Goal: Task Accomplishment & Management: Manage account settings

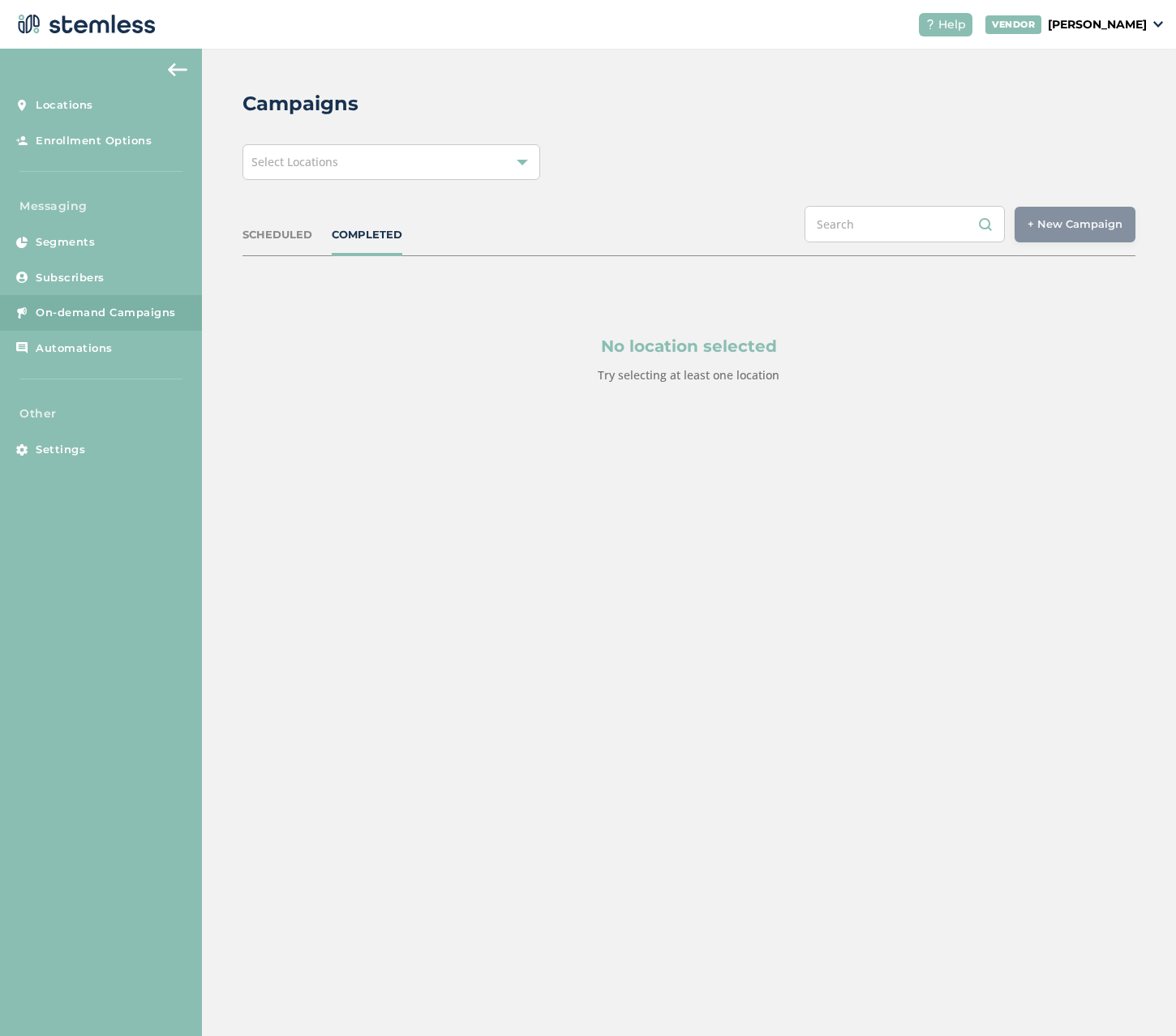
click at [396, 162] on div "Select Locations" at bounding box center [391, 162] width 298 height 36
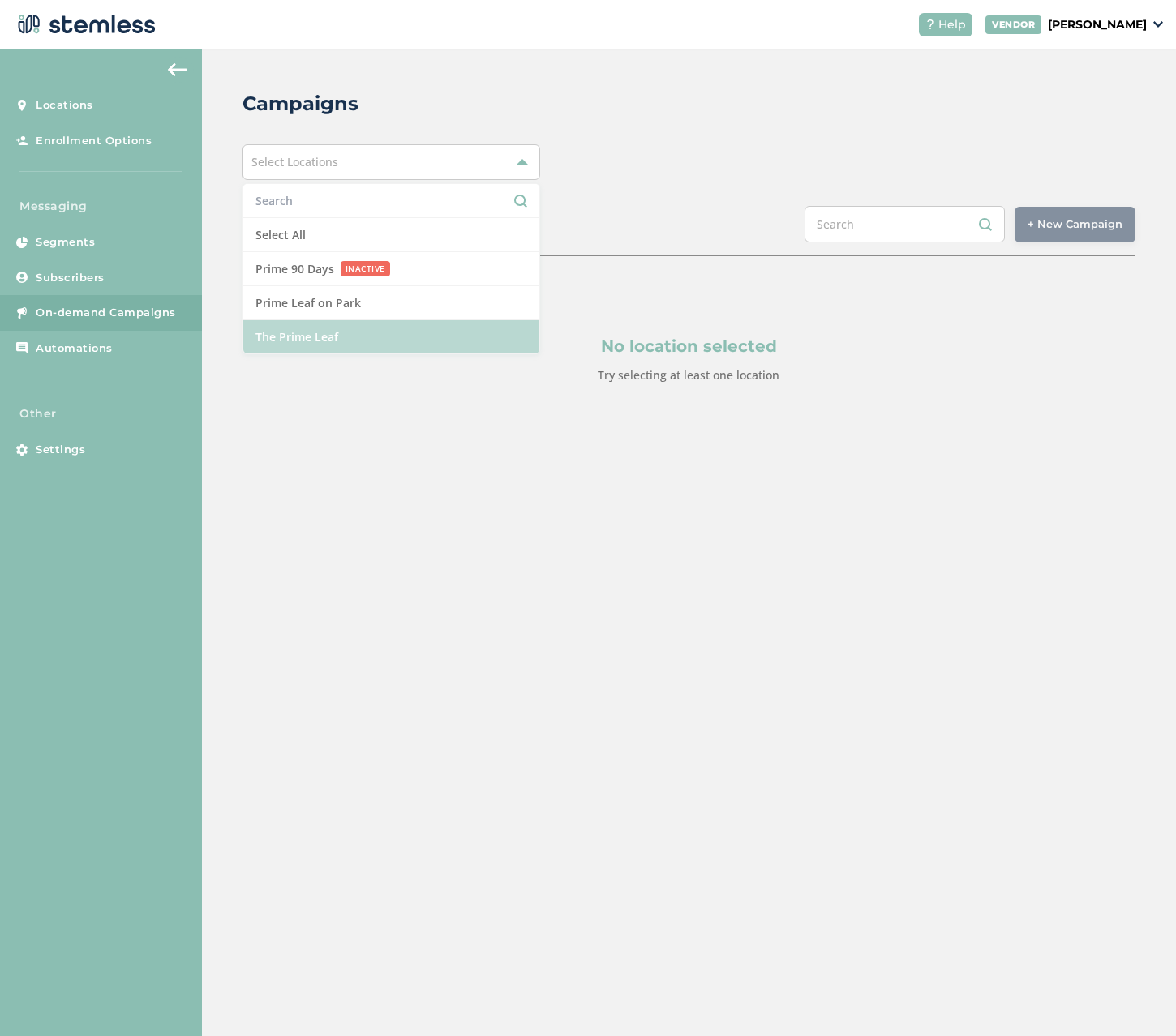
click at [324, 330] on li "The Prime Leaf" at bounding box center [391, 336] width 296 height 33
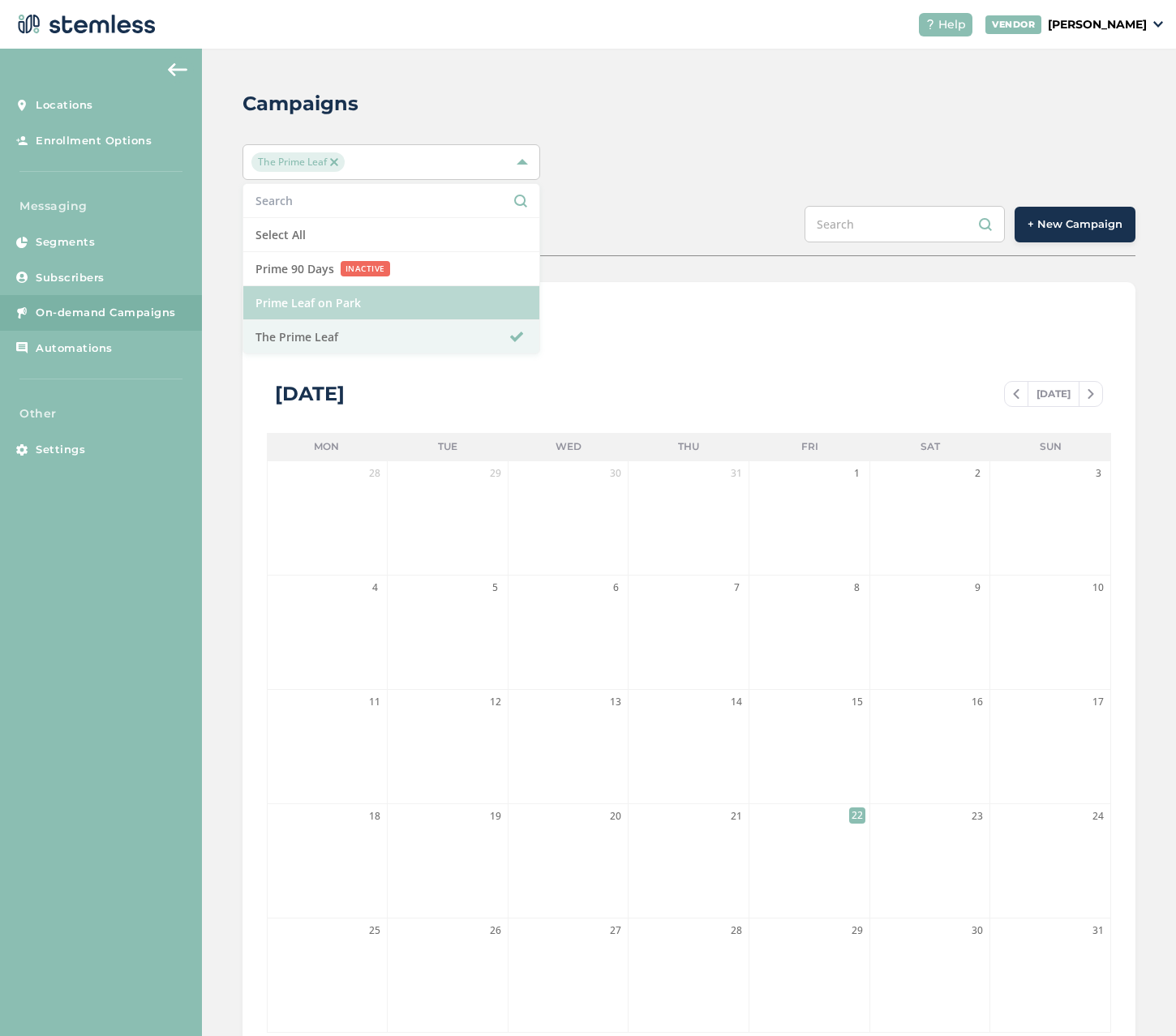
click at [324, 307] on li "Prime Leaf on Park" at bounding box center [391, 303] width 296 height 34
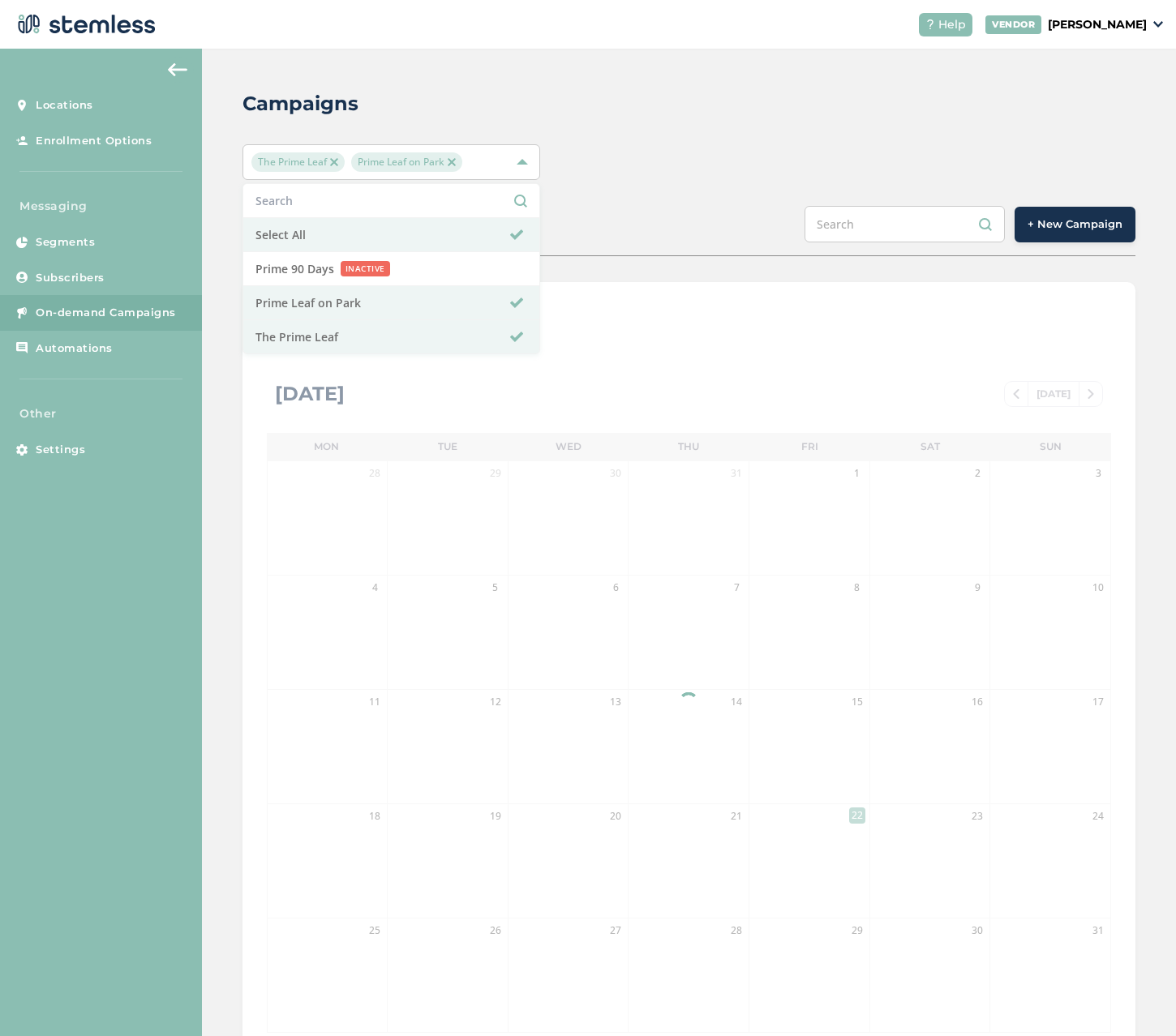
click at [755, 153] on div "The Prime Leaf Prime Leaf on Park Select All Prime 90 Days INACTIVE Prime Leaf …" at bounding box center [688, 162] width 893 height 36
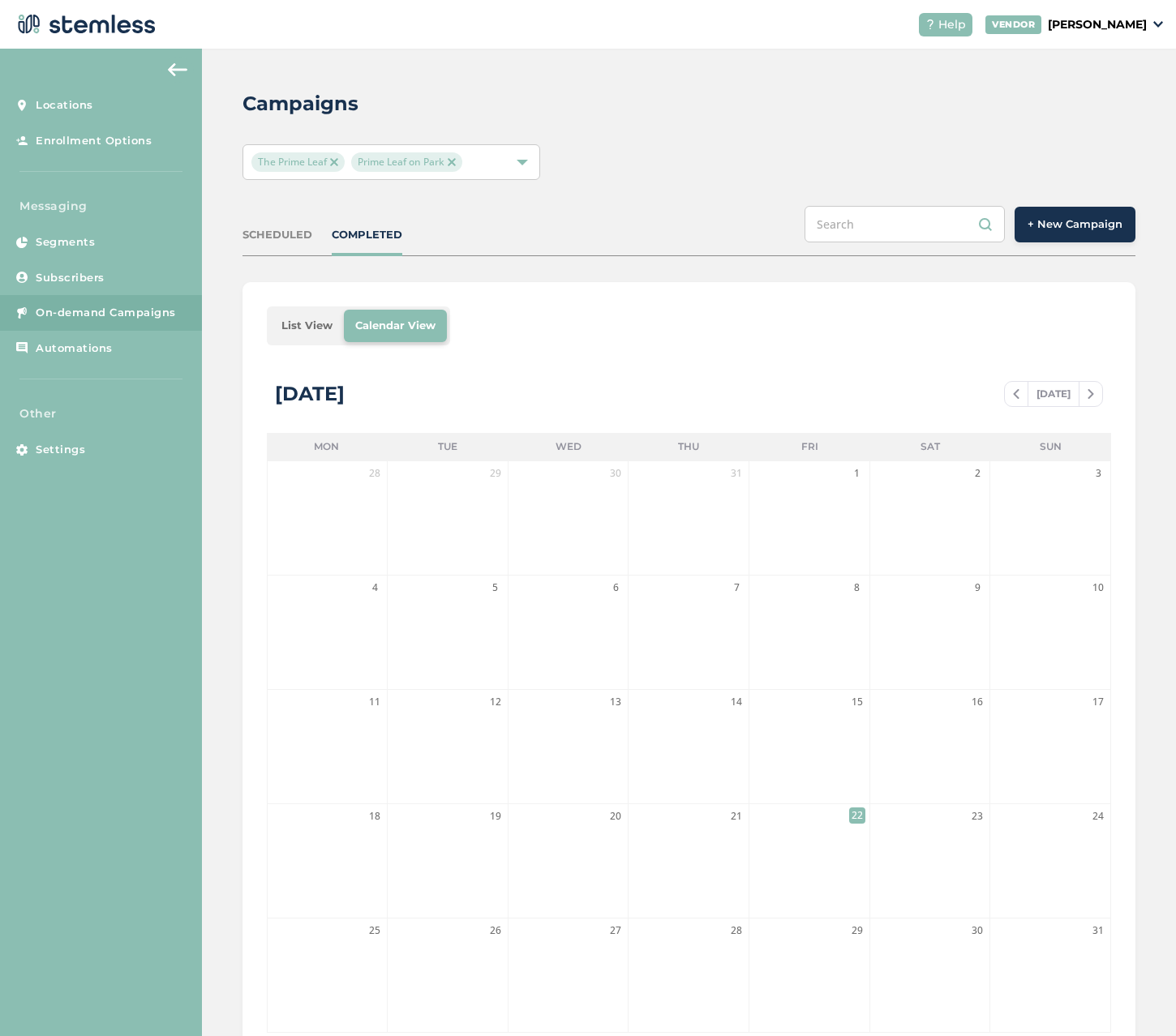
click at [1076, 228] on span "+ New Campaign" at bounding box center [1074, 224] width 94 height 16
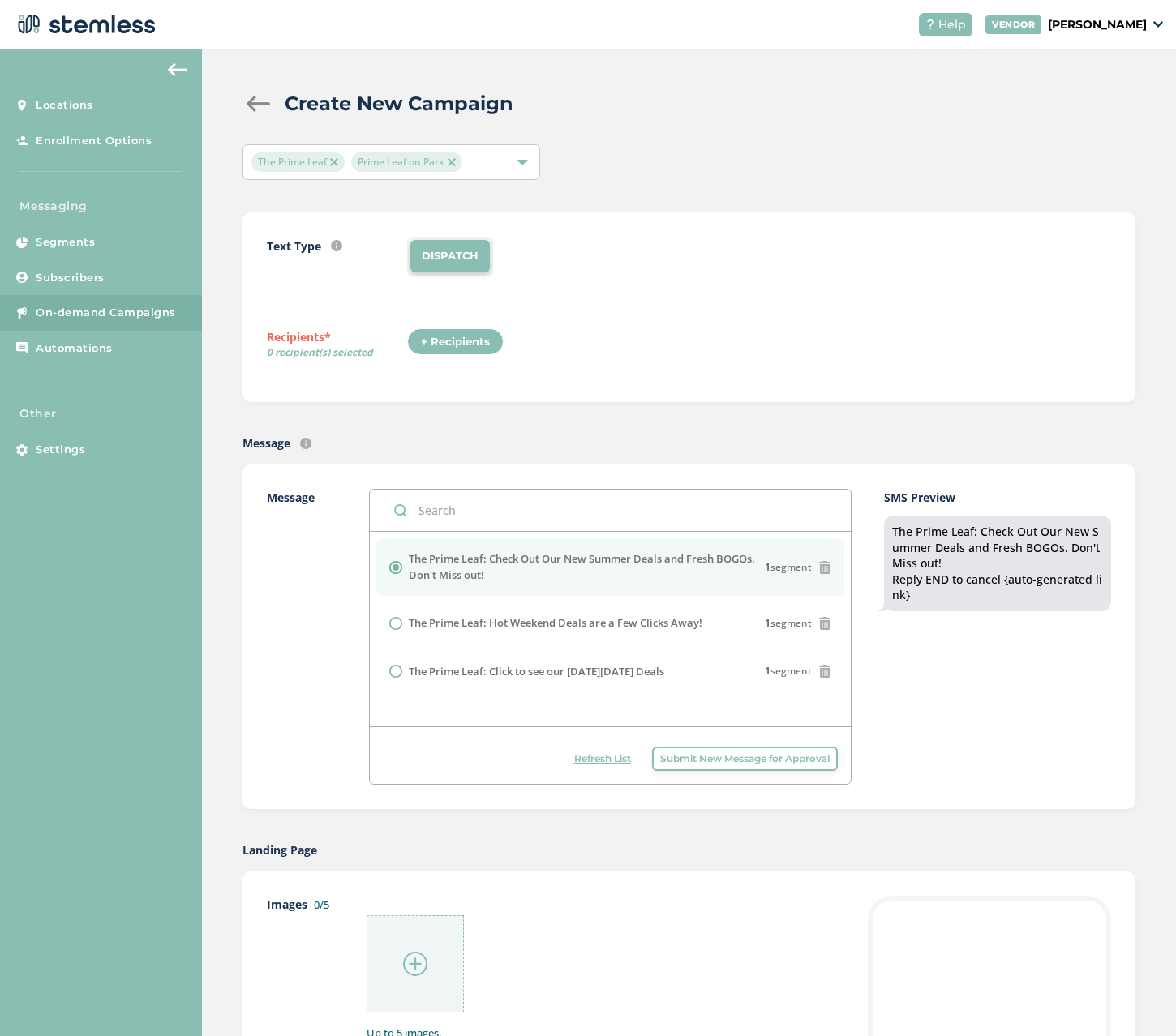
click at [464, 253] on li "DISPATCH" at bounding box center [449, 256] width 79 height 32
click at [24, 452] on icon at bounding box center [21, 449] width 11 height 11
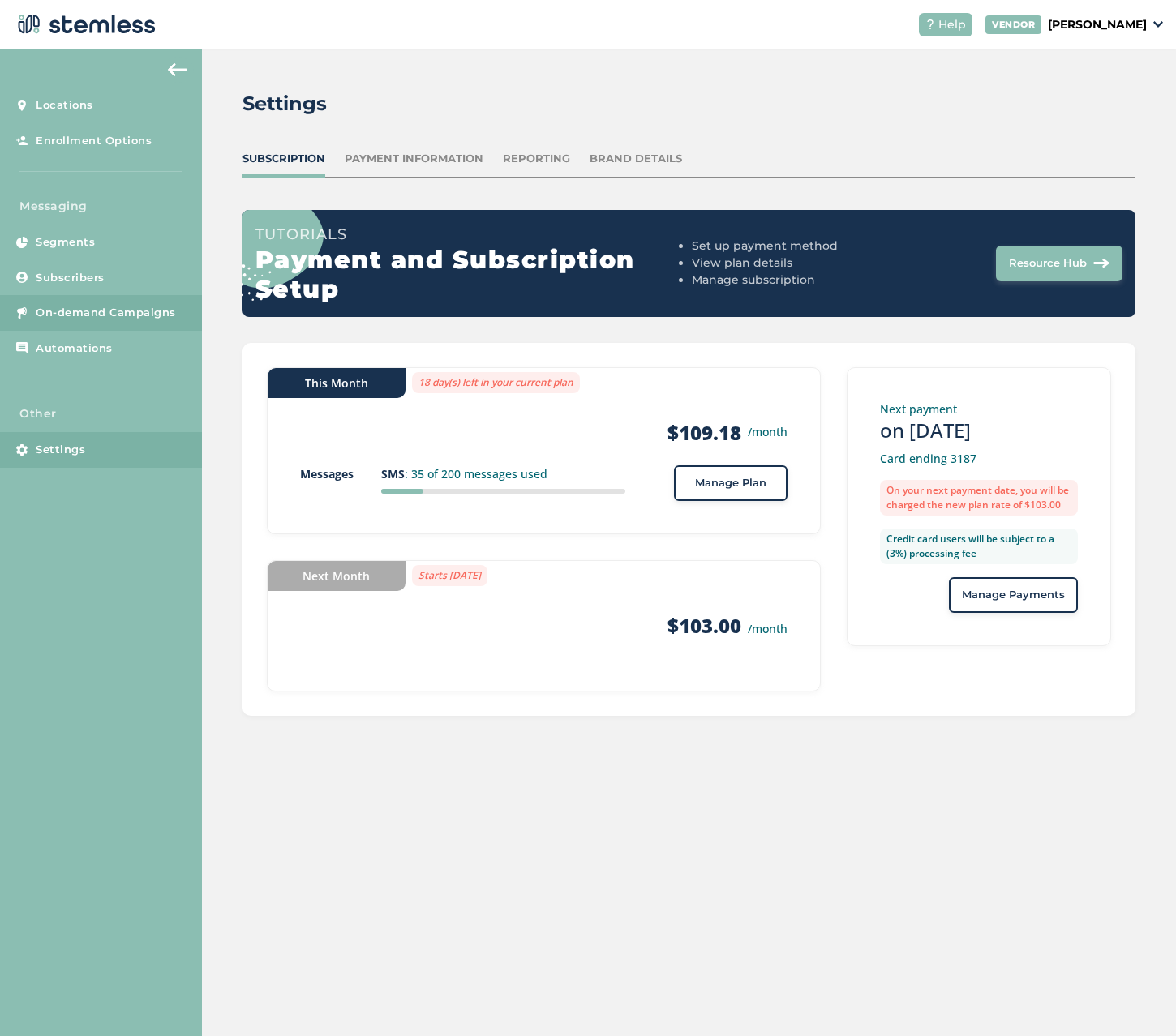
click at [62, 321] on link "On-demand Campaigns" at bounding box center [100, 313] width 202 height 36
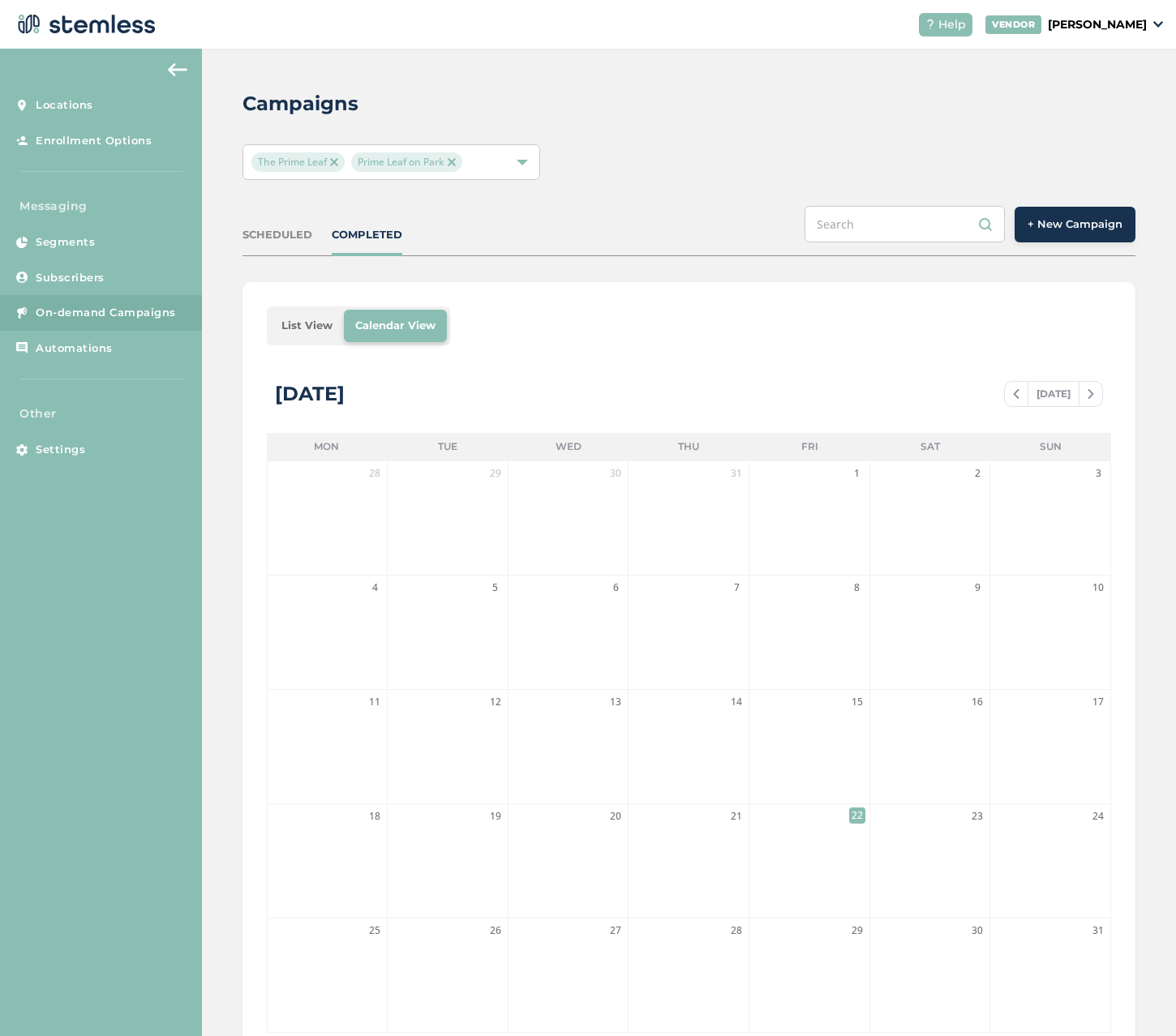
click at [1106, 222] on span "+ New Campaign" at bounding box center [1074, 224] width 94 height 16
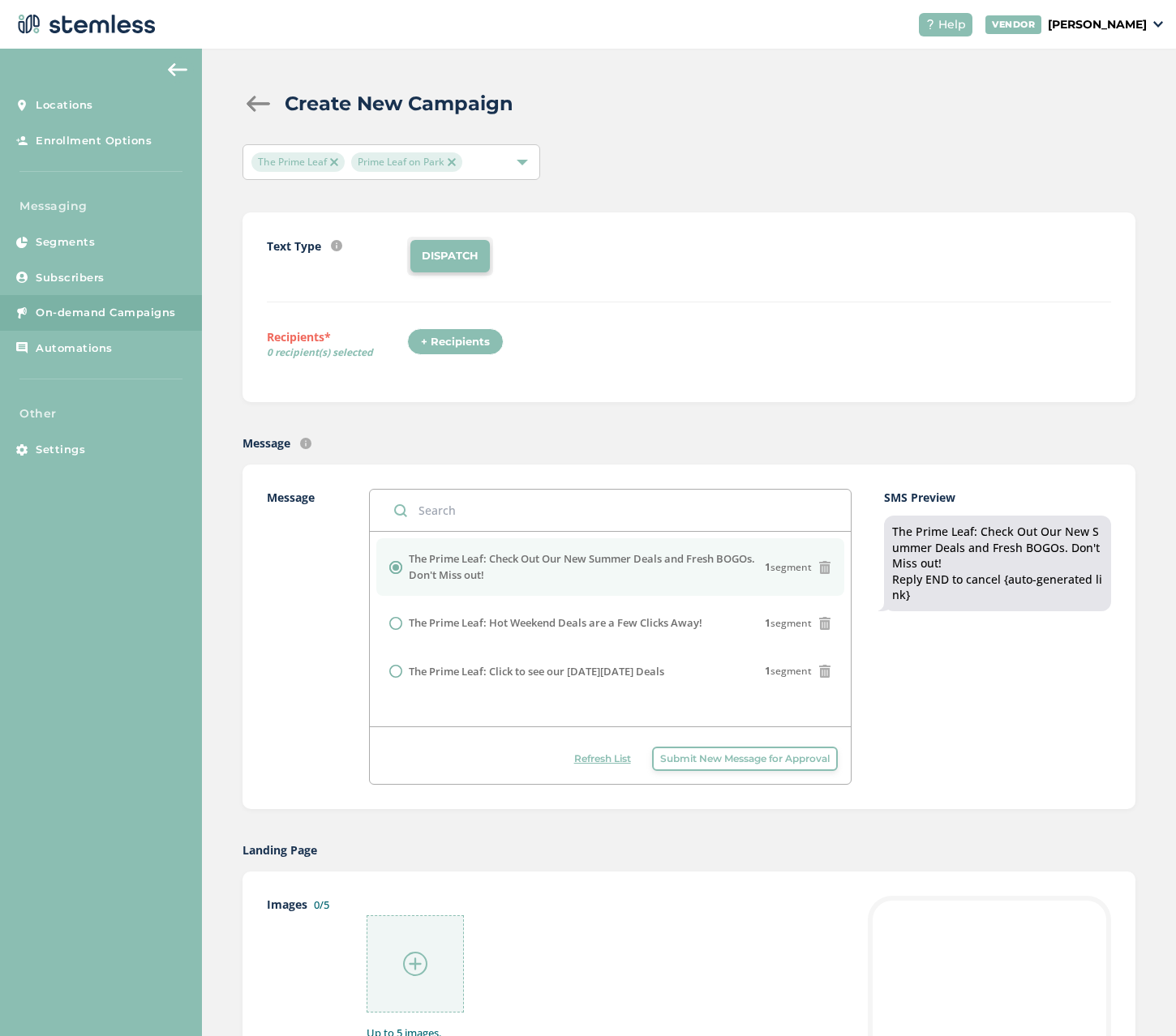
click at [456, 350] on div "+ Recipients" at bounding box center [454, 342] width 96 height 27
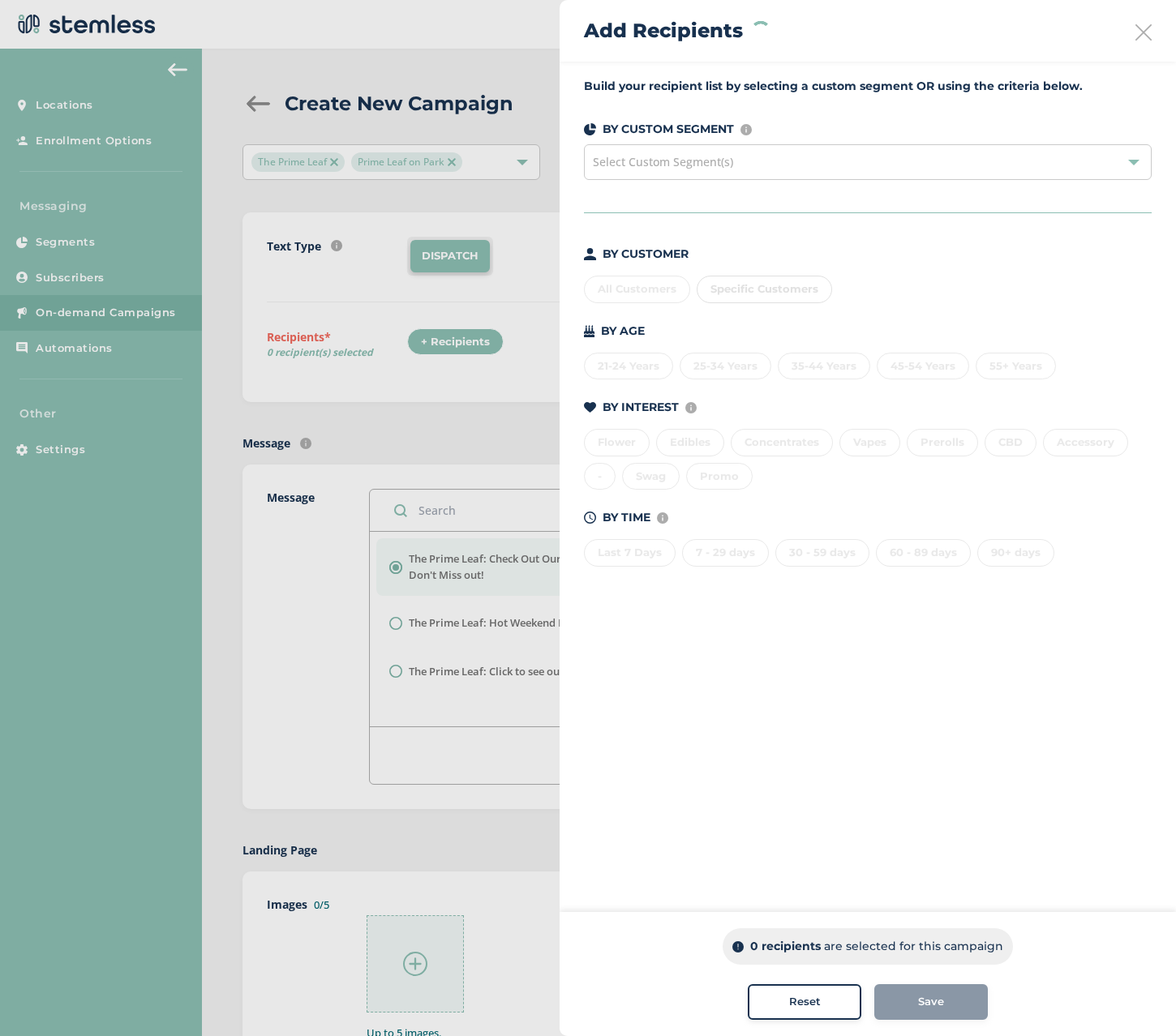
click at [622, 282] on div "All Customers Specific Customers" at bounding box center [867, 286] width 568 height 34
click at [624, 290] on div "All Customers" at bounding box center [637, 289] width 106 height 27
click at [928, 1016] on div "Save" at bounding box center [930, 1002] width 113 height 36
click at [933, 1006] on div "Save" at bounding box center [930, 1002] width 113 height 36
click at [911, 996] on div "Save" at bounding box center [930, 1001] width 88 height 16
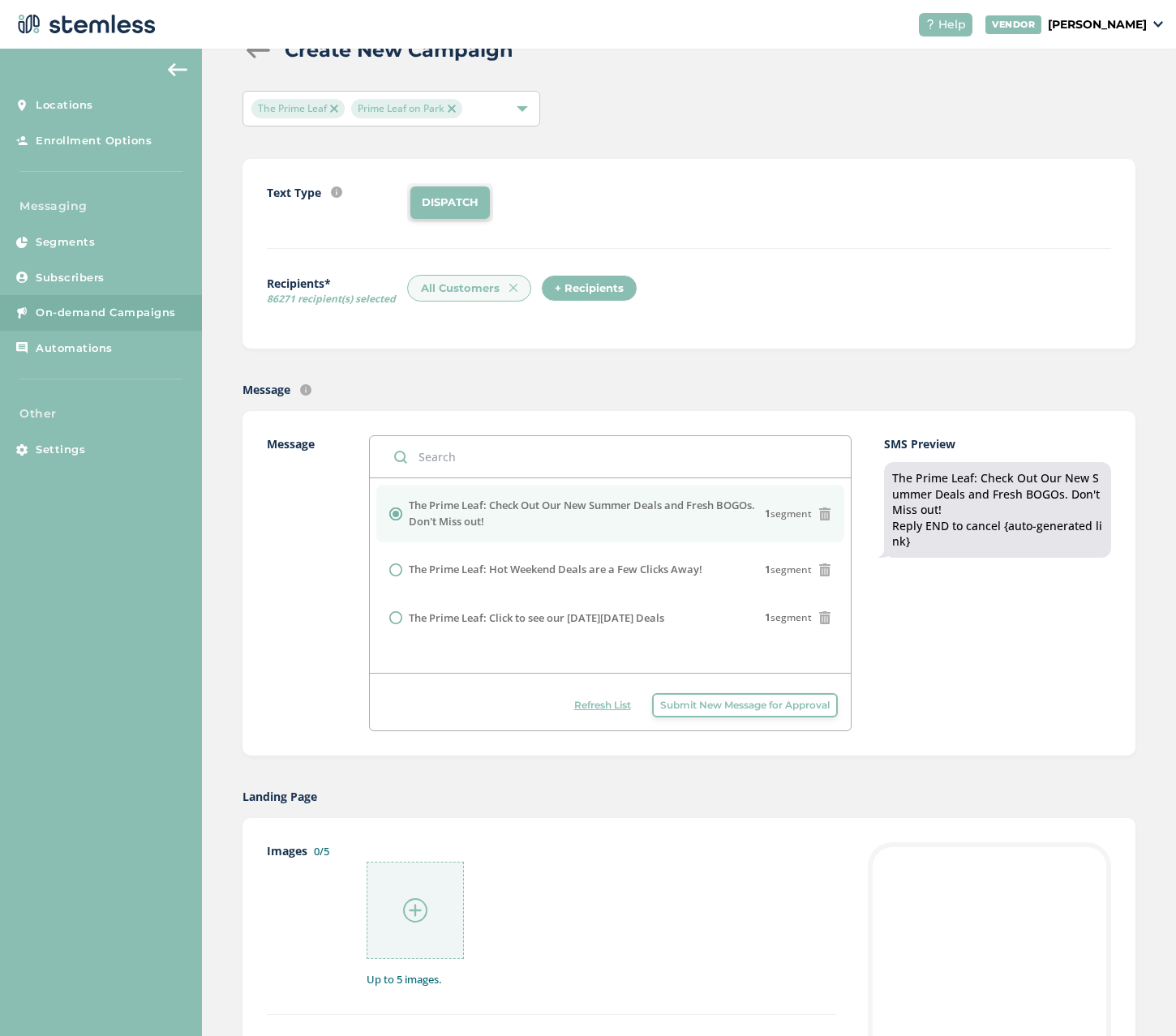
scroll to position [81, 0]
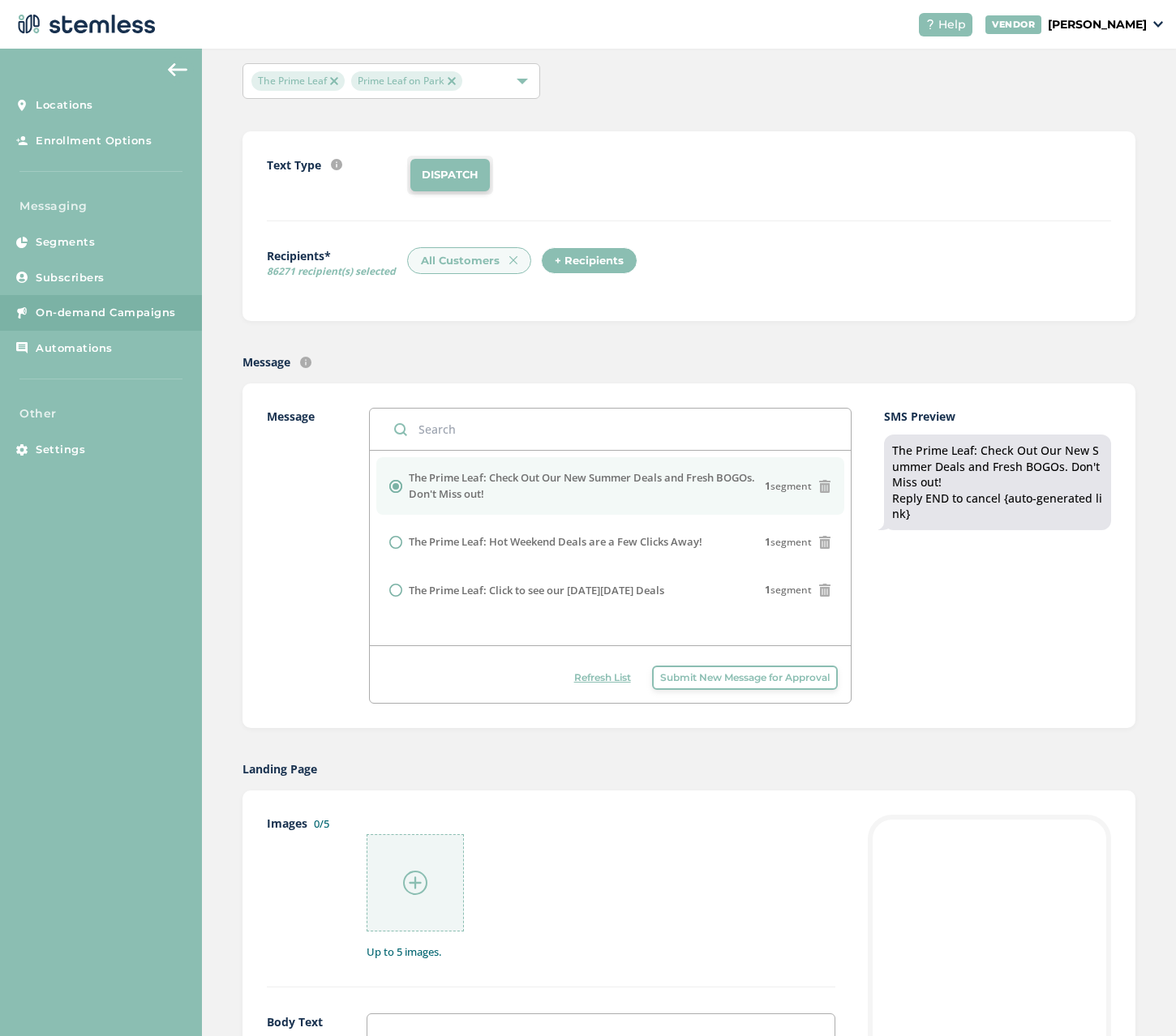
click at [501, 424] on input "text" at bounding box center [609, 429] width 480 height 42
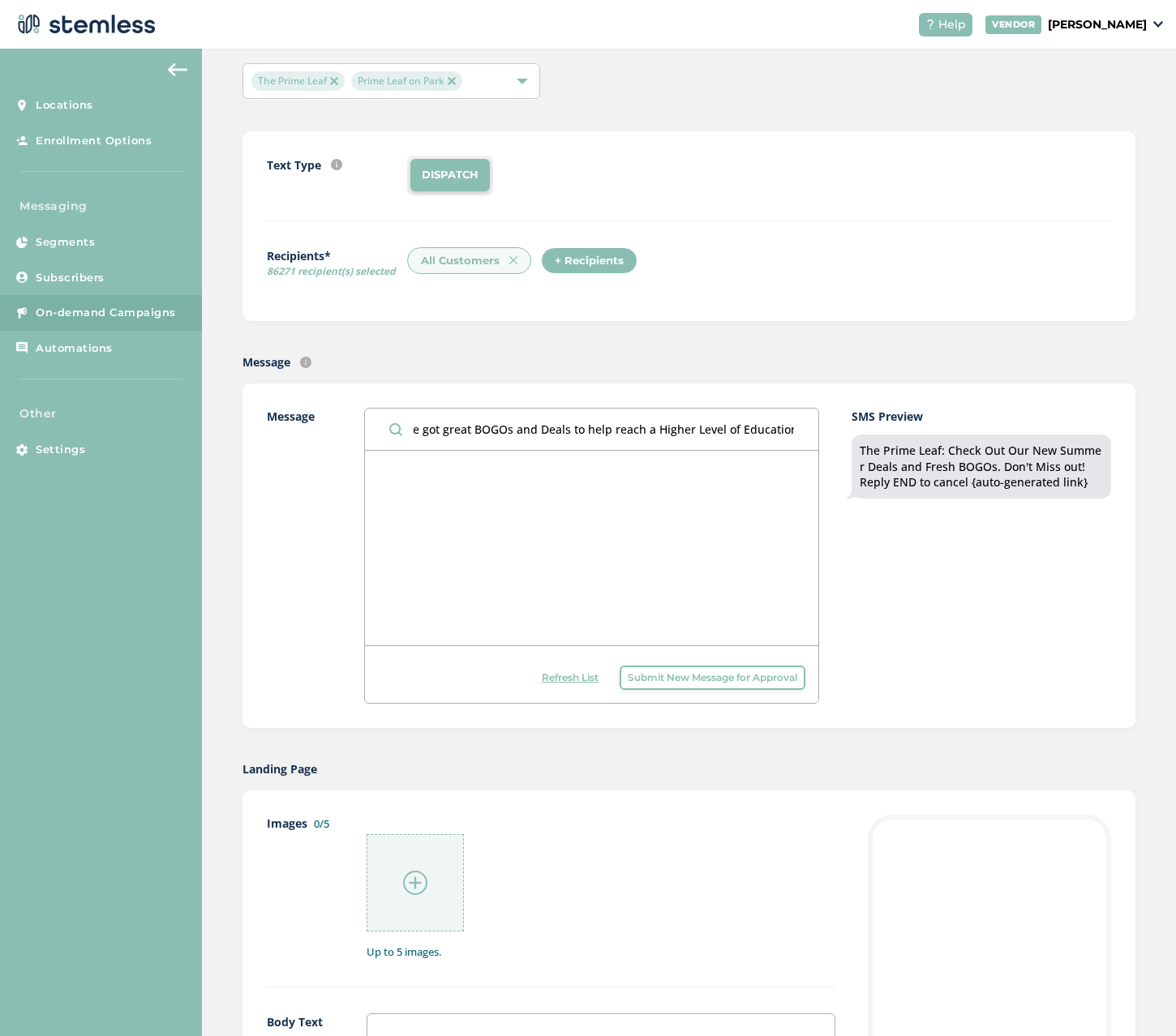
scroll to position [0, 0]
drag, startPoint x: 800, startPoint y: 423, endPoint x: 345, endPoint y: 436, distance: 455.2
click at [345, 436] on div "Message The Prime Leaf: Back to School Season is here! We've got great BOGOs an…" at bounding box center [542, 555] width 552 height 296
click at [697, 432] on input "The Prime Leaf: Back to School Season is here! We've got great BOGOs and Deals …" at bounding box center [591, 429] width 454 height 42
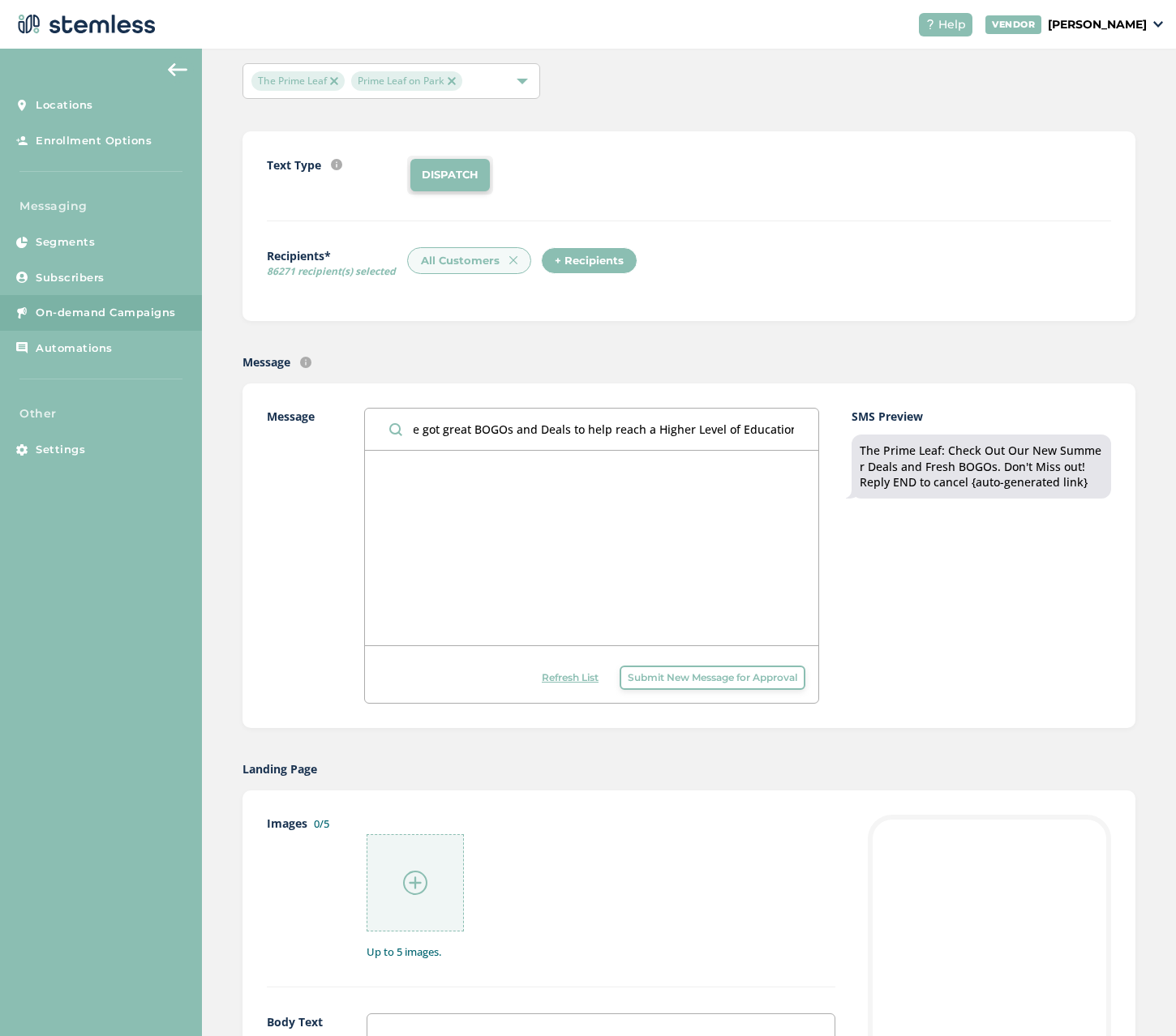
drag, startPoint x: 685, startPoint y: 432, endPoint x: 875, endPoint y: 432, distance: 190.0
click at [871, 431] on div "Message The Prime Leaf: Back to School Season is here! We've got great BOGOs an…" at bounding box center [688, 555] width 844 height 296
click at [781, 428] on input "The Prime Leaf: Back to School Season is here! We've got great BOGOs and Deals …" at bounding box center [591, 429] width 454 height 42
click at [793, 431] on input "The Prime Leaf: Back to School Season is here! We've got great BOGOs and Deals …" at bounding box center [591, 429] width 454 height 42
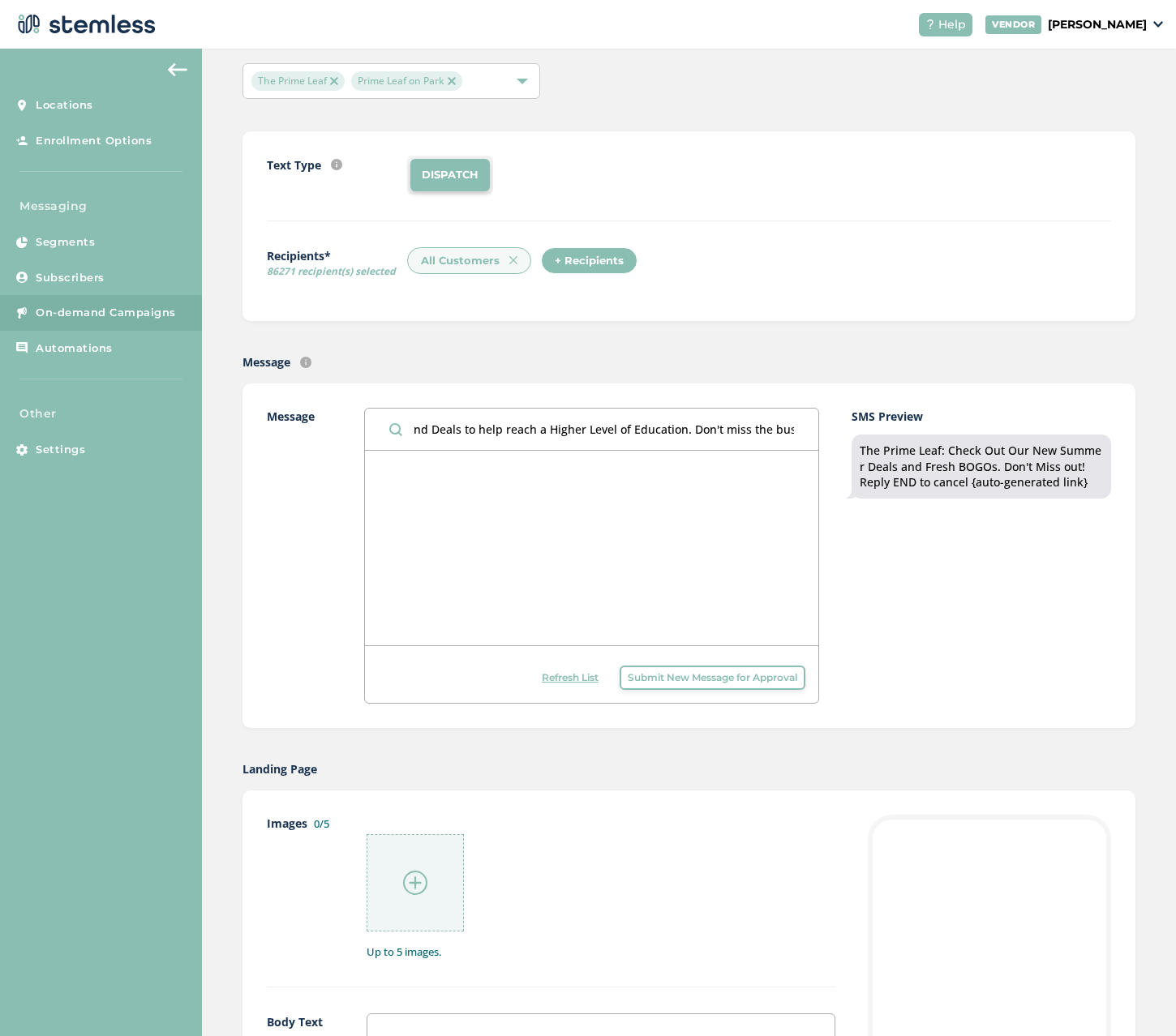
drag, startPoint x: 800, startPoint y: 425, endPoint x: -1, endPoint y: 428, distance: 801.0
click at [0, 428] on html "Help VENDOR John Locations Enrollment Options Messaging Segments Subscribers On…" at bounding box center [588, 518] width 1176 height 1036
drag, startPoint x: 675, startPoint y: 424, endPoint x: 680, endPoint y: 431, distance: 8.6
click at [675, 424] on input "The Prime Leaf: Back to School Season is here! We've got great BOGOs and Deals …" at bounding box center [591, 429] width 454 height 42
click at [774, 435] on input "The Prime Leaf: Back to School Season is here! We've got great BOGOs and Deals …" at bounding box center [591, 429] width 454 height 42
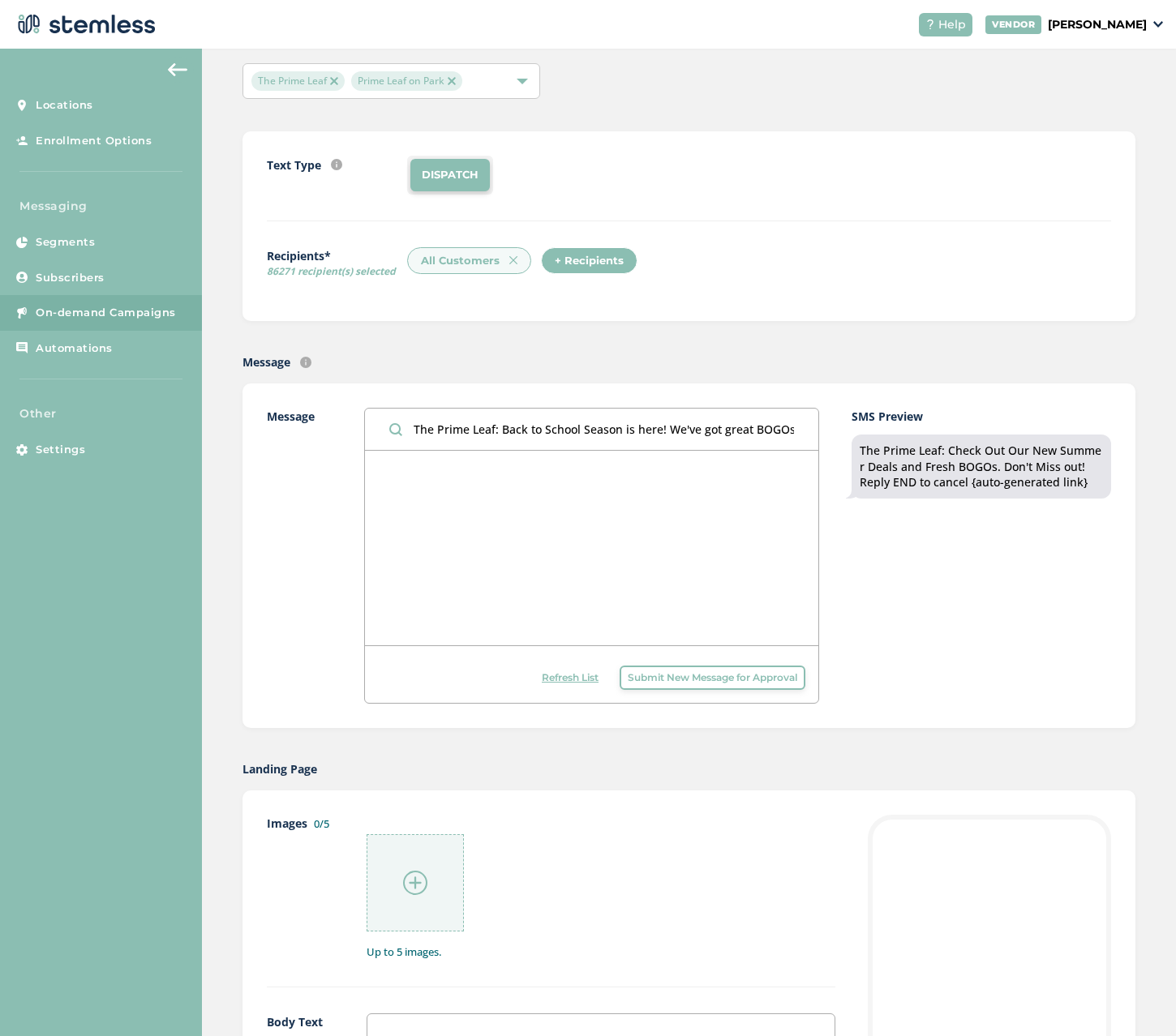
drag, startPoint x: 412, startPoint y: 427, endPoint x: 606, endPoint y: 424, distance: 194.0
click at [606, 424] on input "The Prime Leaf: Back to School Season is here! We've got great BOGOs and Deals …" at bounding box center [591, 429] width 454 height 42
click at [693, 448] on input "The Prime Leaf: Back to School Season is here! We've got great BOGOs and Deals …" at bounding box center [591, 429] width 454 height 42
click at [689, 427] on input "The Prime Leaf: Back to School Season is here! We've got great BOGOs and Deals …" at bounding box center [591, 429] width 454 height 42
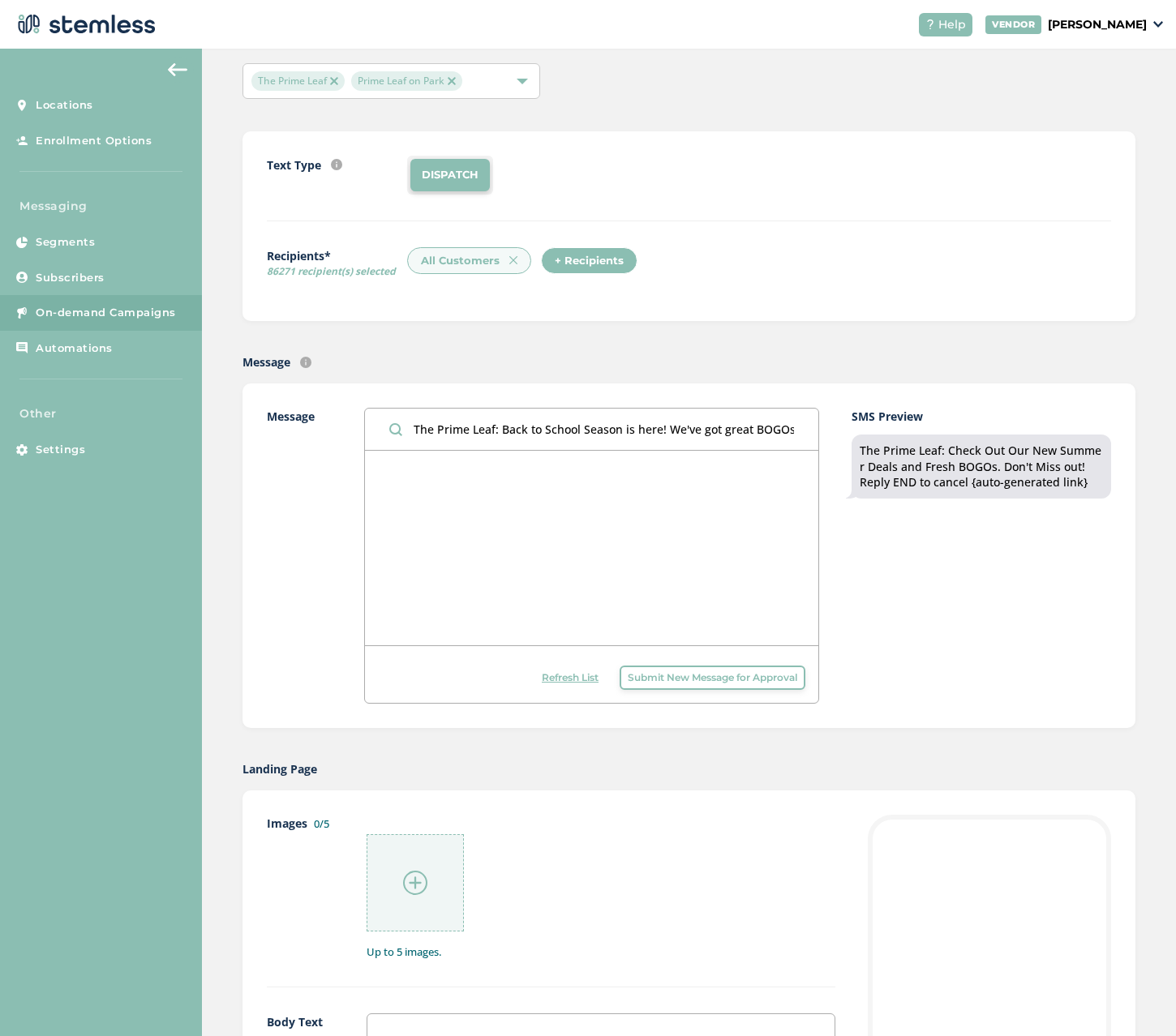
click at [689, 427] on input "The Prime Leaf: Back to School Season is here! We've got great BOGOs and Deals …" at bounding box center [591, 429] width 454 height 42
click at [694, 425] on input "The Prime Leaf: Back to School Season is here! We've got great BOGOs and Deals …" at bounding box center [591, 429] width 454 height 42
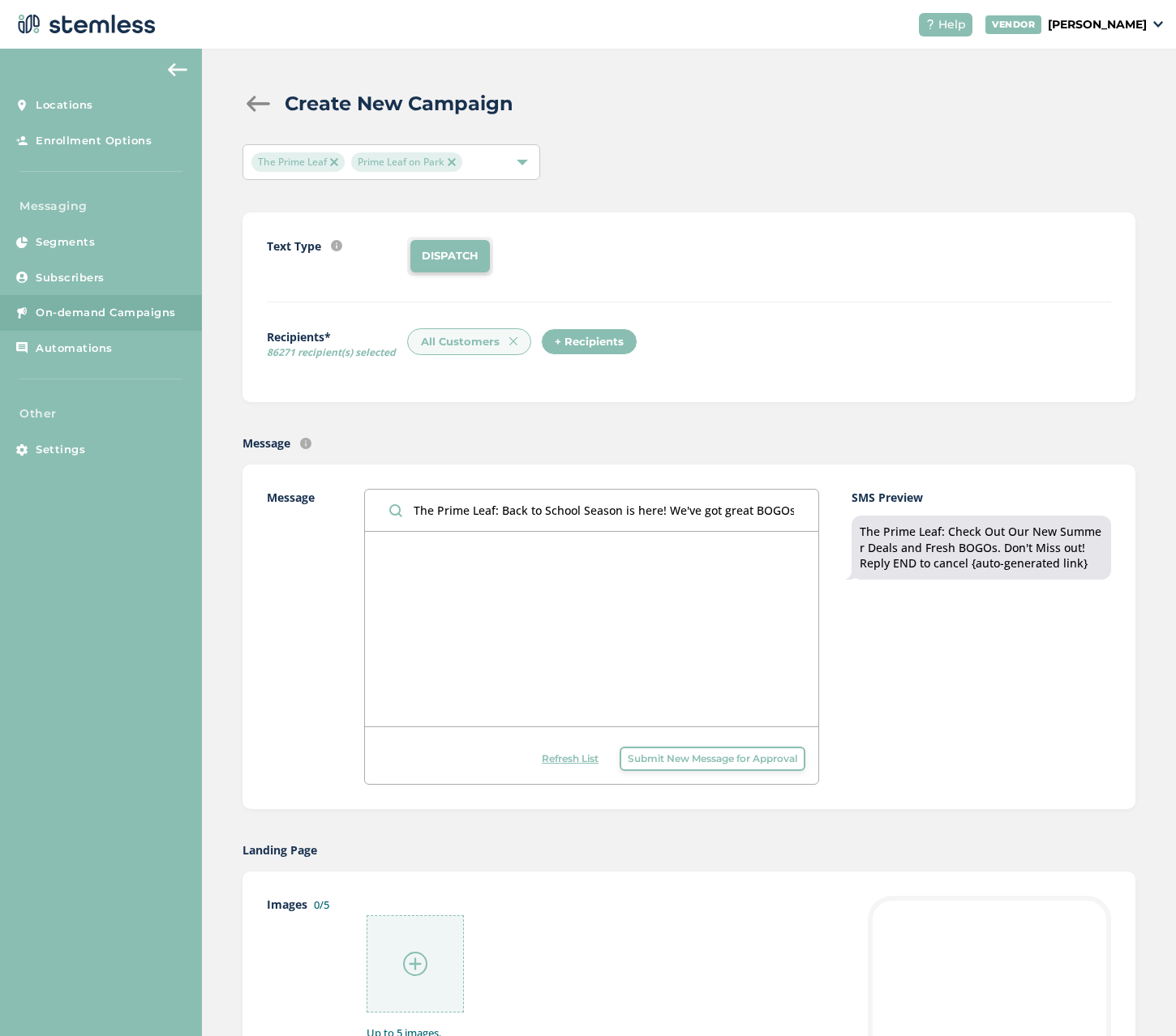
click at [682, 504] on input "The Prime Leaf: Back to School Season is here! We've got great BOGOs and Deals …" at bounding box center [591, 509] width 454 height 42
drag, startPoint x: 688, startPoint y: 509, endPoint x: 774, endPoint y: 515, distance: 86.2
click at [771, 515] on input "The Prime Leaf: Back to School Season is here! We've got great BOGOs and Deals …" at bounding box center [591, 509] width 454 height 42
click at [785, 514] on input "The Prime Leaf: Back to School Season is here! We've got great BOGOs and Deals …" at bounding box center [591, 509] width 454 height 42
drag, startPoint x: 765, startPoint y: 507, endPoint x: 809, endPoint y: 507, distance: 44.0
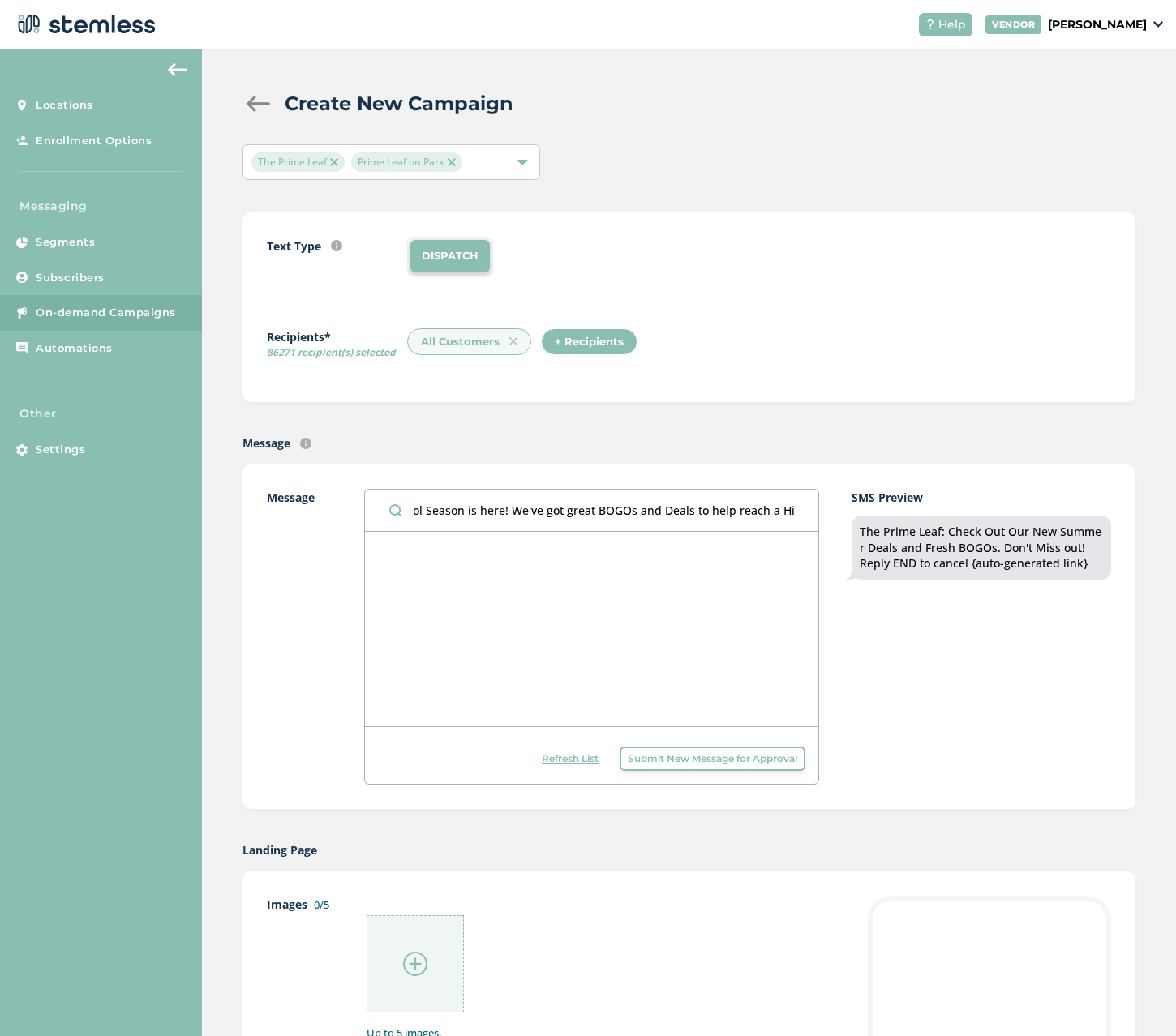
click at [809, 507] on input "The Prime Leaf: Back to School Season is here! We've got great BOGOs and Deals …" at bounding box center [591, 509] width 454 height 42
click at [635, 506] on input "The Prime Leaf: Back to School Season is here! We've got great BOGOs and Deals …" at bounding box center [591, 509] width 454 height 42
click at [514, 508] on input "The Prime Leaf: Back to School Season is here! We've got great BOGOs and Deals …" at bounding box center [591, 509] width 454 height 42
click at [562, 510] on input "The Prime Leaf: Back to School Season is here! We've got great BOGOs and Deals …" at bounding box center [591, 509] width 454 height 42
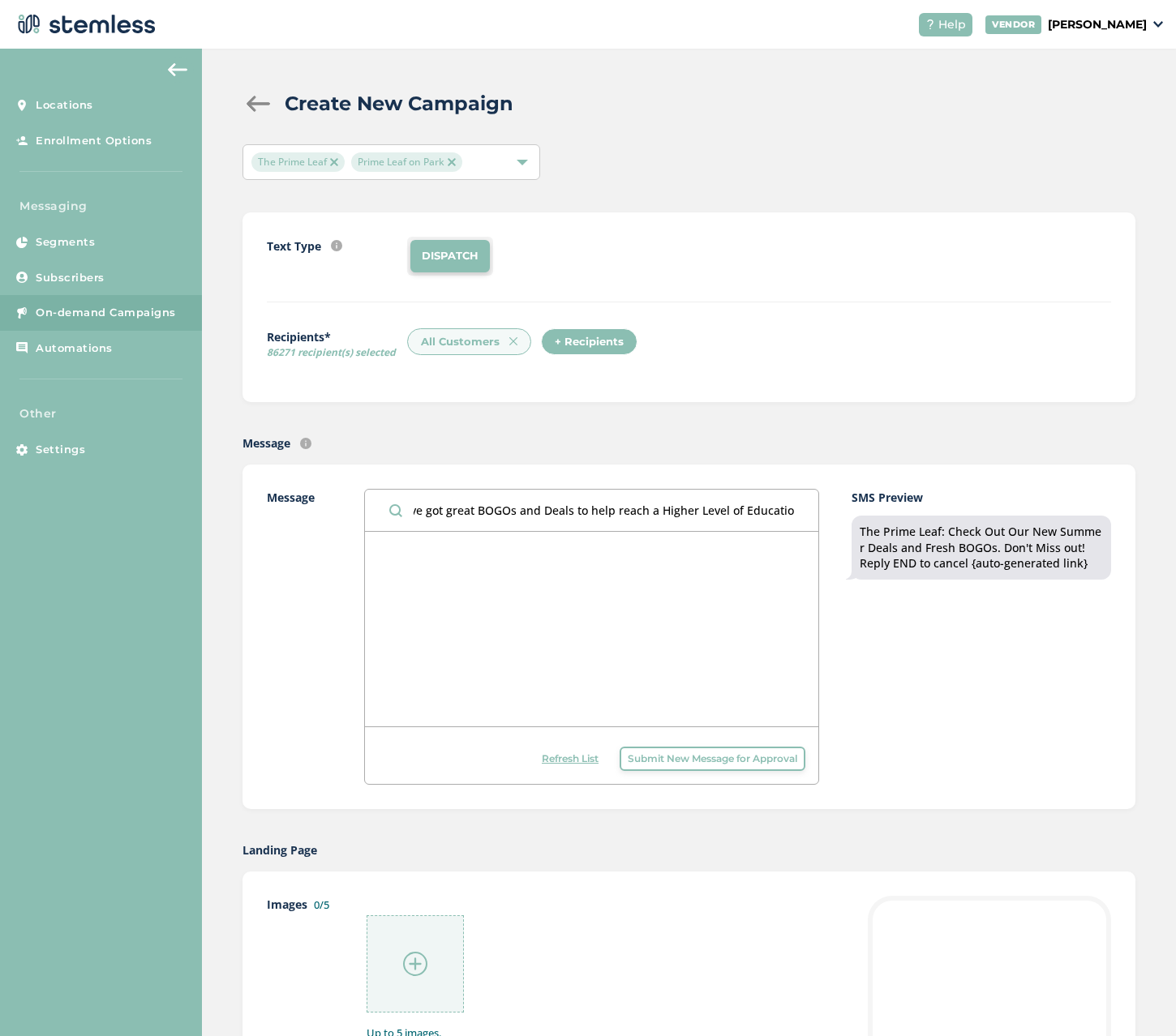
click at [568, 509] on input "The Prime Leaf: Back to School Season is here! We've got great BOGOs and Deals …" at bounding box center [591, 509] width 454 height 42
click at [706, 527] on input "The Prime Leaf: Back to School Season is here! We've got great BOGOs and Deals …" at bounding box center [591, 509] width 454 height 42
click at [633, 509] on input "The Prime Leaf: Back to School Season is here! We've got great BOGOs and Deals …" at bounding box center [591, 509] width 454 height 42
click at [634, 511] on input "The Prime Leaf: Back to School Season is here! We've got great BOGOs and Deals …" at bounding box center [591, 509] width 454 height 42
drag, startPoint x: 635, startPoint y: 508, endPoint x: 568, endPoint y: 509, distance: 67.0
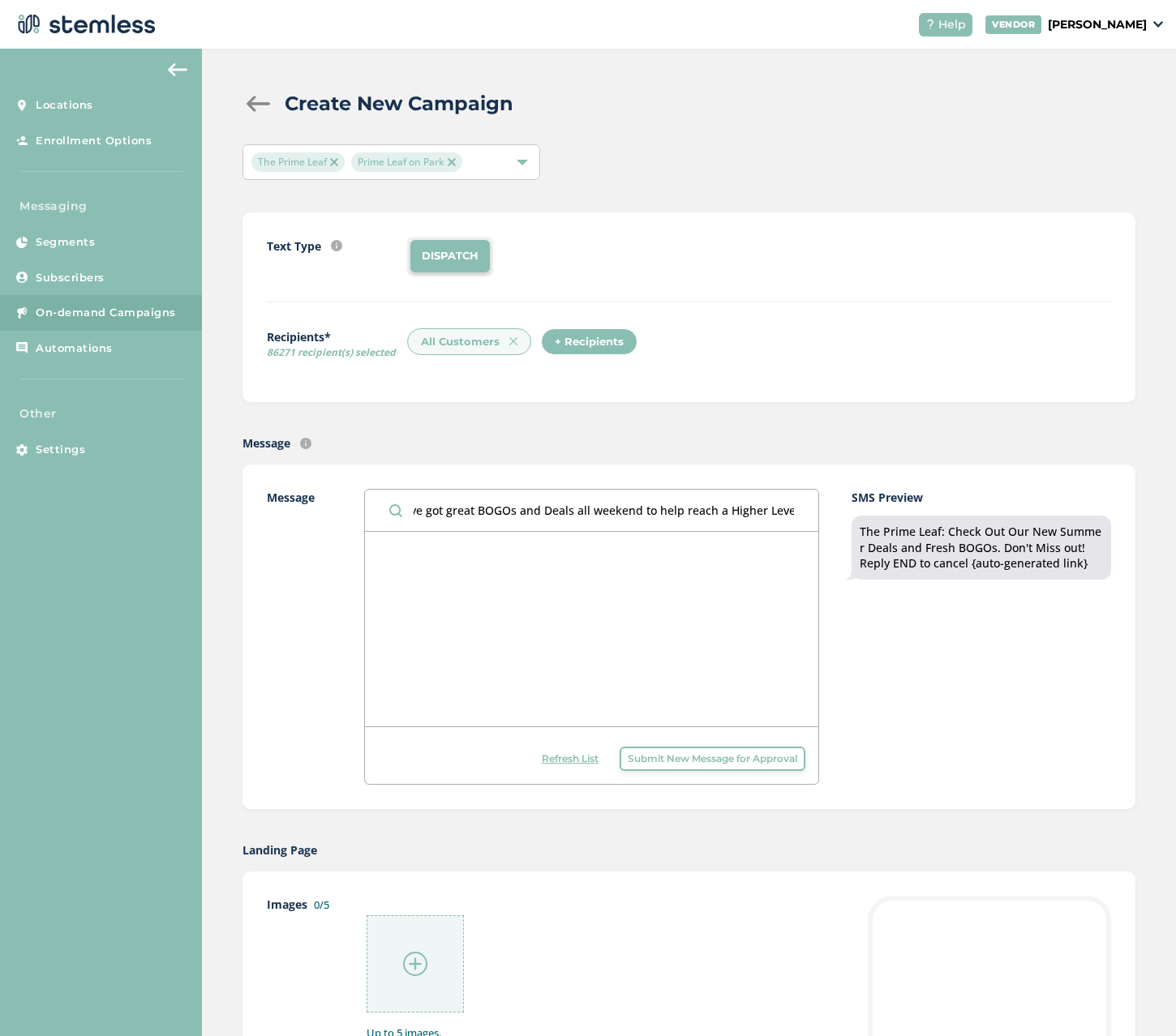
click at [568, 509] on input "The Prime Leaf: Back to School Season is here! We've got great BOGOs and Deals …" at bounding box center [591, 509] width 454 height 42
type input "The Prime Leaf: Back to School Season is here! We've got great BOGOs and Deals …"
click at [726, 751] on span "Submit New Message for Approval" at bounding box center [711, 758] width 169 height 14
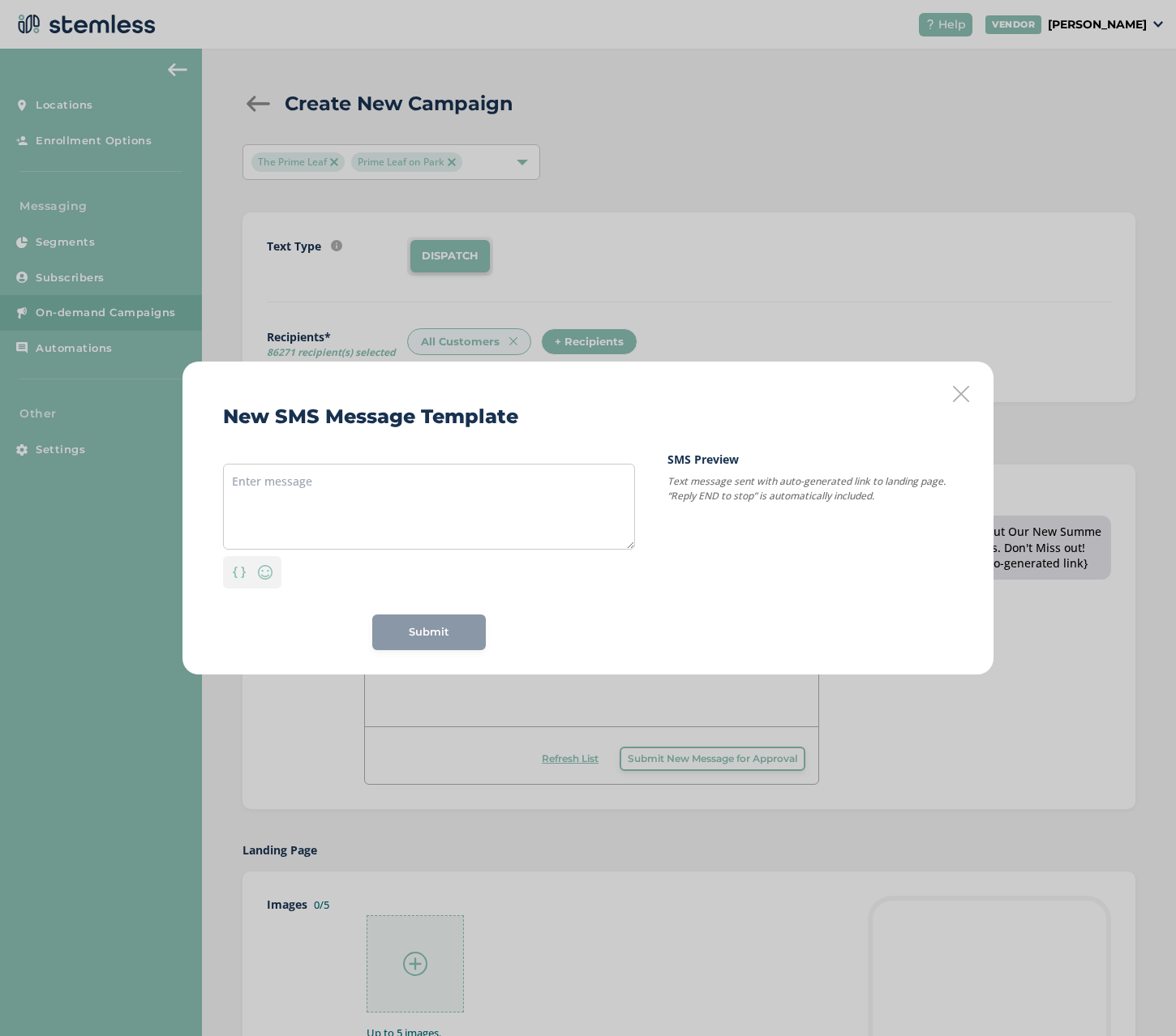
click at [959, 394] on icon at bounding box center [961, 394] width 16 height 16
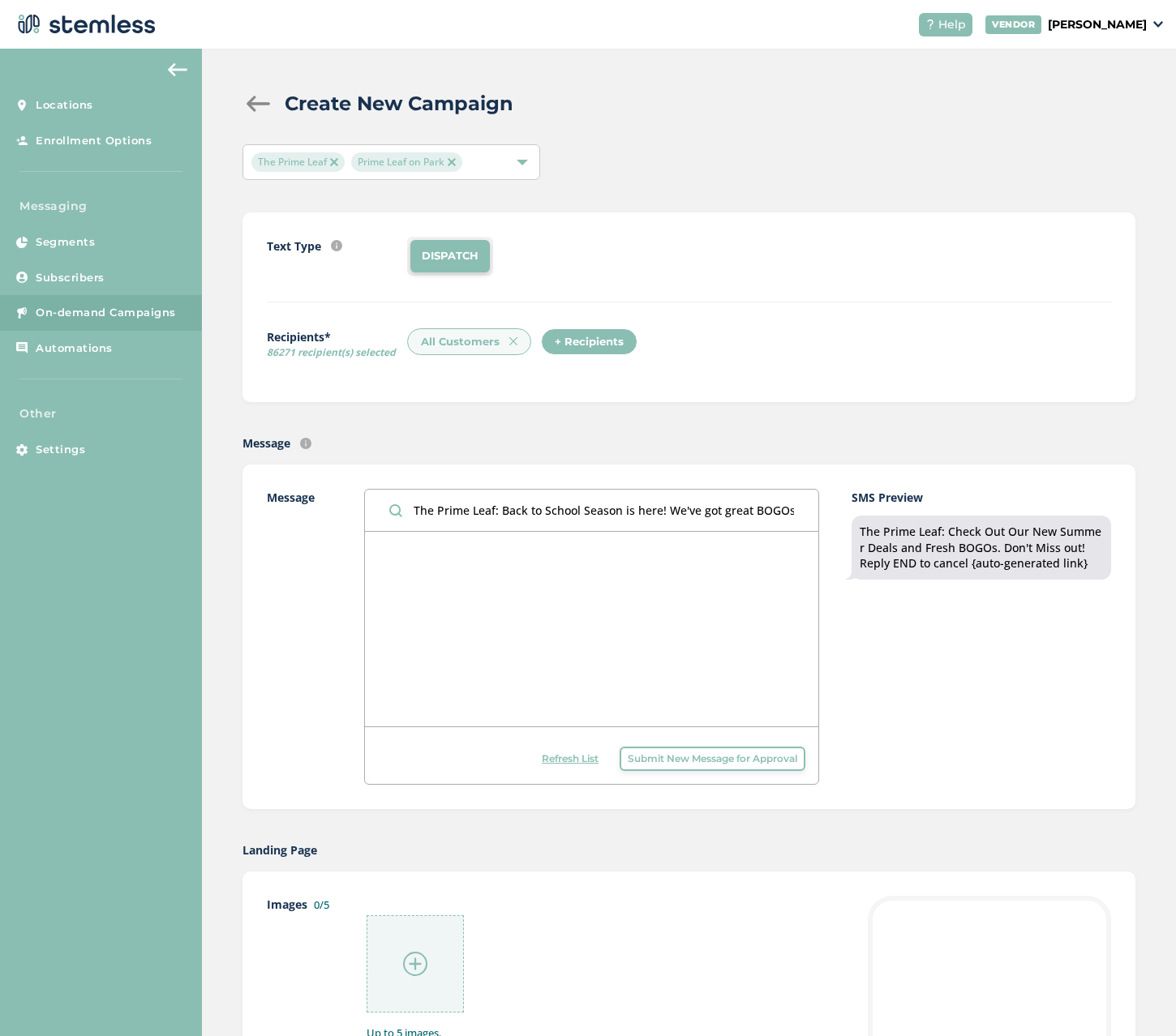
click at [635, 511] on input "The Prime Leaf: Back to School Season is here! We've got great BOGOs and Deals …" at bounding box center [591, 509] width 454 height 42
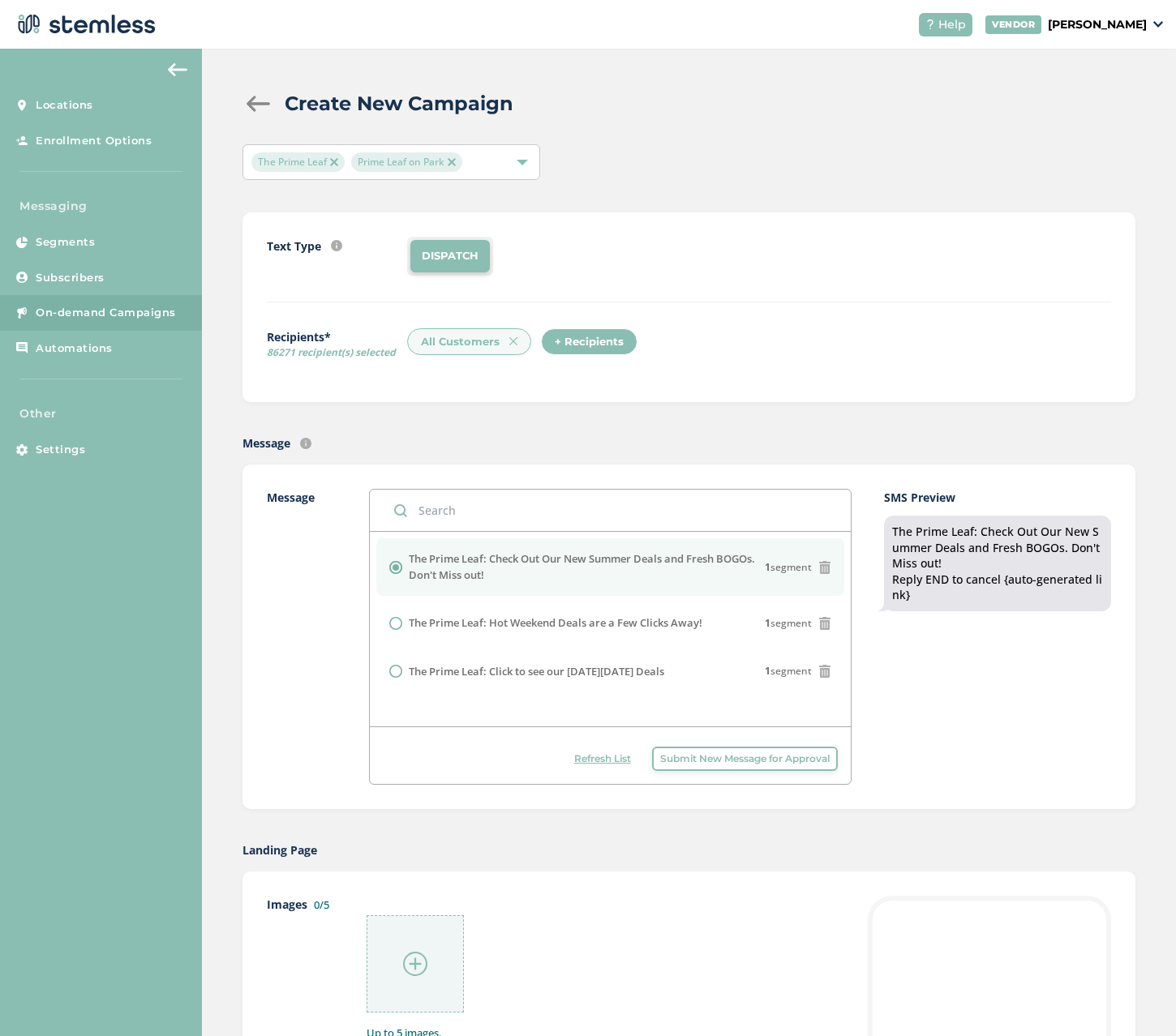
click at [693, 755] on span "Submit New Message for Approval" at bounding box center [745, 758] width 169 height 14
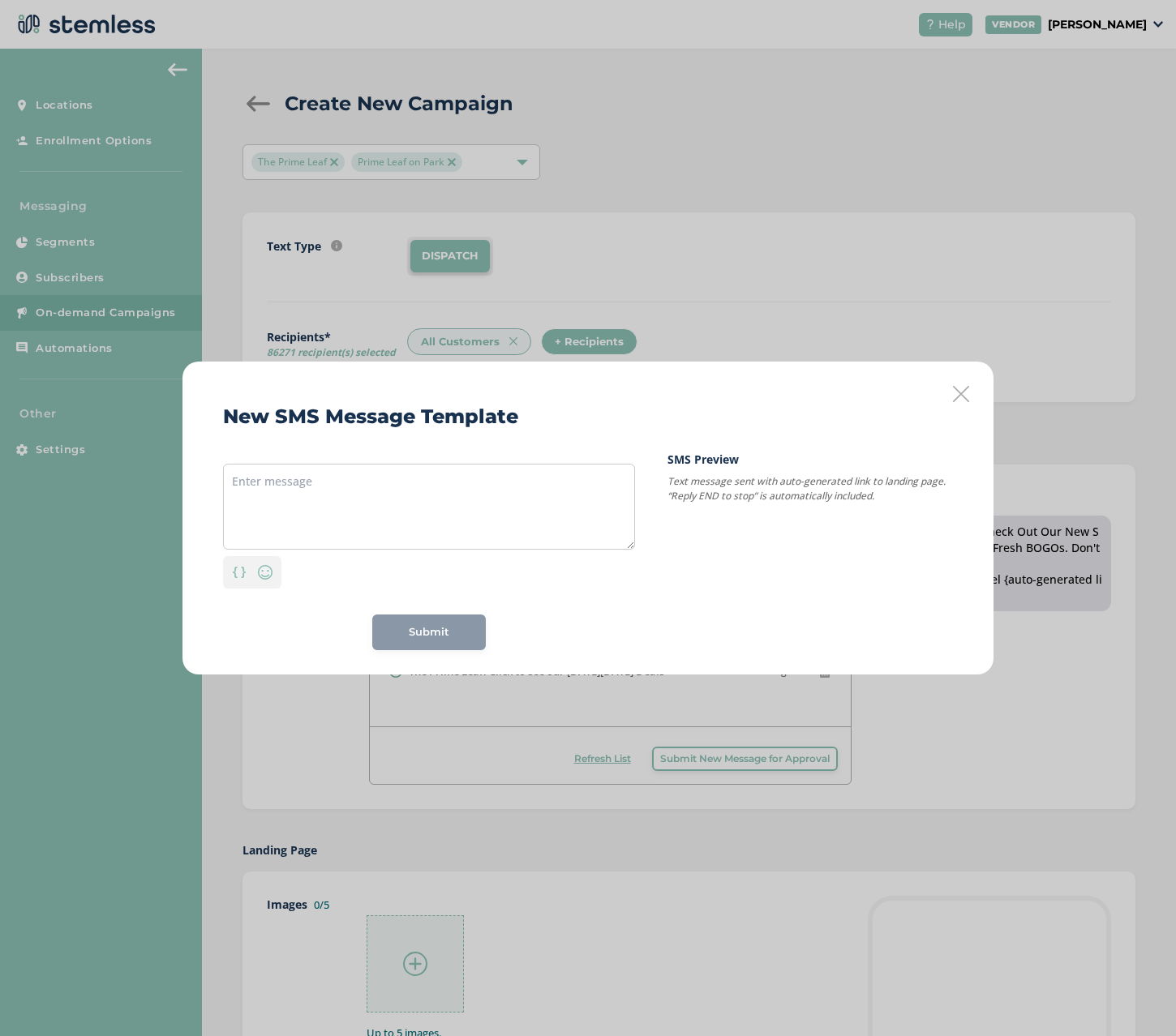
click at [382, 460] on div "Personalization Emoji Submit" at bounding box center [429, 550] width 412 height 199
click at [378, 478] on textarea at bounding box center [429, 506] width 412 height 86
paste textarea "The Prime Leaf: Back to School Season is here! We've got great BOGOs and Deals …"
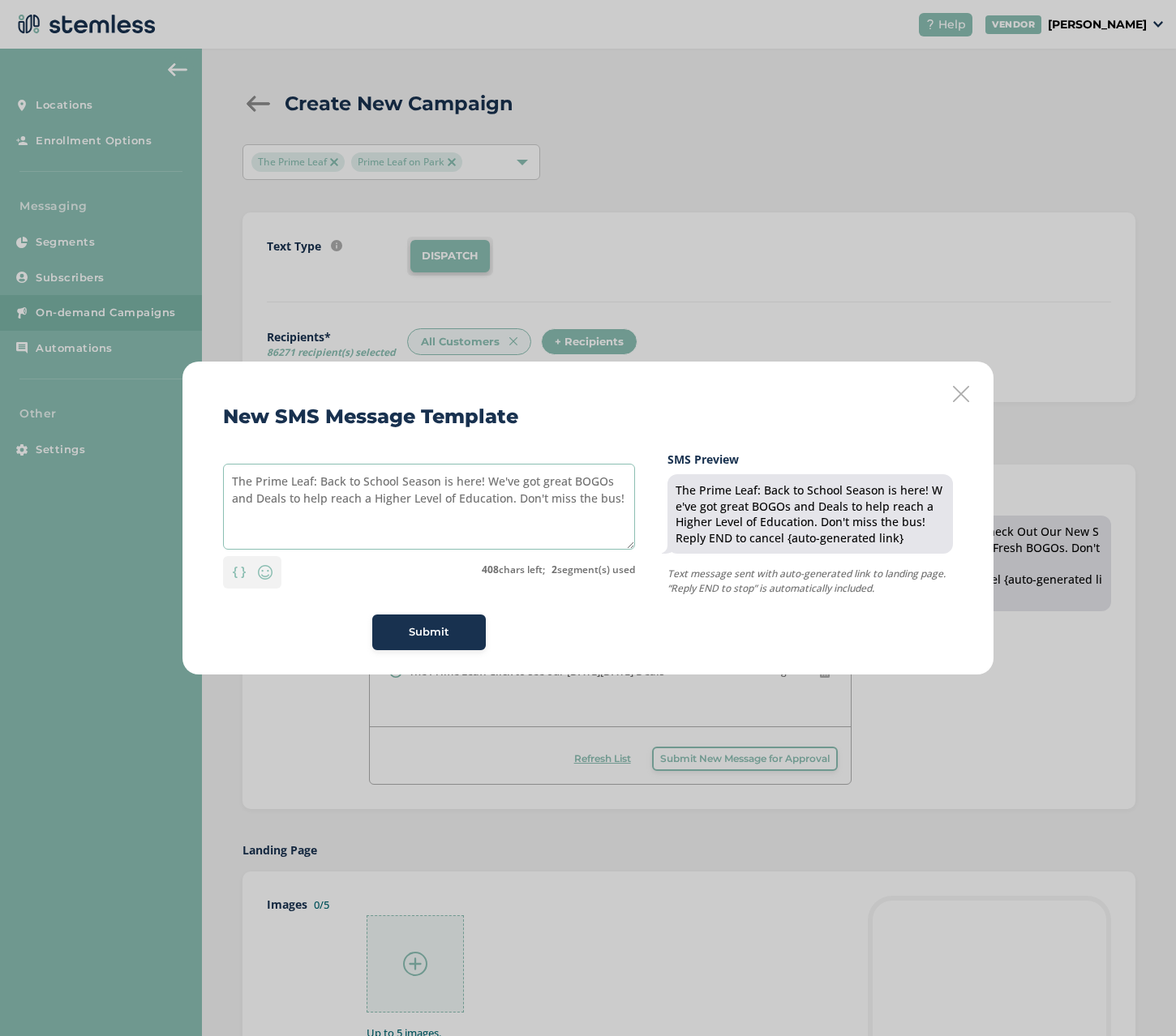
type textarea "The Prime Leaf: Back to School Season is here! We've got great BOGOs and Deals …"
click at [433, 627] on span "Submit" at bounding box center [429, 632] width 41 height 16
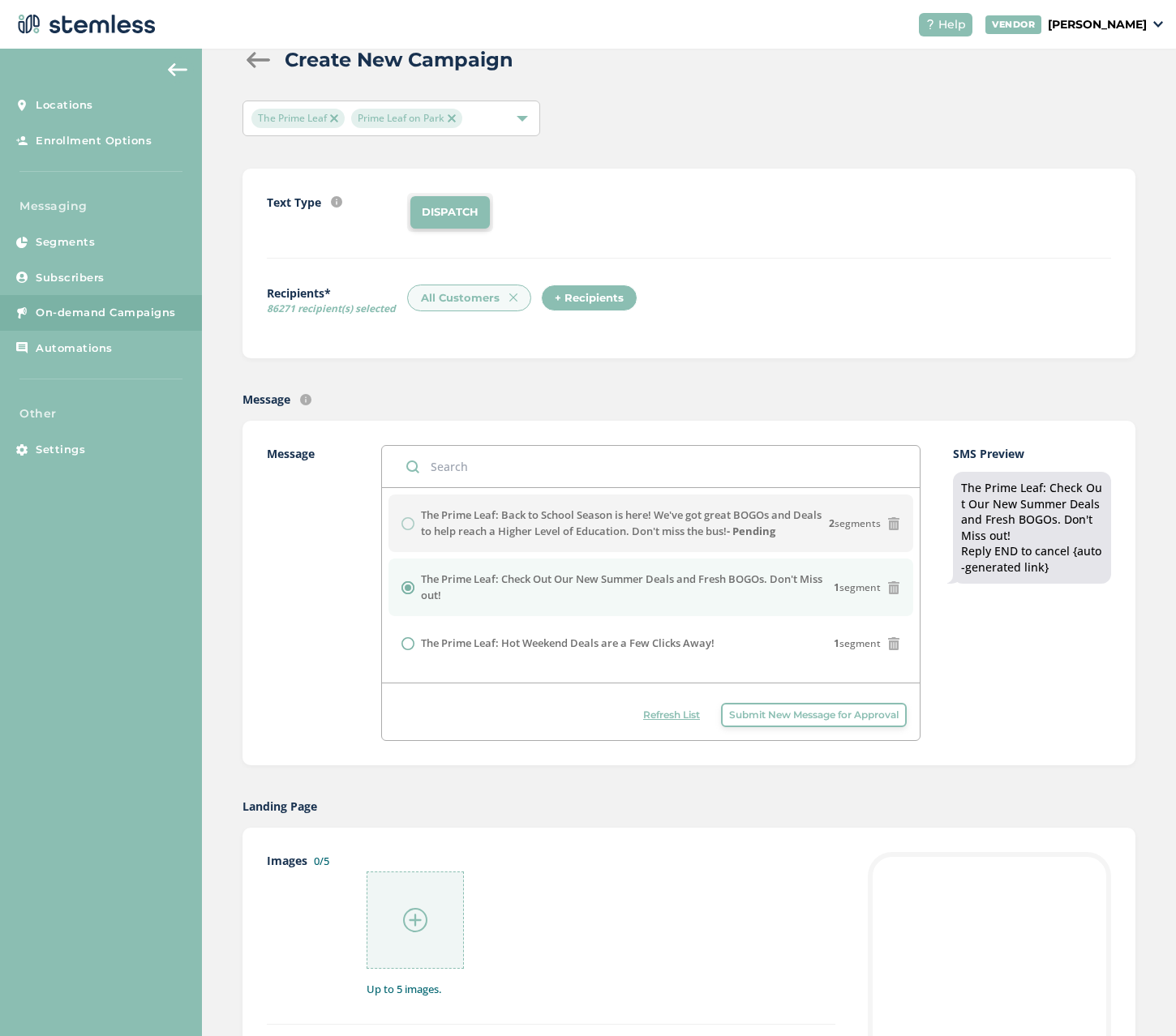
scroll to position [81, 0]
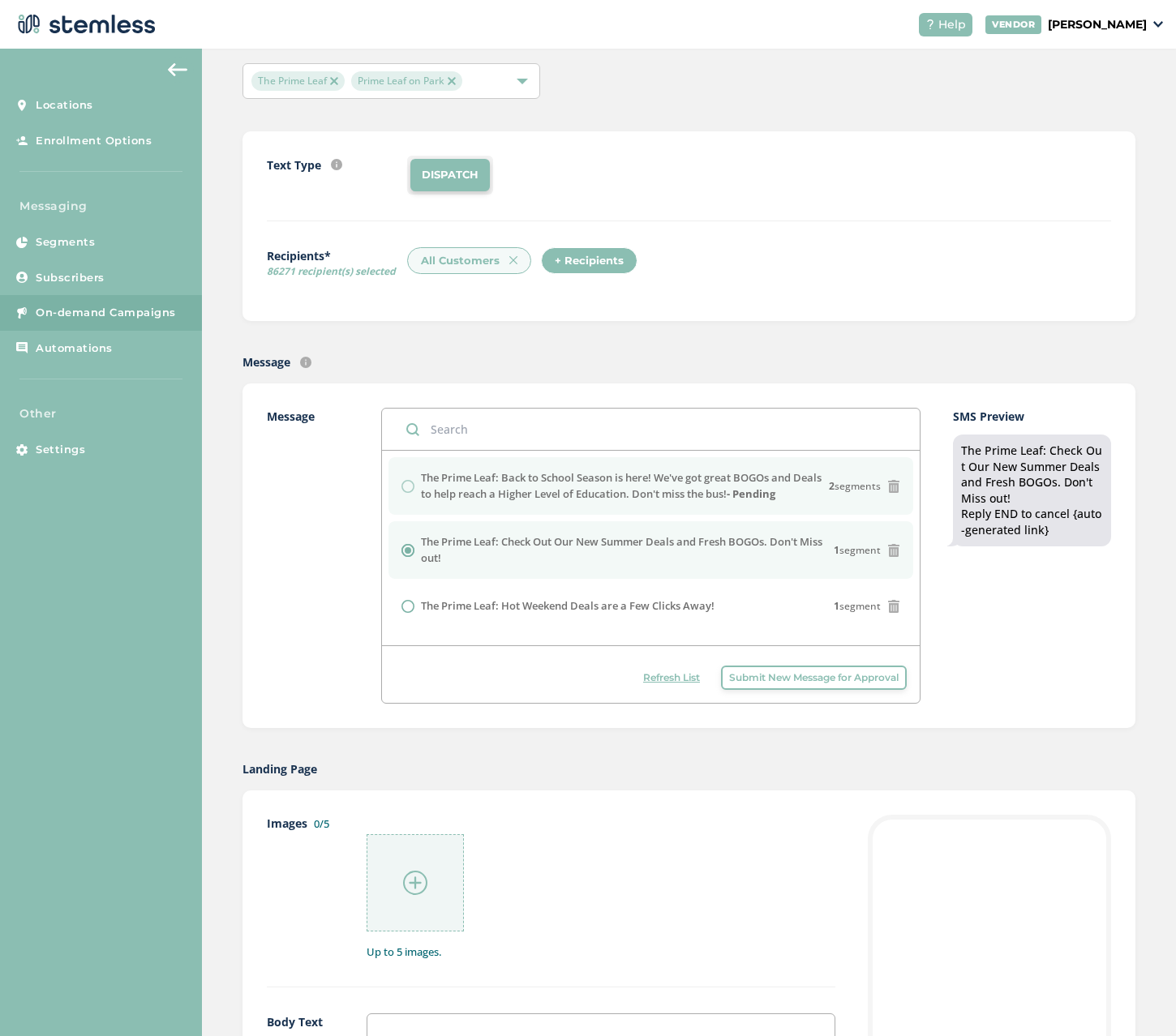
click at [409, 484] on div "The Prime Leaf: Back to School Season is here! We've got great BOGOs and Deals …" at bounding box center [651, 486] width 499 height 31
click at [403, 550] on input "radio" at bounding box center [408, 549] width 13 height 13
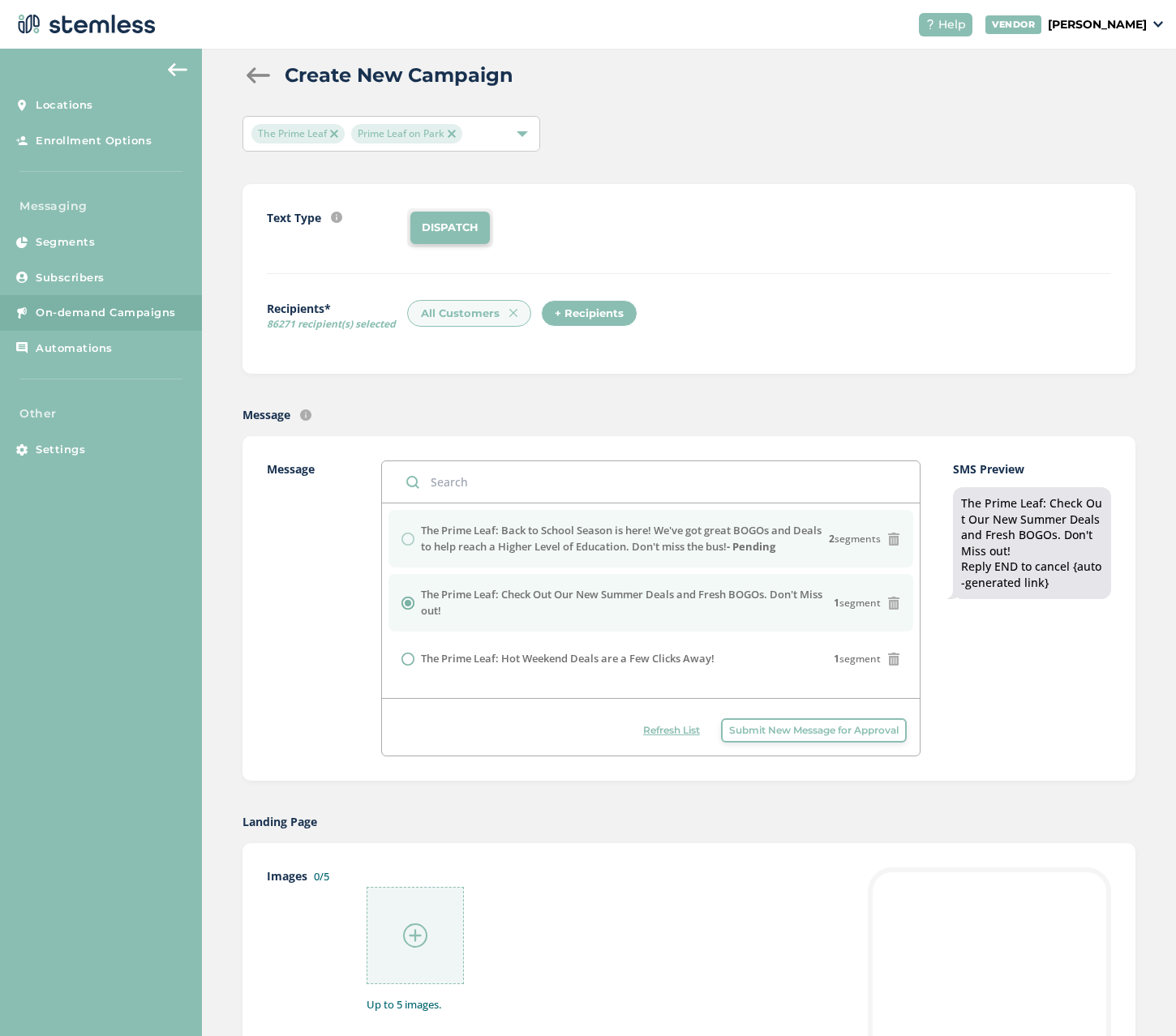
scroll to position [0, 0]
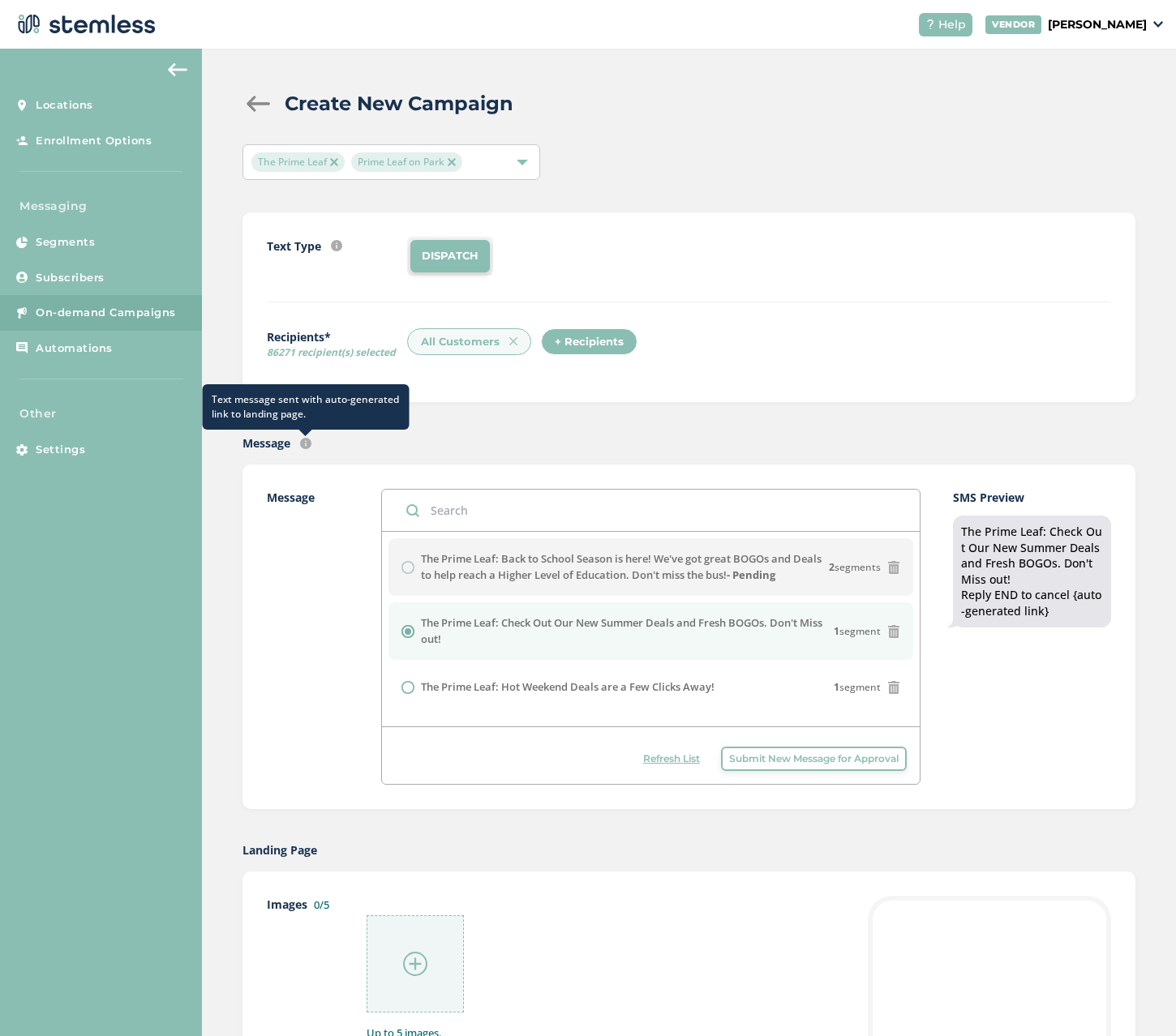
click at [303, 442] on img at bounding box center [305, 443] width 11 height 11
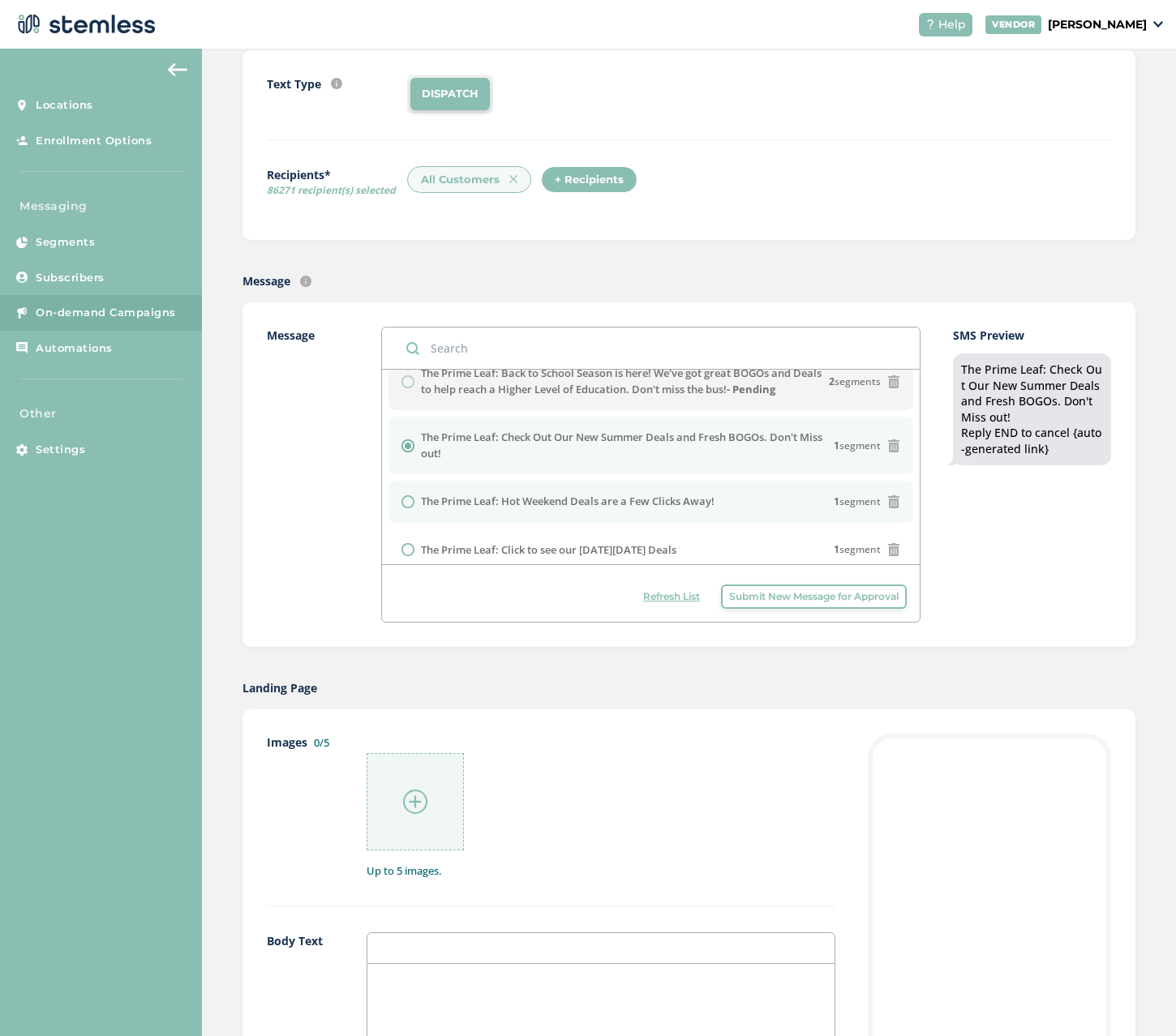
scroll to position [37, 0]
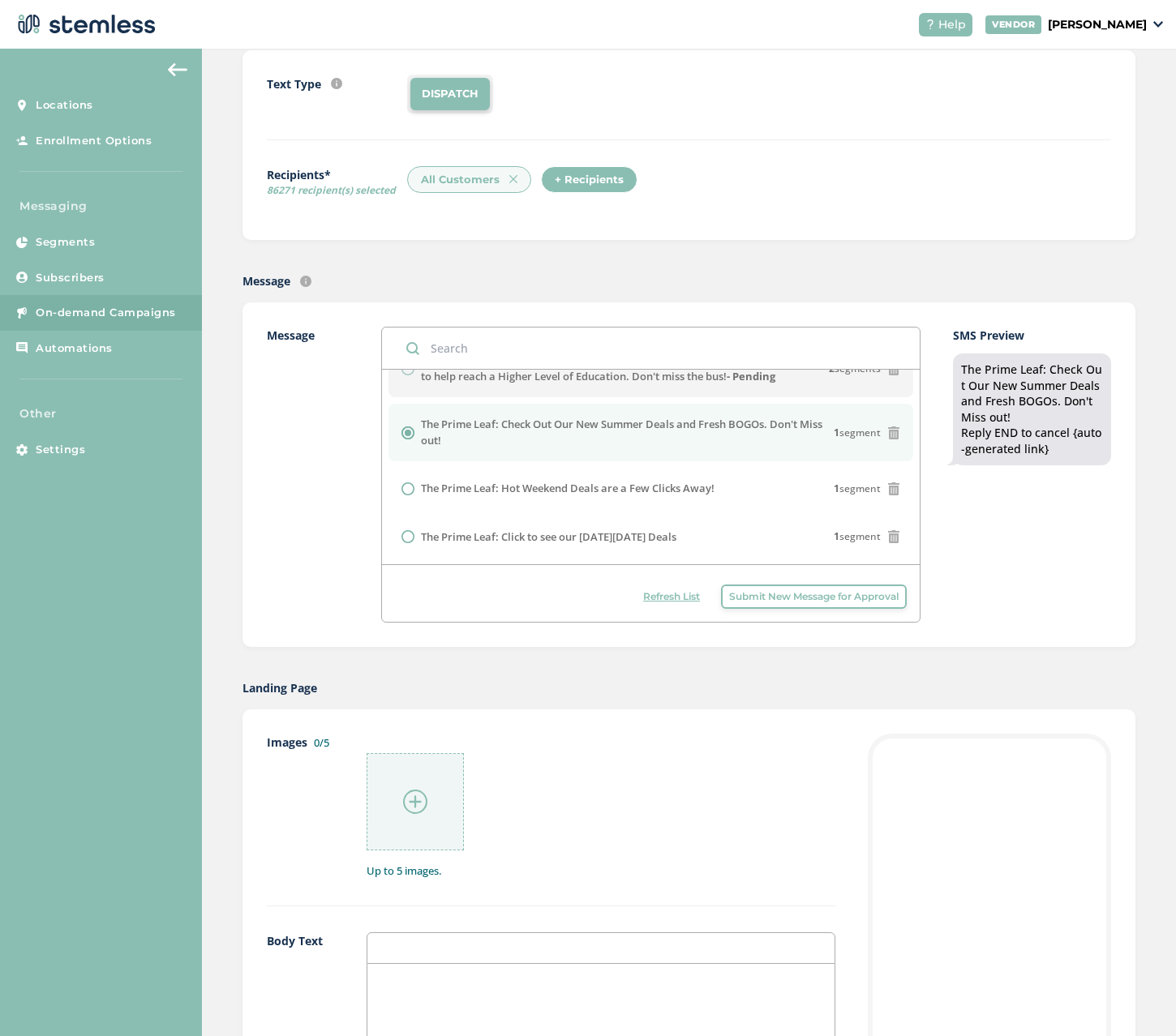
click at [411, 799] on img at bounding box center [415, 801] width 25 height 25
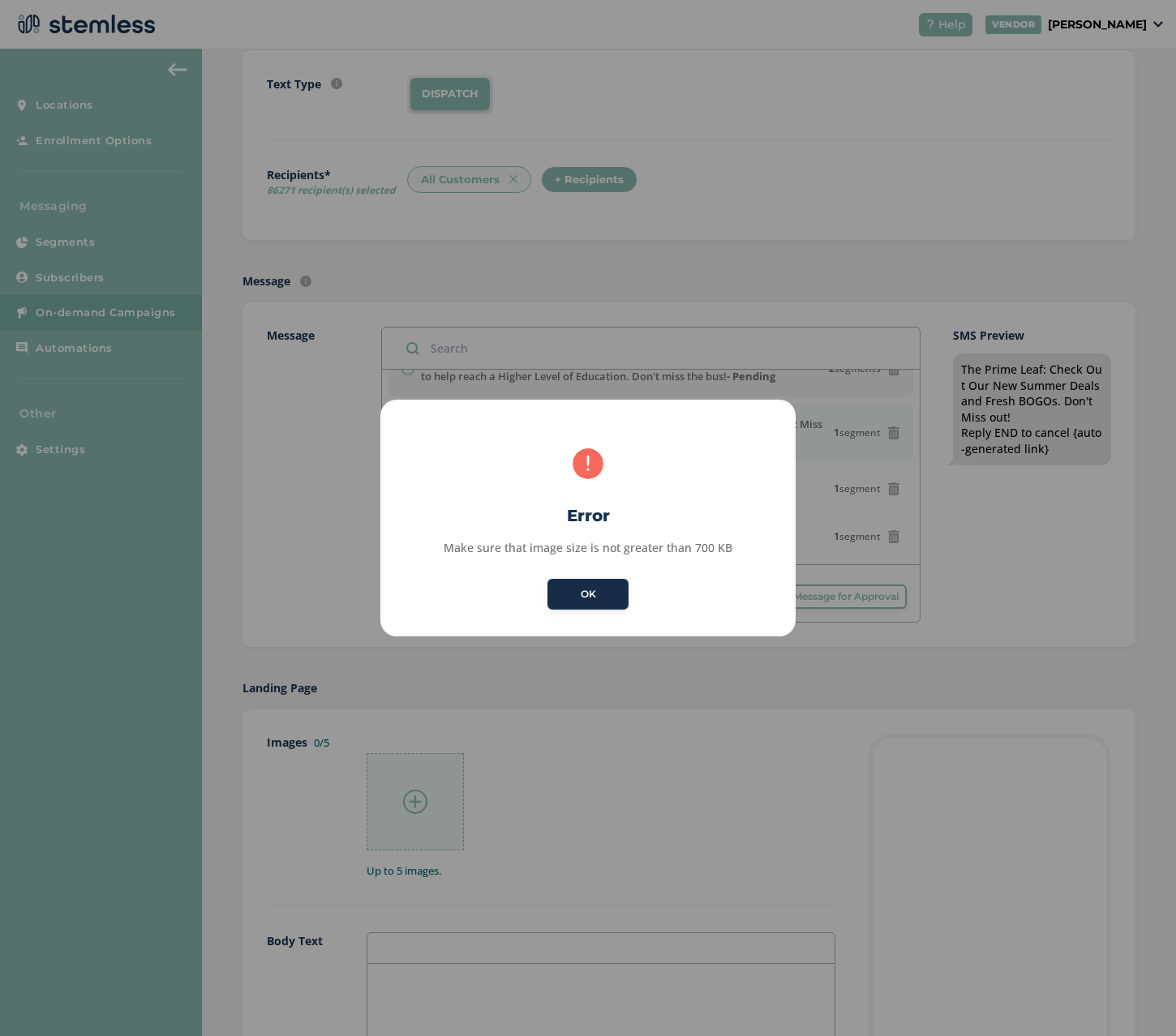
click at [597, 592] on button "OK" at bounding box center [587, 594] width 81 height 31
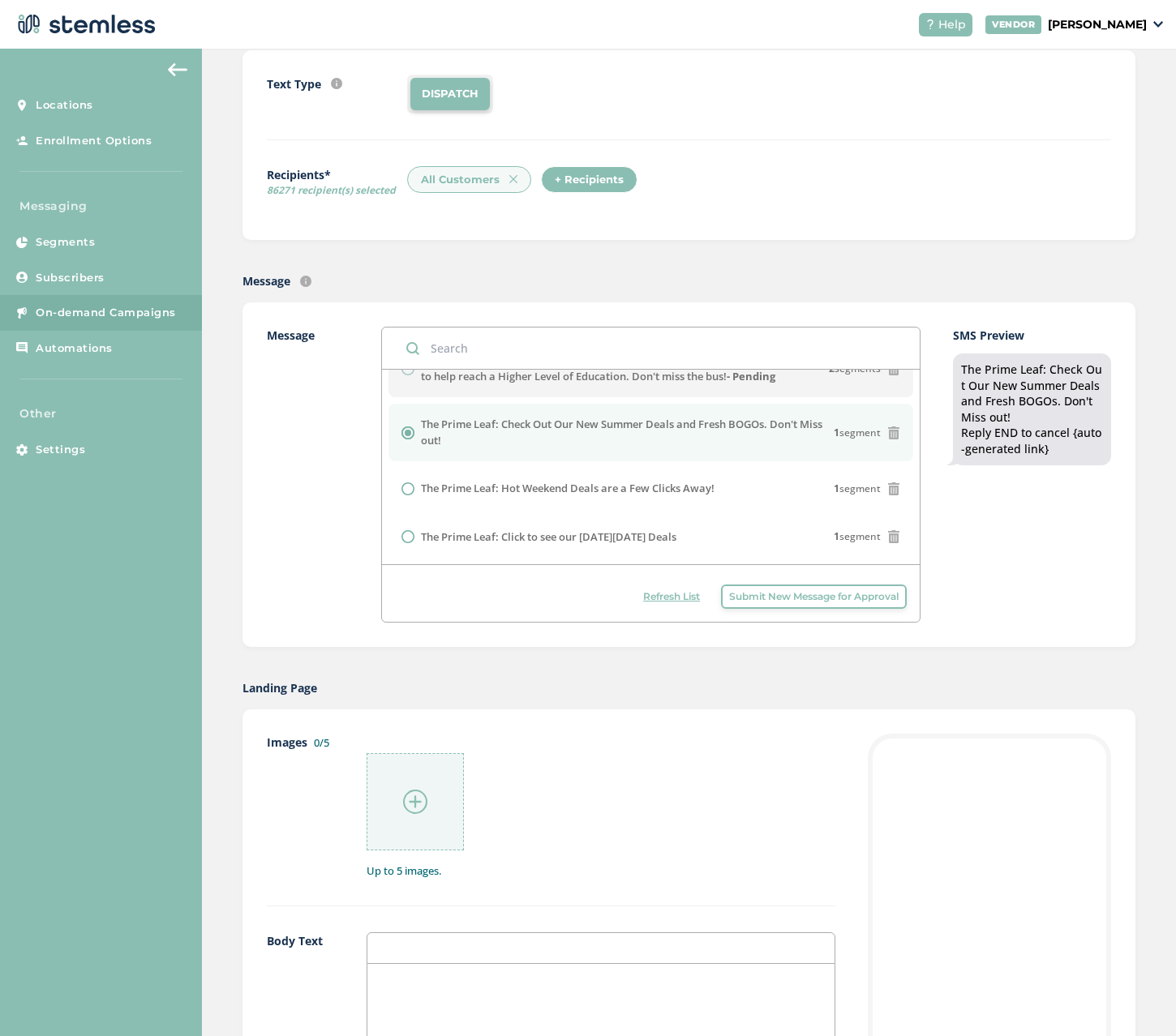
click at [420, 789] on div at bounding box center [415, 801] width 97 height 97
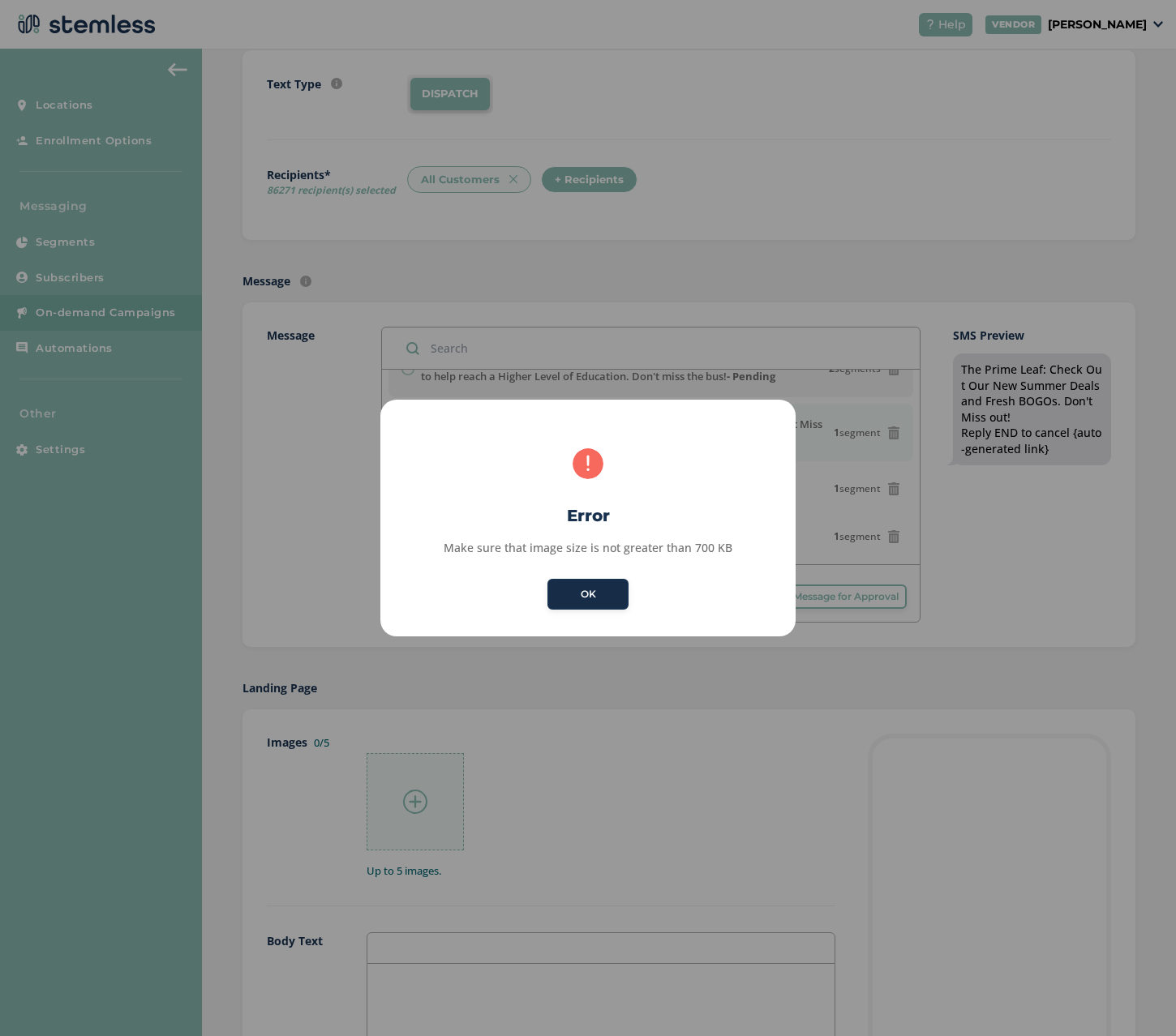
click at [600, 578] on button "OK" at bounding box center [587, 594] width 81 height 31
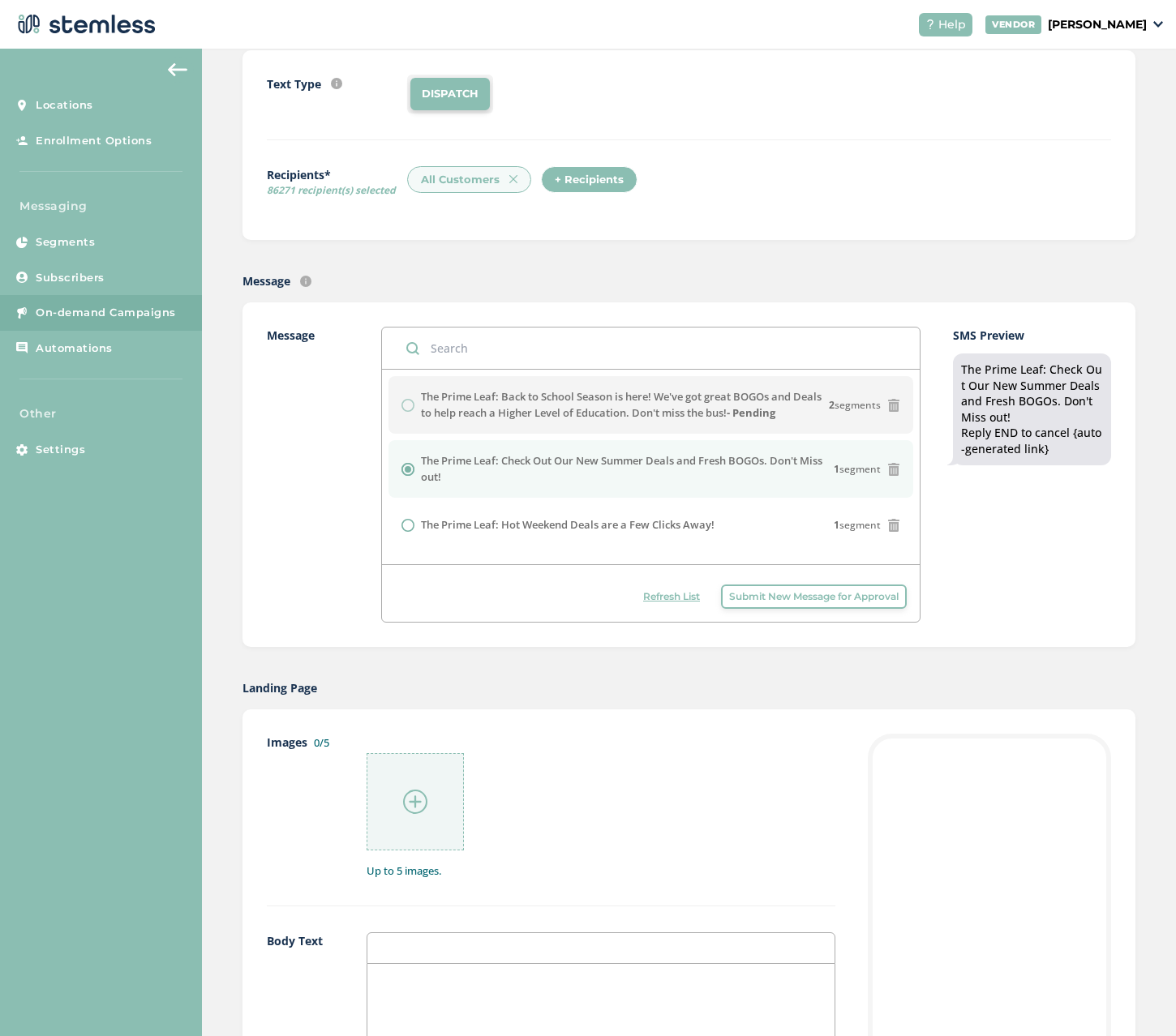
scroll to position [0, 0]
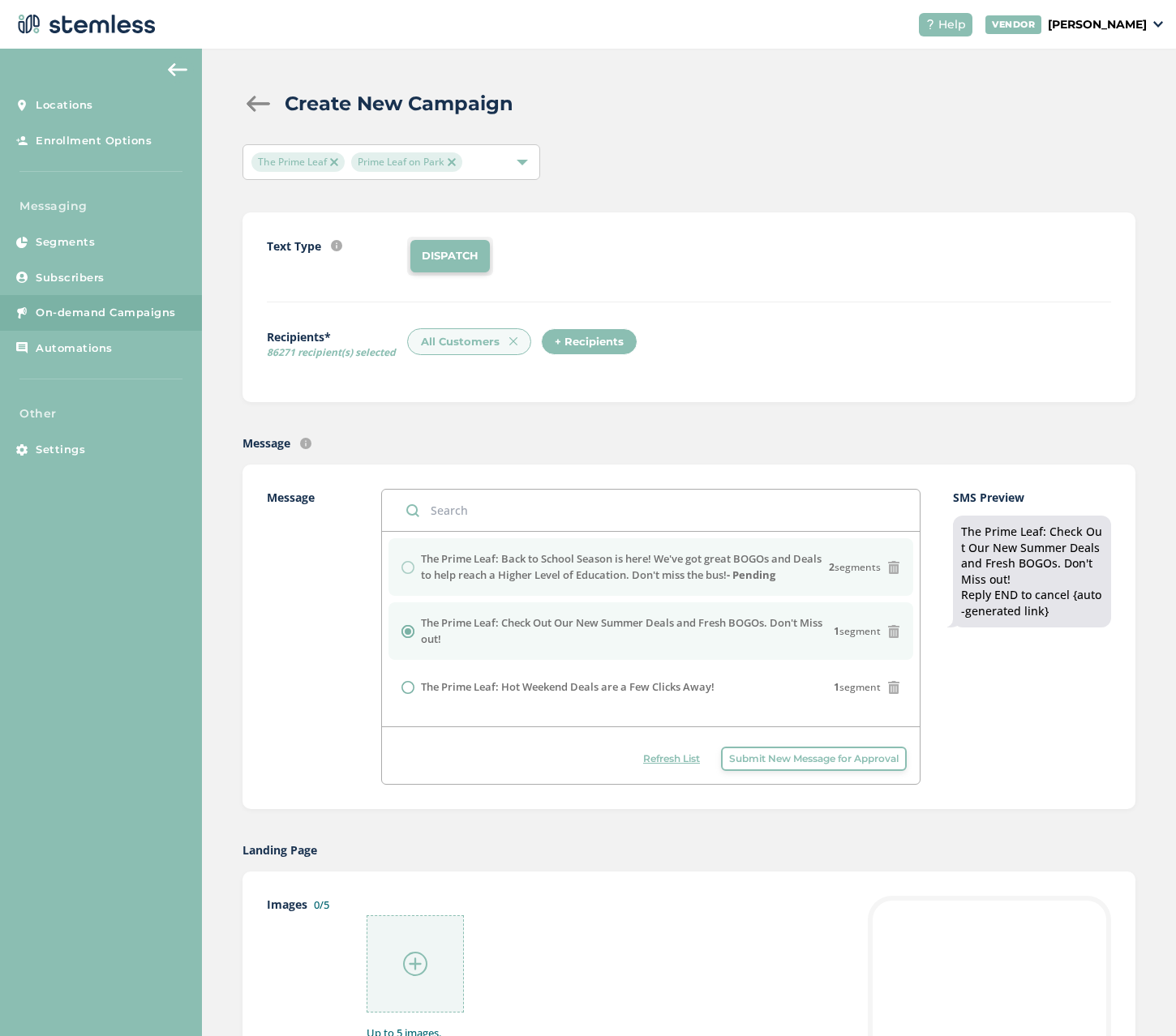
click at [656, 562] on label "The Prime Leaf: Back to School Season is here! We've got great BOGOs and Deals …" at bounding box center [625, 566] width 408 height 31
click at [429, 564] on label "The Prime Leaf: Back to School Season is here! We've got great BOGOs and Deals …" at bounding box center [625, 566] width 408 height 31
click at [403, 566] on div "The Prime Leaf: Back to School Season is here! We've got great BOGOs and Deals …" at bounding box center [651, 566] width 499 height 31
click at [811, 757] on span "Submit New Message for Approval" at bounding box center [813, 758] width 169 height 14
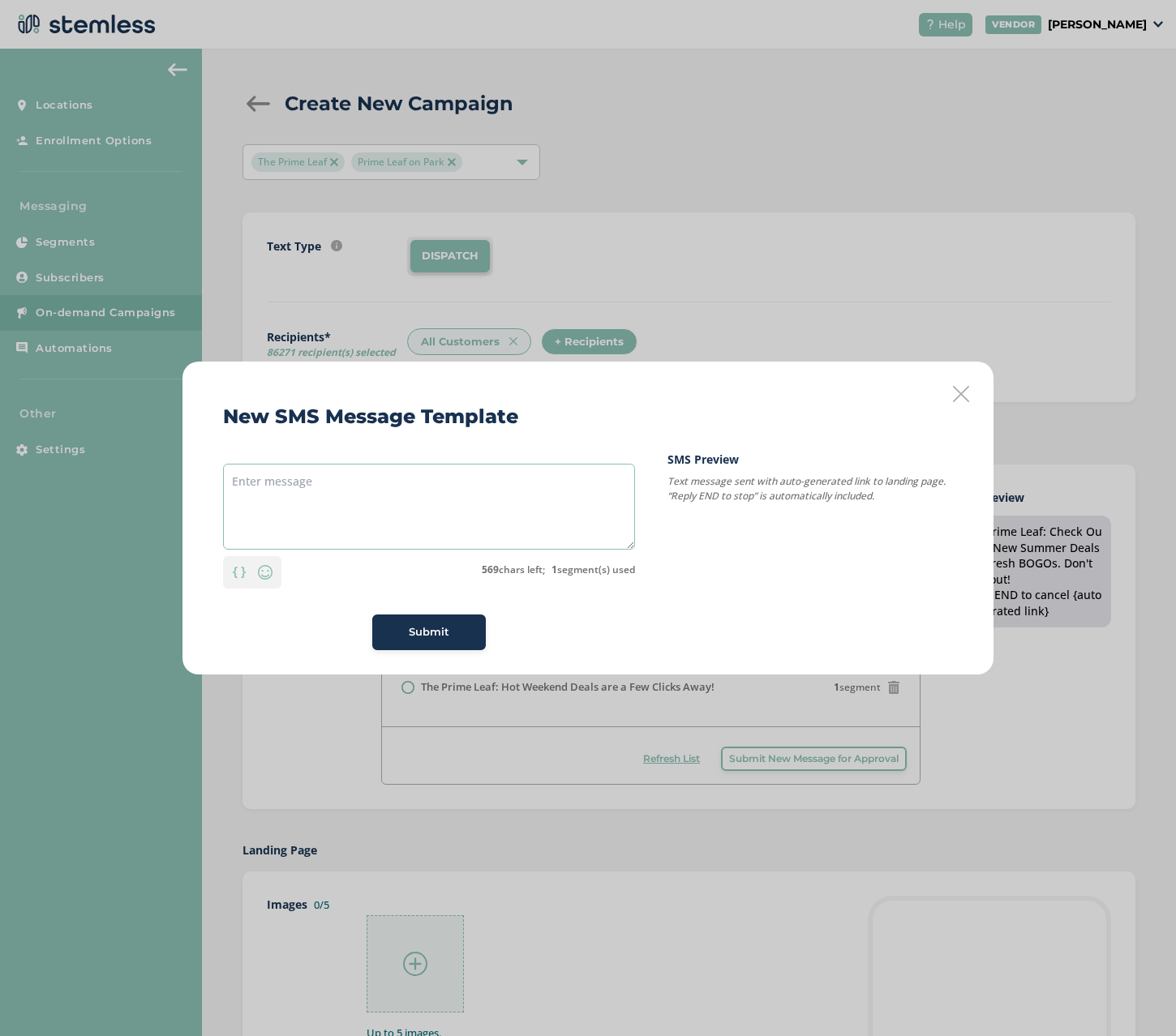
click at [341, 475] on textarea at bounding box center [429, 506] width 412 height 86
paste textarea "The Prime Leaf: Back to School Season is here! We've got great BOGOs and Deals …"
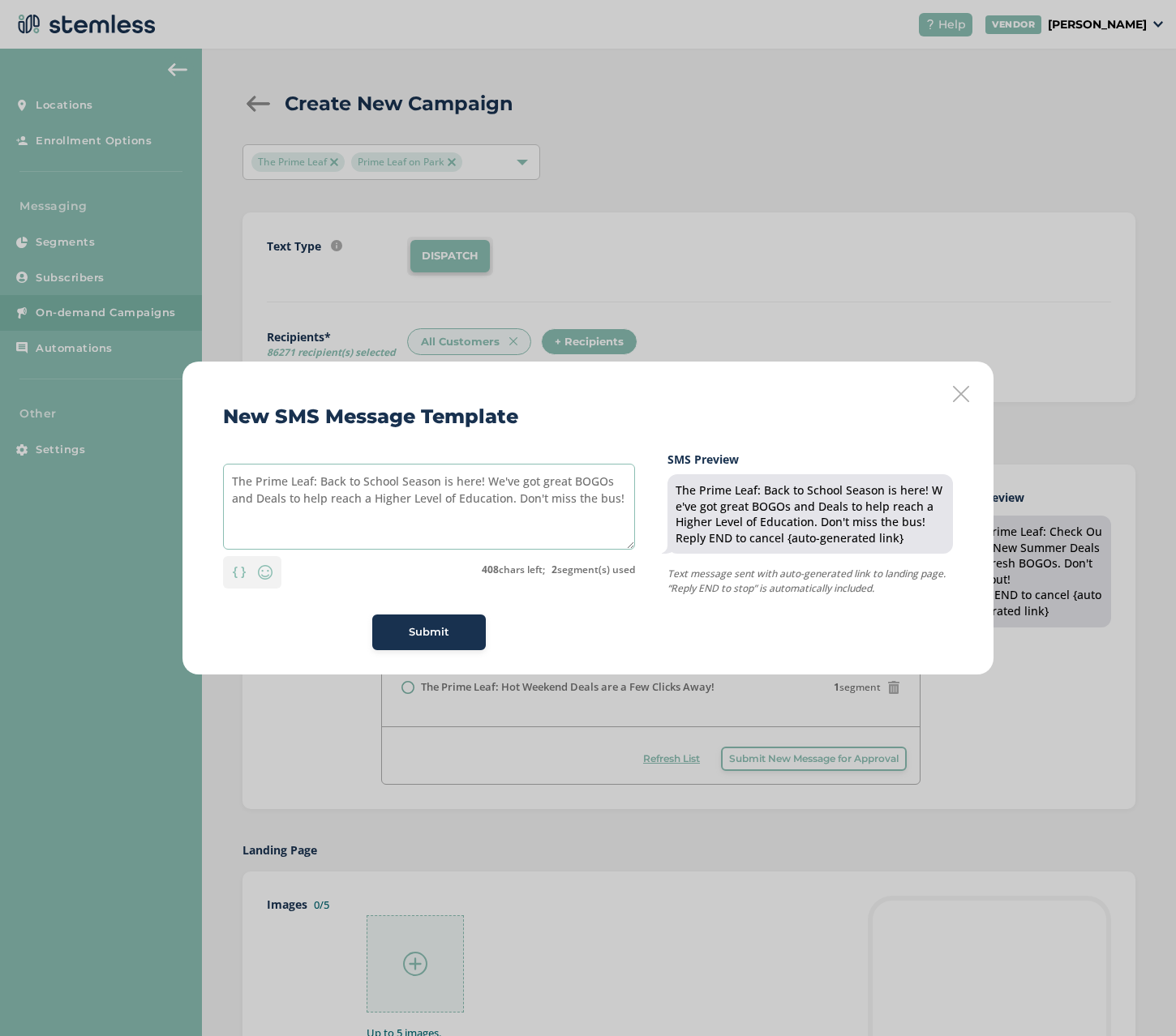
type textarea "The Prime Leaf: Back to School Season is here! We've got great BOGOs and Deals …"
click at [956, 392] on icon at bounding box center [961, 394] width 16 height 16
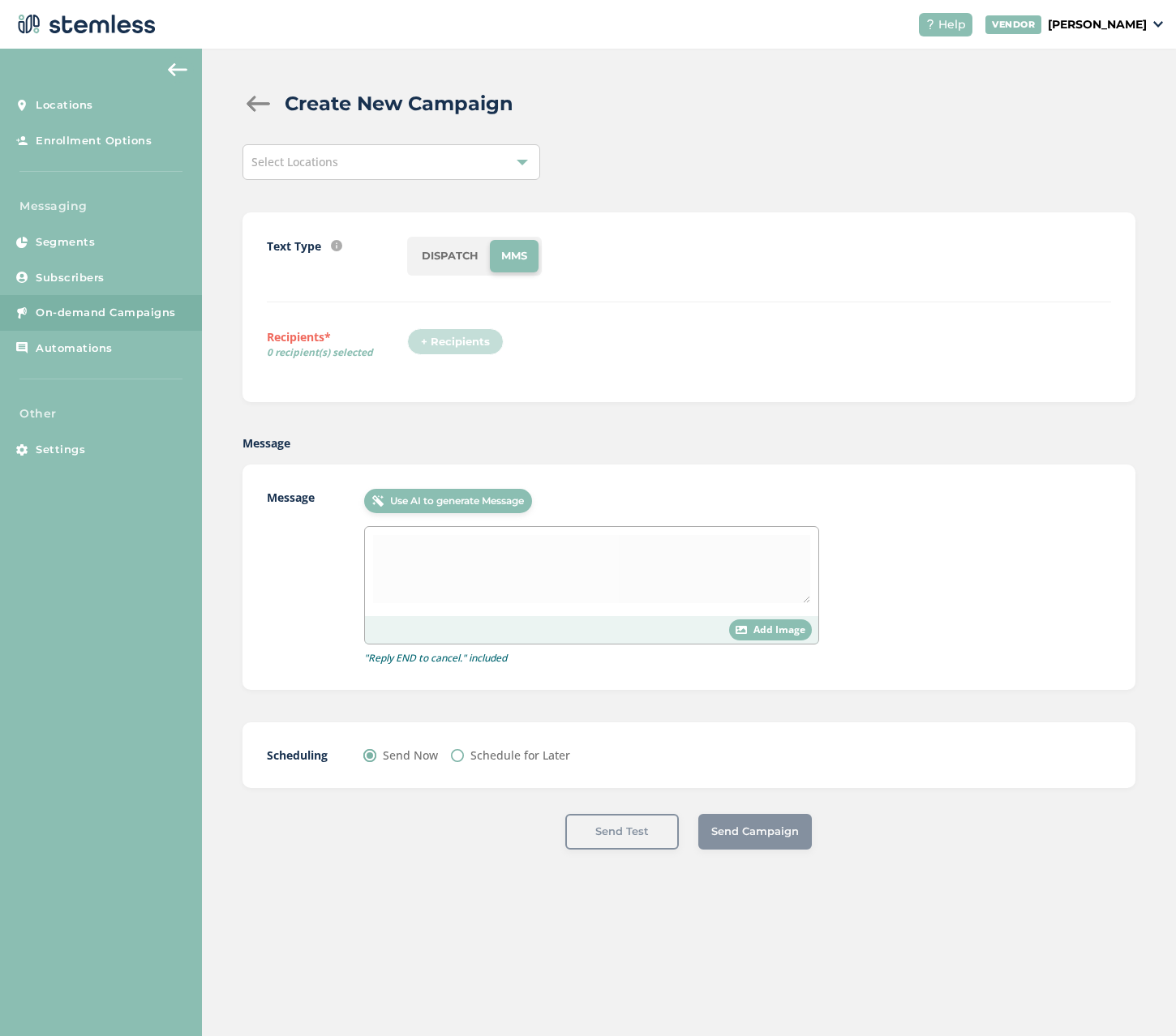
click at [433, 149] on div "Select Locations" at bounding box center [391, 162] width 298 height 36
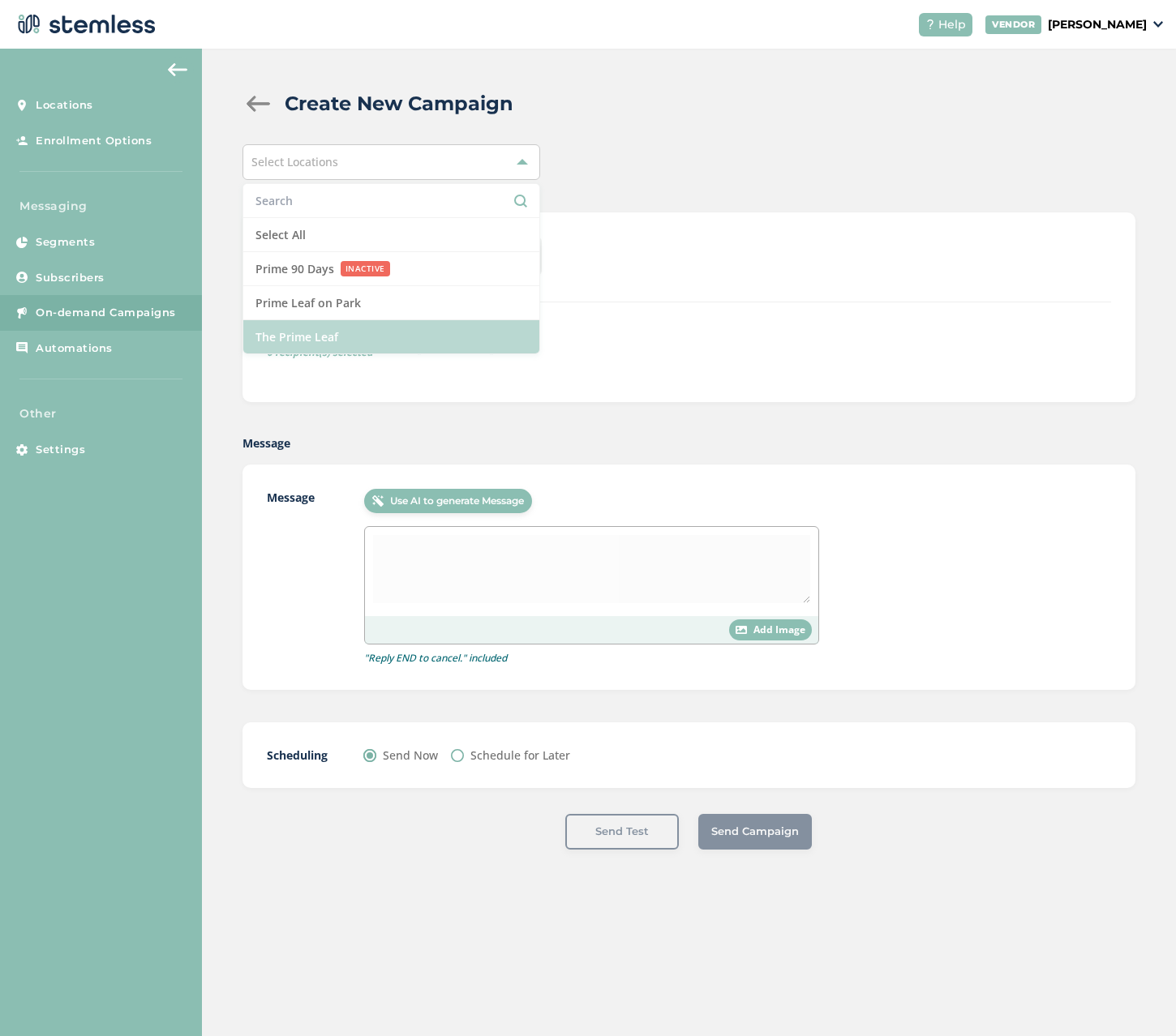
click at [372, 328] on li "The Prime Leaf" at bounding box center [391, 336] width 296 height 33
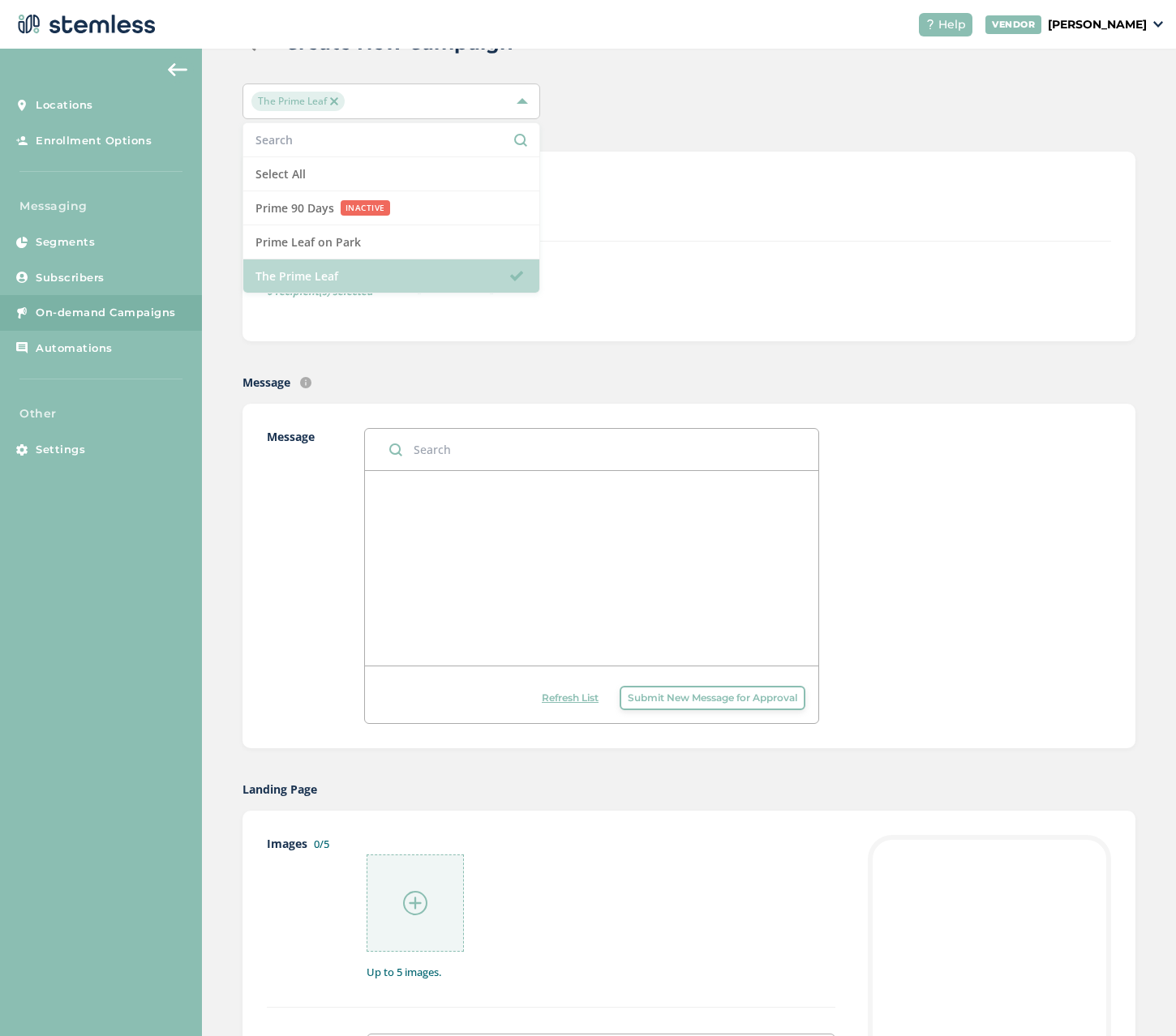
scroll to position [162, 0]
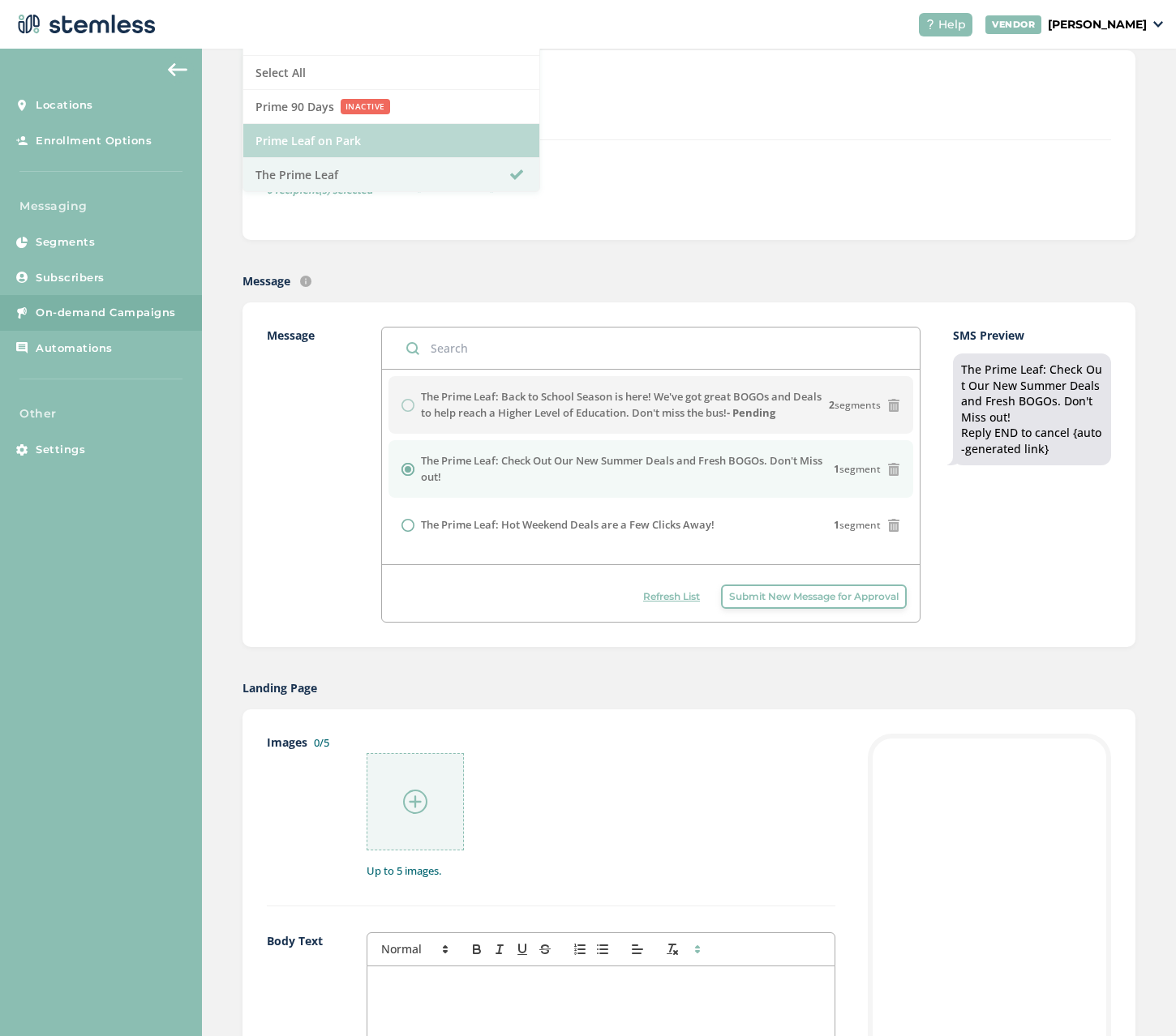
click at [409, 143] on li "Prime Leaf on Park" at bounding box center [391, 141] width 296 height 34
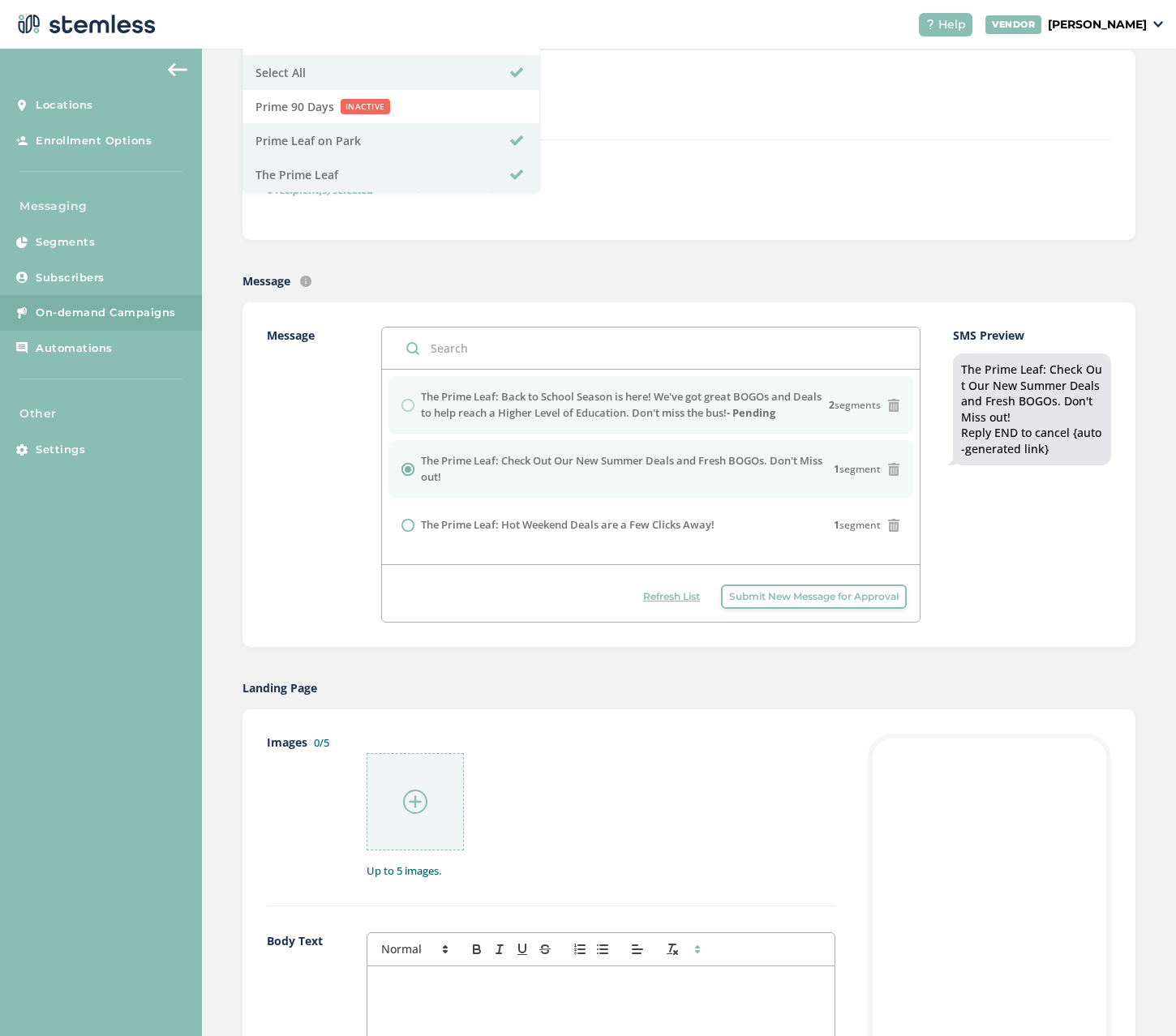
click at [404, 401] on div "The Prime Leaf: Back to School Season is here! We've got great BOGOs and Deals …" at bounding box center [651, 404] width 499 height 31
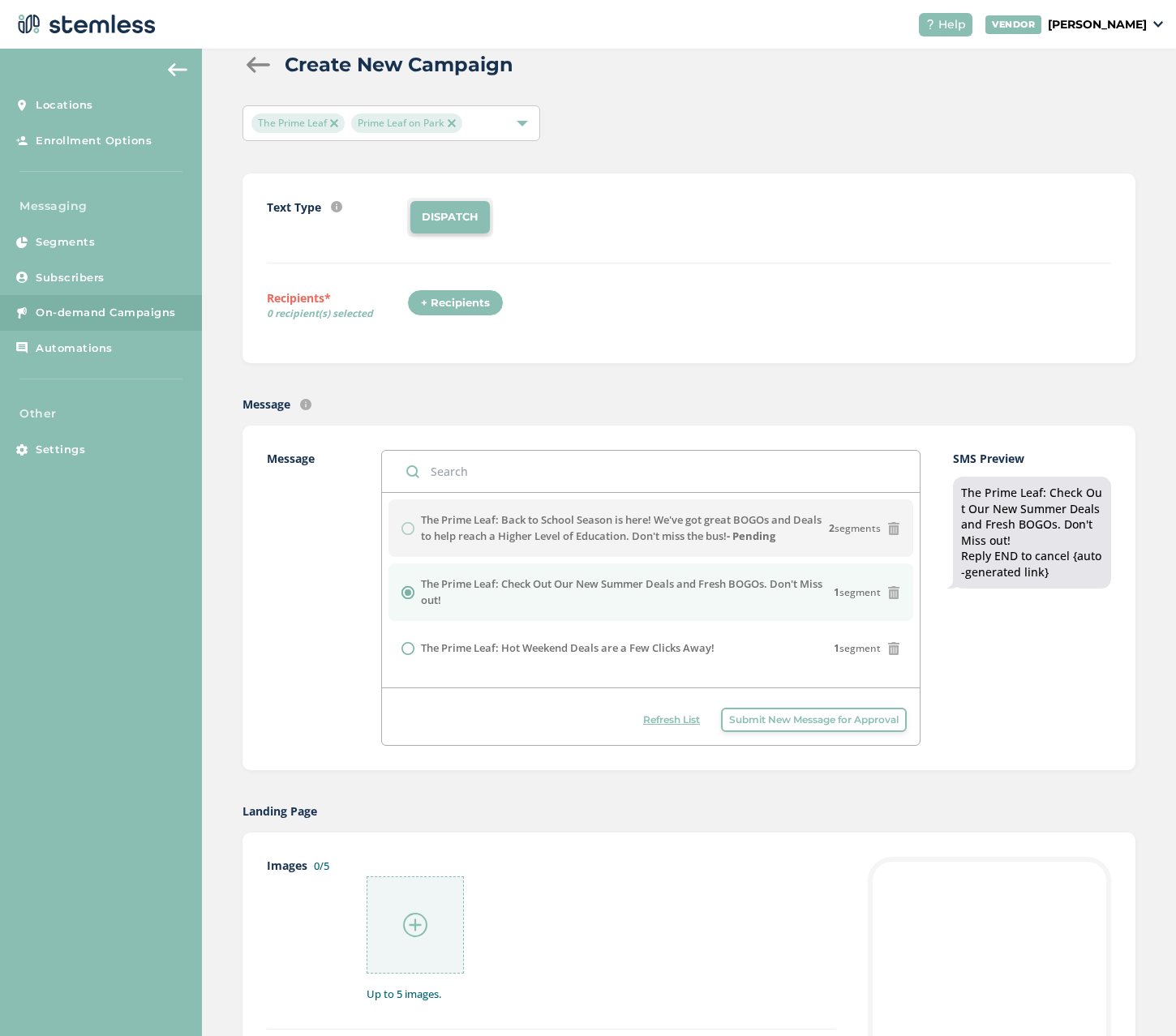
scroll to position [0, 0]
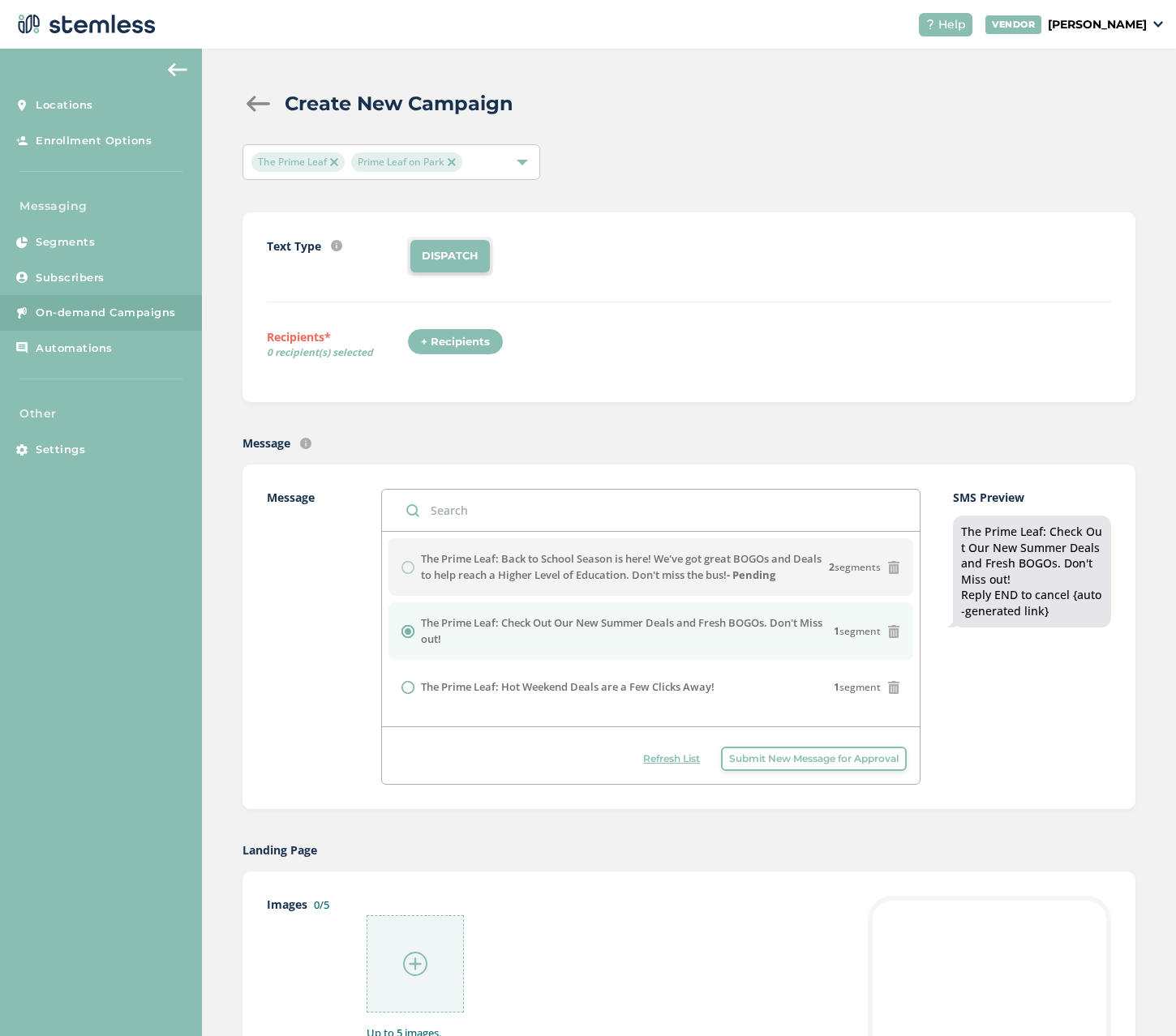
click at [461, 255] on li "DISPATCH" at bounding box center [449, 256] width 79 height 32
click at [460, 343] on div "+ Recipients" at bounding box center [454, 342] width 96 height 27
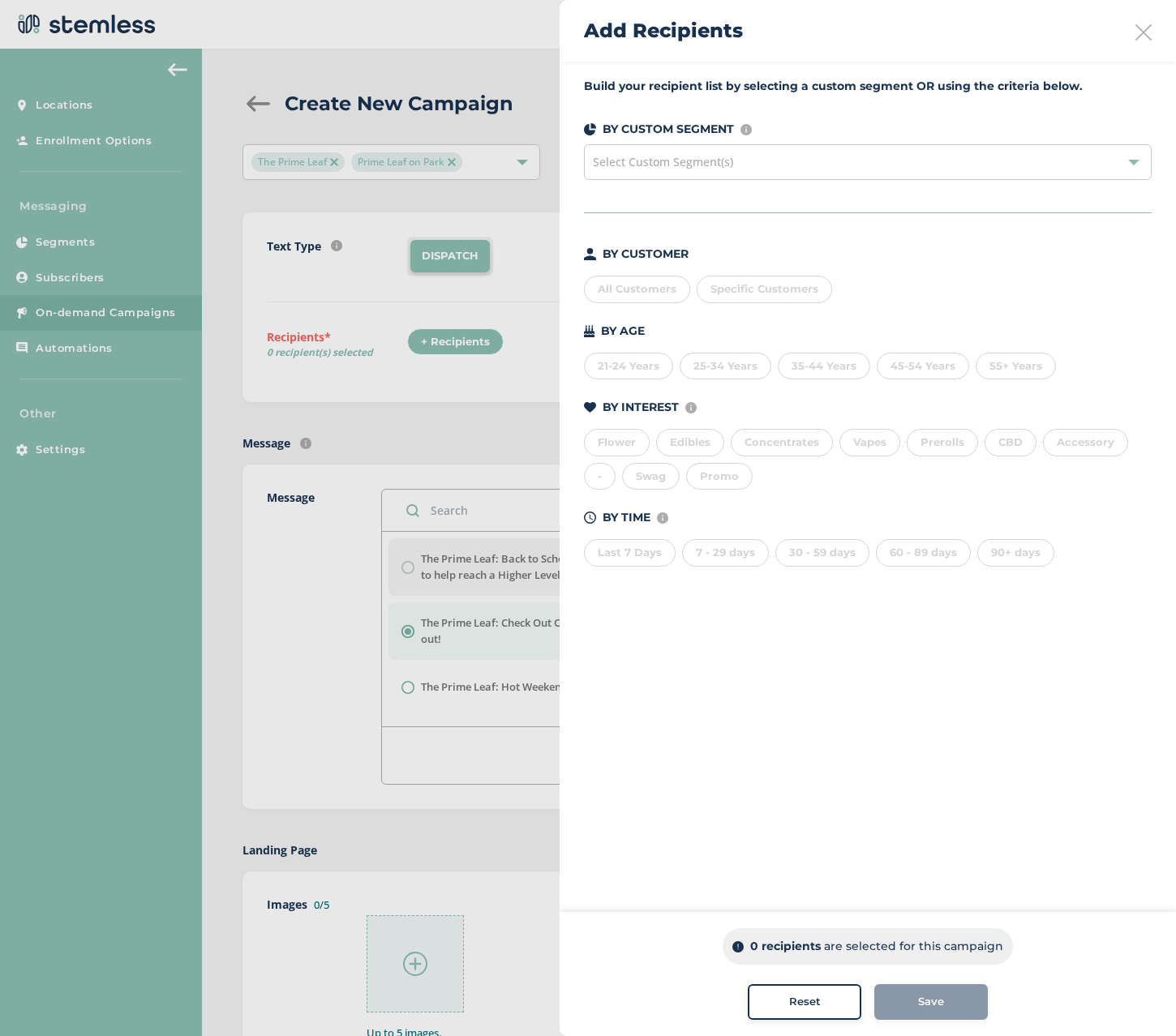
click at [633, 288] on div "All Customers" at bounding box center [637, 289] width 106 height 27
click at [458, 464] on div at bounding box center [588, 518] width 1176 height 1036
click at [930, 998] on span "Save" at bounding box center [931, 1001] width 26 height 16
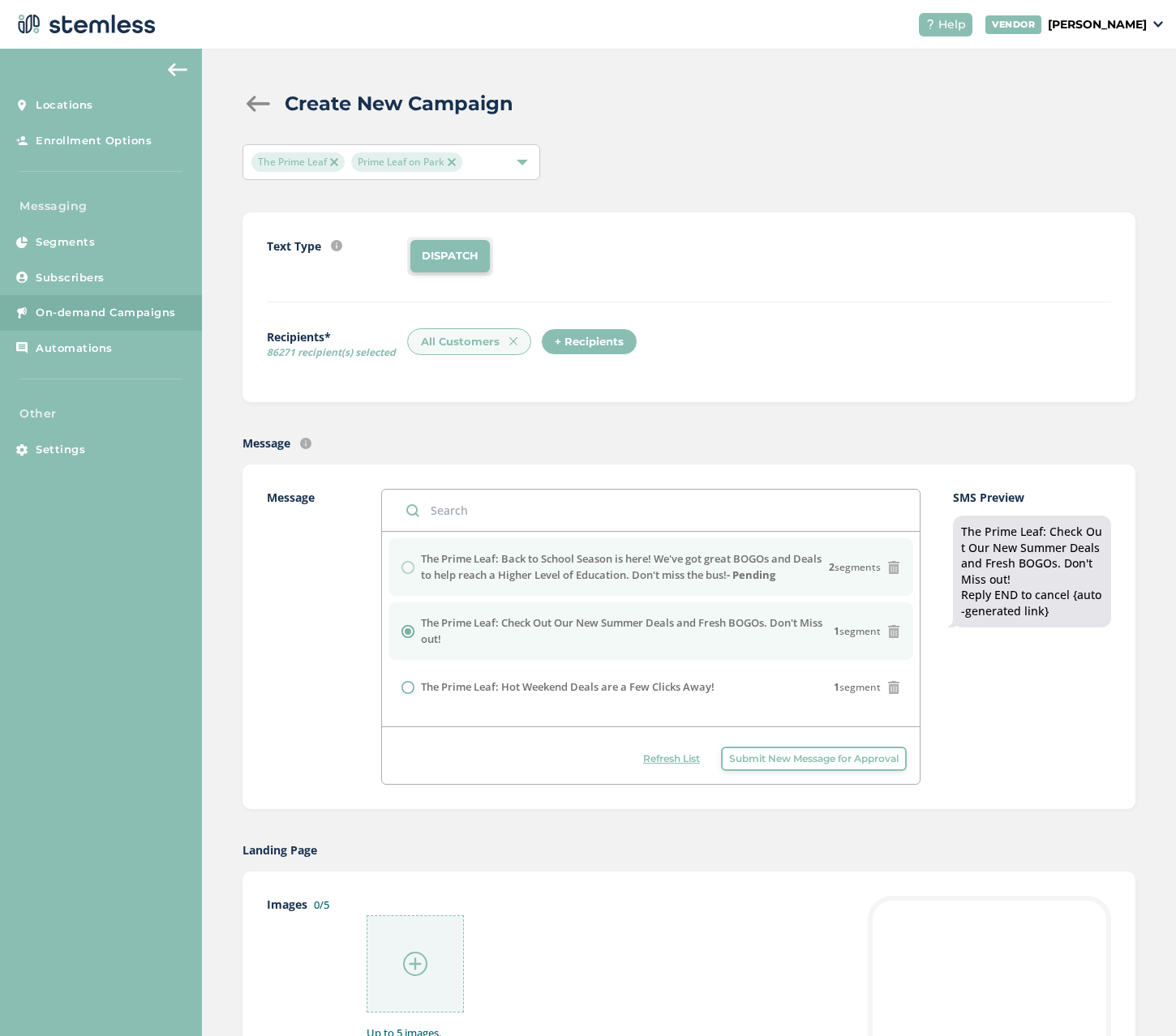
click at [517, 553] on label "The Prime Leaf: Back to School Season is here! We've got great BOGOs and Deals …" at bounding box center [625, 566] width 408 height 31
click at [407, 565] on div "The Prime Leaf: Back to School Season is here! We've got great BOGOs and Deals …" at bounding box center [651, 566] width 499 height 31
click at [653, 756] on span "Refresh List" at bounding box center [671, 758] width 57 height 14
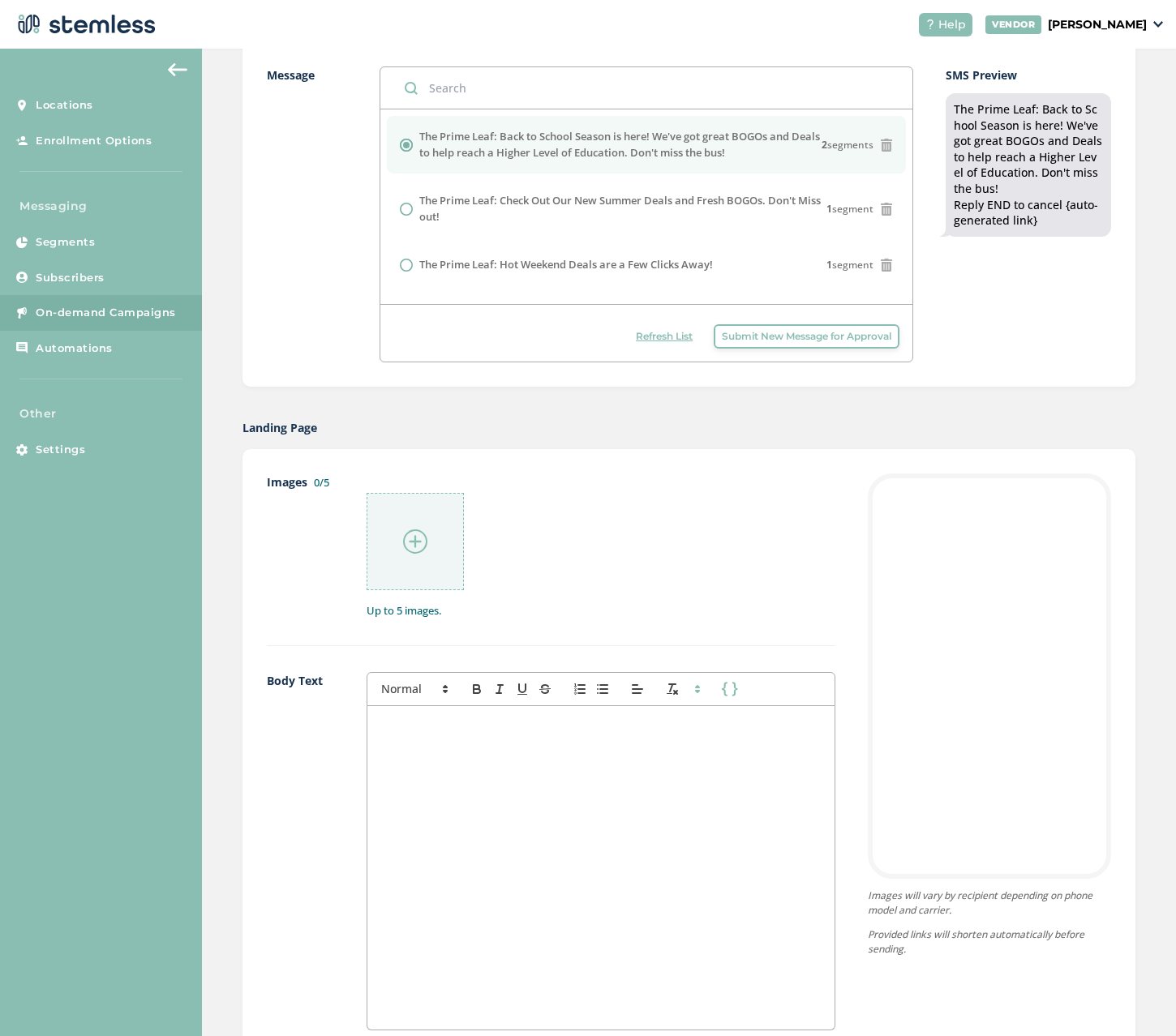
scroll to position [162, 0]
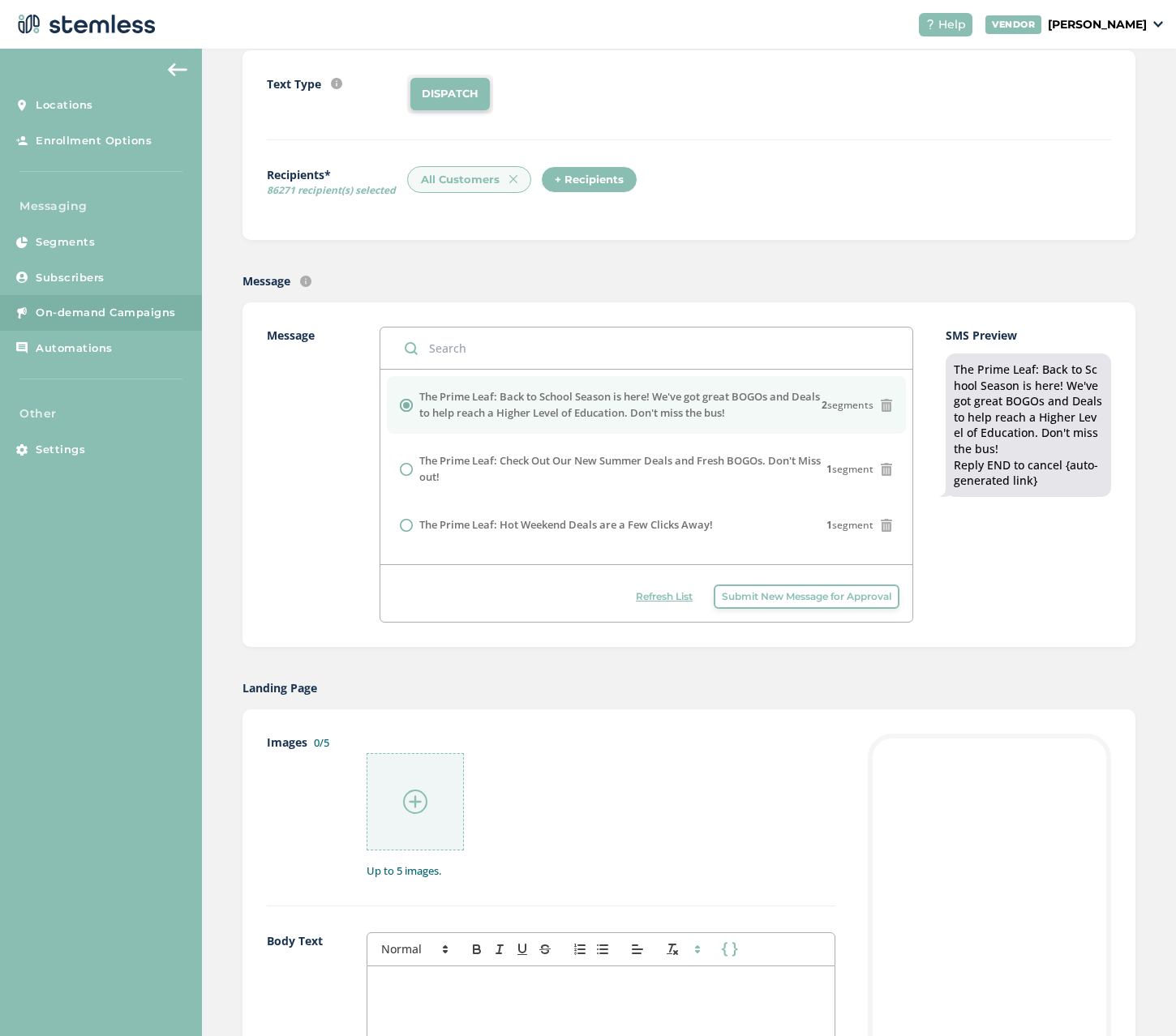
click at [966, 18] on span "Help" at bounding box center [951, 25] width 27 height 17
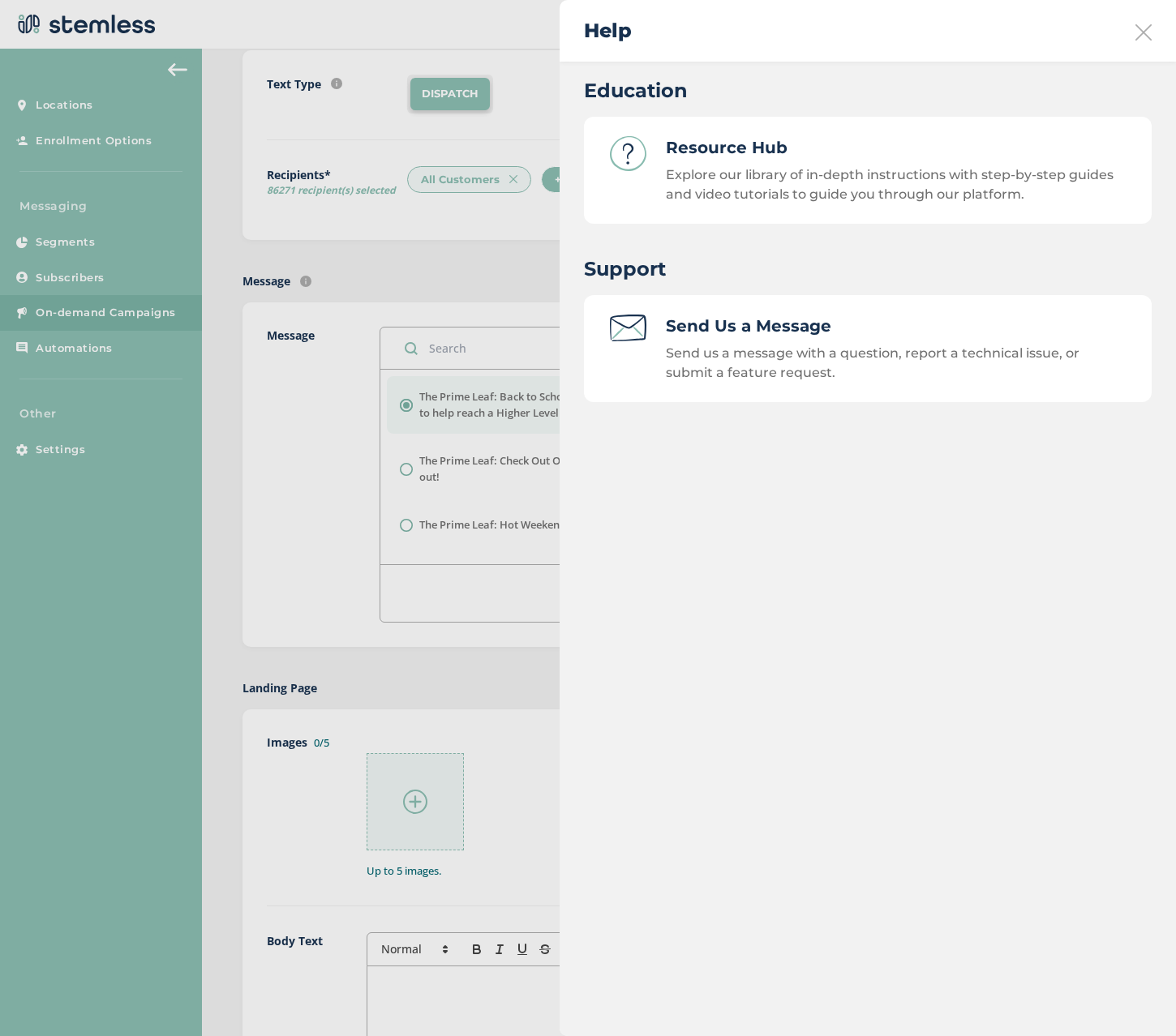
click at [748, 322] on h3 "Send Us a Message" at bounding box center [895, 326] width 460 height 23
click at [493, 298] on div at bounding box center [588, 518] width 1176 height 1036
click at [1142, 31] on icon at bounding box center [1143, 32] width 16 height 16
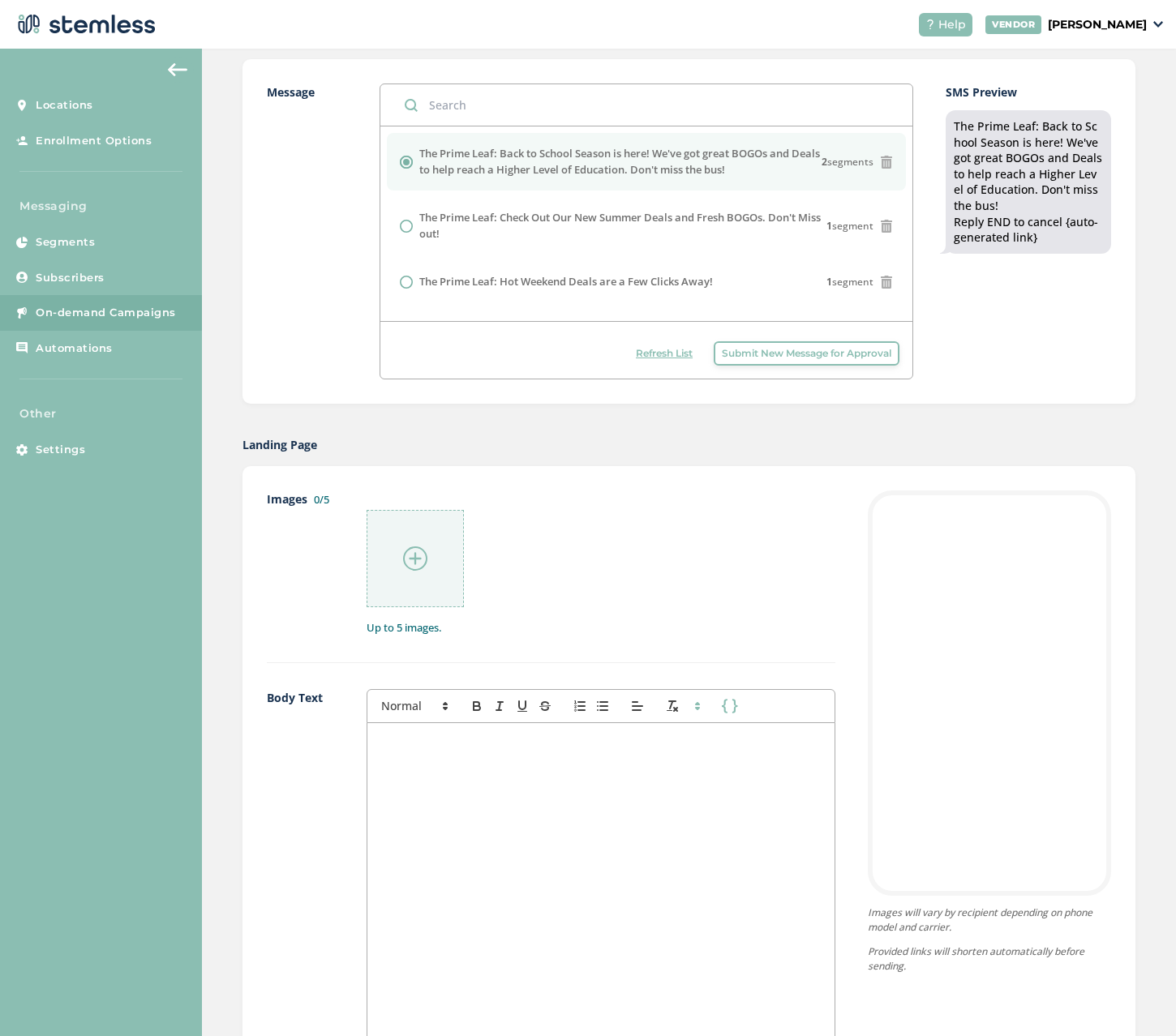
scroll to position [324, 0]
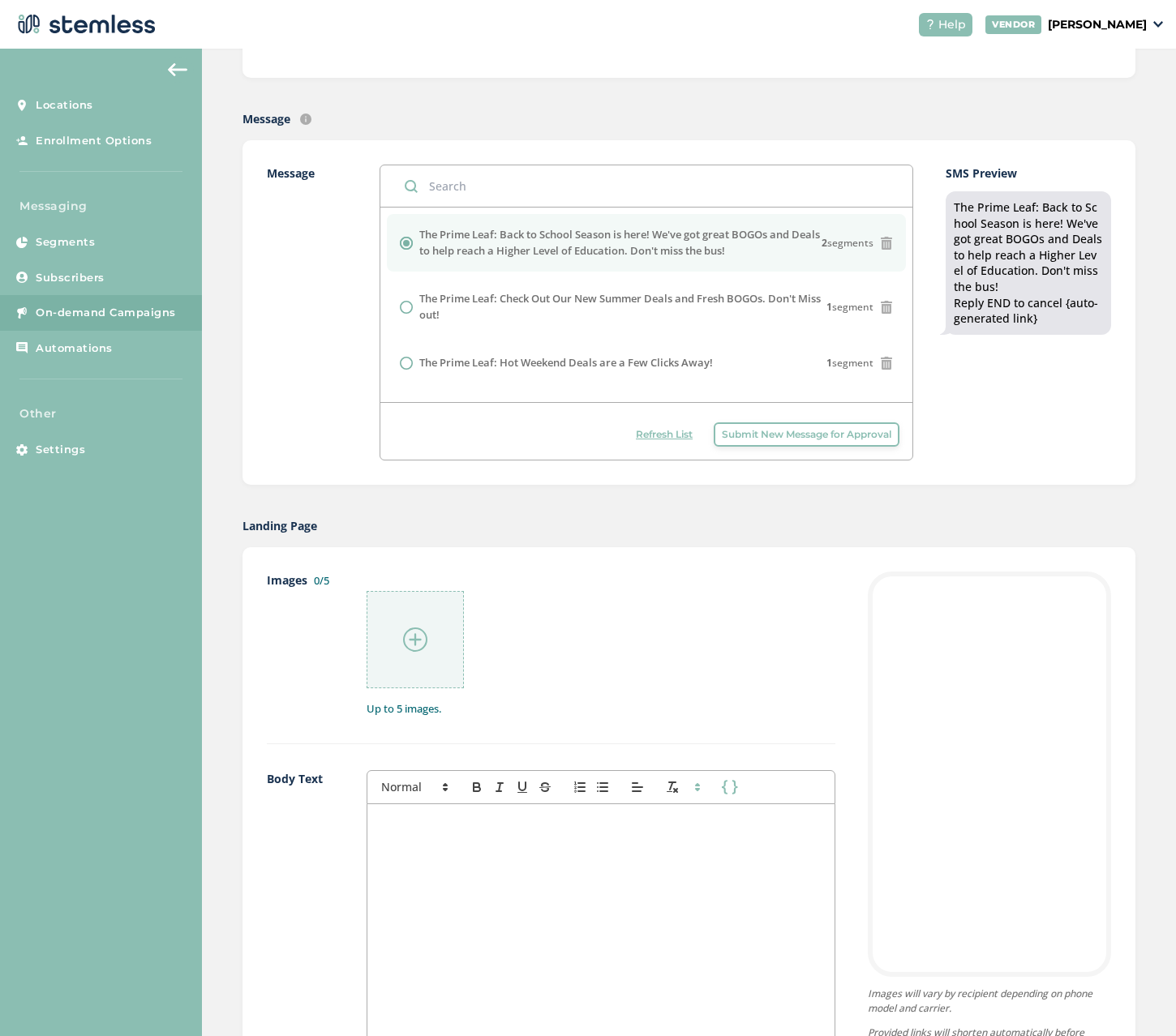
click at [403, 635] on img at bounding box center [415, 639] width 25 height 25
click at [412, 636] on img at bounding box center [415, 639] width 25 height 25
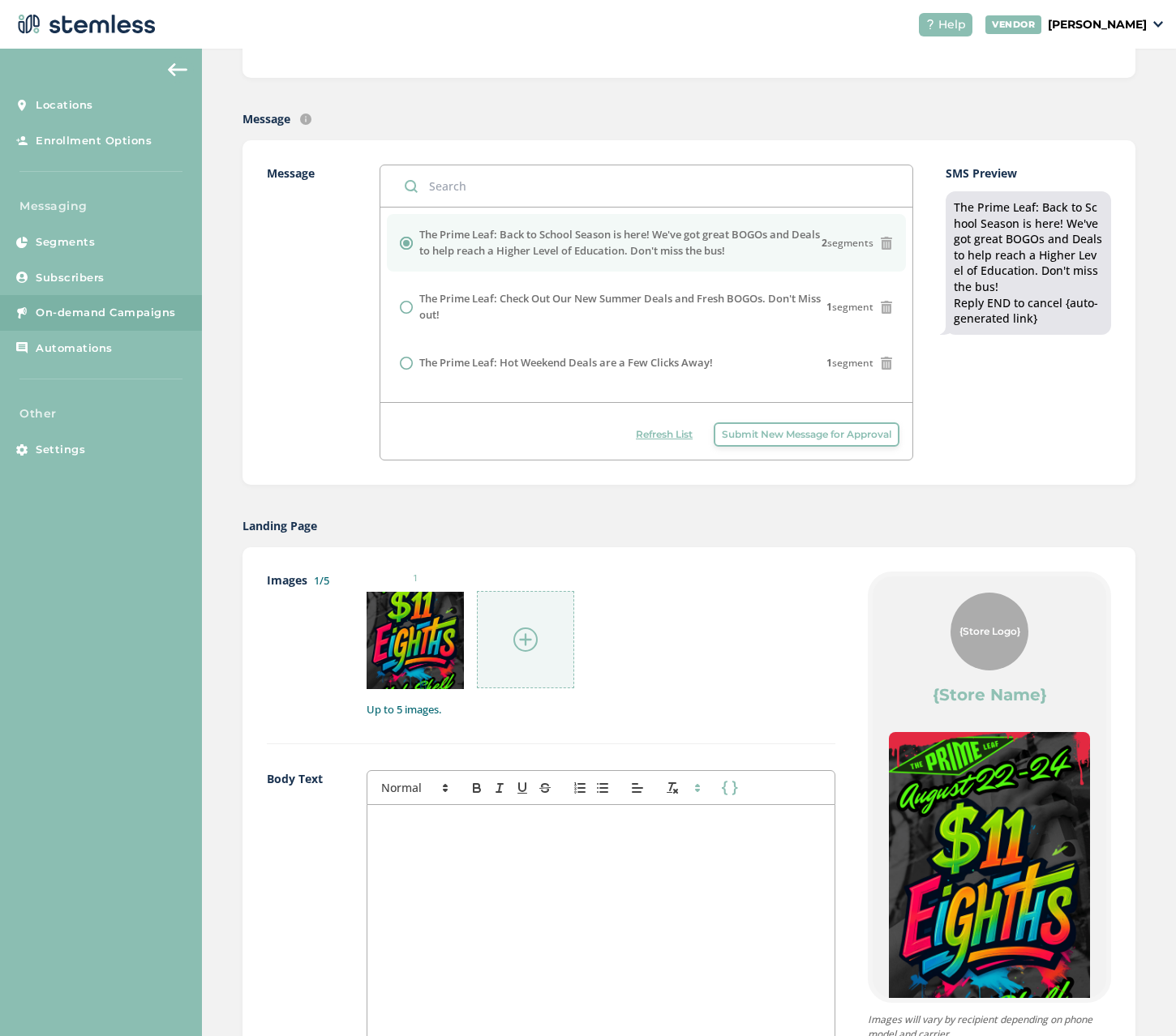
click at [509, 638] on div at bounding box center [525, 640] width 97 height 97
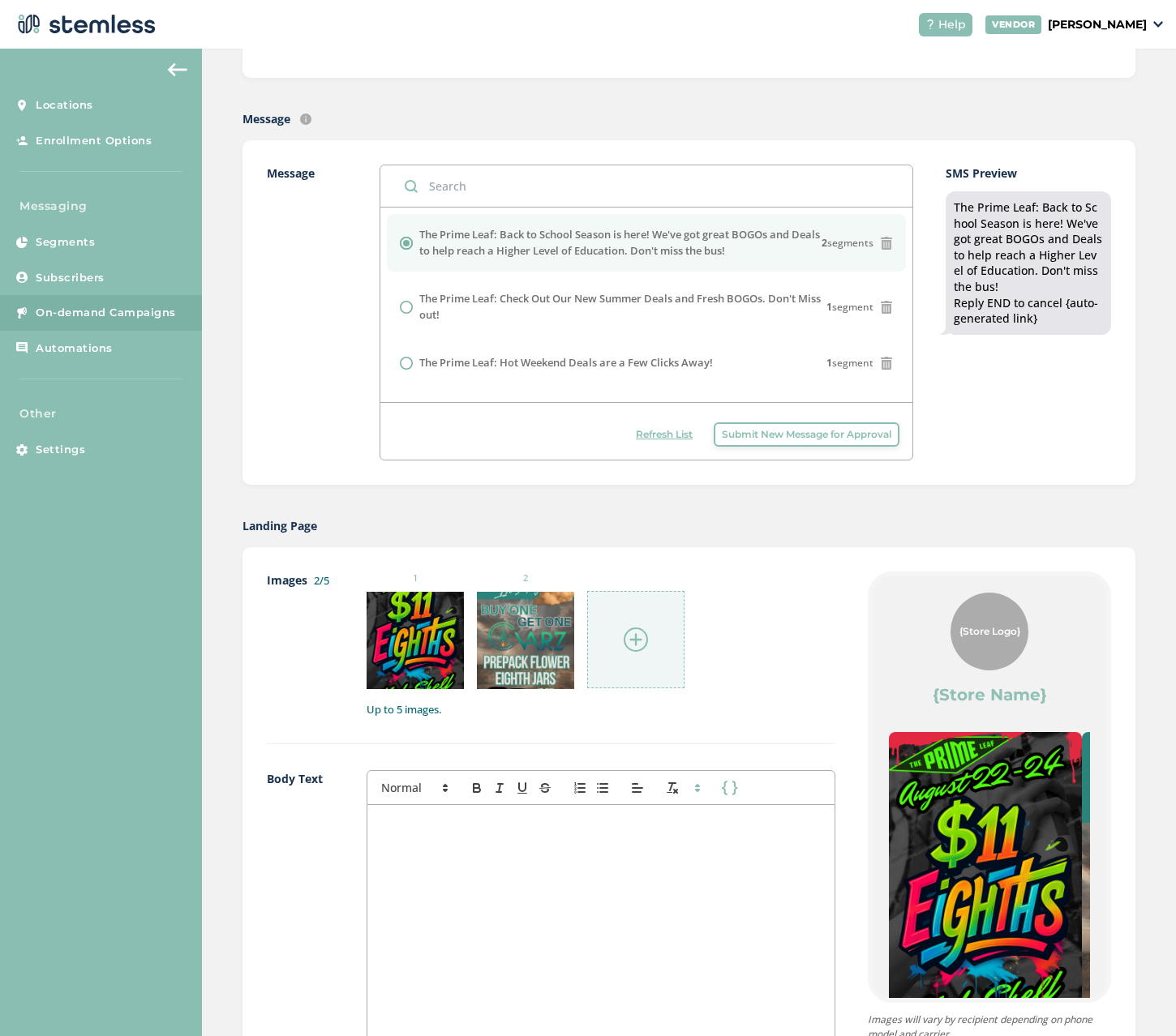
click at [617, 649] on div at bounding box center [636, 640] width 97 height 97
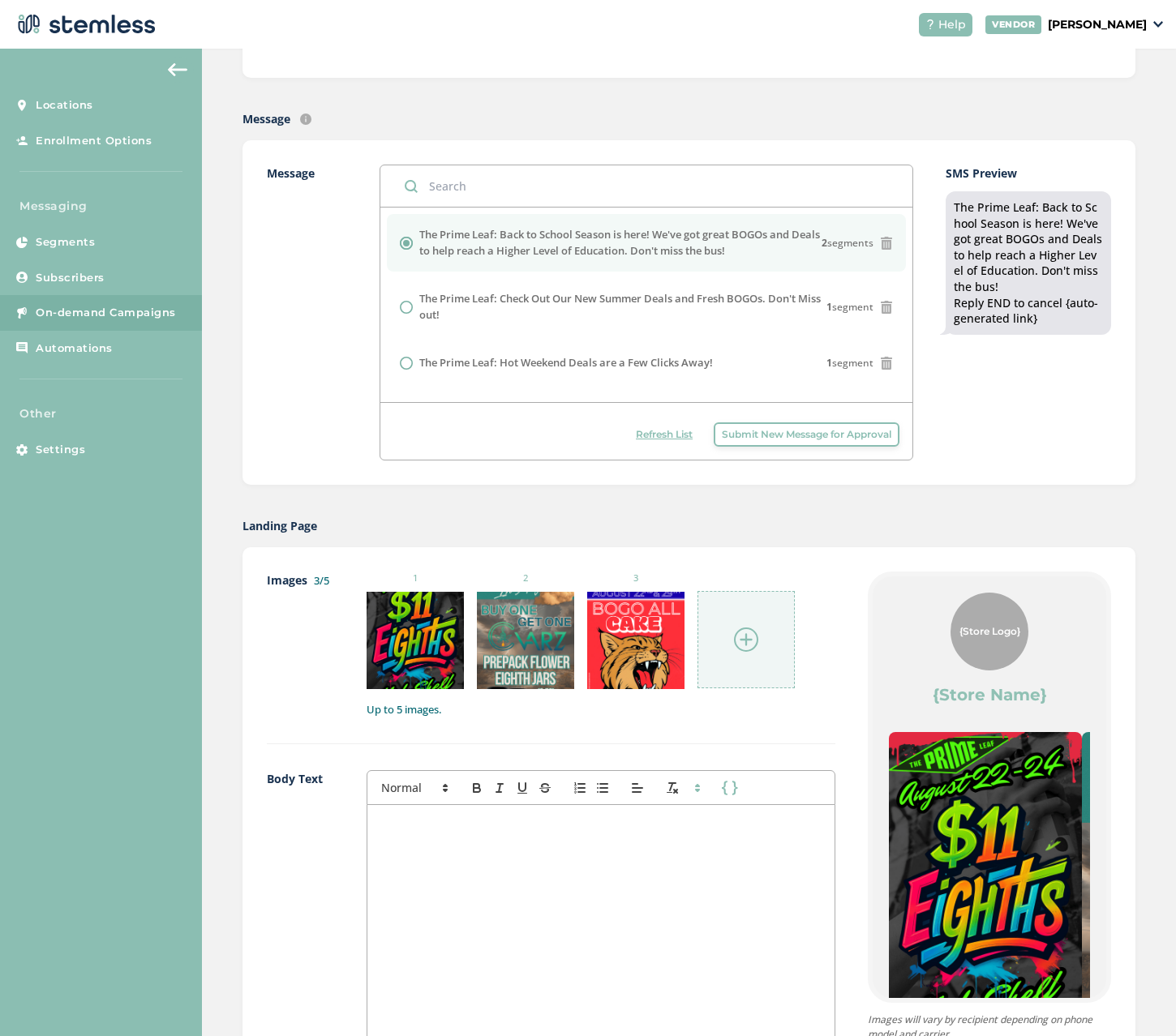
click at [742, 633] on img at bounding box center [745, 639] width 25 height 25
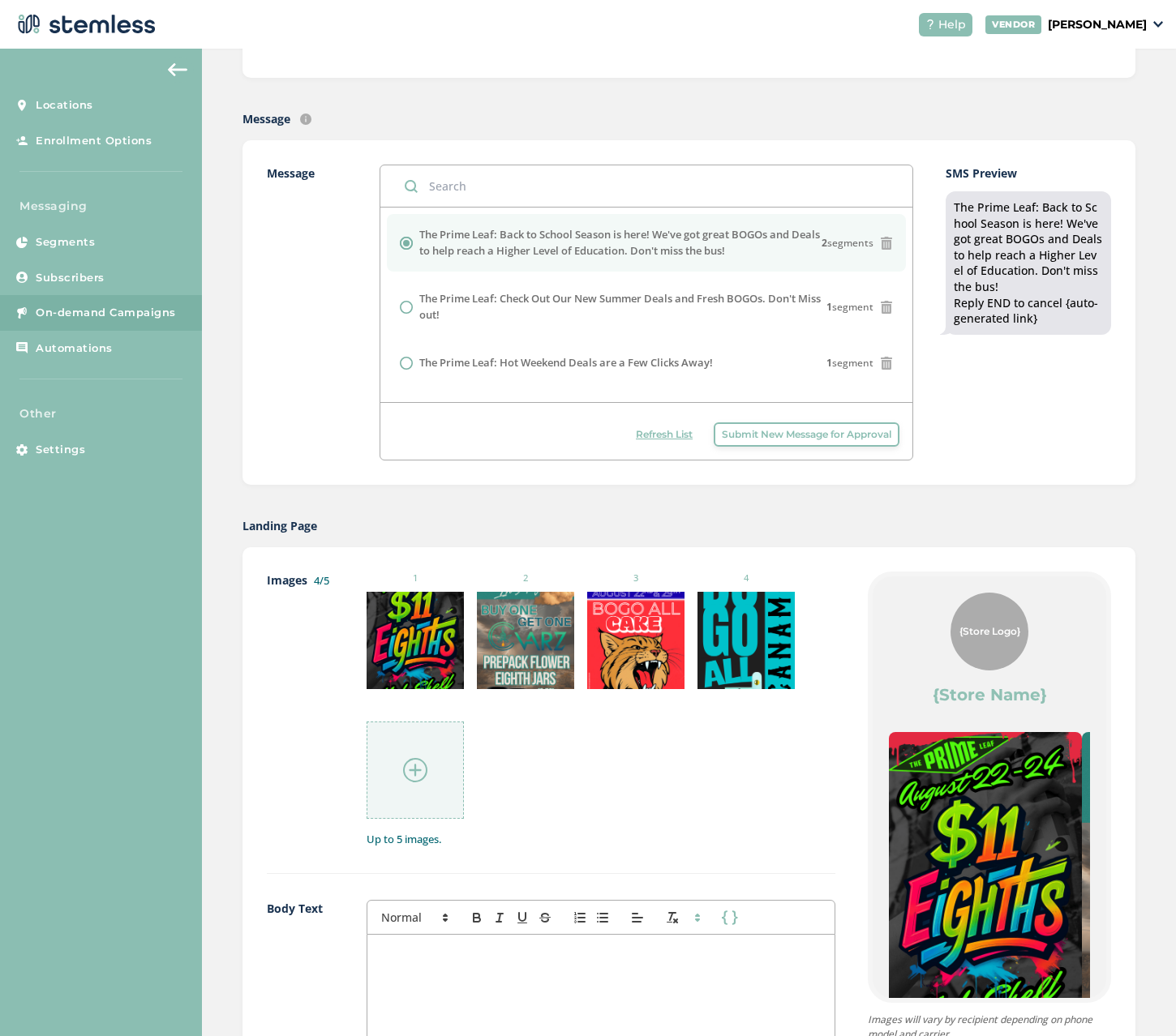
click at [422, 770] on img at bounding box center [415, 770] width 25 height 25
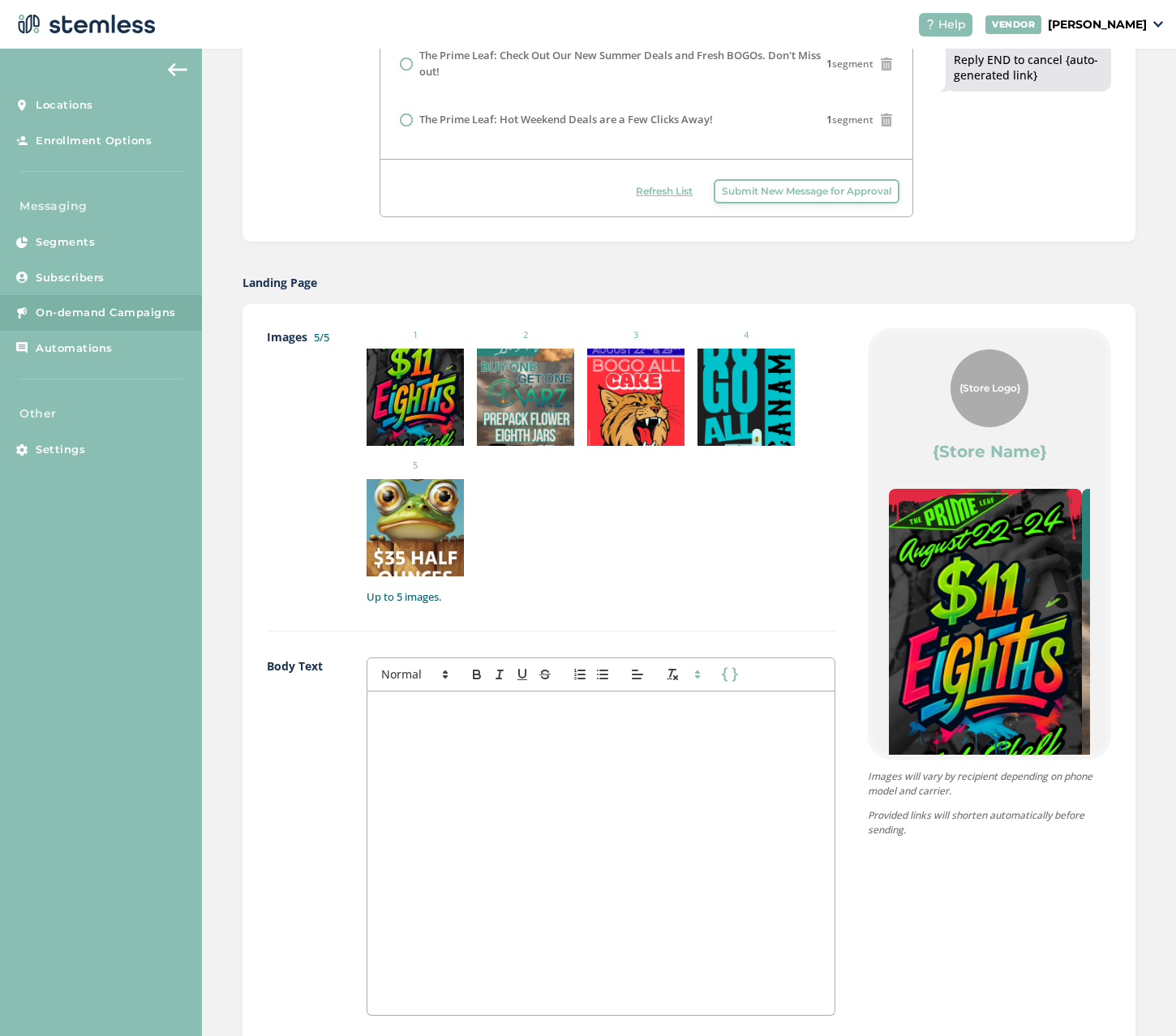
click at [555, 760] on div at bounding box center [601, 853] width 467 height 323
drag, startPoint x: 497, startPoint y: 766, endPoint x: 497, endPoint y: 753, distance: 13.0
click at [497, 766] on div at bounding box center [601, 853] width 467 height 323
click at [470, 700] on div at bounding box center [601, 853] width 467 height 323
click at [438, 671] on icon at bounding box center [445, 674] width 14 height 14
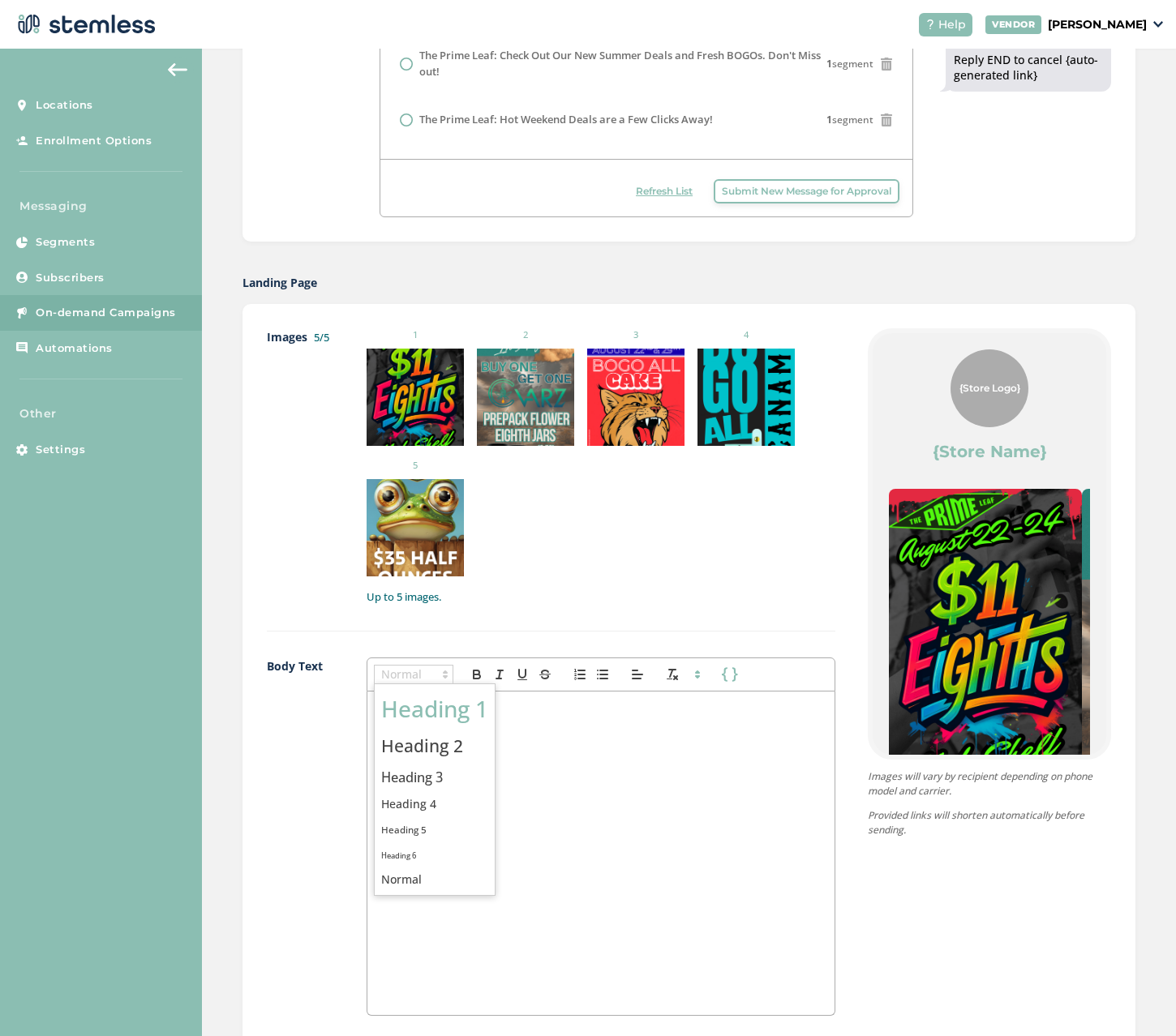
click at [444, 703] on span at bounding box center [435, 709] width 107 height 43
click at [465, 717] on h1 at bounding box center [601, 715] width 442 height 30
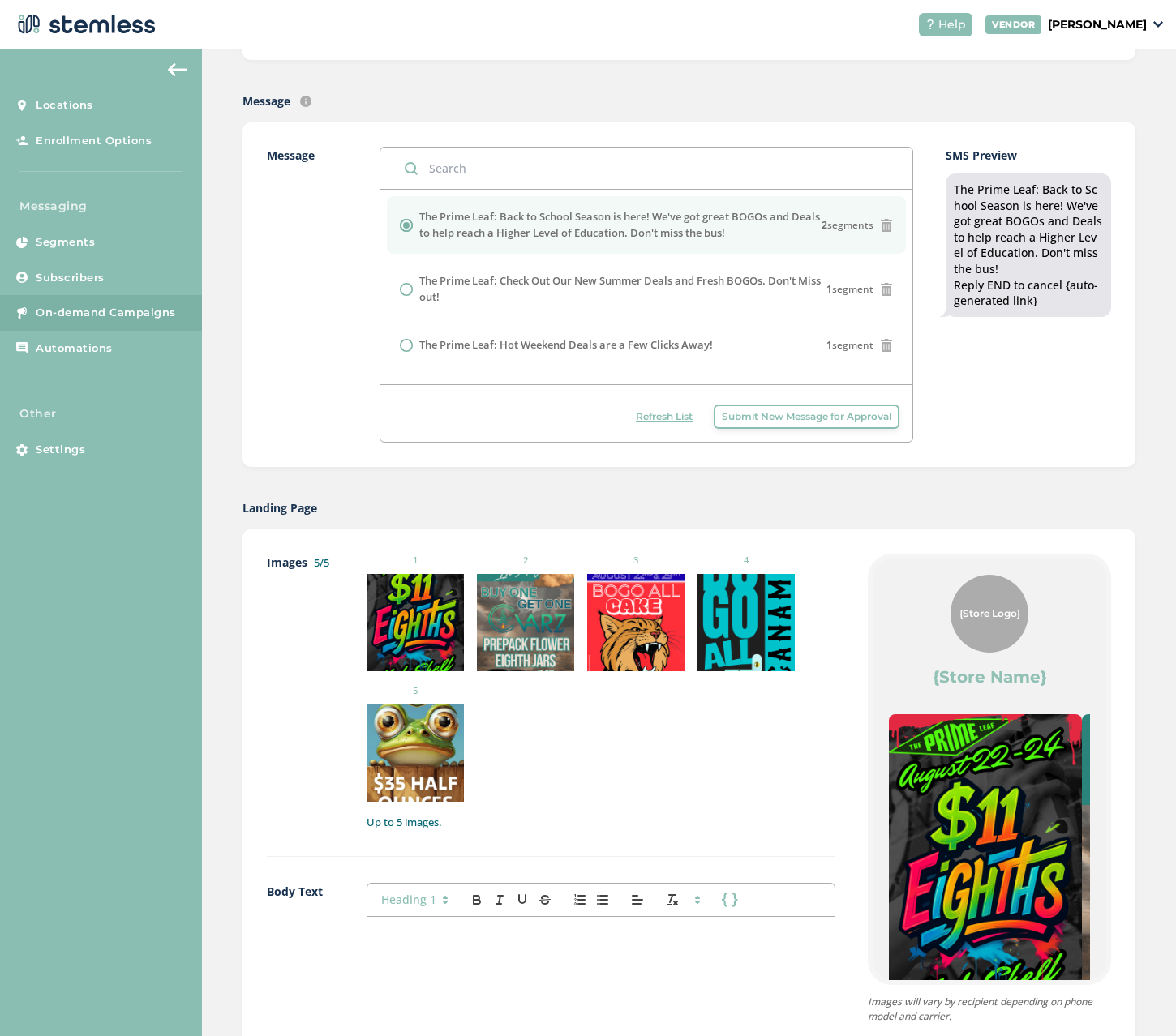
scroll to position [324, 0]
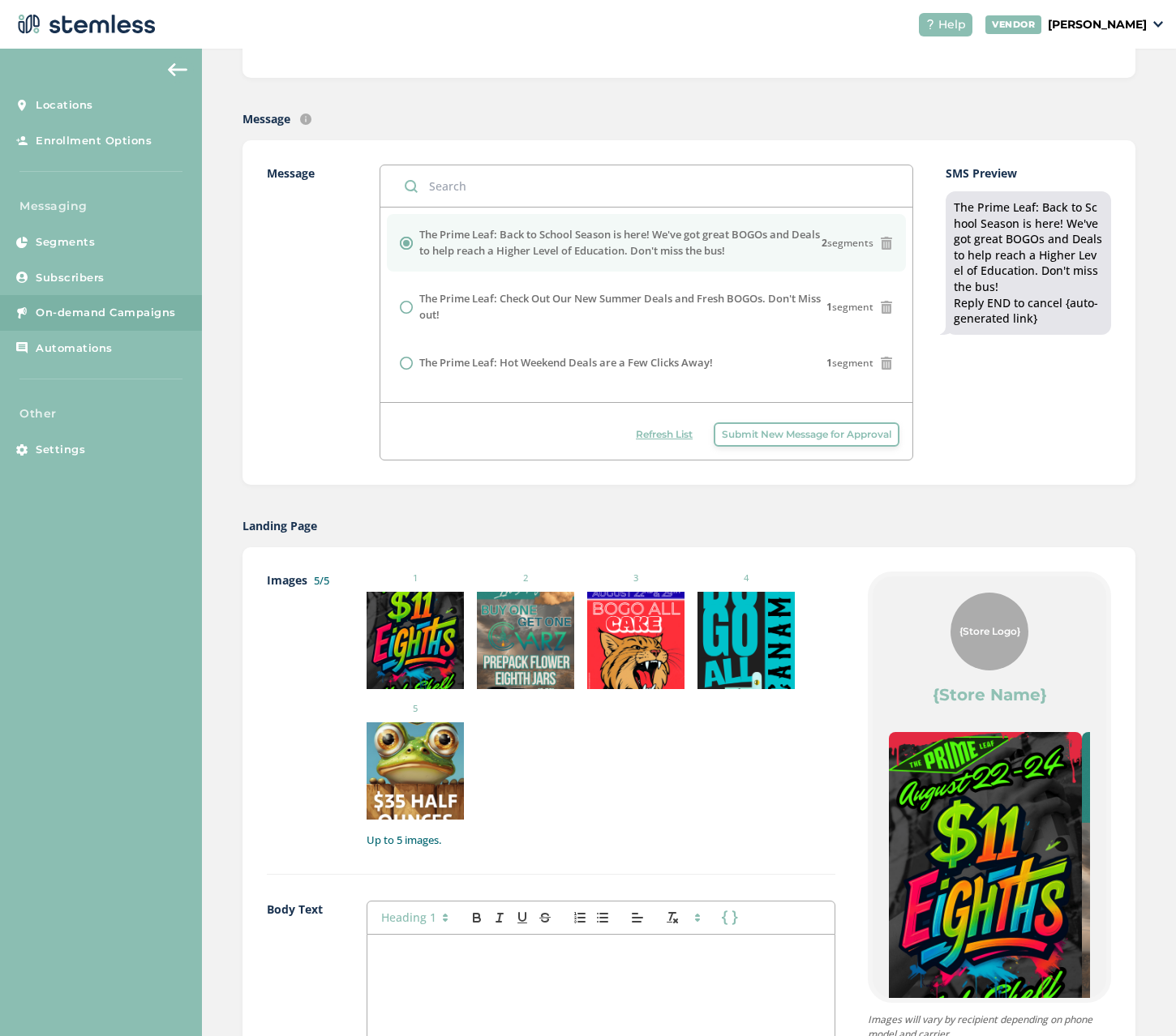
click at [756, 441] on span "Submit New Message for Approval" at bounding box center [806, 434] width 169 height 14
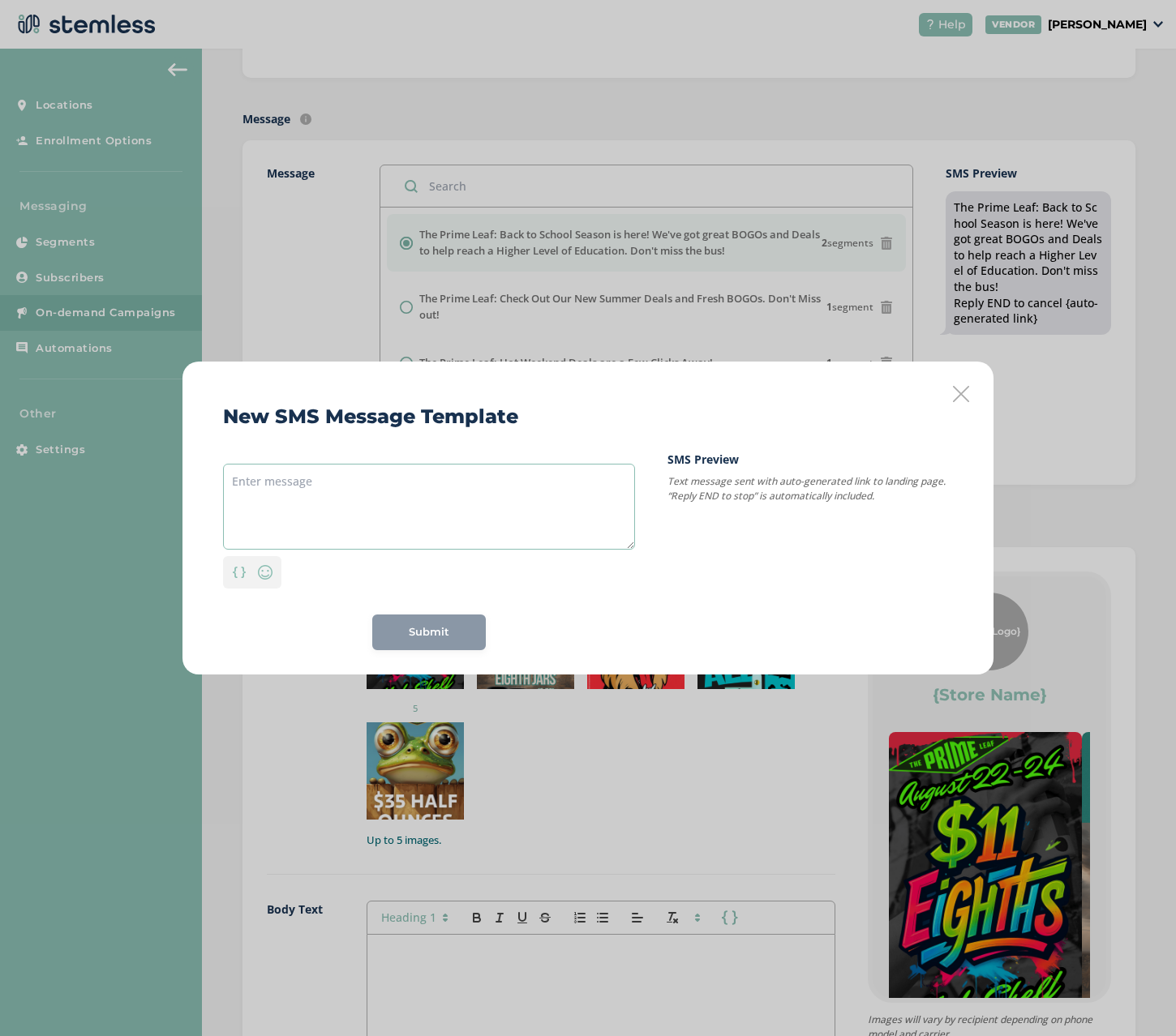
click at [409, 497] on textarea at bounding box center [429, 506] width 412 height 86
click at [500, 495] on textarea at bounding box center [429, 506] width 412 height 86
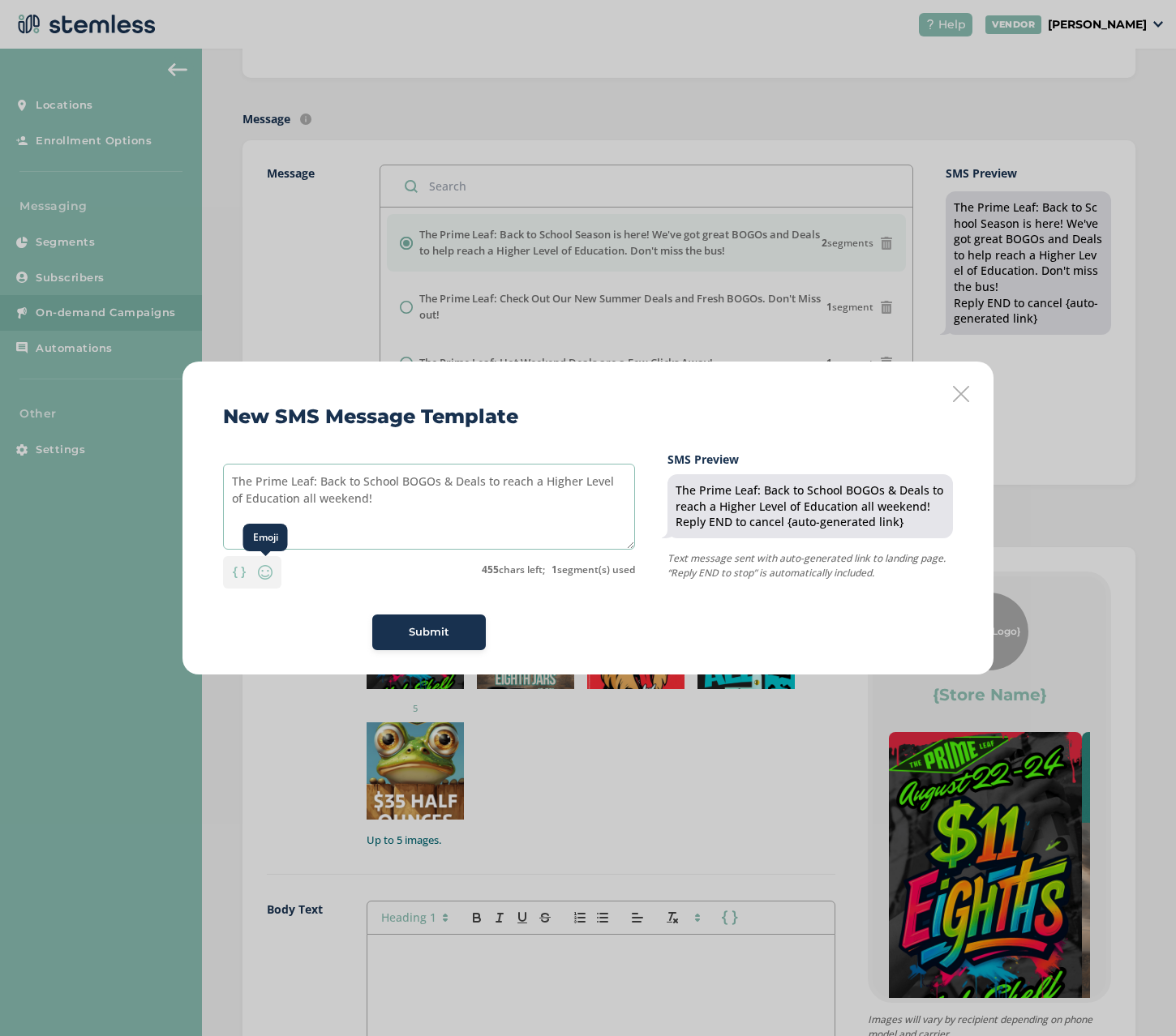
type textarea "The Prime Leaf: Back to School BOGOs & Deals to reach a Higher Level of Educati…"
click at [266, 578] on img at bounding box center [265, 572] width 20 height 20
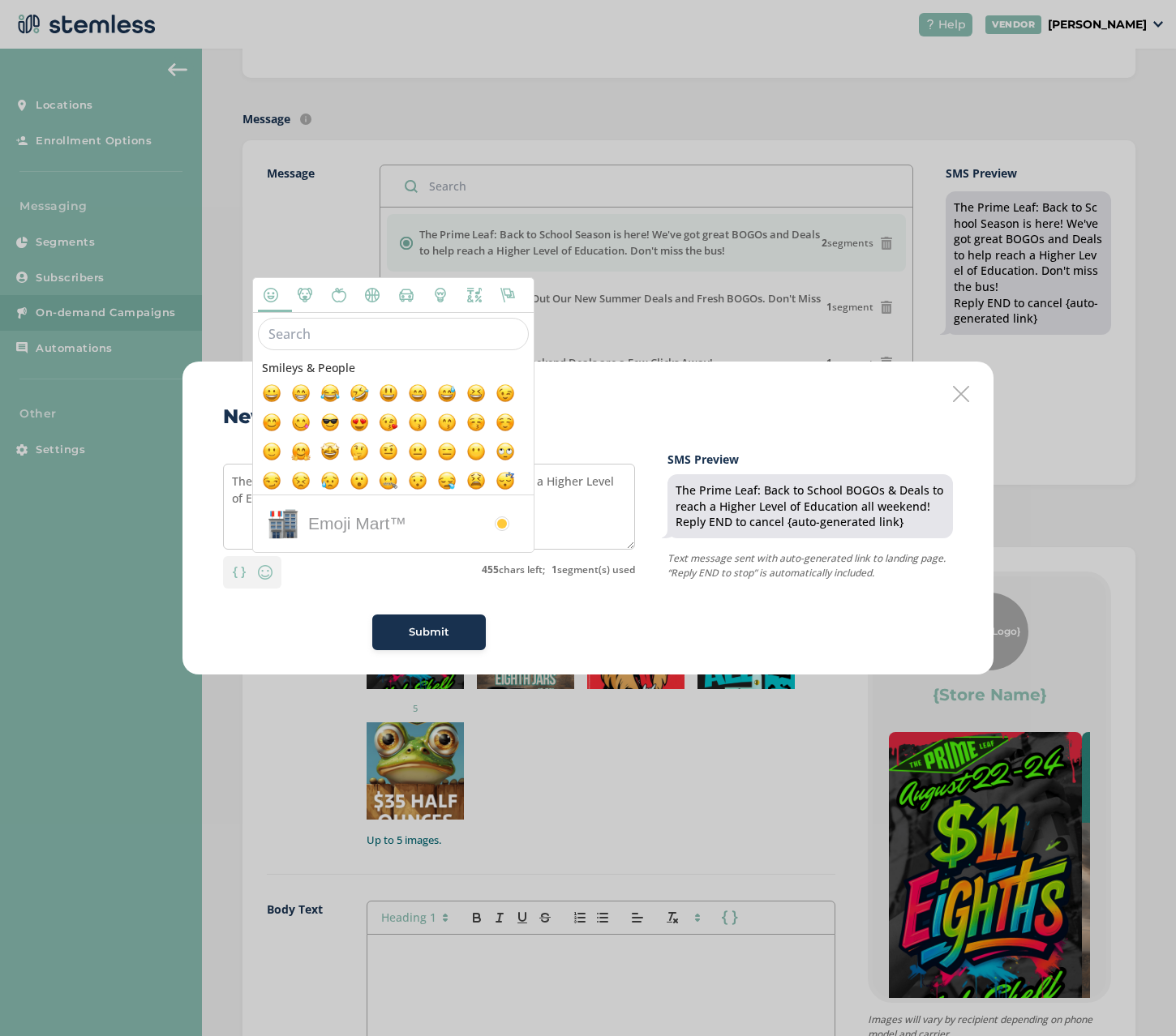
click at [351, 337] on input "text" at bounding box center [393, 333] width 271 height 32
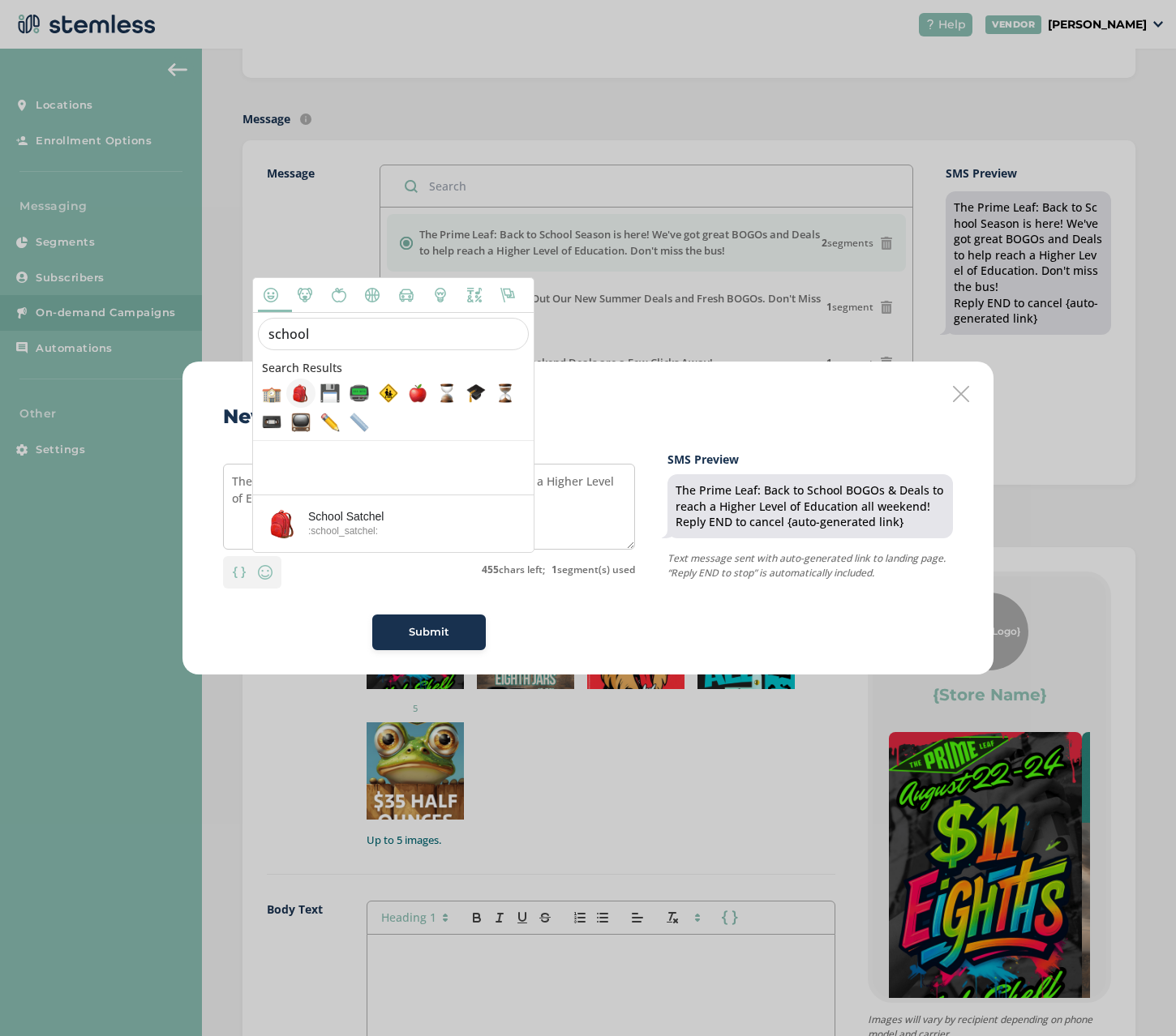
type input "school"
click at [300, 392] on span at bounding box center [300, 393] width 20 height 20
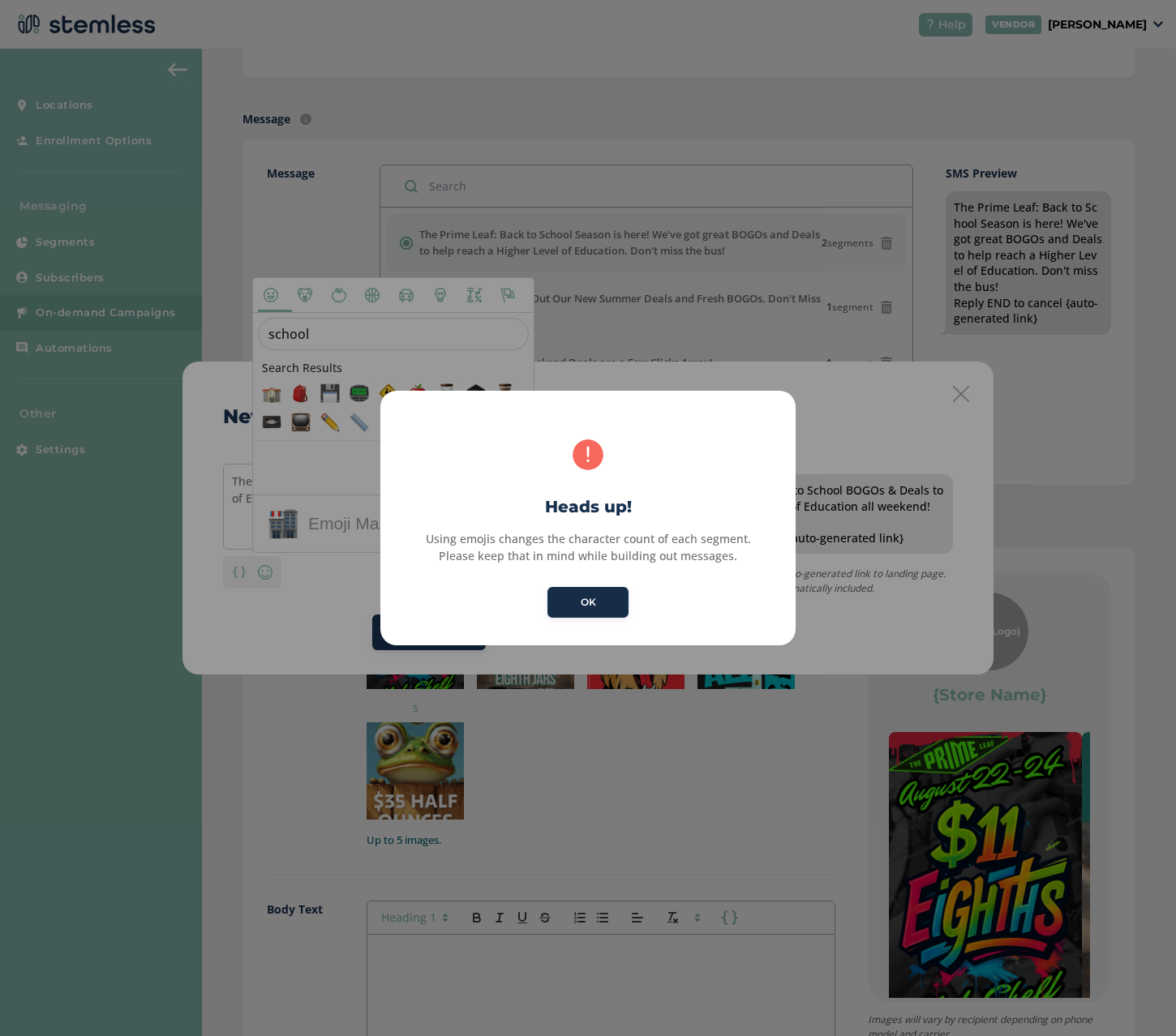
click at [604, 604] on button "OK" at bounding box center [587, 602] width 81 height 31
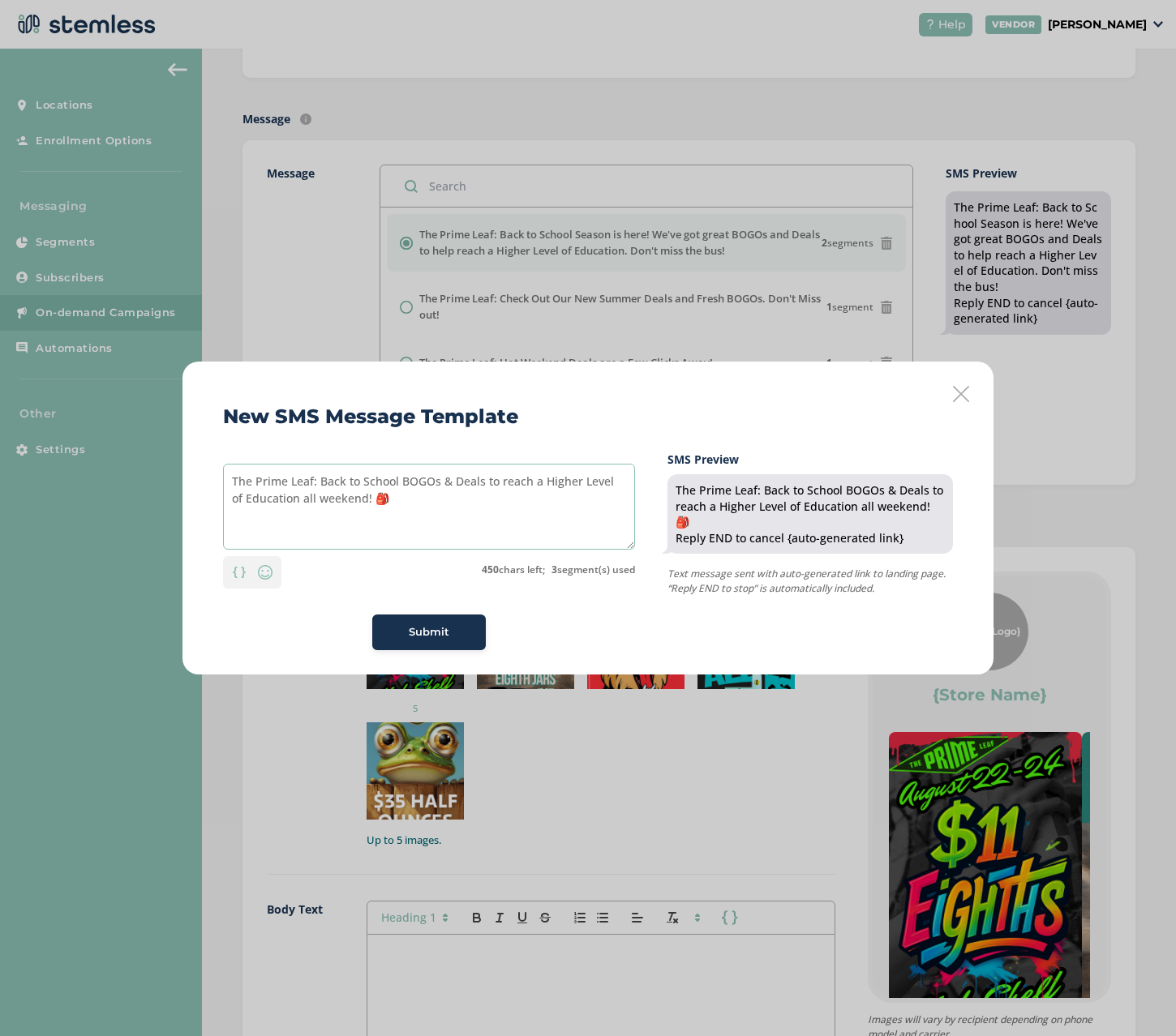
click at [408, 489] on textarea "The Prime Leaf: Back to School BOGOs & Deals to reach a Higher Level of Educati…" at bounding box center [429, 506] width 412 height 86
click at [406, 497] on textarea "The Prime Leaf: Back to School BOGOs & Deals to reach a Higher Level of Educati…" at bounding box center [429, 506] width 412 height 86
click at [371, 502] on textarea "The Prime Leaf: Back to School BOGOs & Deals to reach a Higher Level of Educati…" at bounding box center [429, 506] width 412 height 86
click at [352, 490] on textarea "The Prime Leaf: Back to School BOGOs & Deals to reach a Higher Level of Educati…" at bounding box center [429, 506] width 412 height 86
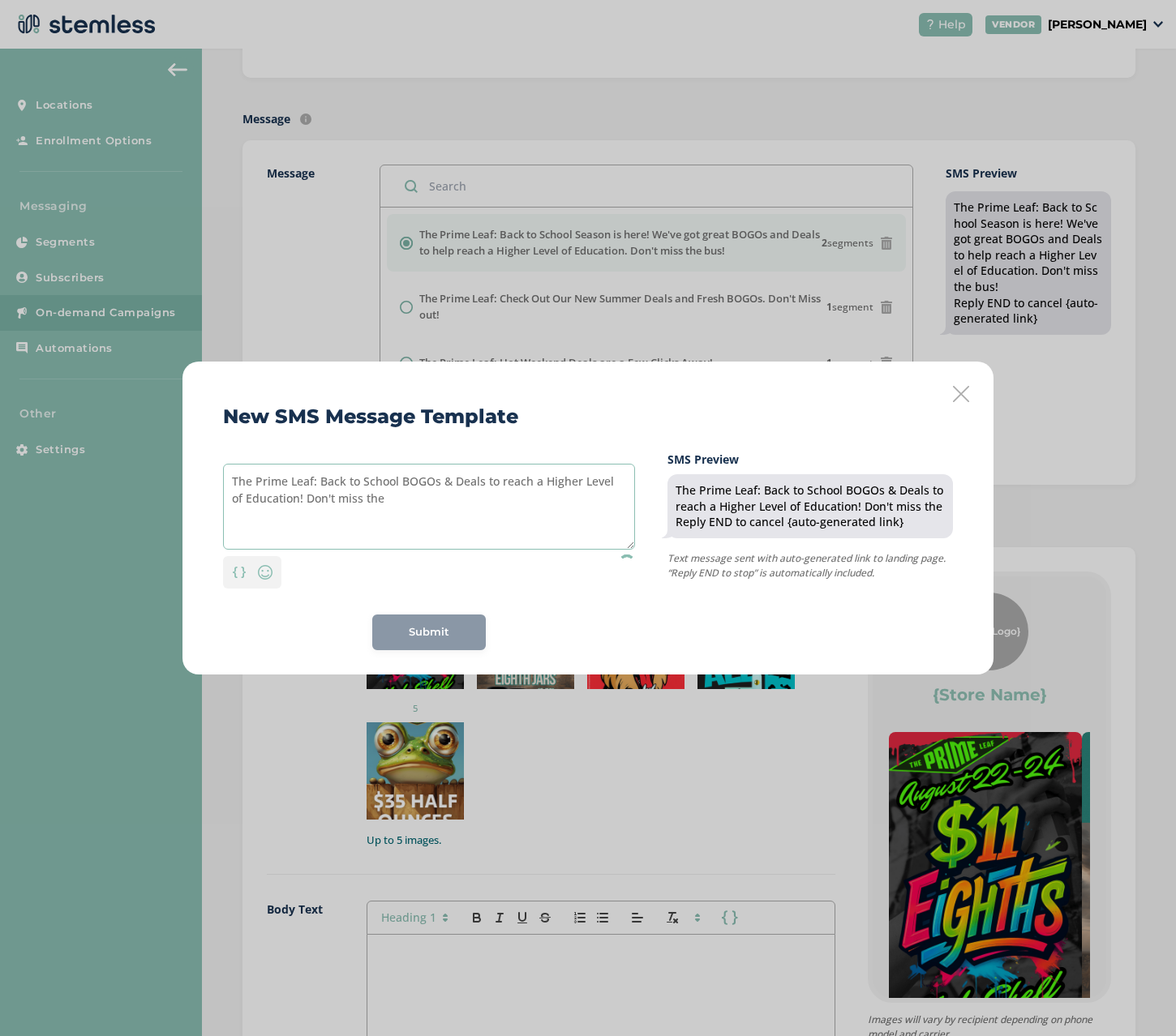
click at [387, 498] on textarea "The Prime Leaf: Back to School BOGOs & Deals to reach a Higher Level of Educati…" at bounding box center [429, 506] width 412 height 86
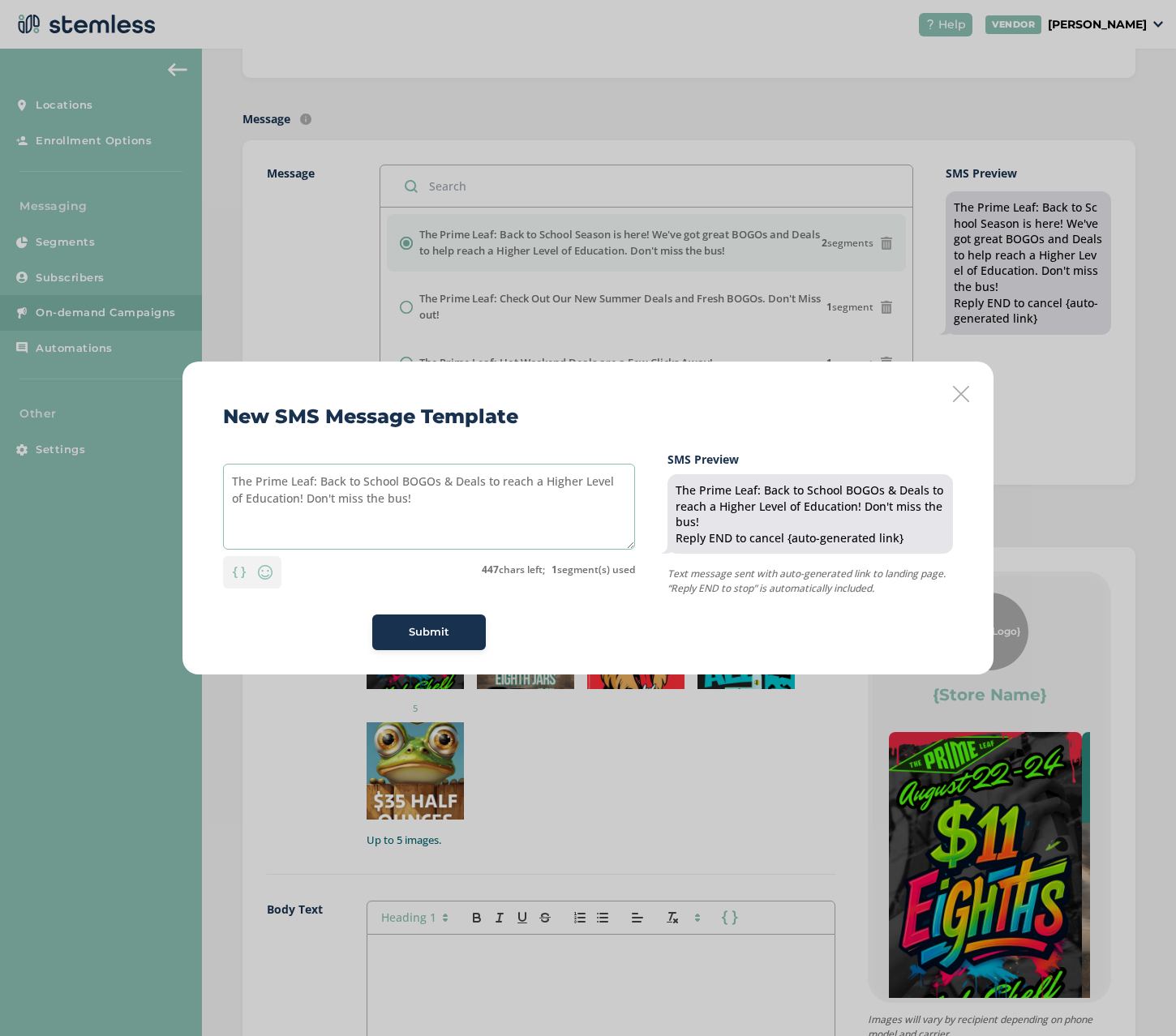
click at [379, 498] on textarea "The Prime Leaf: Back to School BOGOs & Deals to reach a Higher Level of Educati…" at bounding box center [429, 506] width 412 height 86
click at [333, 495] on textarea "The Prime Leaf: Back to School BOGOs & Deals to reach a Higher Level of Educati…" at bounding box center [429, 506] width 412 height 86
click at [323, 480] on textarea "The Prime Leaf: Back to School BOGOs & Deals to reach a Higher Level of Educati…" at bounding box center [429, 506] width 412 height 86
type textarea "The Prime Leaf: Back to School BOGOs & Deals to reach a Higher Level of Educati…"
click at [443, 633] on span "Submit" at bounding box center [429, 632] width 41 height 16
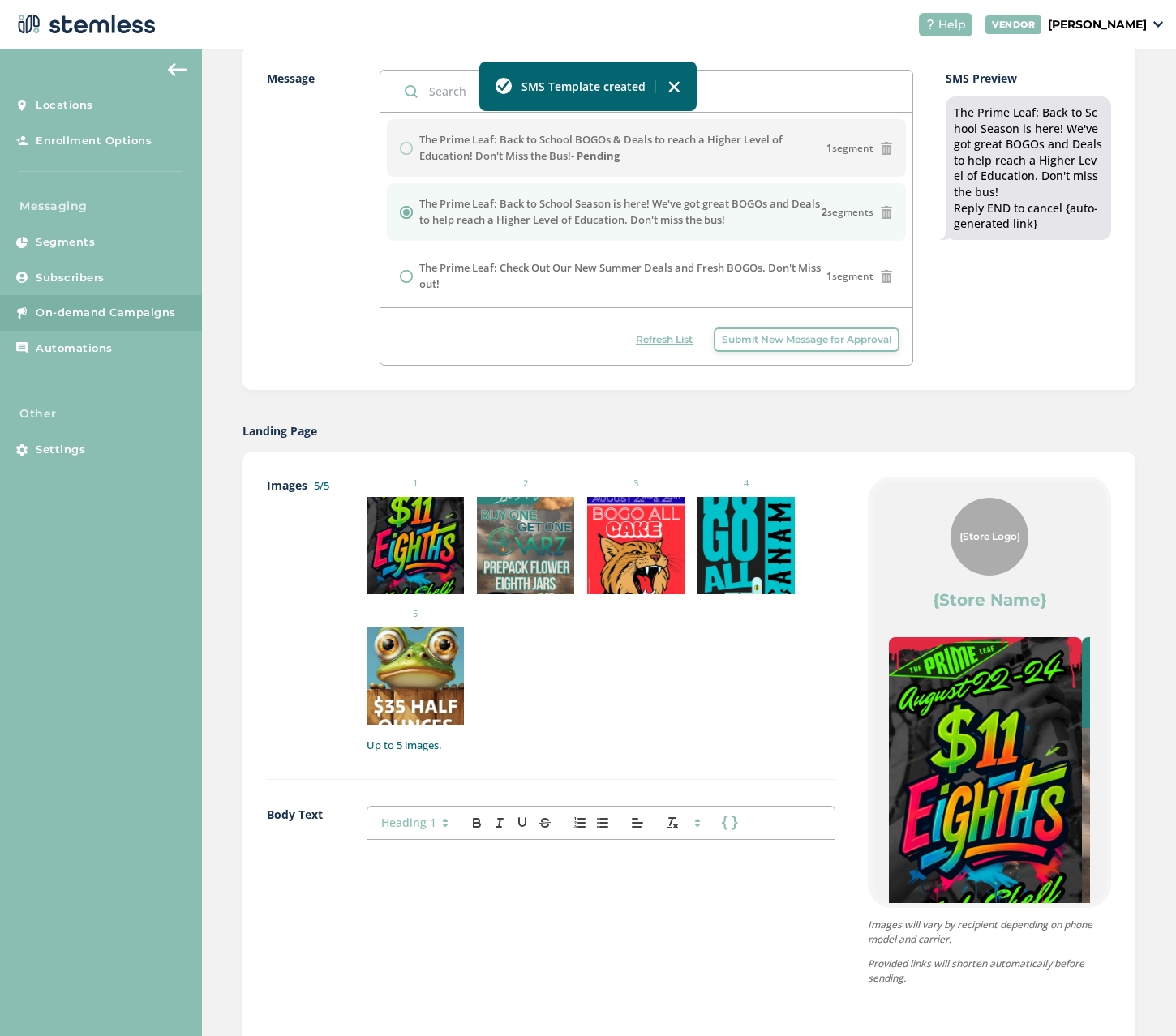
scroll to position [567, 0]
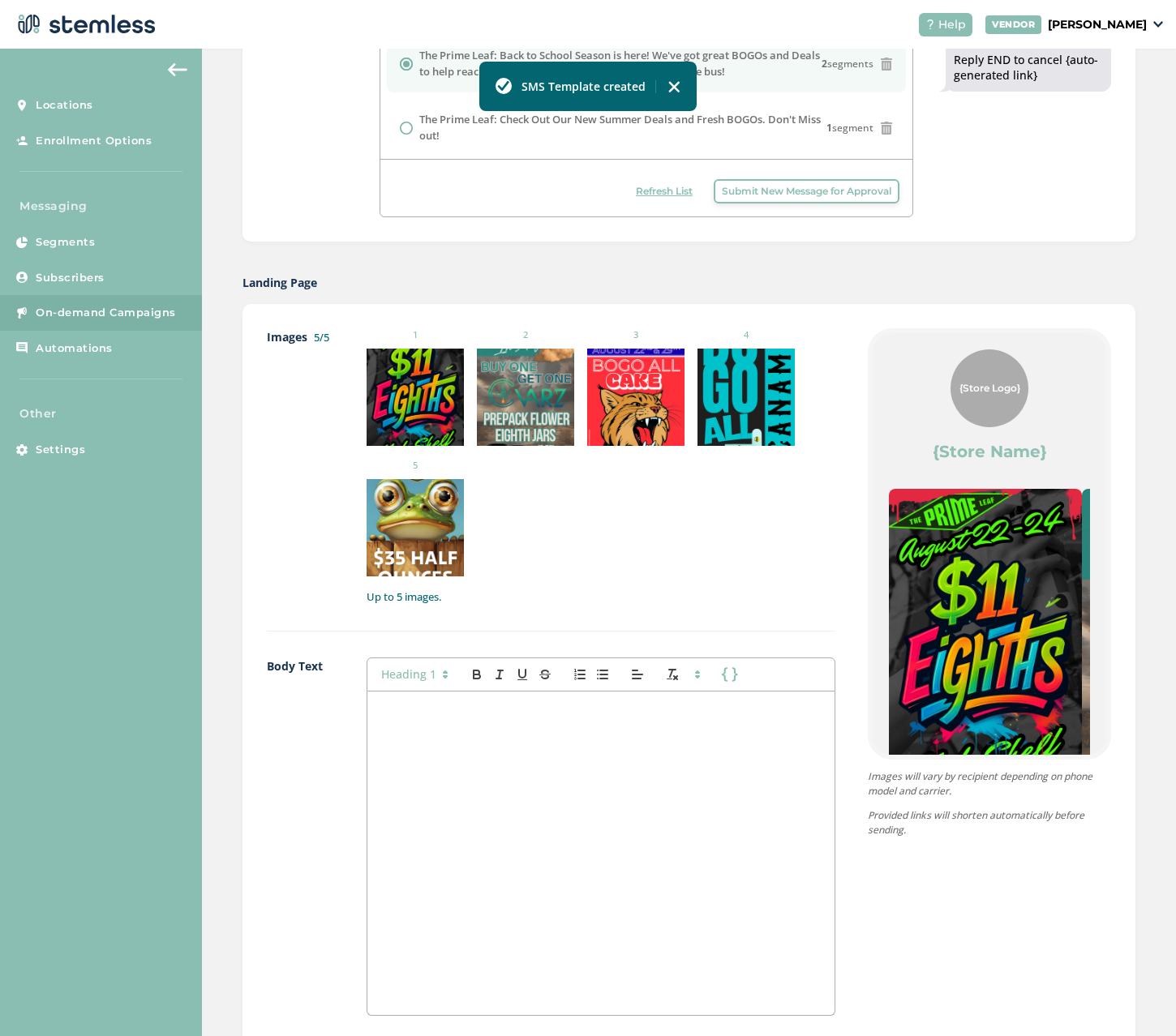
click at [425, 696] on div at bounding box center [601, 853] width 467 height 323
click at [439, 669] on icon at bounding box center [445, 674] width 14 height 14
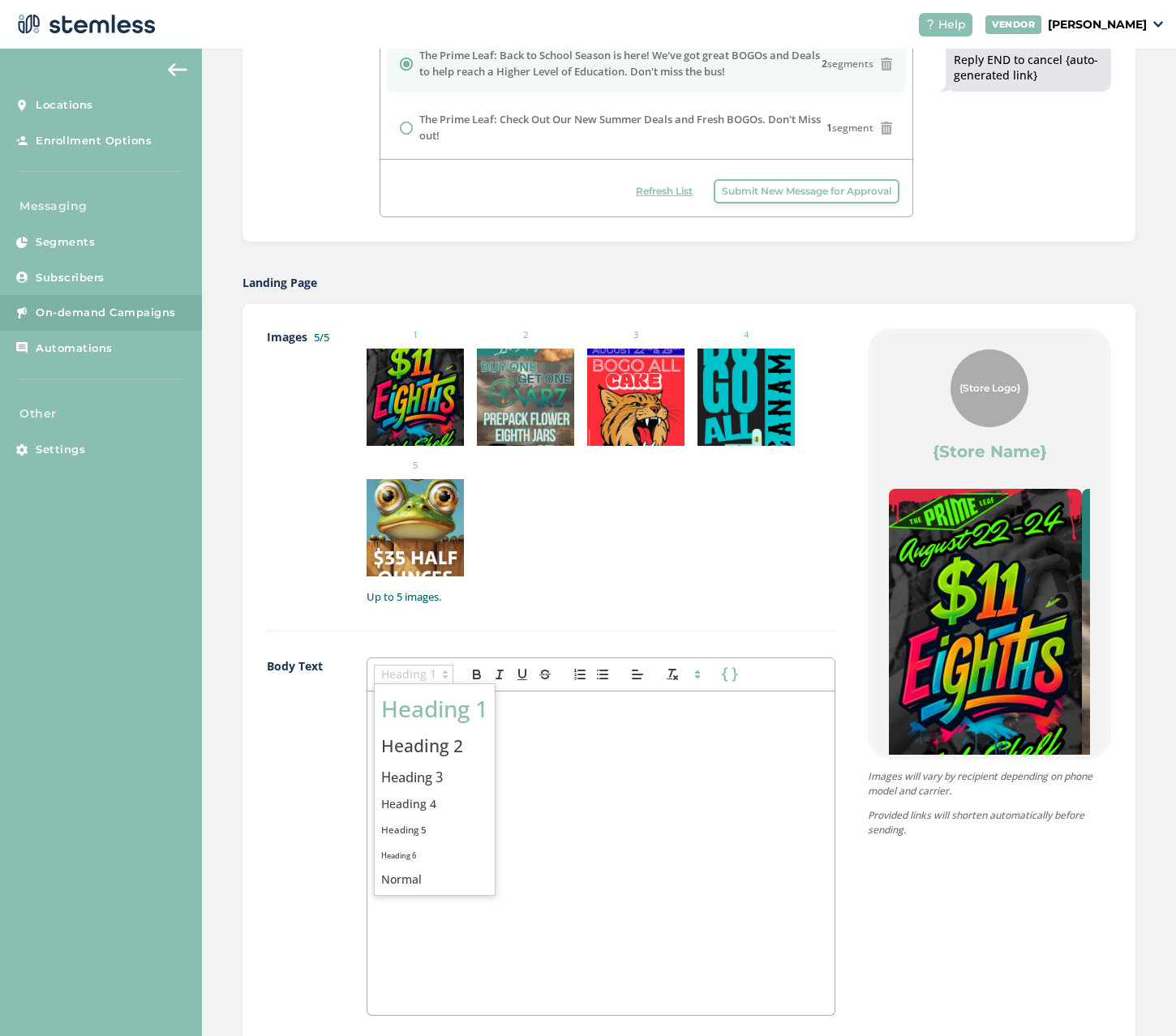
click at [443, 692] on span at bounding box center [435, 709] width 107 height 43
click at [442, 671] on icon at bounding box center [445, 674] width 14 height 14
click at [443, 668] on icon at bounding box center [445, 674] width 14 height 14
click at [437, 709] on h1 at bounding box center [601, 715] width 442 height 30
click at [433, 679] on span at bounding box center [413, 674] width 79 height 20
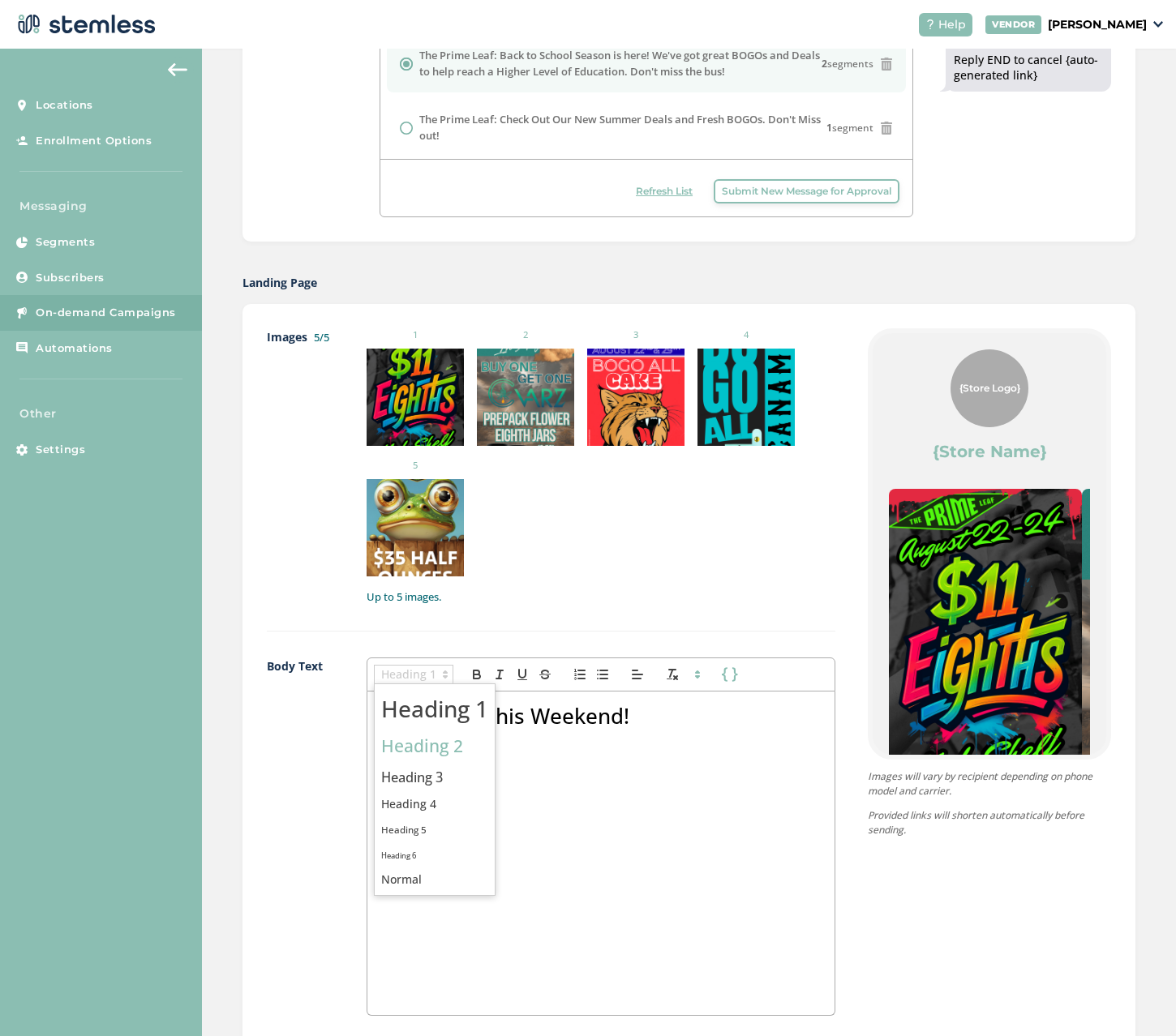
click at [442, 736] on span at bounding box center [435, 747] width 107 height 34
click at [421, 673] on span at bounding box center [413, 674] width 79 height 20
click at [405, 745] on span at bounding box center [435, 747] width 107 height 34
click at [376, 763] on div "Hot Deals This Weekend! $11 Mid-Shelf Eighths (3.5g)" at bounding box center [601, 853] width 467 height 323
click at [608, 678] on icon "button" at bounding box center [602, 674] width 14 height 14
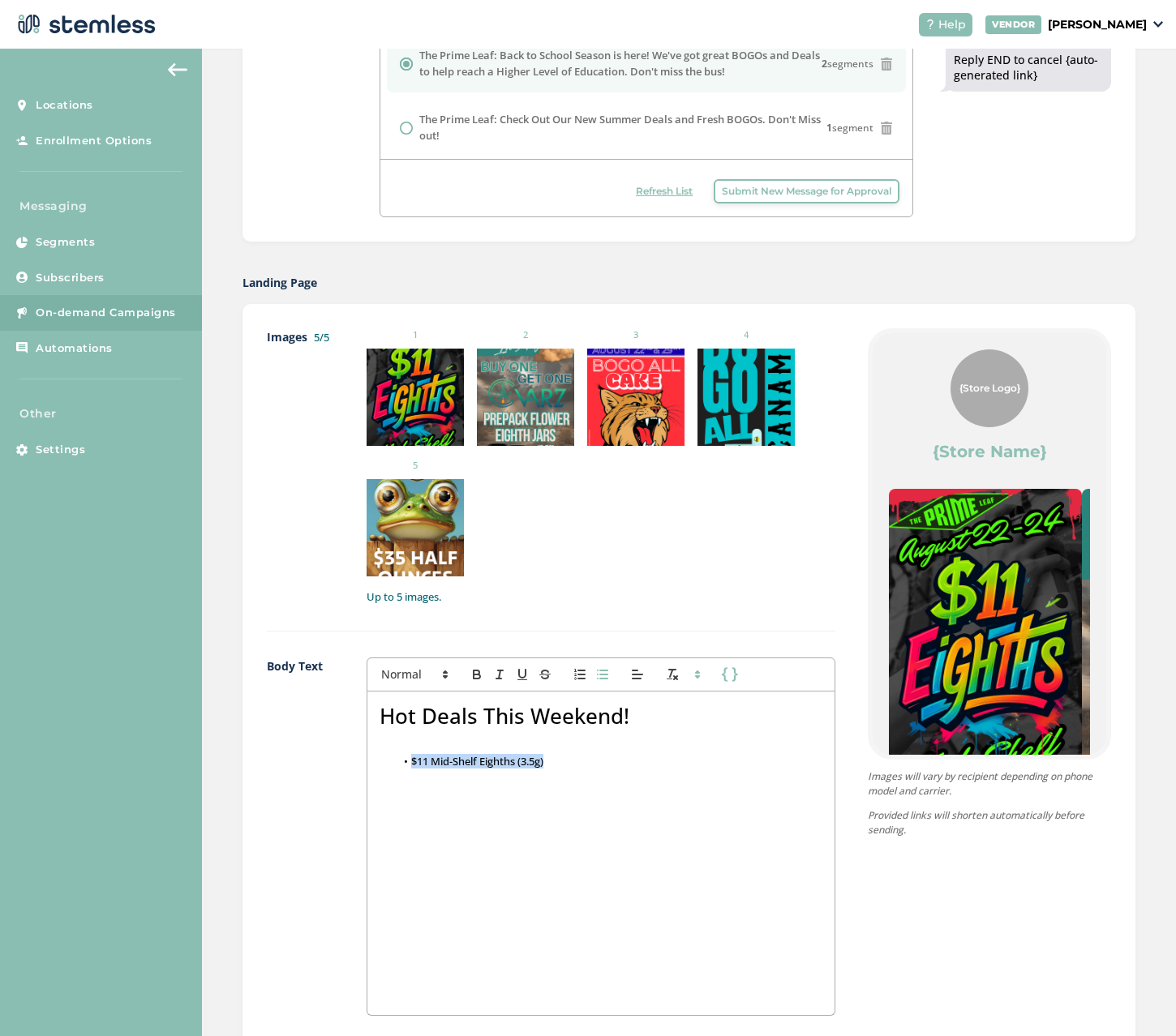
drag, startPoint x: 565, startPoint y: 764, endPoint x: 379, endPoint y: 748, distance: 186.7
click at [369, 764] on div "Hot Deals This Weekend! $11 Mid-Shelf Eighths (3.5g)" at bounding box center [601, 853] width 467 height 323
click at [436, 675] on span at bounding box center [413, 674] width 79 height 20
click at [420, 768] on span at bounding box center [435, 777] width 107 height 28
click at [576, 759] on h3 "$11 Mid-Shelf Eighths (3.5g)" at bounding box center [601, 762] width 442 height 18
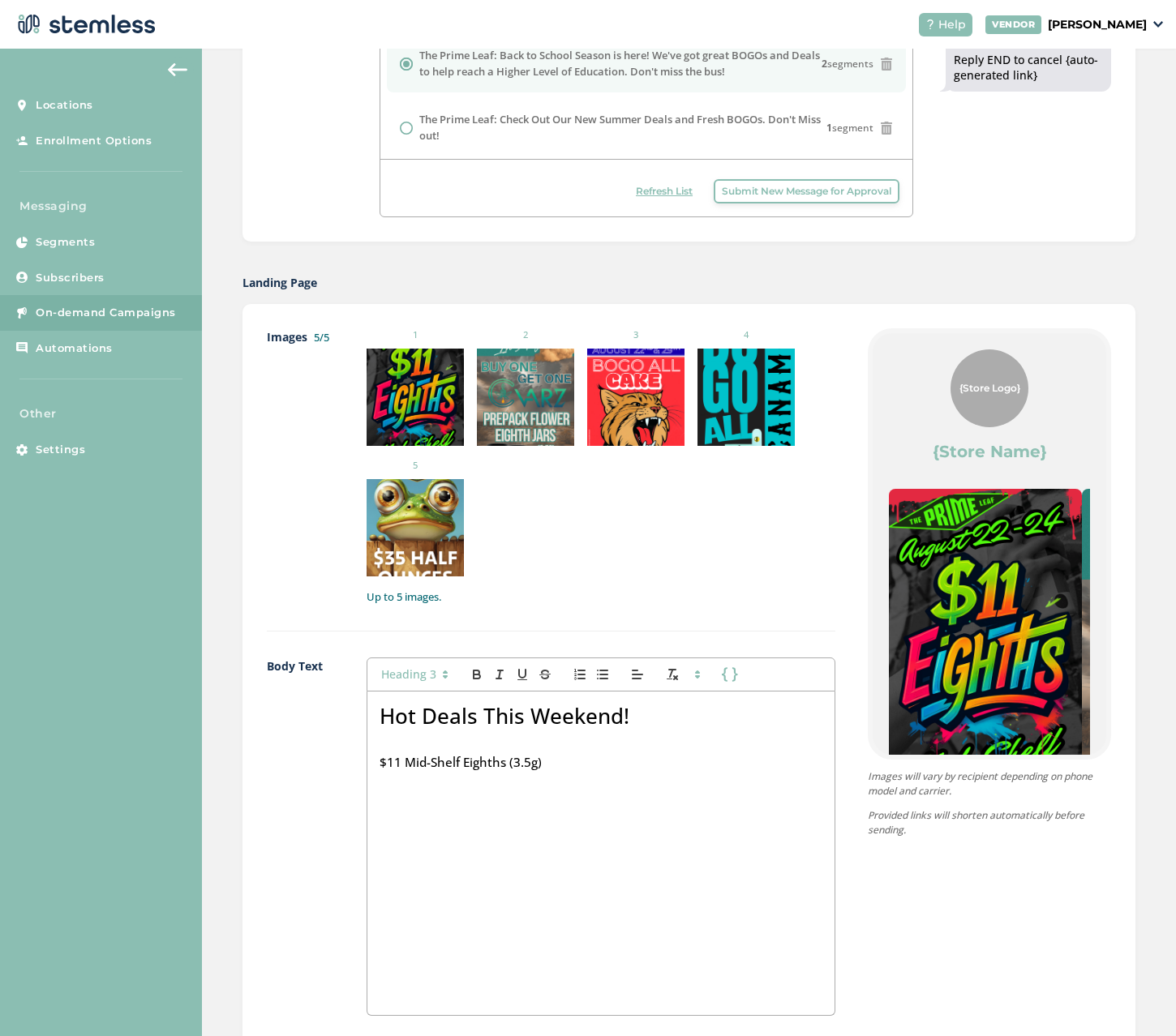
click at [375, 756] on div "Hot Deals This Weekend! $11 Mid-Shelf Eighths (3.5g)" at bounding box center [601, 853] width 467 height 323
click at [597, 677] on icon "button" at bounding box center [602, 674] width 14 height 14
drag, startPoint x: 499, startPoint y: 761, endPoint x: 364, endPoint y: 754, distance: 135.2
click at [364, 755] on div "Body Text First Name Last Name Hot Deals This Weekend! $11 Mid-Shelf Eighths (3…" at bounding box center [551, 850] width 568 height 385
click at [411, 669] on span at bounding box center [413, 674] width 79 height 20
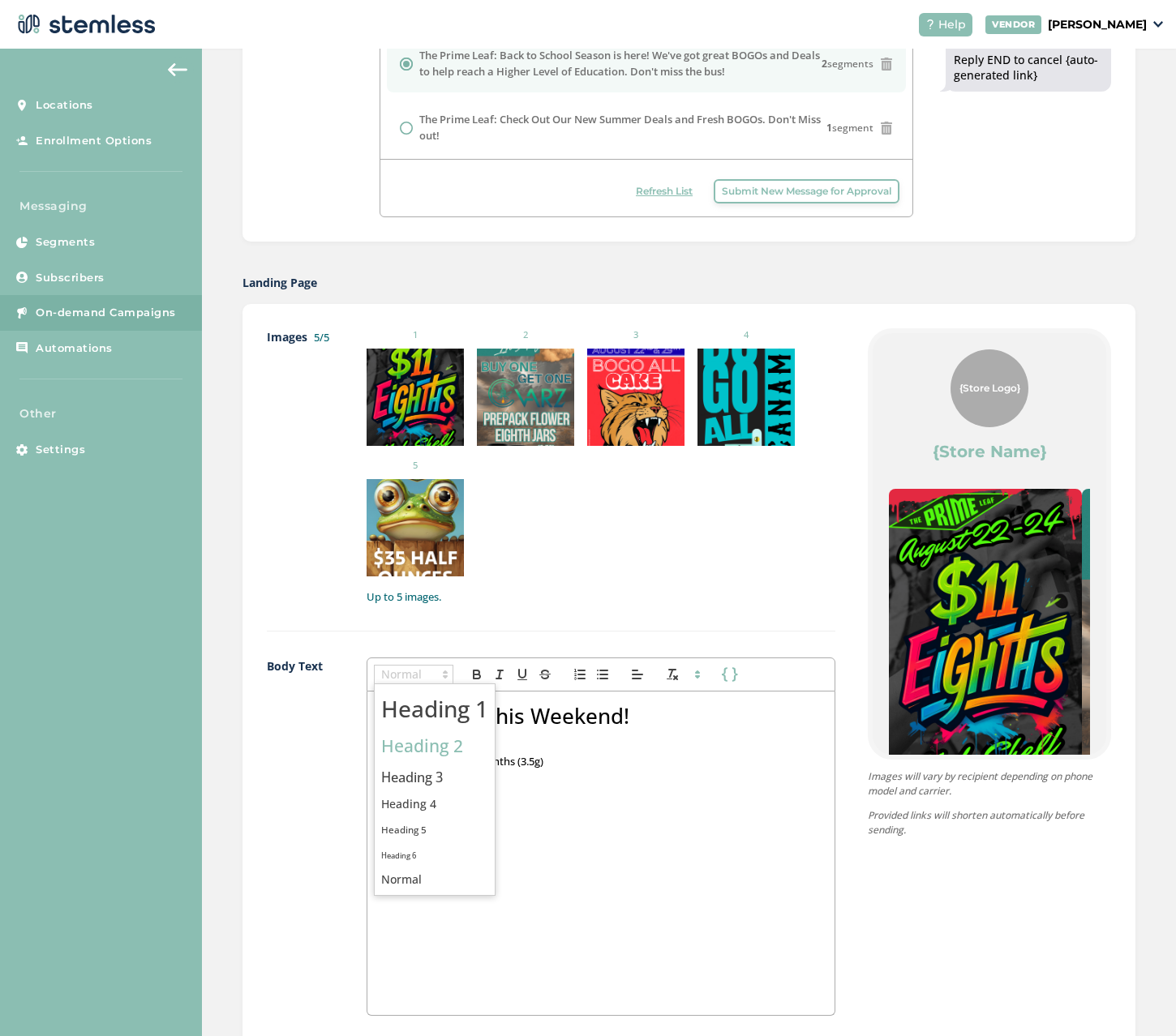
click at [408, 736] on span at bounding box center [435, 747] width 107 height 34
click at [403, 762] on h2 "$11 Mid-Shelf Eighths (3.5g)" at bounding box center [601, 765] width 442 height 23
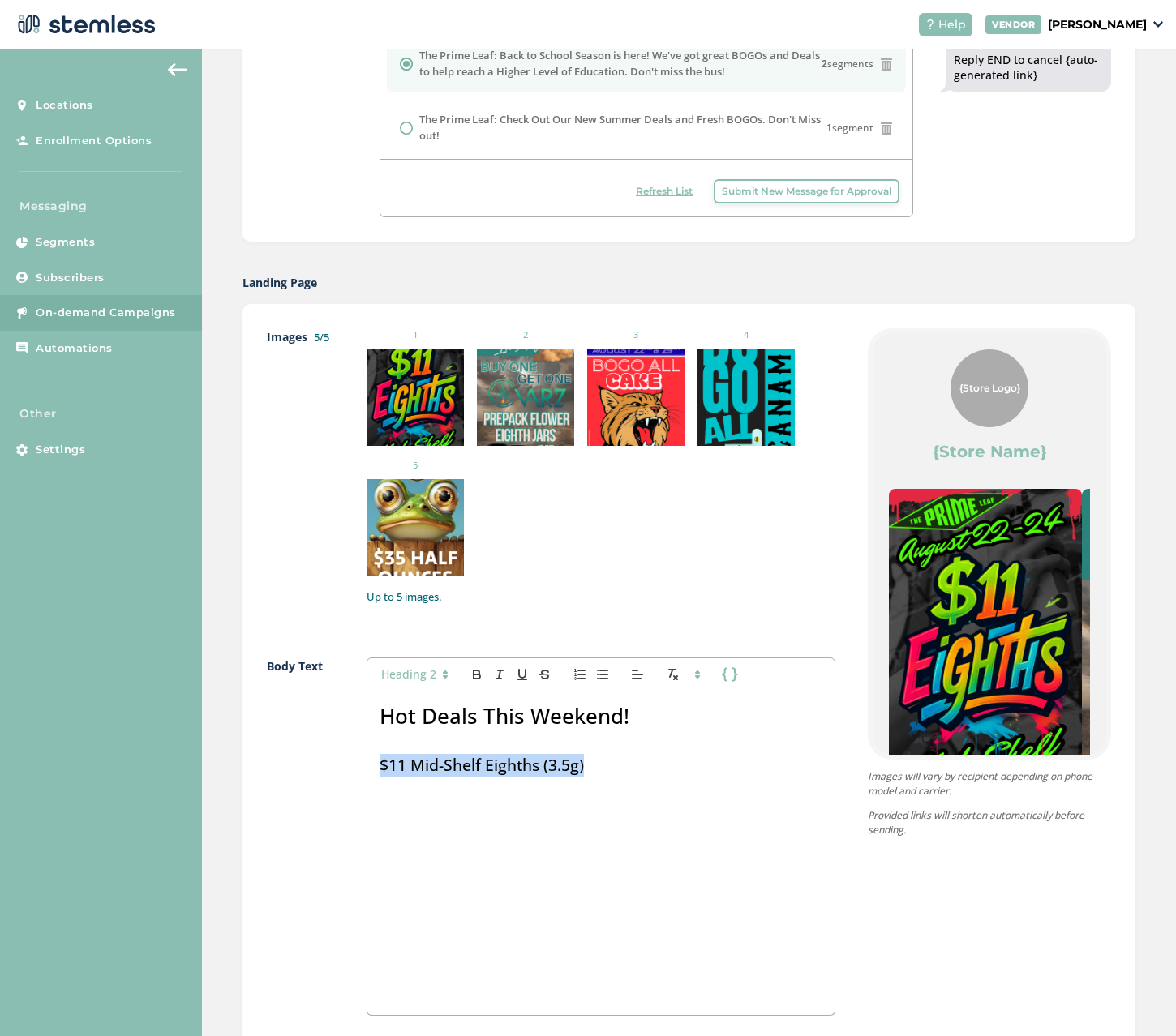
drag, startPoint x: 603, startPoint y: 770, endPoint x: 357, endPoint y: 768, distance: 246.0
click at [357, 768] on div "Body Text First Name Last Name Hot Deals This Weekend! $11 Mid-Shelf Eighths (3…" at bounding box center [551, 850] width 568 height 385
click at [592, 677] on button "button" at bounding box center [602, 674] width 23 height 20
click at [477, 675] on icon "button" at bounding box center [477, 676] width 7 height 4
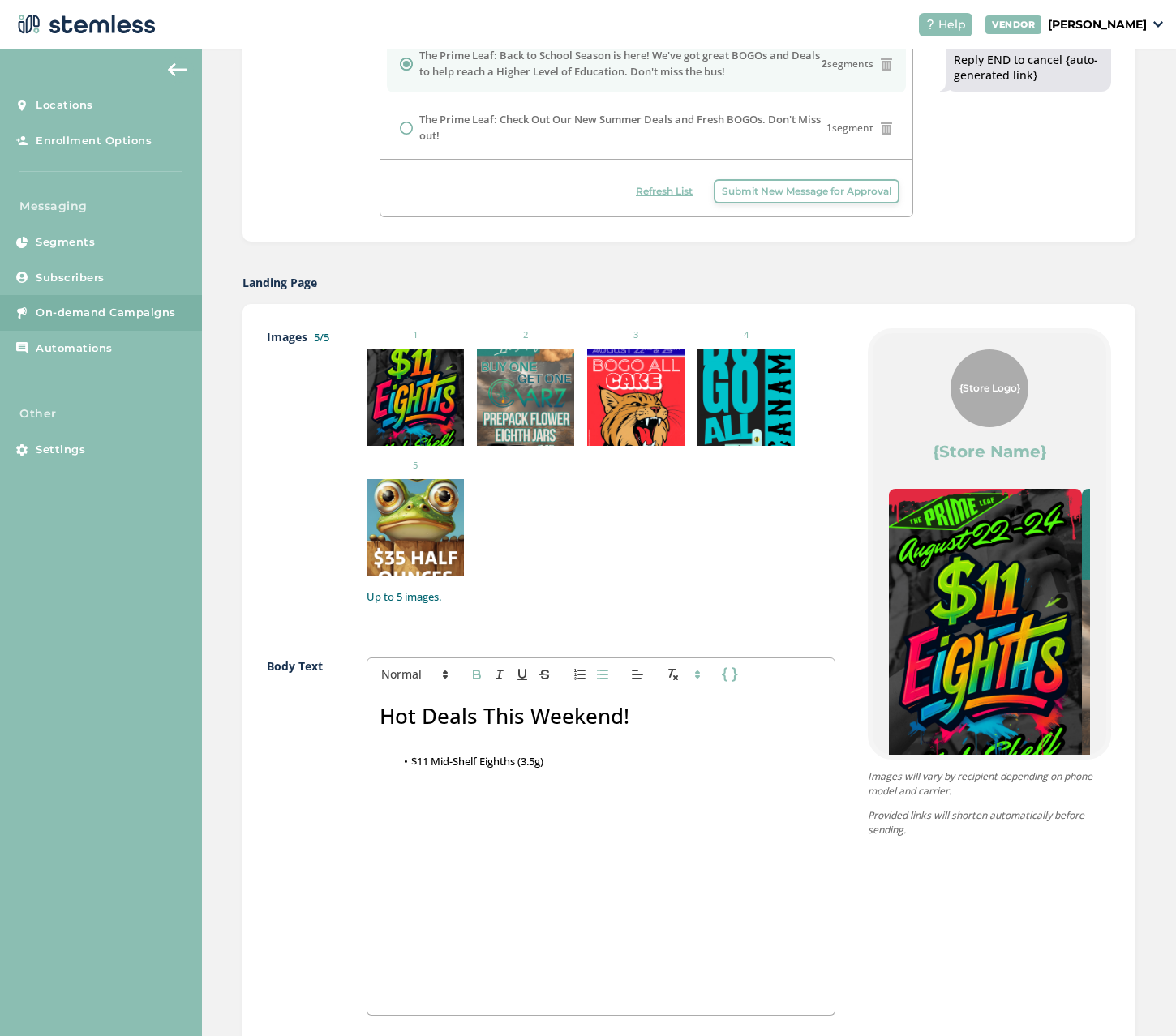
click at [479, 673] on icon "button" at bounding box center [477, 674] width 14 height 14
click at [440, 670] on icon at bounding box center [445, 674] width 14 height 14
click at [421, 764] on span at bounding box center [435, 777] width 107 height 28
click at [581, 773] on h2 at bounding box center [601, 783] width 442 height 23
drag, startPoint x: 640, startPoint y: 716, endPoint x: 369, endPoint y: 717, distance: 271.0
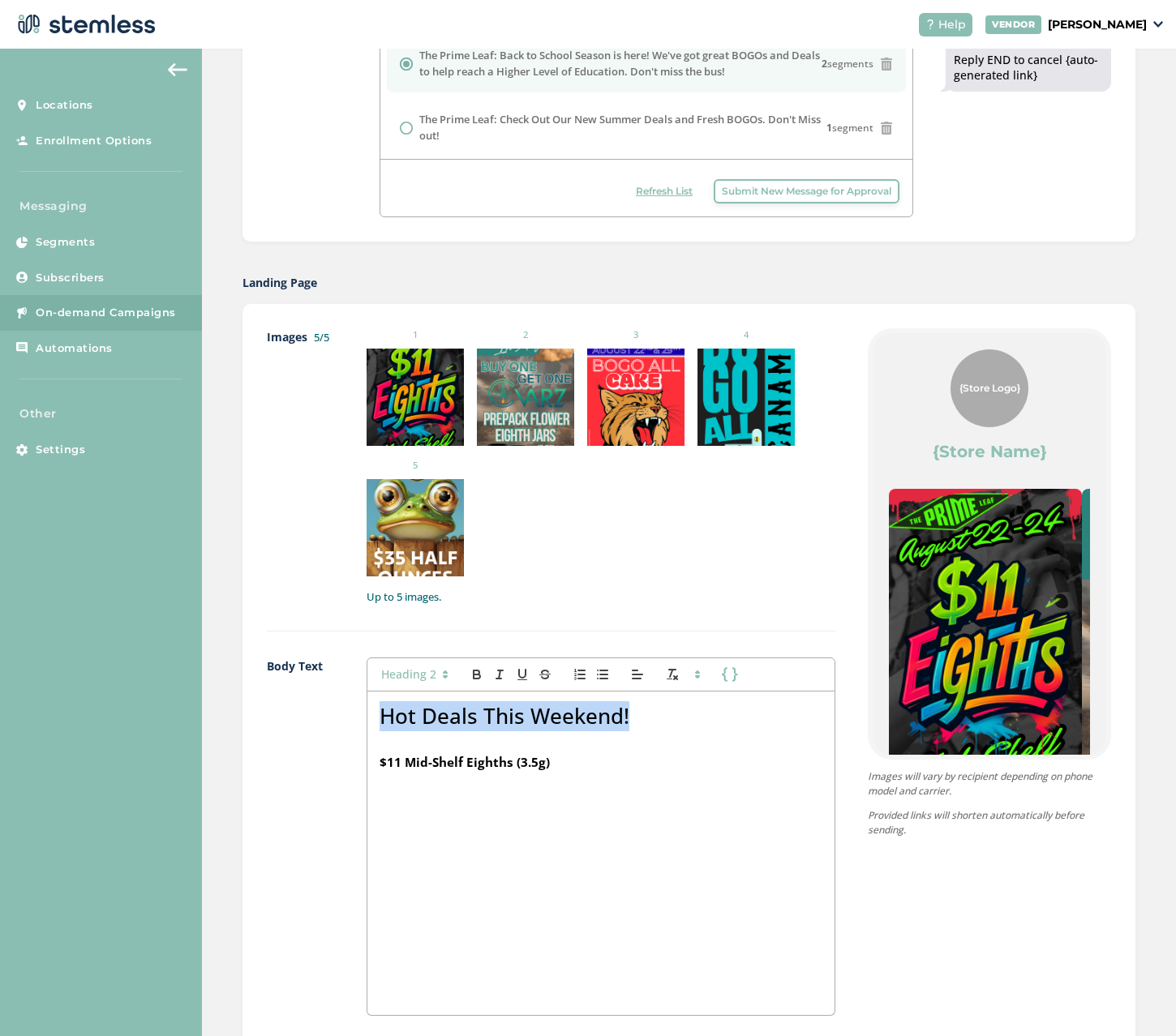
click at [370, 717] on div "Hot Deals This Weekend! $11 Mid-Shelf Eighths (3.5g)" at bounding box center [601, 853] width 467 height 323
click at [481, 671] on icon "button" at bounding box center [477, 674] width 14 height 14
click at [568, 754] on h3 "$11 Mid-Shelf Eighths (3.5g)" at bounding box center [601, 762] width 442 height 18
click at [558, 764] on h3 "$11 Mid-Shelf Eighths (3.5g)" at bounding box center [601, 762] width 442 height 18
click at [535, 760] on strong "$11 Mid-Shelf Eighths (3.5g)" at bounding box center [465, 761] width 170 height 16
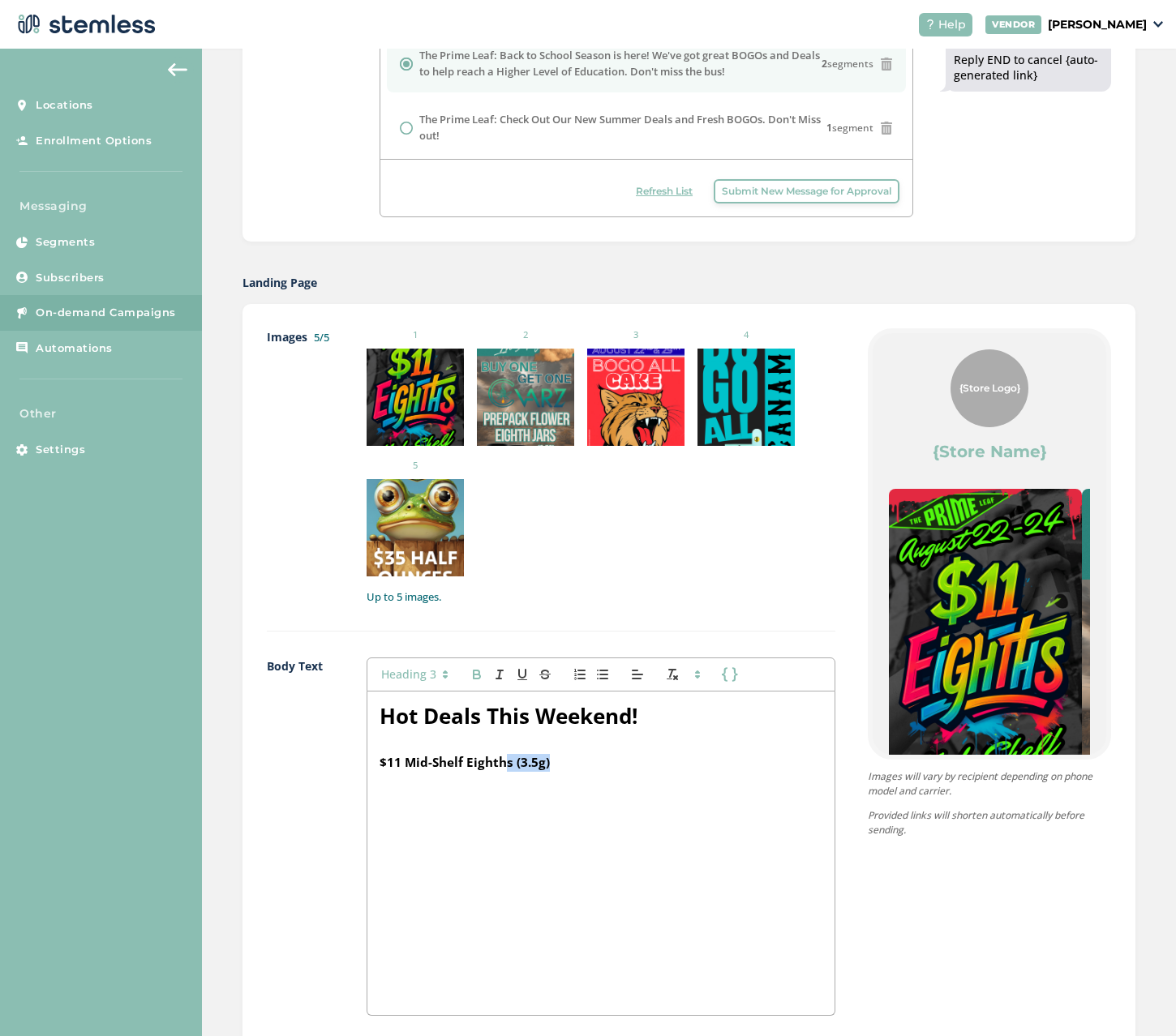
drag, startPoint x: 571, startPoint y: 760, endPoint x: 505, endPoint y: 760, distance: 66.0
click at [505, 760] on h3 "$11 Mid-Shelf Eighths (3.5g)" at bounding box center [601, 762] width 442 height 18
click at [550, 767] on h3 "$11 Mid-Shelf Eighths (3.5g)" at bounding box center [601, 762] width 442 height 18
click at [551, 754] on h3 "$11 Mid-Shelf Eighths (3.5g)" at bounding box center [601, 762] width 442 height 18
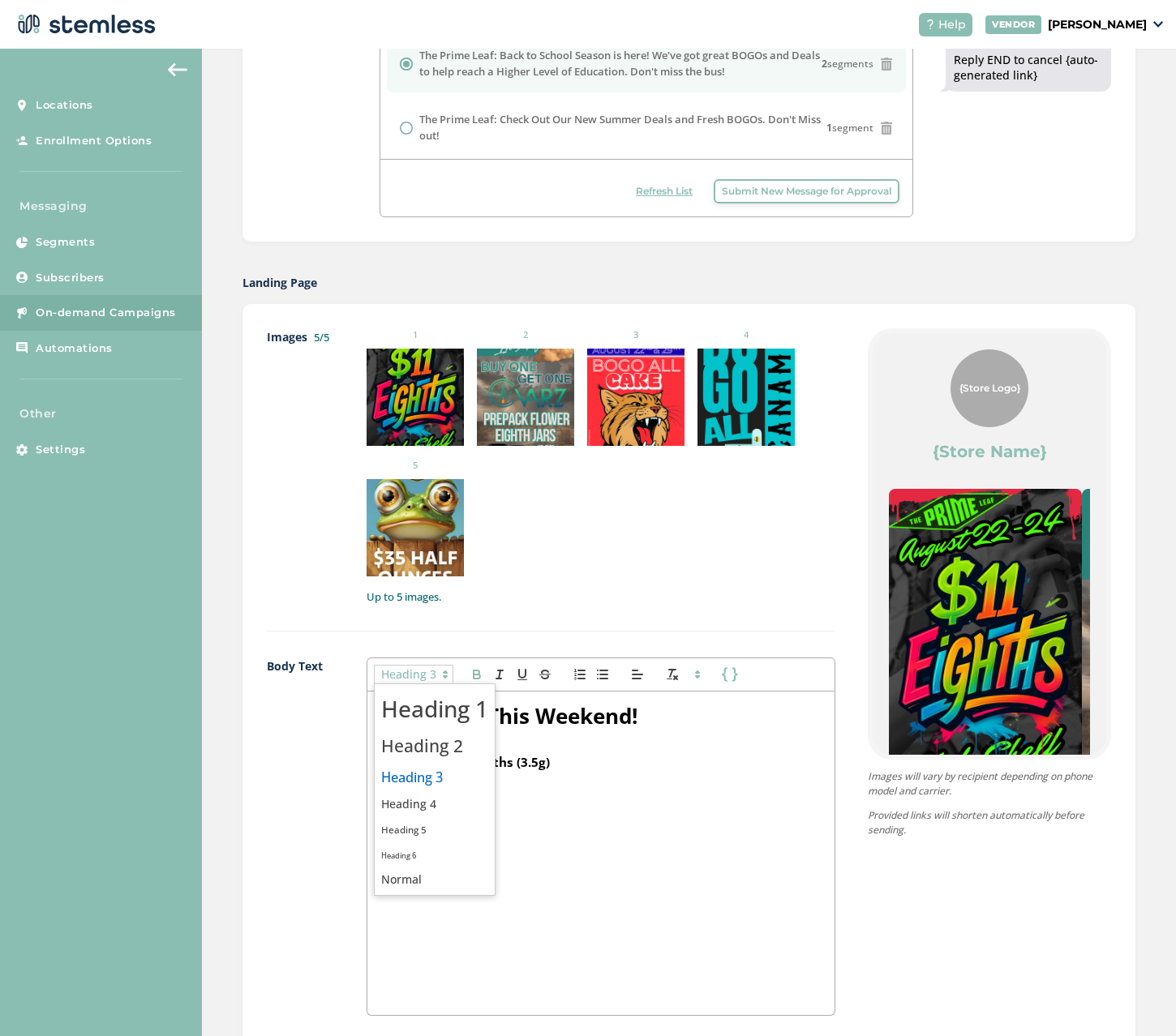
click at [428, 667] on span at bounding box center [413, 674] width 79 height 20
click at [431, 768] on span at bounding box center [435, 777] width 107 height 28
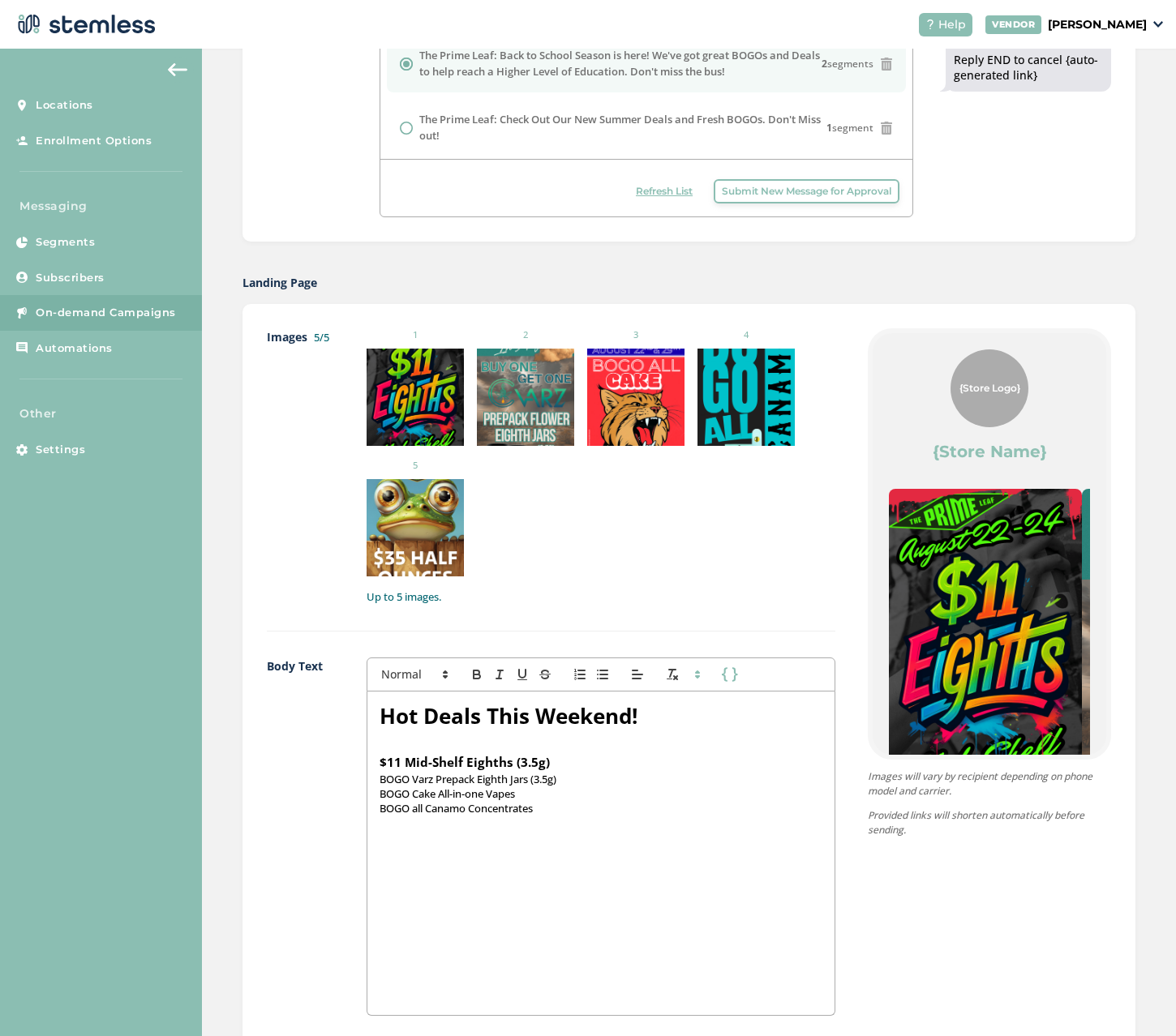
click at [574, 773] on p "BOGO Varz Prepack Eighth Jars (3.5g)" at bounding box center [601, 778] width 442 height 14
click at [579, 822] on p "BOGO all Canamo Concentrates" at bounding box center [601, 823] width 442 height 14
click at [603, 764] on h3 "$11 Mid-Shelf Eighths (3.5g)" at bounding box center [601, 762] width 442 height 18
click at [680, 870] on p "BOGO Baked Bros Effects & Live Hash Rosin Gummies" at bounding box center [601, 870] width 442 height 14
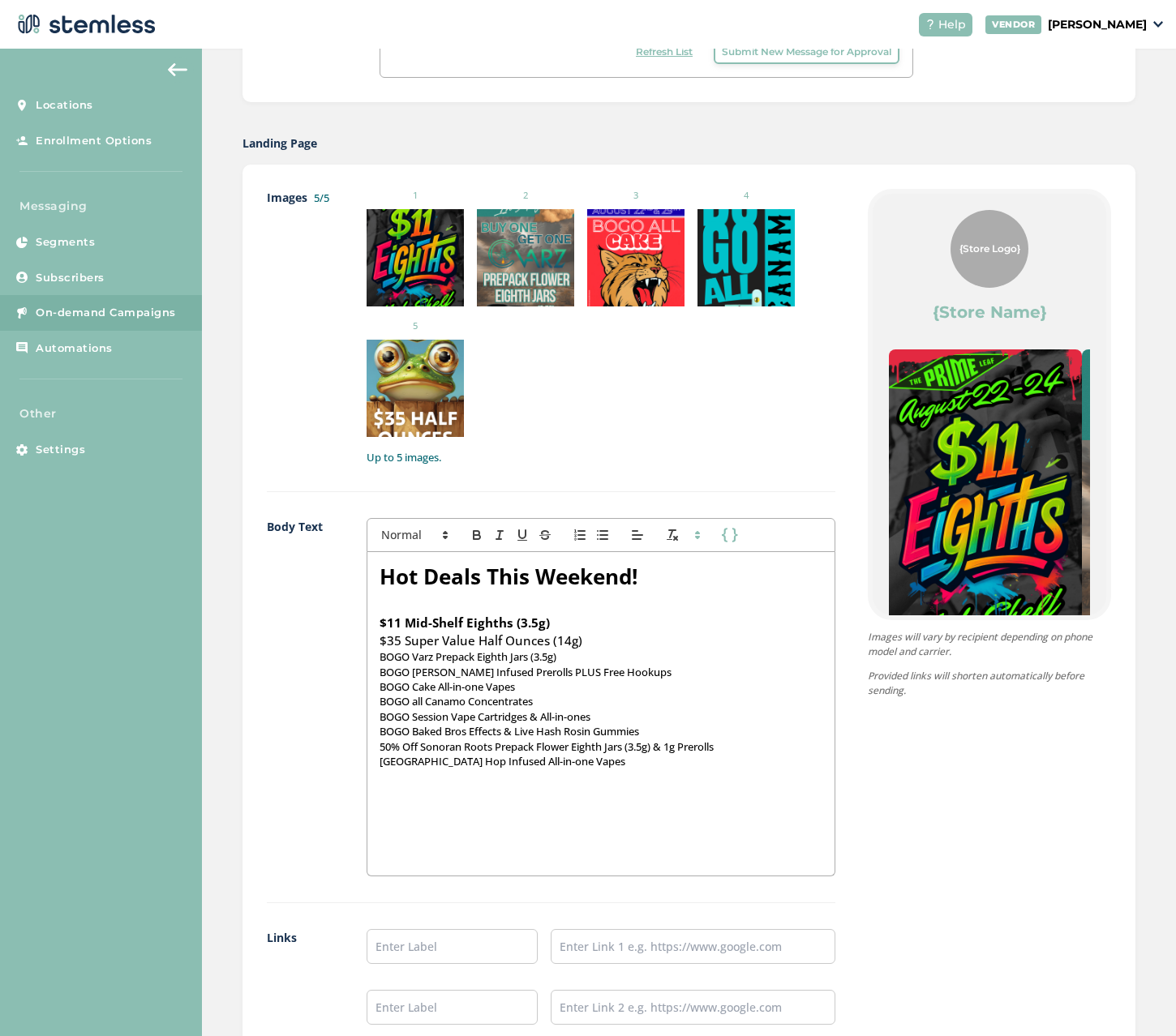
scroll to position [730, 0]
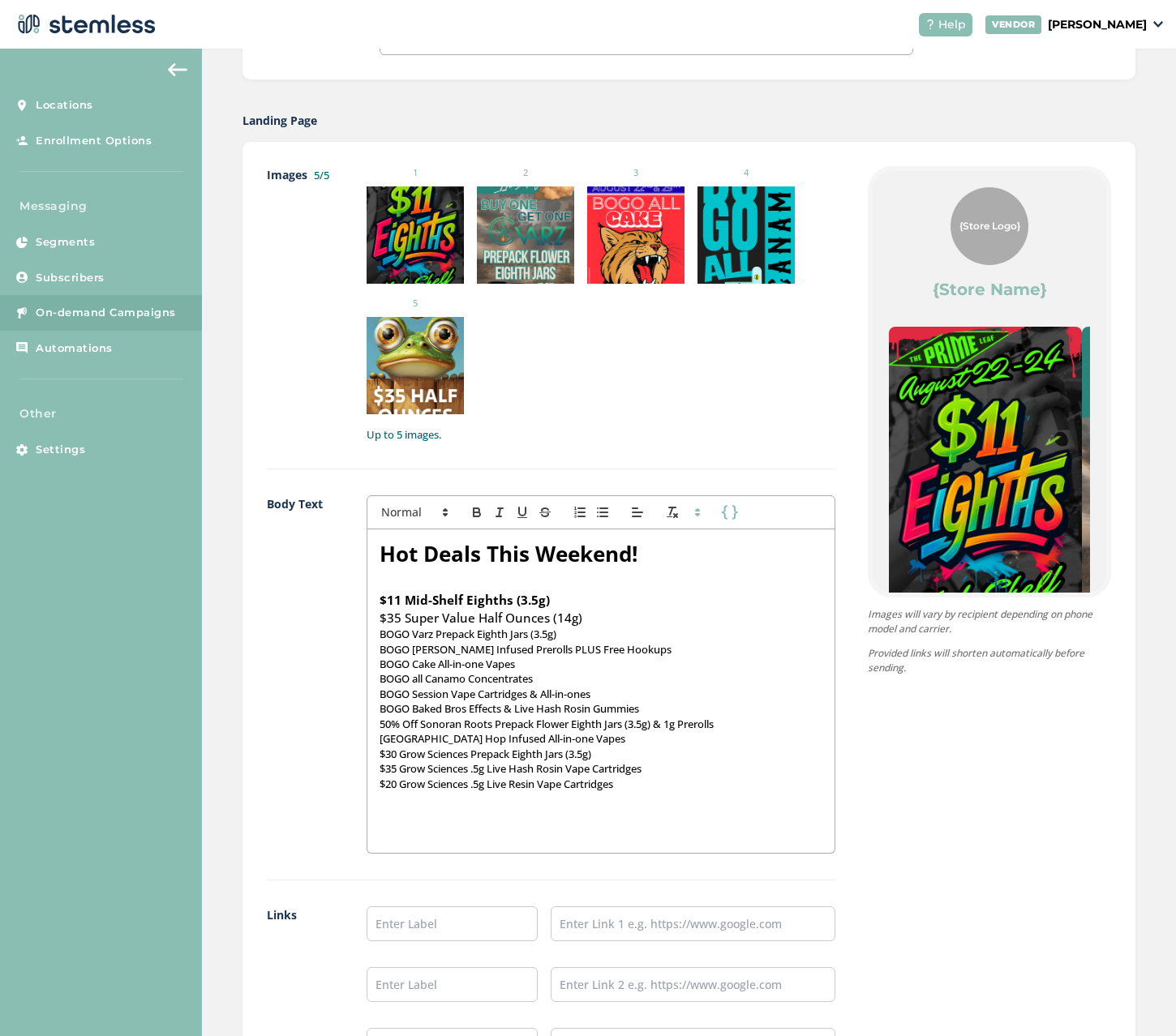
click at [408, 810] on p at bounding box center [601, 813] width 442 height 14
click at [648, 781] on p "$20 Grow Sciences .5g Live Resin Vape Cartridges" at bounding box center [601, 783] width 442 height 14
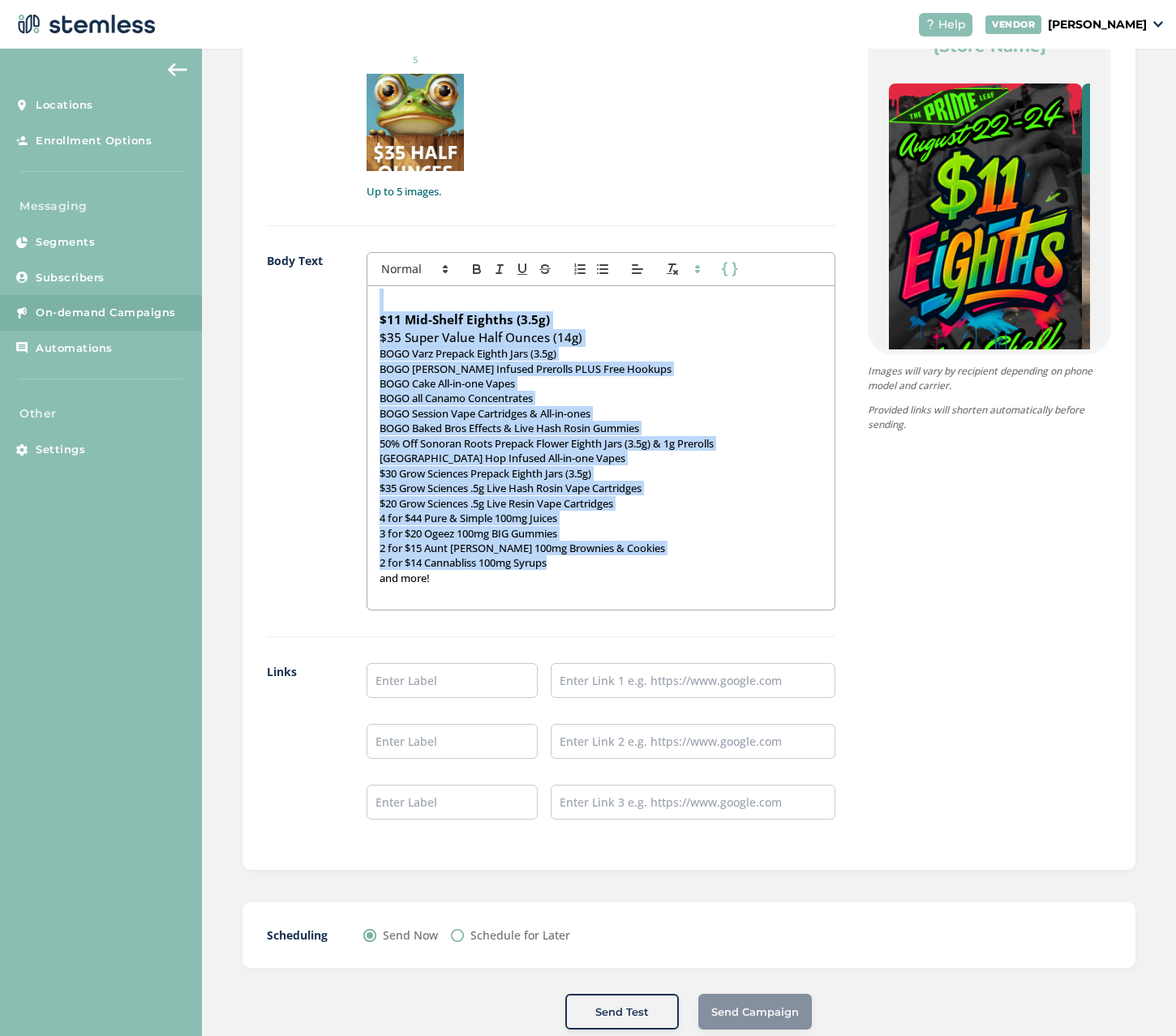
scroll to position [0, 0]
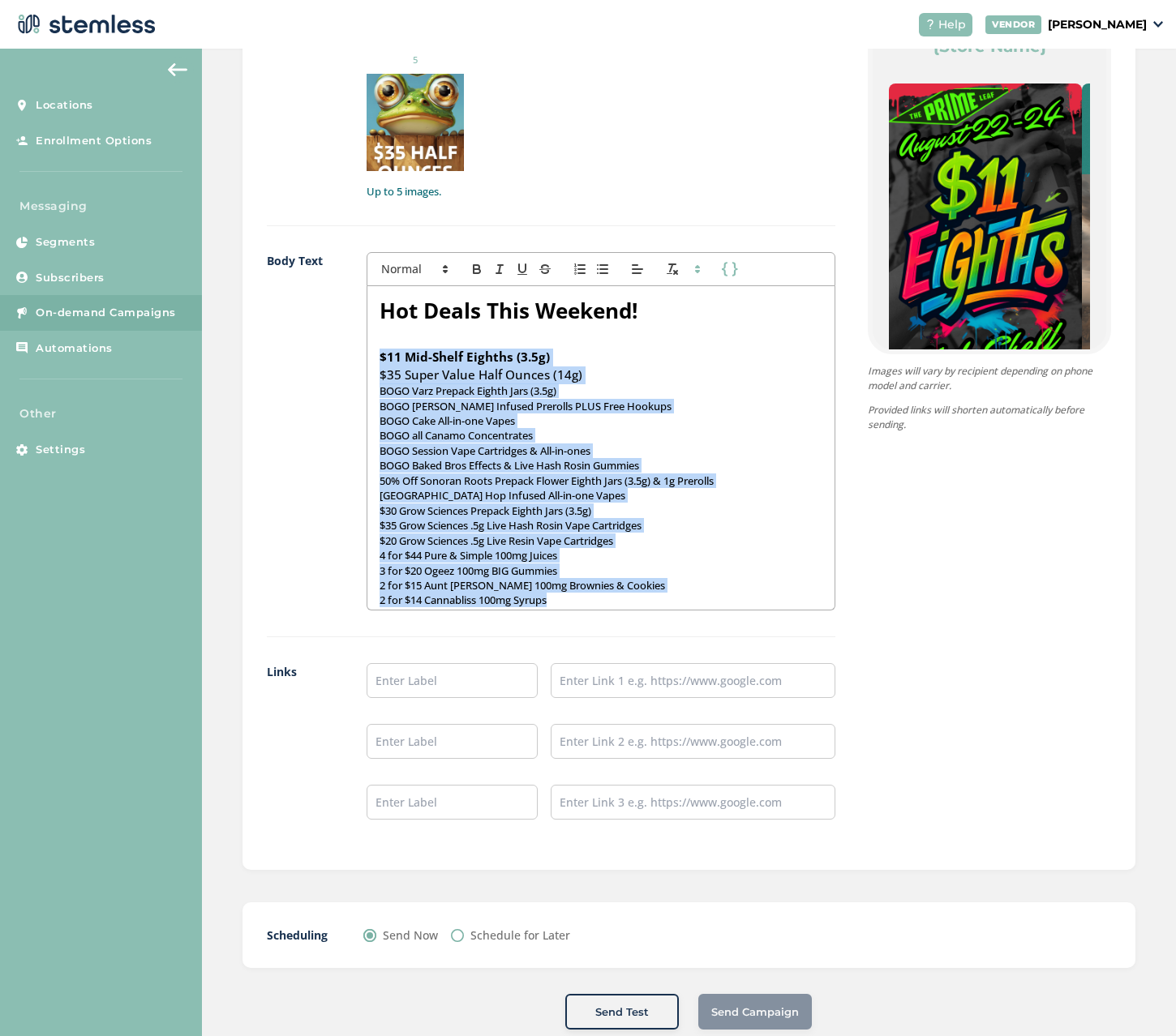
drag, startPoint x: 580, startPoint y: 529, endPoint x: 378, endPoint y: 354, distance: 267.3
click at [377, 359] on div "Hot Deals This Weekend! $11 Mid-Shelf Eighths (3.5g) $35 Super Value Half Ounce…" at bounding box center [601, 447] width 467 height 323
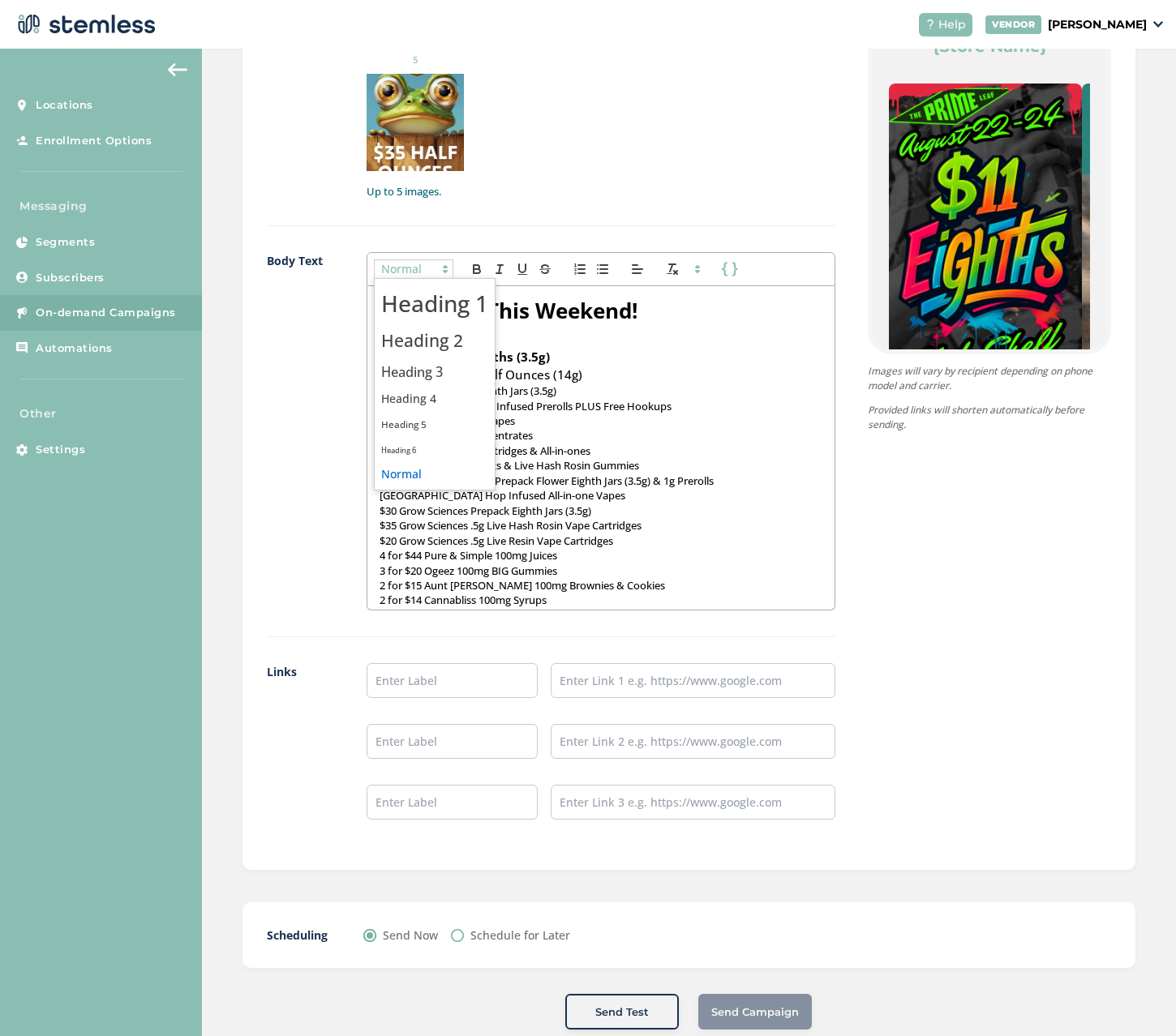
click at [425, 271] on span at bounding box center [413, 269] width 79 height 20
click at [431, 358] on span at bounding box center [435, 372] width 107 height 28
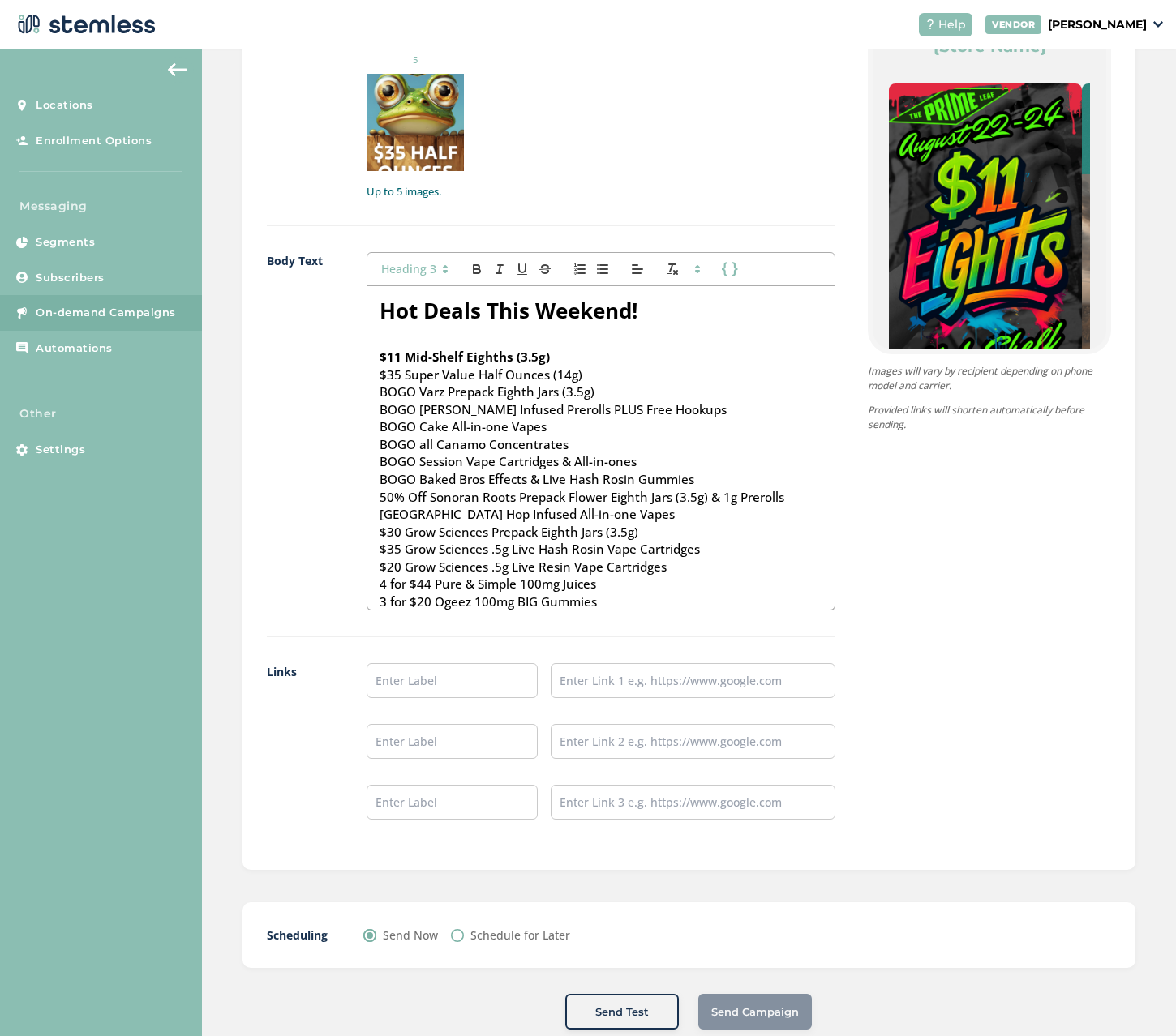
click at [591, 400] on h3 "BOGO Varz Prepack Eighth Jars (3.5g)" at bounding box center [601, 392] width 442 height 18
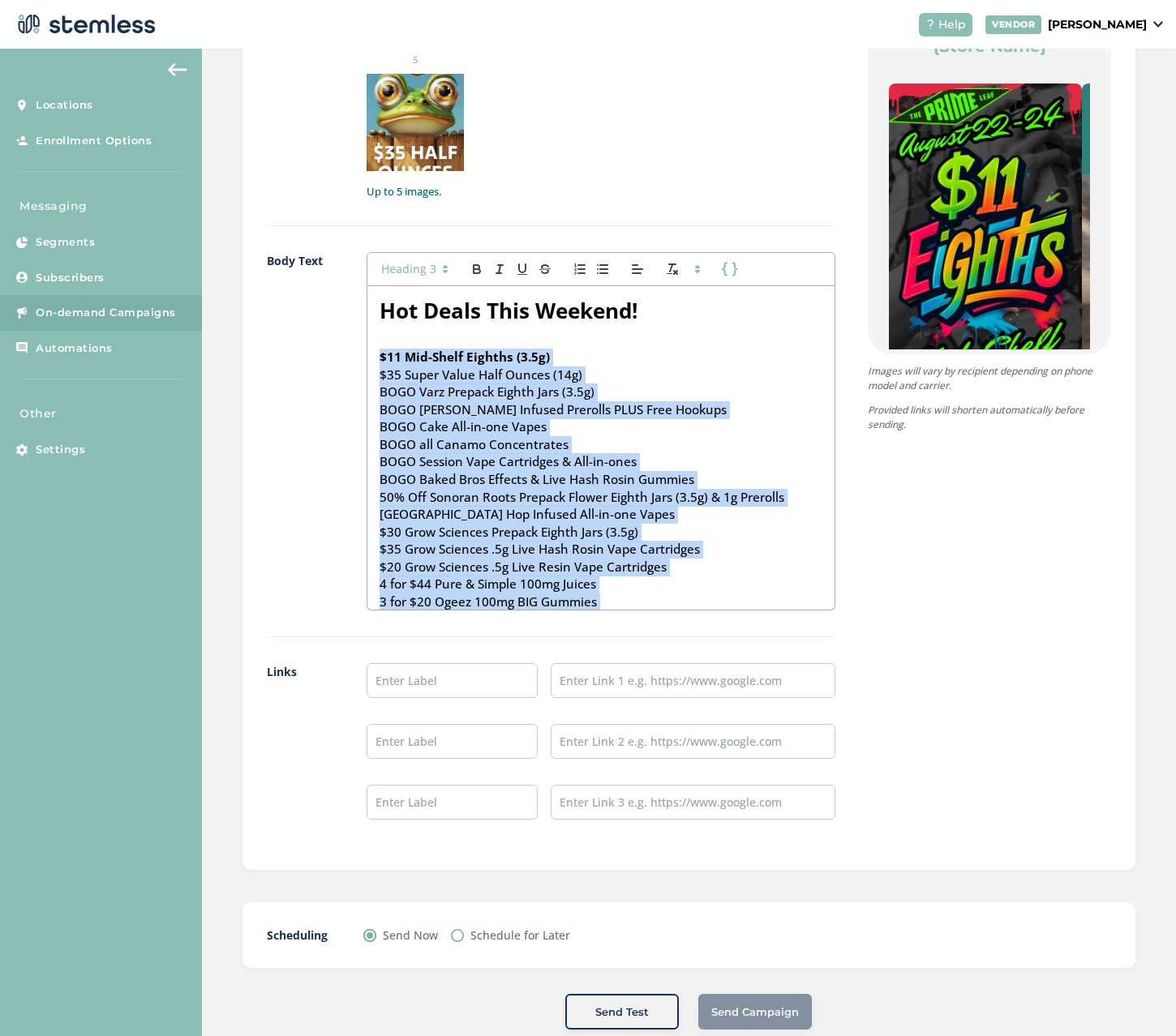
drag, startPoint x: 557, startPoint y: 504, endPoint x: 379, endPoint y: 350, distance: 235.4
click at [379, 350] on div "Hot Deals This Weekend! $11 Mid-Shelf Eighths (3.5g) $35 Super Value Half Ounce…" at bounding box center [601, 447] width 467 height 323
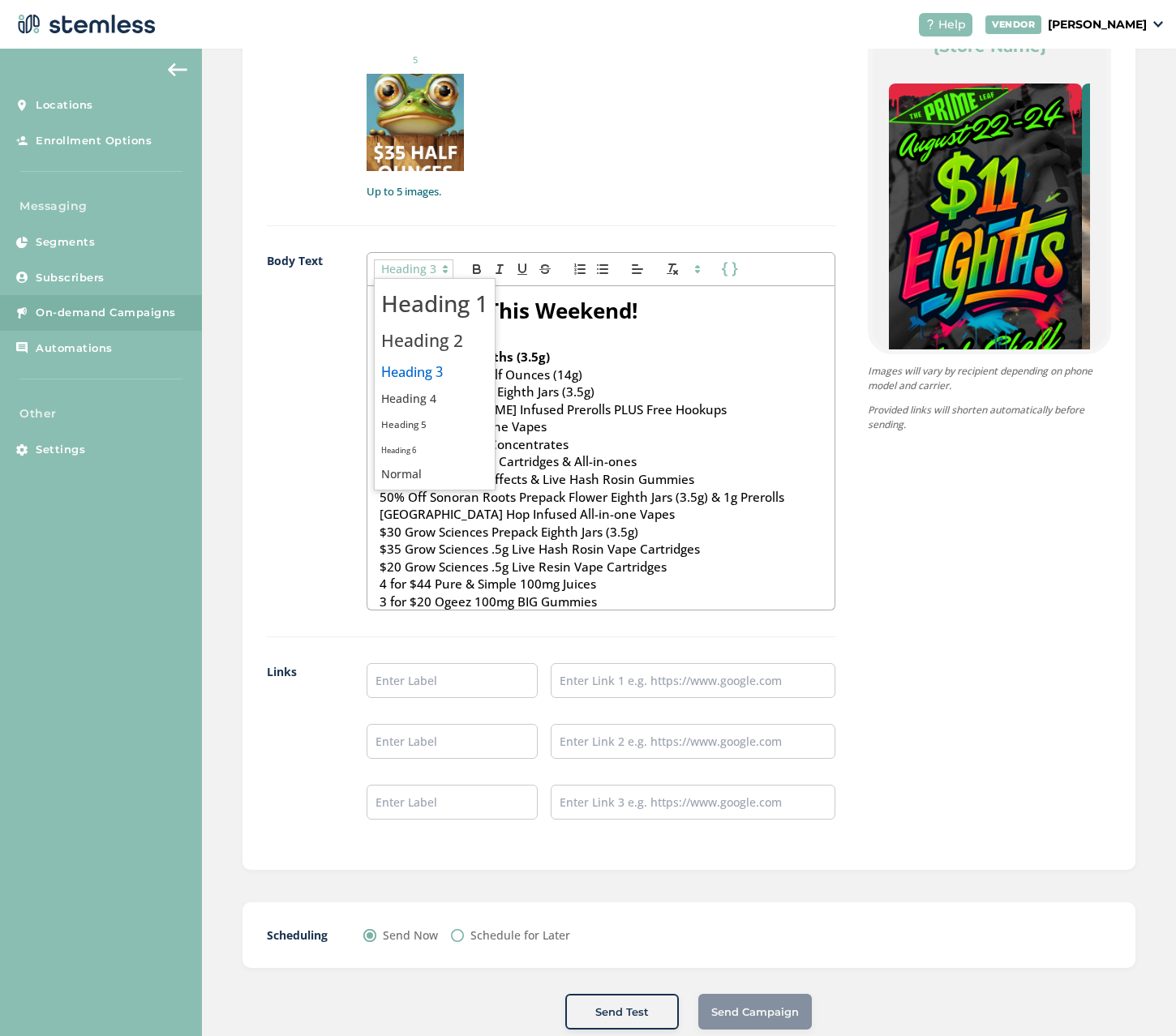
click at [402, 268] on span at bounding box center [413, 269] width 79 height 20
click at [601, 266] on icon "button" at bounding box center [602, 269] width 14 height 14
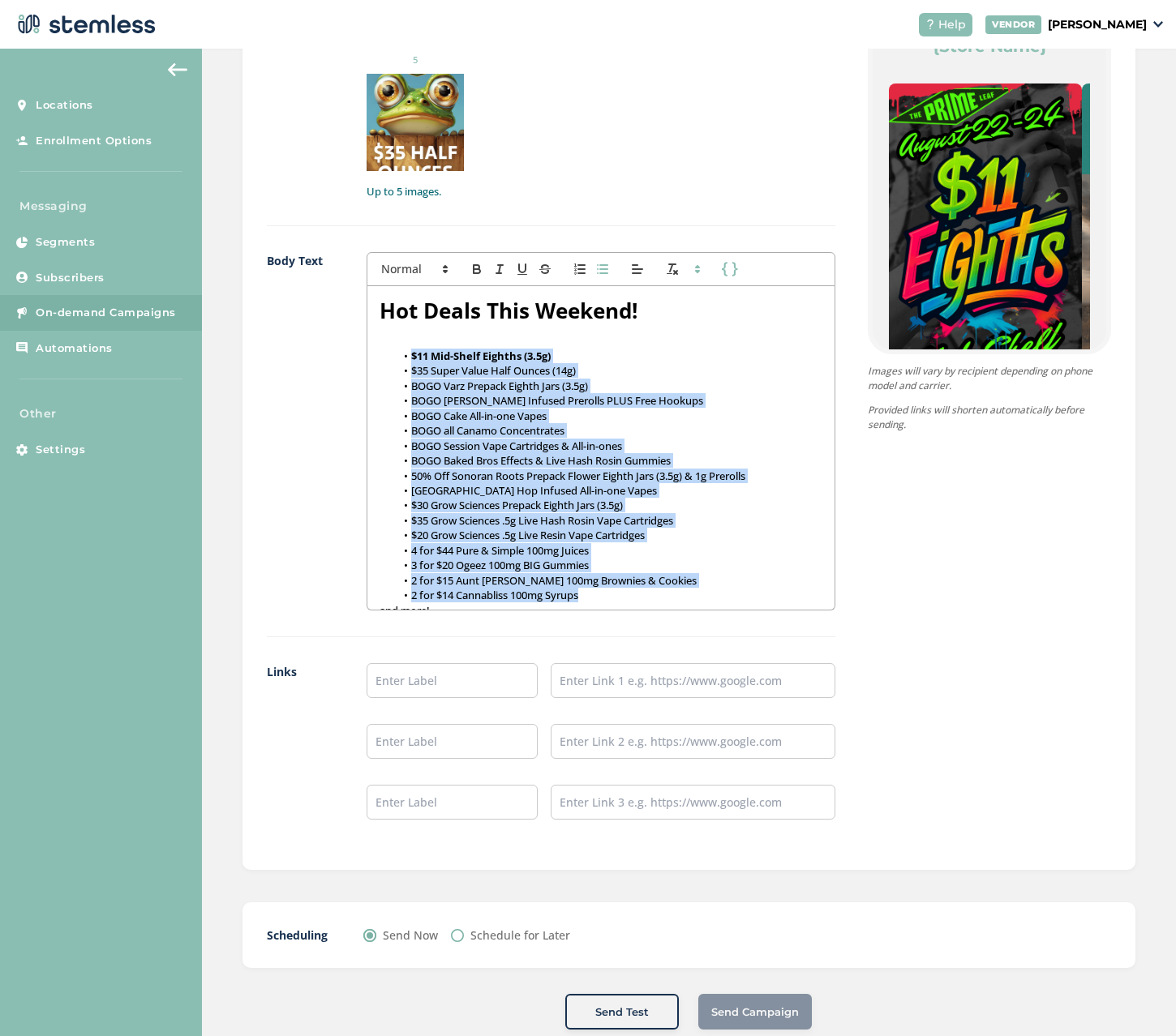
scroll to position [35, 0]
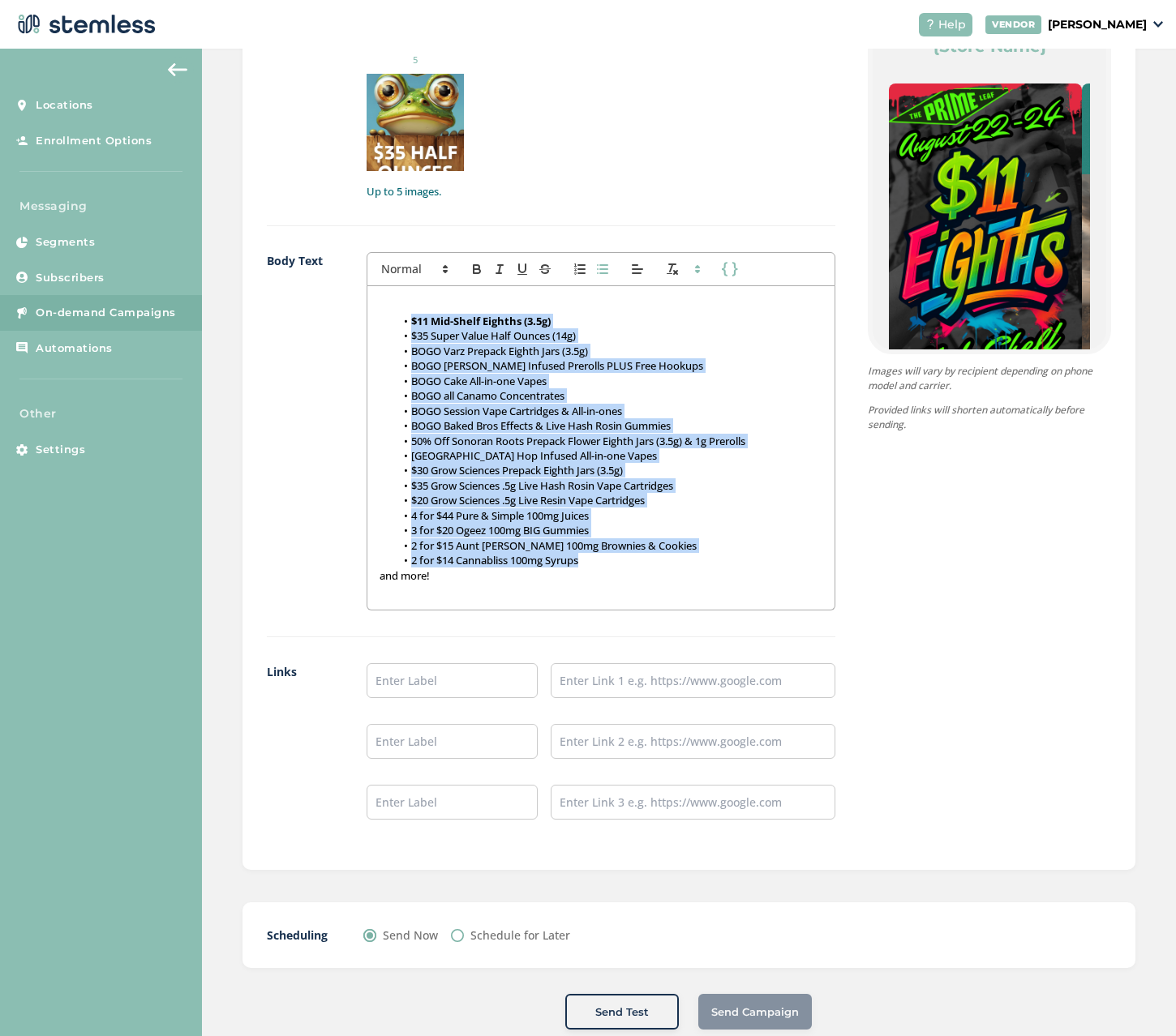
click at [601, 266] on icon "button" at bounding box center [602, 269] width 14 height 14
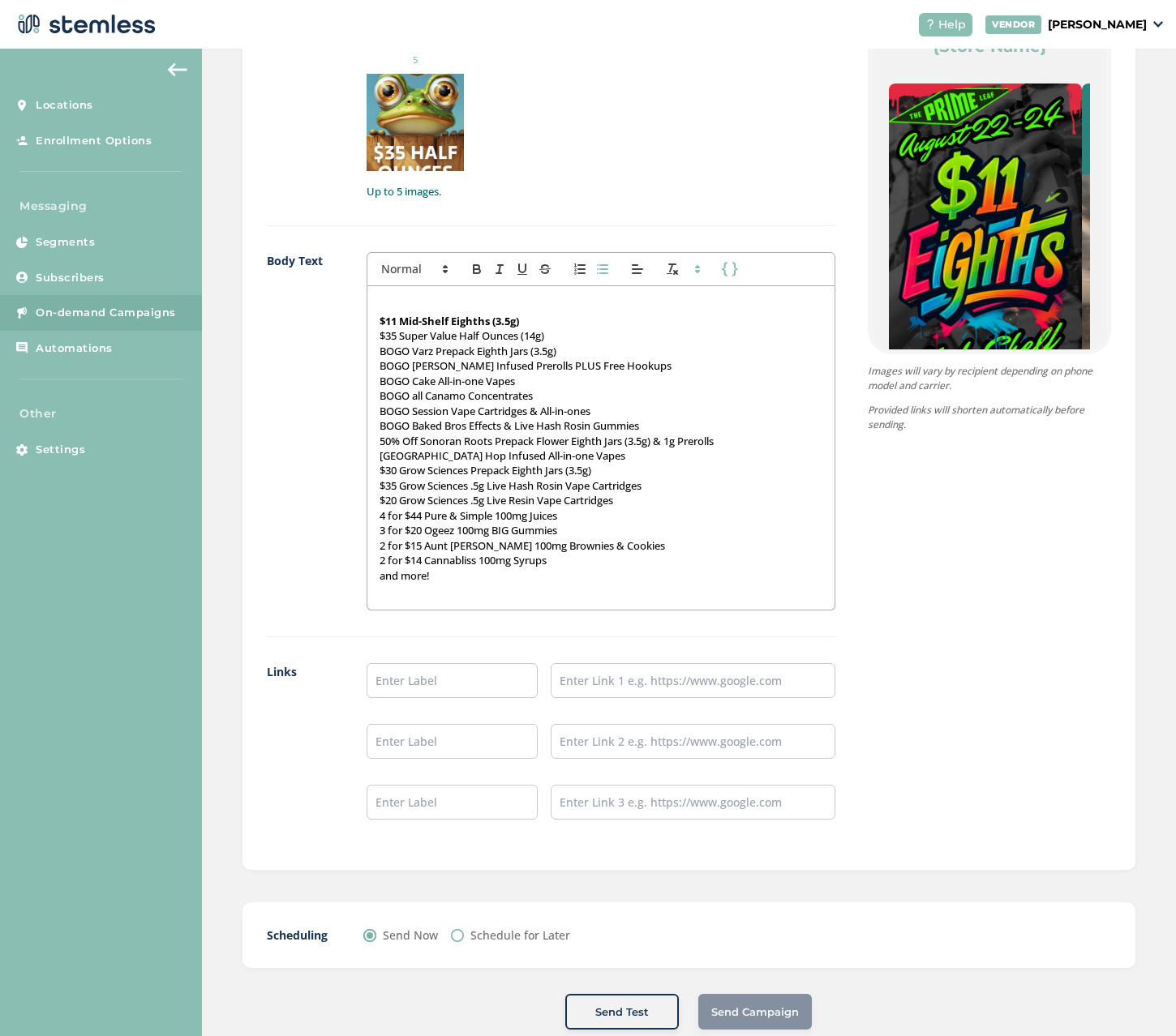
click at [609, 267] on button "button" at bounding box center [602, 269] width 23 height 20
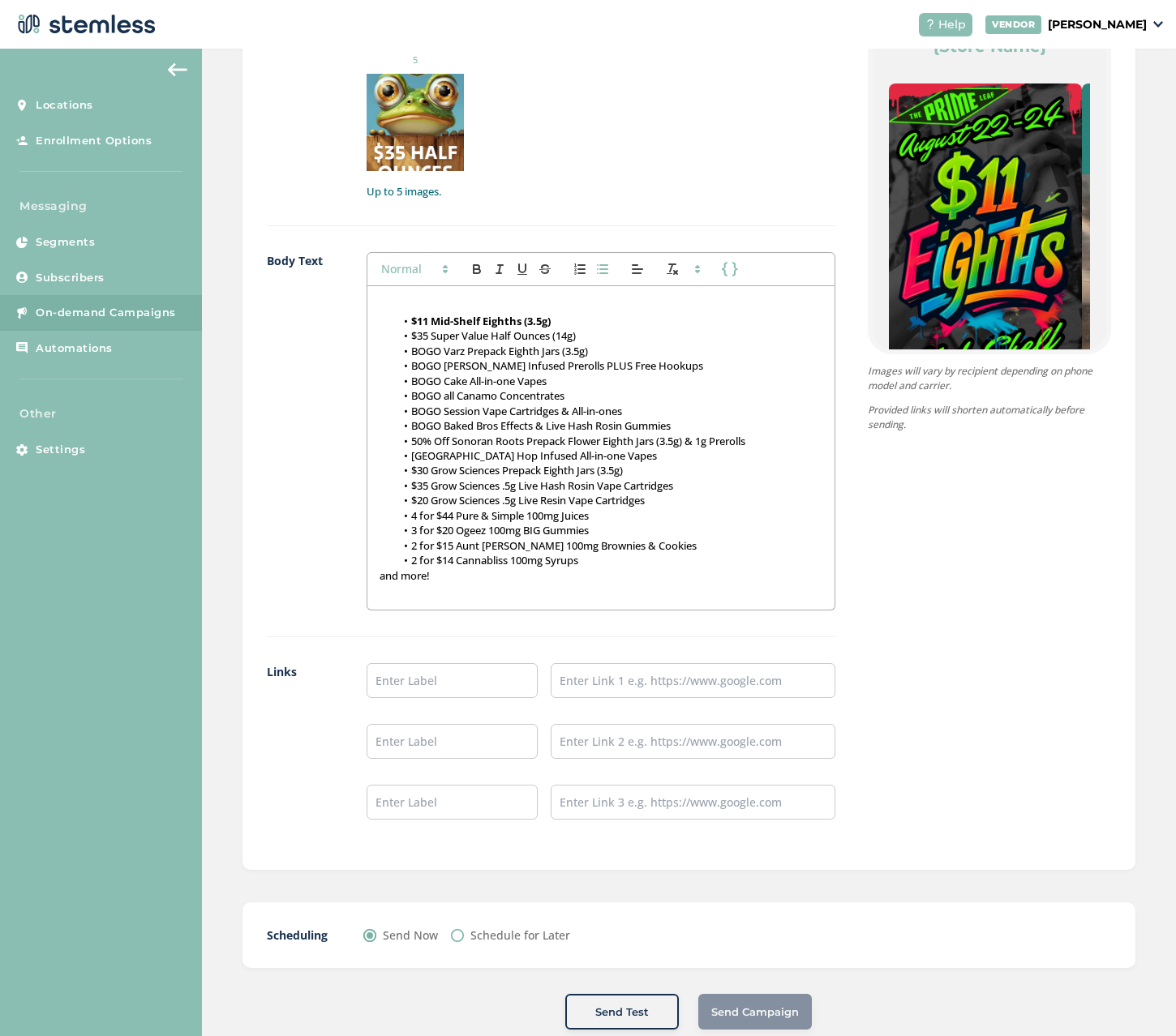
click at [431, 268] on span at bounding box center [413, 269] width 79 height 20
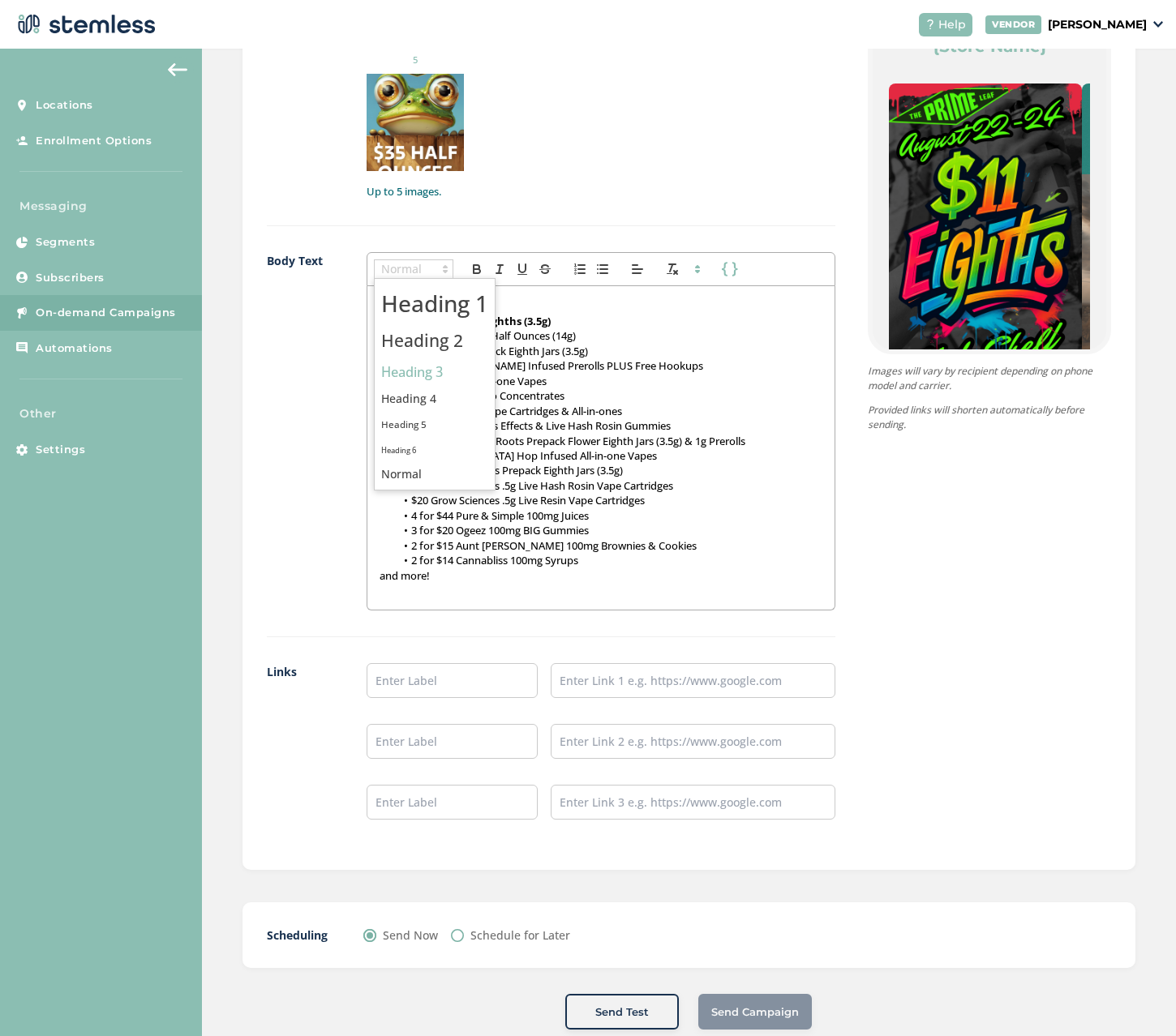
click at [429, 367] on span at bounding box center [435, 372] width 107 height 28
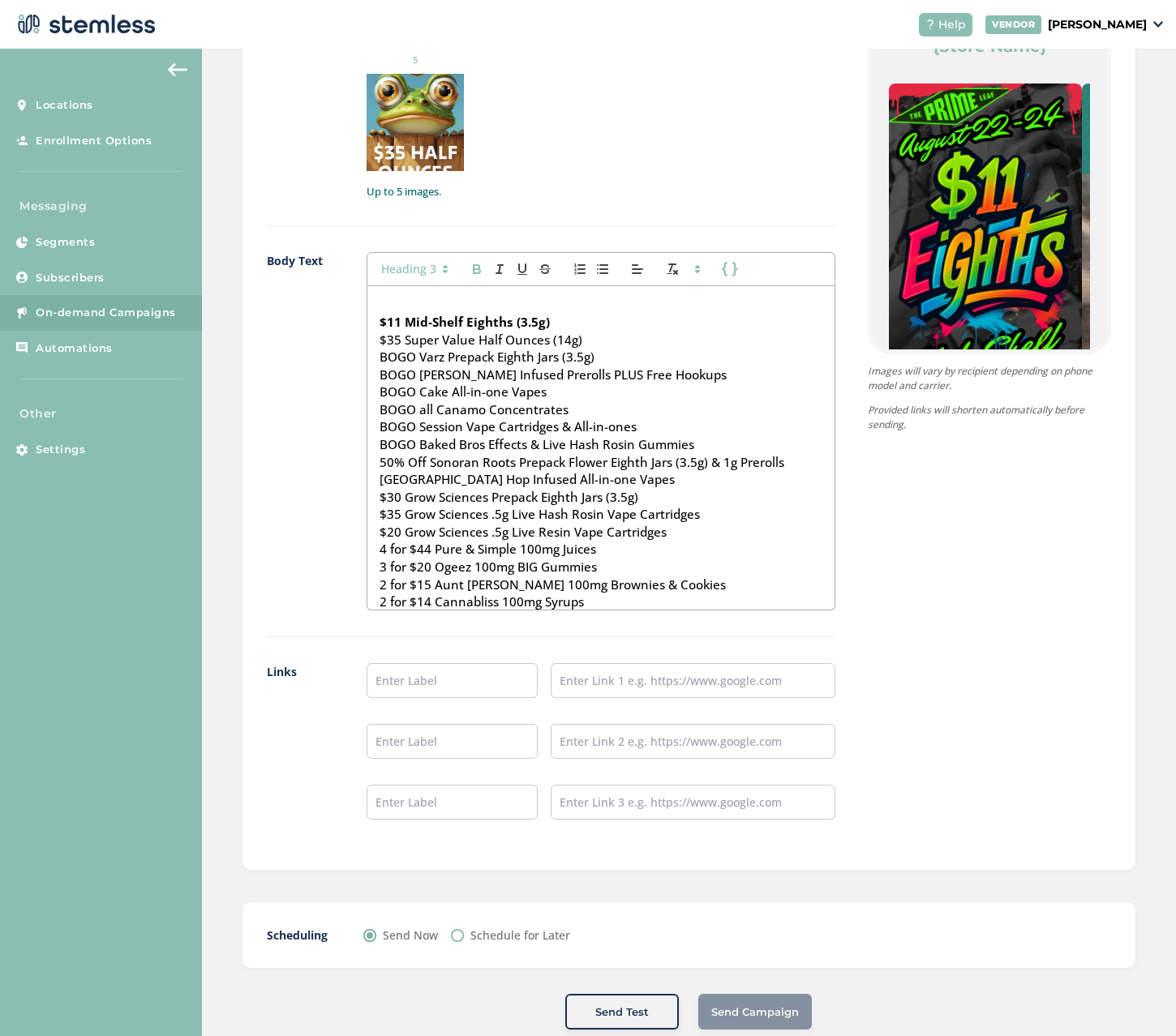
click at [470, 266] on icon "button" at bounding box center [477, 269] width 14 height 14
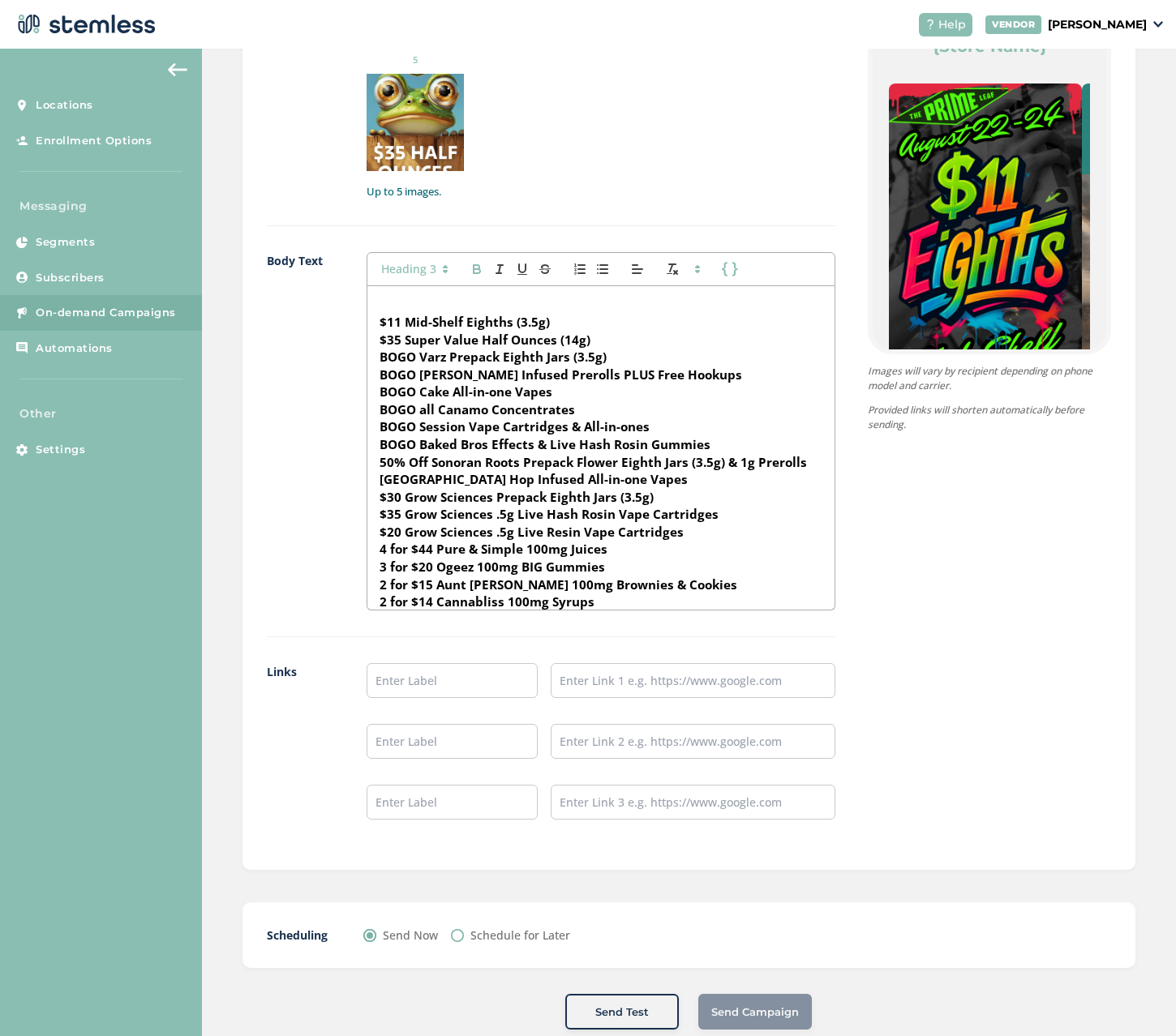
click at [533, 376] on strong "BOGO [PERSON_NAME] Infused Prerolls PLUS Free Hookups" at bounding box center [561, 374] width 363 height 16
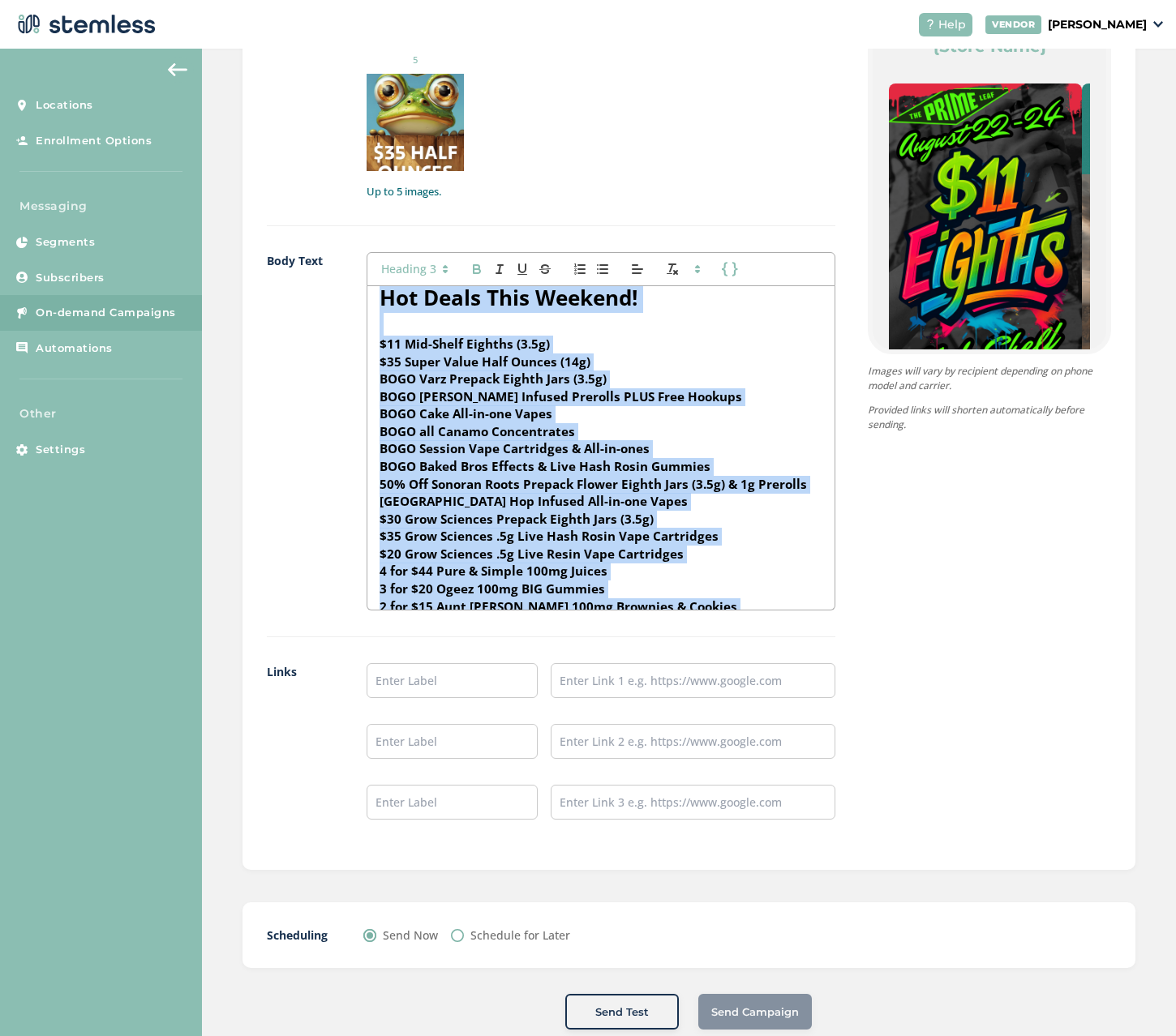
scroll to position [0, 0]
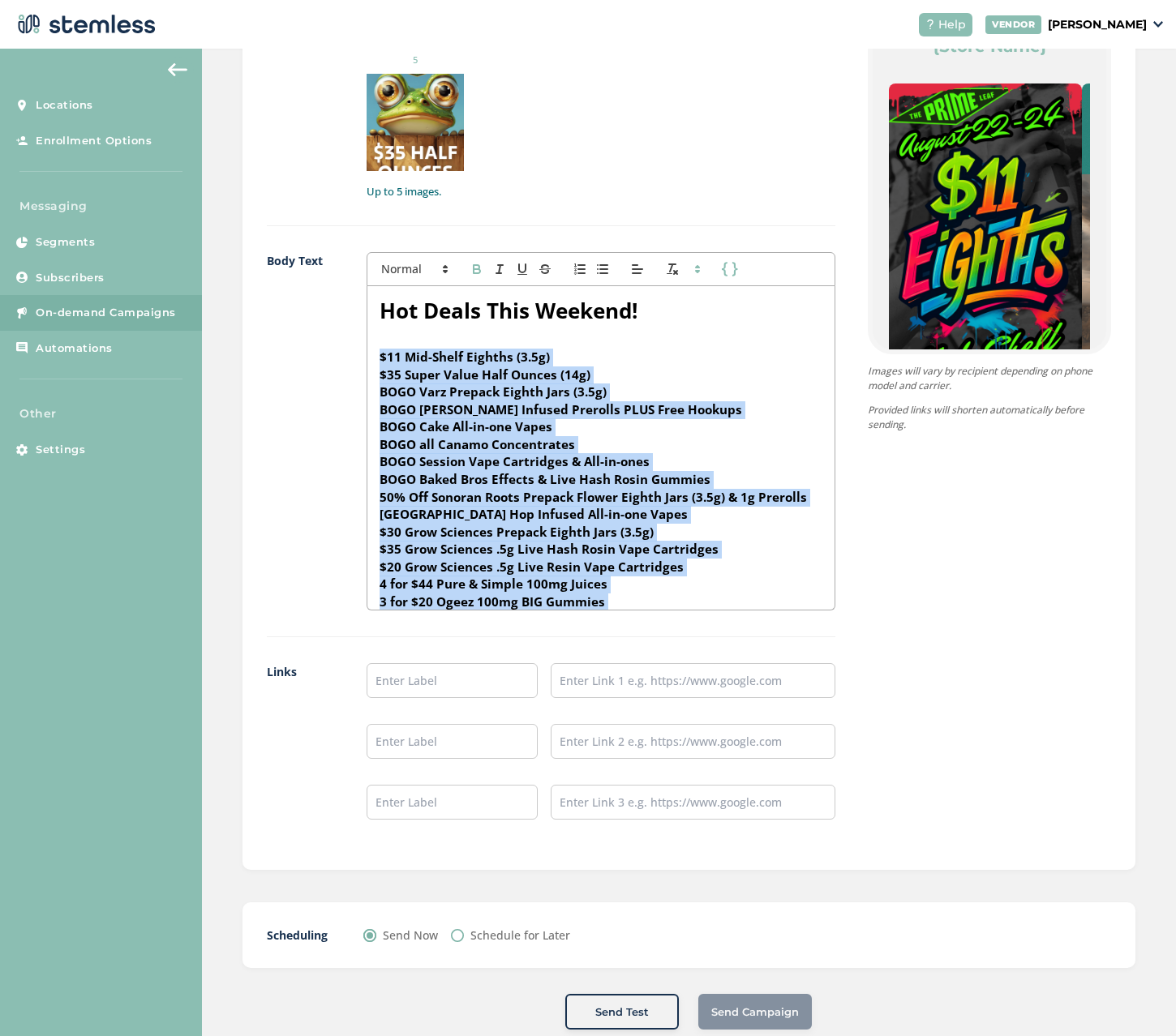
drag, startPoint x: 592, startPoint y: 560, endPoint x: 354, endPoint y: 350, distance: 317.4
click at [354, 350] on div "Body Text First Name Last Name Hot Deals This Weekend! $11 Mid-Shelf Eighths (3…" at bounding box center [551, 444] width 568 height 385
click at [597, 273] on line "button" at bounding box center [597, 273] width 0 height 0
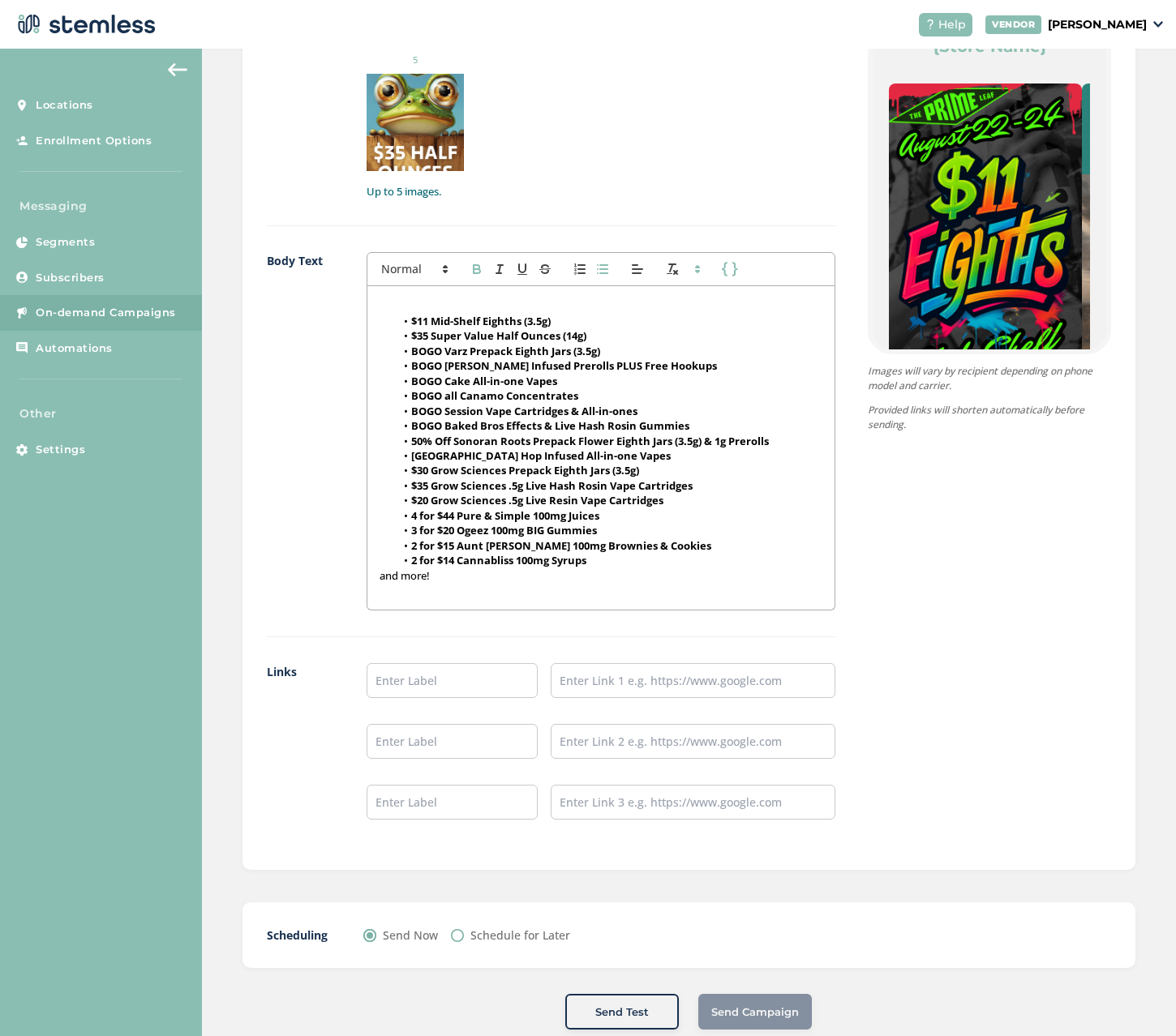
click at [574, 347] on strong "BOGO Varz Prepack Eighth Jars (3.5g)" at bounding box center [505, 350] width 189 height 14
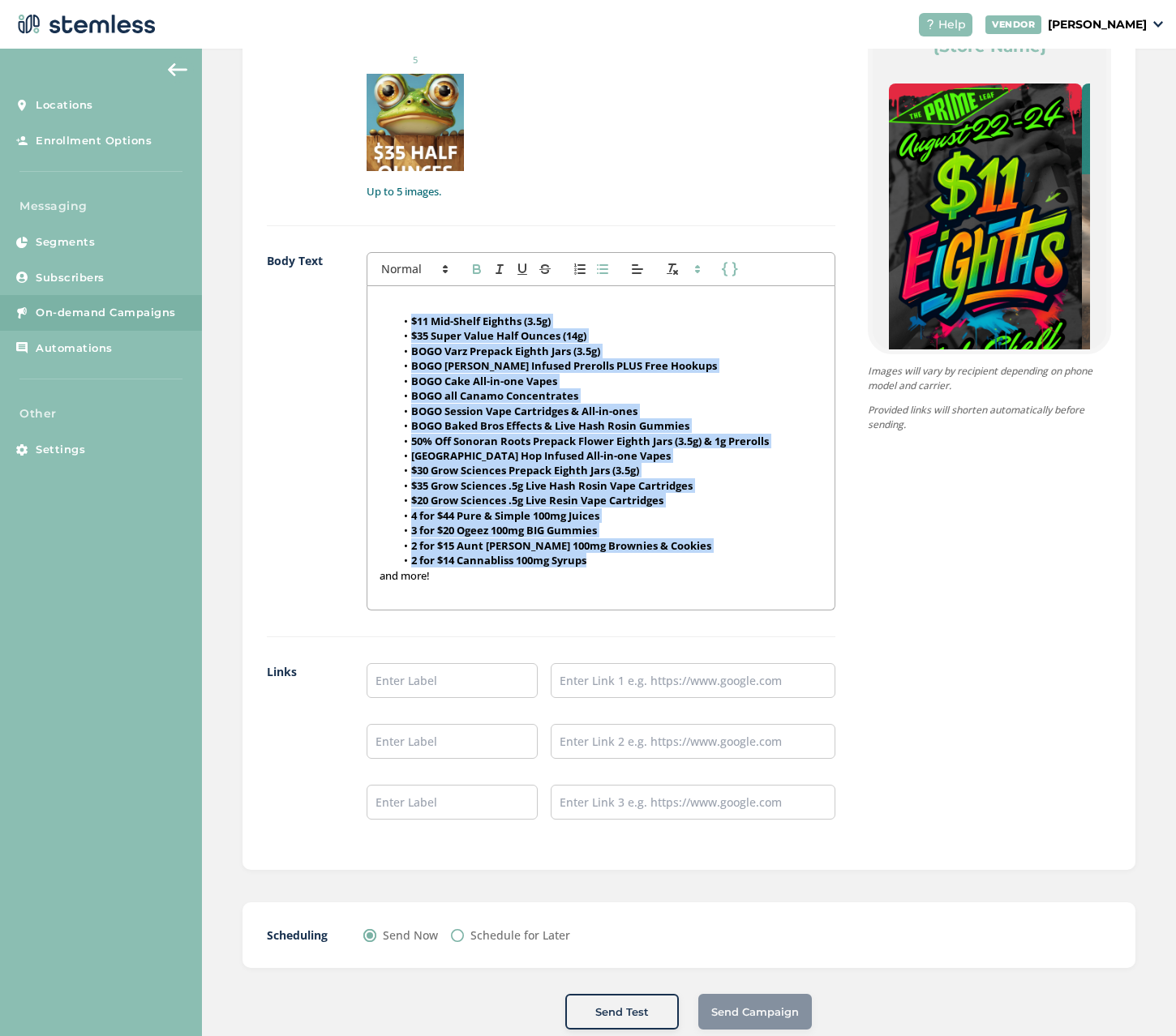
drag, startPoint x: 608, startPoint y: 555, endPoint x: 390, endPoint y: 319, distance: 321.3
click at [390, 319] on ul "$11 Mid-Shelf Eighths (3.5g) $35 Super Value Half Ounces (14g) BOGO Varz Prepac…" at bounding box center [601, 441] width 442 height 254
click at [423, 330] on strong "$35 Super Value Half Ounces (14g)" at bounding box center [499, 335] width 175 height 14
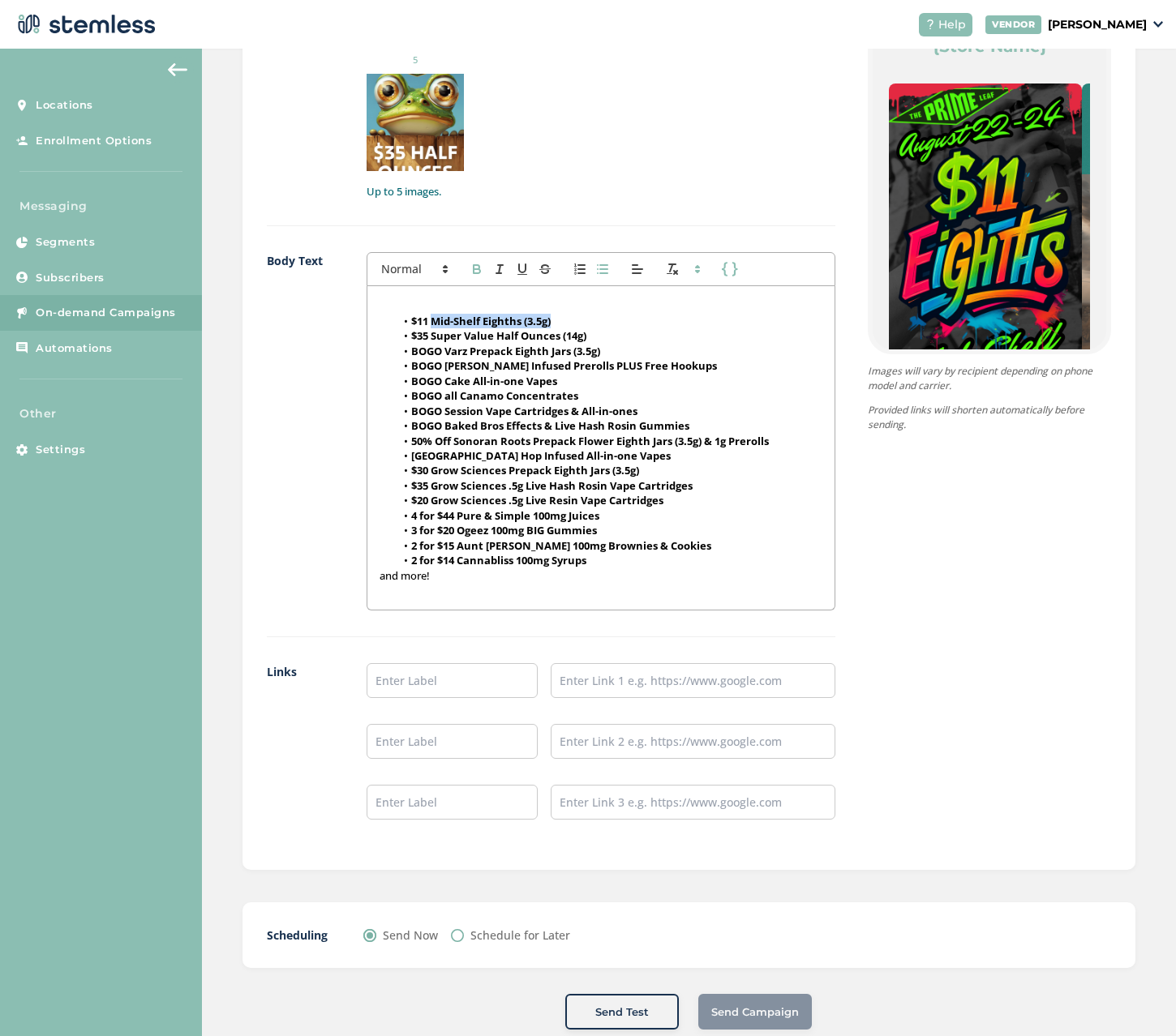
drag, startPoint x: 431, startPoint y: 316, endPoint x: 570, endPoint y: 317, distance: 139.0
click at [570, 317] on li "$11 Mid-Shelf Eighths (3.5g)" at bounding box center [608, 321] width 426 height 14
click at [471, 268] on icon "button" at bounding box center [477, 269] width 14 height 14
click at [457, 333] on strong "$35 Super Value Half Ounces (14g)" at bounding box center [499, 335] width 175 height 14
drag, startPoint x: 435, startPoint y: 335, endPoint x: 600, endPoint y: 332, distance: 165.0
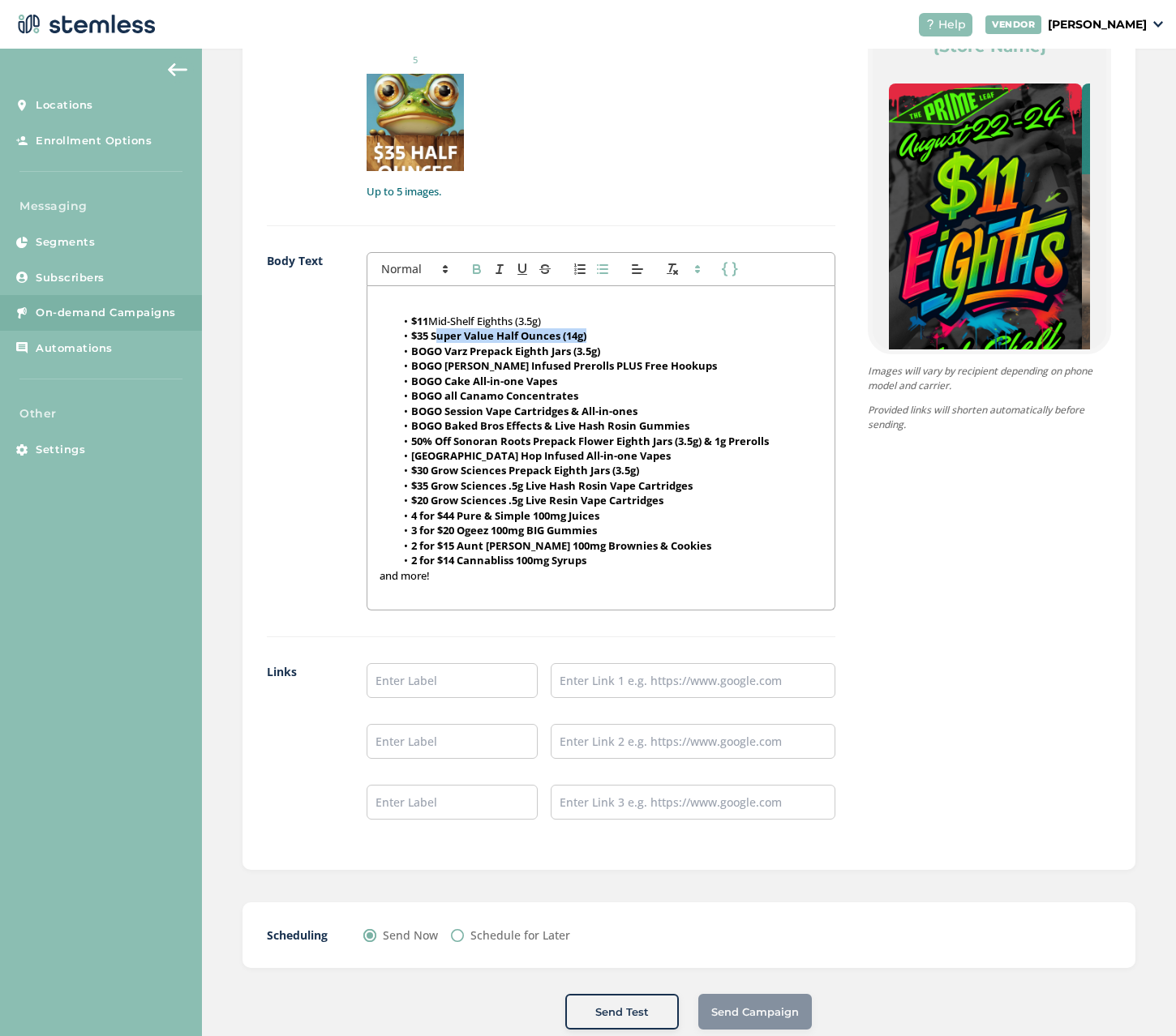
click at [600, 332] on li "$35 Super Value Half Ounces (14g)" at bounding box center [608, 335] width 426 height 14
click at [434, 337] on strong "$35 Super Value Half Ounces (14g)" at bounding box center [499, 335] width 175 height 14
drag, startPoint x: 431, startPoint y: 336, endPoint x: 612, endPoint y: 335, distance: 181.0
click at [612, 335] on li "$35 Super Value Half Ounces (14g)" at bounding box center [608, 335] width 426 height 14
click at [477, 265] on icon "button" at bounding box center [477, 269] width 14 height 14
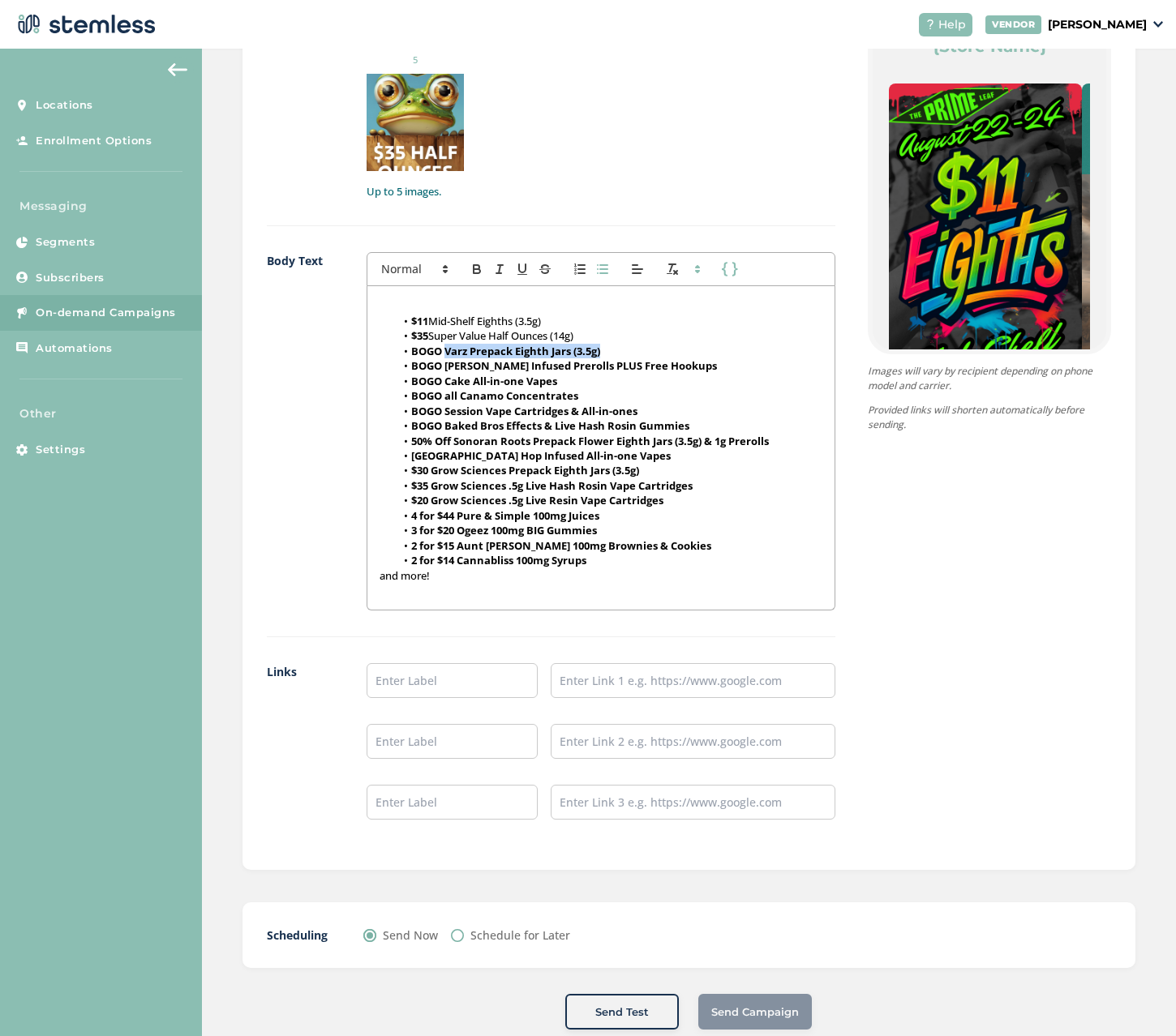
drag, startPoint x: 443, startPoint y: 352, endPoint x: 603, endPoint y: 352, distance: 160.0
click at [603, 352] on li "BOGO Varz Prepack Eighth Jars (3.5g)" at bounding box center [608, 350] width 426 height 14
click at [472, 265] on icon "button" at bounding box center [477, 269] width 14 height 14
drag, startPoint x: 442, startPoint y: 363, endPoint x: 664, endPoint y: 363, distance: 222.0
click at [664, 363] on strong "BOGO [PERSON_NAME] Infused Prerolls PLUS Free Hookups" at bounding box center [563, 365] width 305 height 14
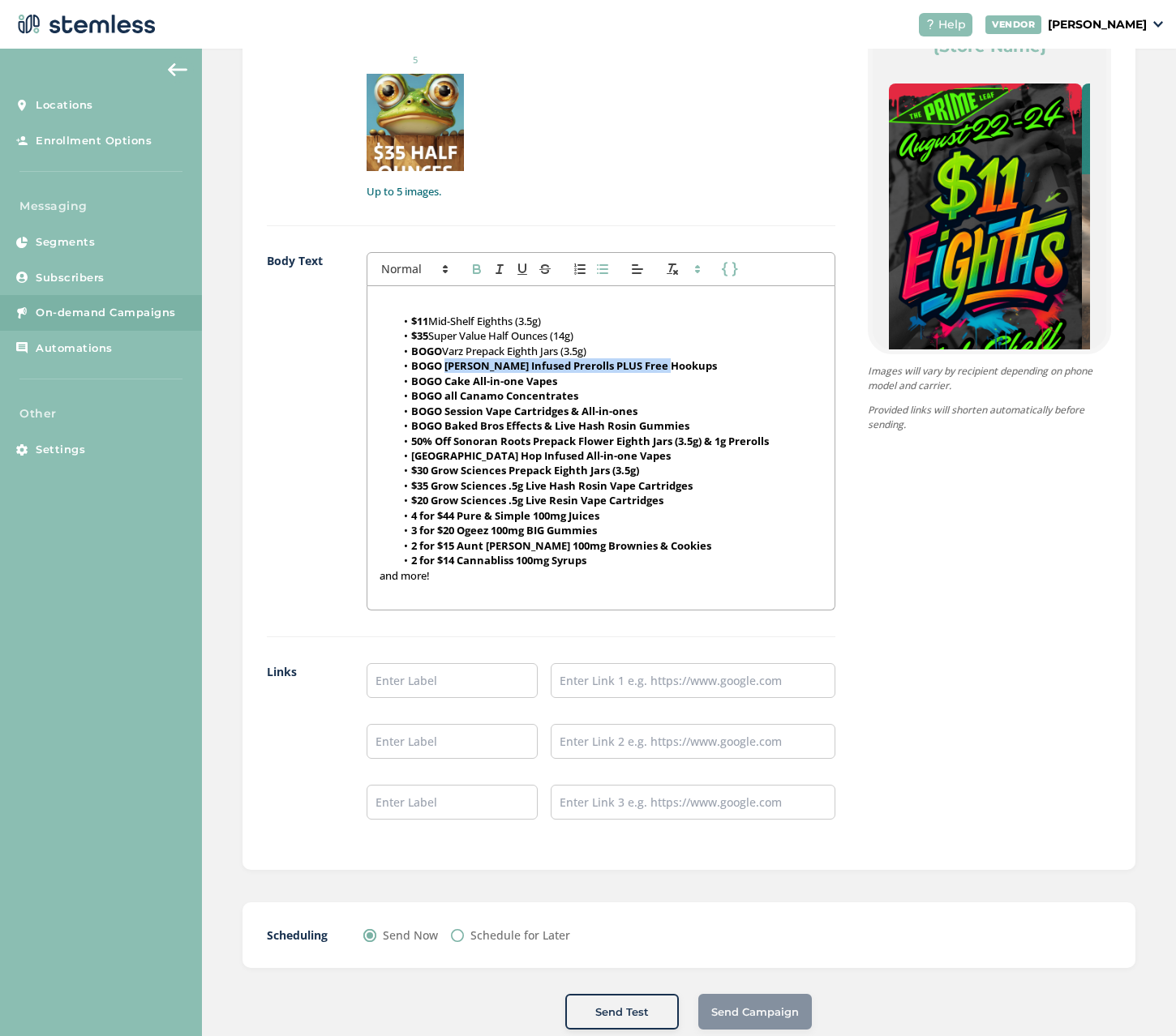
click at [475, 266] on icon "button" at bounding box center [477, 269] width 14 height 14
click at [587, 399] on li "BOGO all Canamo Concentrates" at bounding box center [608, 395] width 426 height 14
drag, startPoint x: 558, startPoint y: 363, endPoint x: 581, endPoint y: 366, distance: 23.2
click at [581, 366] on li "BOGO [PERSON_NAME] Infused Prerolls PLUS Free Hookups" at bounding box center [608, 365] width 426 height 14
click at [474, 266] on icon "button" at bounding box center [477, 269] width 14 height 14
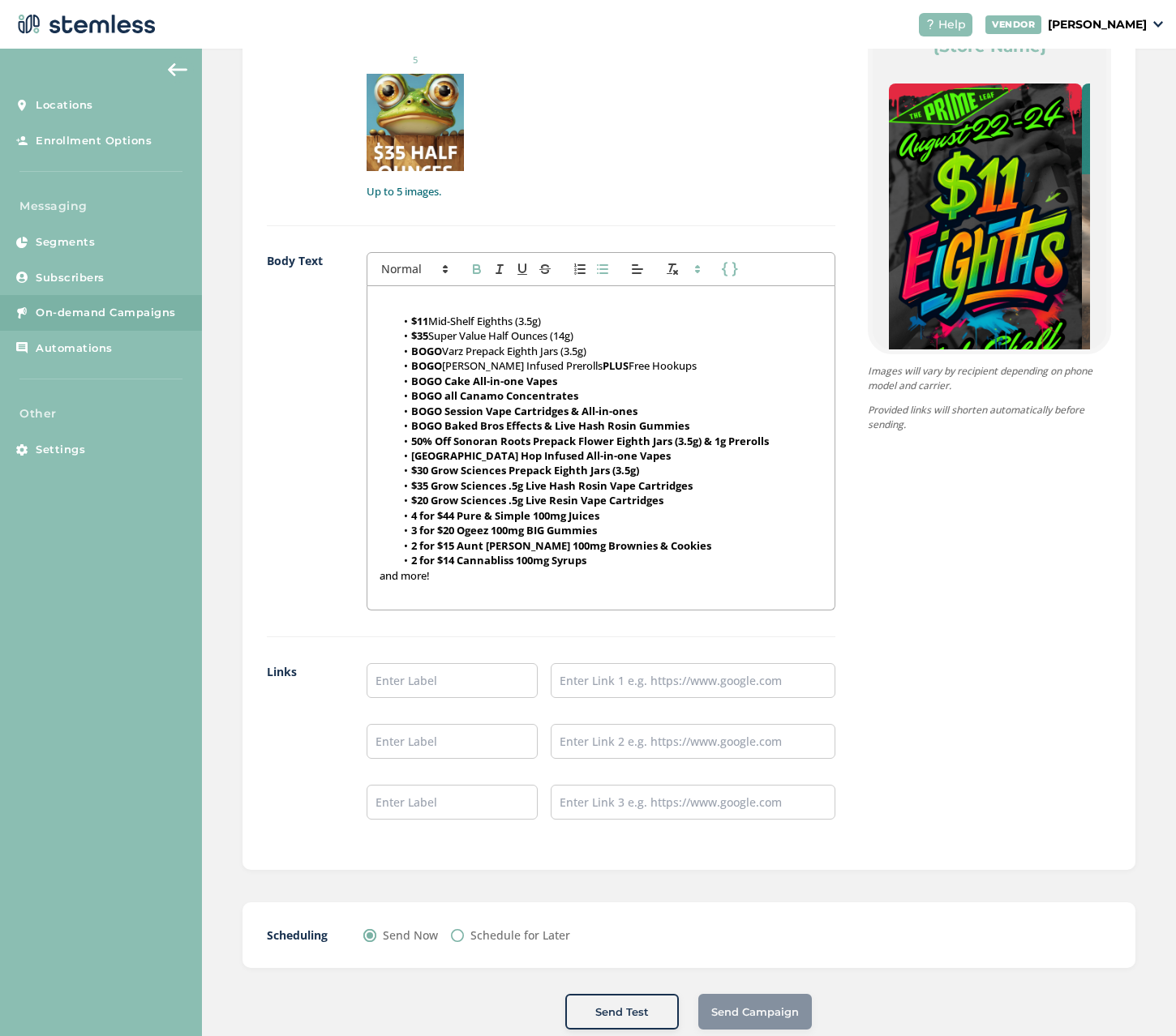
click at [491, 392] on strong "BOGO all Canamo Concentrates" at bounding box center [494, 395] width 167 height 14
drag, startPoint x: 448, startPoint y: 376, endPoint x: 624, endPoint y: 383, distance: 176.1
click at [624, 383] on li "BOGO Cake All-in-one Vapes" at bounding box center [608, 380] width 426 height 14
drag, startPoint x: 441, startPoint y: 381, endPoint x: 595, endPoint y: 382, distance: 154.0
click at [595, 382] on li "BOGO Cake All-in-one Vapes" at bounding box center [608, 380] width 426 height 14
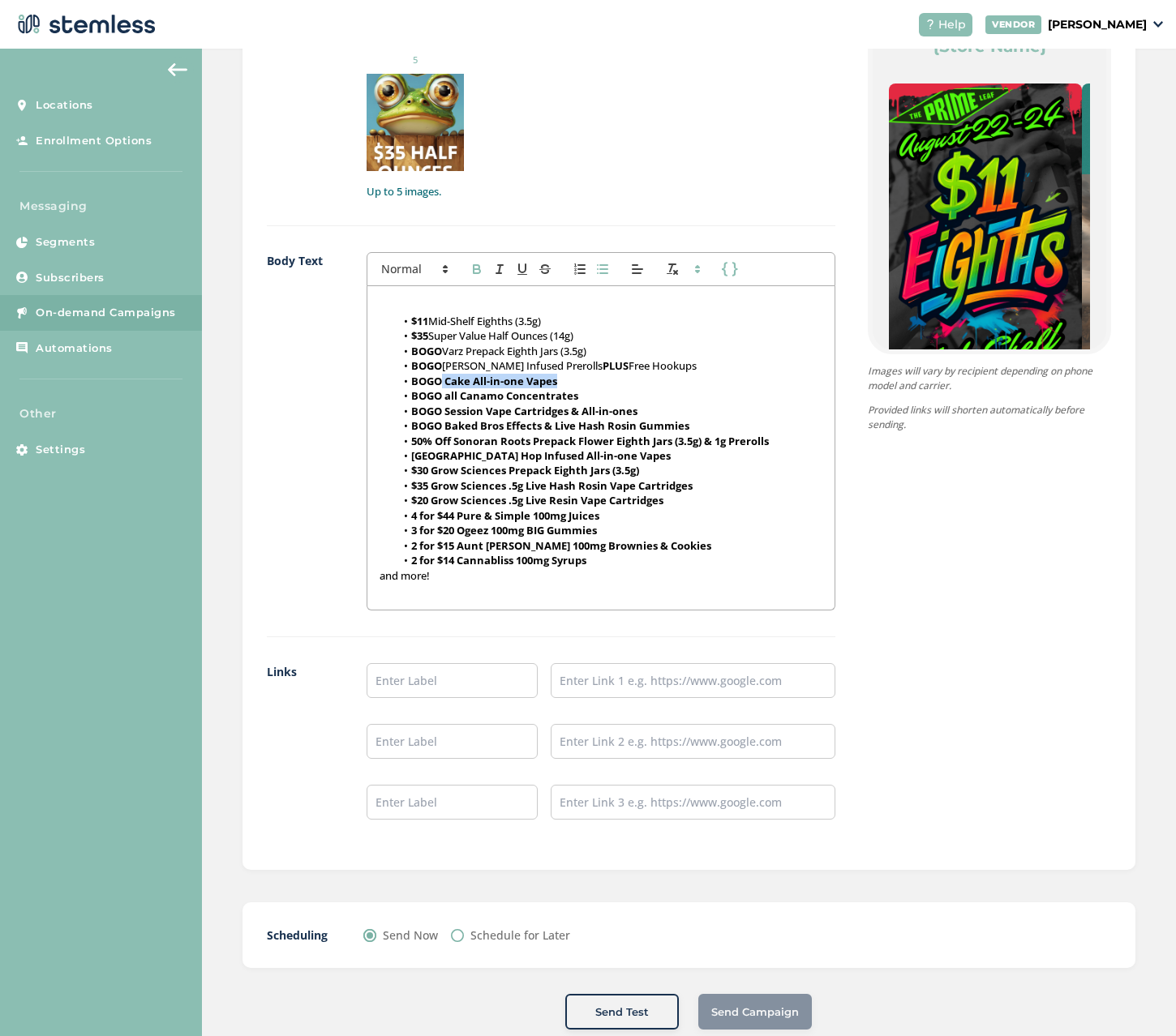
click at [470, 267] on icon "button" at bounding box center [477, 269] width 14 height 14
drag, startPoint x: 446, startPoint y: 395, endPoint x: 600, endPoint y: 402, distance: 154.2
click at [600, 402] on li "BOGO all Canamo Concentrates" at bounding box center [608, 395] width 426 height 14
click at [473, 268] on icon "button" at bounding box center [476, 267] width 6 height 4
click at [460, 398] on li "BOGO all Canamo Concentrates" at bounding box center [608, 395] width 426 height 14
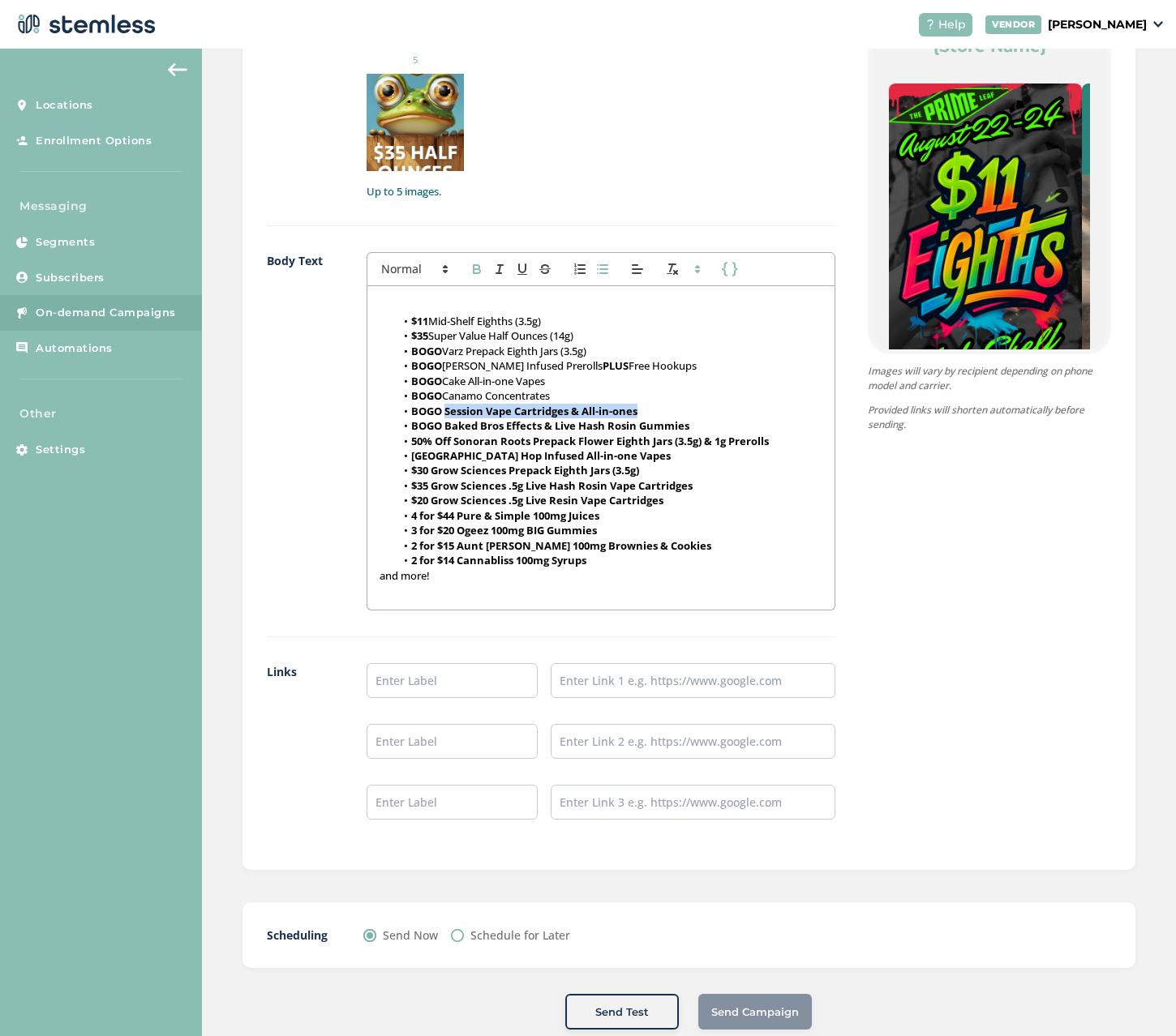
drag, startPoint x: 445, startPoint y: 409, endPoint x: 656, endPoint y: 408, distance: 211.0
click at [656, 408] on li "BOGO Session Vape Cartridges & All-in-ones" at bounding box center [608, 410] width 426 height 14
click at [466, 268] on button "button" at bounding box center [477, 269] width 23 height 20
drag, startPoint x: 443, startPoint y: 426, endPoint x: 682, endPoint y: 419, distance: 239.1
click at [694, 424] on li "BOGO Baked Bros Effects & Live Hash Rosin Gummies" at bounding box center [608, 425] width 426 height 14
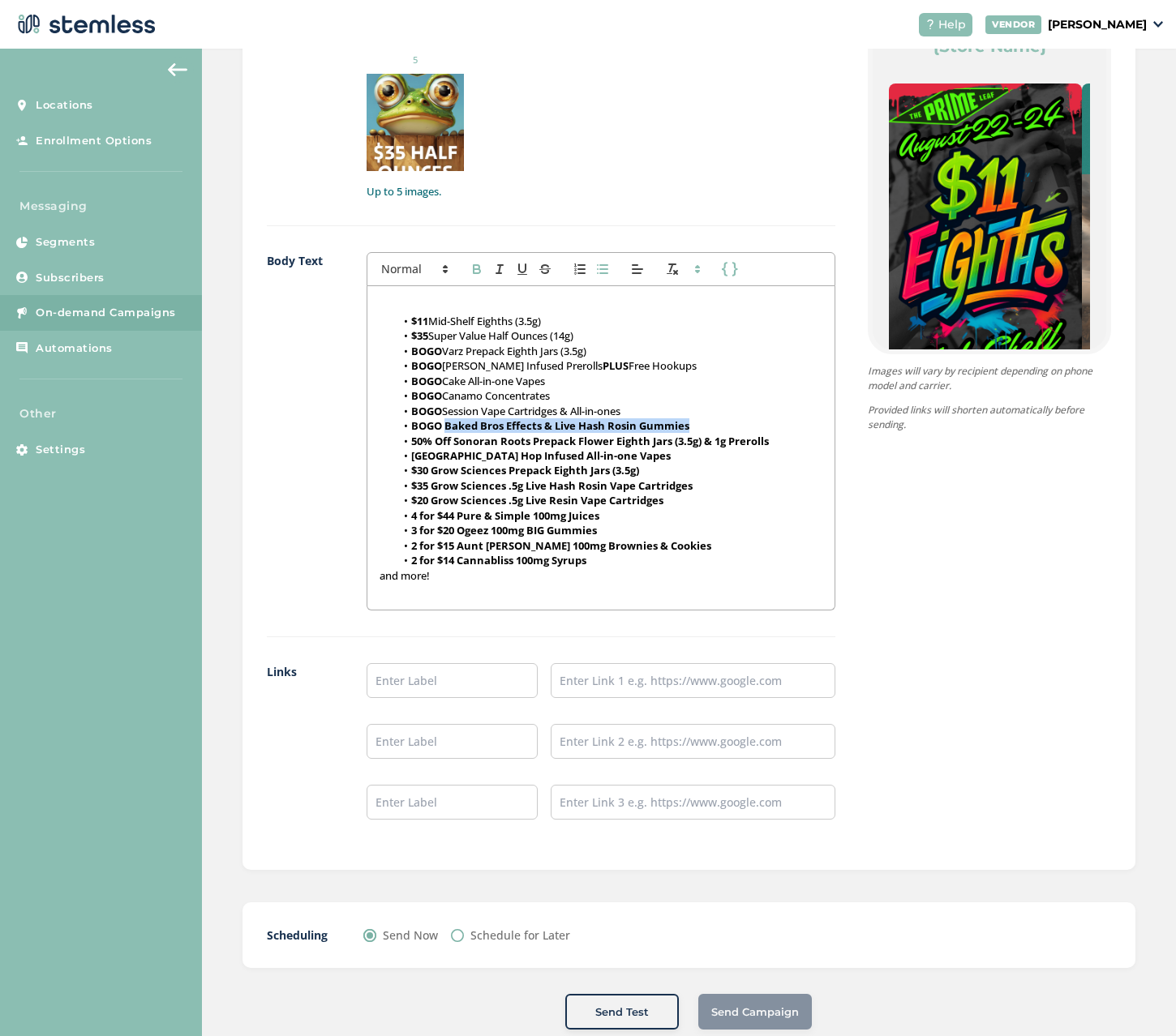
drag, startPoint x: 470, startPoint y: 268, endPoint x: 476, endPoint y: 276, distance: 10.0
click at [471, 268] on icon "button" at bounding box center [477, 269] width 14 height 14
click at [468, 437] on strong "50% Off Sonoran Roots Prepack Flower Eighth Jars (3.5g) & 1g Prerolls" at bounding box center [590, 441] width 357 height 14
drag, startPoint x: 455, startPoint y: 439, endPoint x: 795, endPoint y: 443, distance: 340.0
click at [795, 443] on li "50% Off Sonoran Roots Prepack Flower Eighth Jars (3.5g) & 1g Prerolls" at bounding box center [608, 441] width 426 height 14
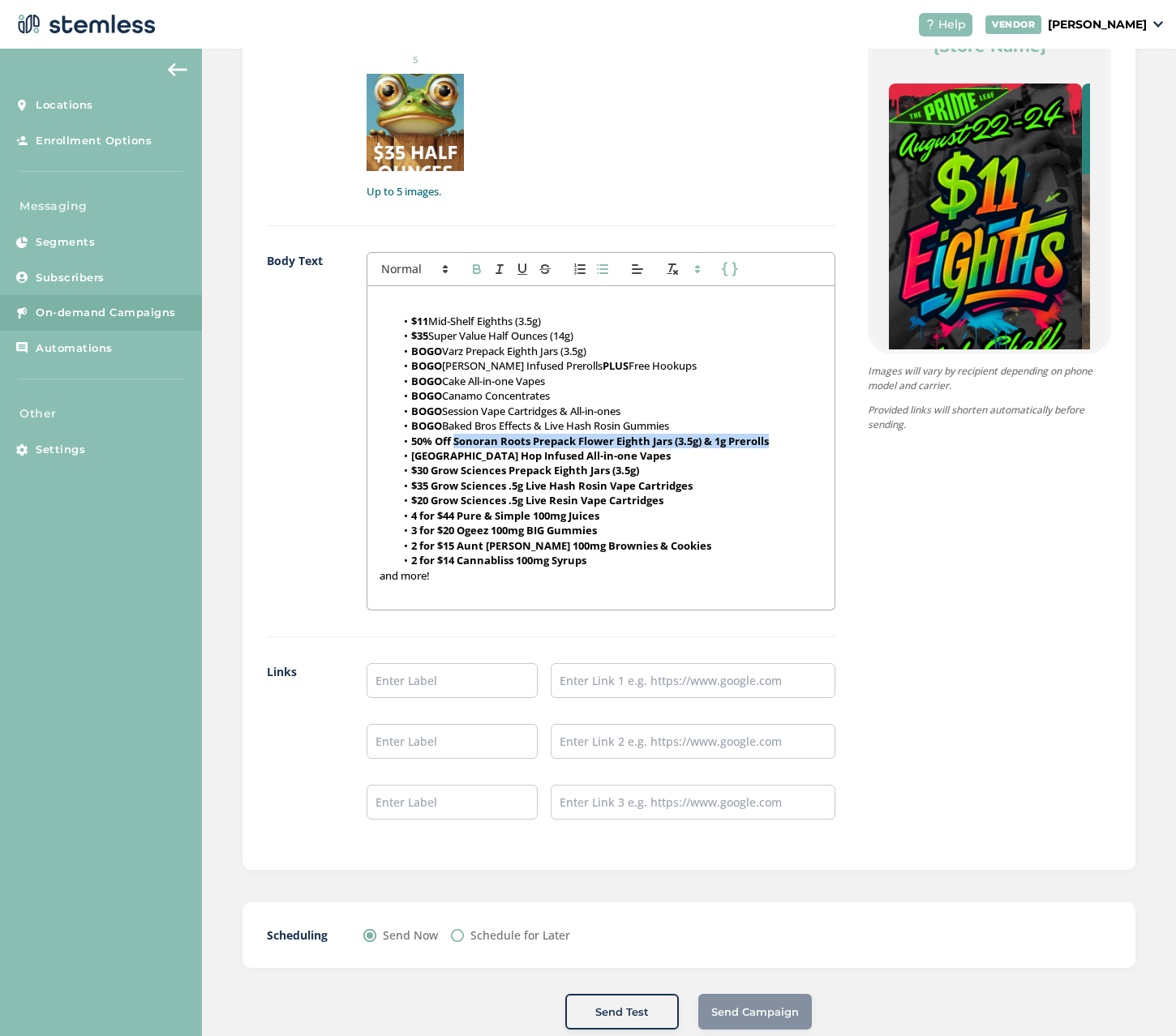
click at [467, 267] on button "button" at bounding box center [477, 269] width 23 height 20
drag, startPoint x: 445, startPoint y: 455, endPoint x: 758, endPoint y: 461, distance: 313.1
click at [758, 461] on li "[GEOGRAPHIC_DATA] Hop Infused All-in-one Vapes" at bounding box center [608, 455] width 426 height 14
click at [470, 270] on icon "button" at bounding box center [477, 269] width 14 height 14
drag, startPoint x: 431, startPoint y: 470, endPoint x: 674, endPoint y: 469, distance: 243.0
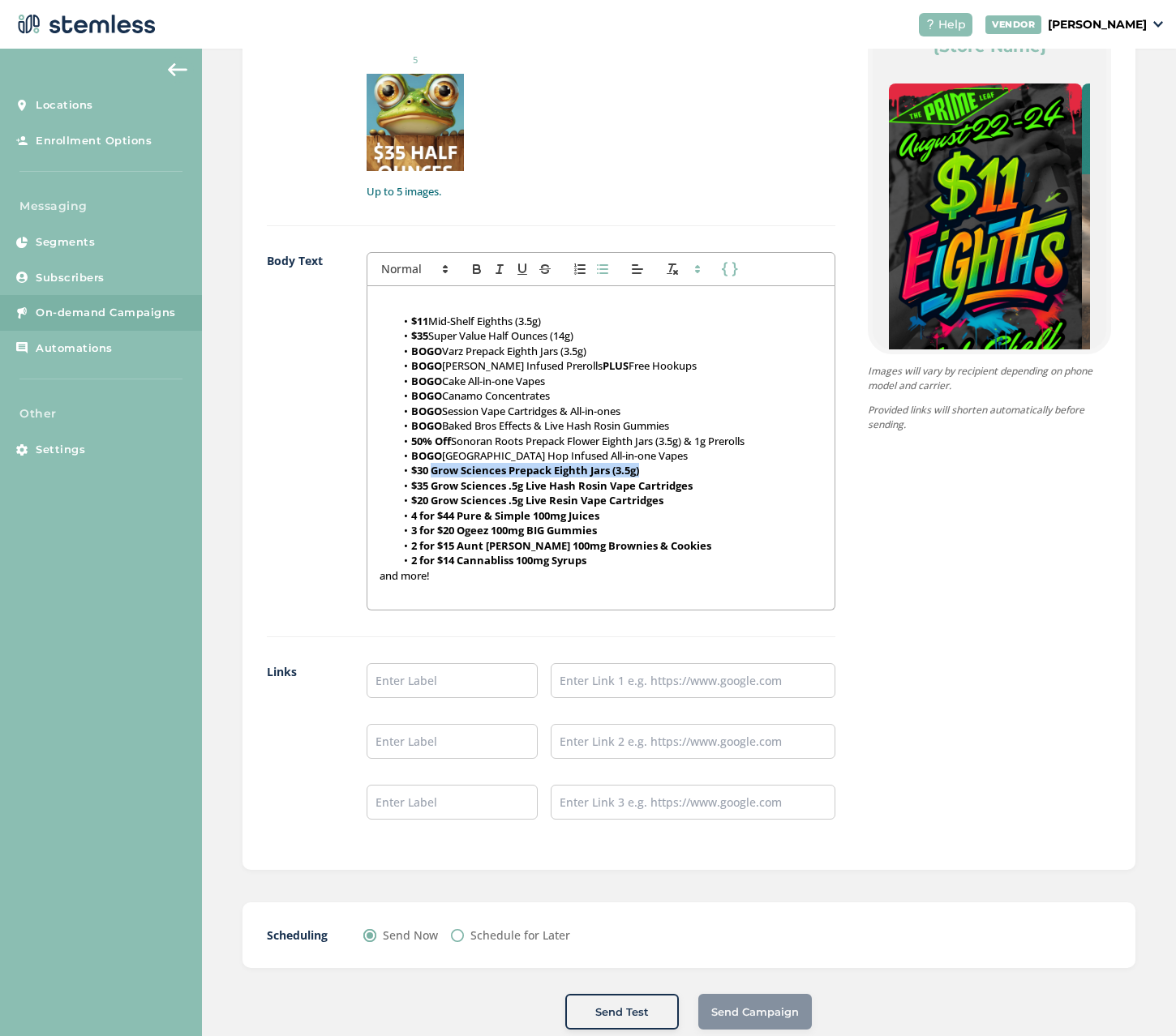
click at [674, 469] on li "$30 Grow Sciences Prepack Eighth Jars (3.5g)" at bounding box center [608, 470] width 426 height 14
click at [474, 272] on icon "button" at bounding box center [477, 269] width 14 height 14
drag, startPoint x: 431, startPoint y: 482, endPoint x: 672, endPoint y: 484, distance: 241.0
click at [672, 484] on strong "$35 Grow Sciences .5g Live Hash Rosin Vape Cartridges" at bounding box center [551, 485] width 282 height 14
click at [653, 504] on strong "$20 Grow Sciences .5g Live Resin Vape Cartridges" at bounding box center [537, 499] width 252 height 14
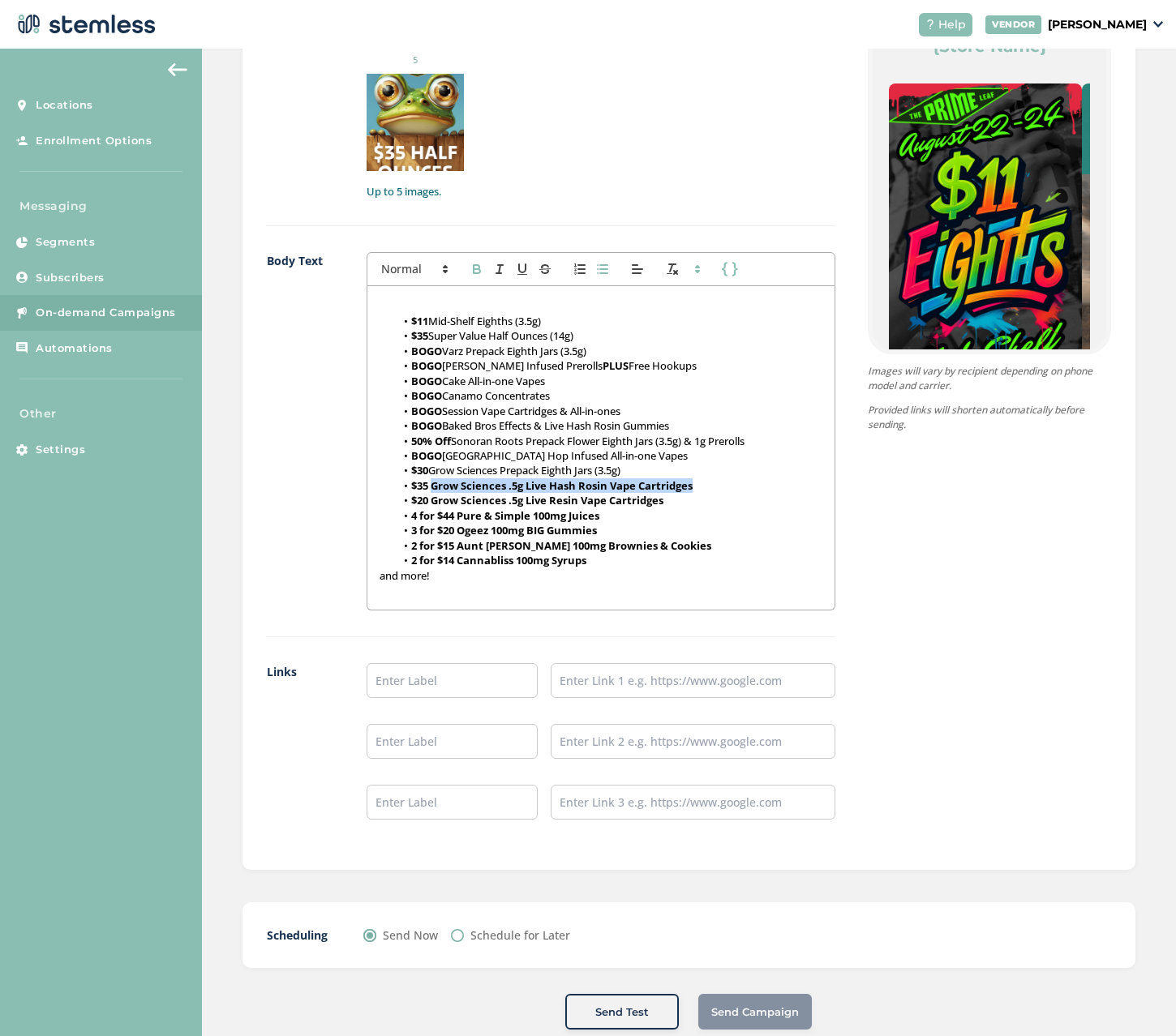
drag, startPoint x: 433, startPoint y: 482, endPoint x: 722, endPoint y: 487, distance: 289.0
click at [722, 487] on li "$35 Grow Sciences .5g Live Hash Rosin Vape Cartridges" at bounding box center [608, 485] width 426 height 14
click at [470, 260] on button "button" at bounding box center [477, 269] width 23 height 20
drag, startPoint x: 433, startPoint y: 496, endPoint x: 739, endPoint y: 498, distance: 306.0
click at [739, 498] on li "$20 Grow Sciences .5g Live Resin Vape Cartridges" at bounding box center [608, 499] width 426 height 14
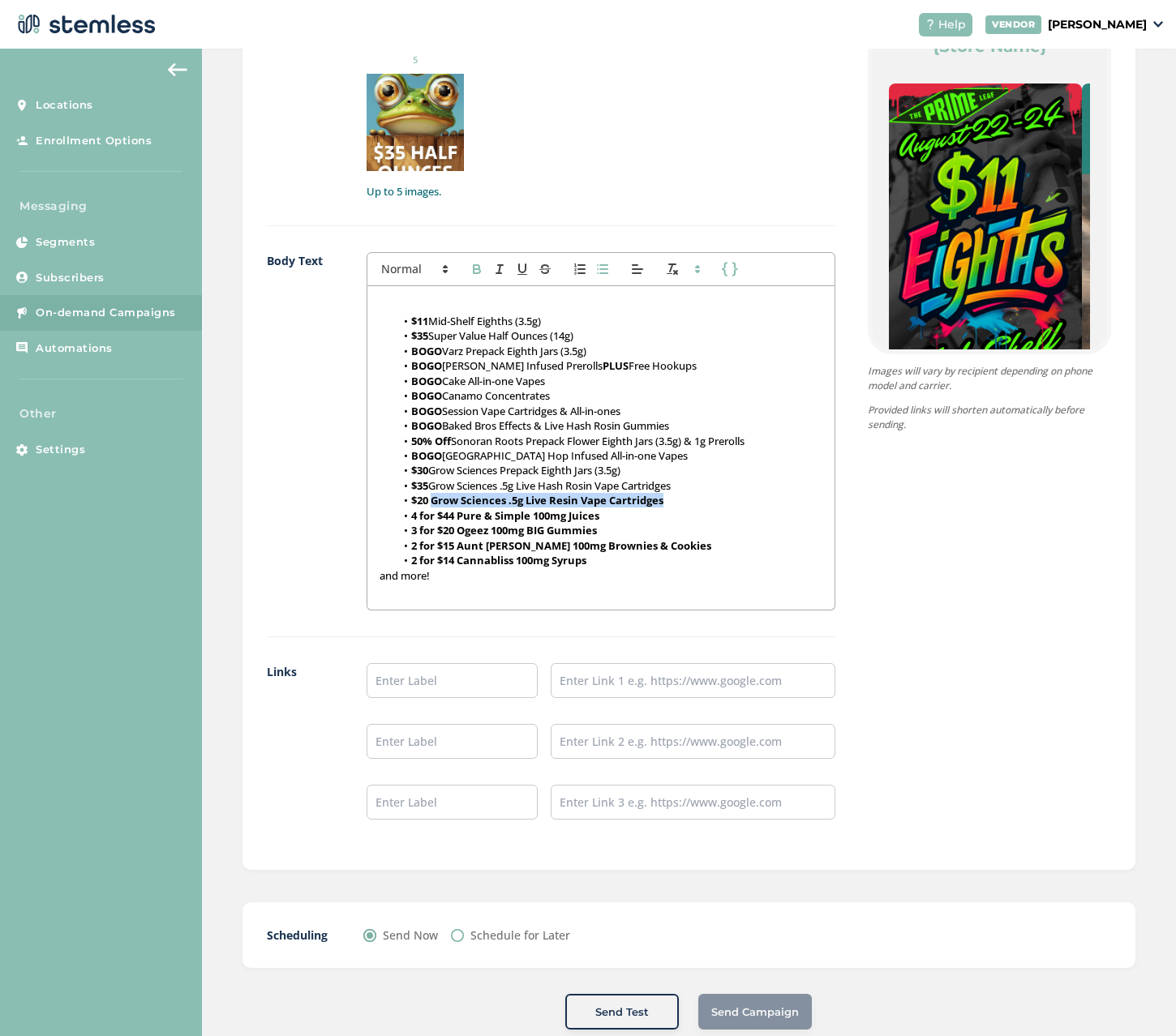
click at [470, 267] on icon "button" at bounding box center [477, 269] width 14 height 14
drag, startPoint x: 459, startPoint y: 514, endPoint x: 665, endPoint y: 515, distance: 206.0
click at [665, 515] on li "4 for $44 Pure & Simple 100mg Juices" at bounding box center [608, 515] width 426 height 14
click at [476, 273] on icon "button" at bounding box center [477, 270] width 7 height 4
drag, startPoint x: 460, startPoint y: 527, endPoint x: 661, endPoint y: 539, distance: 201.4
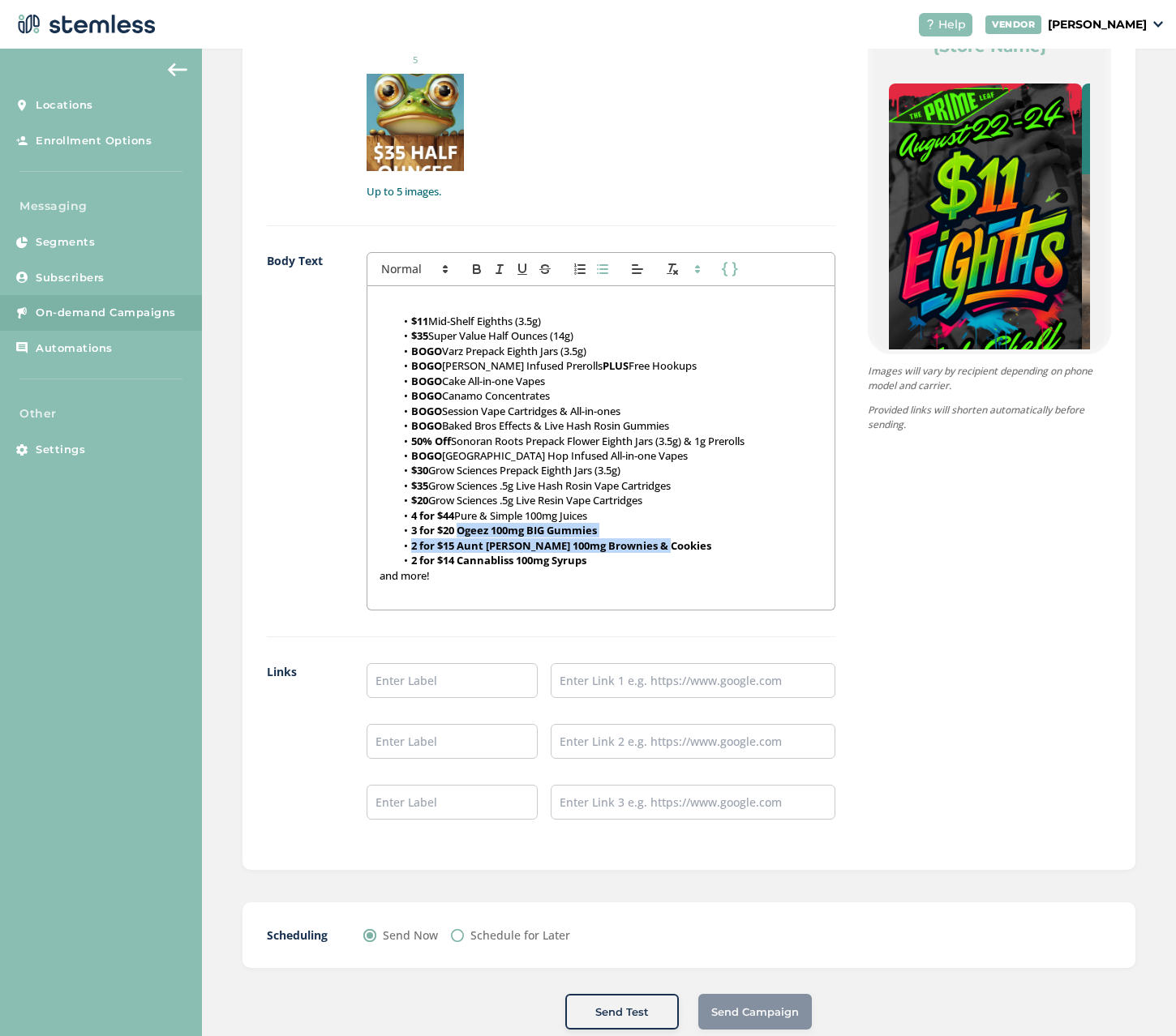
click at [661, 540] on ul "$11 Mid-Shelf Eighths (3.5g) $35 Super Value Half Ounces (14g) BOGO Varz Prepac…" at bounding box center [601, 441] width 442 height 254
click at [536, 522] on li "4 for $44 Pure & Simple 100mg Juices" at bounding box center [608, 515] width 426 height 14
drag, startPoint x: 454, startPoint y: 529, endPoint x: 630, endPoint y: 530, distance: 176.0
click at [630, 530] on li "3 for $20 Ogeez 100mg BIG Gummies" at bounding box center [608, 530] width 426 height 14
click at [471, 262] on icon "button" at bounding box center [477, 269] width 14 height 14
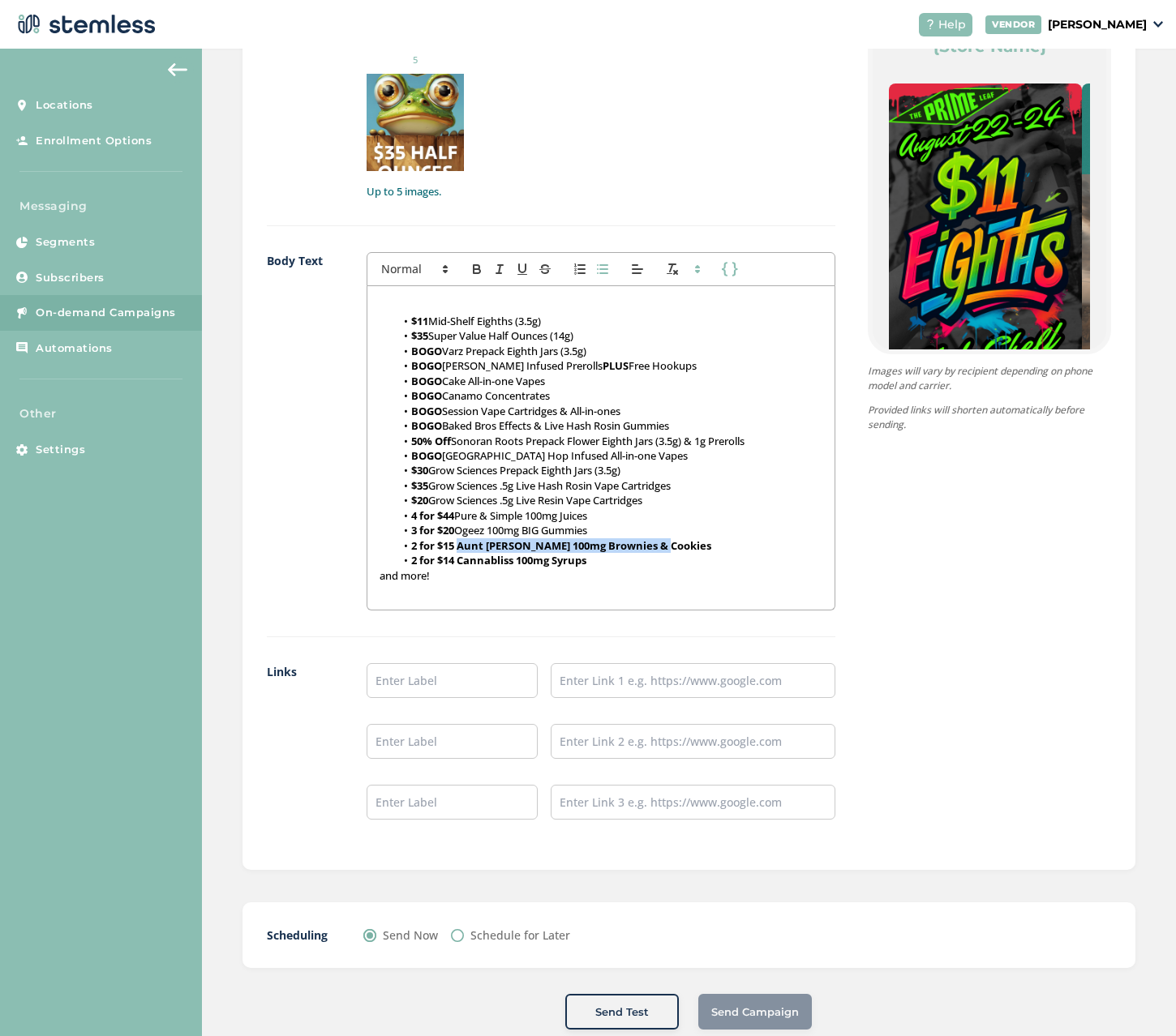
drag, startPoint x: 459, startPoint y: 543, endPoint x: 683, endPoint y: 544, distance: 224.0
click at [683, 544] on li "2 for $15 Aunt [PERSON_NAME] 100mg Brownies & Cookies" at bounding box center [608, 545] width 426 height 14
click at [470, 269] on icon "button" at bounding box center [477, 269] width 14 height 14
drag, startPoint x: 460, startPoint y: 557, endPoint x: 603, endPoint y: 567, distance: 143.3
click at [603, 567] on div "Hot Deals This Weekend! $11 Mid-Shelf Eighths (3.5g) $35 Super Value Half Ounce…" at bounding box center [601, 447] width 467 height 323
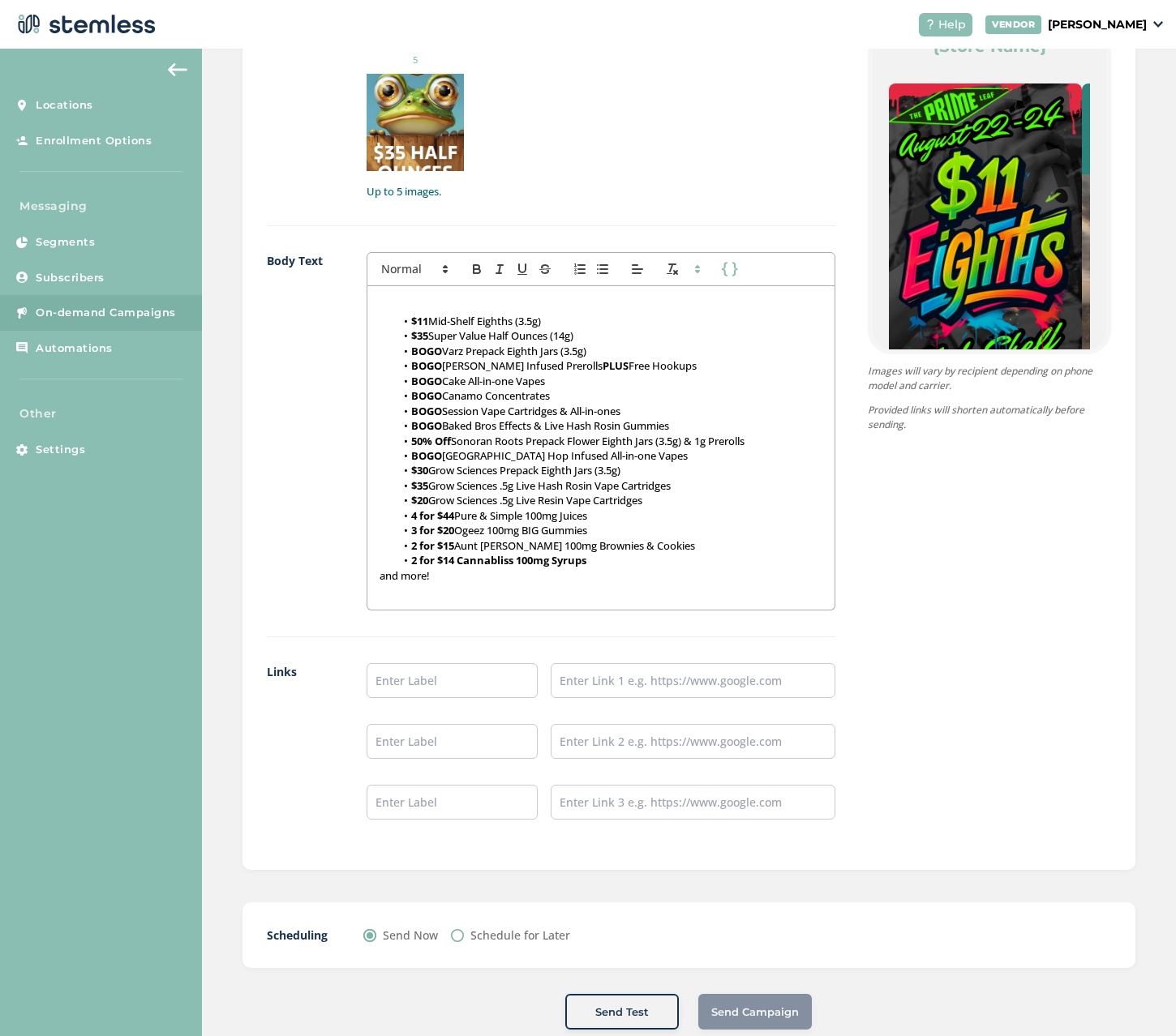
click at [494, 532] on li "3 for $20 Ogeez 100mg BIG Gummies" at bounding box center [608, 530] width 426 height 14
click at [455, 563] on strong "2 for $14 Cannabliss 100mg Syrups" at bounding box center [499, 560] width 175 height 14
drag, startPoint x: 455, startPoint y: 563, endPoint x: 619, endPoint y: 563, distance: 164.0
click at [619, 563] on li "2 for $14 Cannabliss 100mg Syrups" at bounding box center [608, 560] width 426 height 14
click at [483, 272] on button "button" at bounding box center [477, 269] width 23 height 20
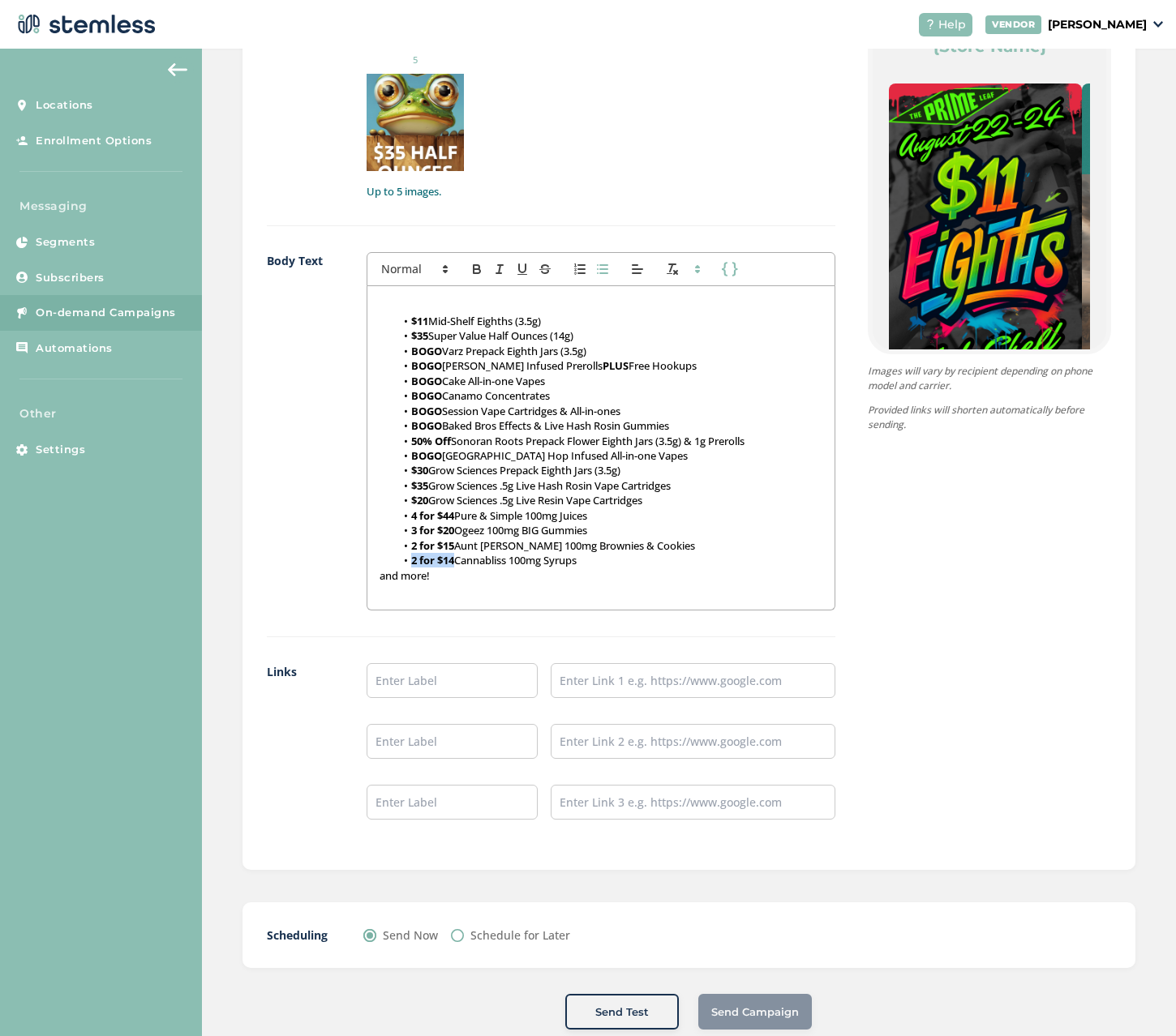
click at [614, 561] on li "2 for $14 Cannabliss 100mg Syrups" at bounding box center [608, 560] width 426 height 14
click at [385, 587] on p "and more!" at bounding box center [601, 589] width 442 height 14
drag, startPoint x: 452, startPoint y: 589, endPoint x: 353, endPoint y: 592, distance: 99.0
click at [353, 592] on div "Body Text First Name Last Name Hot Deals This Weekend! $11 Mid-Shelf Eighths (3…" at bounding box center [551, 444] width 568 height 385
click at [474, 269] on icon "button" at bounding box center [477, 270] width 7 height 4
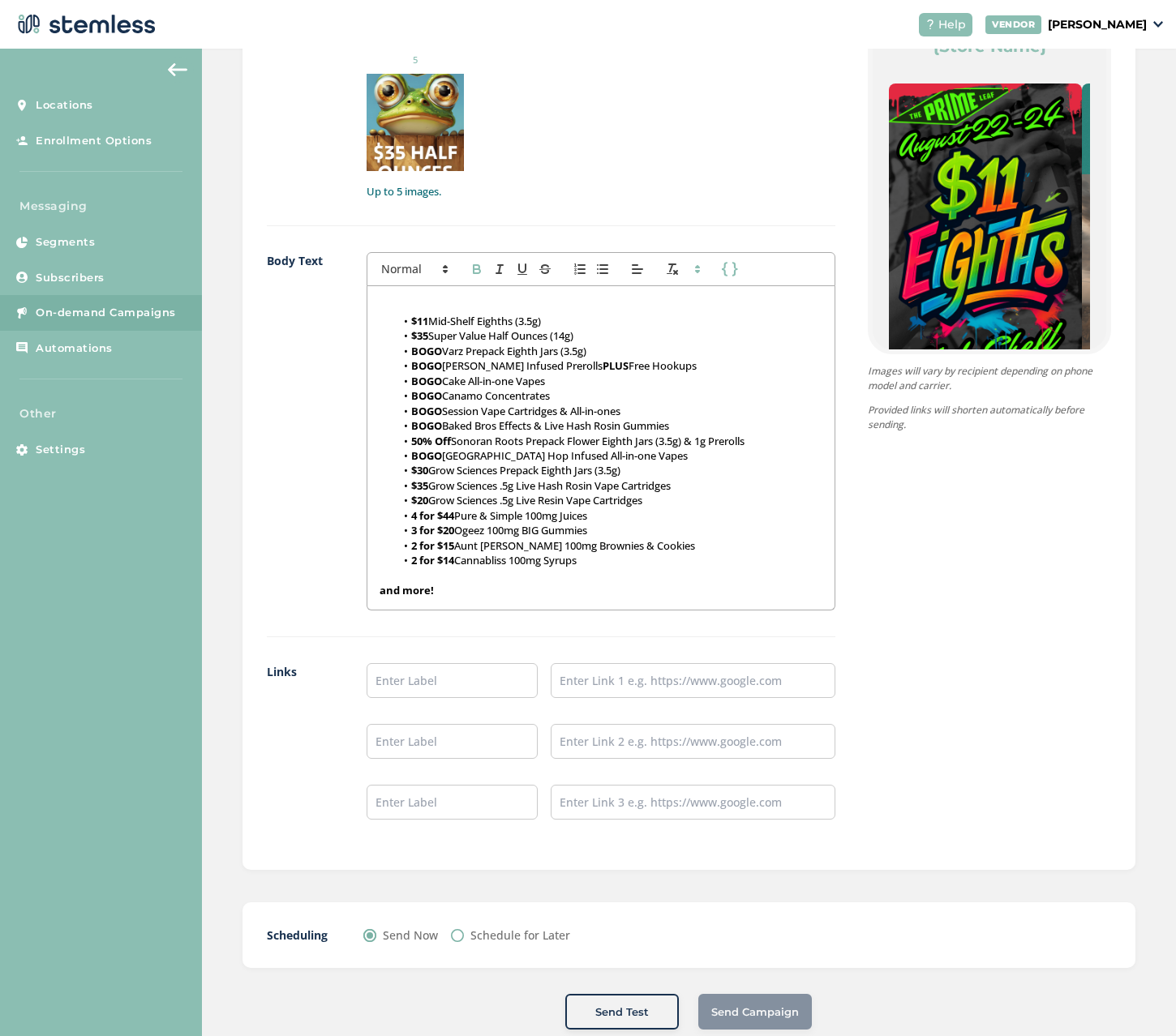
click at [575, 519] on li "4 for $44 Pure & Simple 100mg Juices" at bounding box center [608, 515] width 426 height 14
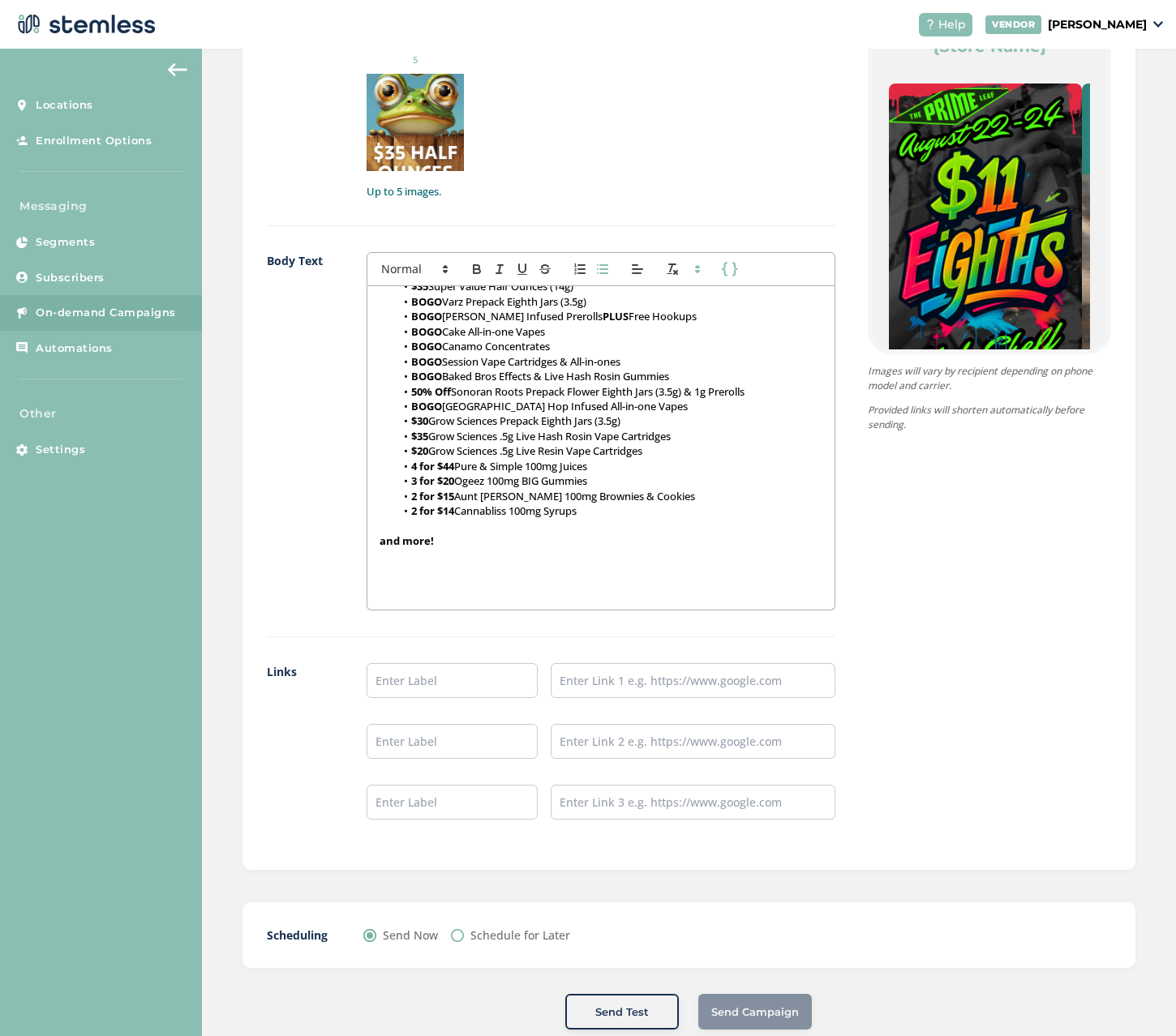
scroll to position [85, 0]
click at [487, 598] on h2 at bounding box center [601, 588] width 442 height 23
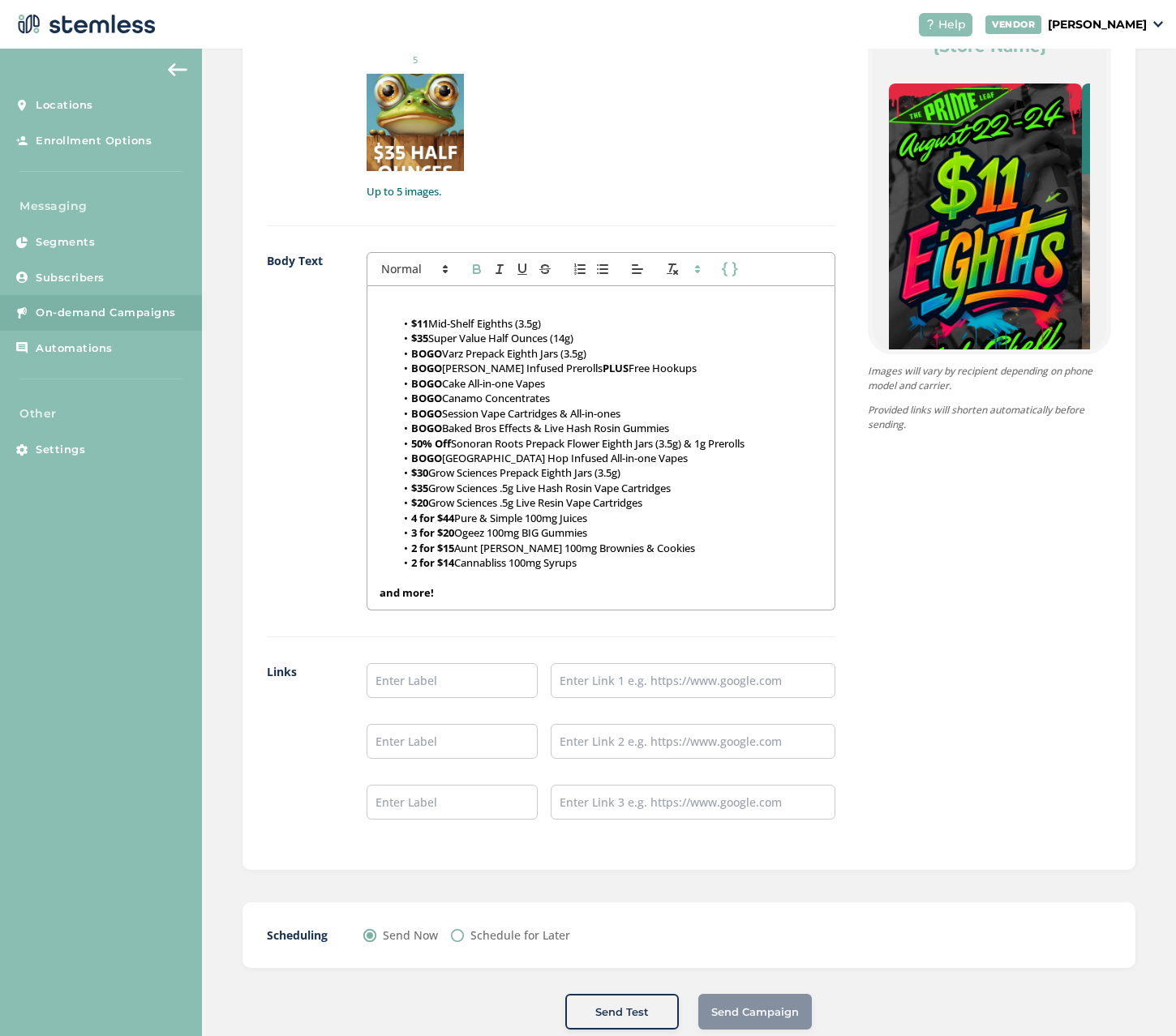
scroll to position [32, 0]
click at [454, 675] on input "text" at bounding box center [452, 680] width 171 height 35
type input "Shop"
click at [618, 683] on input "[URL][DOMAIN_NAME]" at bounding box center [693, 680] width 284 height 35
drag, startPoint x: 761, startPoint y: 684, endPoint x: 389, endPoint y: 649, distance: 373.6
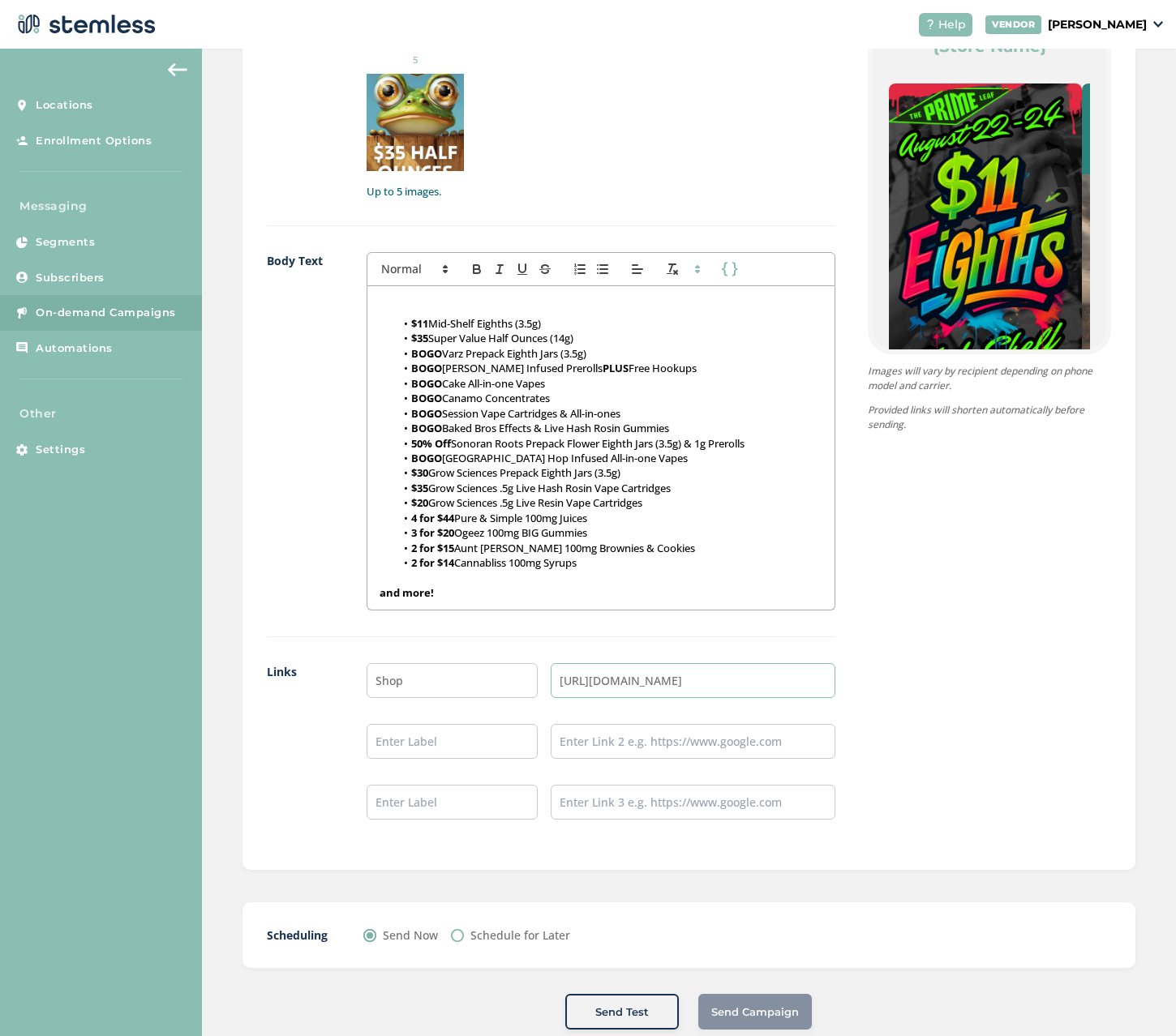
click at [395, 650] on div "Images 5/5 1 2 3 4 5 Up to 5 images. Body Text First Name Last Name Hot Deals T…" at bounding box center [551, 384] width 568 height 922
type input "[URL][DOMAIN_NAME]"
click at [437, 743] on input "text" at bounding box center [452, 741] width 171 height 35
type input "V"
type input "A"
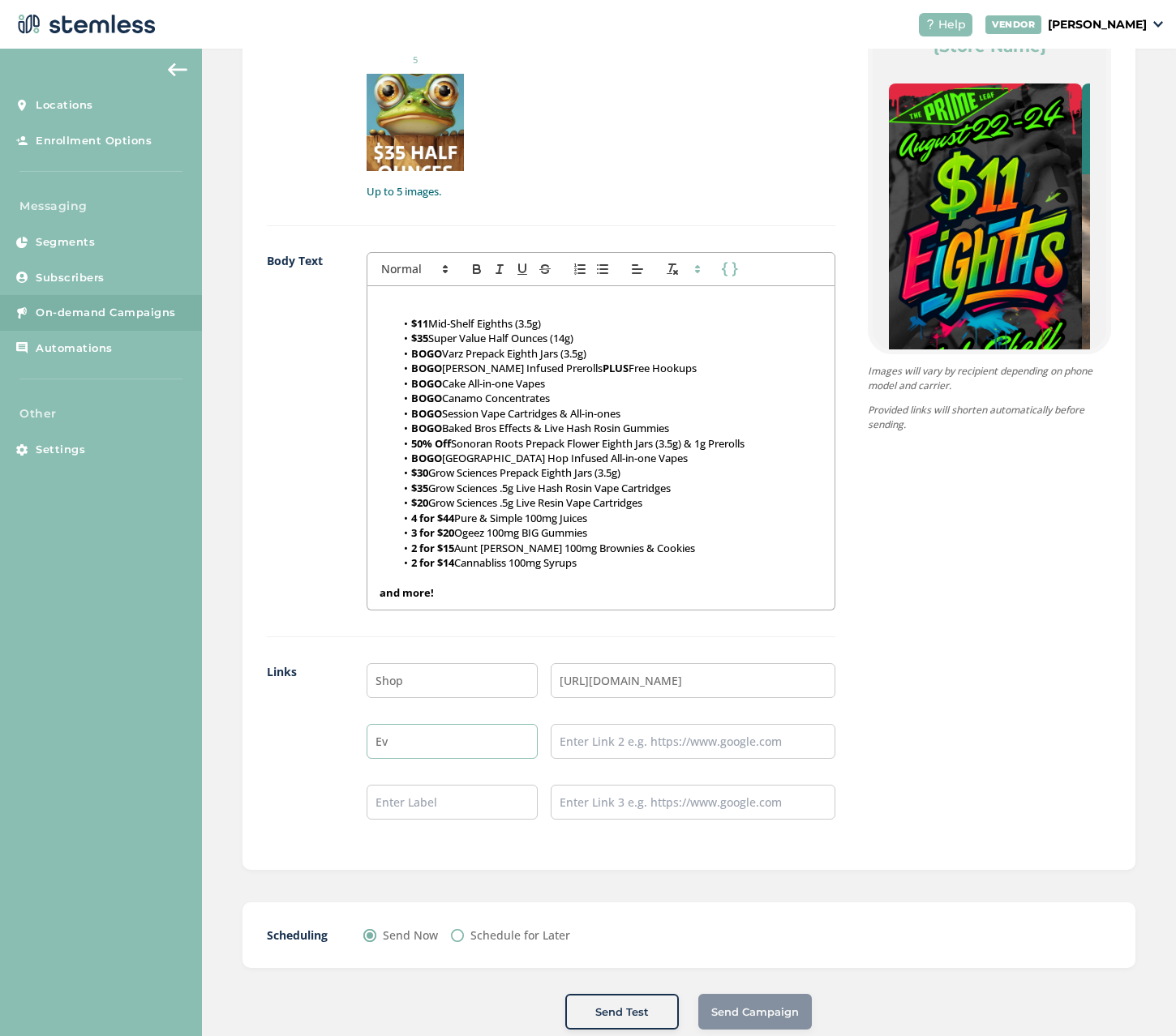
type input "E"
type input "All Deals"
type input "[URL][DOMAIN_NAME]"
click at [424, 828] on div "Shop [URL][DOMAIN_NAME] All Deals [URL][DOMAIN_NAME]" at bounding box center [601, 754] width 469 height 182
drag, startPoint x: 436, startPoint y: 805, endPoint x: 734, endPoint y: 782, distance: 298.9
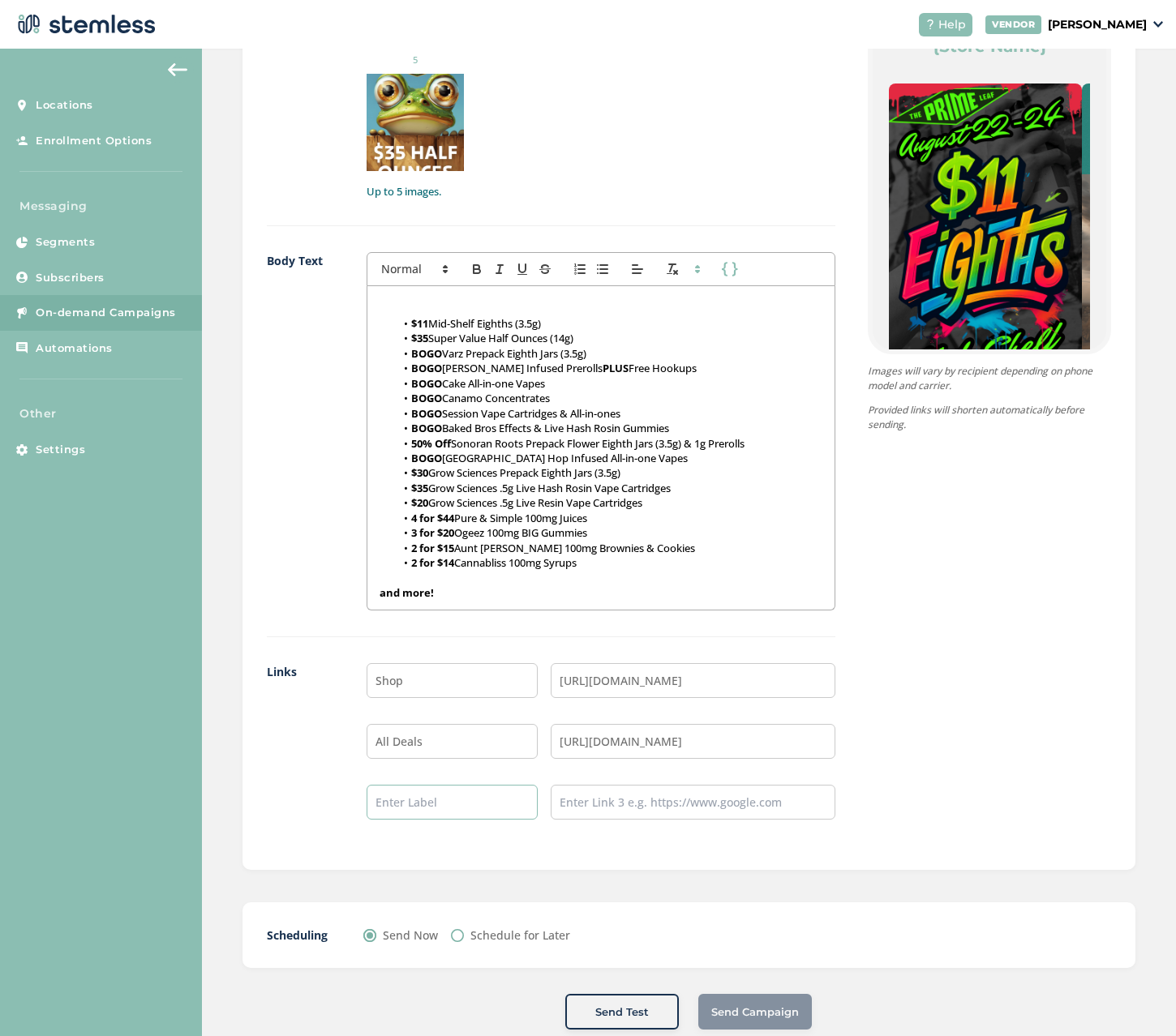
click at [437, 805] on input "text" at bounding box center [452, 801] width 171 height 35
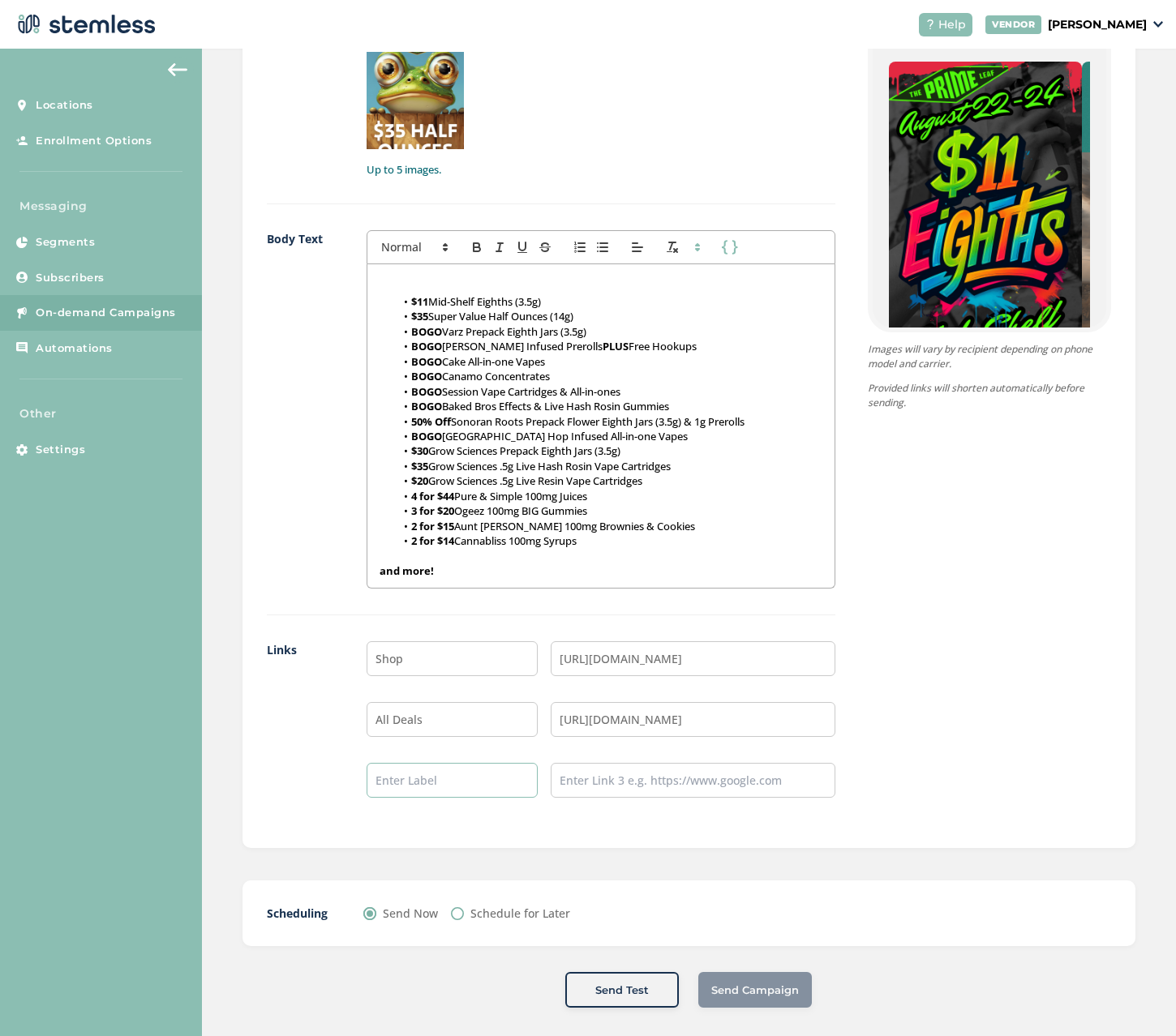
scroll to position [1006, 0]
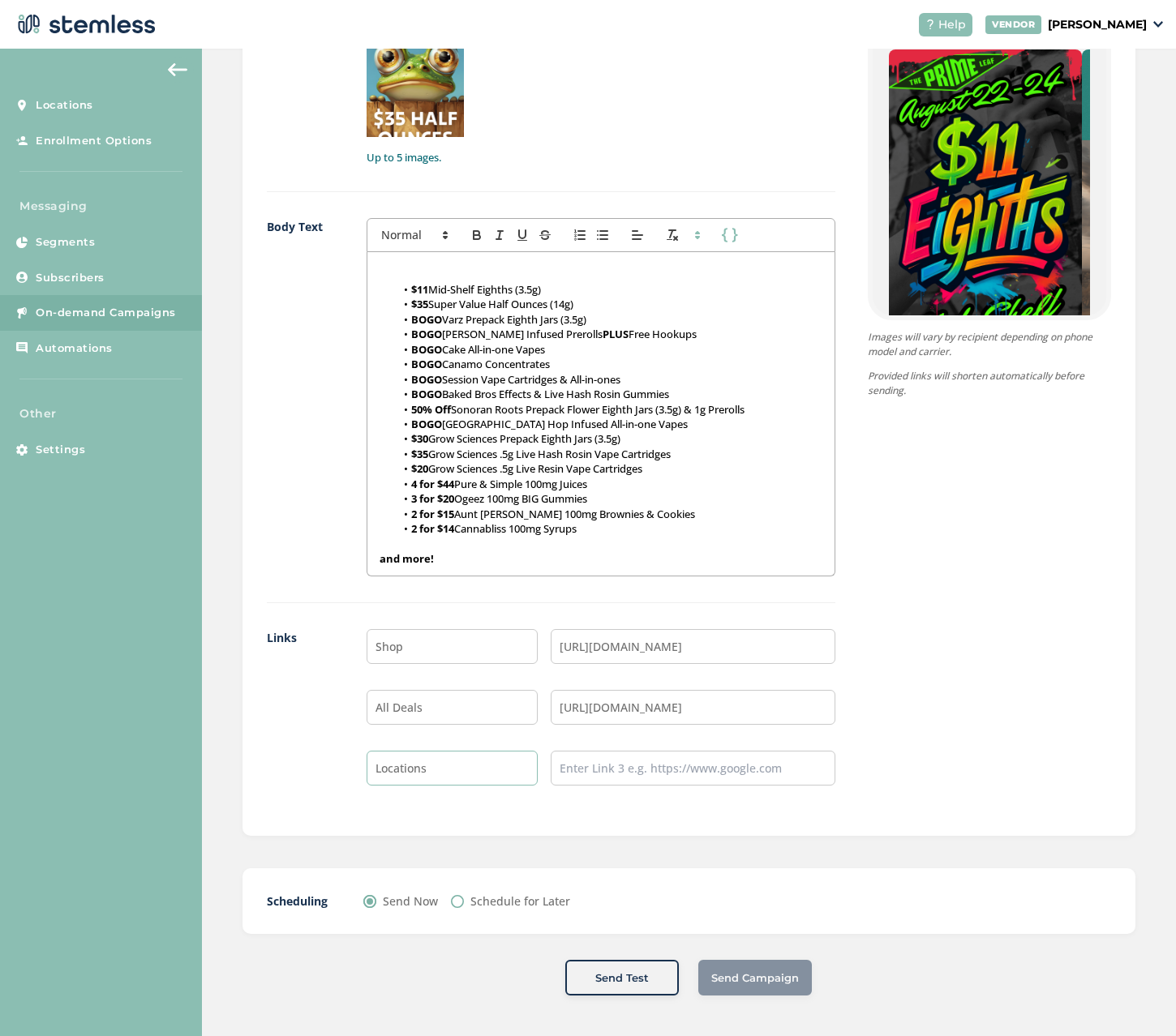
type input "Locations"
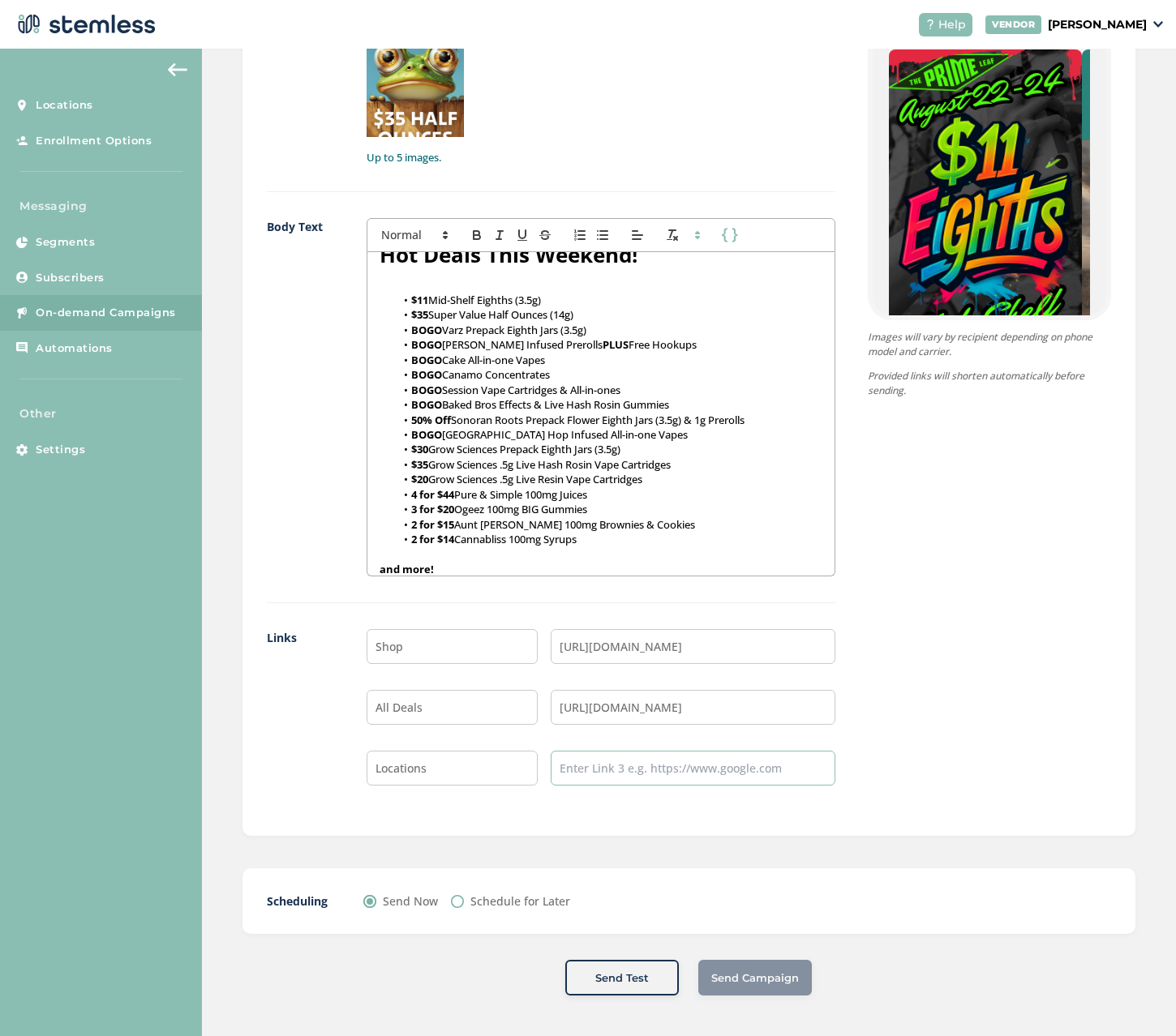
scroll to position [32, 0]
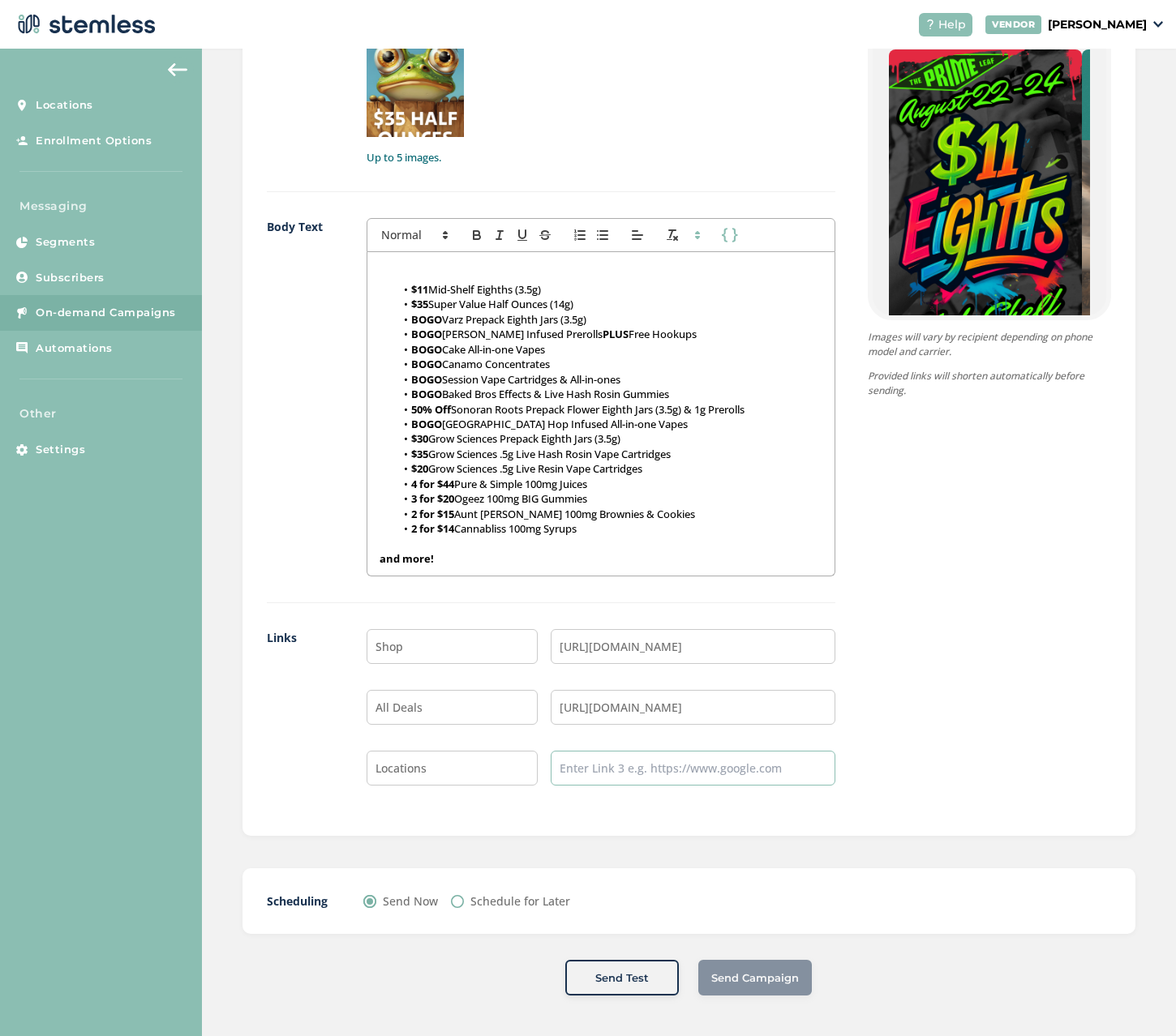
click at [599, 771] on input "text" at bounding box center [693, 767] width 284 height 35
paste input "[URL][DOMAIN_NAME]"
drag, startPoint x: 808, startPoint y: 772, endPoint x: 261, endPoint y: 769, distance: 547.0
click at [294, 769] on div "Links Shop [URL][DOMAIN_NAME] All Deals [URL][DOMAIN_NAME] Locations [URL][DOMA…" at bounding box center [551, 720] width 568 height 182
type input "[URL][DOMAIN_NAME]"
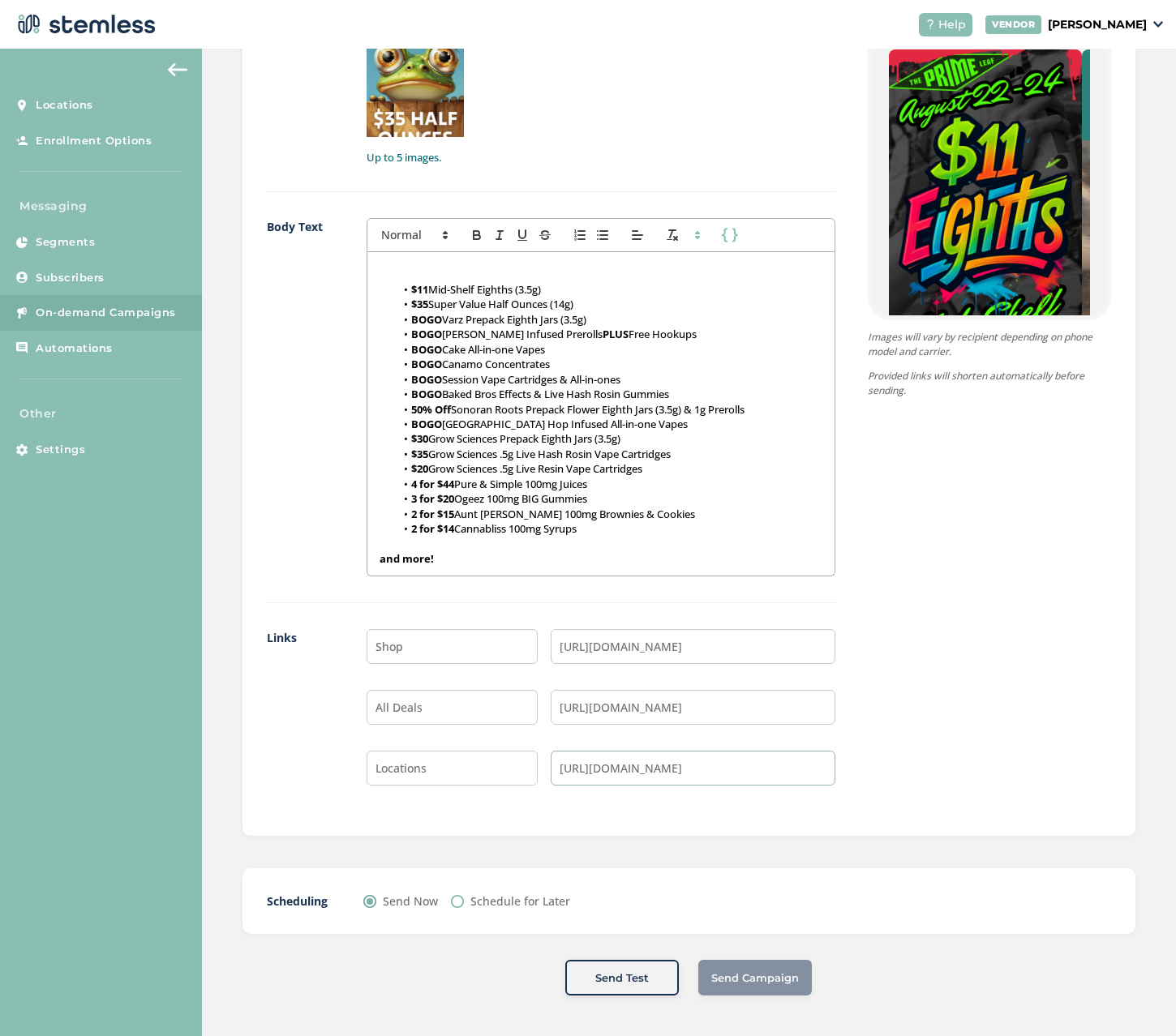
click at [792, 768] on input "[URL][DOMAIN_NAME]" at bounding box center [693, 767] width 284 height 35
type input "Locationhttps://[DOMAIN_NAME][URL]"
paste input "[DOMAIN_NAME][URL]"
type input "[URL][DOMAIN_NAME]"
click at [488, 769] on input "Locationhttps://[DOMAIN_NAME][URL]" at bounding box center [452, 767] width 171 height 35
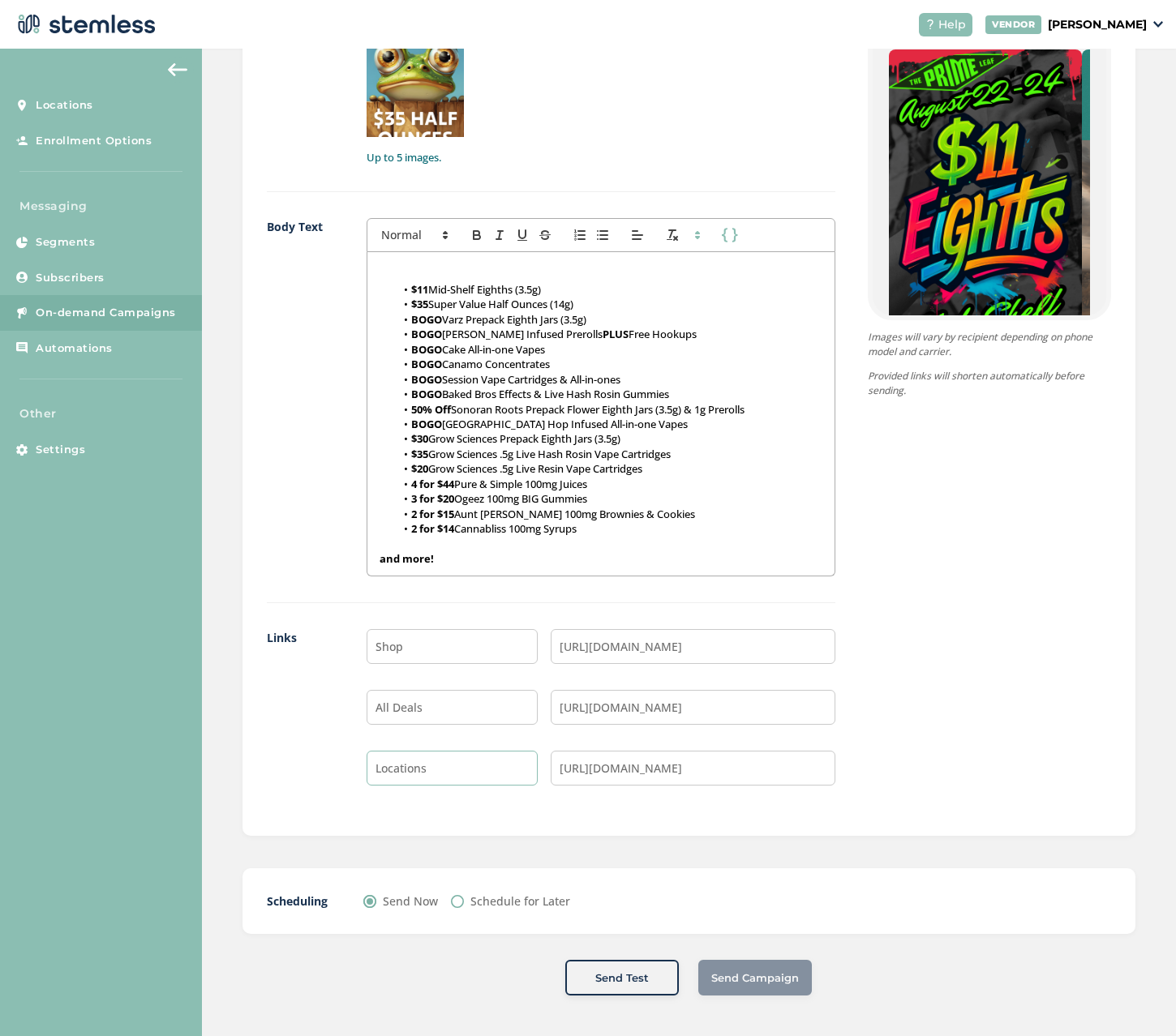
type input "Locations"
click at [762, 764] on input "[URL][DOMAIN_NAME]" at bounding box center [693, 767] width 284 height 35
click at [782, 764] on input "[URL][DOMAIN_NAME]" at bounding box center [693, 767] width 284 height 35
type input "[URL][DOMAIN_NAME]"
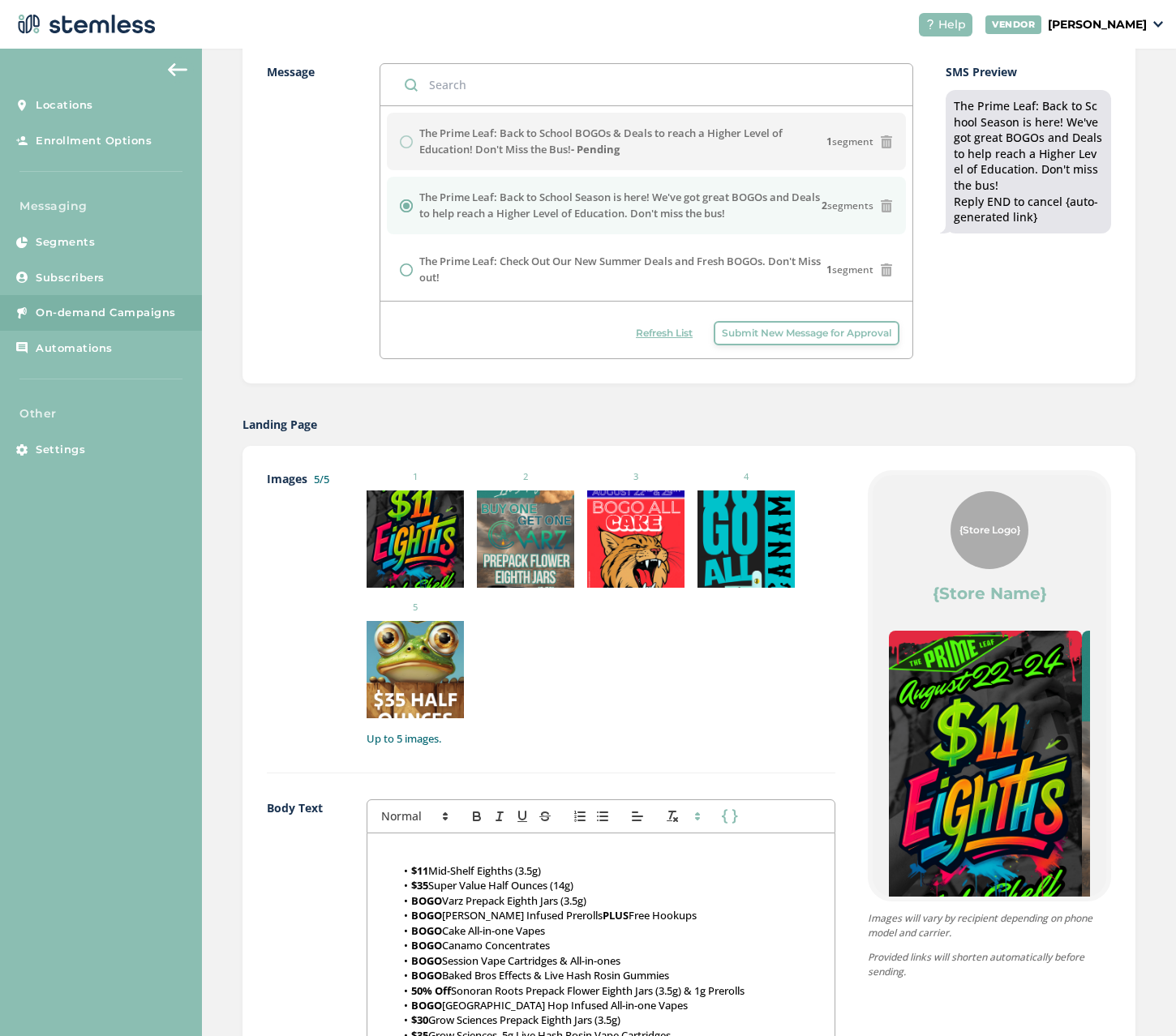
scroll to position [277, 0]
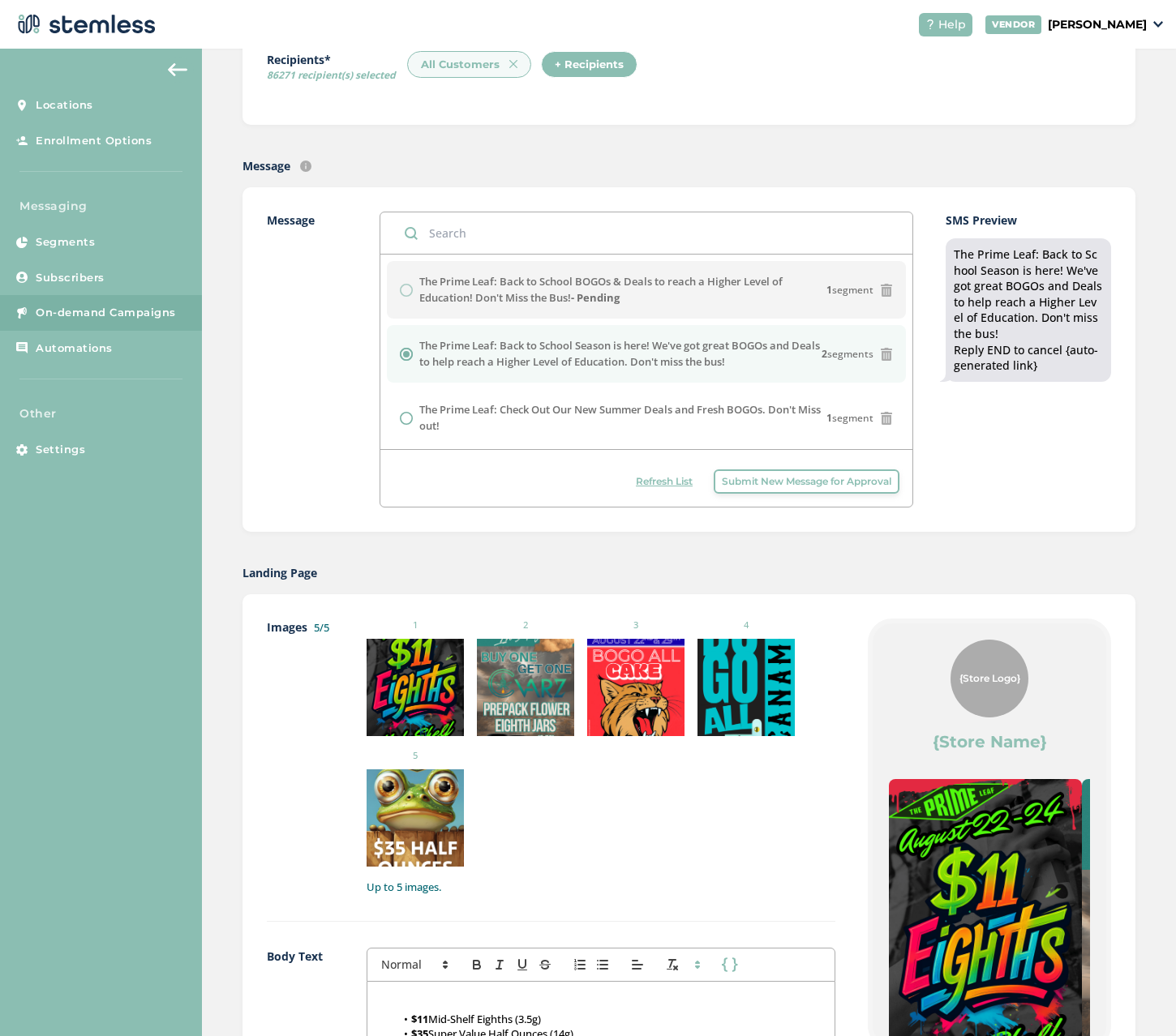
click at [654, 486] on span "Refresh List" at bounding box center [664, 481] width 57 height 14
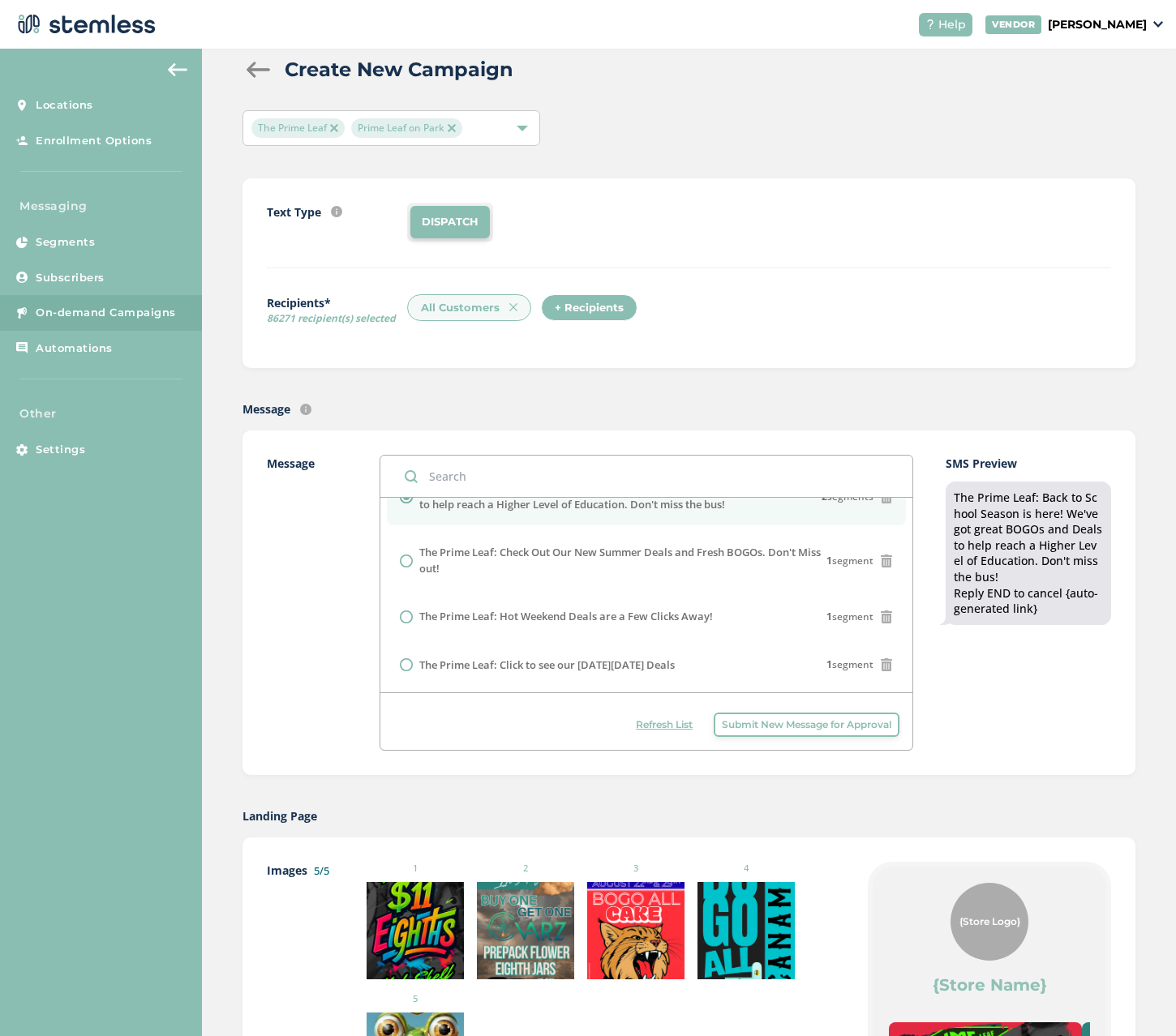
scroll to position [0, 0]
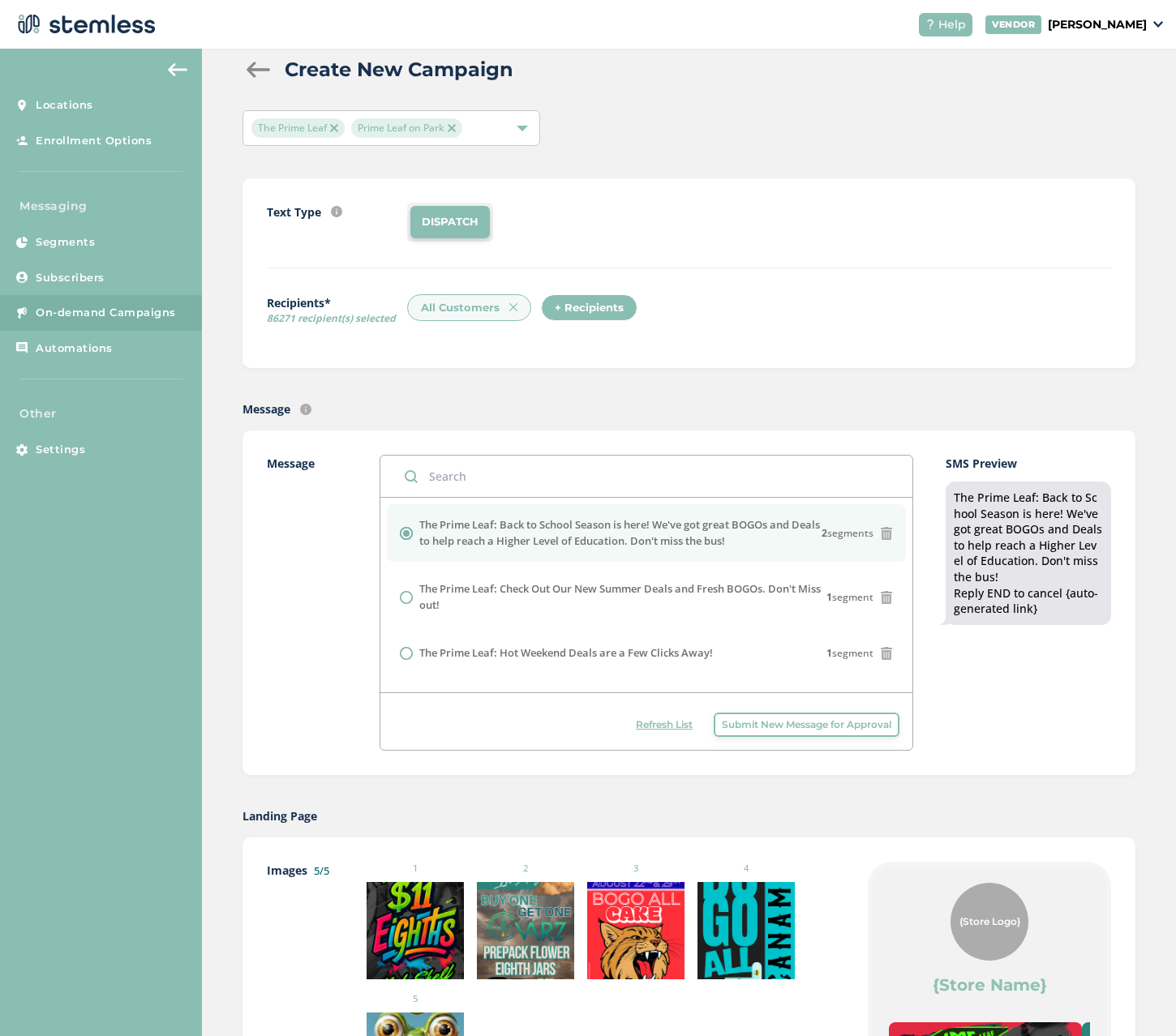
click at [880, 528] on icon at bounding box center [886, 532] width 13 height 13
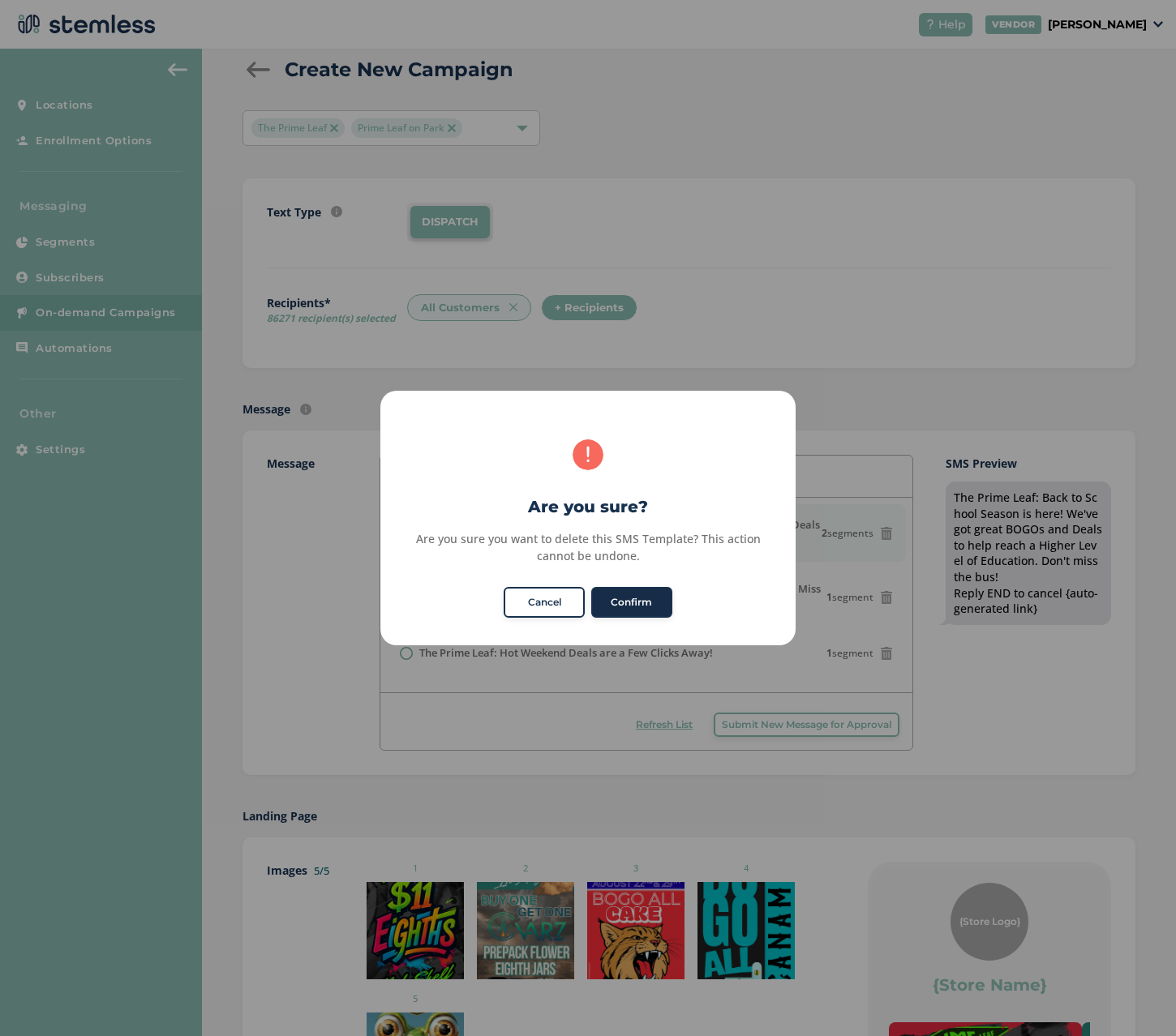
click at [615, 596] on button "Confirm" at bounding box center [631, 602] width 81 height 31
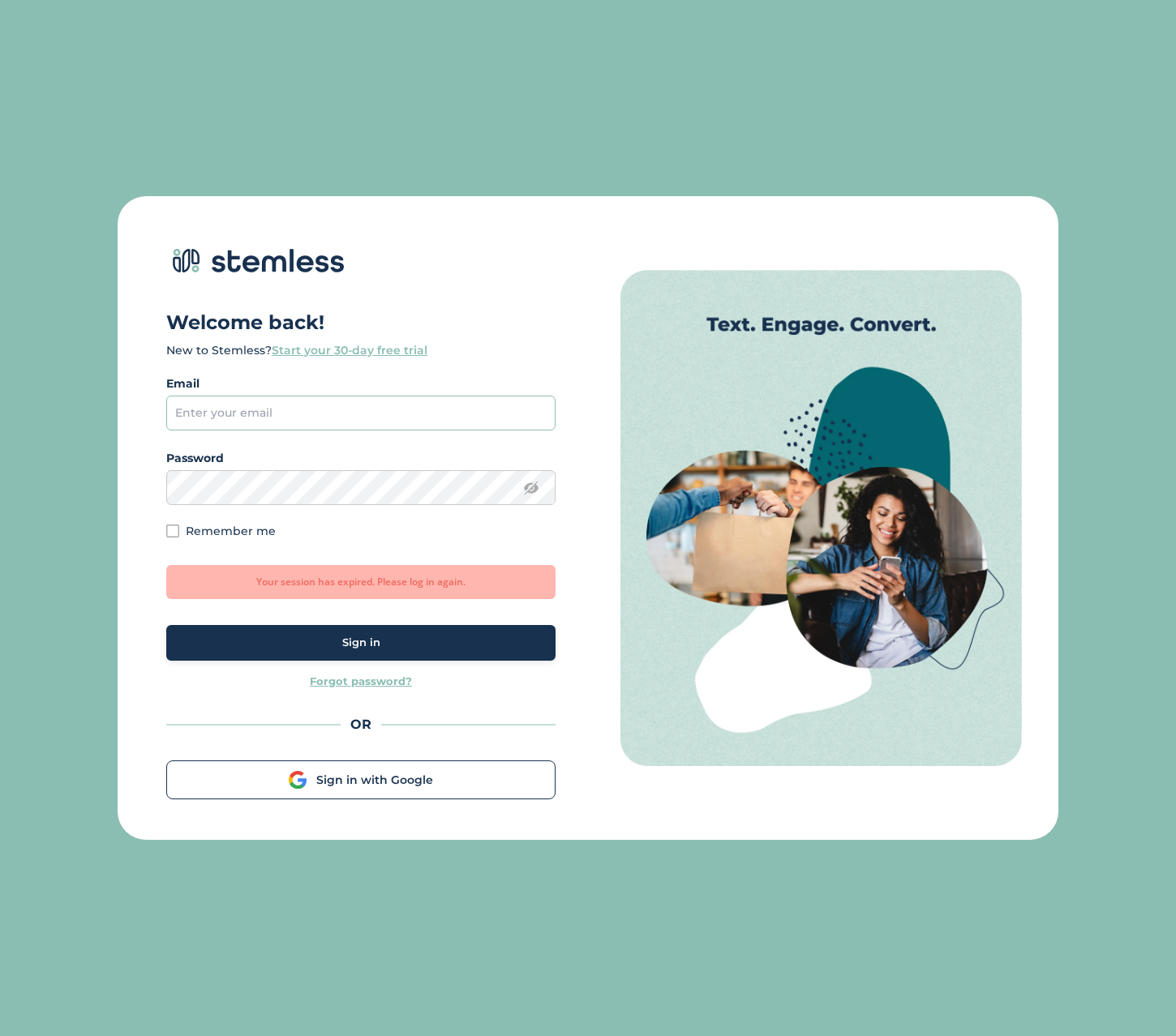
type input "[PERSON_NAME][EMAIL_ADDRESS][DOMAIN_NAME]"
click at [344, 643] on span "Sign in" at bounding box center [361, 642] width 38 height 16
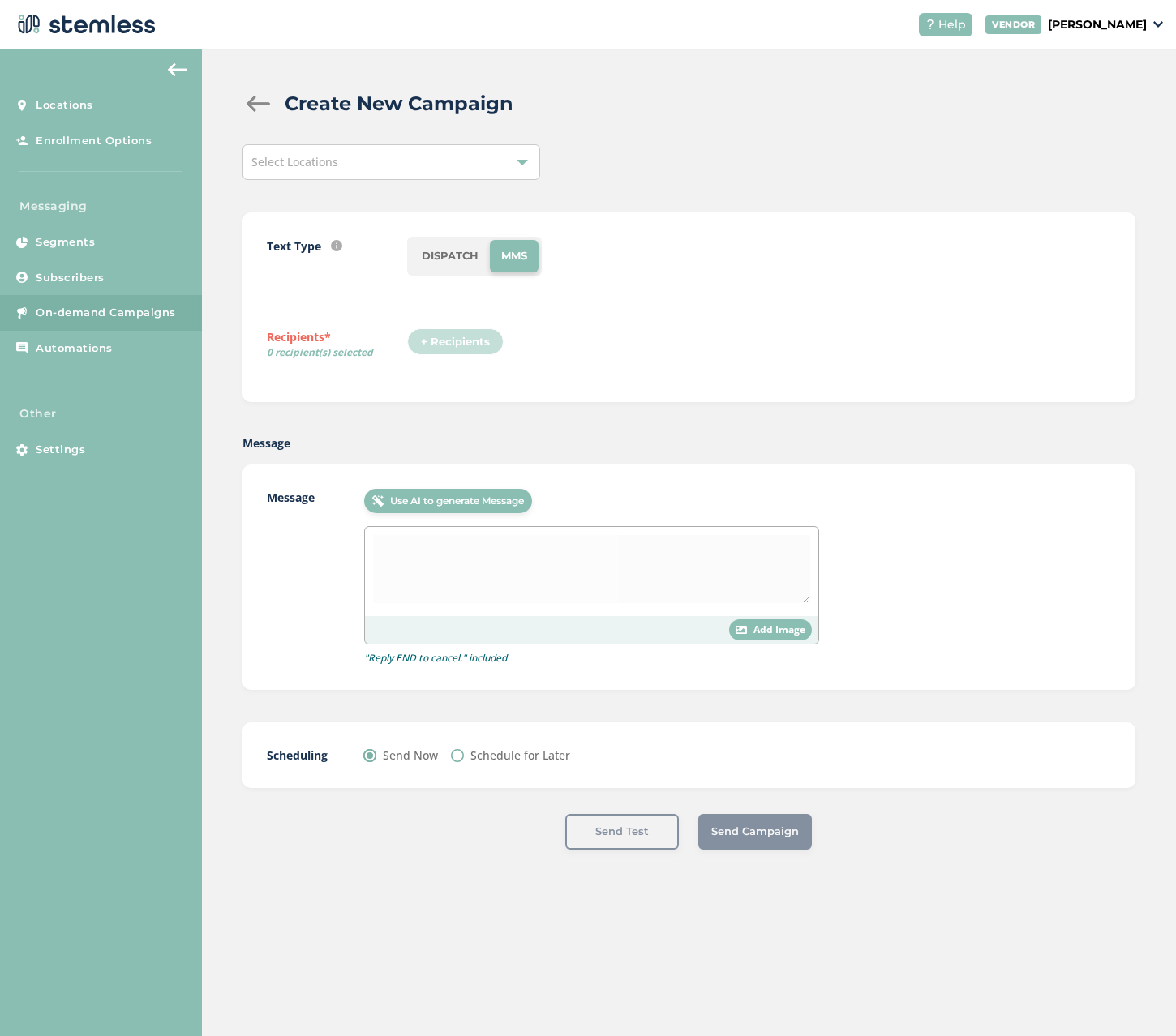
click at [460, 161] on div "Select Locations" at bounding box center [391, 162] width 298 height 36
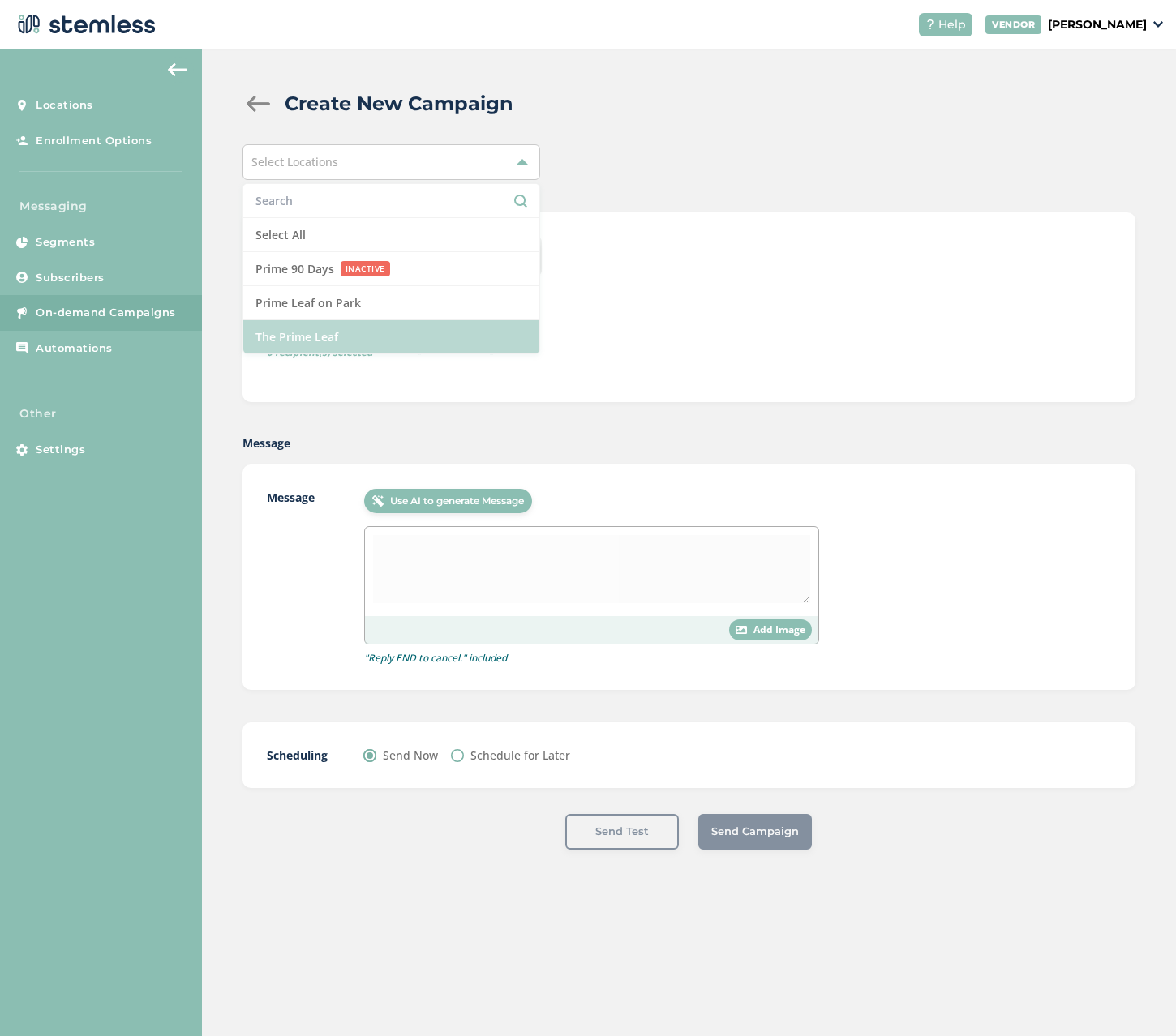
click at [307, 333] on li "The Prime Leaf" at bounding box center [391, 336] width 296 height 33
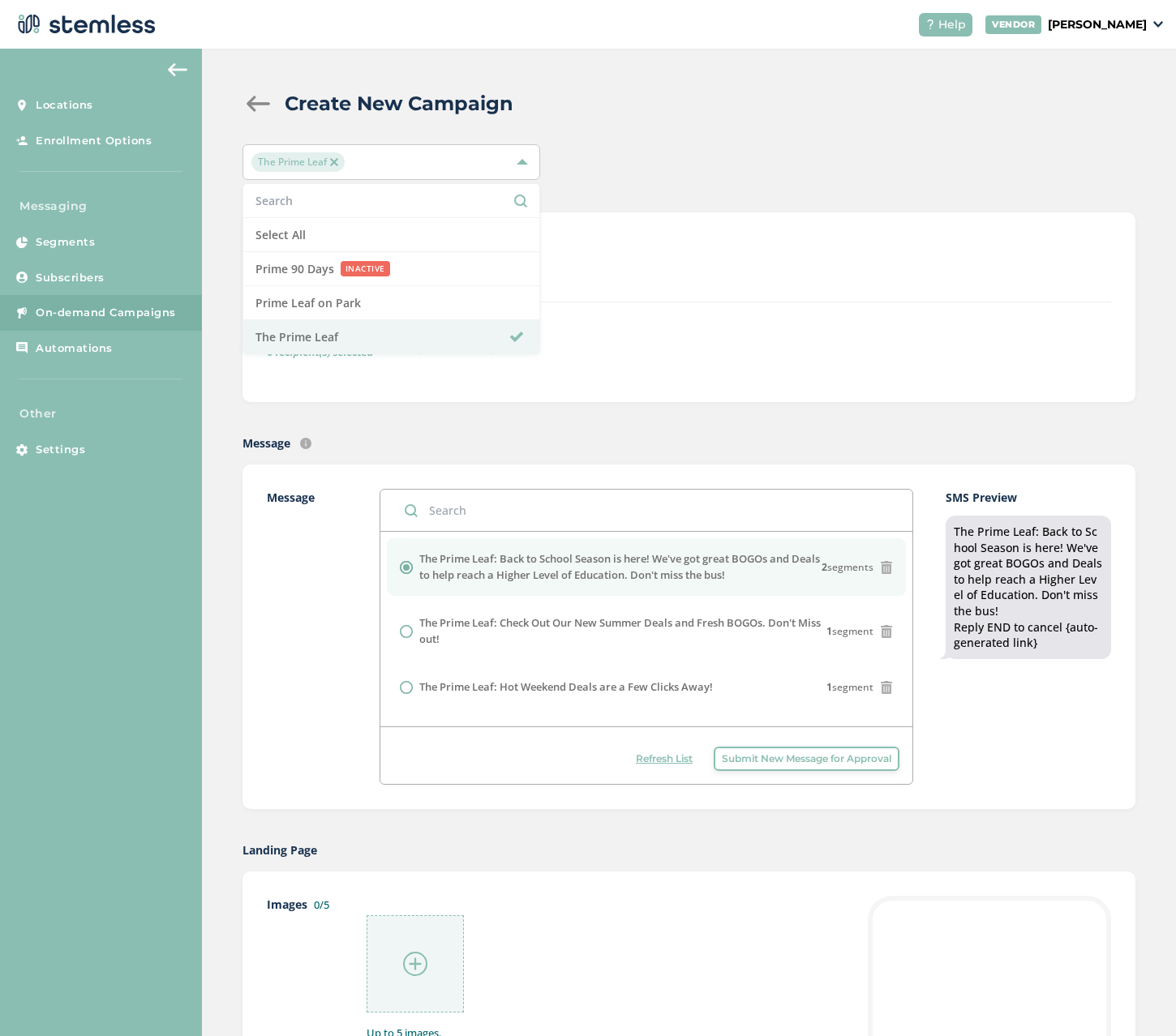
click at [715, 346] on div "+ Recipients" at bounding box center [758, 347] width 704 height 37
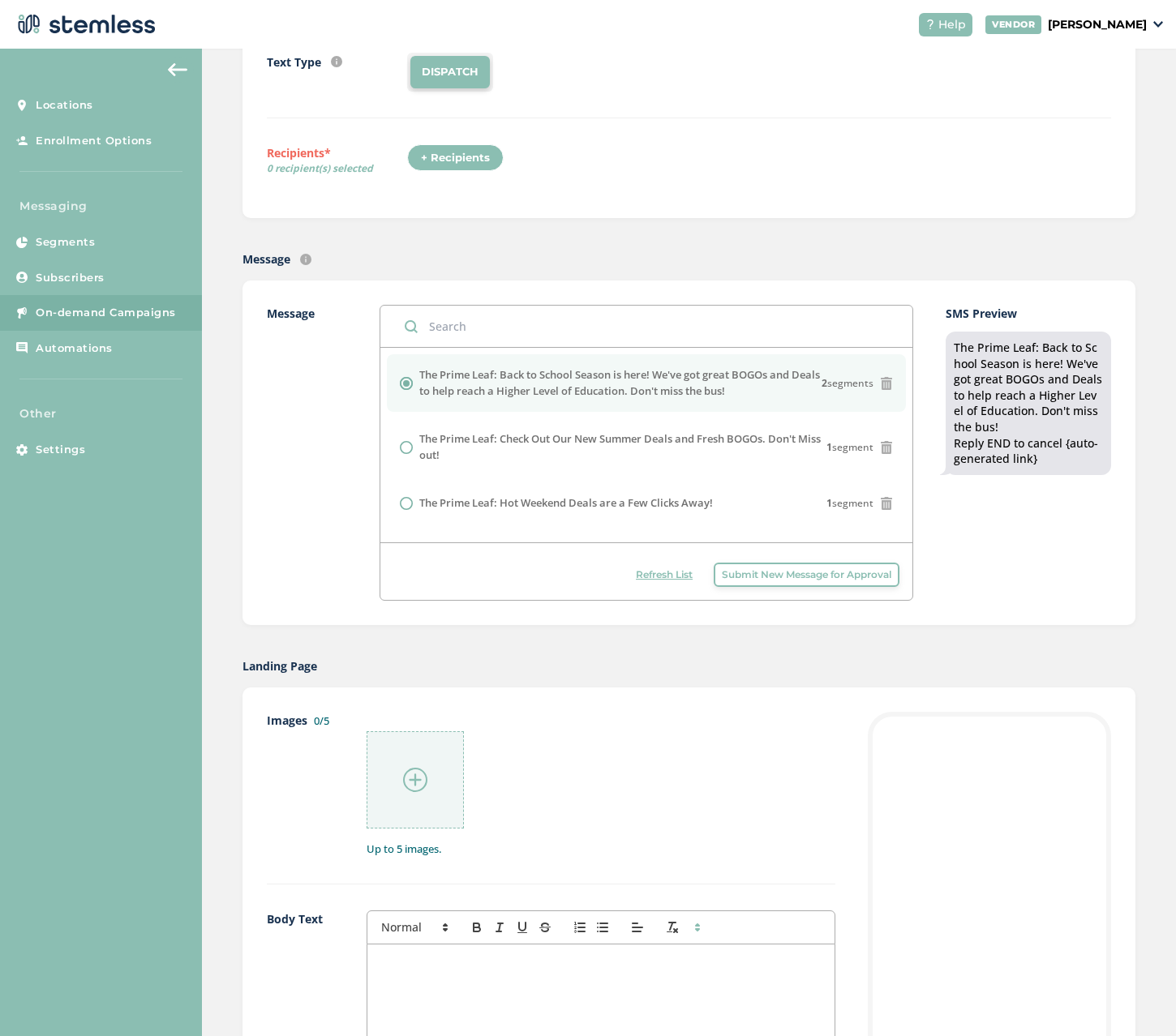
scroll to position [81, 0]
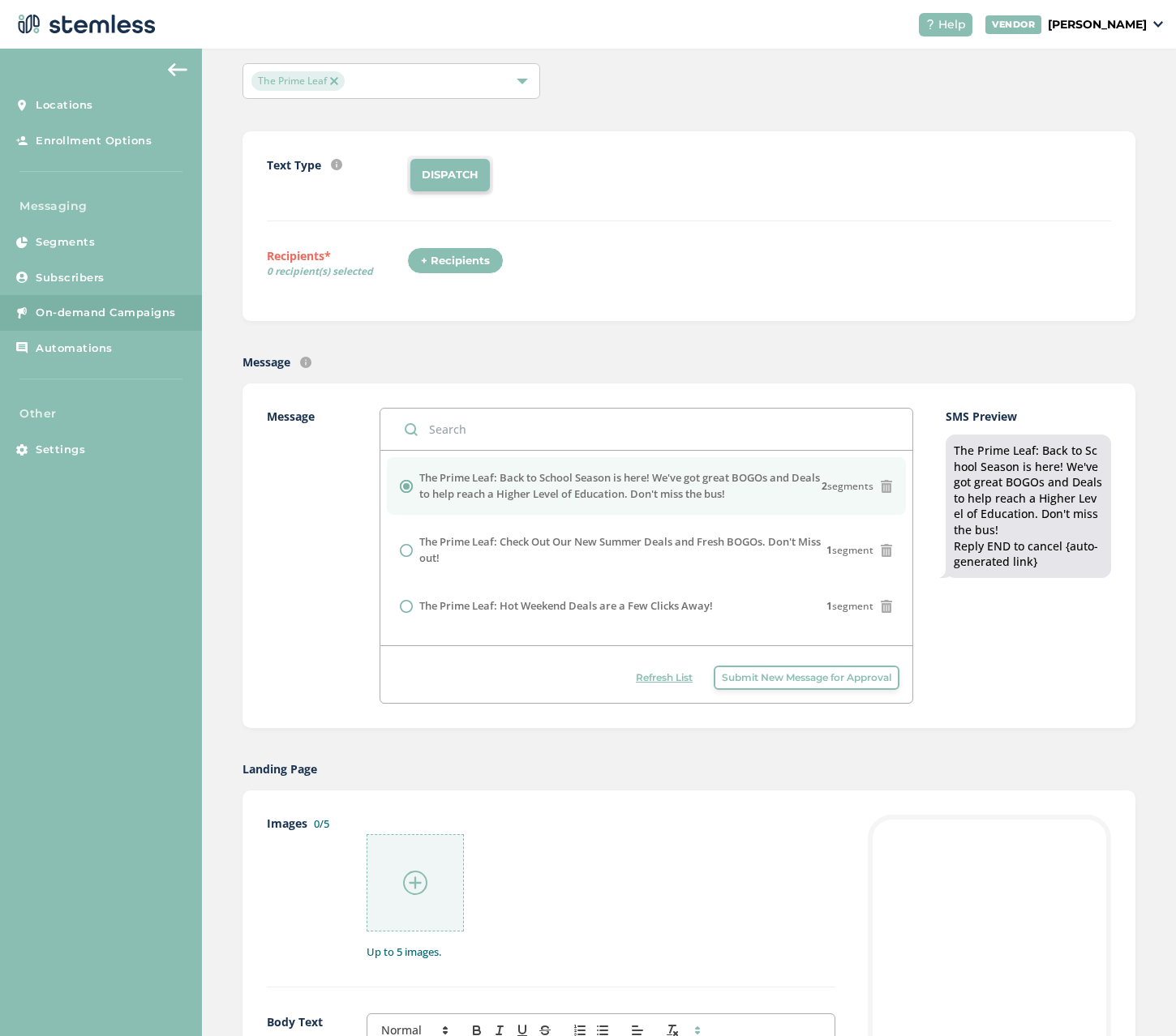
click at [465, 260] on div "+ Recipients" at bounding box center [454, 261] width 96 height 27
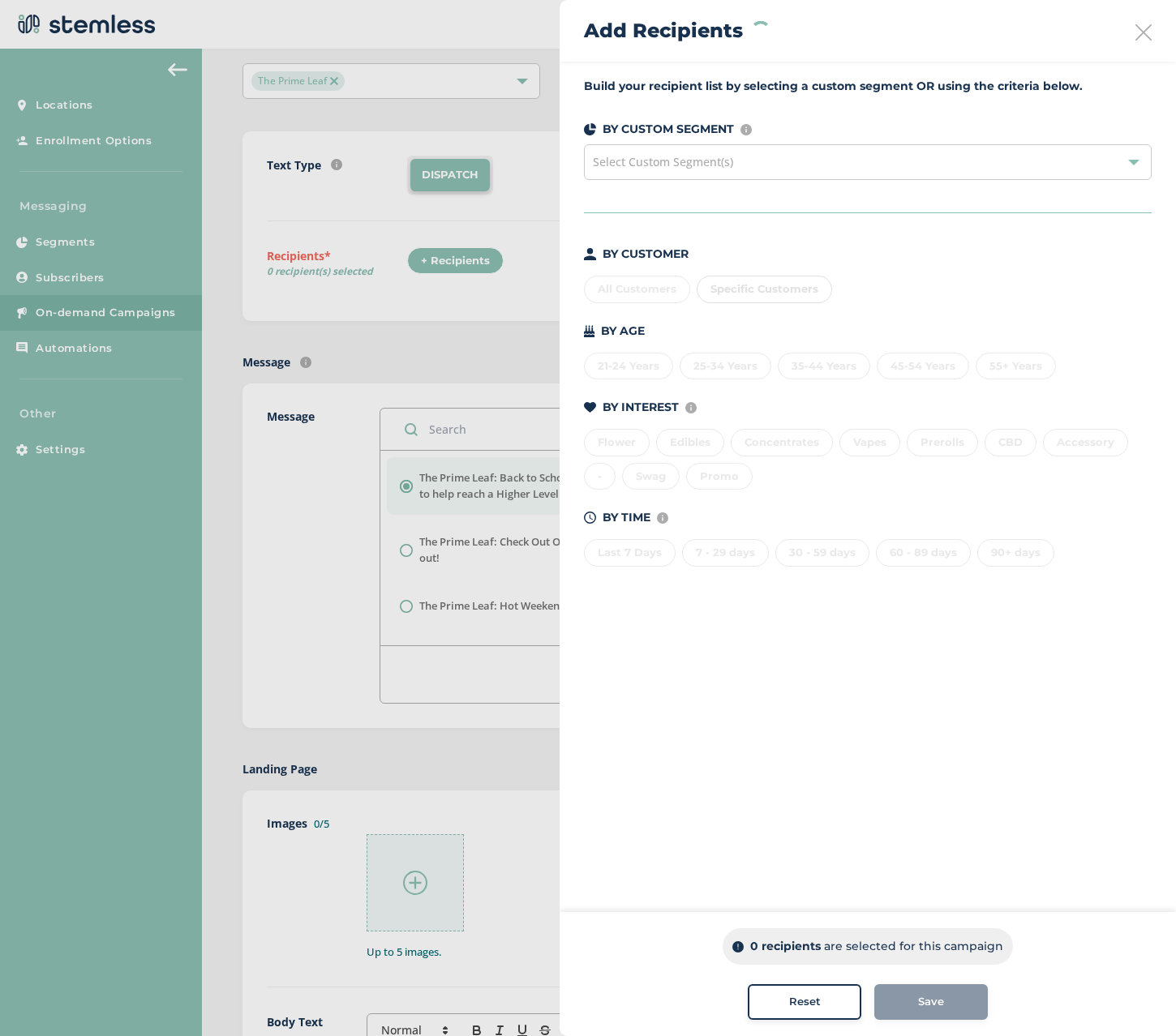
click at [637, 291] on div "All Customers Specific Customers" at bounding box center [867, 286] width 568 height 34
click at [630, 288] on div "All Customers" at bounding box center [637, 289] width 106 height 27
click at [915, 1000] on div "Save" at bounding box center [930, 1001] width 88 height 16
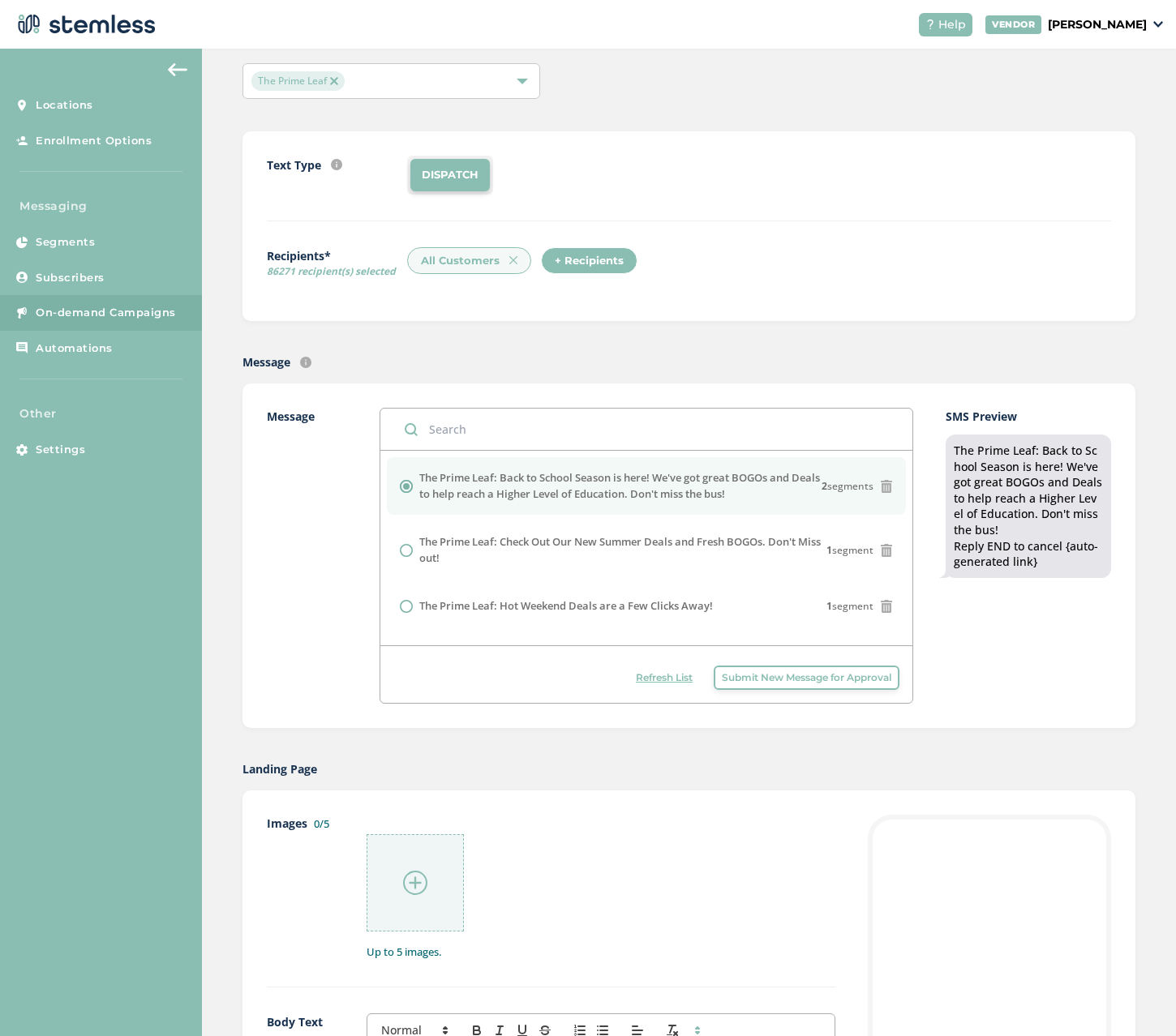
click at [880, 486] on icon at bounding box center [886, 486] width 13 height 13
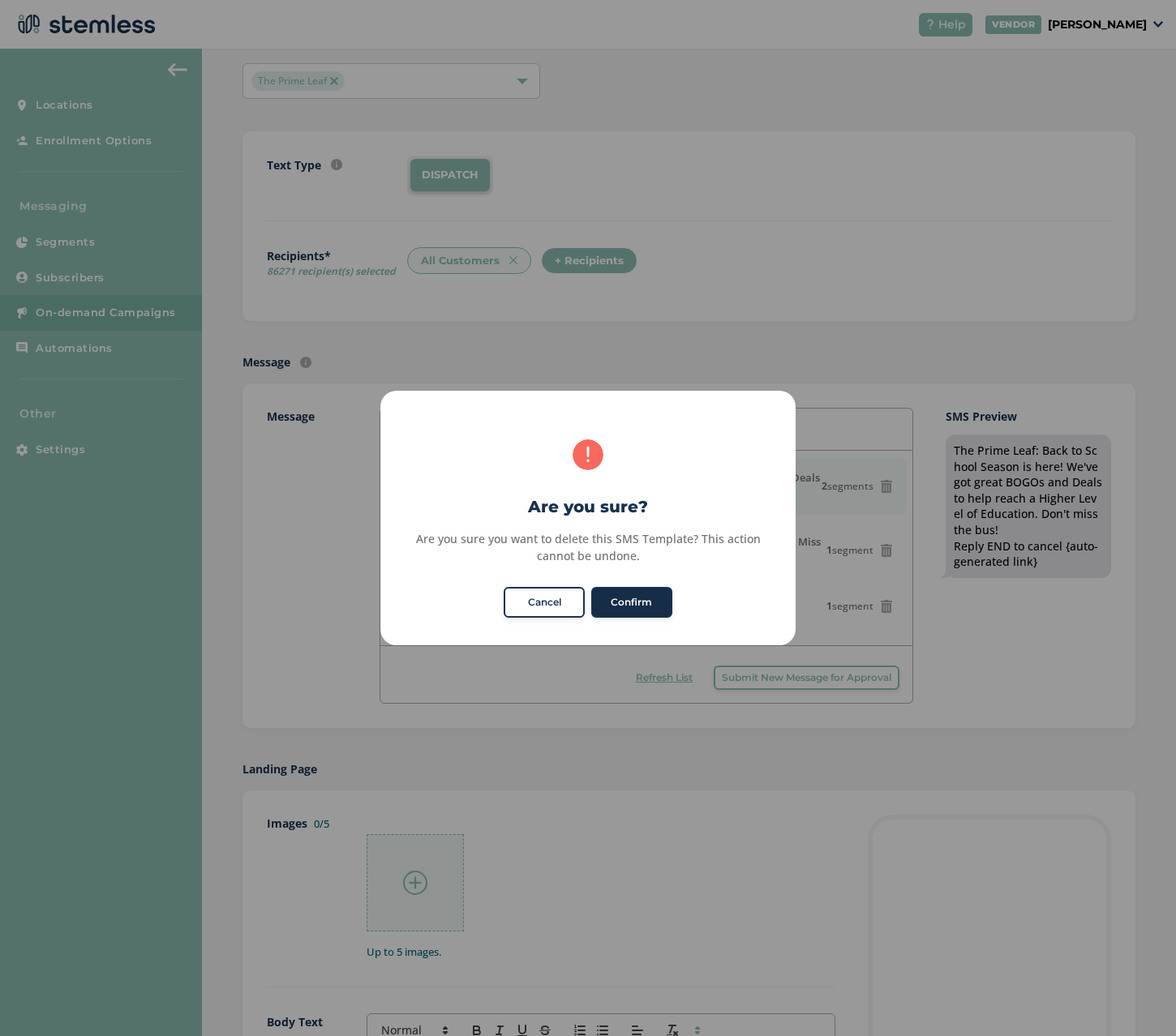
click at [622, 602] on button "Confirm" at bounding box center [631, 602] width 81 height 31
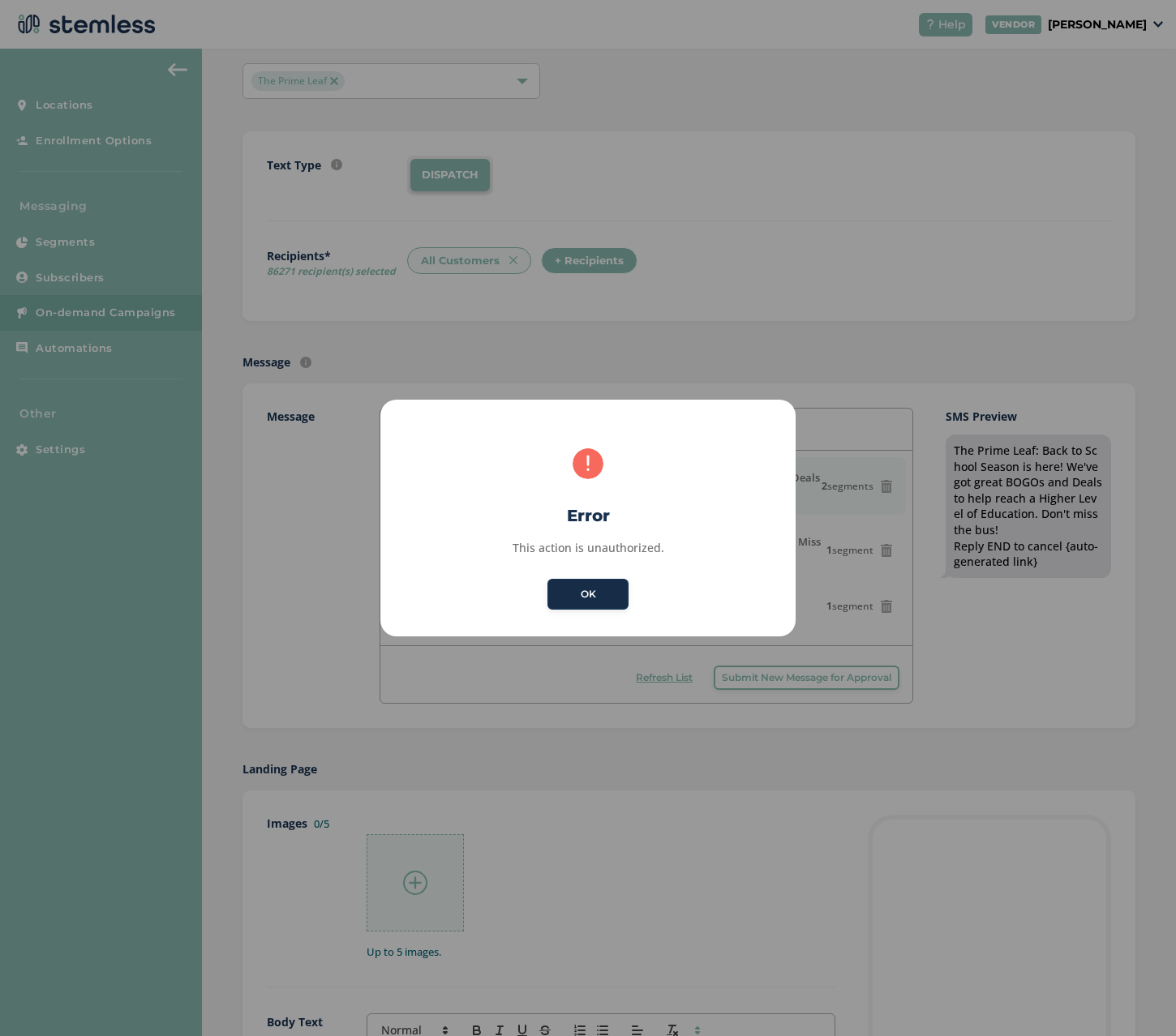
click at [591, 592] on button "OK" at bounding box center [587, 594] width 81 height 31
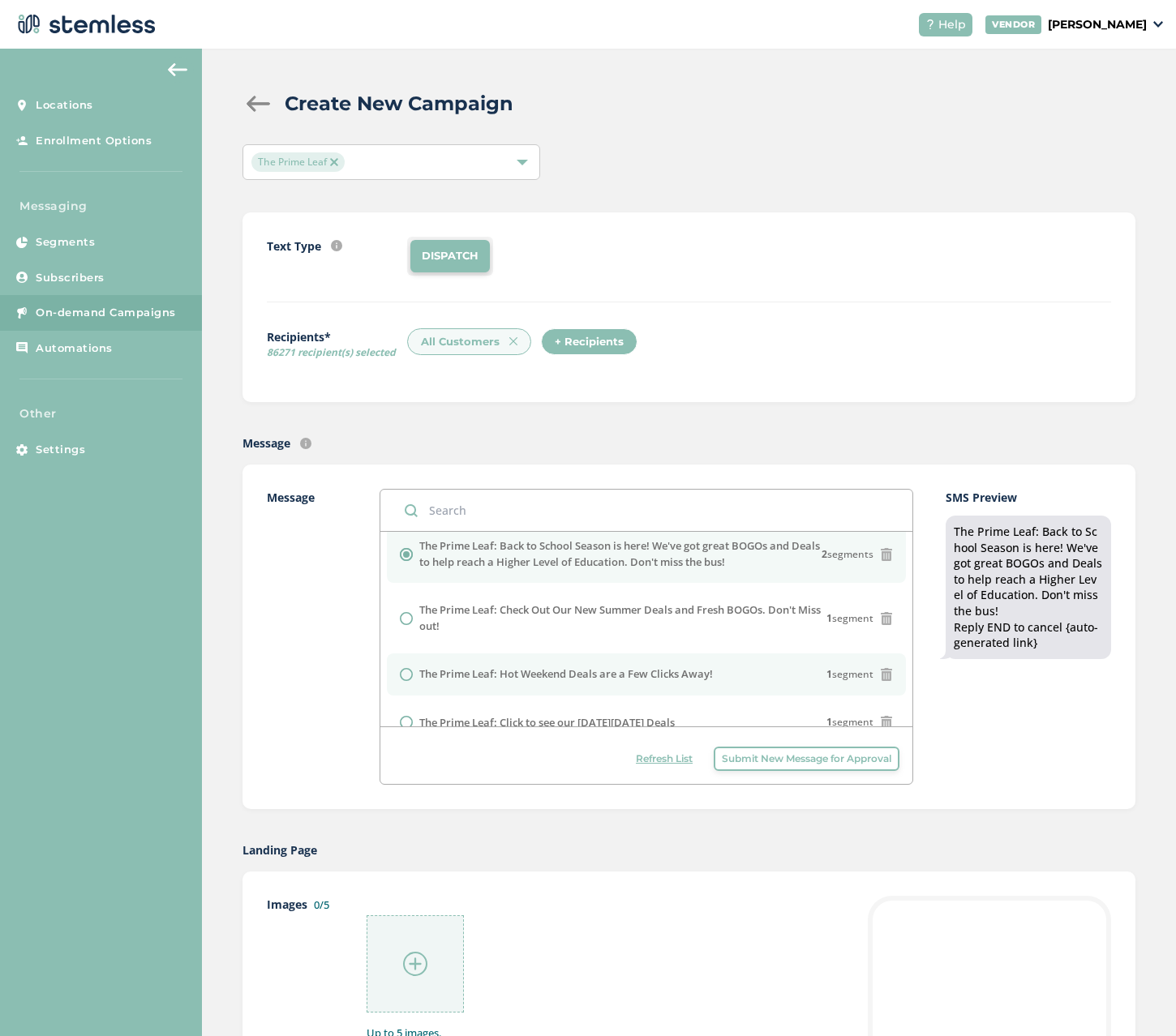
scroll to position [0, 0]
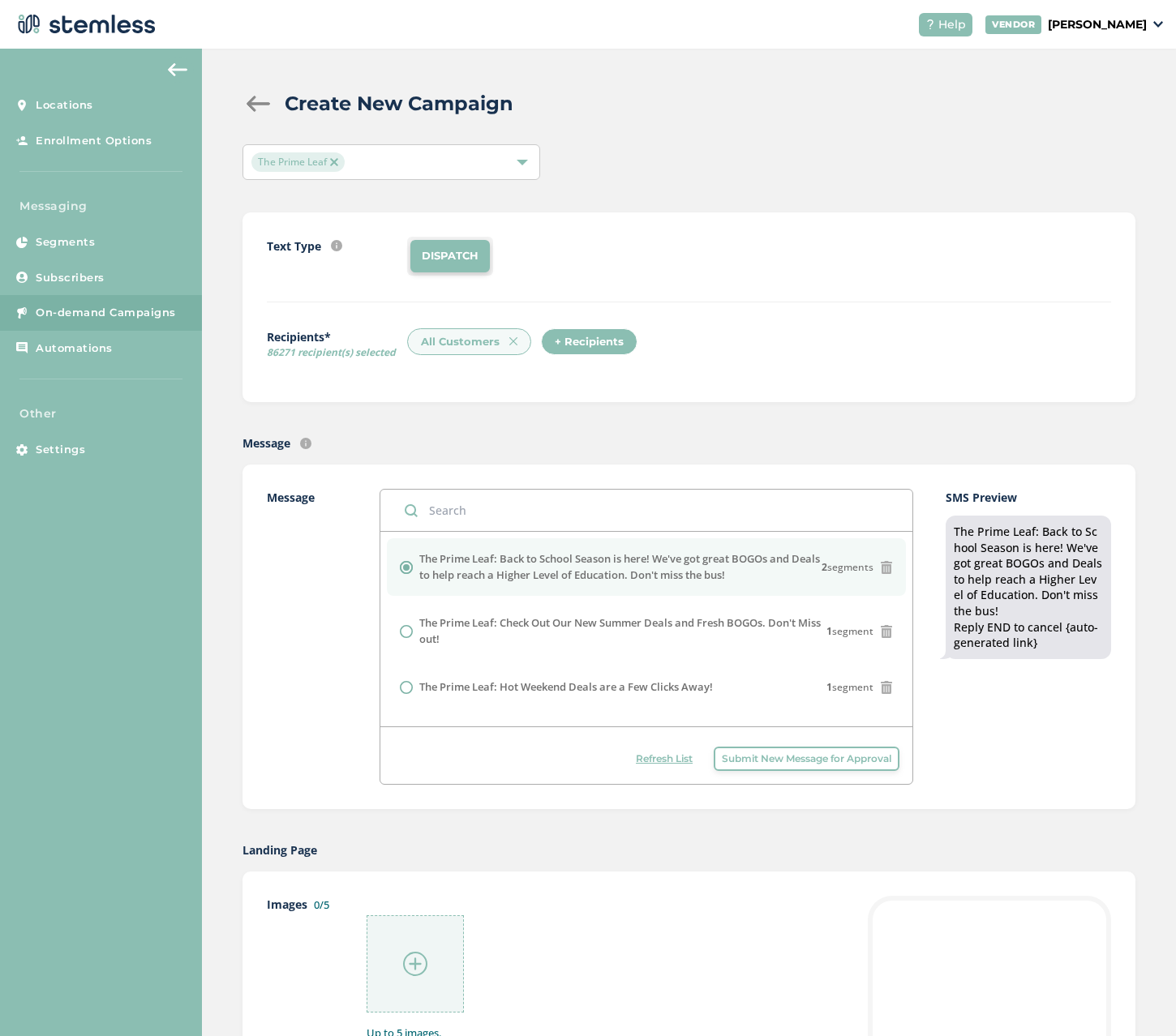
click at [747, 761] on span "Submit New Message for Approval" at bounding box center [806, 758] width 169 height 14
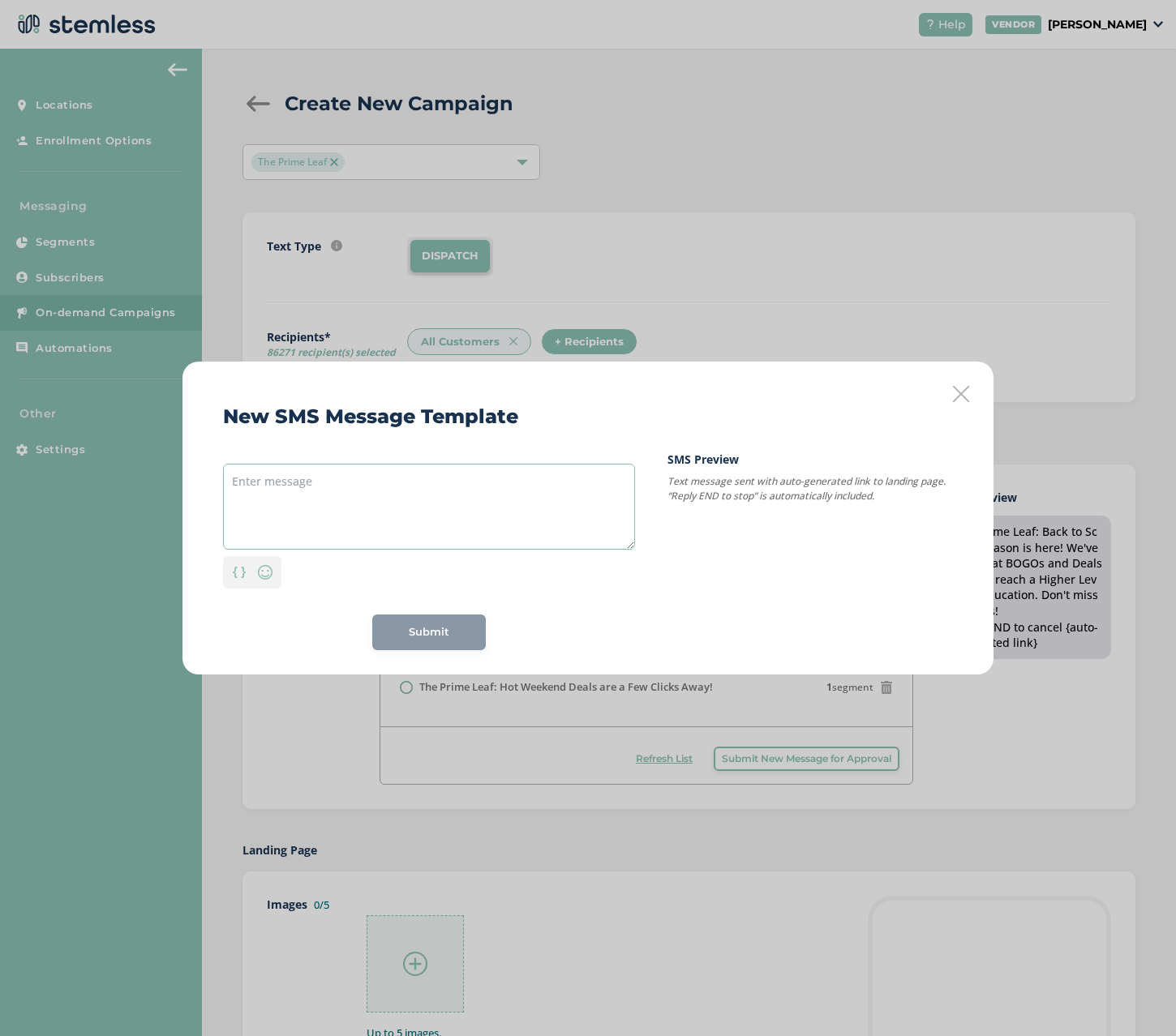
click at [351, 484] on textarea at bounding box center [429, 506] width 412 height 86
paste textarea "The Prime Leaf: Back to School BOGOs & Deals to reach a Higher Level of Educati…"
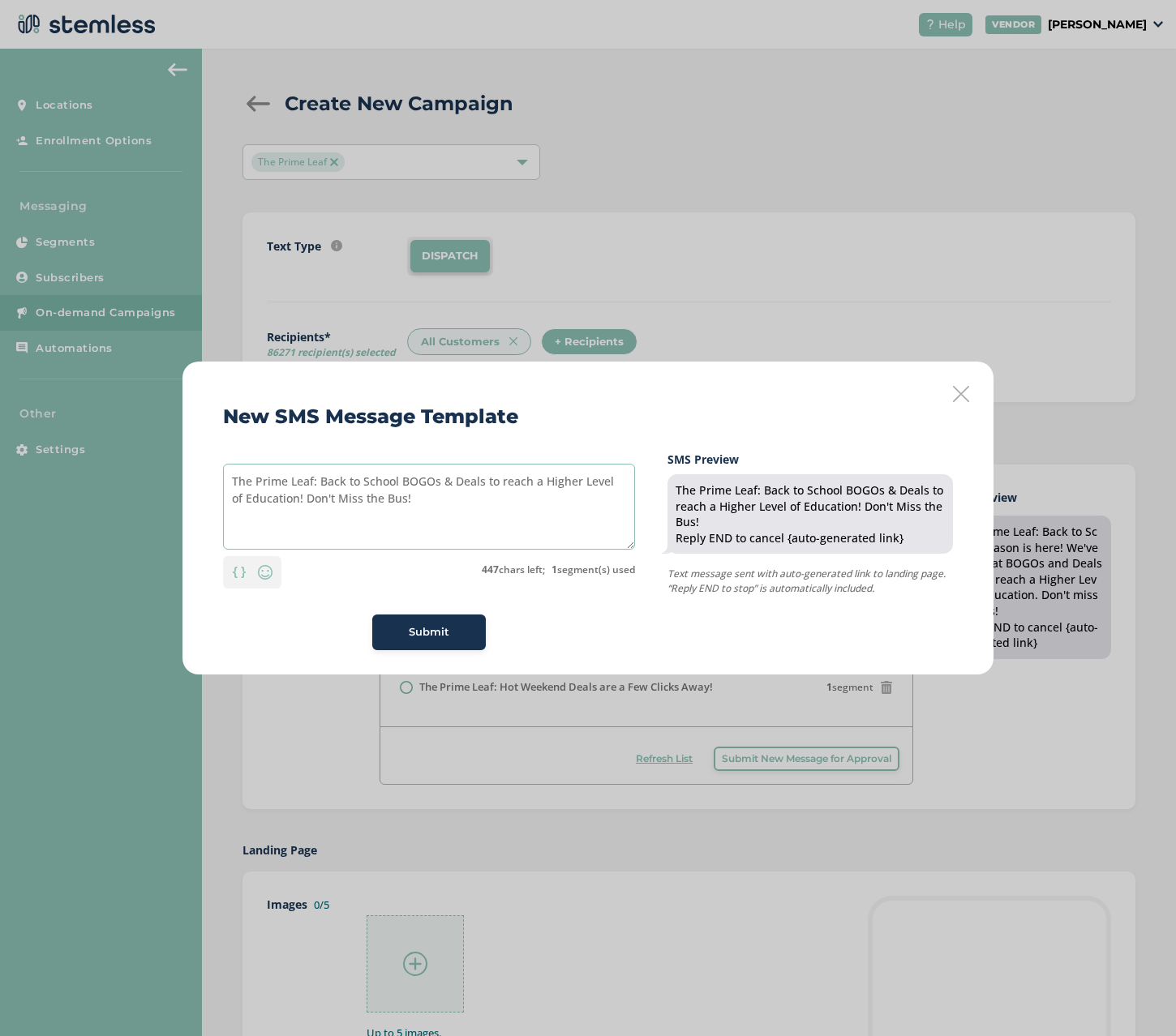
click at [546, 476] on textarea "The Prime Leaf: Back to School BOGOs & Deals to reach a Higher Level of Educati…" at bounding box center [429, 506] width 412 height 86
click at [590, 477] on textarea "The Prime Leaf: Back to School BOGOs & Deals to reach a higher Level of Educati…" at bounding box center [429, 506] width 412 height 86
click at [241, 501] on textarea "The Prime Leaf: Back to School BOGOs & Deals to reach a higher level of Educati…" at bounding box center [429, 506] width 412 height 86
click at [458, 483] on textarea "The Prime Leaf: Back to School BOGOs & Deals to reach a higher level of educati…" at bounding box center [429, 506] width 412 height 86
click at [330, 496] on textarea "The Prime Leaf: Back to School BOGOs & deals to reach a higher level of educati…" at bounding box center [429, 506] width 412 height 86
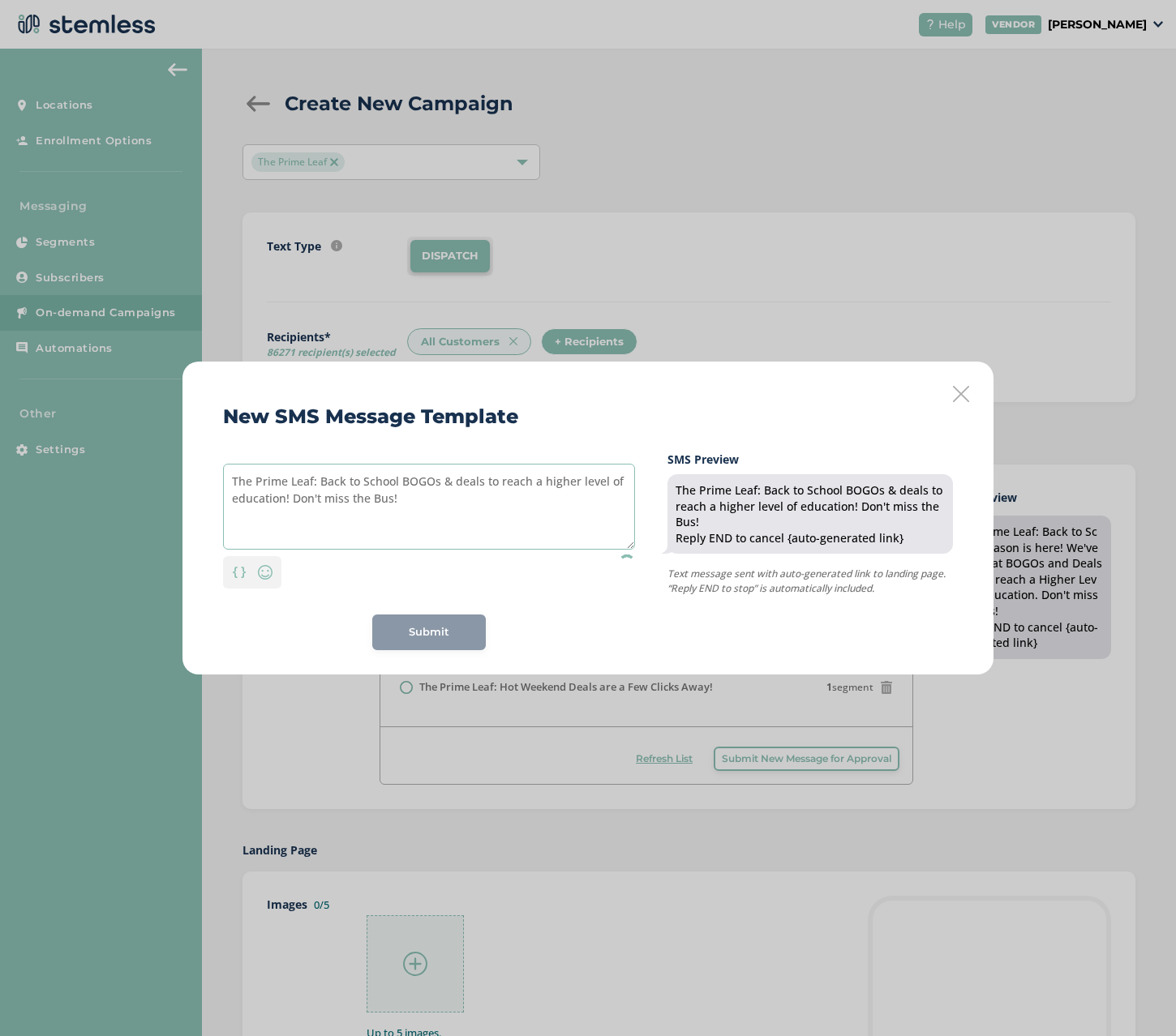
click at [377, 496] on textarea "The Prime Leaf: Back to School BOGOs & deals to reach a higher level of educati…" at bounding box center [429, 506] width 412 height 86
type textarea "The Prime Leaf: Back to School BOGOs & deals to reach a higher level of educati…"
click at [433, 633] on span "Submit" at bounding box center [429, 632] width 41 height 16
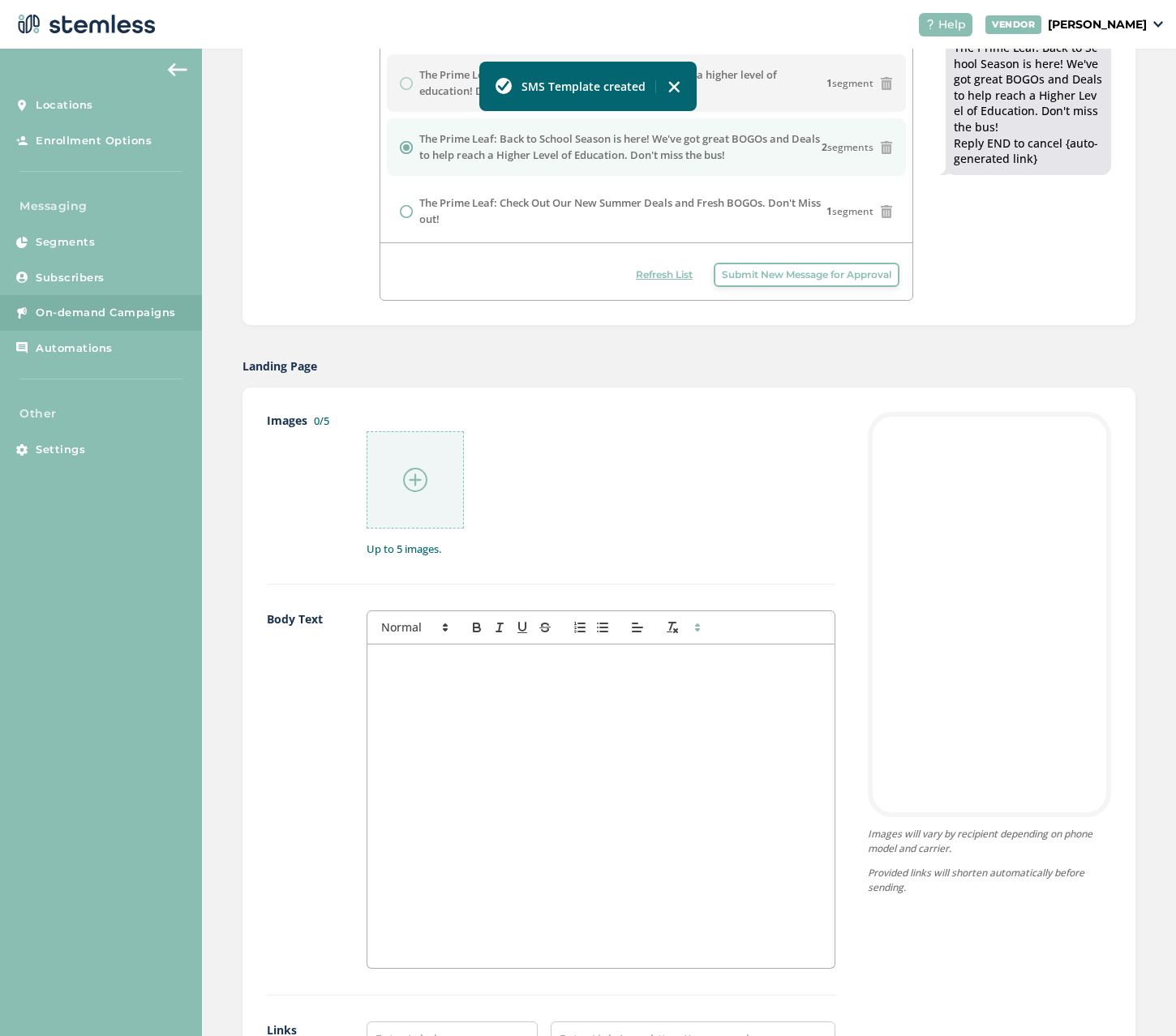
scroll to position [487, 0]
click at [510, 708] on div at bounding box center [601, 804] width 467 height 323
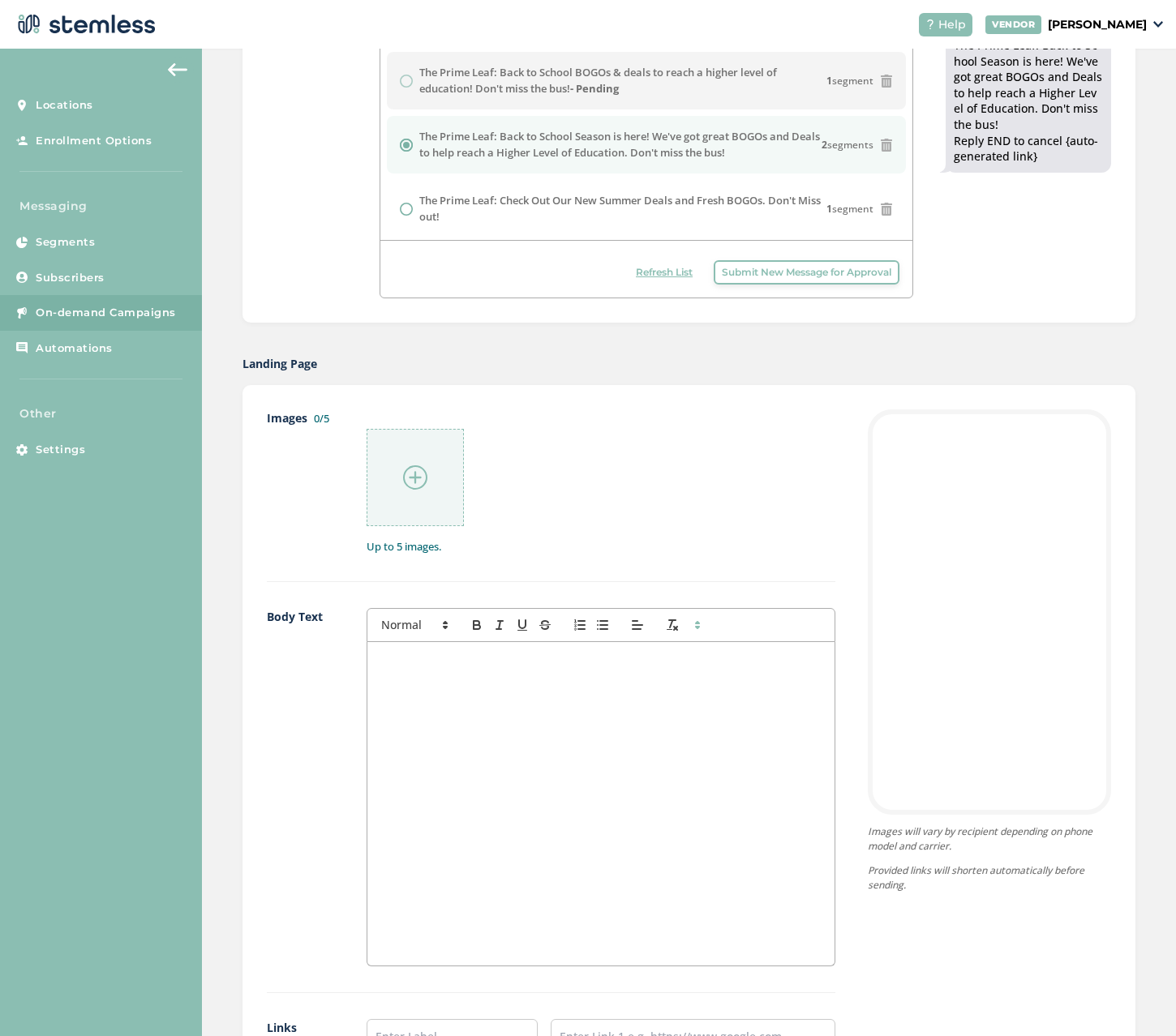
scroll to position [648, 0]
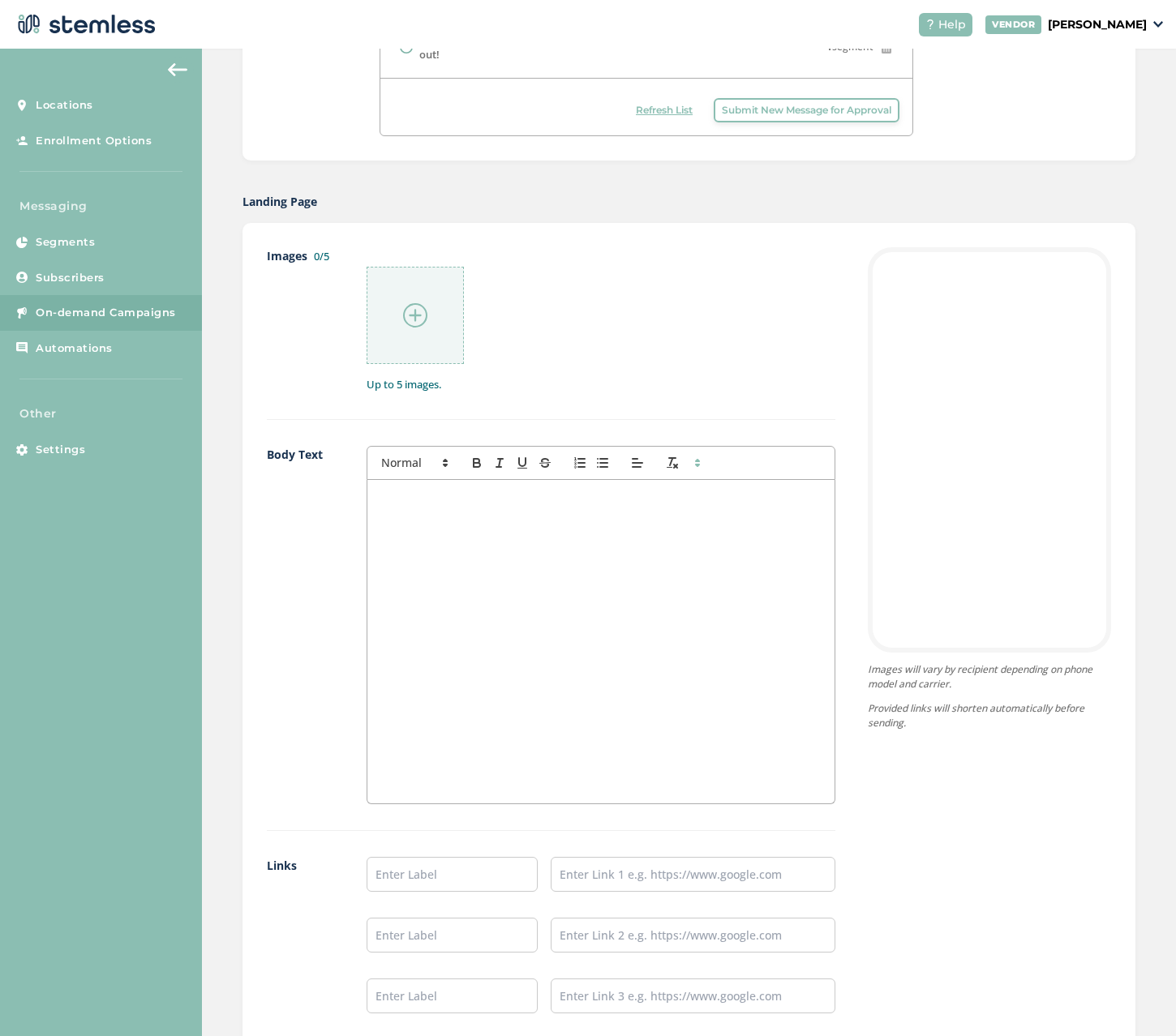
click at [461, 513] on div at bounding box center [601, 641] width 467 height 323
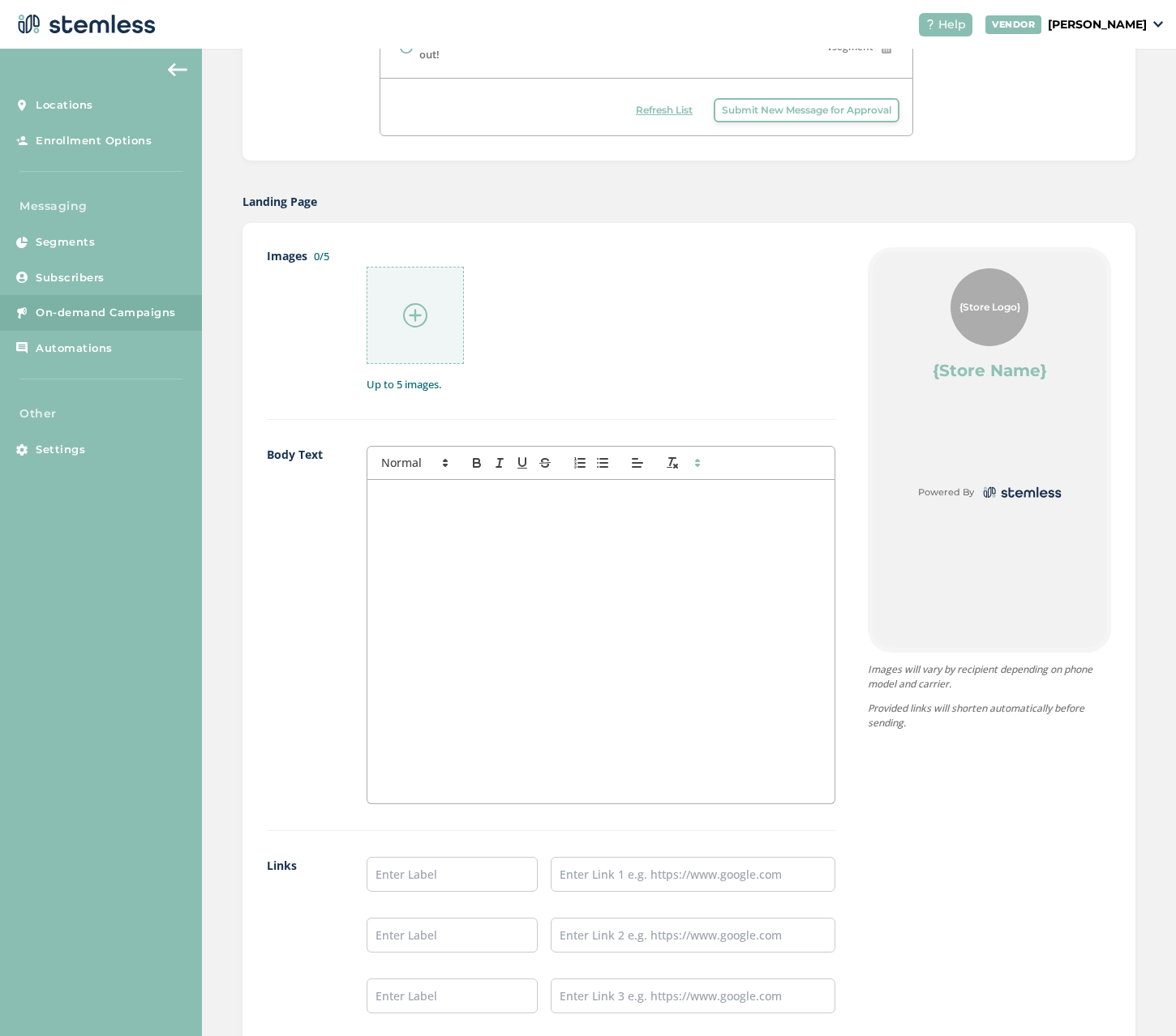
scroll to position [0, 0]
click at [448, 502] on div at bounding box center [601, 641] width 467 height 323
click at [421, 465] on span at bounding box center [413, 463] width 79 height 20
drag, startPoint x: 420, startPoint y: 526, endPoint x: 460, endPoint y: 515, distance: 41.5
click at [420, 527] on span at bounding box center [435, 535] width 107 height 34
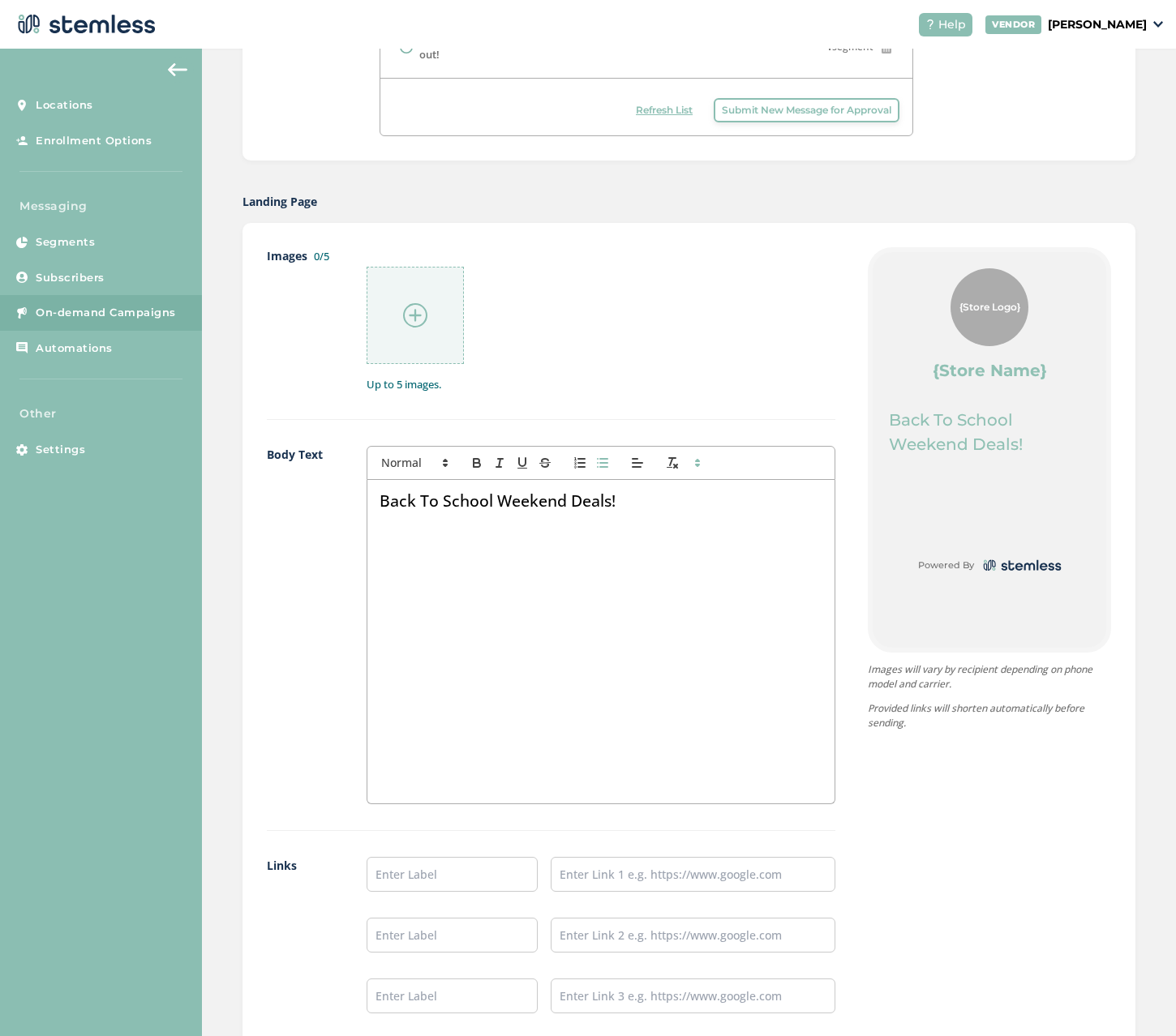
click at [597, 464] on icon "button" at bounding box center [602, 462] width 14 height 14
click at [435, 542] on li "$11 Mid Shelf Bulk Flower Eighths (3.5g)" at bounding box center [608, 541] width 426 height 14
drag, startPoint x: 613, startPoint y: 536, endPoint x: 741, endPoint y: 543, distance: 128.2
click at [741, 543] on li "$11 Eighths (3.5g) Mid Shelf Bulk Flower Eighths (3.5g)" at bounding box center [608, 541] width 426 height 14
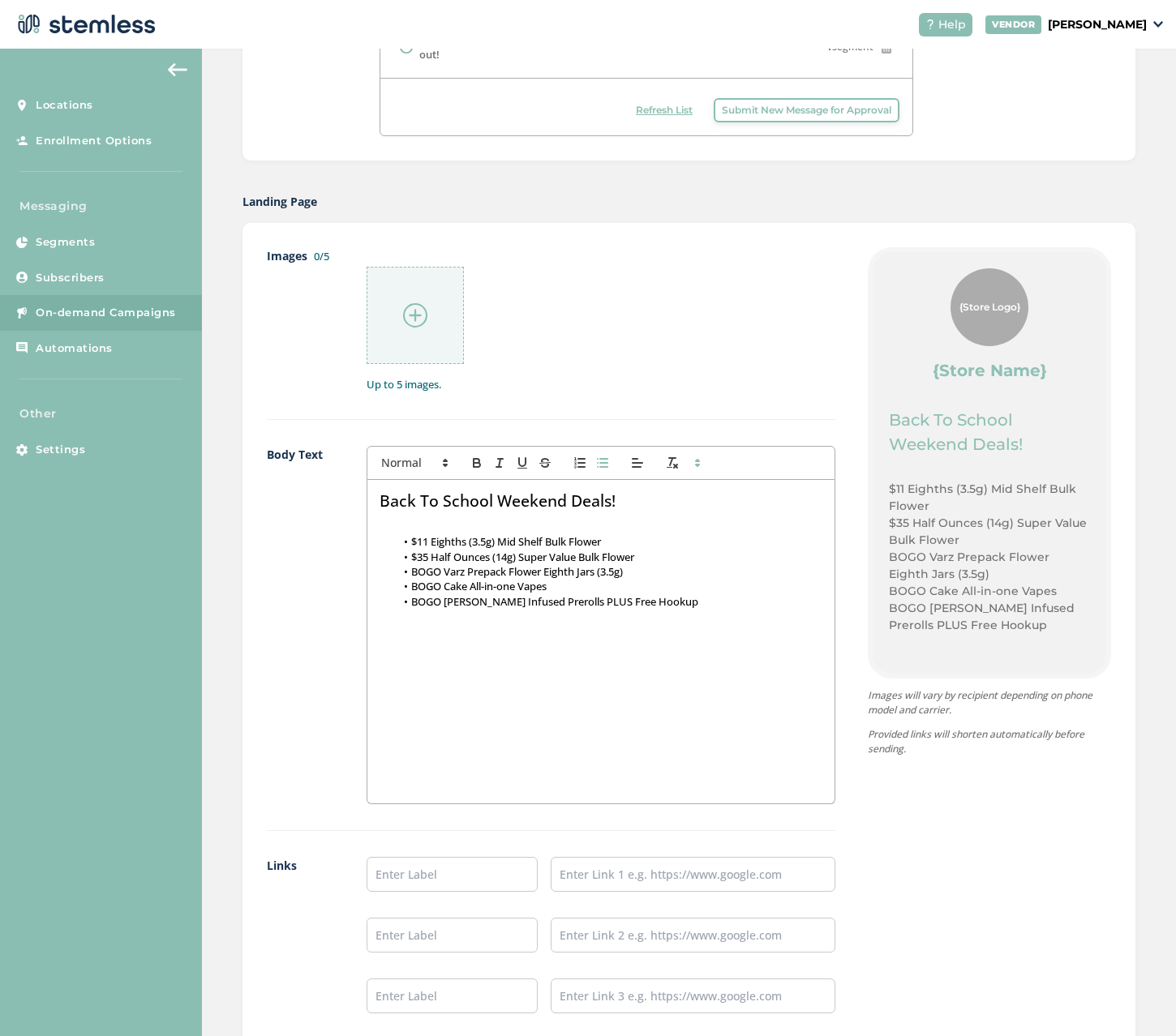
click at [412, 542] on li "$11 Eighths (3.5g) Mid Shelf Bulk Flower" at bounding box center [608, 541] width 426 height 14
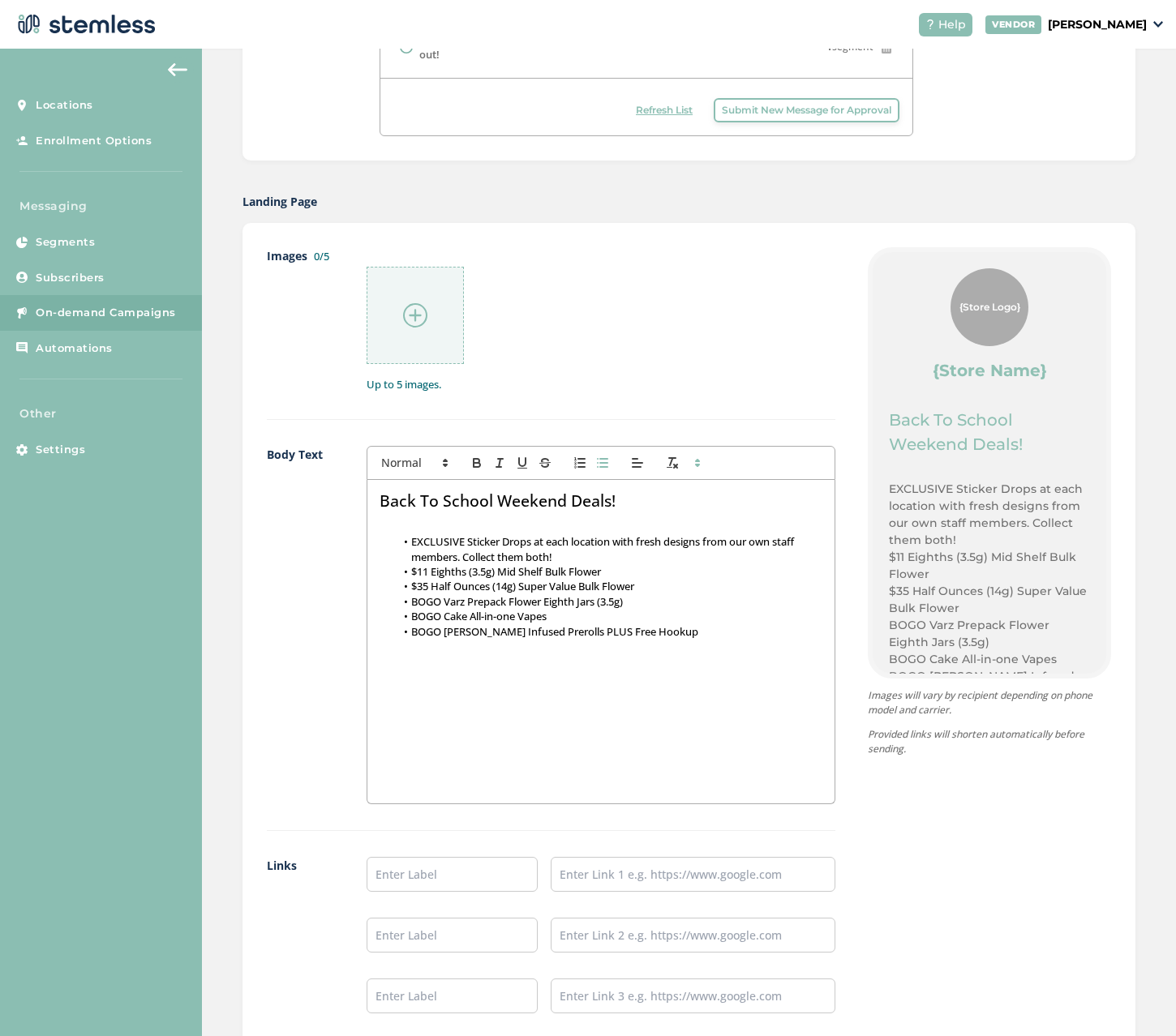
click at [694, 597] on li "BOGO Varz Prepack Flower Eighth Jars (3.5g)" at bounding box center [608, 601] width 426 height 14
click at [688, 635] on li "BOGO [PERSON_NAME] Infused Prerolls PLUS Free Hookup" at bounding box center [608, 631] width 426 height 14
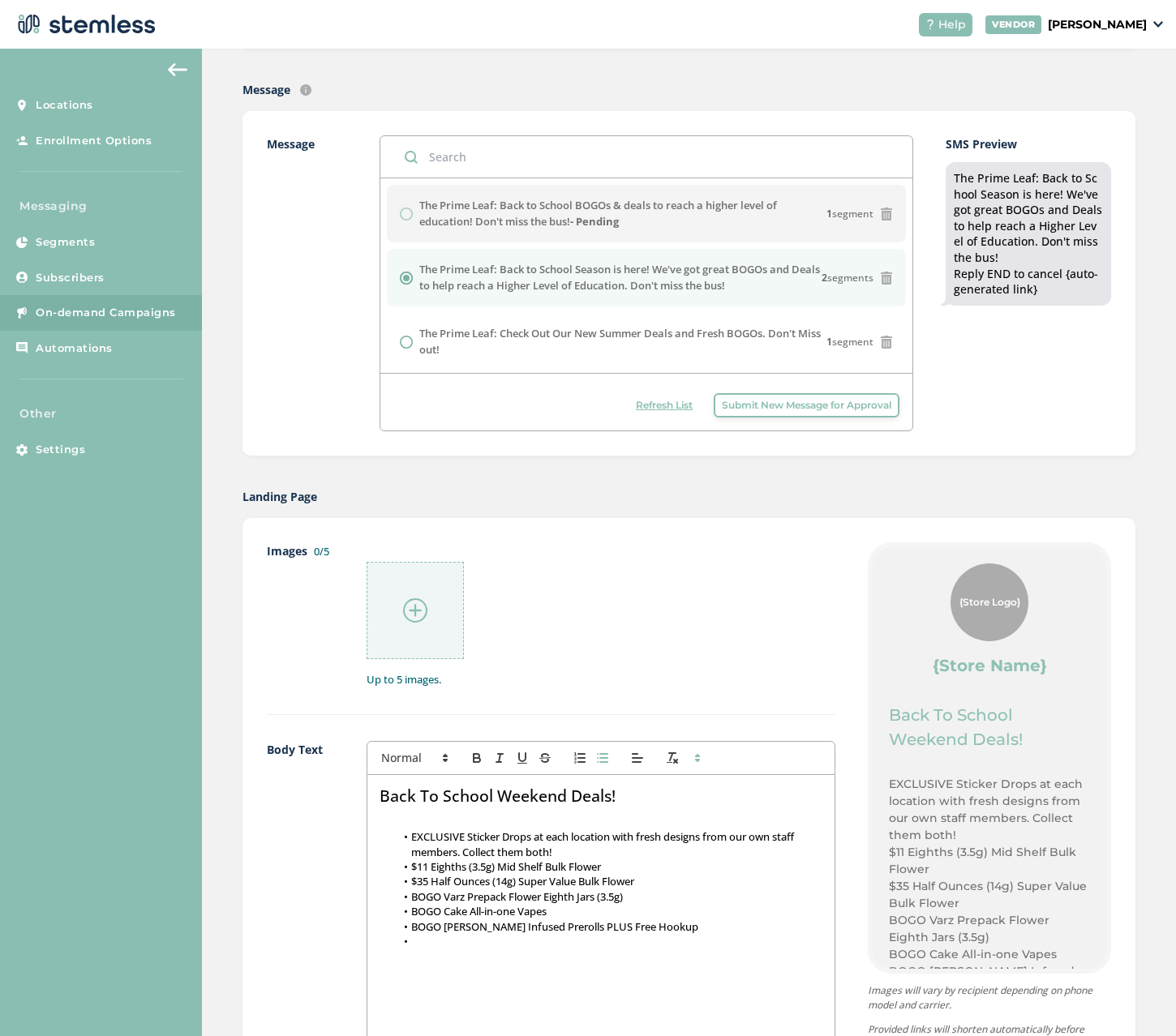
scroll to position [324, 0]
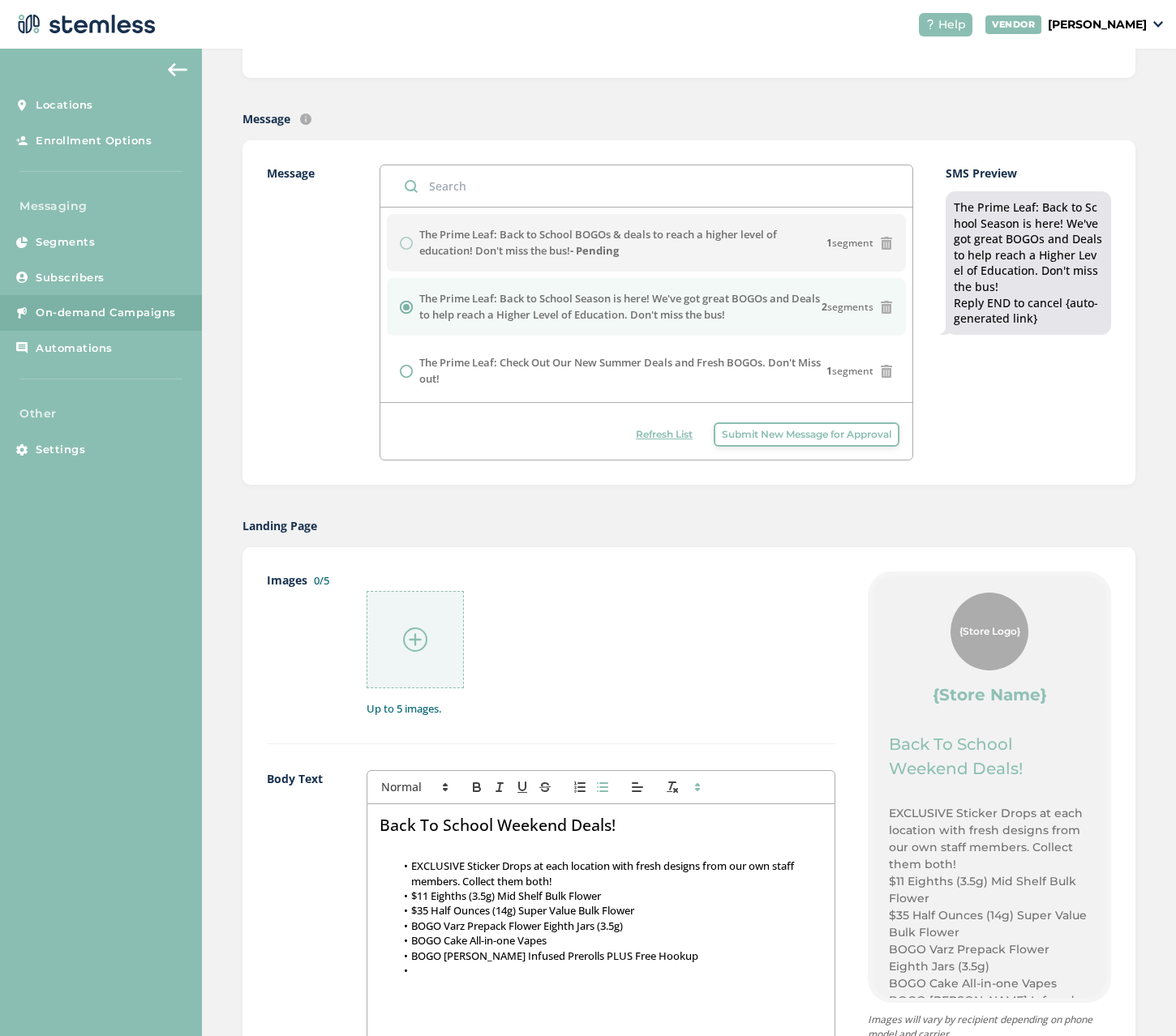
click at [654, 436] on span "Refresh List" at bounding box center [664, 434] width 57 height 14
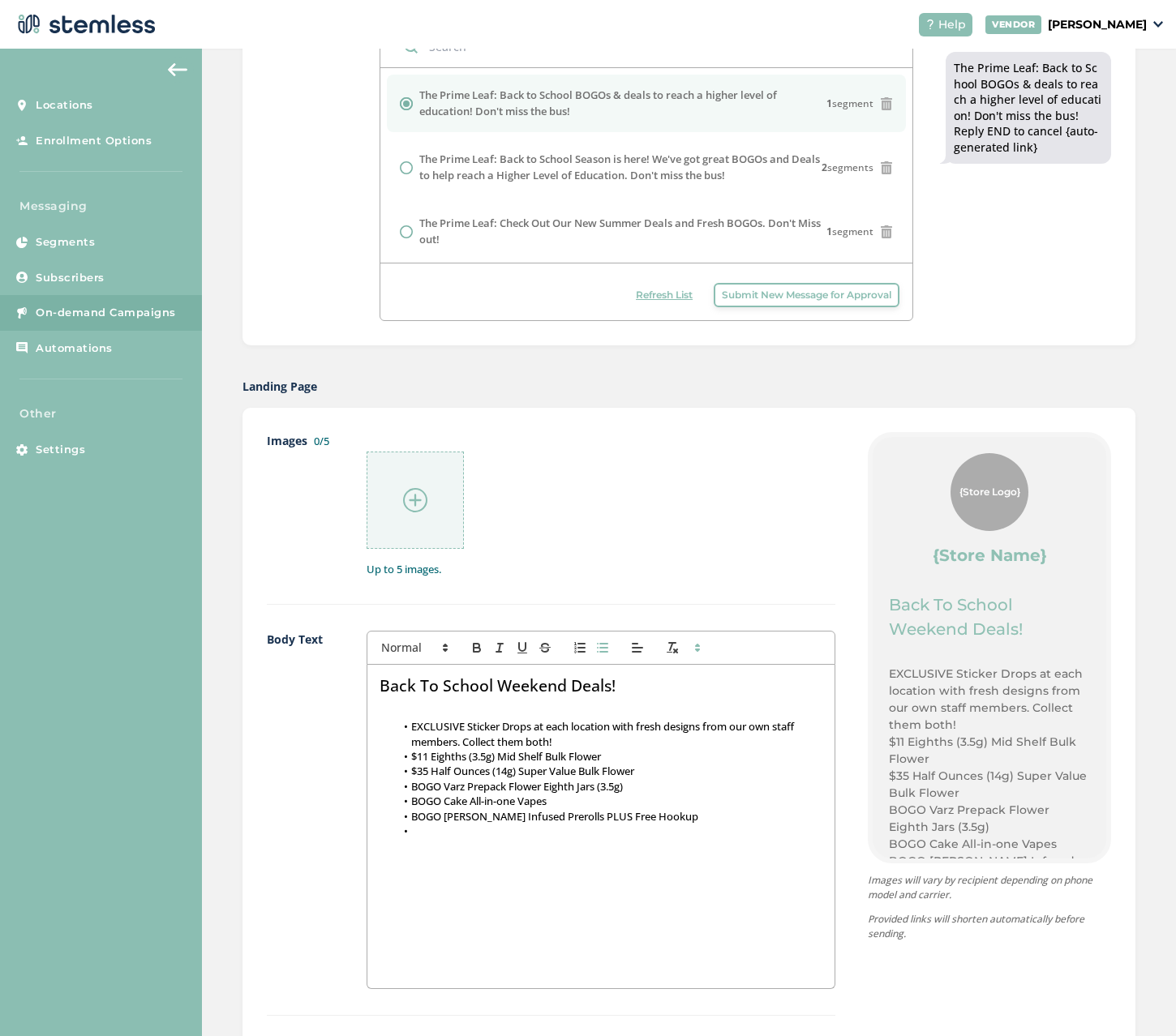
scroll to position [487, 0]
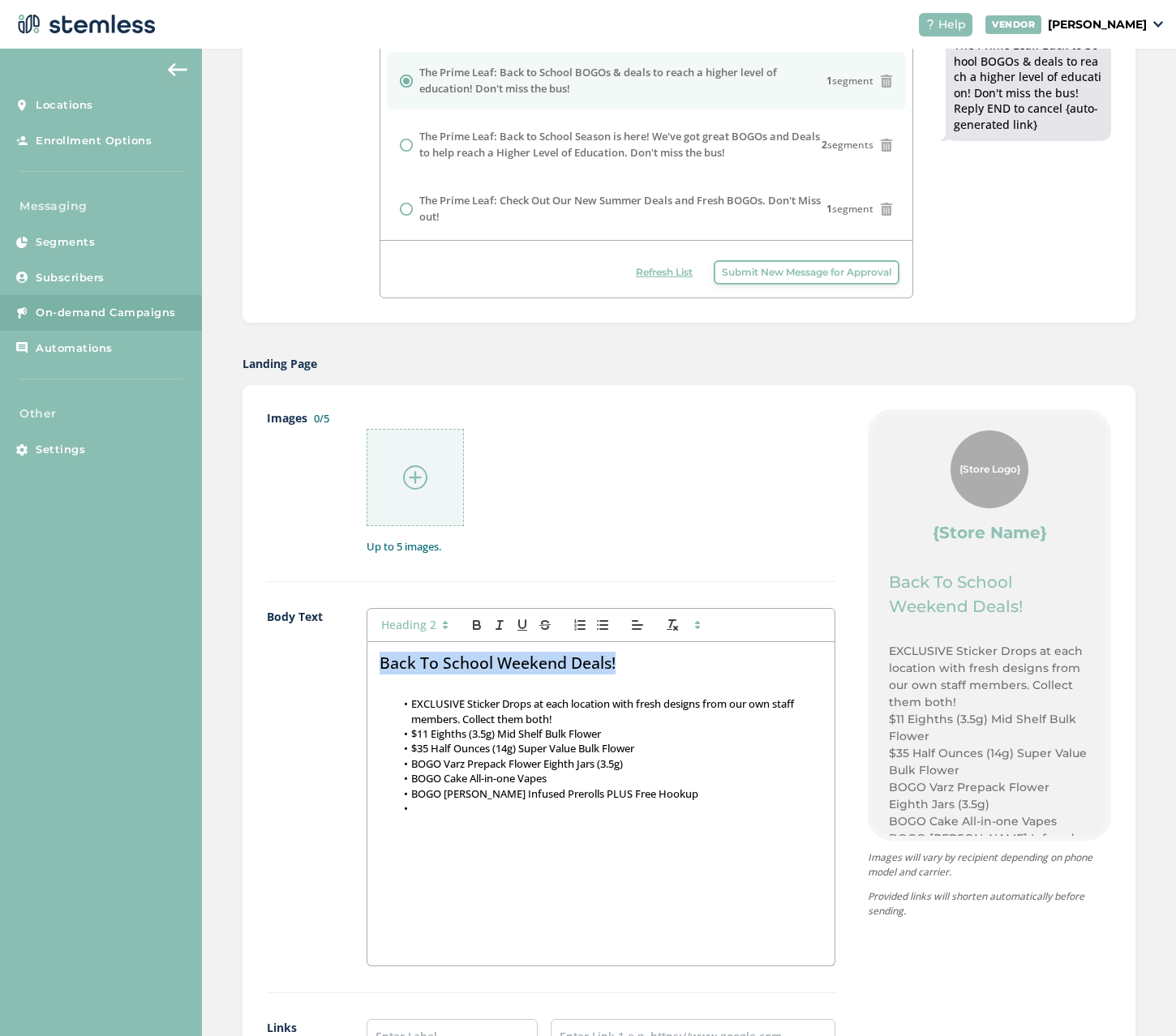
drag, startPoint x: 619, startPoint y: 660, endPoint x: 294, endPoint y: 652, distance: 325.1
click at [294, 652] on div "Body Text Back To School Weekend Deals! EXCLUSIVE Sticker Drops at each locatio…" at bounding box center [551, 800] width 568 height 385
click at [635, 665] on line at bounding box center [637, 665] width 9 height 0
click at [669, 781] on li "BOGO Cake All-in-one Vapes" at bounding box center [608, 777] width 426 height 14
click at [576, 812] on li at bounding box center [608, 807] width 426 height 14
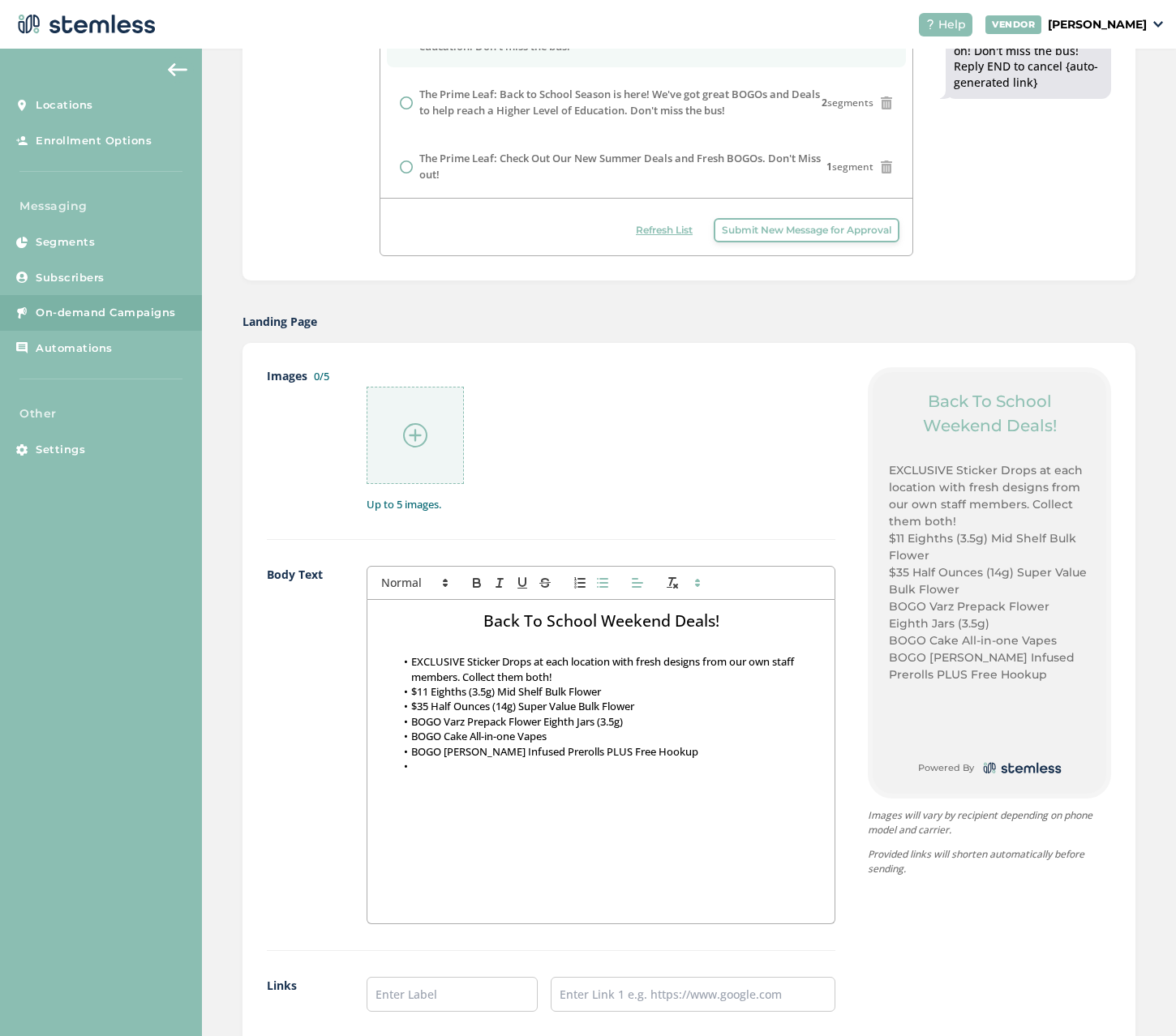
scroll to position [648, 0]
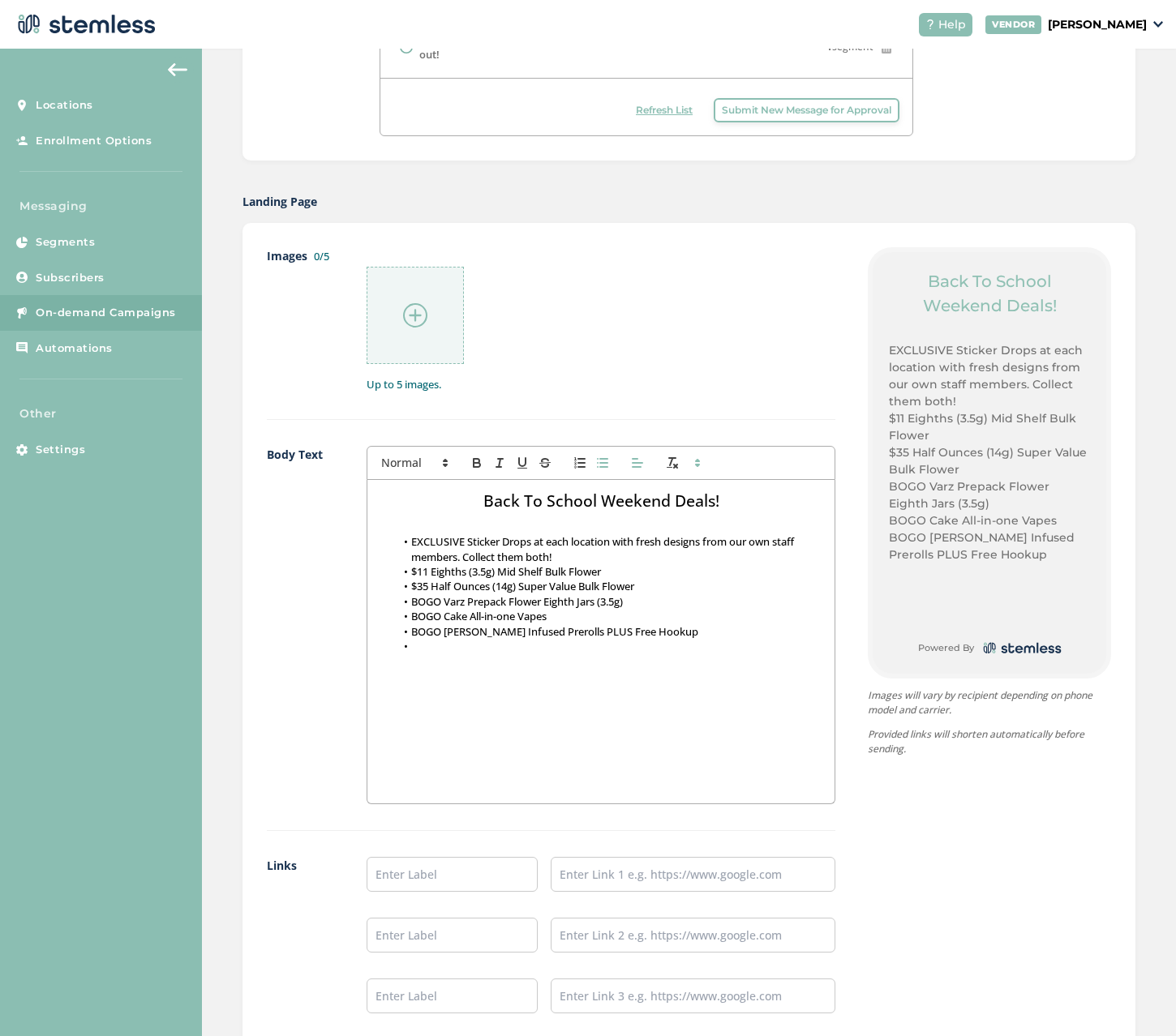
click at [438, 647] on li at bounding box center [608, 646] width 426 height 14
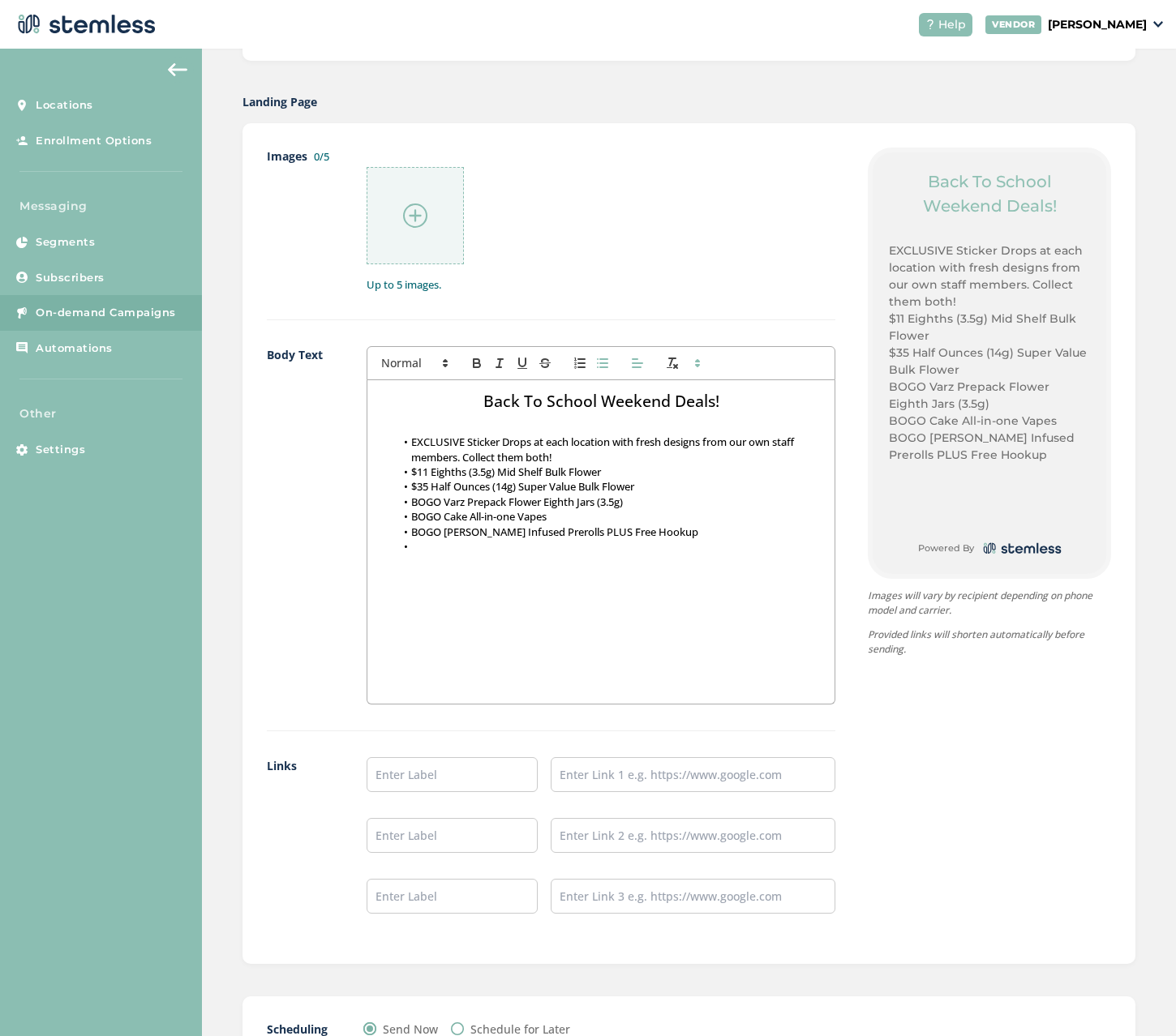
scroll to position [876, 0]
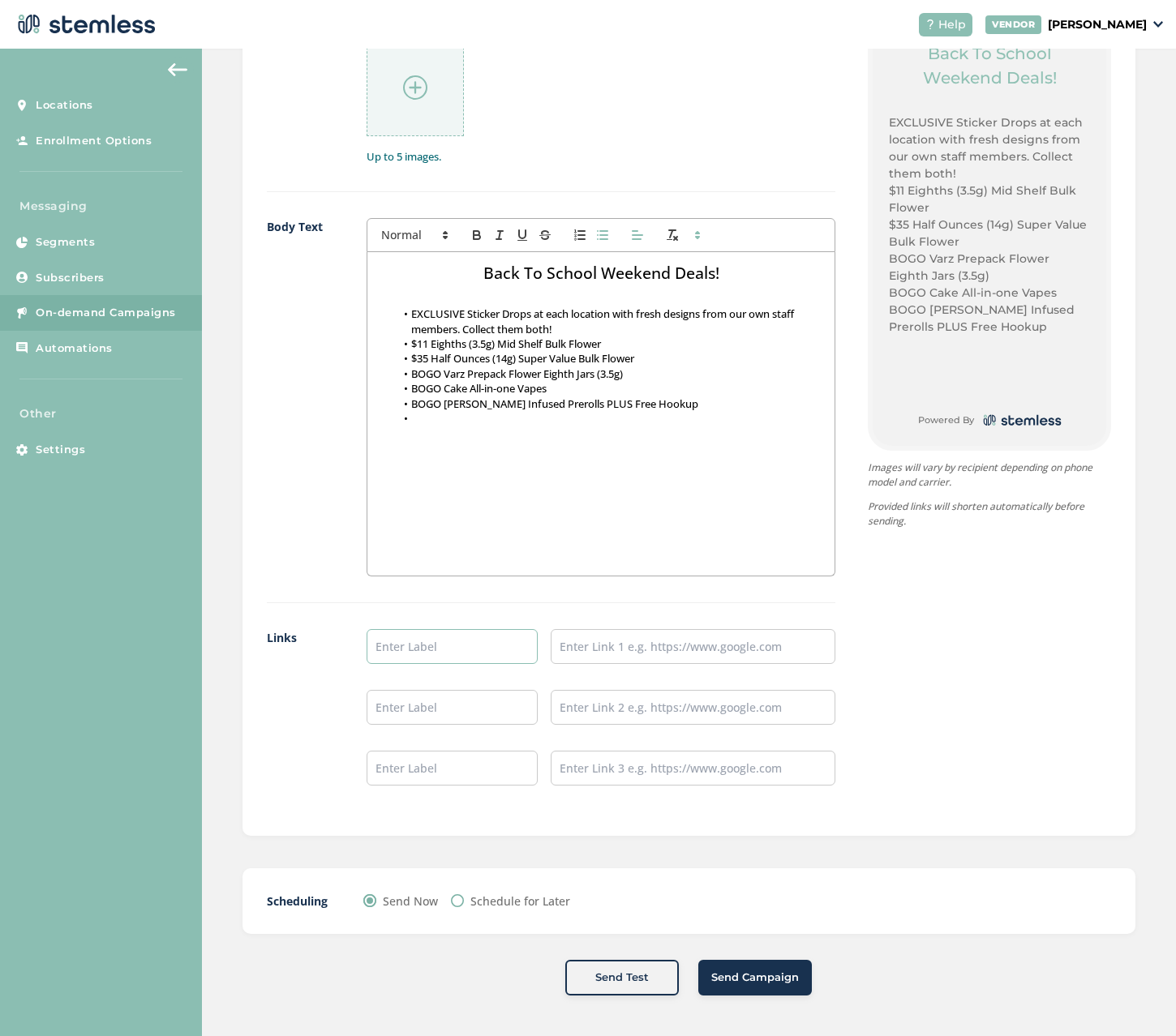
click at [439, 651] on input "text" at bounding box center [452, 646] width 171 height 35
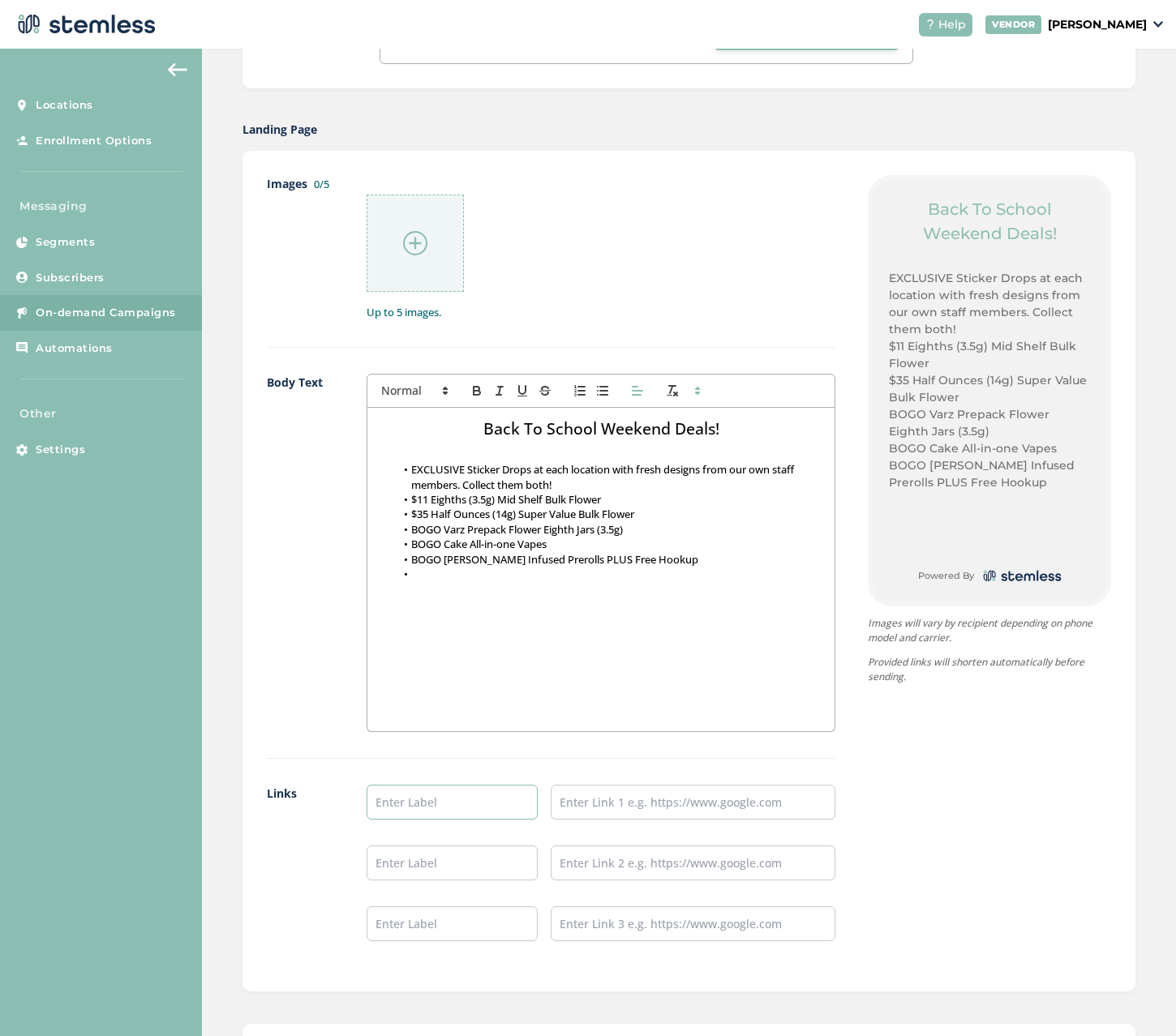
scroll to position [714, 0]
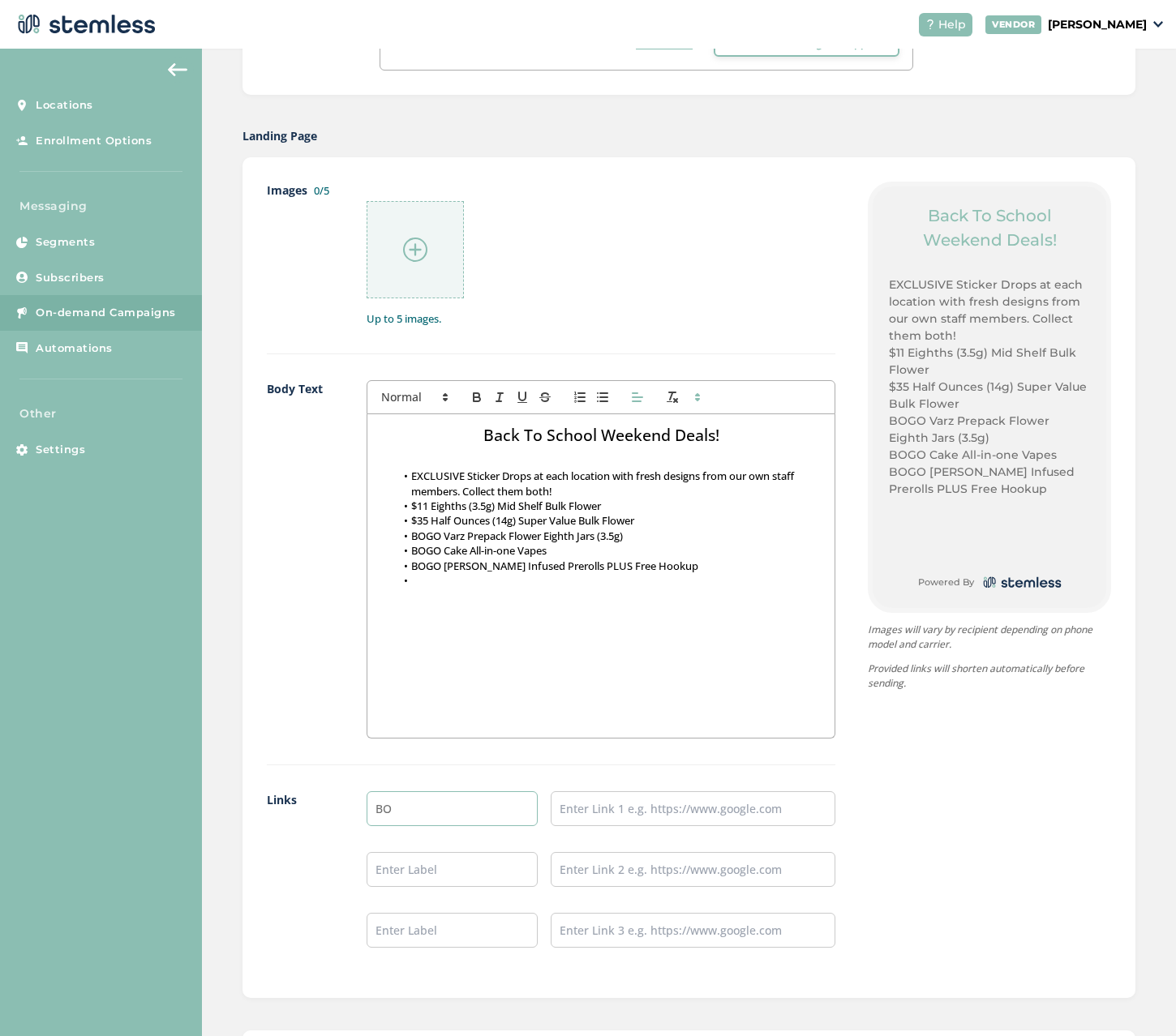
type input "B"
click at [547, 593] on div "Back To School Weekend Deals! EXCLUSIVE Sticker Drops at each location with fre…" at bounding box center [601, 576] width 467 height 323
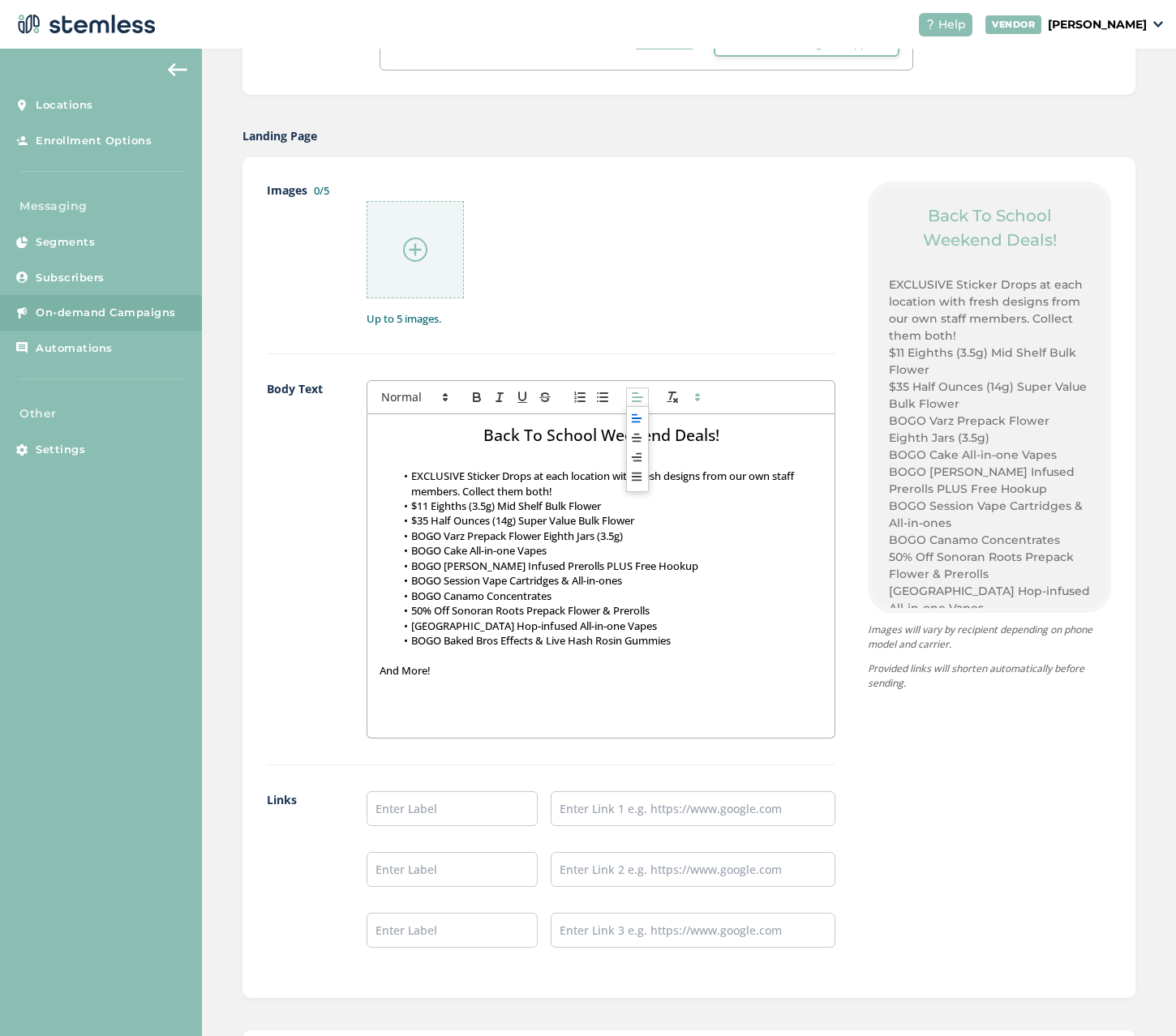
click at [631, 400] on icon at bounding box center [637, 396] width 14 height 14
click at [643, 435] on span at bounding box center [637, 439] width 20 height 20
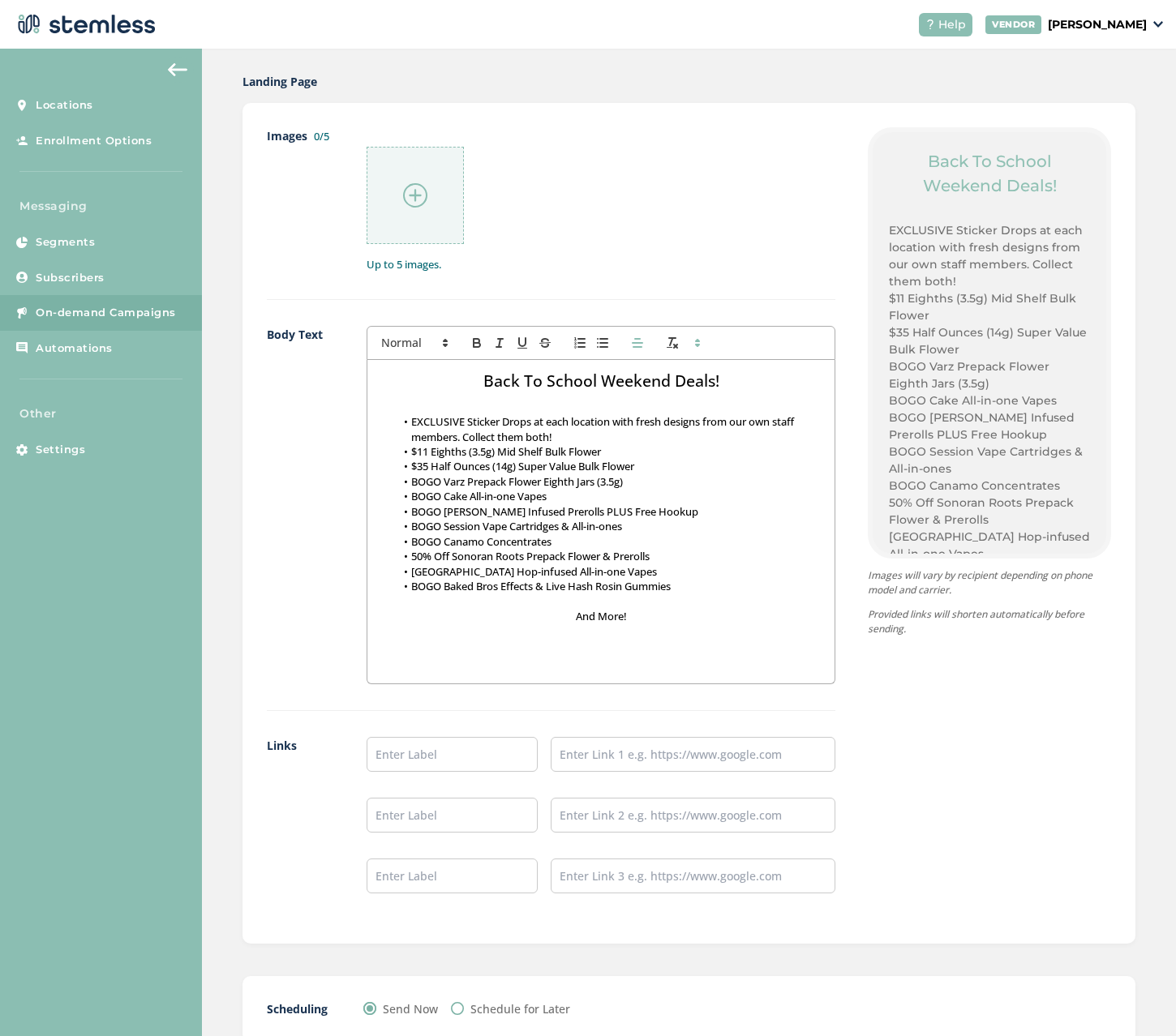
scroll to position [795, 0]
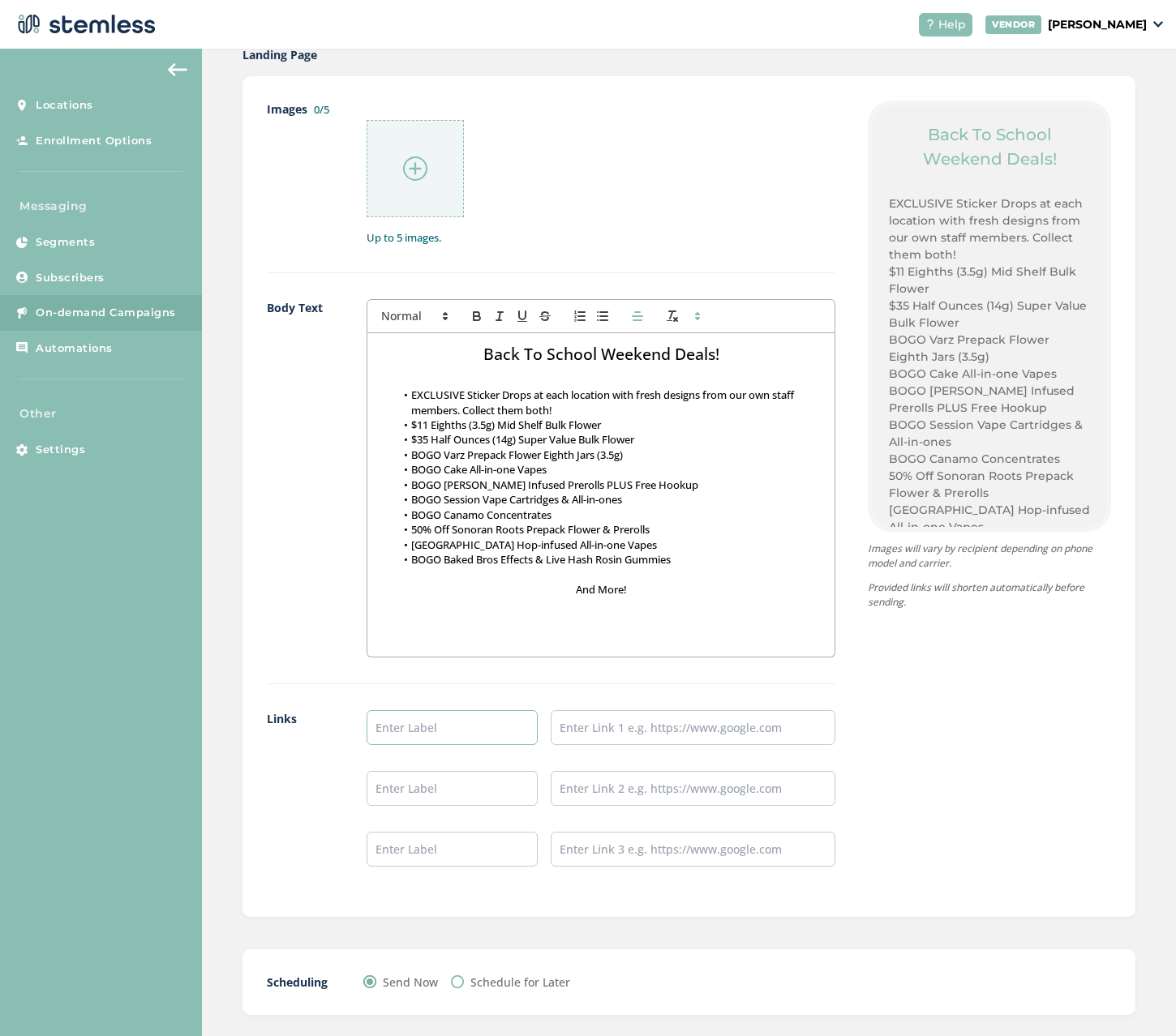
click at [431, 730] on input "text" at bounding box center [452, 727] width 171 height 35
type input "Shop"
type input "[URL][DOMAIN_NAME]"
type input "All Deals"
type input "[URL][DOMAIN_NAME]"
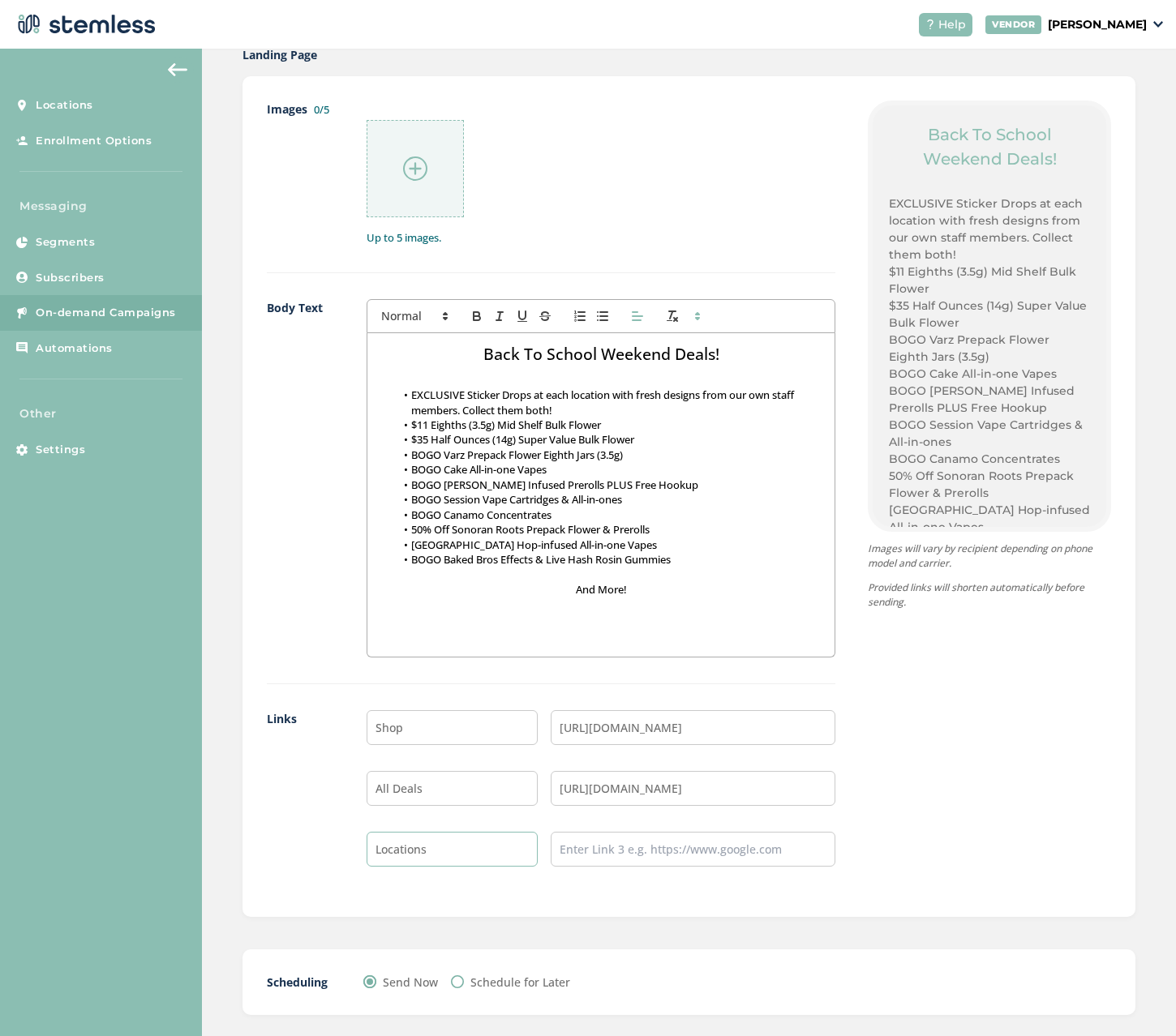
type input "Locations"
type input "H"
type input "[URL][DOMAIN_NAME]"
click at [744, 792] on input "[URL][DOMAIN_NAME]" at bounding box center [693, 788] width 284 height 35
drag, startPoint x: 762, startPoint y: 785, endPoint x: 464, endPoint y: 764, distance: 298.7
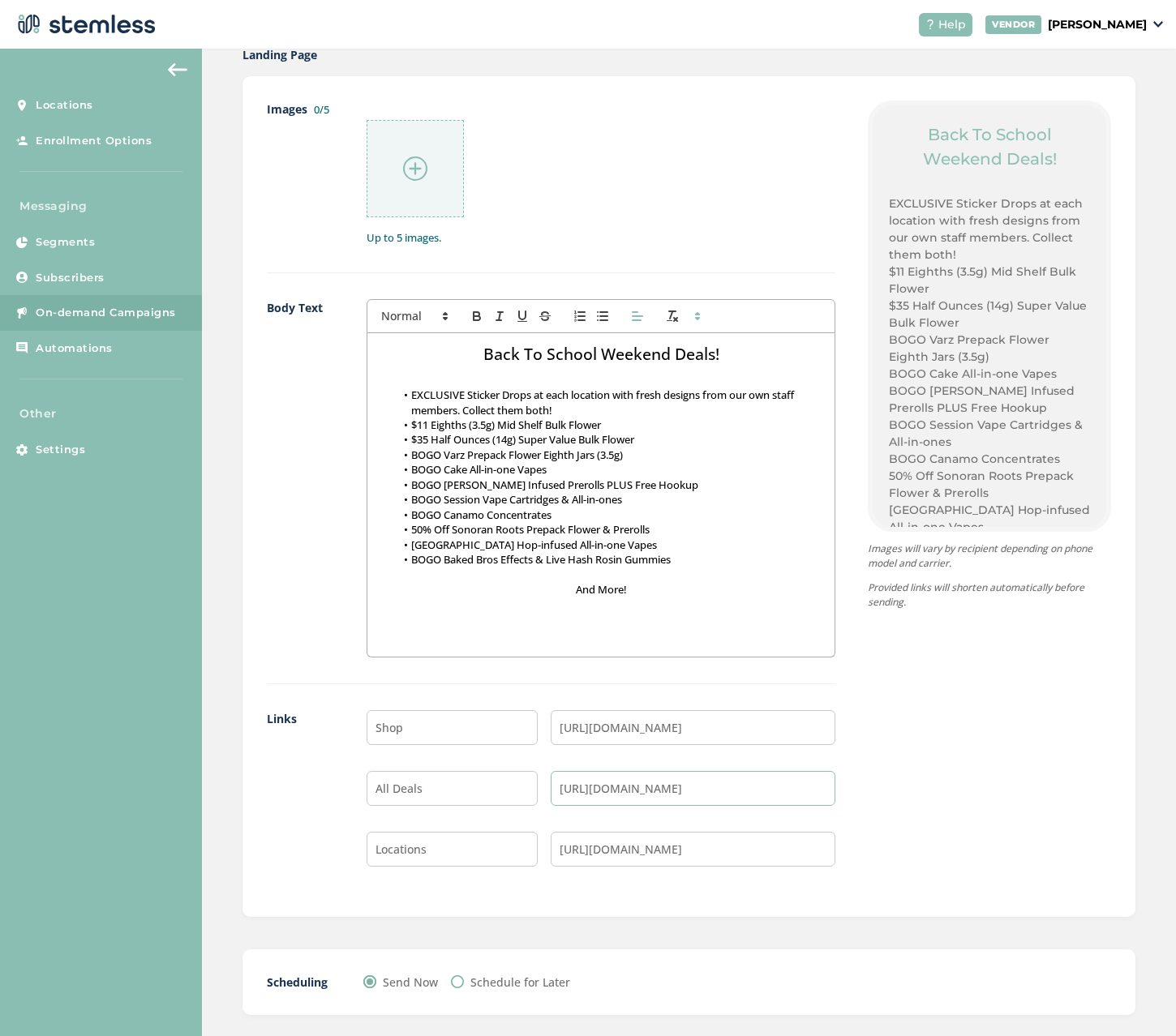
click at [471, 766] on ul "Shop [URL][DOMAIN_NAME] All Deals [URL][DOMAIN_NAME] Locations [URL][DOMAIN_NAM…" at bounding box center [601, 788] width 469 height 157
click at [758, 735] on input "[URL][DOMAIN_NAME]" at bounding box center [693, 727] width 284 height 35
drag, startPoint x: 772, startPoint y: 731, endPoint x: 317, endPoint y: 720, distance: 455.1
click at [317, 720] on div "Links Shop [URL][DOMAIN_NAME] All Deals [URL][DOMAIN_NAME] Locations [URL][DOMA…" at bounding box center [551, 801] width 568 height 182
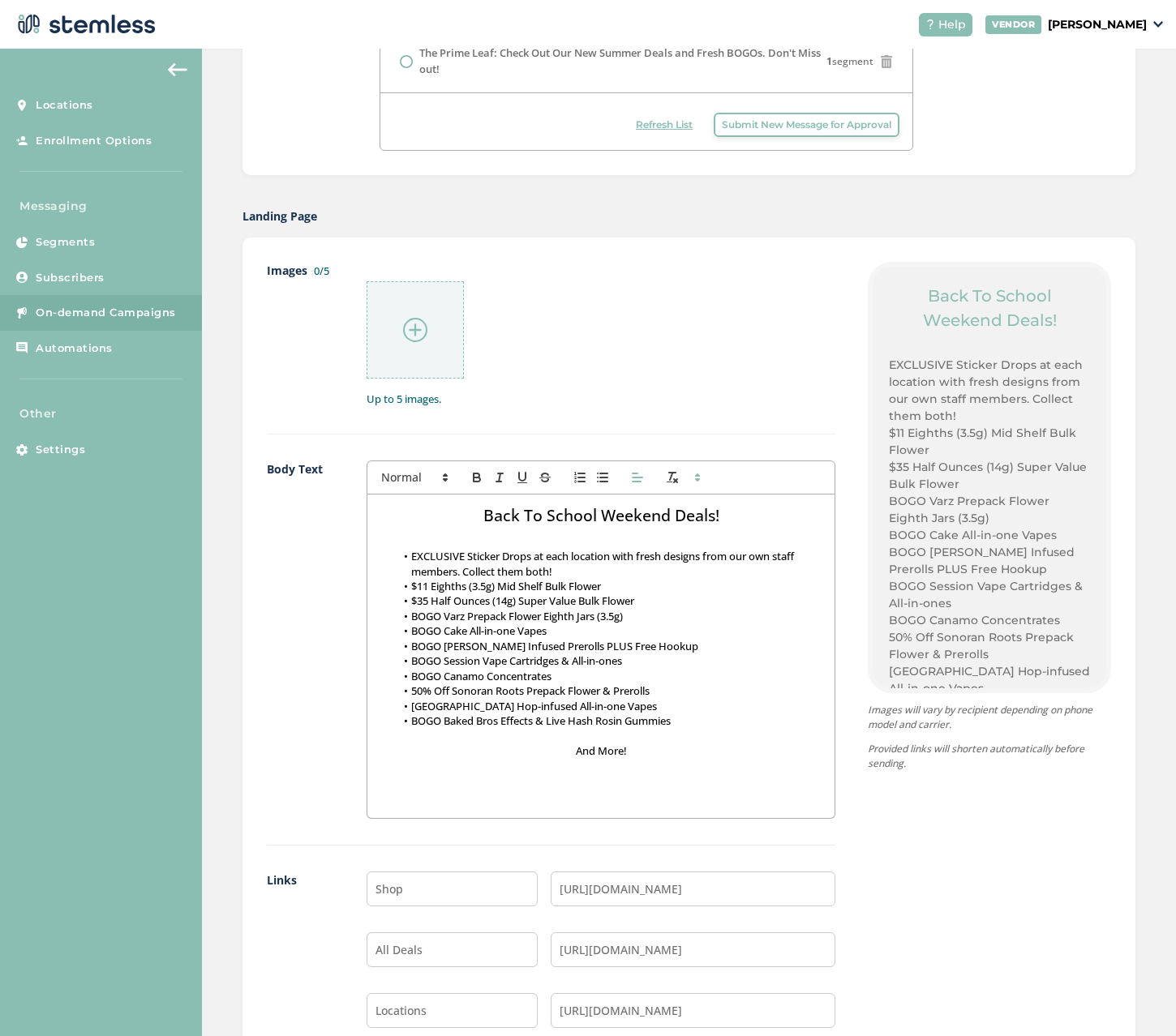
scroll to position [633, 0]
click at [410, 324] on img at bounding box center [415, 330] width 25 height 25
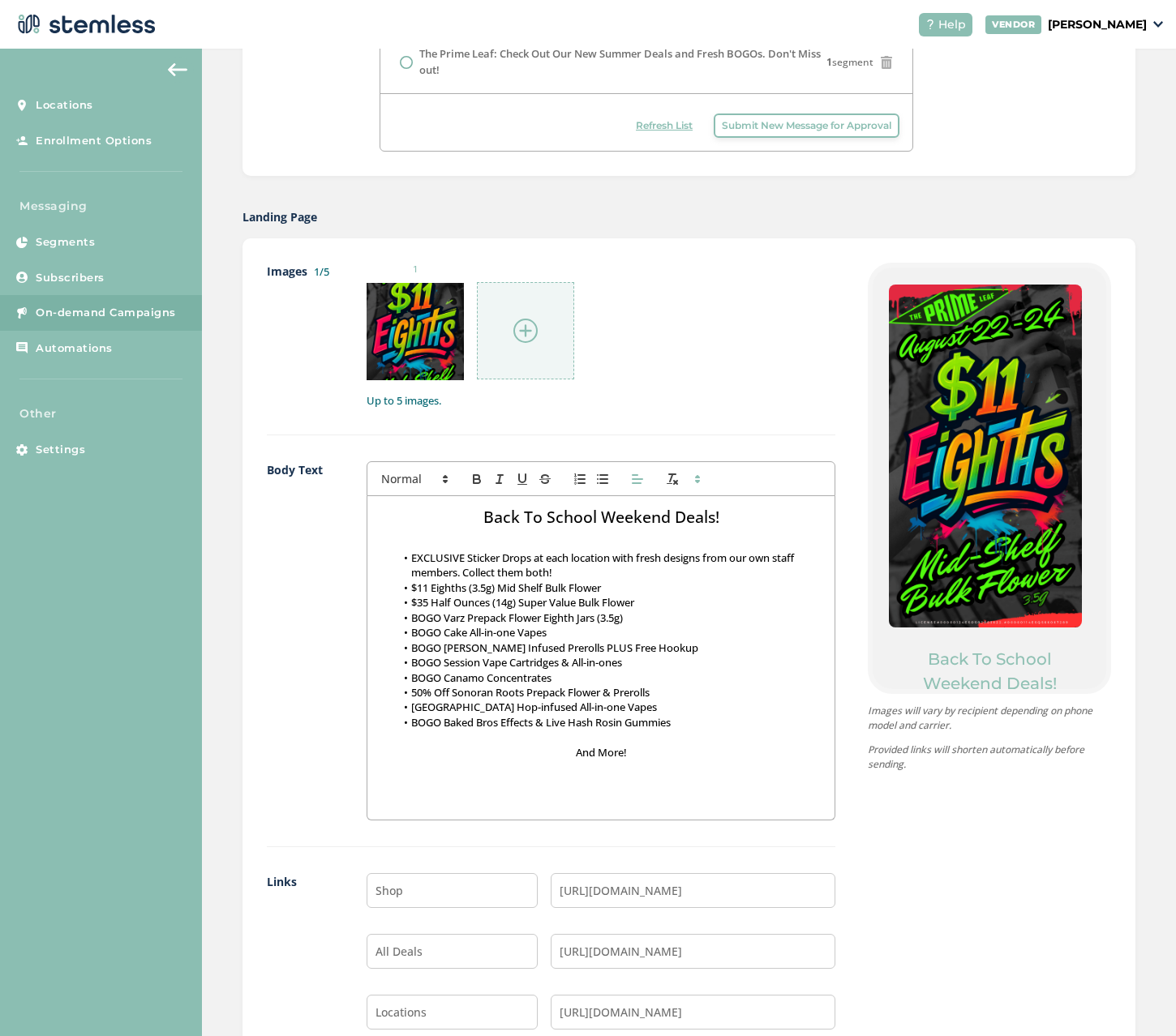
scroll to position [501, 0]
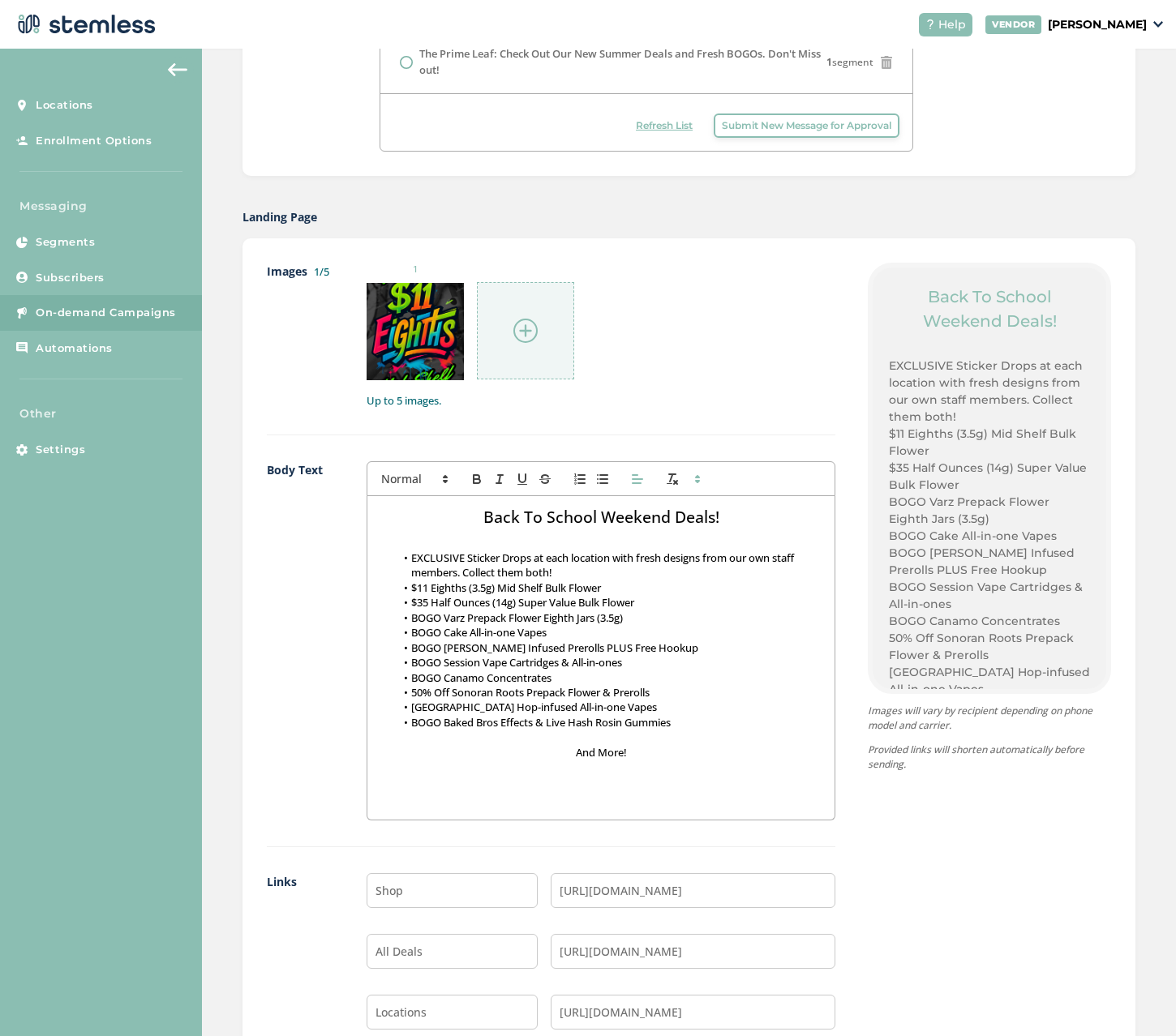
click at [548, 322] on div at bounding box center [525, 331] width 97 height 97
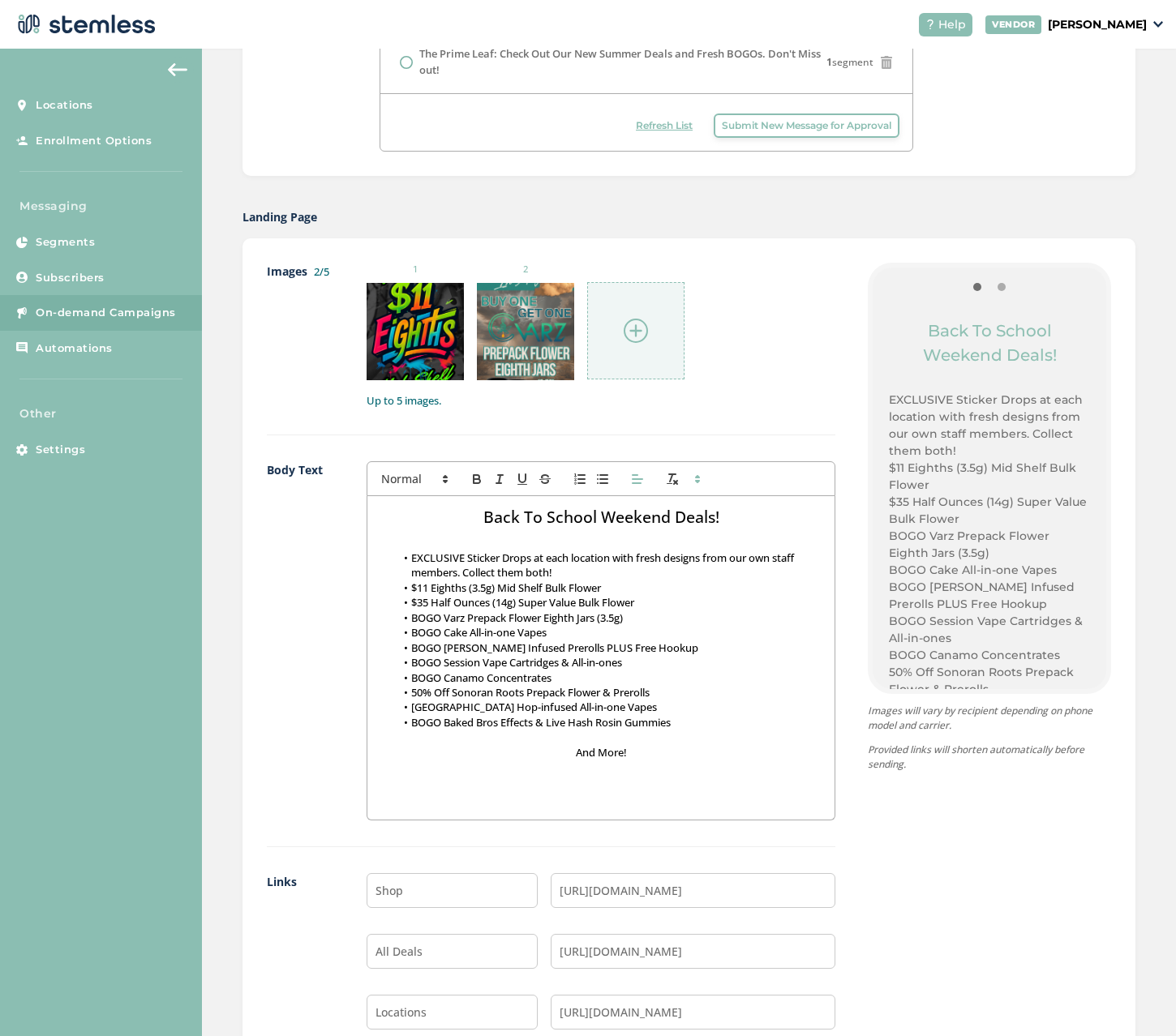
scroll to position [535, 0]
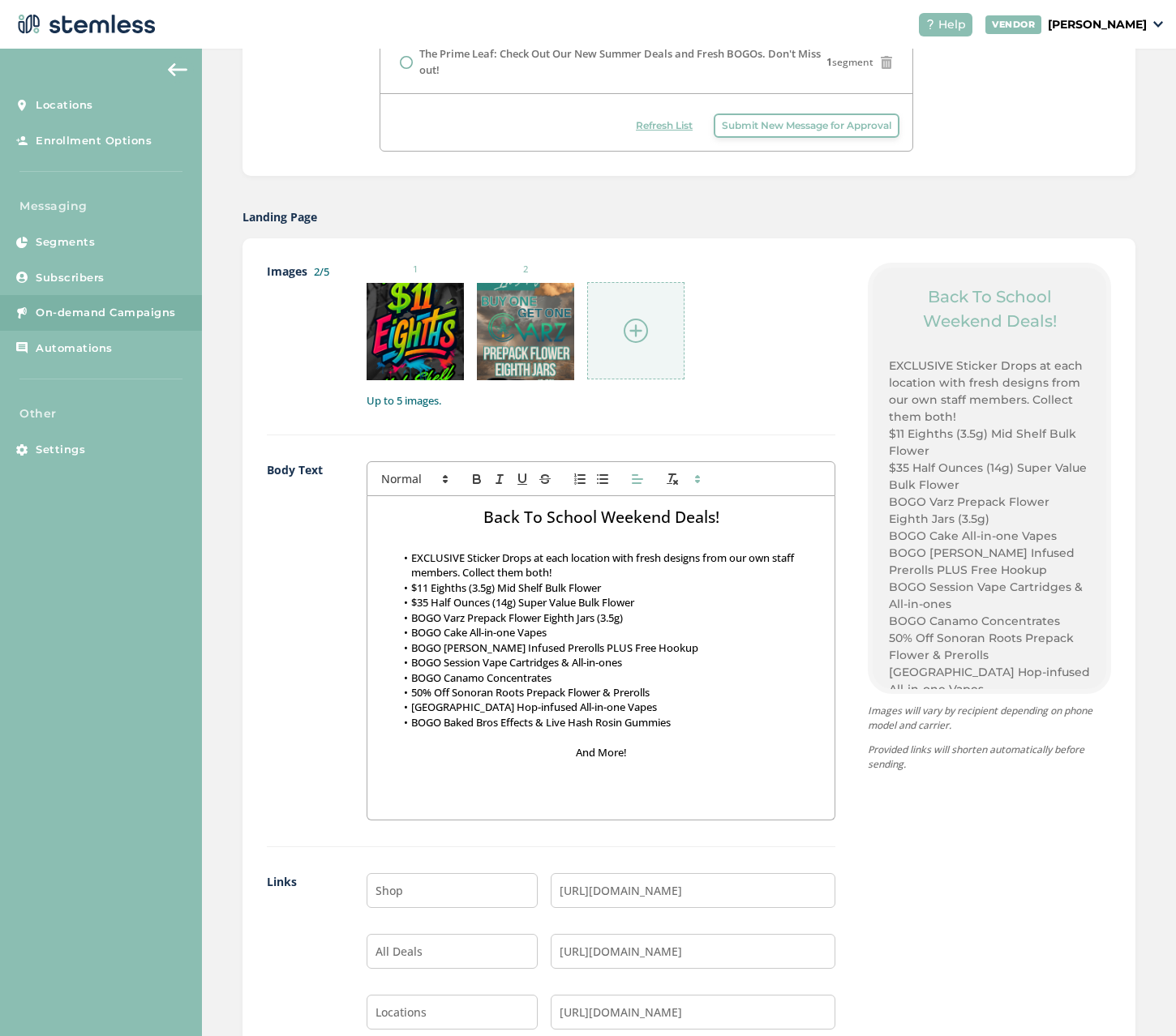
click at [644, 322] on img at bounding box center [636, 330] width 25 height 25
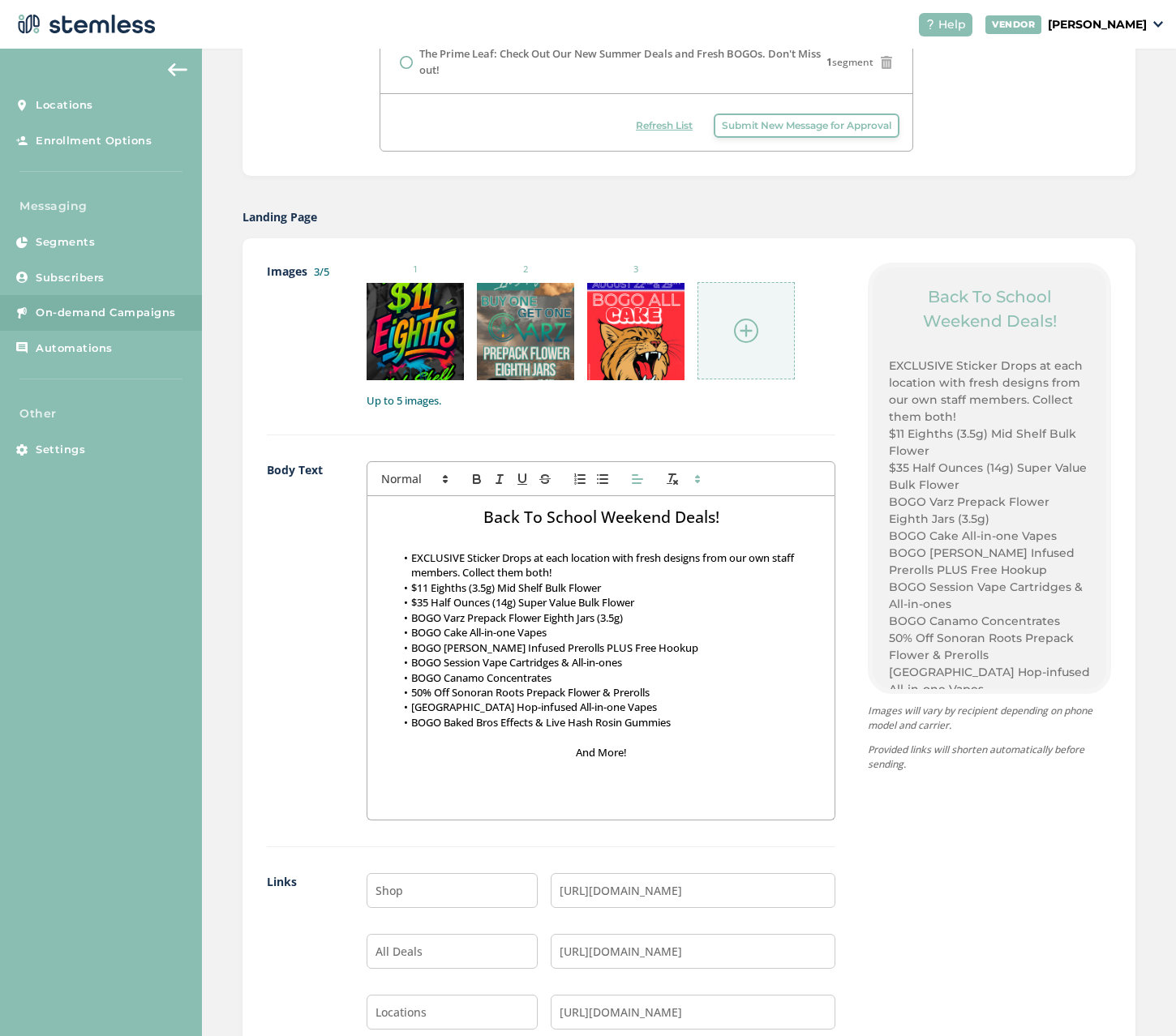
click at [745, 327] on img at bounding box center [745, 330] width 25 height 25
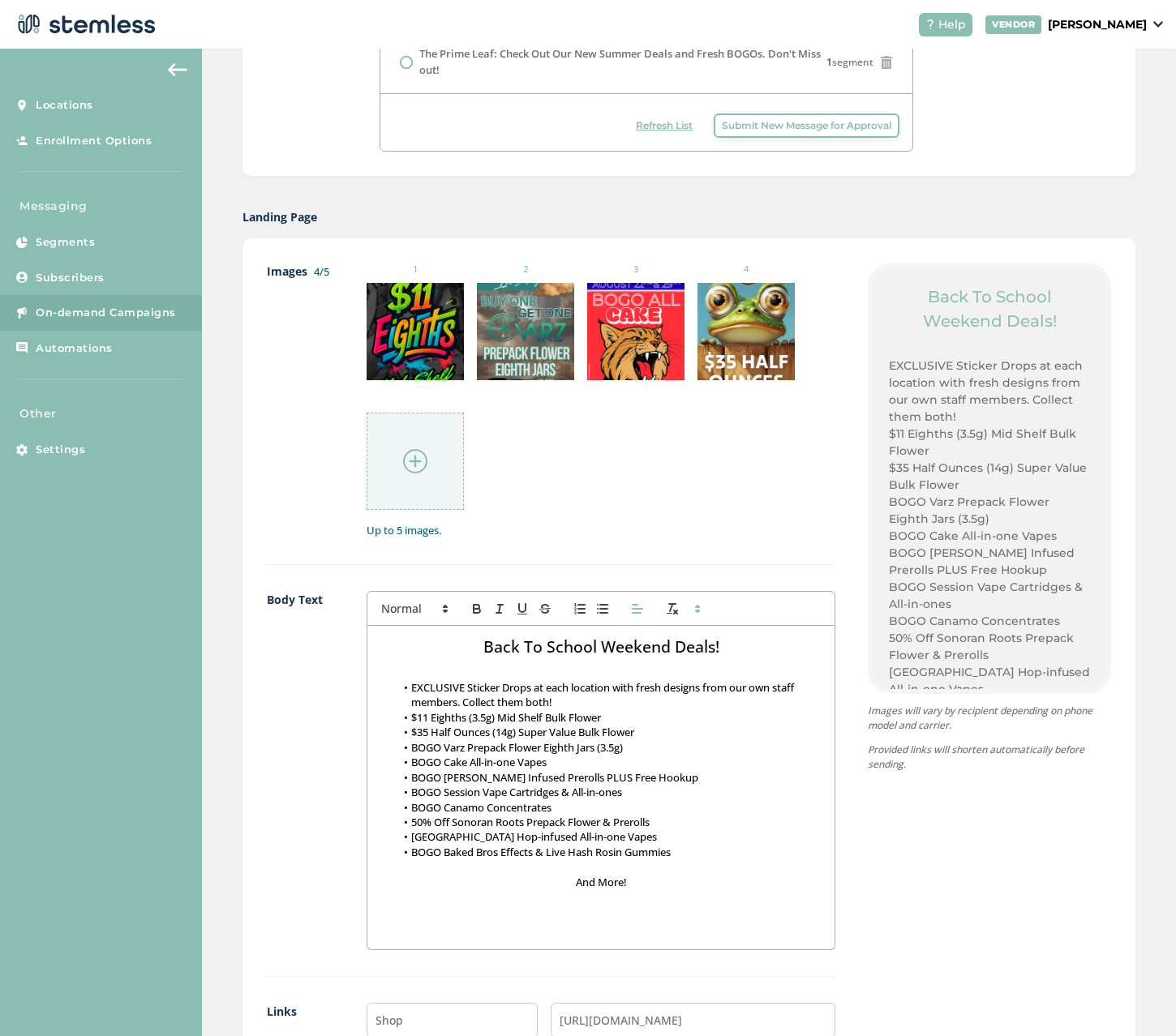
click at [420, 453] on img at bounding box center [415, 461] width 25 height 25
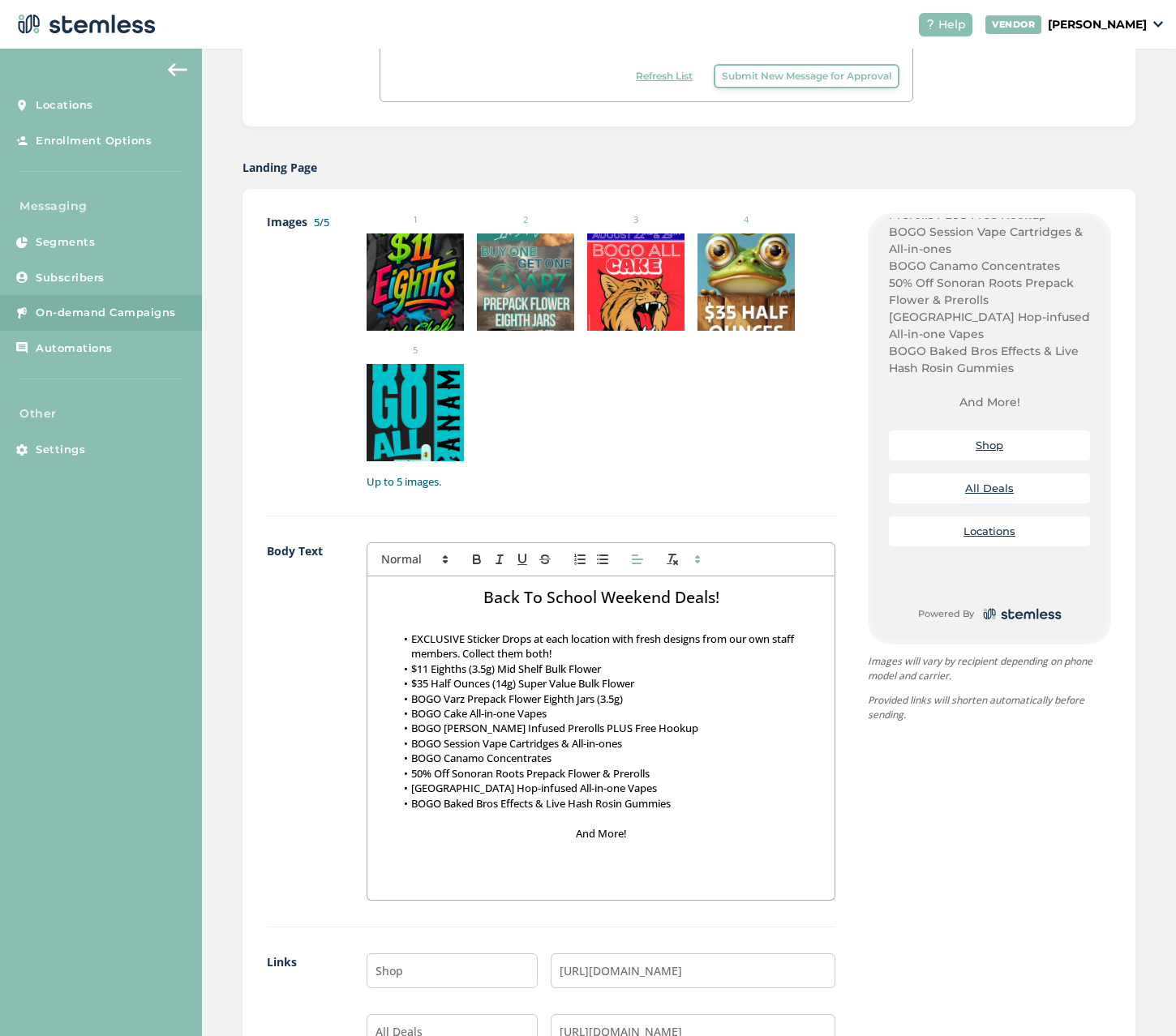
scroll to position [1006, 0]
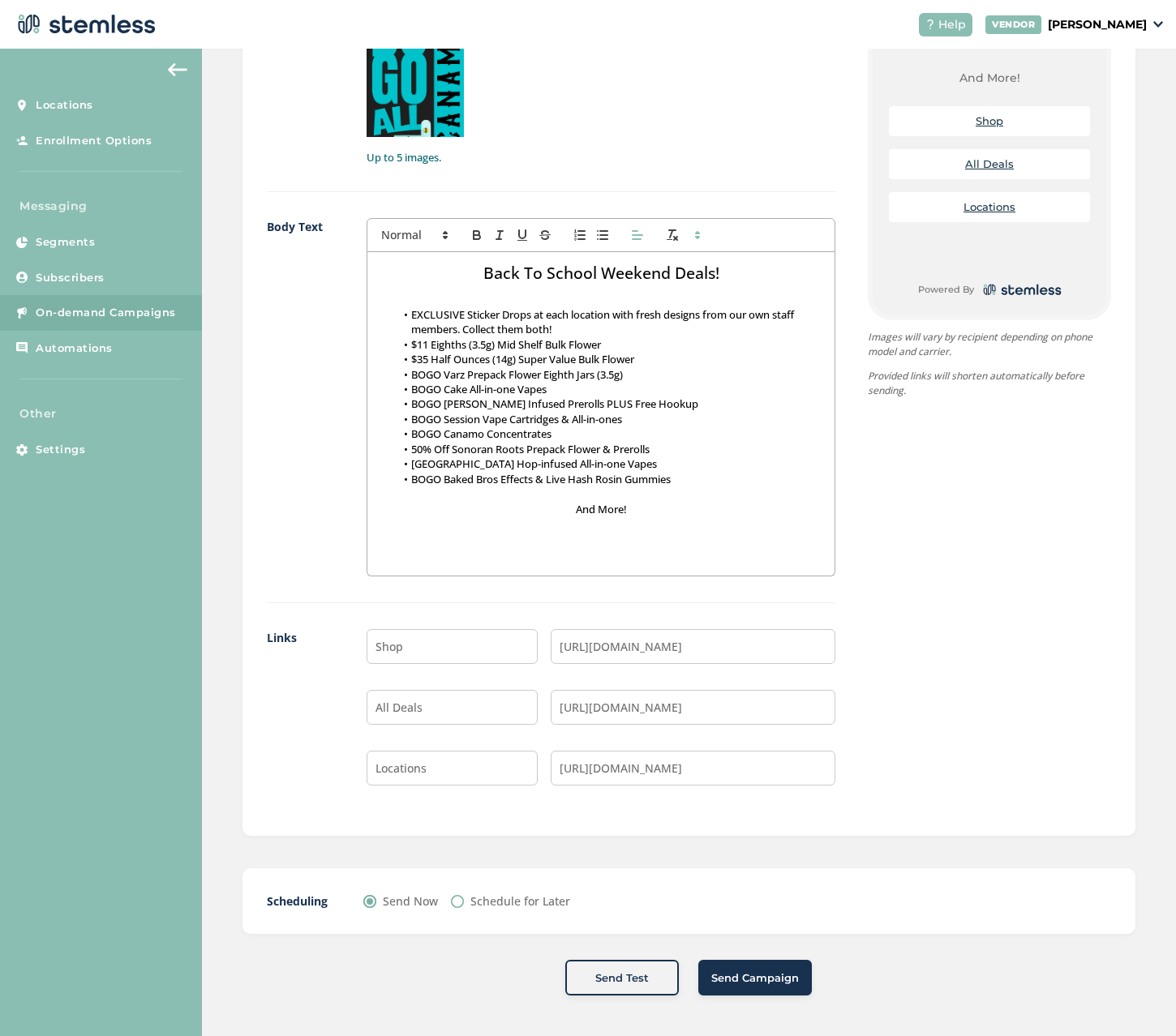
click at [623, 976] on span "Send Test" at bounding box center [621, 977] width 54 height 16
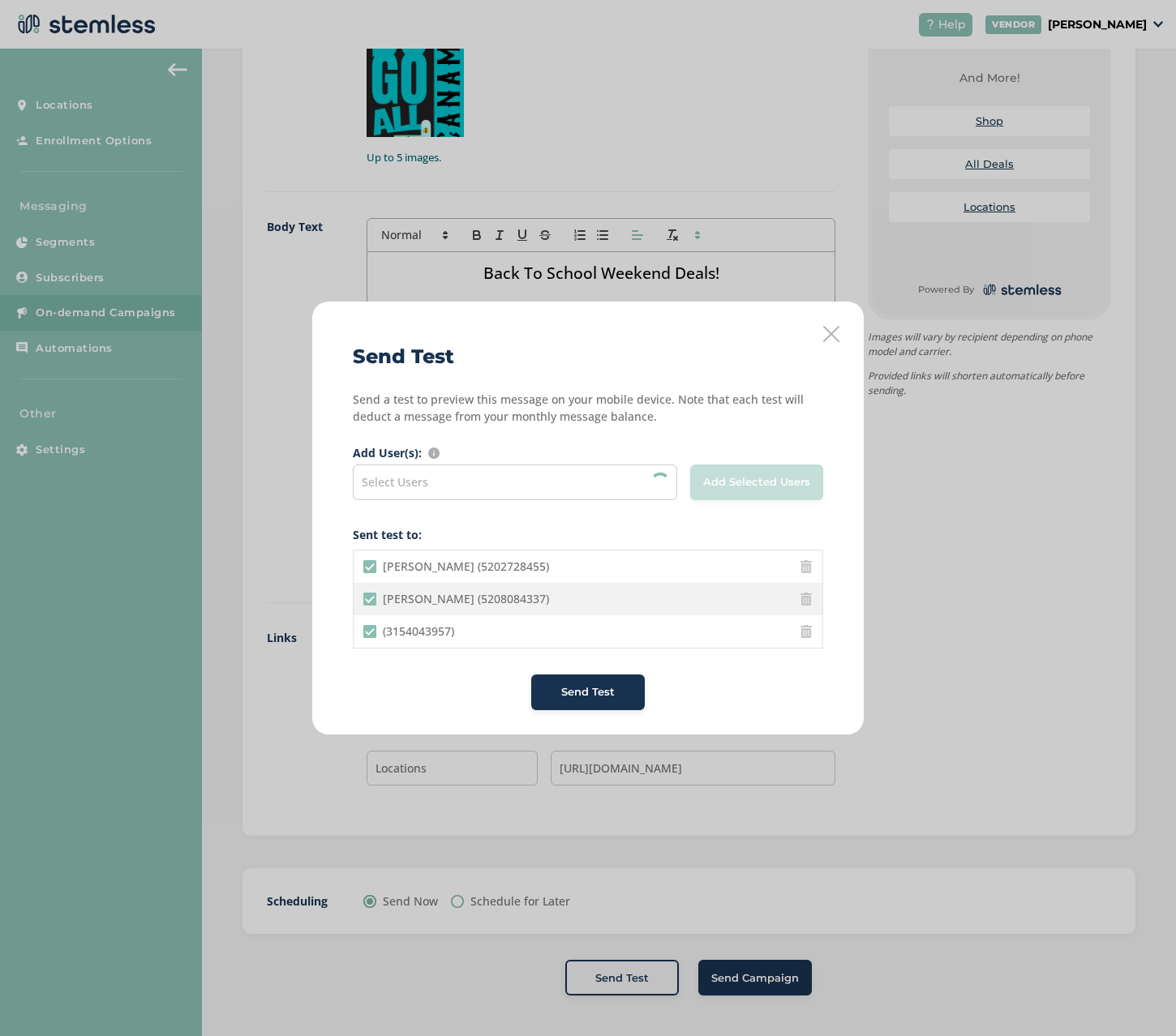
click at [375, 600] on \(5208084337\) "[PERSON_NAME] (5208084337)" at bounding box center [369, 598] width 13 height 13
checkbox \(5208084337\) "false"
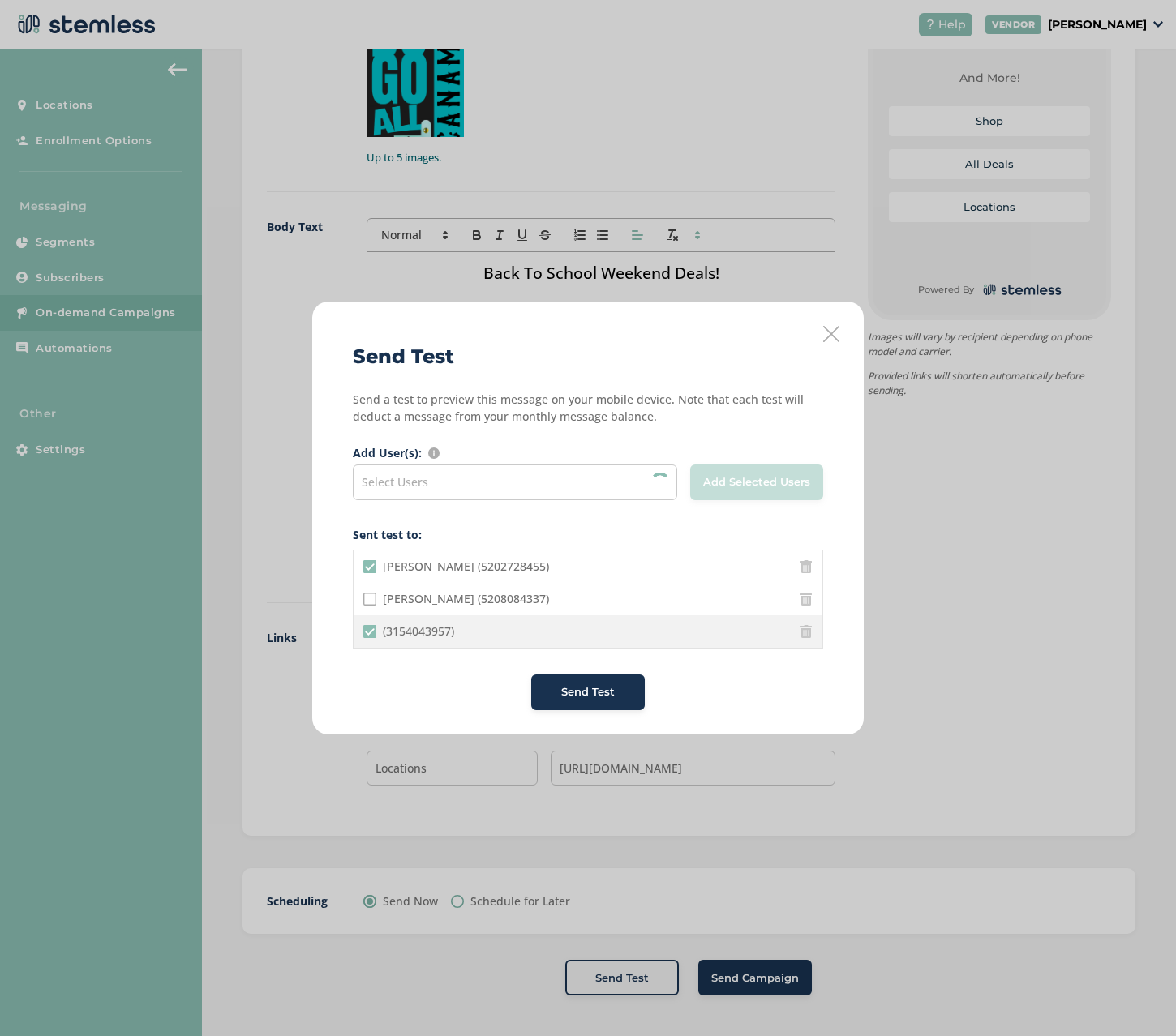
click at [371, 626] on \(3154043957\) "(3154043957)" at bounding box center [369, 631] width 13 height 13
checkbox \(3154043957\) "false"
click at [604, 692] on span "Send Test" at bounding box center [587, 692] width 54 height 16
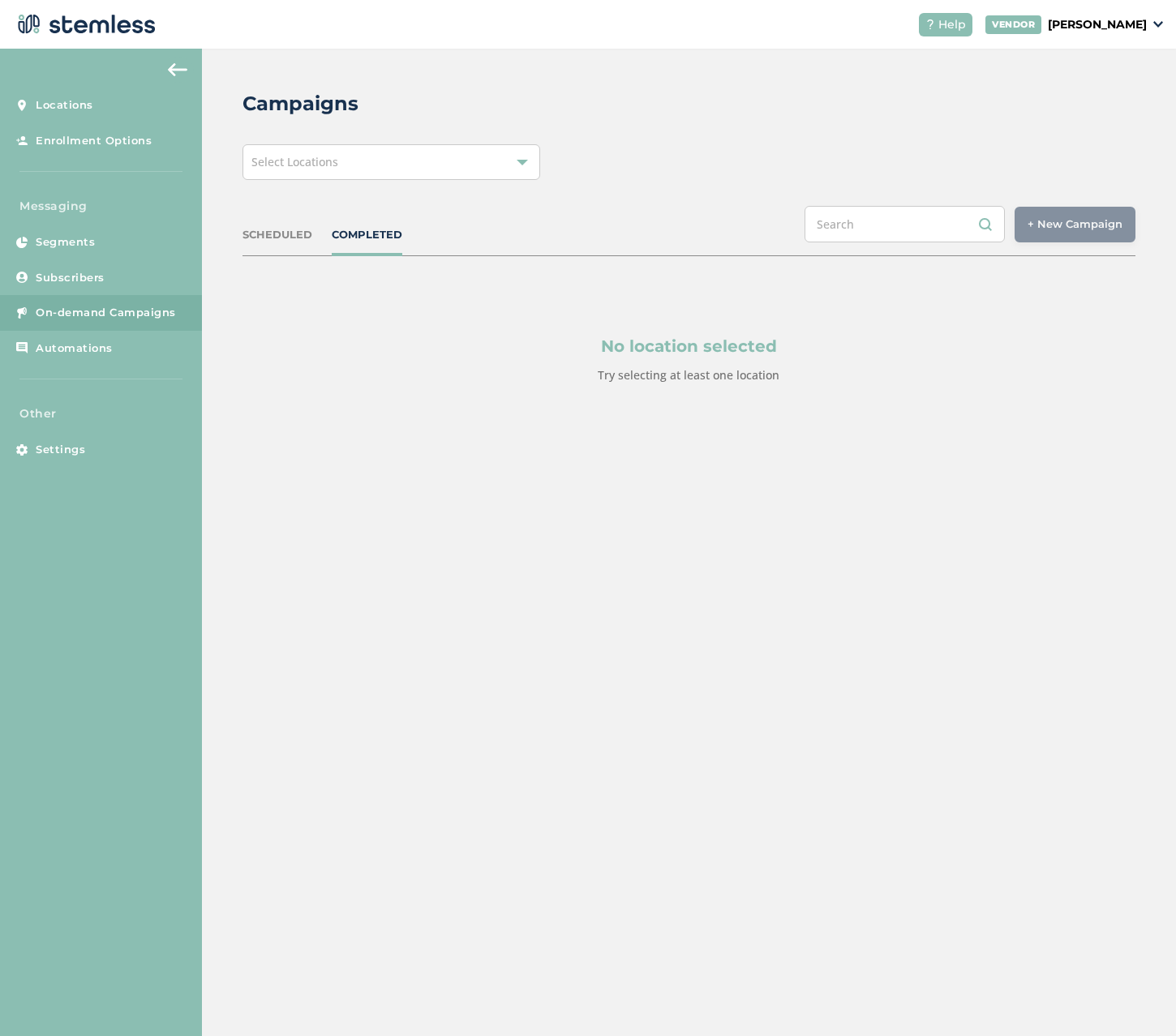
click at [435, 168] on div "Select Locations" at bounding box center [391, 162] width 298 height 36
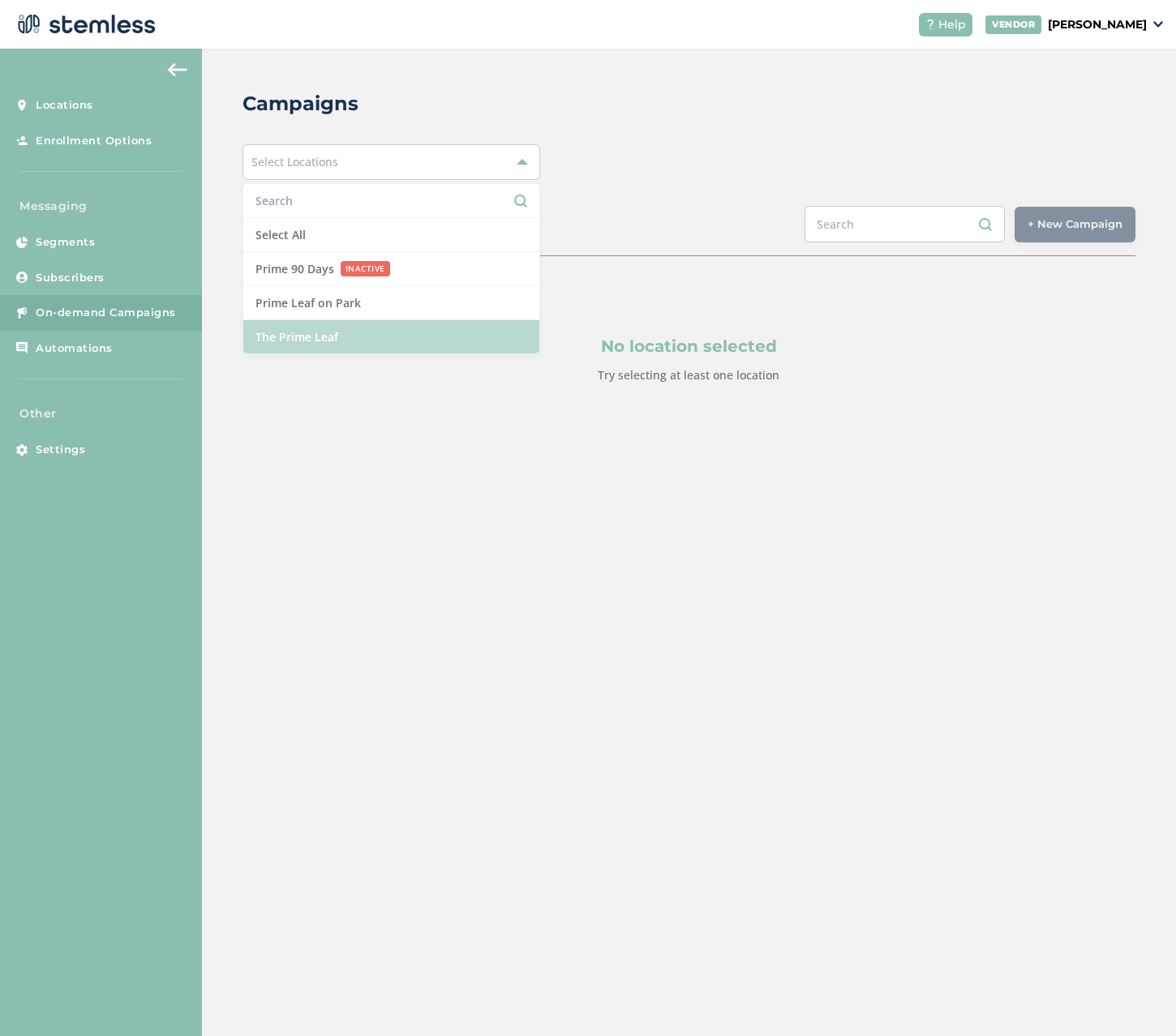
click at [300, 335] on li "The Prime Leaf" at bounding box center [391, 336] width 296 height 33
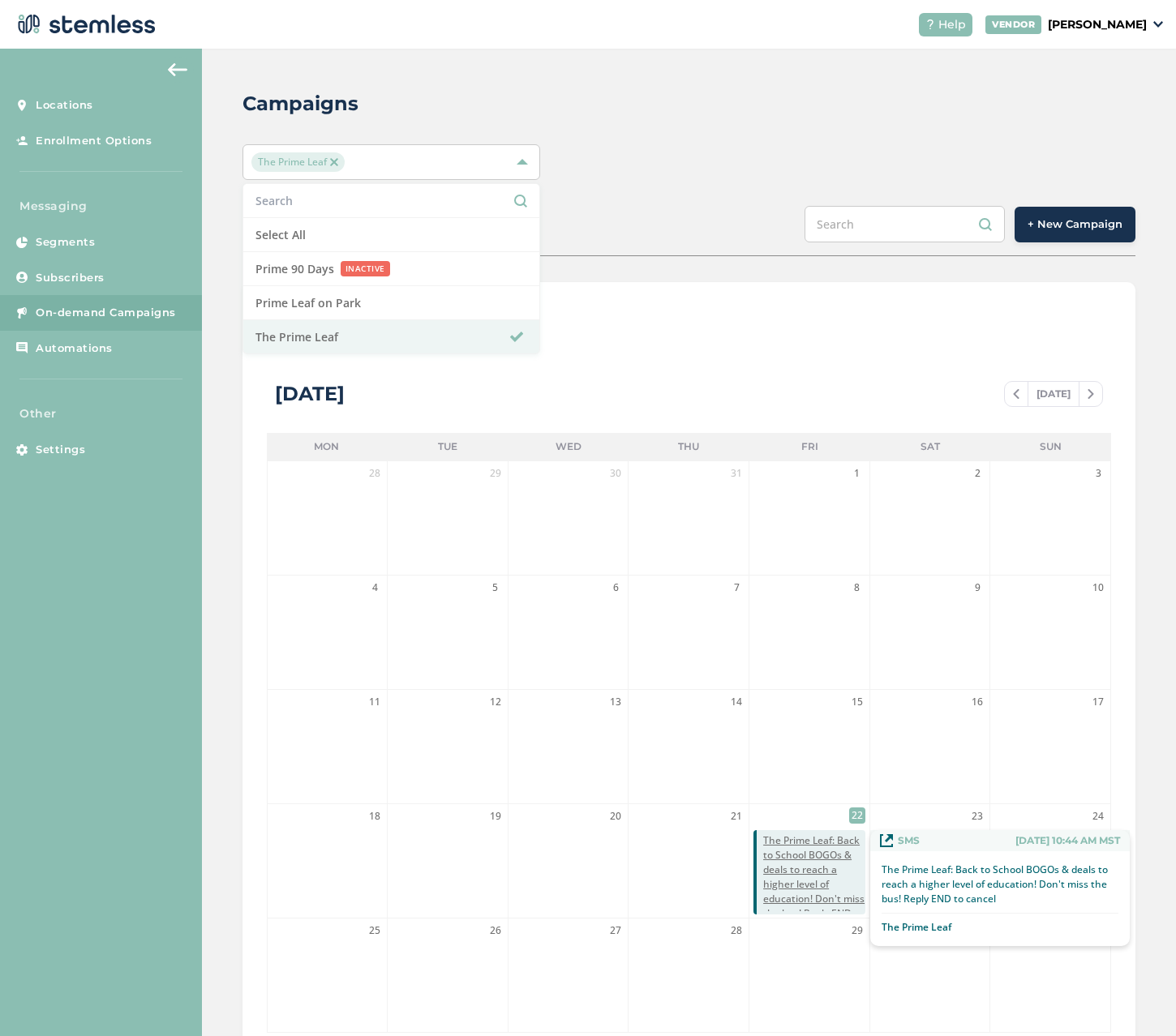
click at [816, 848] on span "The Prime Leaf: Back to School BOGOs & deals to reach a higher level of educati…" at bounding box center [814, 884] width 102 height 102
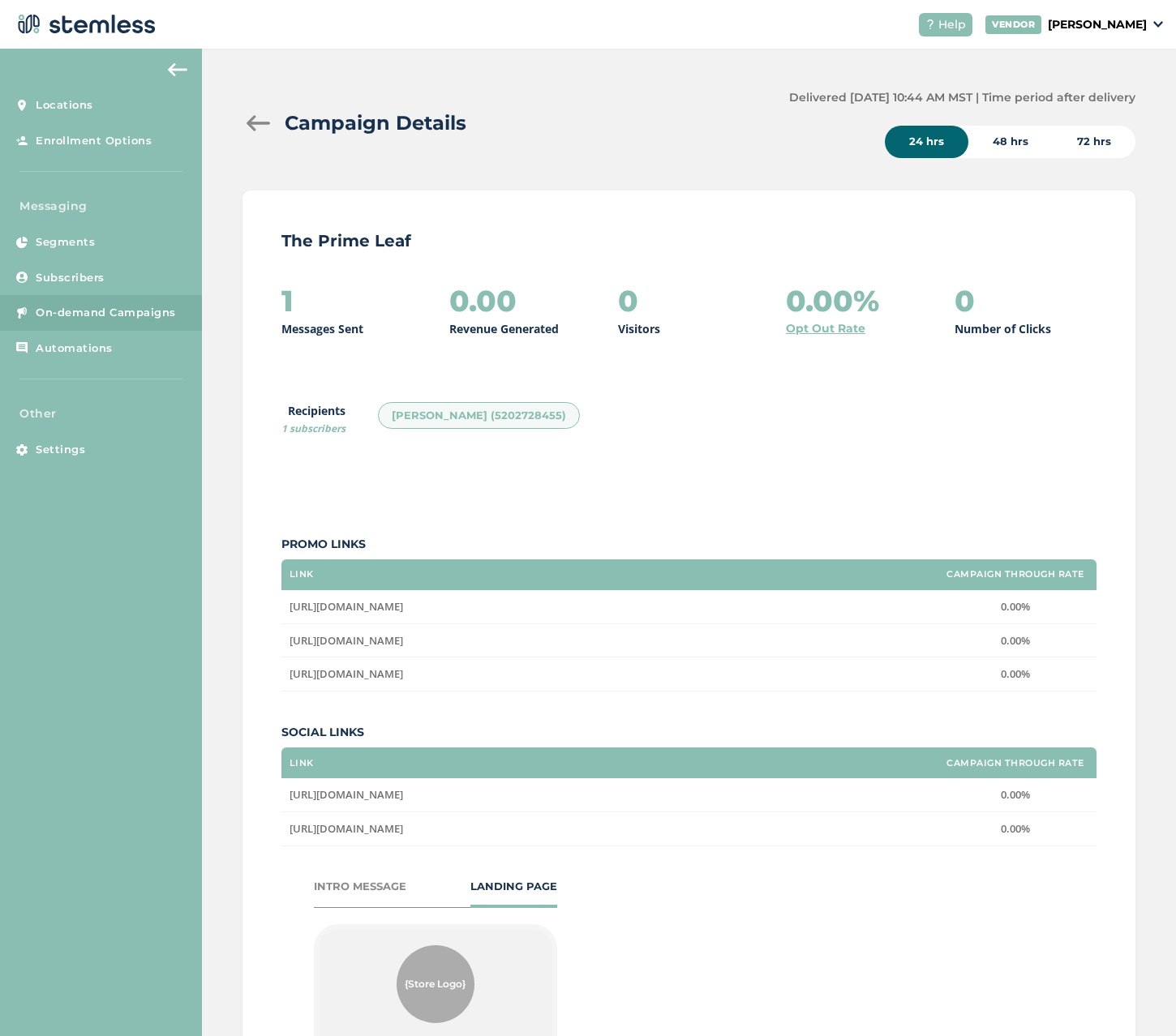
click at [245, 122] on div at bounding box center [259, 122] width 32 height 16
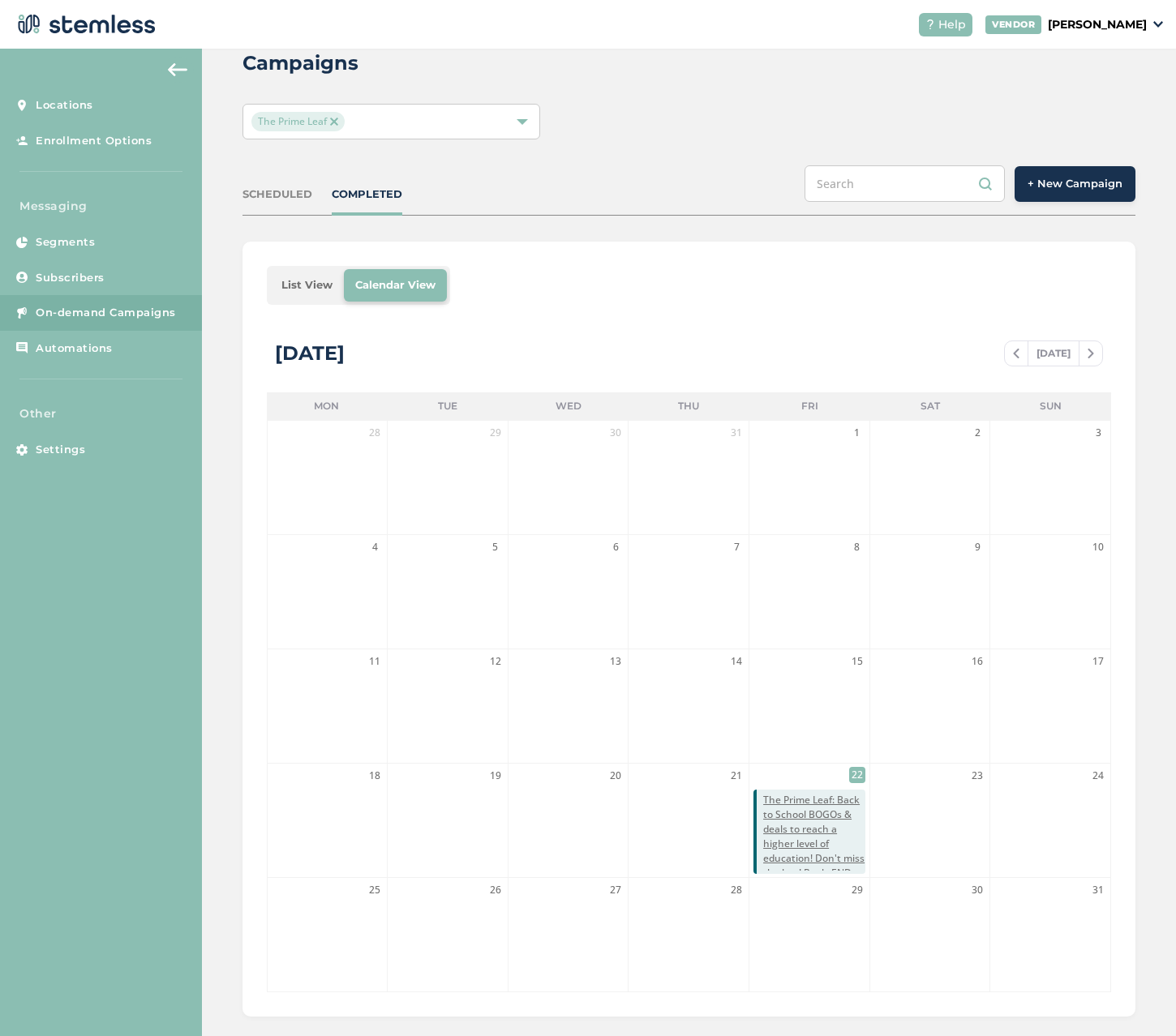
scroll to position [61, 0]
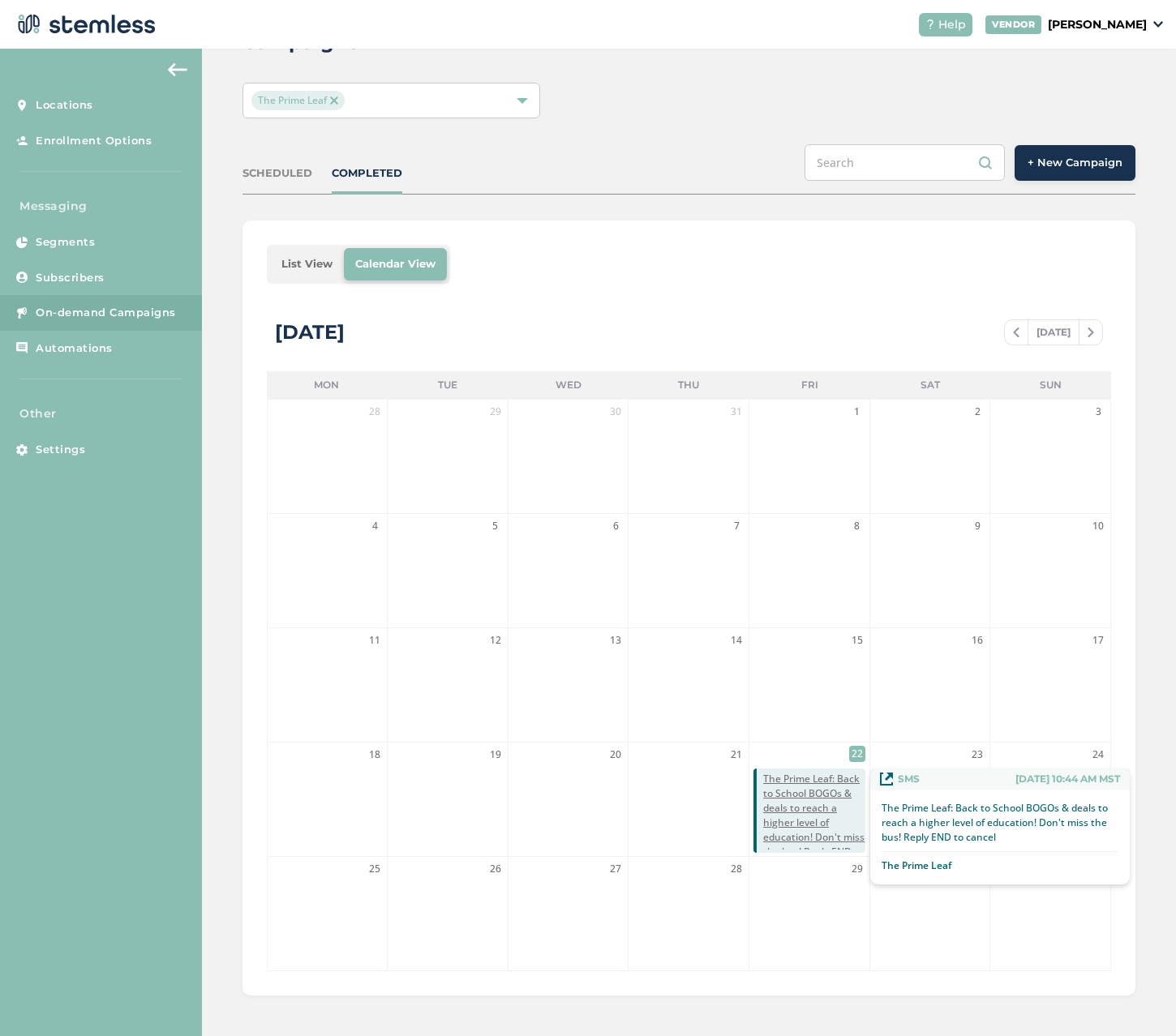
click at [793, 787] on span "The Prime Leaf: Back to School BOGOs & deals to reach a higher level of educati…" at bounding box center [814, 823] width 102 height 102
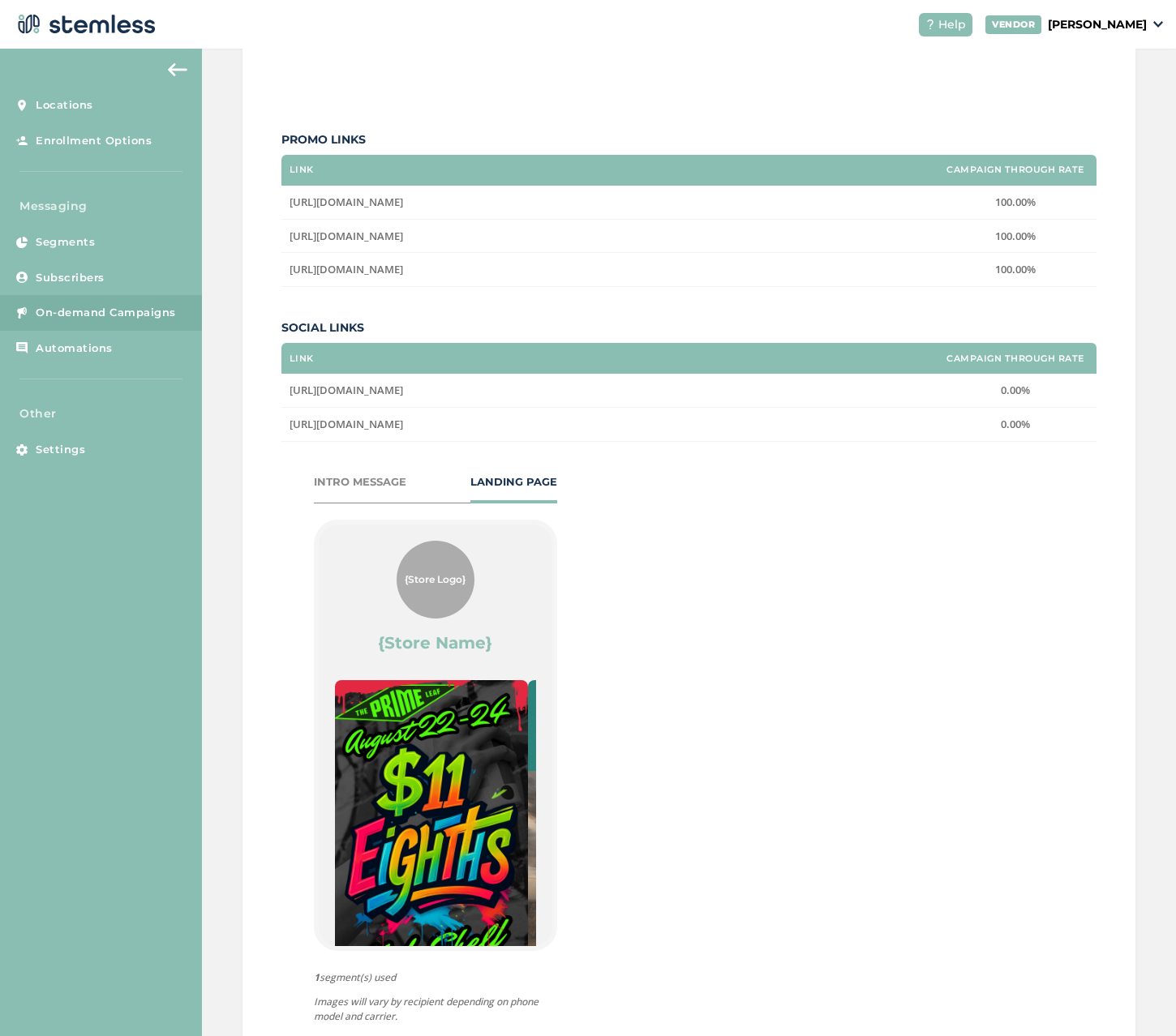
scroll to position [526, 0]
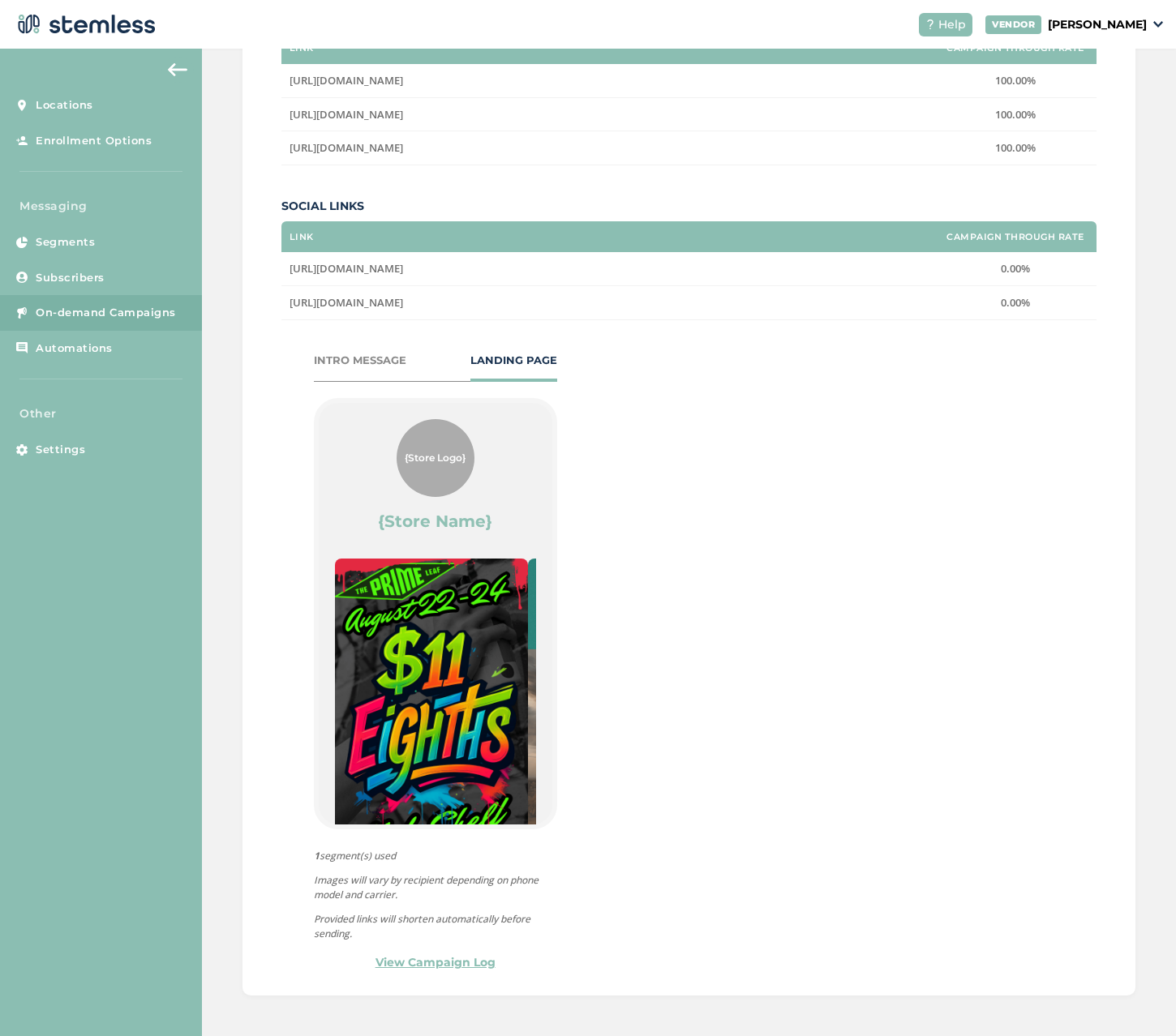
click at [767, 690] on div "1 Messages Sent 0.00 Revenue Generated 0 Visitors 0.00% Opt Out Rate 1 Number o…" at bounding box center [689, 365] width 815 height 1213
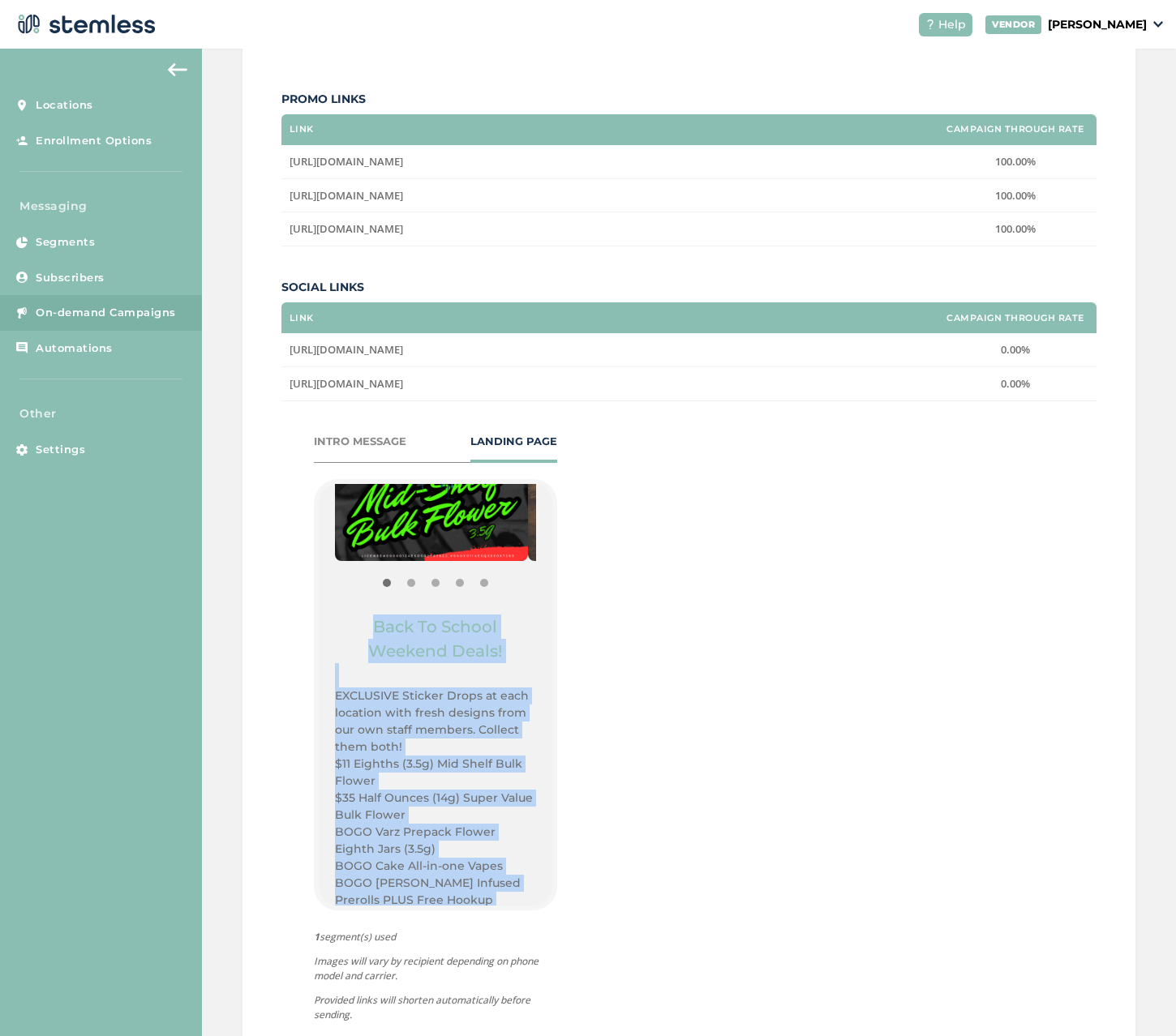
scroll to position [419, 0]
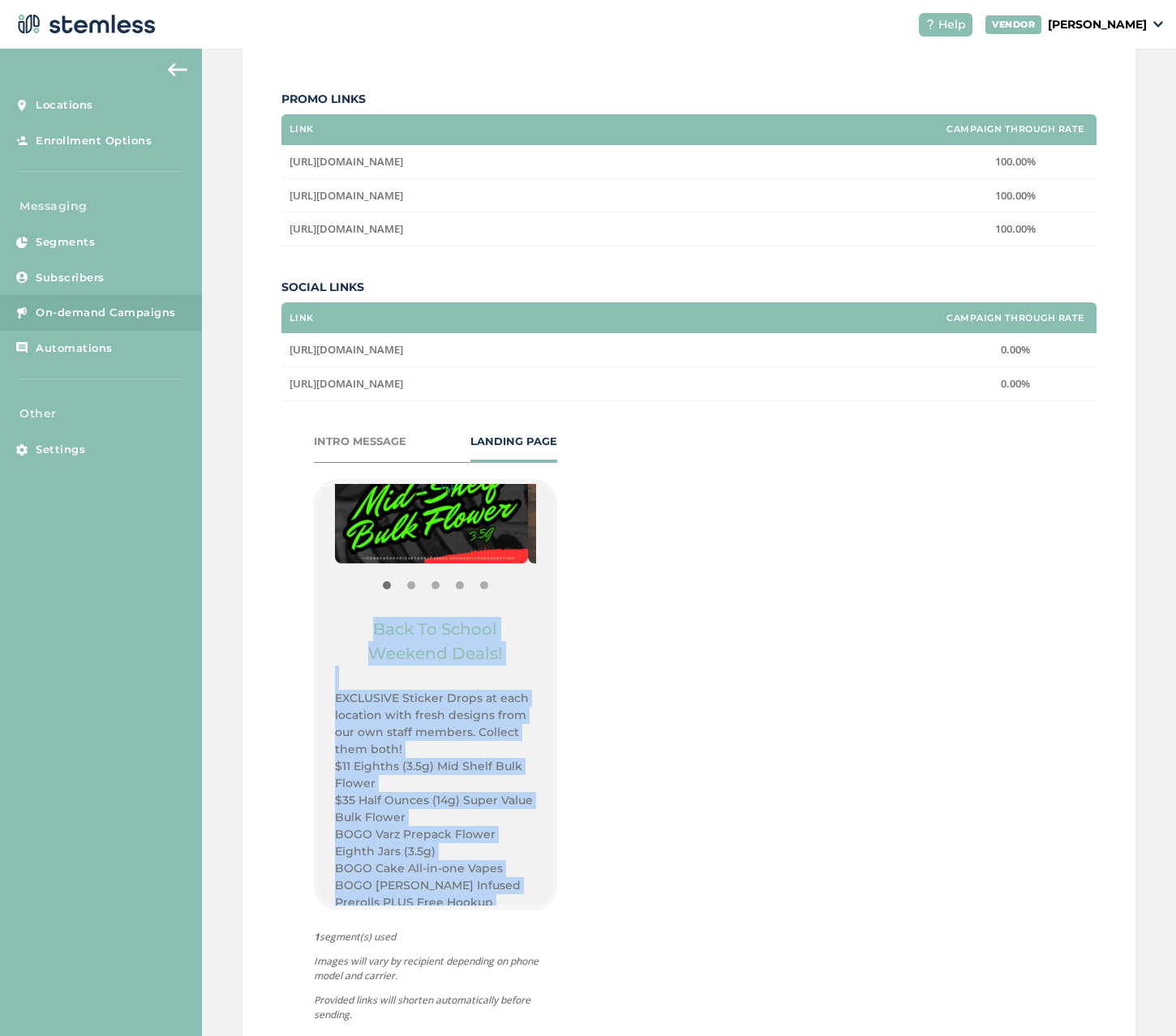
drag, startPoint x: 488, startPoint y: 763, endPoint x: 376, endPoint y: 629, distance: 174.6
click at [368, 632] on div "Back To School Weekend Deals! EXCLUSIVE Sticker Drops at each location with fre…" at bounding box center [436, 857] width 201 height 481
copy div "Back To School Weekend Deals! EXCLUSIVE Sticker Drops at each location with fre…"
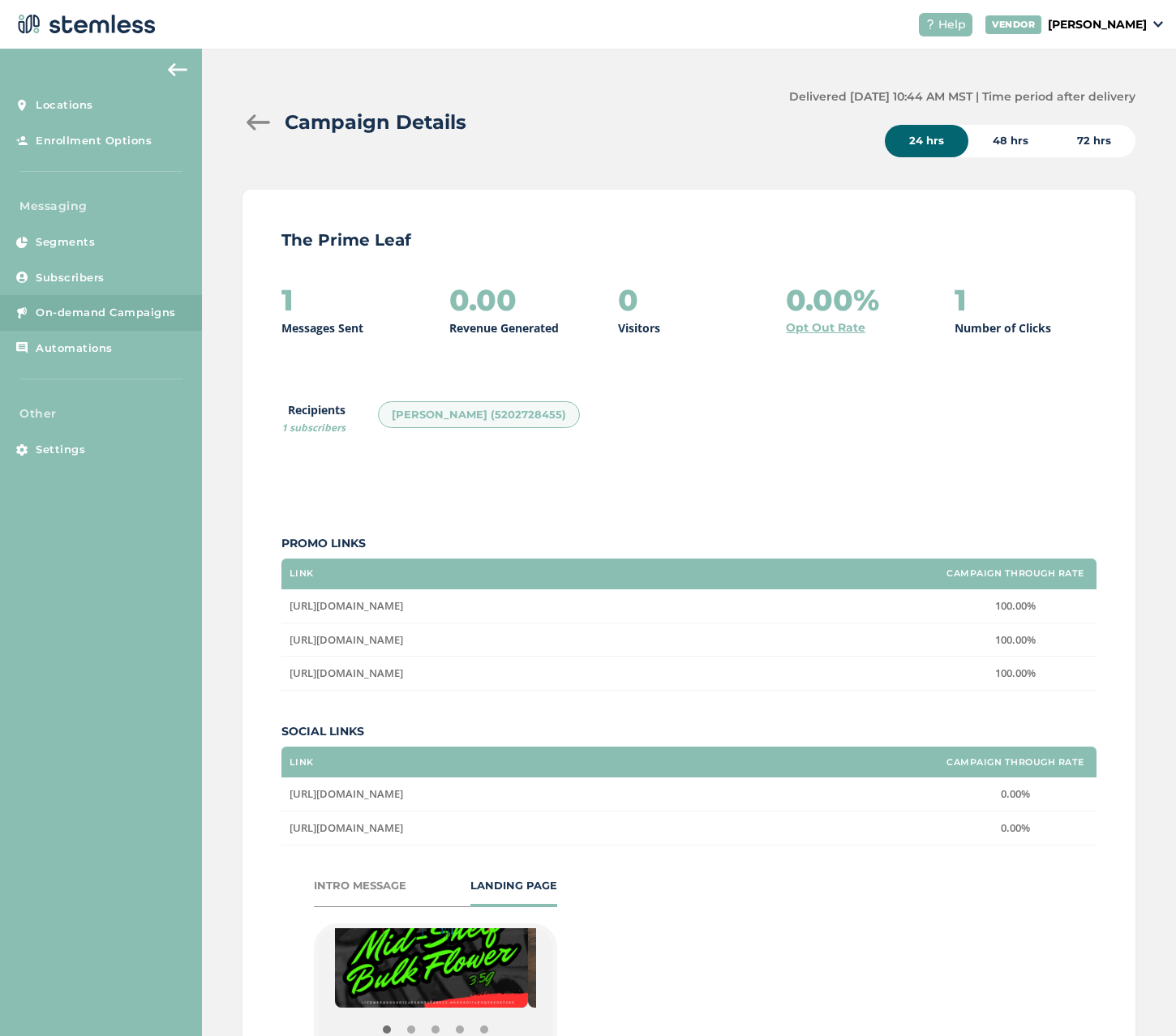
scroll to position [0, 0]
click at [244, 119] on div at bounding box center [259, 122] width 32 height 16
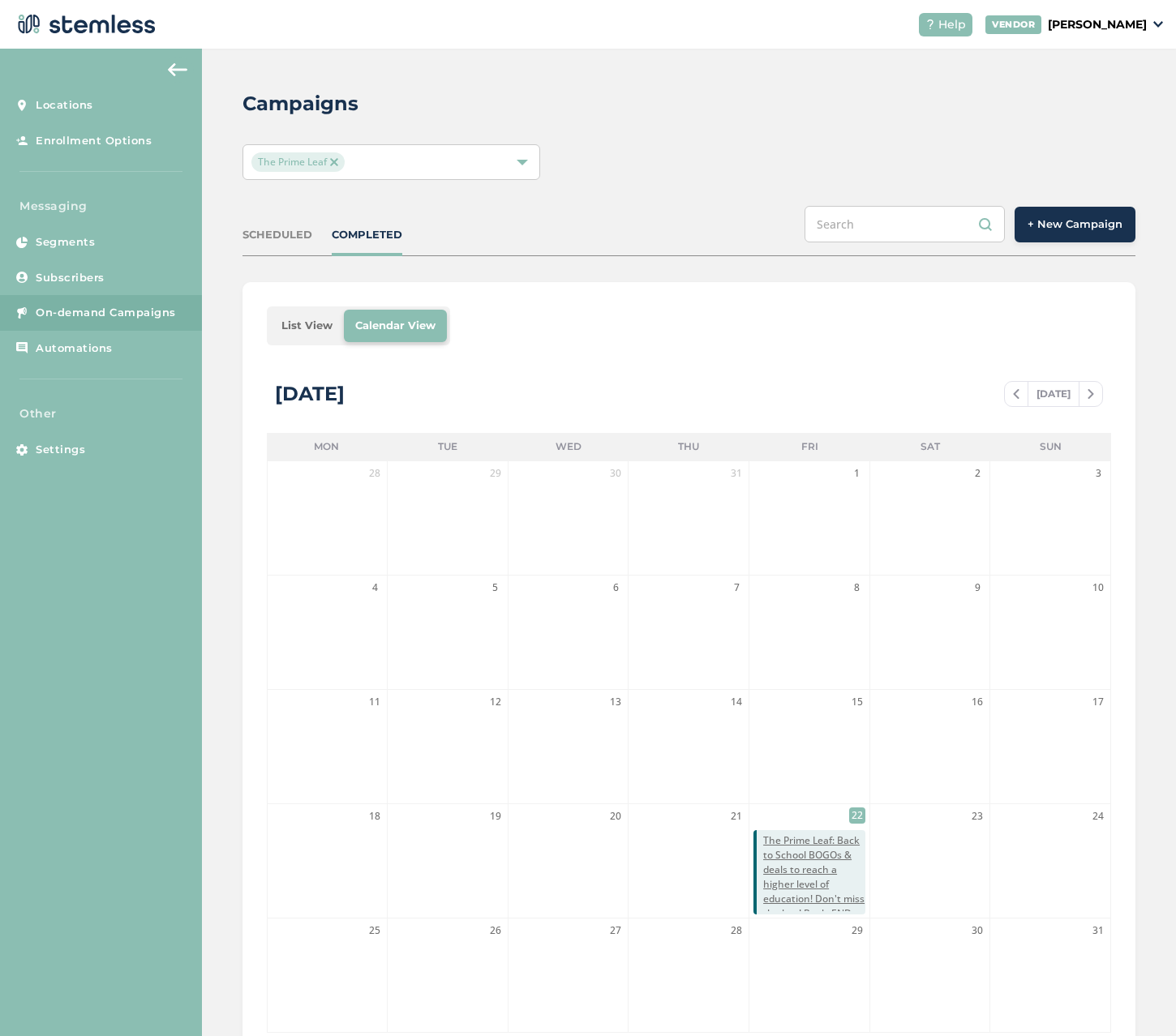
click at [1037, 226] on span "+ New Campaign" at bounding box center [1074, 224] width 94 height 16
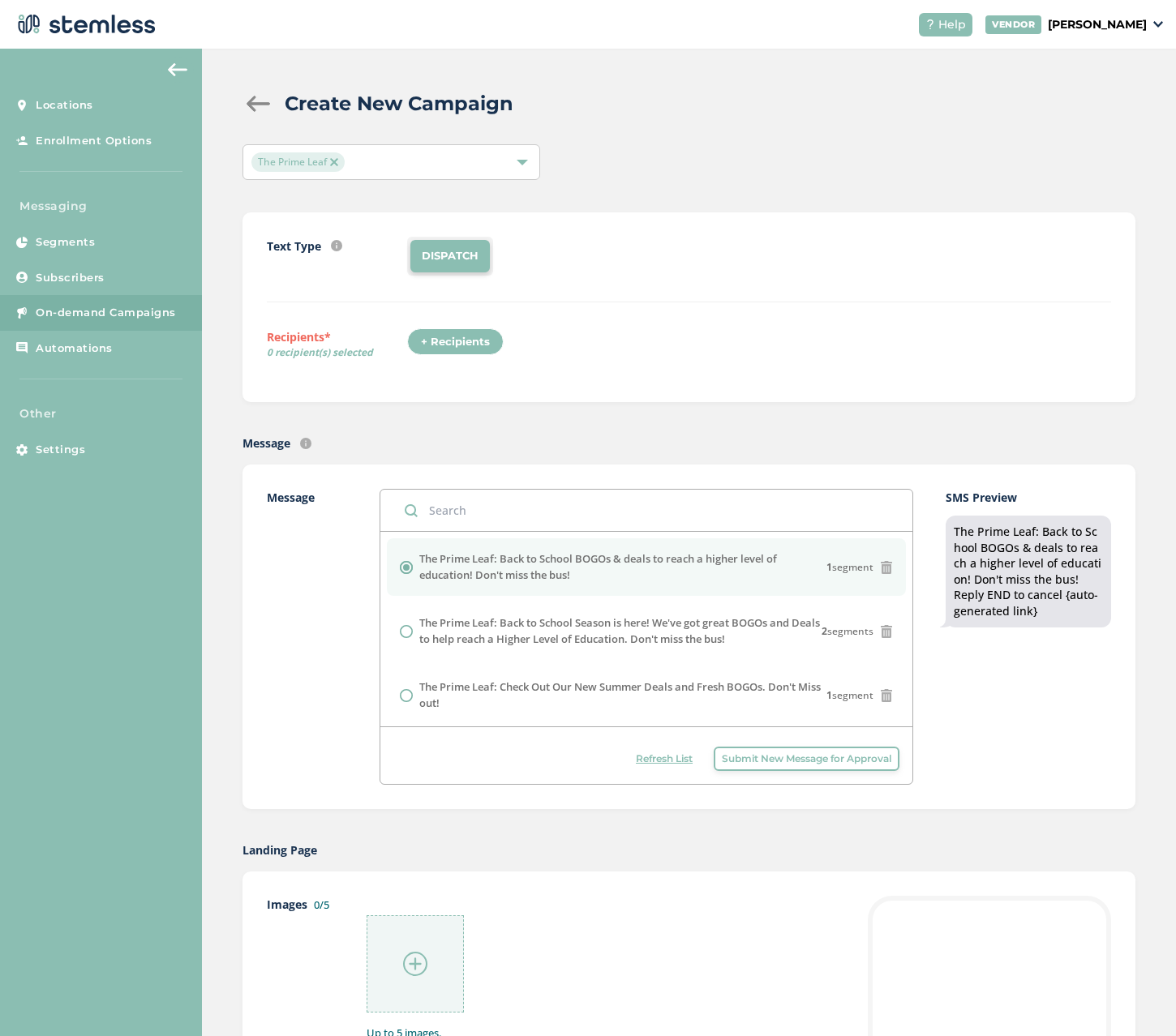
click at [448, 339] on div "+ Recipients" at bounding box center [454, 342] width 96 height 27
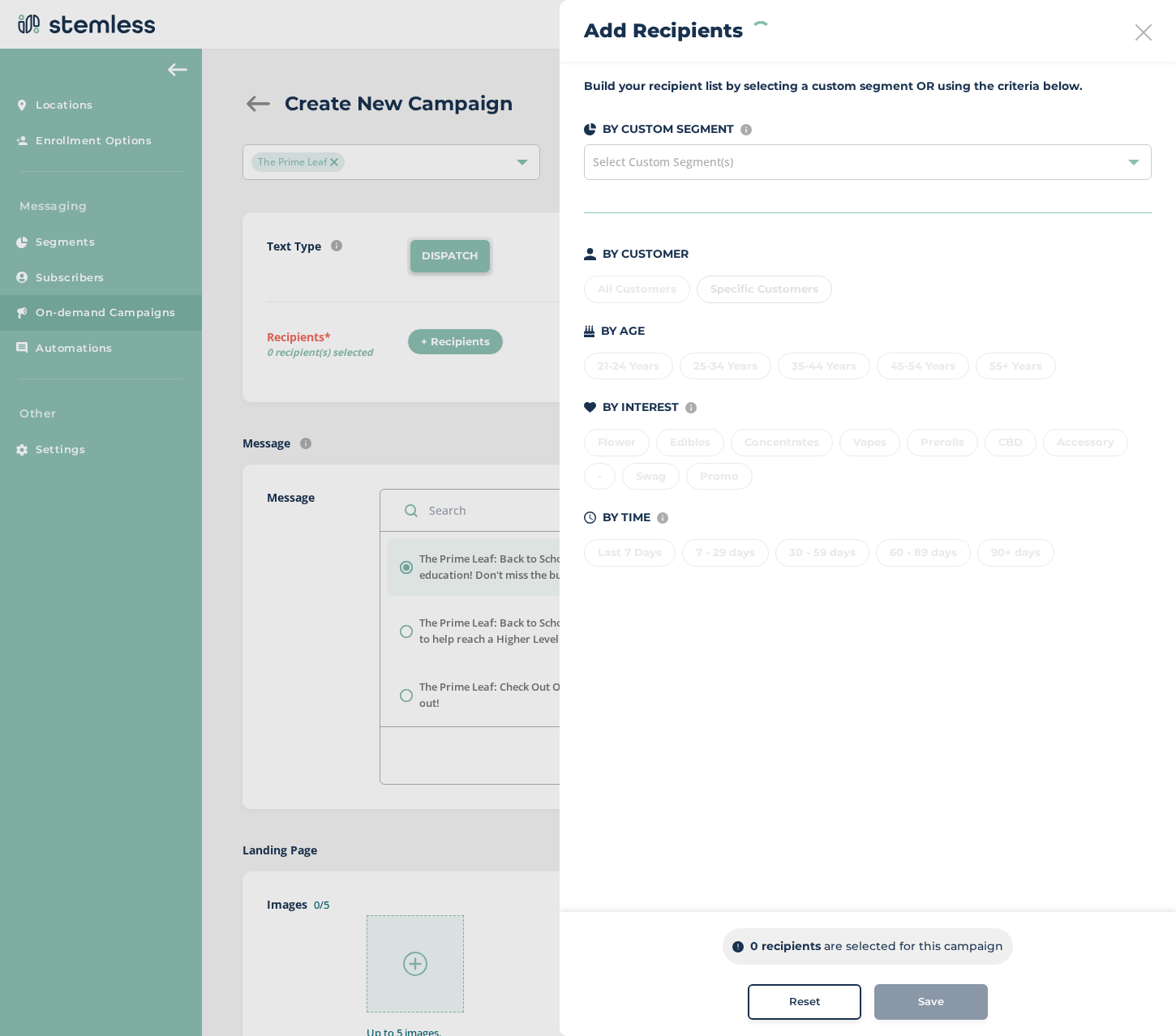
click at [621, 281] on div "All Customers Specific Customers" at bounding box center [867, 286] width 568 height 34
click at [622, 297] on div "All Customers" at bounding box center [637, 289] width 106 height 27
click at [922, 1009] on span "Save" at bounding box center [931, 1001] width 26 height 16
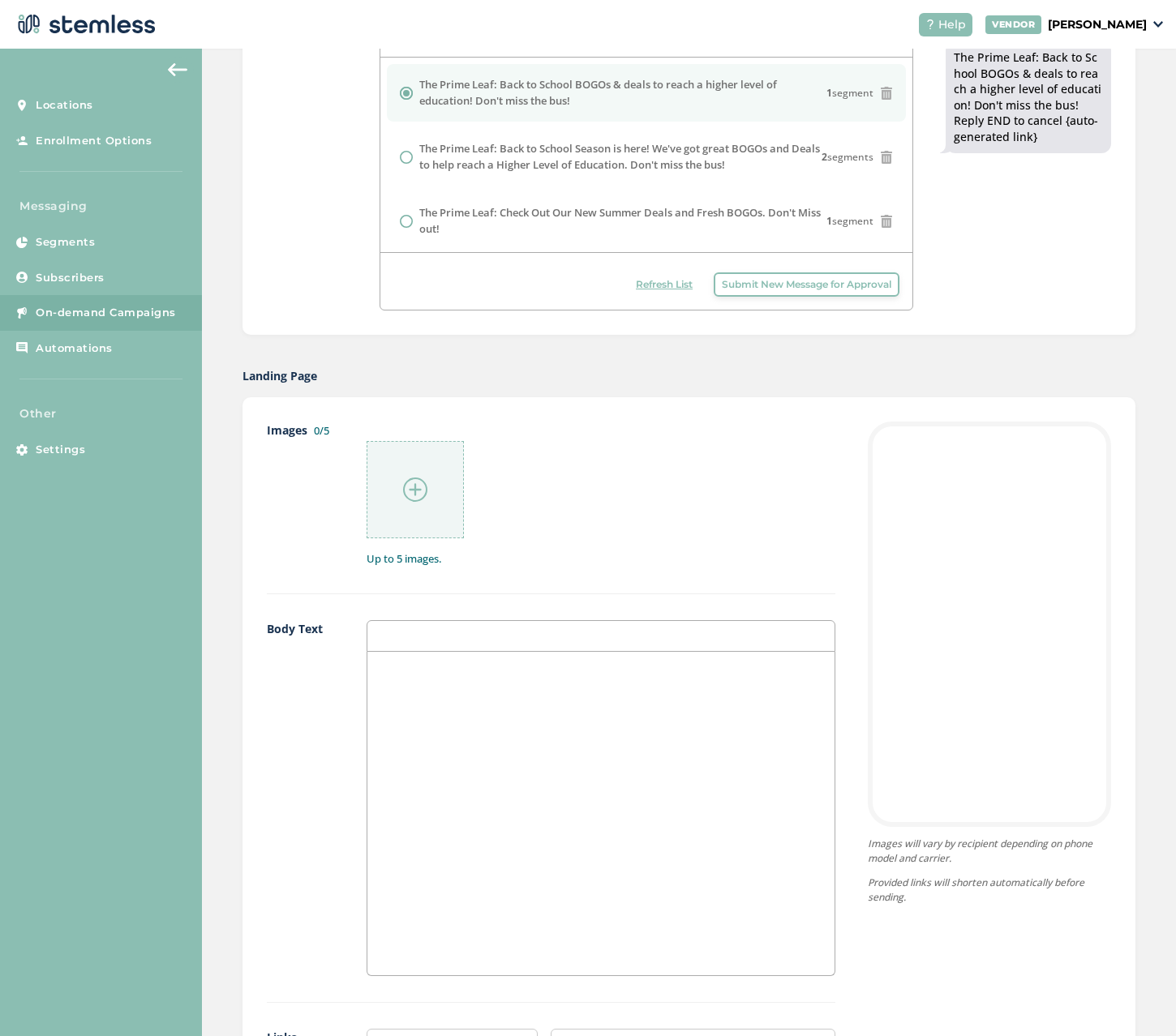
scroll to position [567, 0]
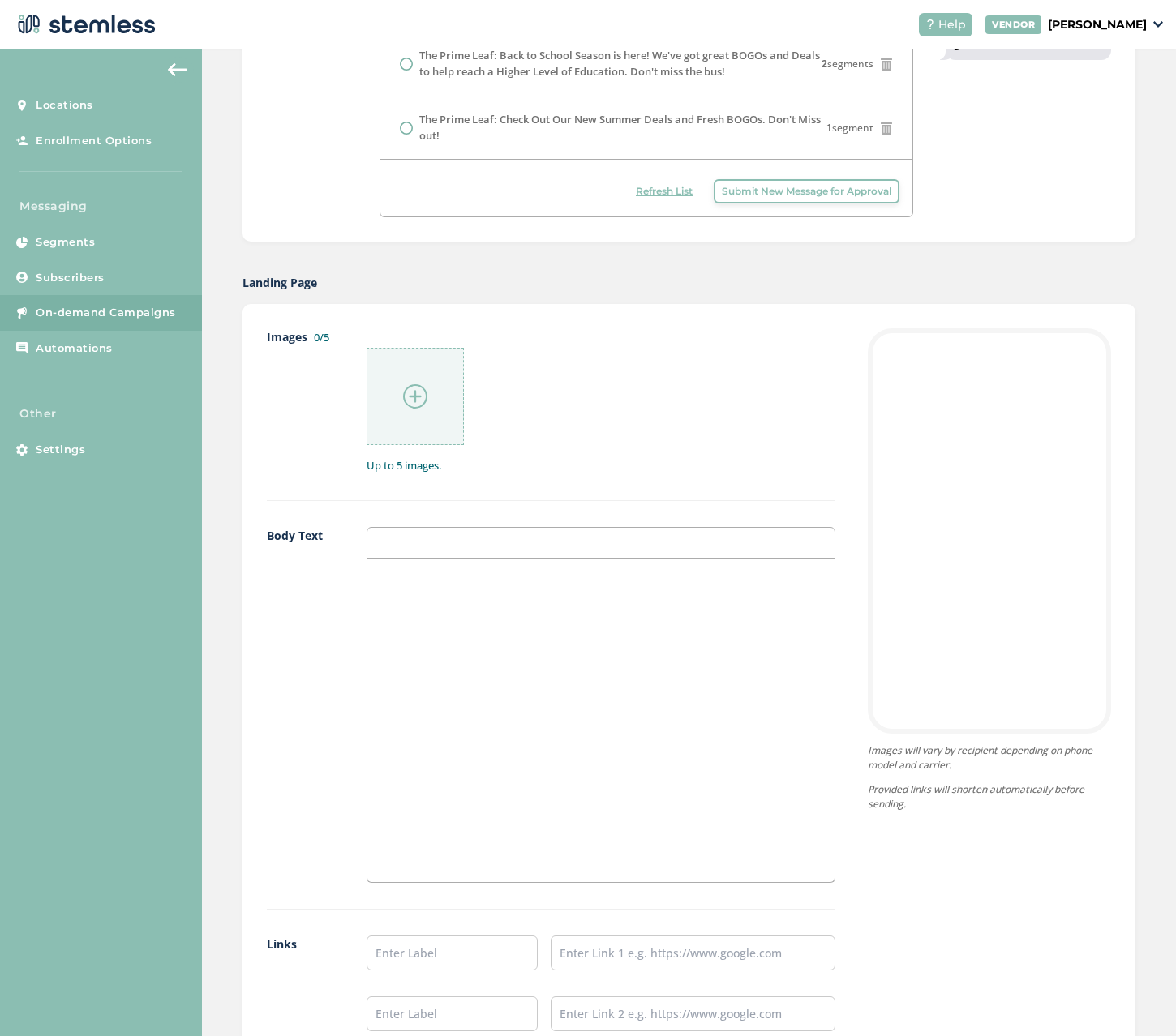
click at [402, 569] on p at bounding box center [601, 575] width 442 height 14
click at [422, 532] on div at bounding box center [601, 542] width 469 height 31
click at [419, 541] on div at bounding box center [601, 542] width 469 height 31
click at [391, 594] on div at bounding box center [601, 720] width 467 height 323
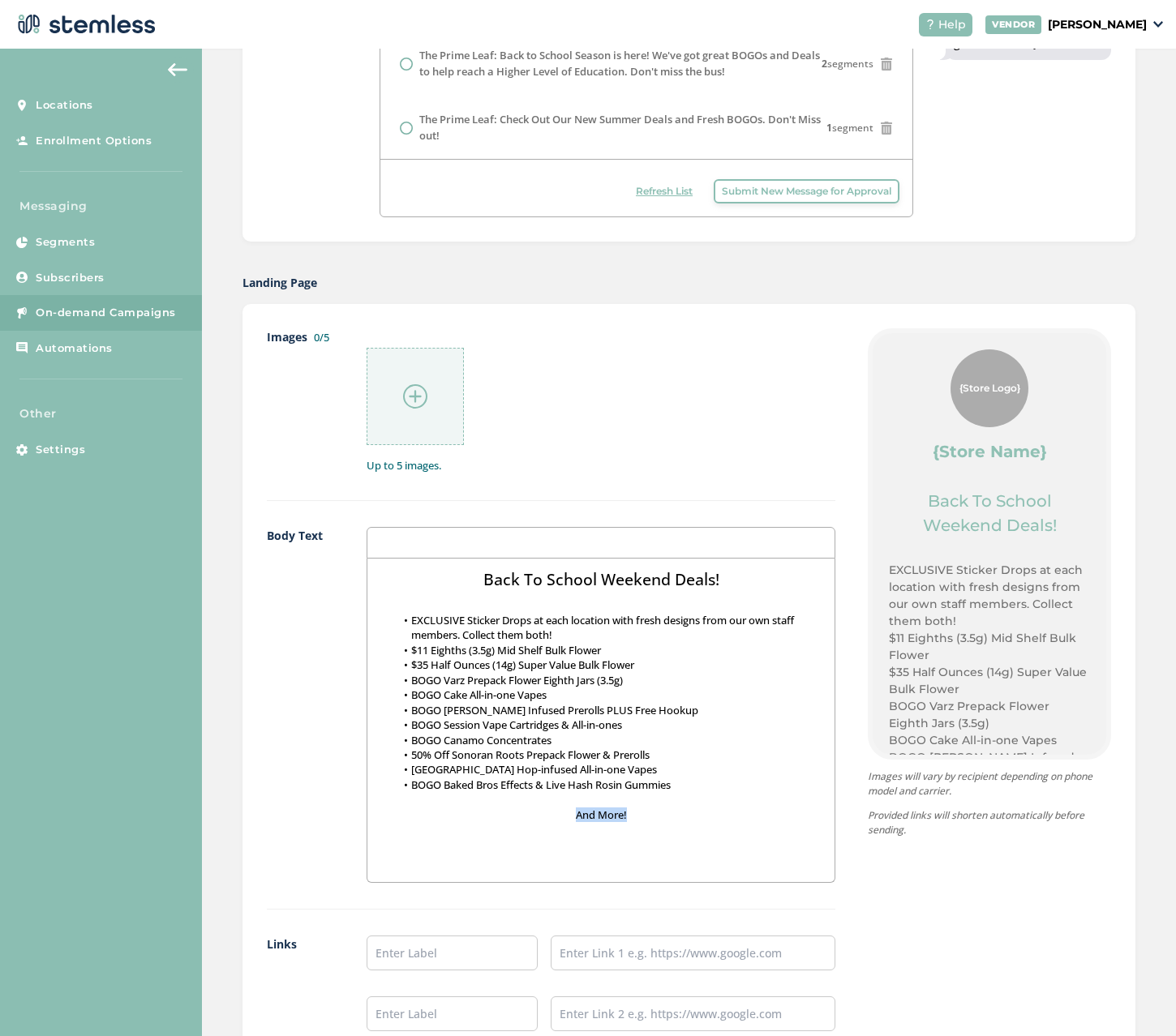
drag, startPoint x: 632, startPoint y: 815, endPoint x: 545, endPoint y: 808, distance: 87.3
click at [545, 808] on p "And More!" at bounding box center [601, 814] width 442 height 14
click at [454, 619] on li "EXCLUSIVE Sticker Drops at each location with fresh designs from our own staff …" at bounding box center [608, 627] width 426 height 30
click at [727, 588] on h2 "Back To School Weekend Deals!" at bounding box center [601, 579] width 442 height 23
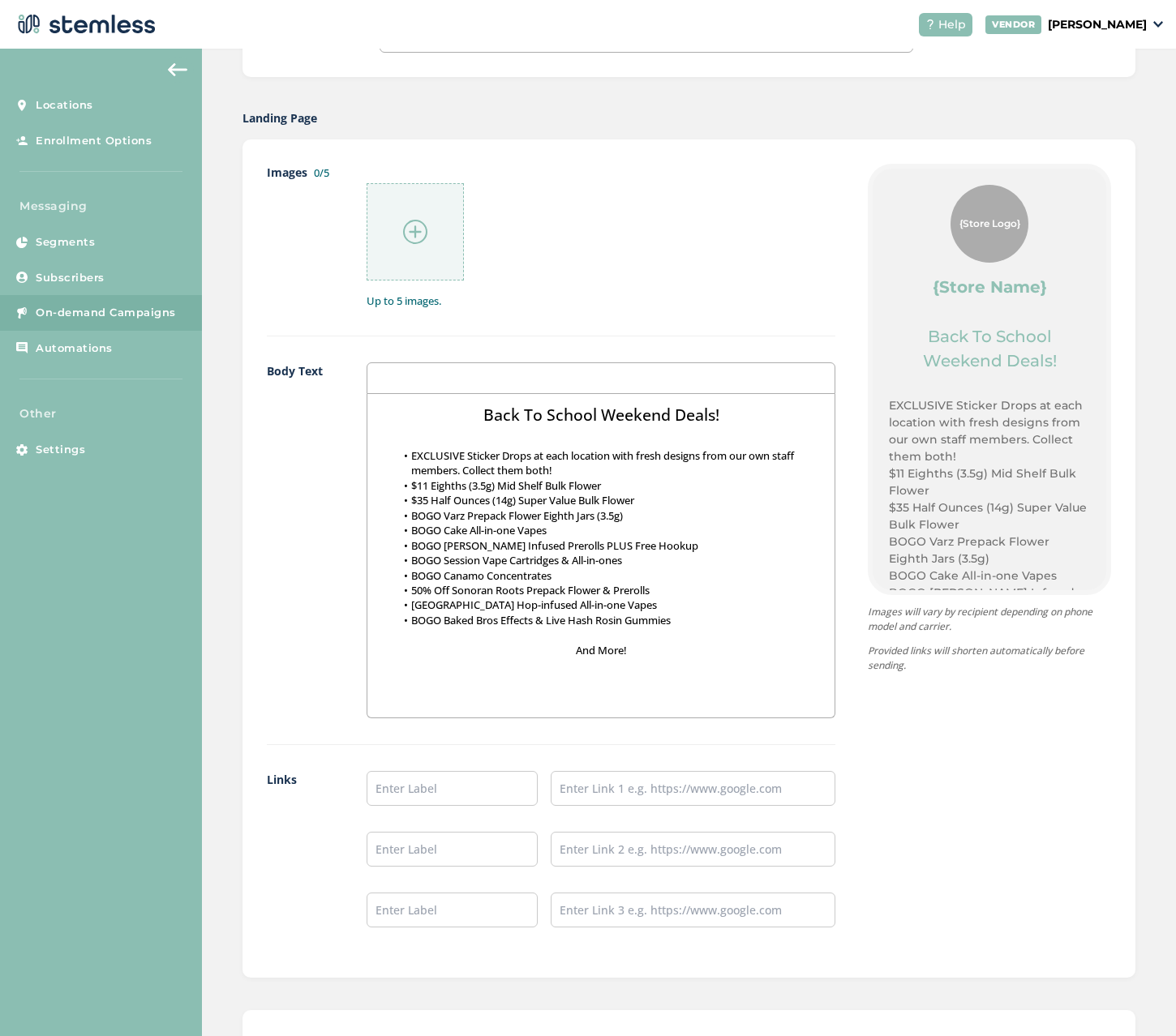
scroll to position [811, 0]
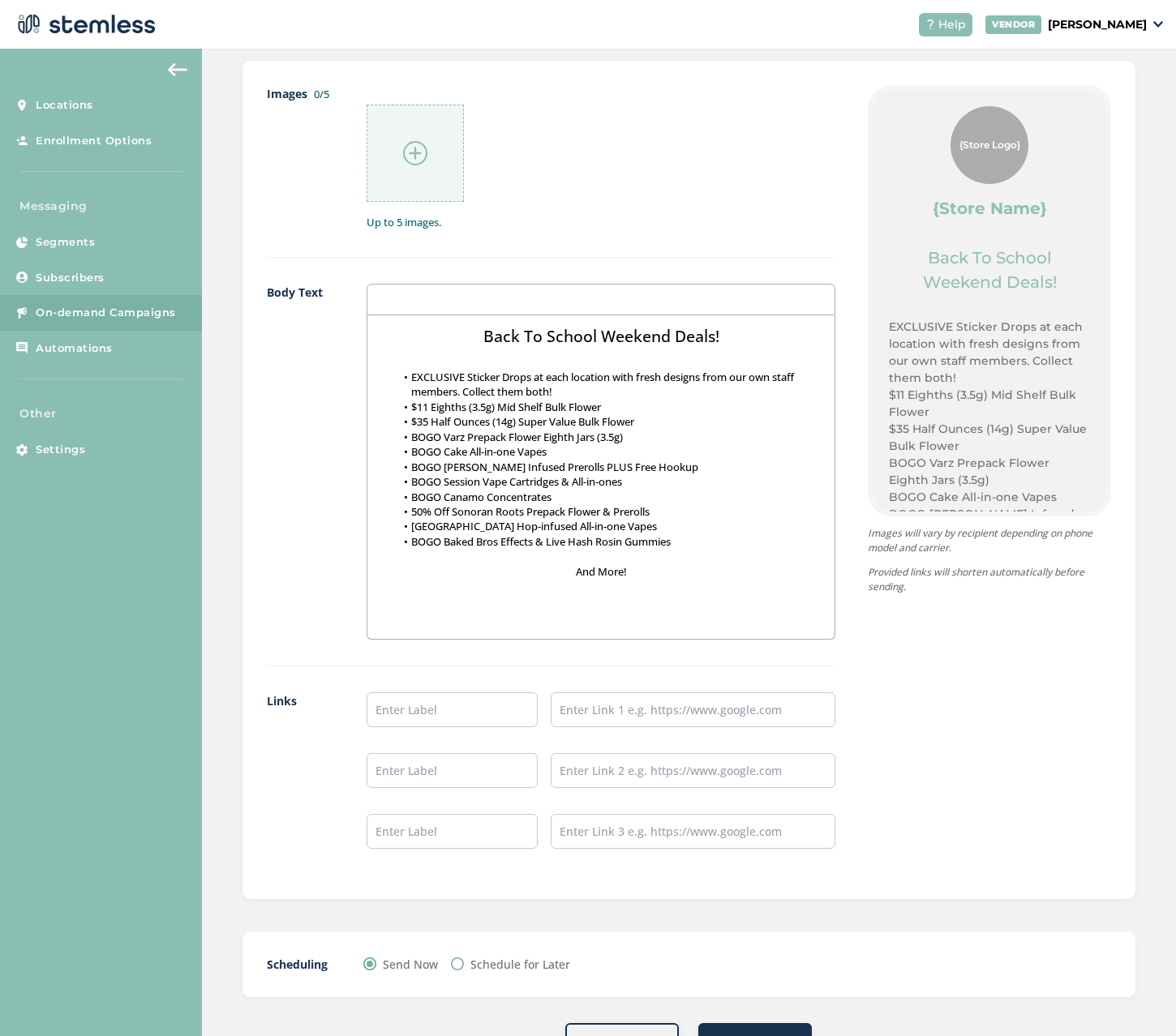
click at [421, 297] on div at bounding box center [601, 299] width 469 height 31
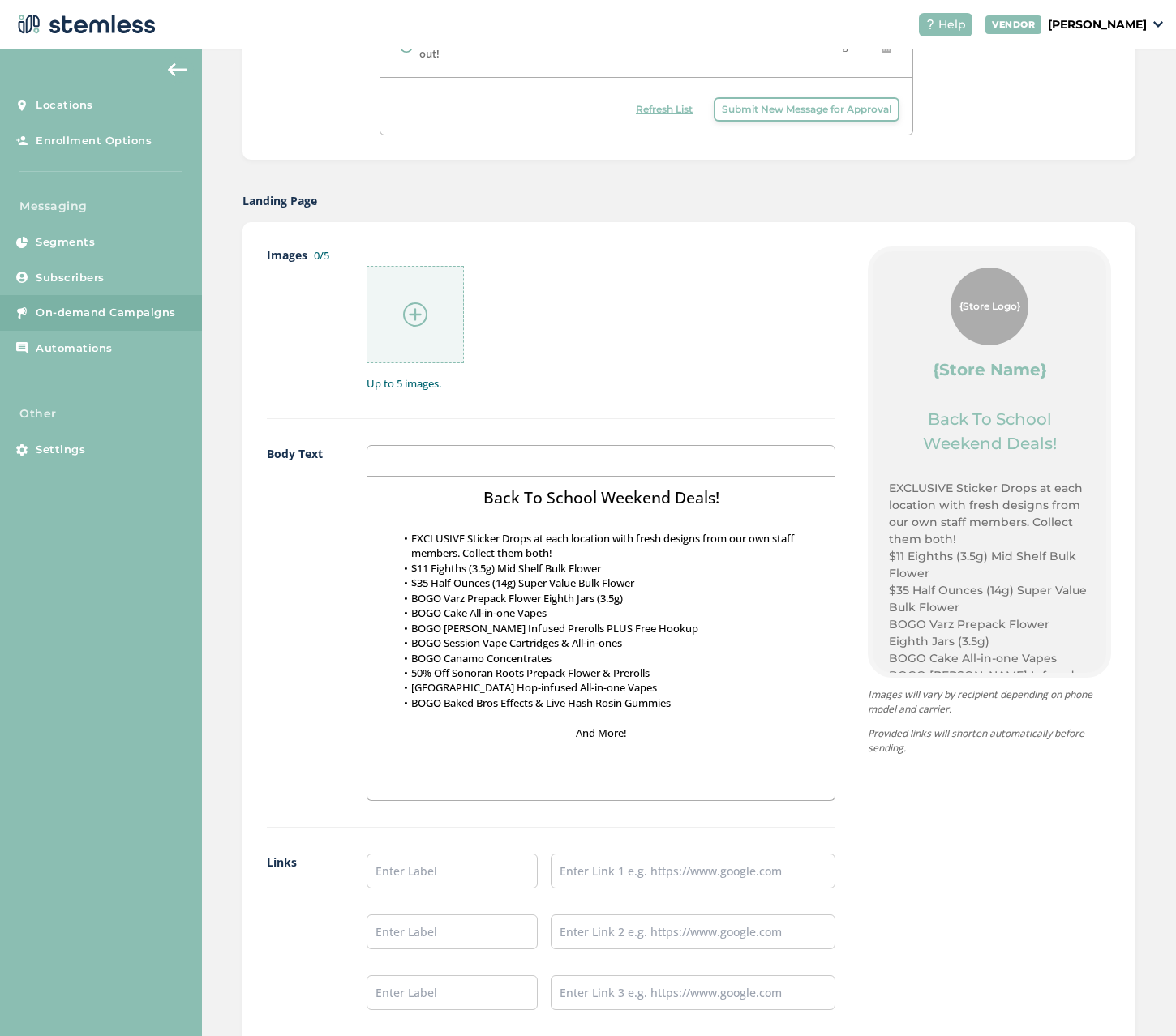
scroll to position [648, 0]
click at [739, 507] on h2 "Back To School Weekend Deals!" at bounding box center [601, 498] width 442 height 23
drag, startPoint x: 719, startPoint y: 502, endPoint x: 364, endPoint y: 475, distance: 356.0
click at [389, 477] on div "Back To School Weekend Deals! EXCLUSIVE Sticker Drops at each location with fre…" at bounding box center [601, 639] width 467 height 323
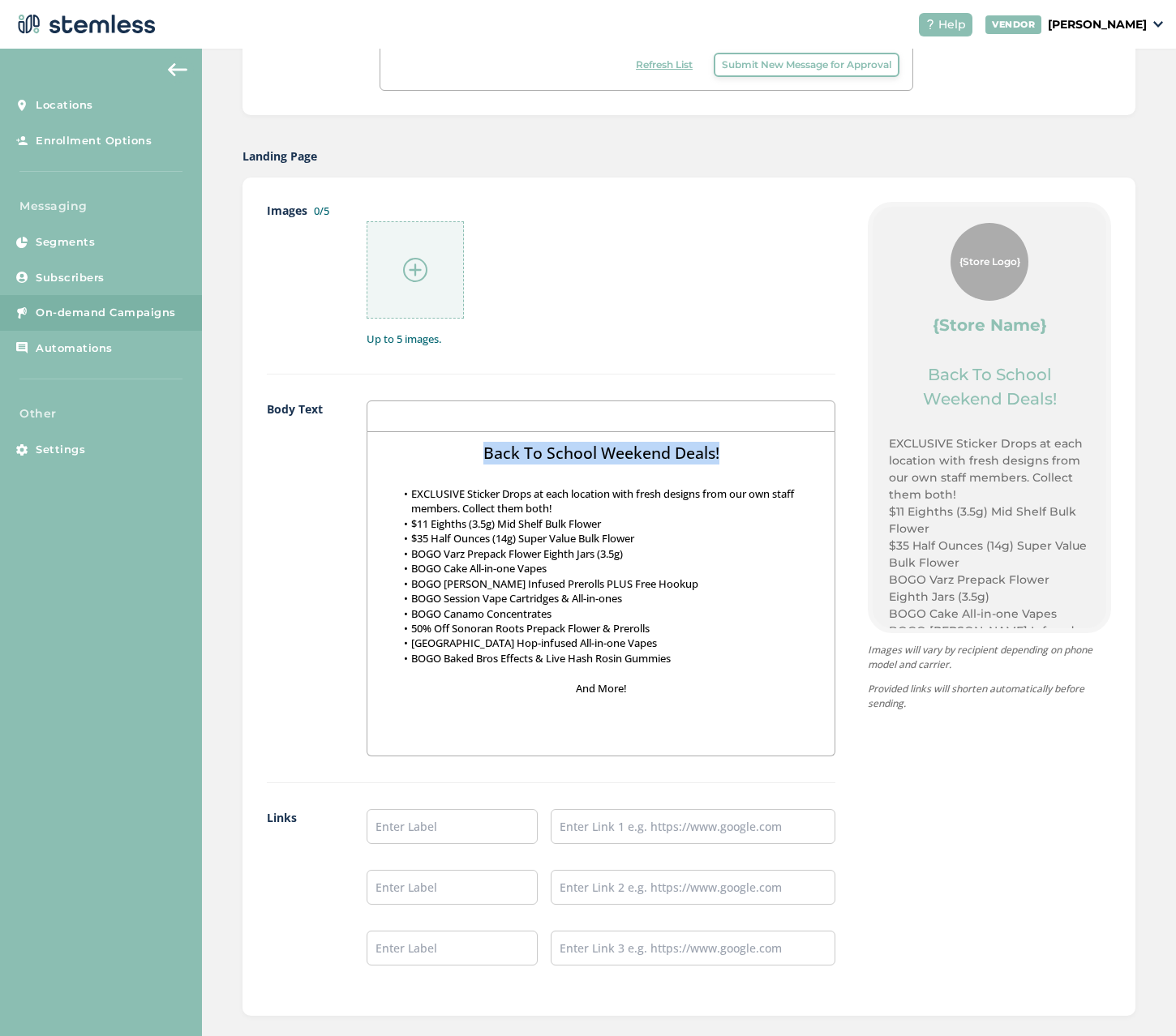
scroll to position [811, 0]
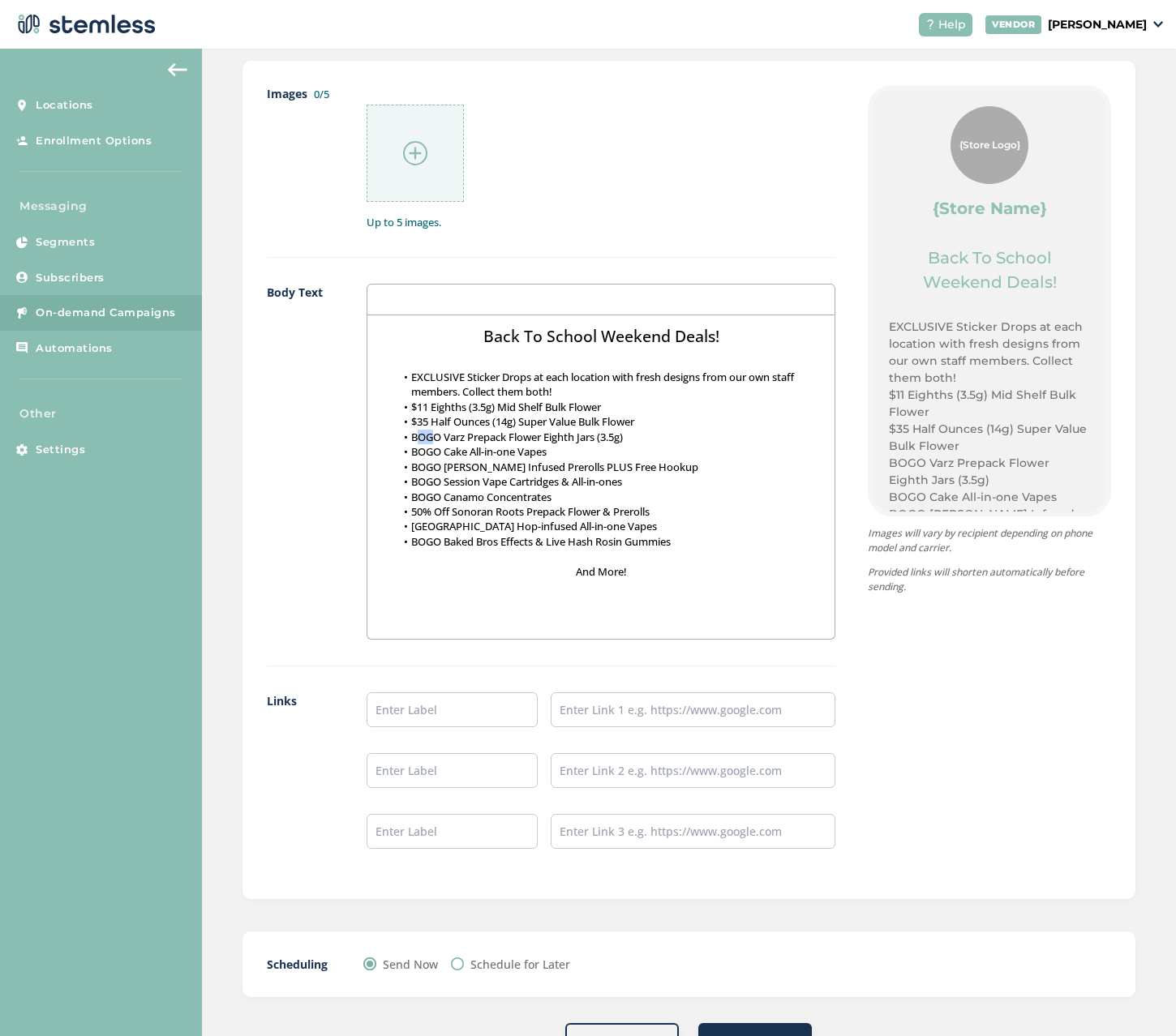
drag, startPoint x: 436, startPoint y: 438, endPoint x: 420, endPoint y: 438, distance: 16.0
click at [420, 438] on li "BOGO Varz Prepack Flower Eighth Jars (3.5g)" at bounding box center [608, 436] width 426 height 14
drag, startPoint x: 438, startPoint y: 438, endPoint x: 410, endPoint y: 439, distance: 28.0
click at [410, 439] on li "BOGO Varz Prepack Flower Eighth Jars (3.5g)" at bounding box center [608, 436] width 426 height 14
click at [460, 453] on li "BOGO Cake All-in-one Vapes" at bounding box center [608, 451] width 426 height 14
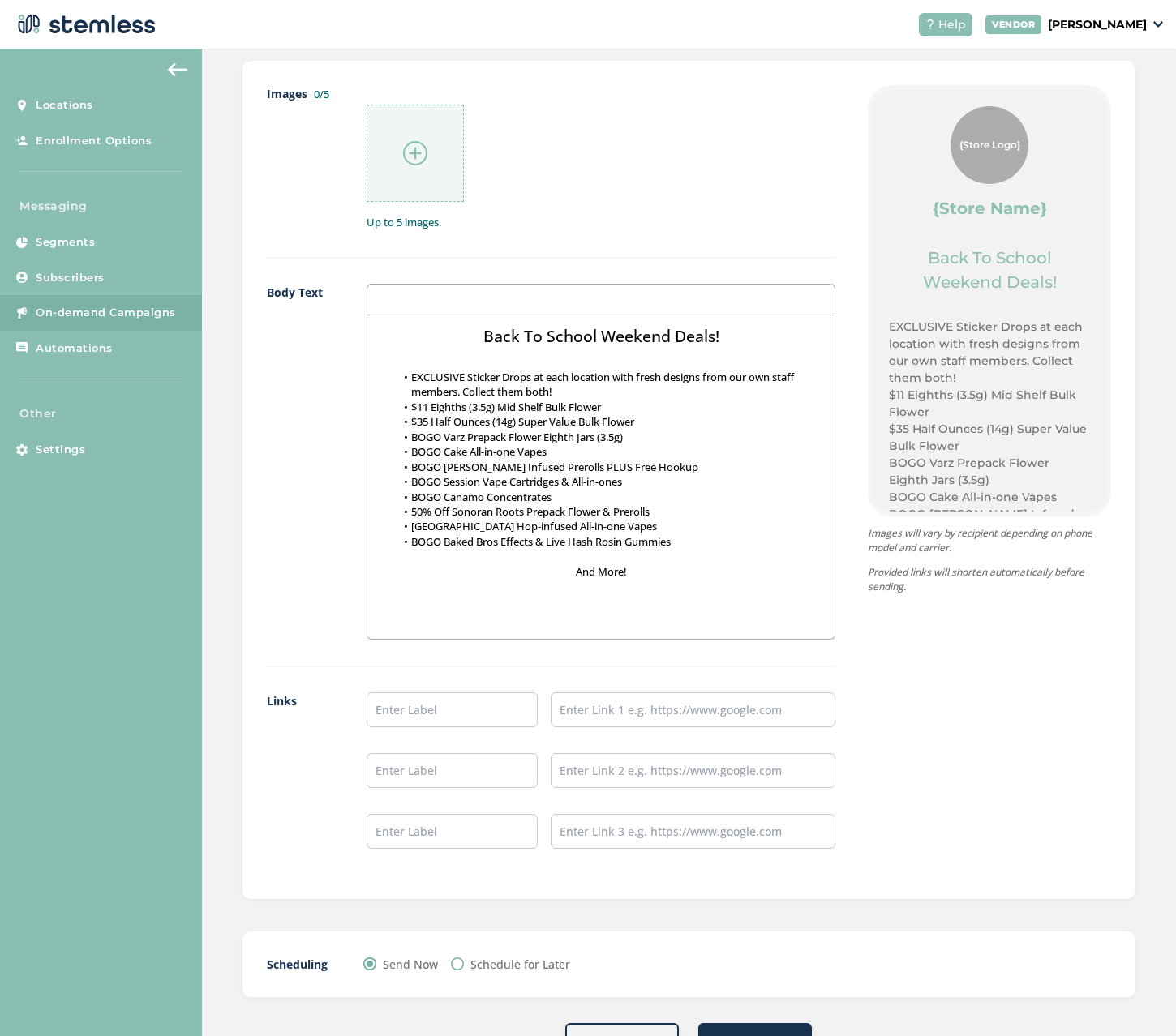
click at [670, 241] on div "Images 0/5 Up to 5 images." at bounding box center [551, 171] width 568 height 173
click at [534, 300] on div at bounding box center [601, 299] width 469 height 31
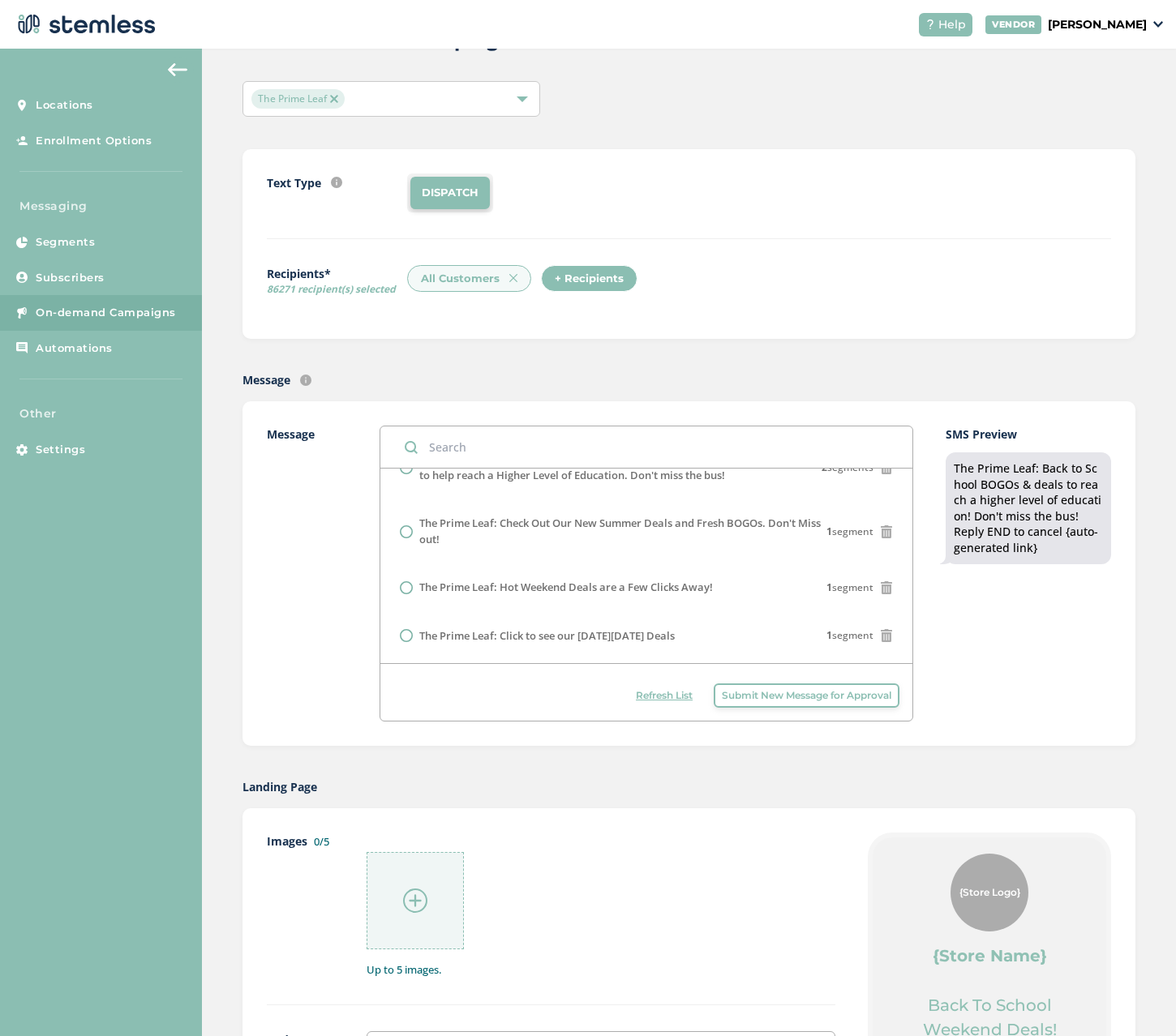
scroll to position [0, 0]
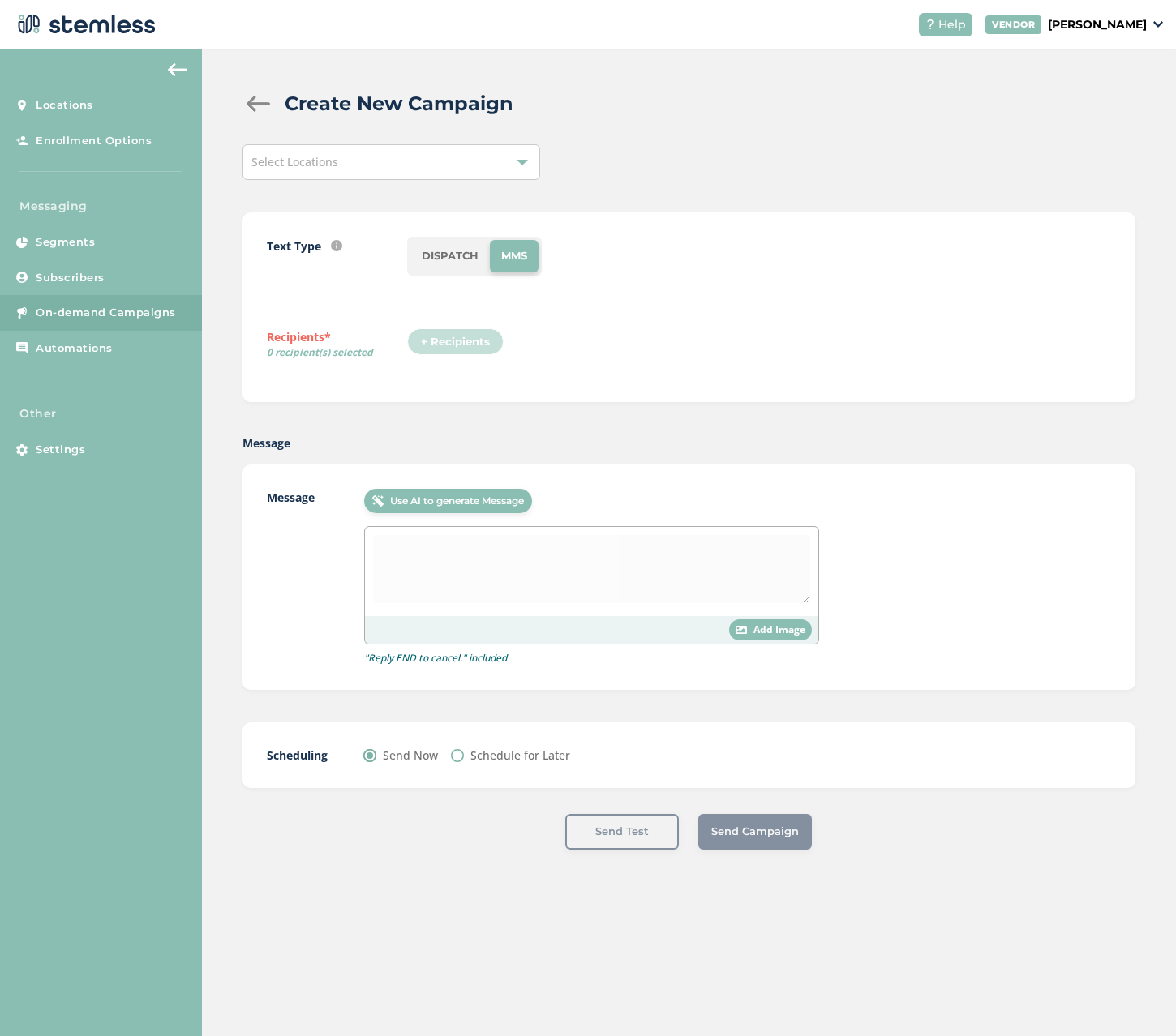
click at [387, 162] on div "Select Locations" at bounding box center [391, 162] width 298 height 36
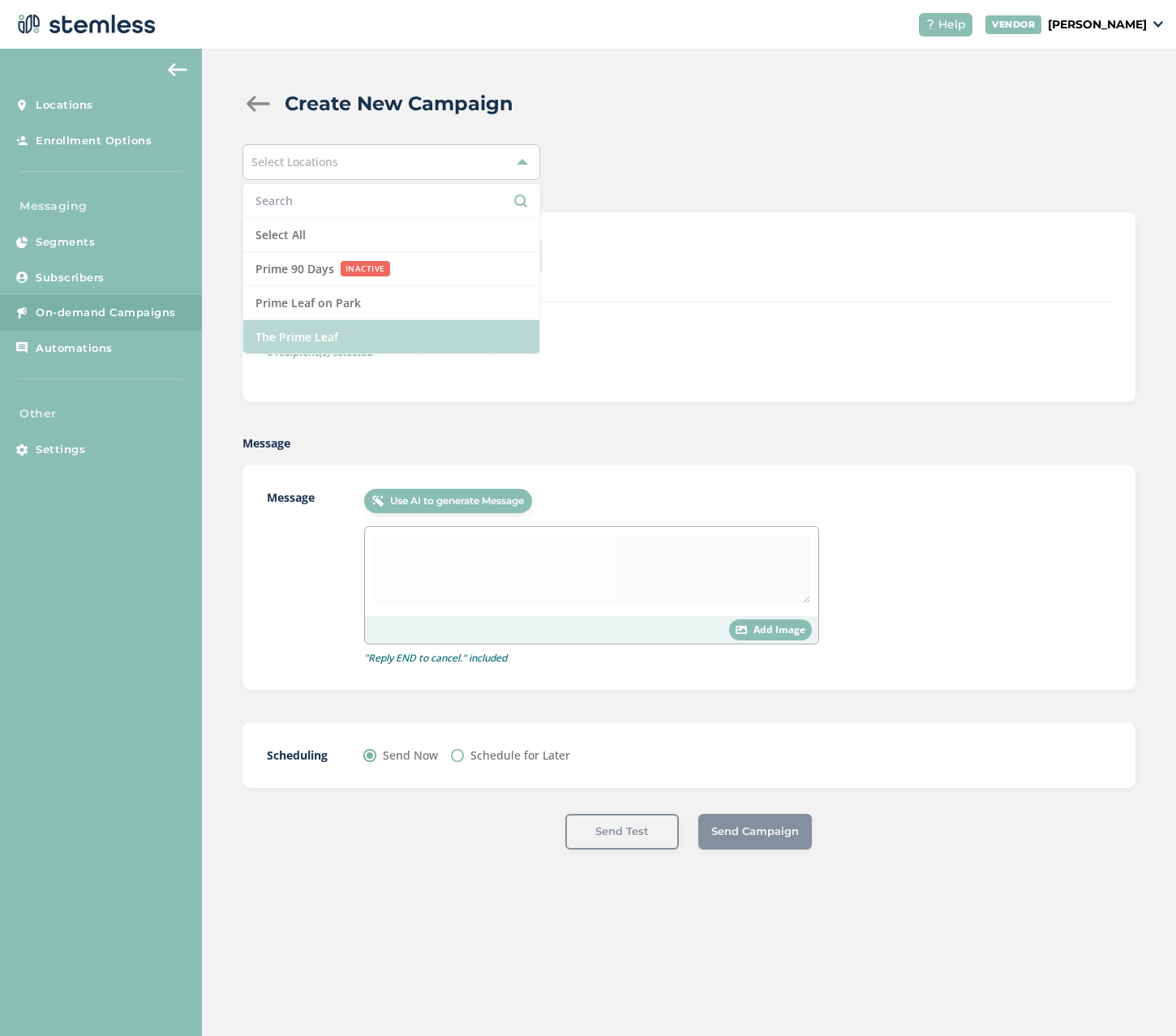
click at [332, 339] on li "The Prime Leaf" at bounding box center [391, 336] width 296 height 33
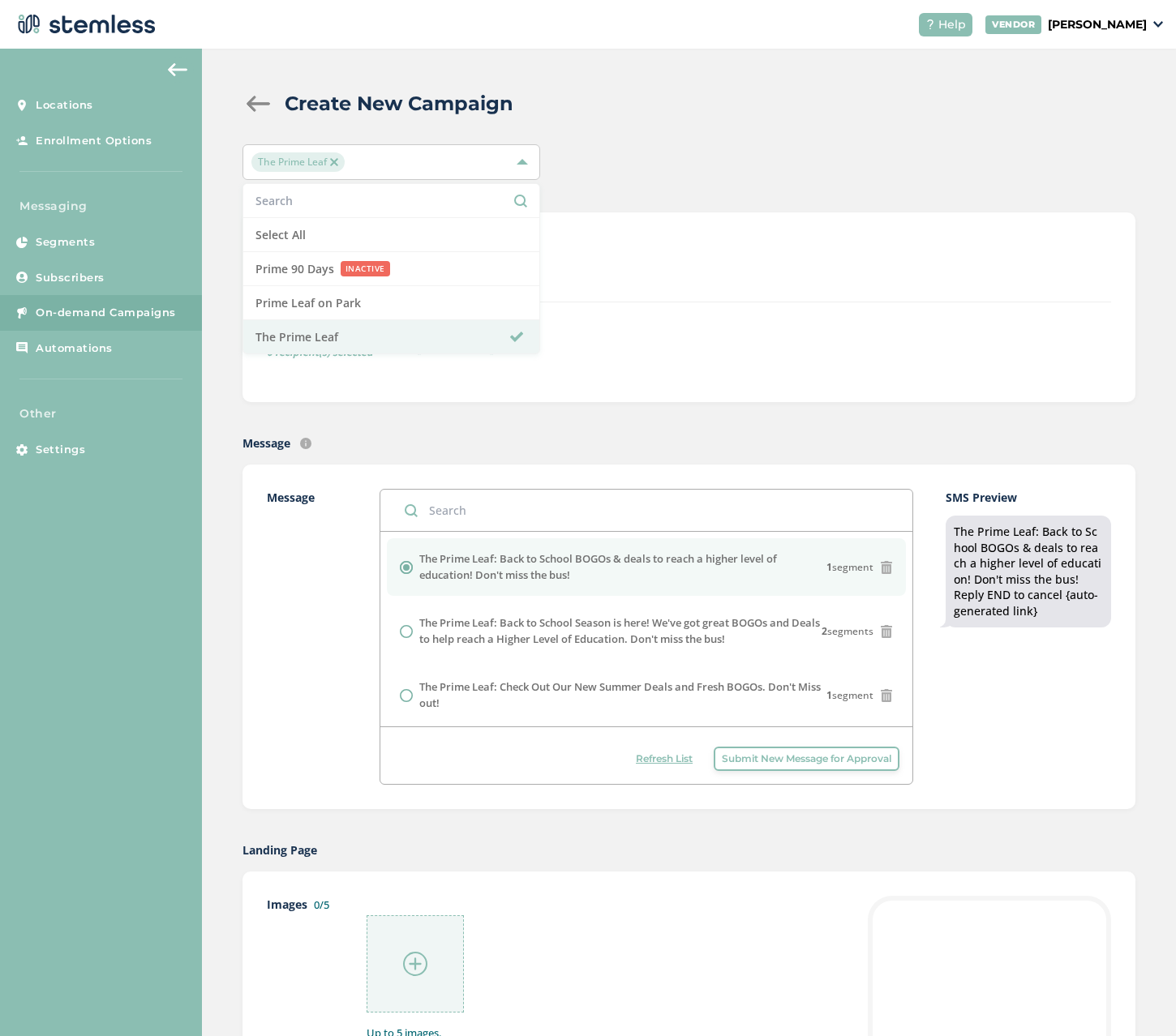
click at [664, 344] on div "+ Recipients" at bounding box center [758, 347] width 704 height 37
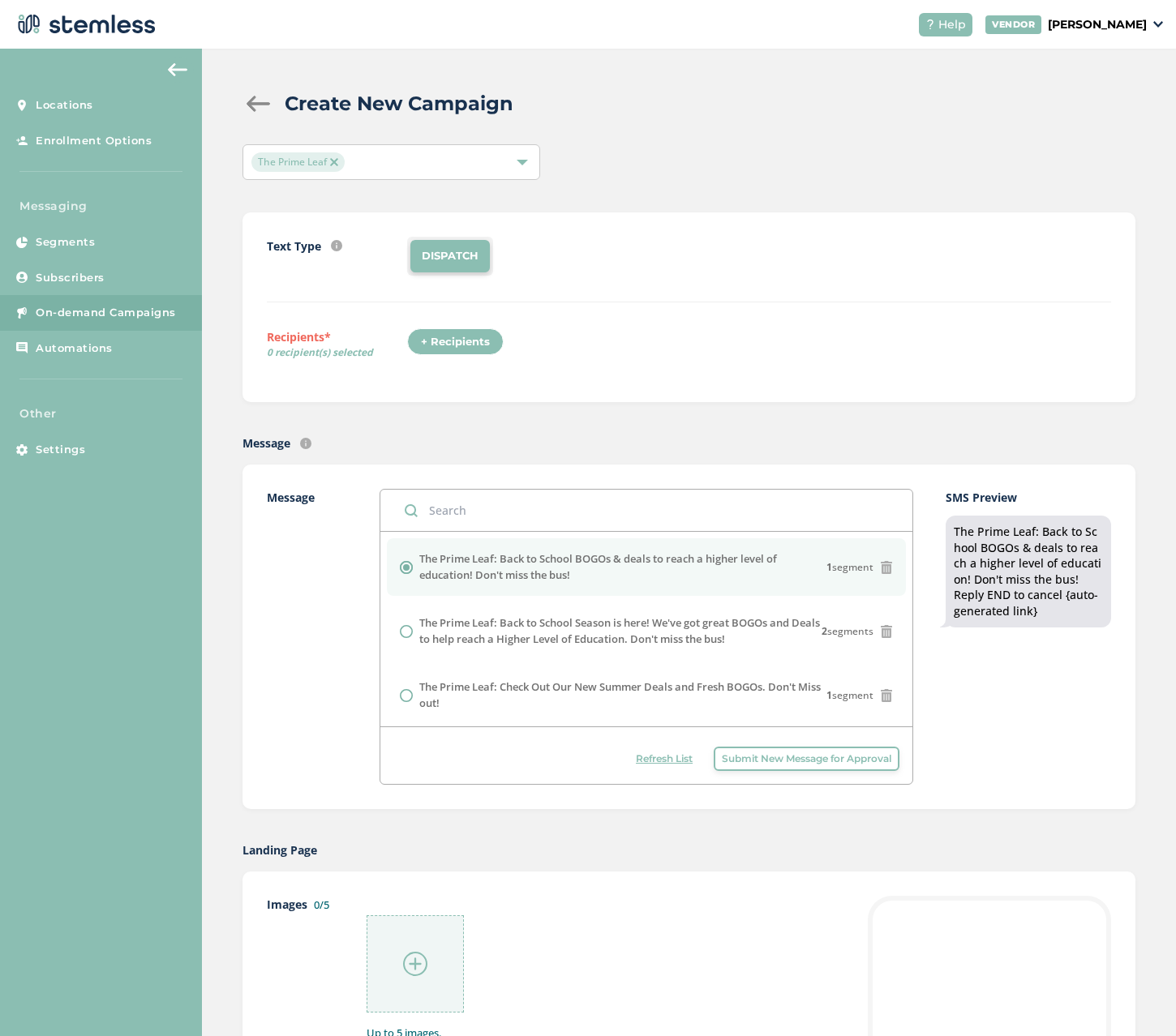
click at [426, 335] on div "+ Recipients" at bounding box center [454, 342] width 96 height 27
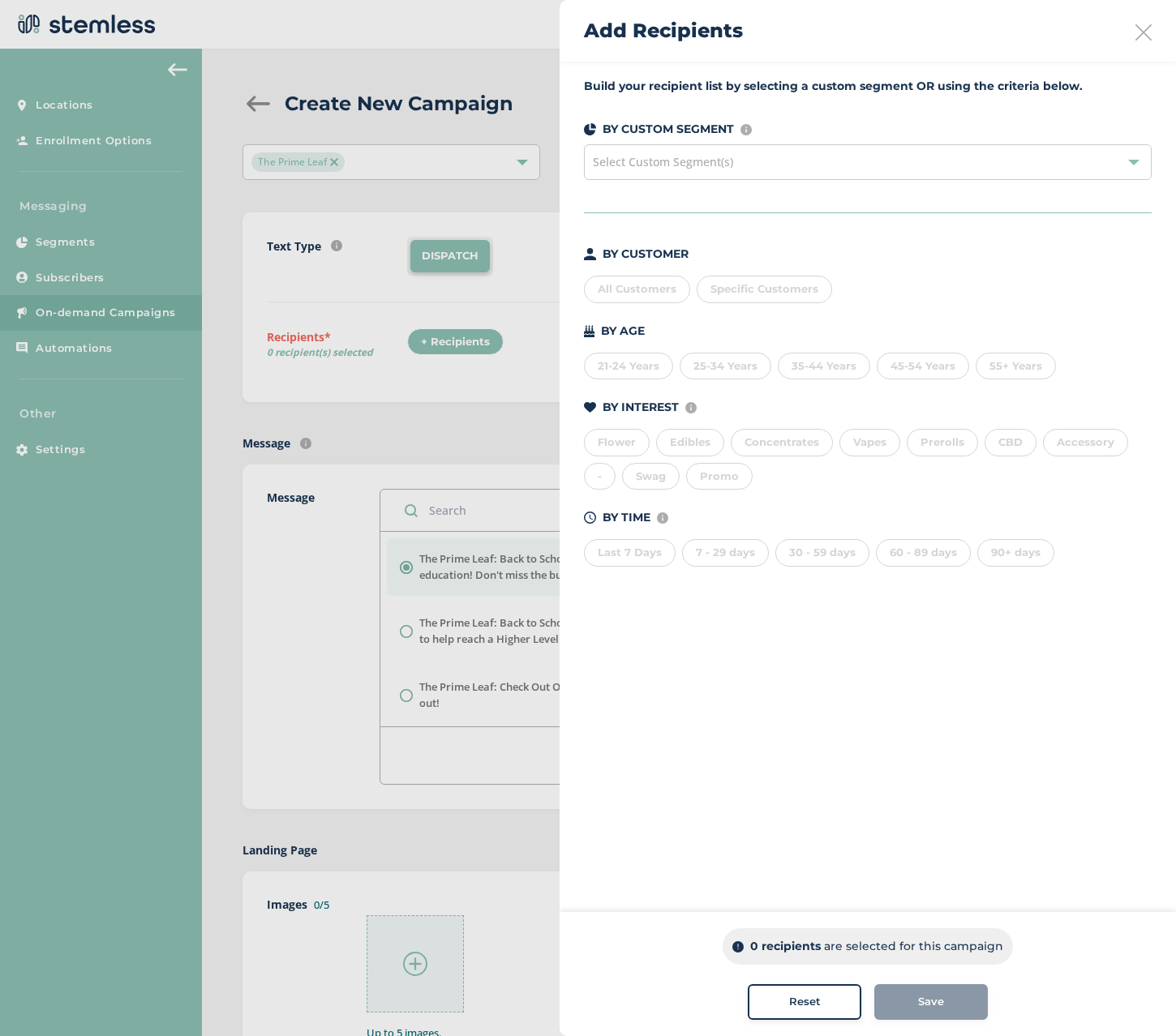
click at [628, 290] on div "All Customers" at bounding box center [637, 289] width 106 height 27
click at [907, 1002] on div "Save" at bounding box center [930, 1001] width 88 height 16
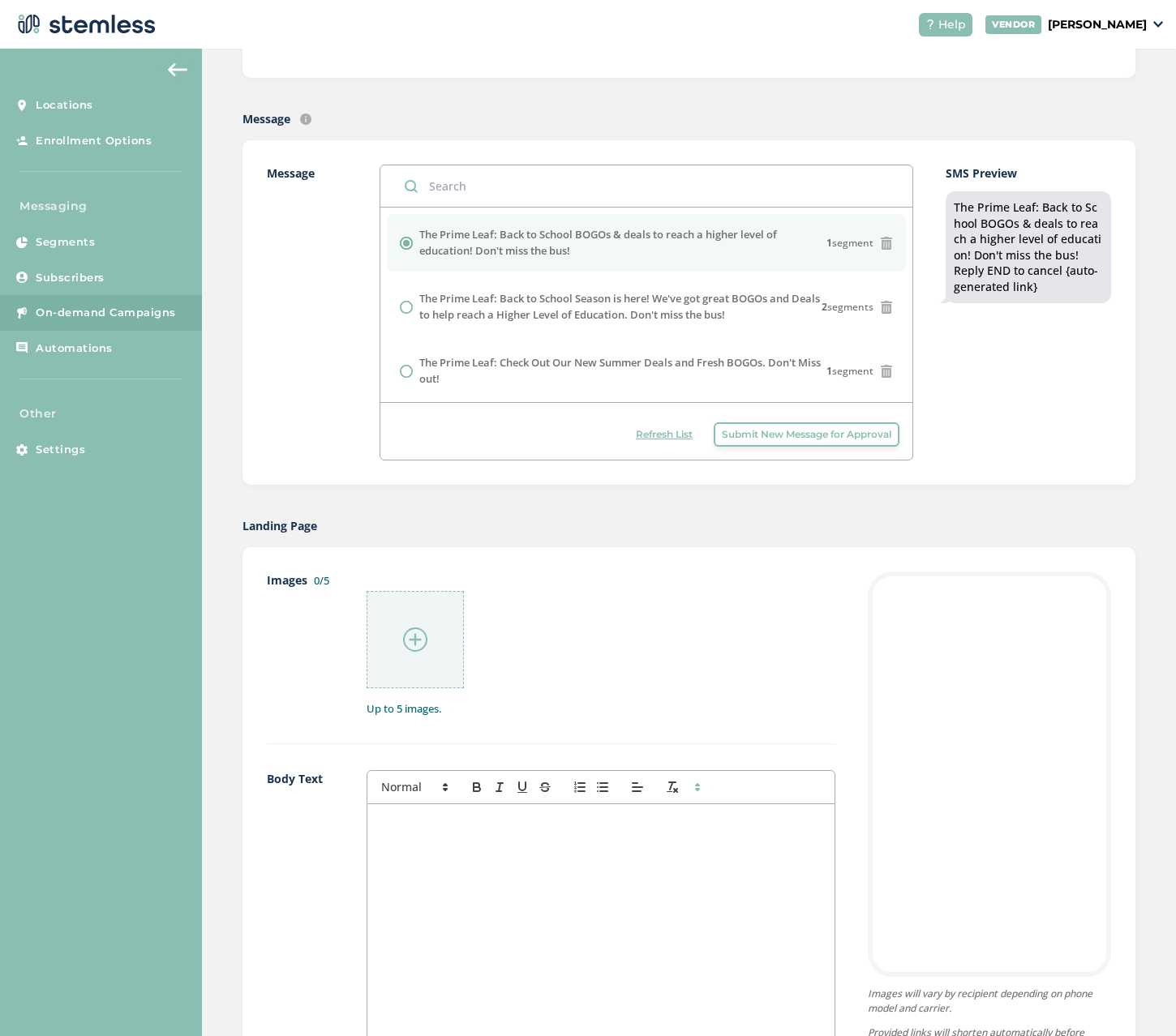
scroll to position [487, 0]
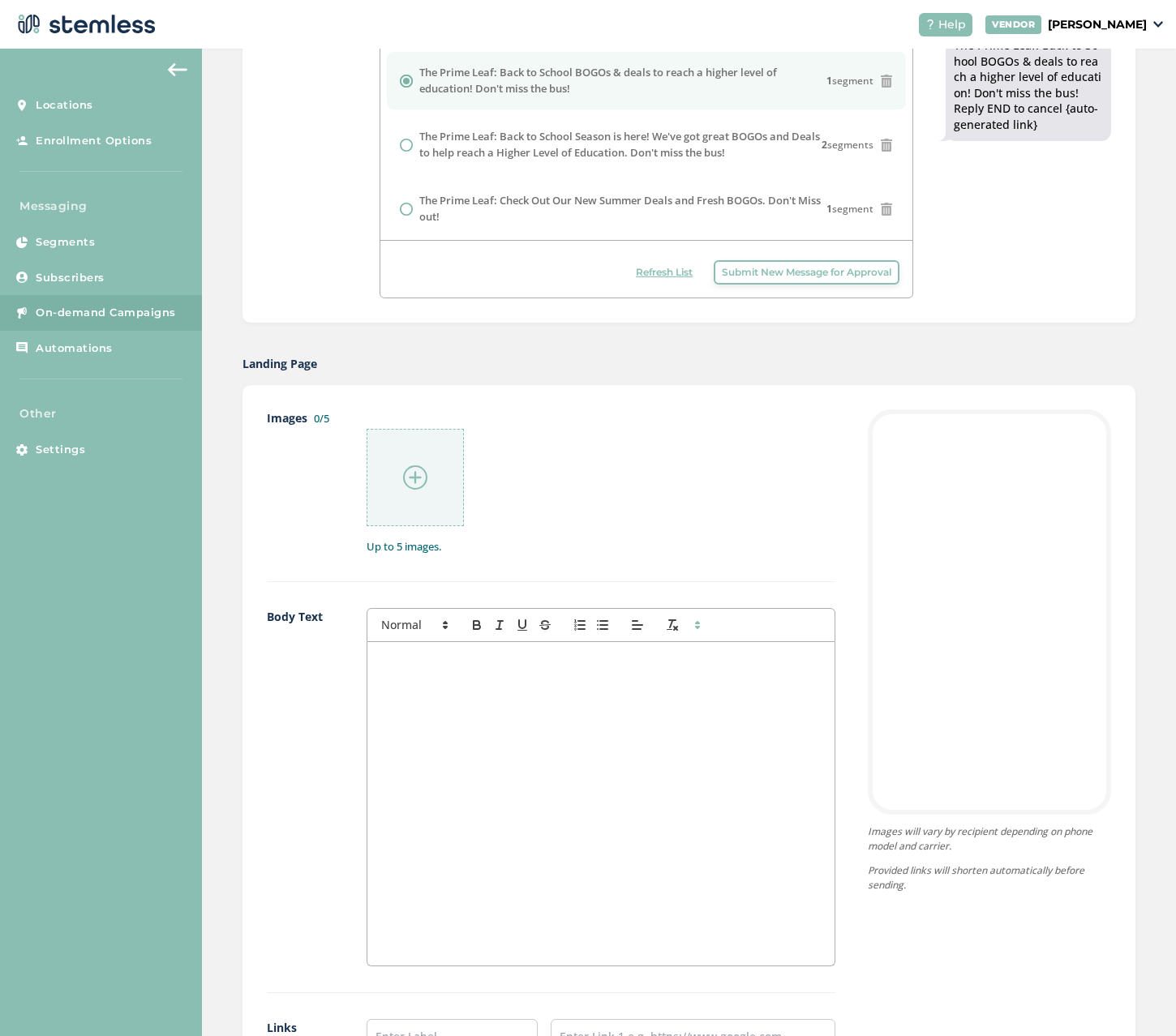
click at [437, 678] on div at bounding box center [601, 804] width 467 height 323
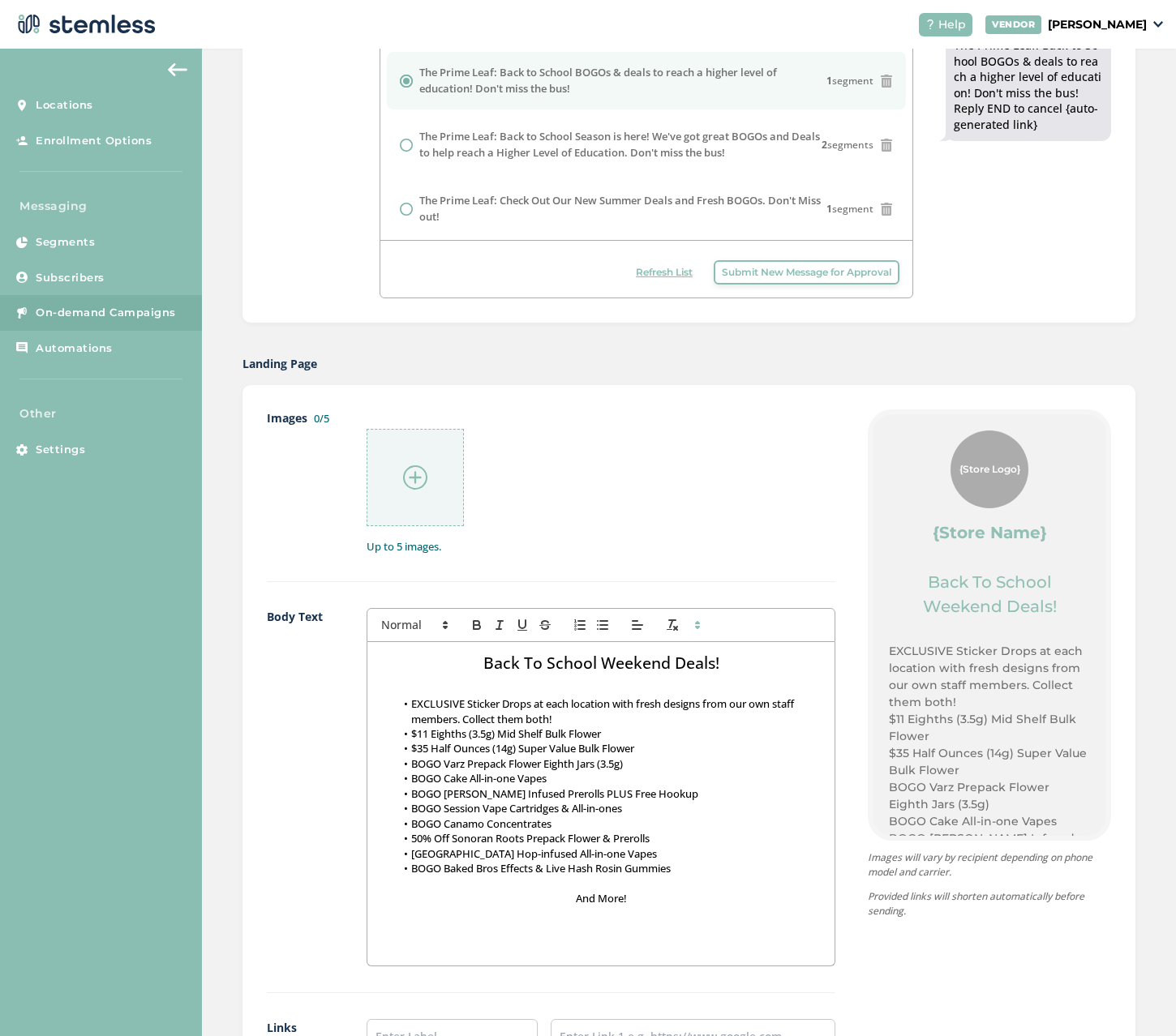
scroll to position [0, 0]
drag, startPoint x: 460, startPoint y: 703, endPoint x: 408, endPoint y: 703, distance: 52.0
click at [408, 703] on li "EXCLUSIVE Sticker Drops at each location with fresh designs from our own staff …" at bounding box center [608, 710] width 426 height 30
click at [467, 623] on button "button" at bounding box center [477, 624] width 23 height 20
drag, startPoint x: 468, startPoint y: 733, endPoint x: 412, endPoint y: 732, distance: 56.0
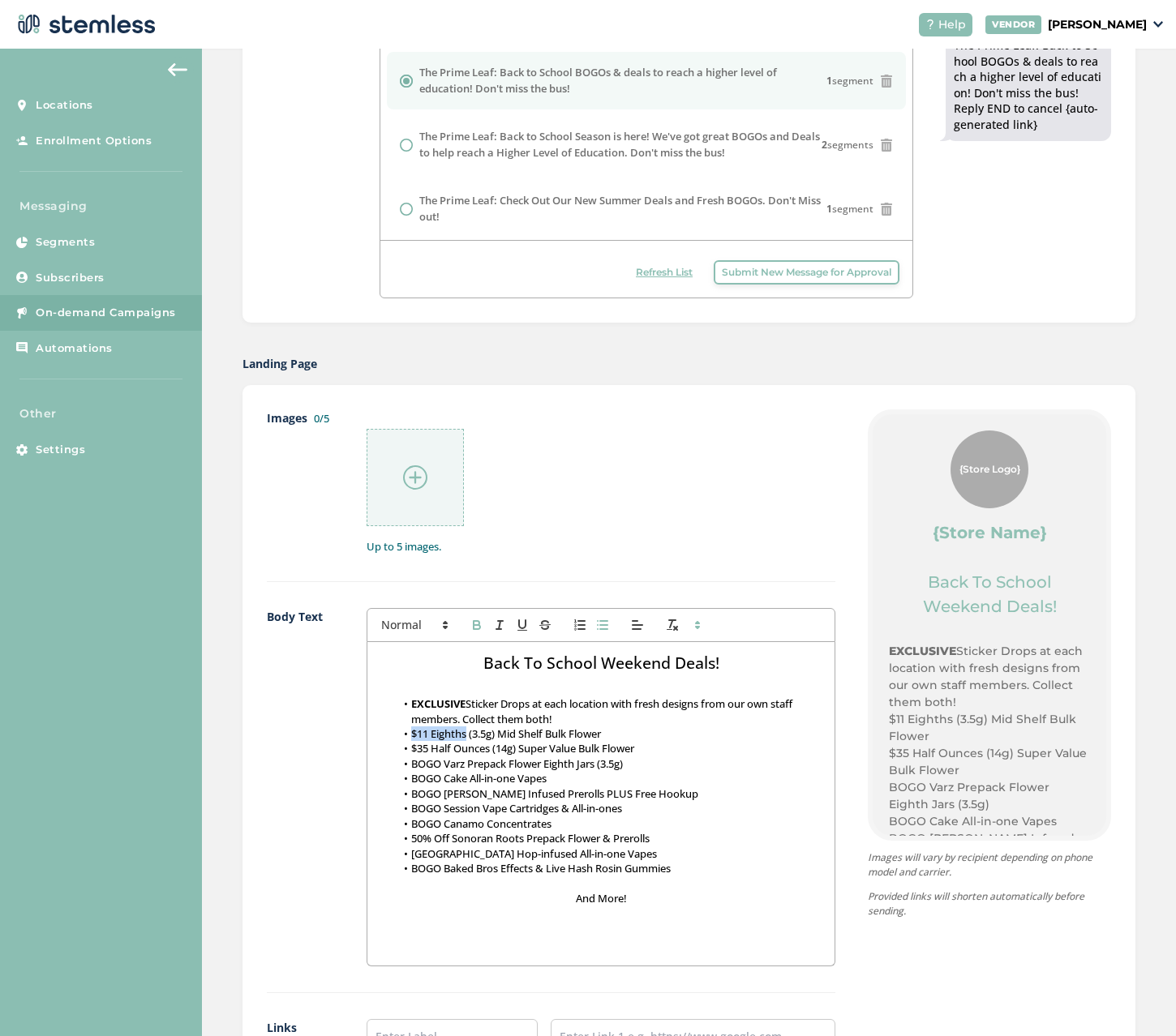
click at [412, 732] on li "$11 Eighths (3.5g) Mid Shelf Bulk Flower" at bounding box center [608, 733] width 426 height 14
click at [438, 729] on li "$11 Eighths (3.5g) Mid Shelf Bulk Flower" at bounding box center [608, 733] width 426 height 14
drag, startPoint x: 427, startPoint y: 733, endPoint x: 409, endPoint y: 733, distance: 18.0
click at [409, 733] on li "$11 Eighths (3.5g) Mid Shelf Bulk Flower" at bounding box center [608, 733] width 426 height 14
click at [470, 620] on icon "button" at bounding box center [477, 624] width 14 height 14
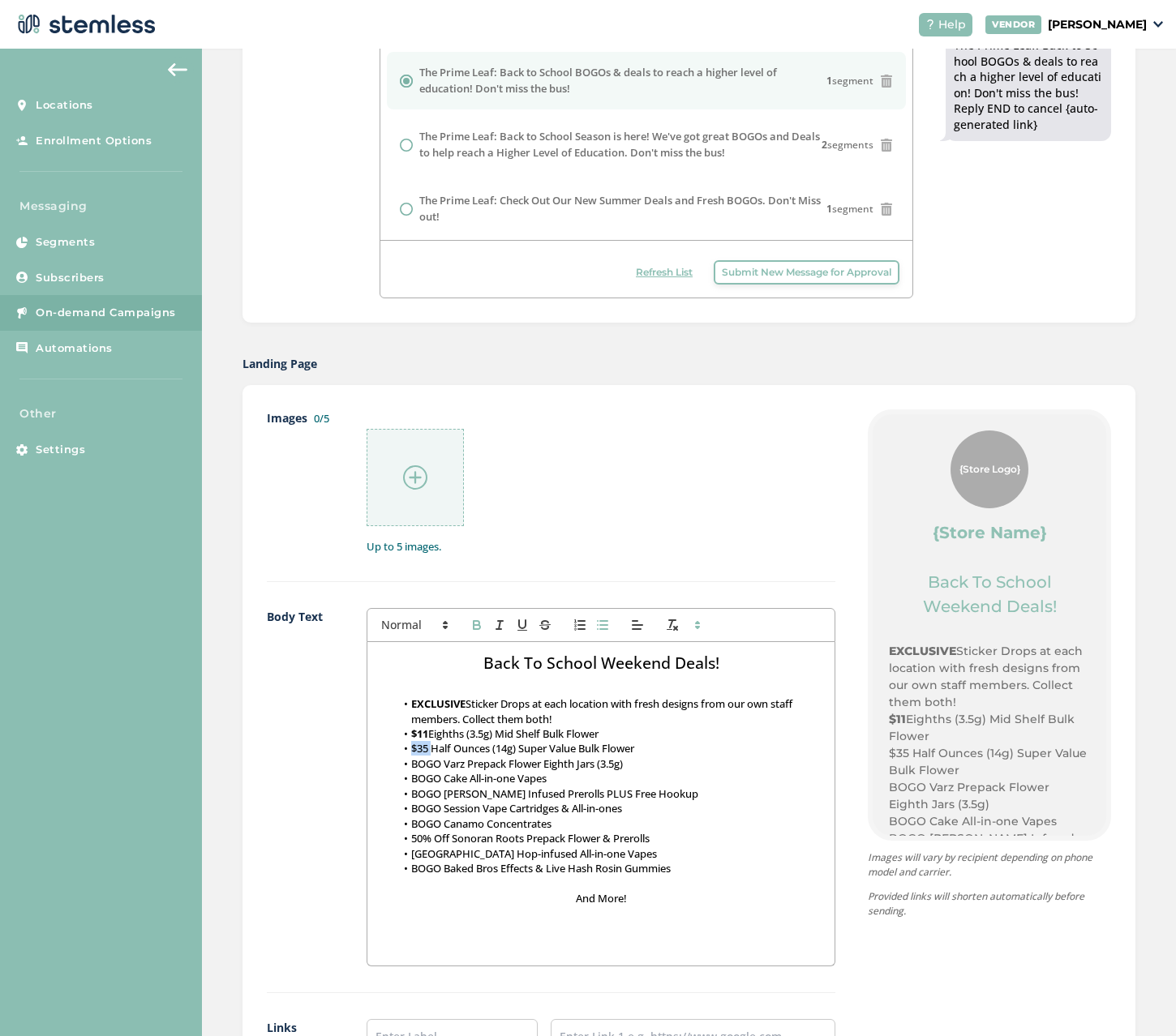
drag, startPoint x: 430, startPoint y: 753, endPoint x: 409, endPoint y: 753, distance: 21.0
click at [409, 753] on li "$35 Half Ounces (14g) Super Value Bulk Flower" at bounding box center [608, 748] width 426 height 14
click at [470, 621] on icon "button" at bounding box center [477, 624] width 14 height 14
click at [431, 764] on li "BOGO Varz Prepack Flower Eighth Jars (3.5g)" at bounding box center [608, 763] width 426 height 14
drag, startPoint x: 437, startPoint y: 764, endPoint x: 409, endPoint y: 764, distance: 28.0
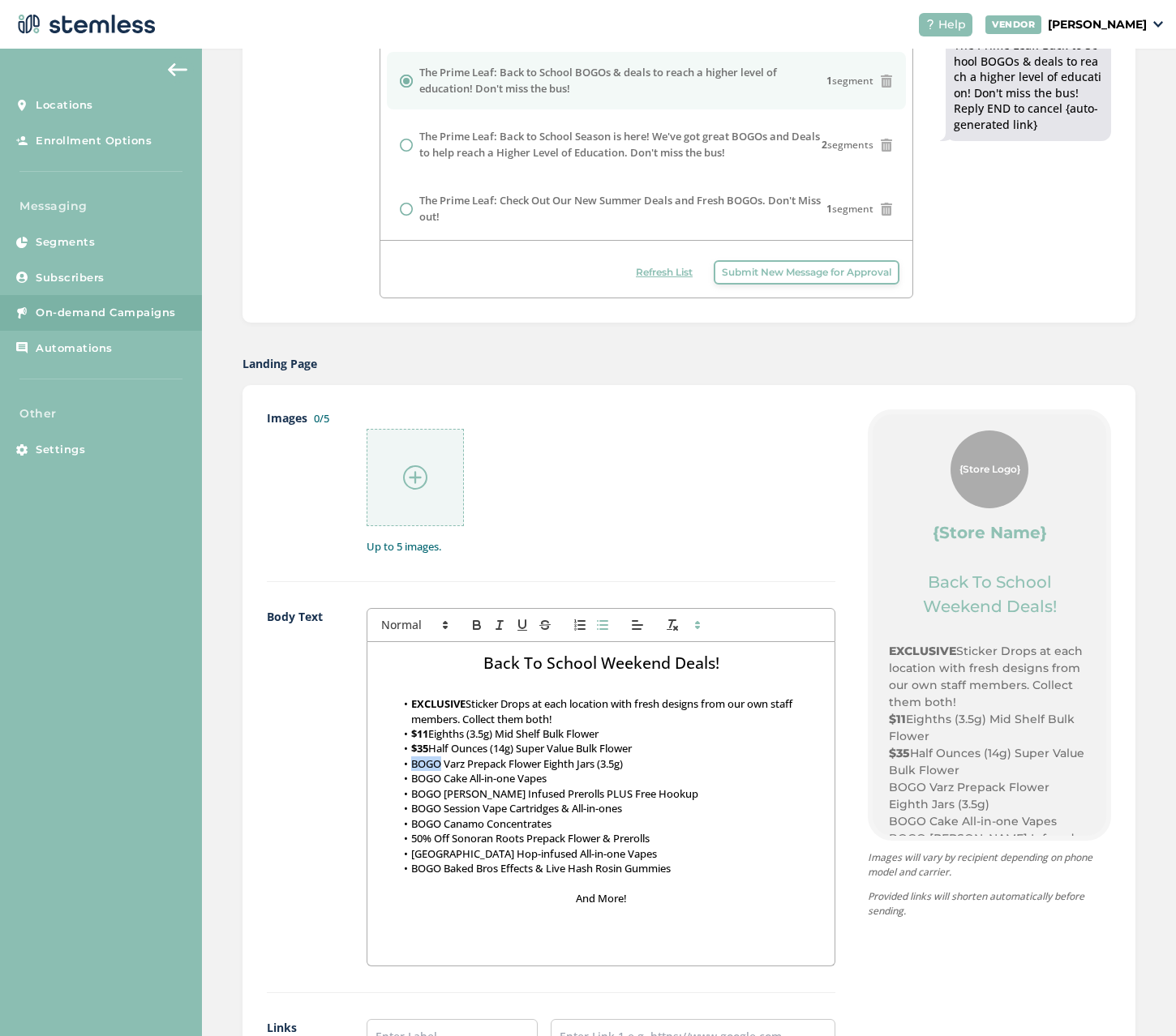
click at [409, 764] on li "BOGO Varz Prepack Flower Eighth Jars (3.5g)" at bounding box center [608, 763] width 426 height 14
click at [473, 623] on icon "button" at bounding box center [477, 624] width 14 height 14
drag, startPoint x: 438, startPoint y: 780, endPoint x: 409, endPoint y: 780, distance: 29.0
click at [409, 780] on li "BOGO Cake All-in-one Vapes" at bounding box center [608, 777] width 426 height 14
click at [476, 629] on icon "button" at bounding box center [477, 624] width 14 height 14
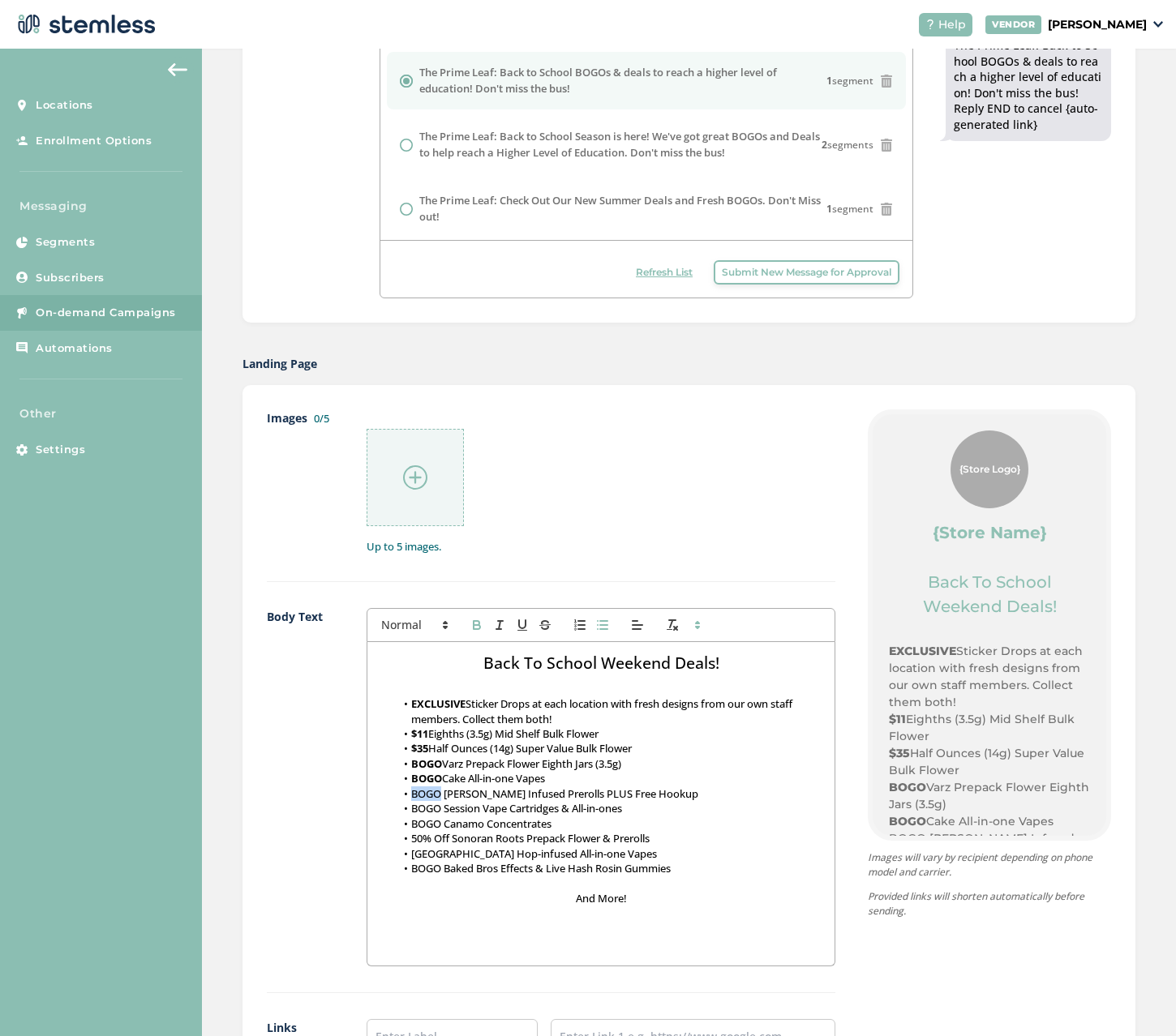
drag, startPoint x: 437, startPoint y: 794, endPoint x: 411, endPoint y: 794, distance: 26.0
click at [411, 794] on li "BOGO [PERSON_NAME] Infused Prerolls PLUS Free Hookup" at bounding box center [608, 793] width 426 height 14
click at [471, 623] on icon "button" at bounding box center [477, 624] width 14 height 14
drag, startPoint x: 437, startPoint y: 811, endPoint x: 409, endPoint y: 811, distance: 28.0
click at [409, 811] on li "BOGO Session Vape Cartridges & All-in-ones" at bounding box center [608, 807] width 426 height 14
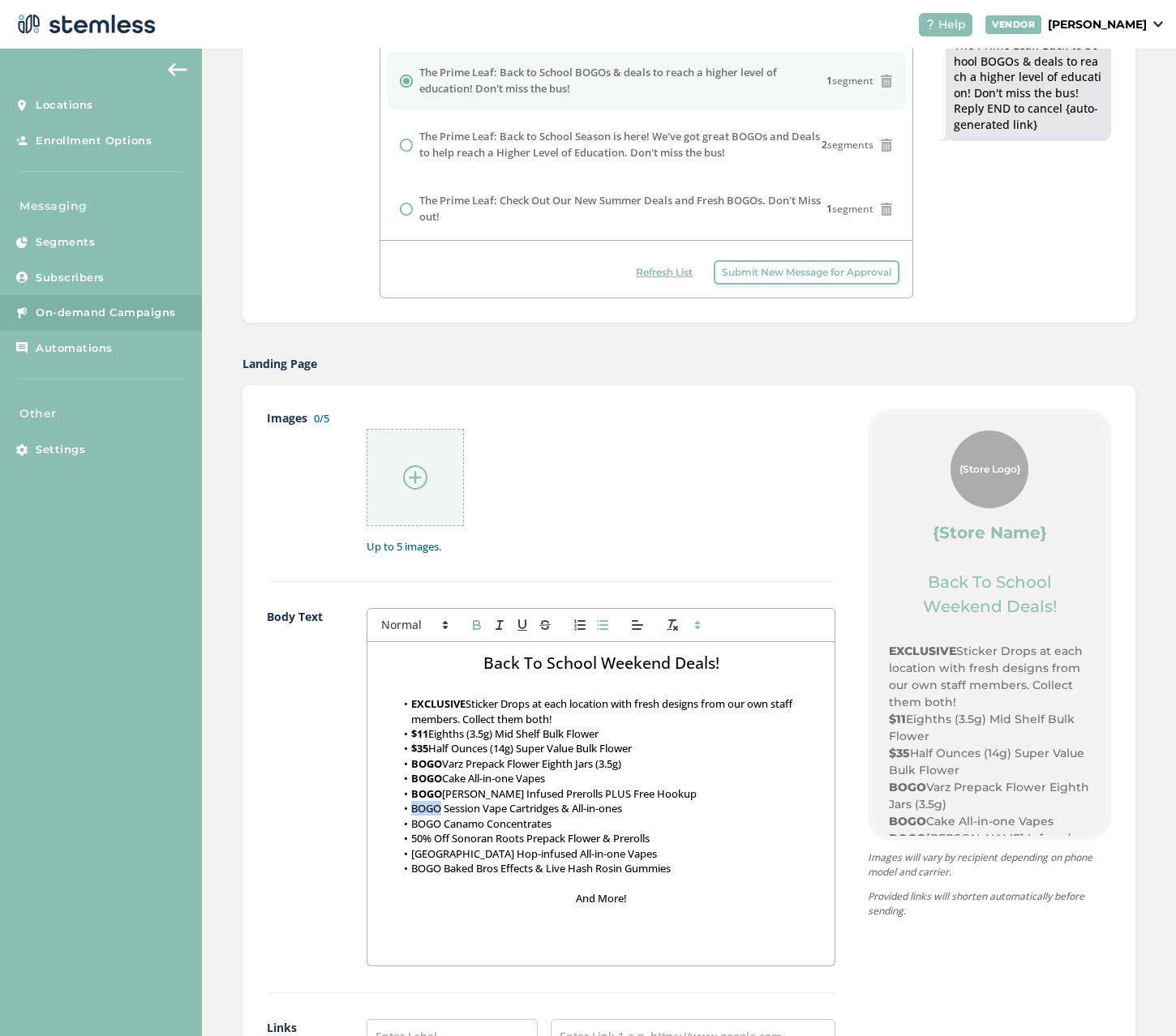
click at [471, 624] on icon "button" at bounding box center [477, 624] width 14 height 14
drag, startPoint x: 437, startPoint y: 823, endPoint x: 410, endPoint y: 823, distance: 27.0
click at [410, 823] on li "BOGO Canamo Concentrates" at bounding box center [608, 823] width 426 height 14
click at [471, 630] on icon "button" at bounding box center [477, 624] width 14 height 14
drag, startPoint x: 450, startPoint y: 840, endPoint x: 409, endPoint y: 841, distance: 41.0
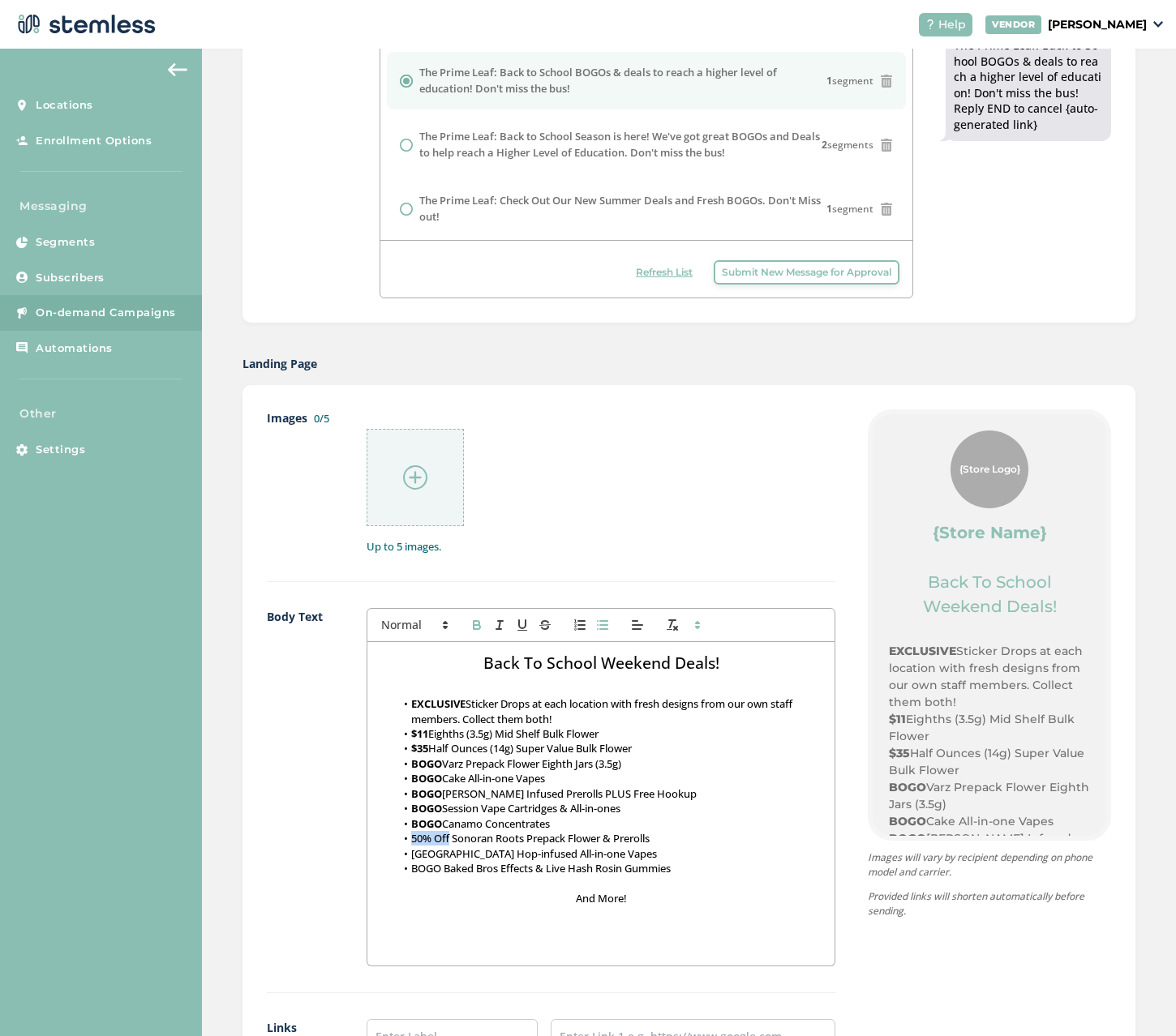
click at [409, 841] on li "50% Off Sonoran Roots Prepack Flower & Prerolls" at bounding box center [608, 838] width 426 height 14
click at [473, 623] on icon "button" at bounding box center [477, 624] width 14 height 14
drag, startPoint x: 442, startPoint y: 852, endPoint x: 408, endPoint y: 854, distance: 34.1
click at [408, 854] on li "[GEOGRAPHIC_DATA] Hop-infused All-in-one Vapes" at bounding box center [608, 853] width 426 height 14
click at [466, 625] on button "button" at bounding box center [477, 624] width 23 height 20
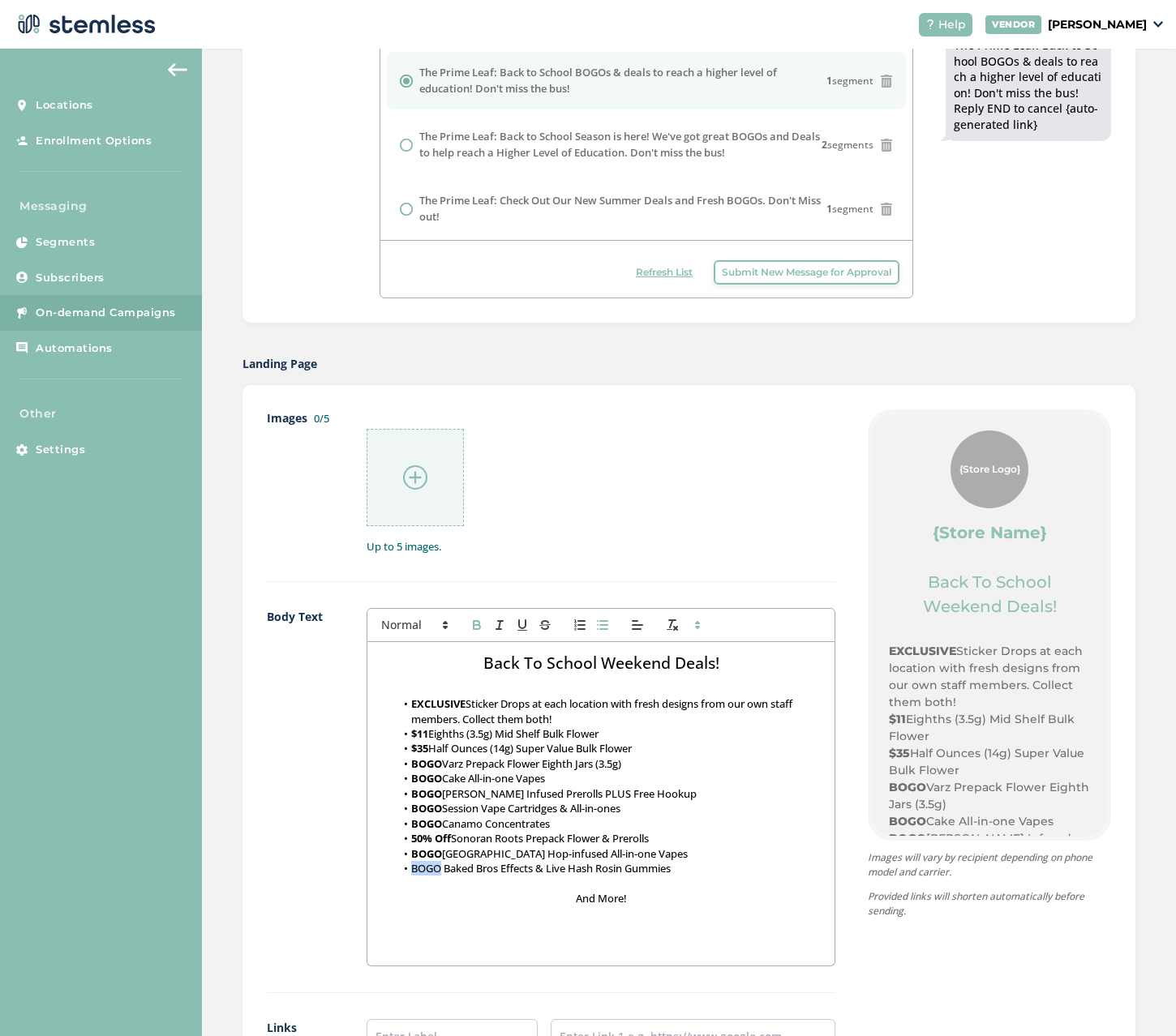
drag, startPoint x: 438, startPoint y: 868, endPoint x: 412, endPoint y: 868, distance: 26.0
click at [412, 868] on li "BOGO Baked Bros Effects & Live Hash Rosin Gummies" at bounding box center [608, 868] width 426 height 14
click at [473, 623] on icon "button" at bounding box center [476, 623] width 6 height 4
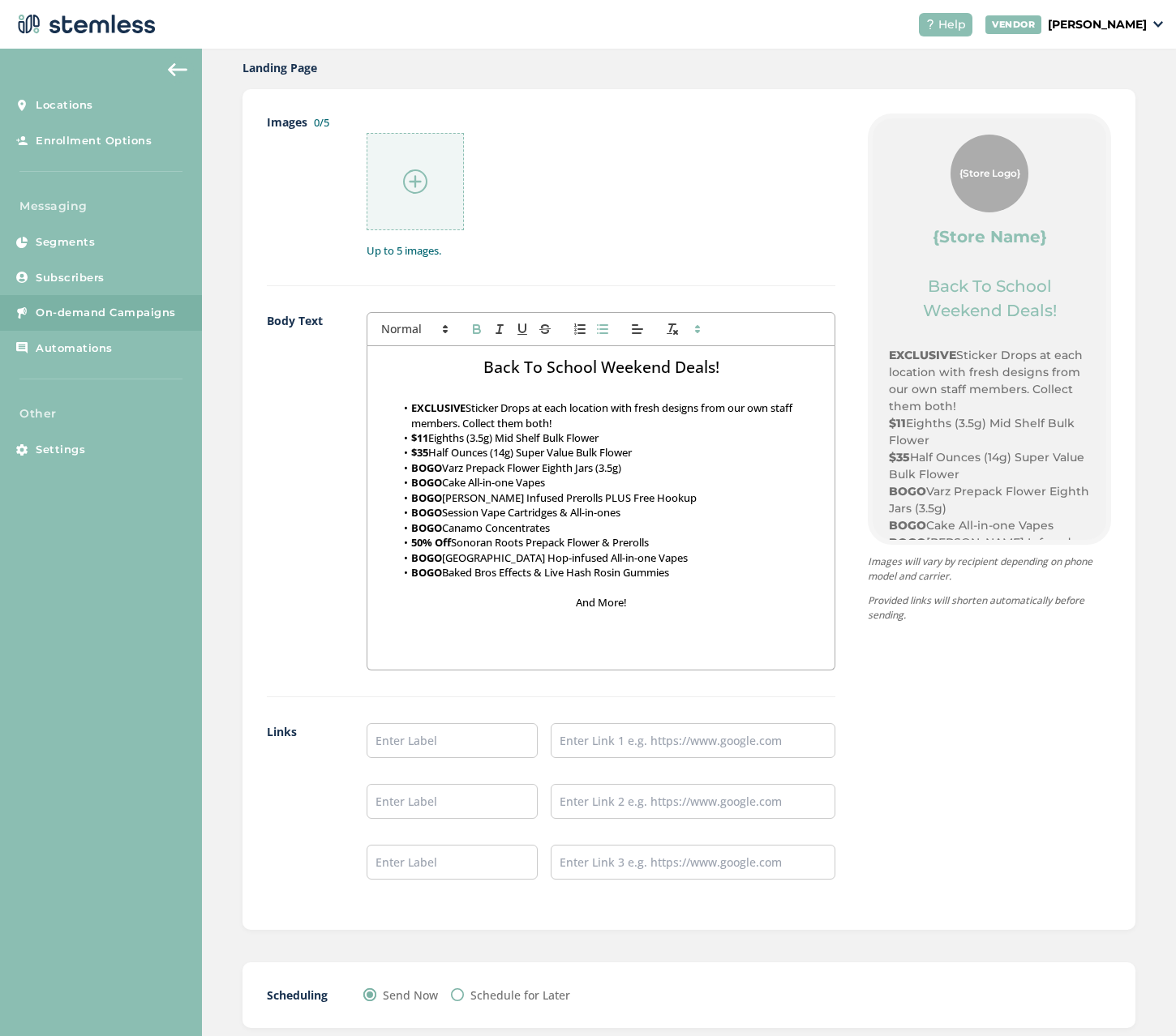
scroll to position [811, 0]
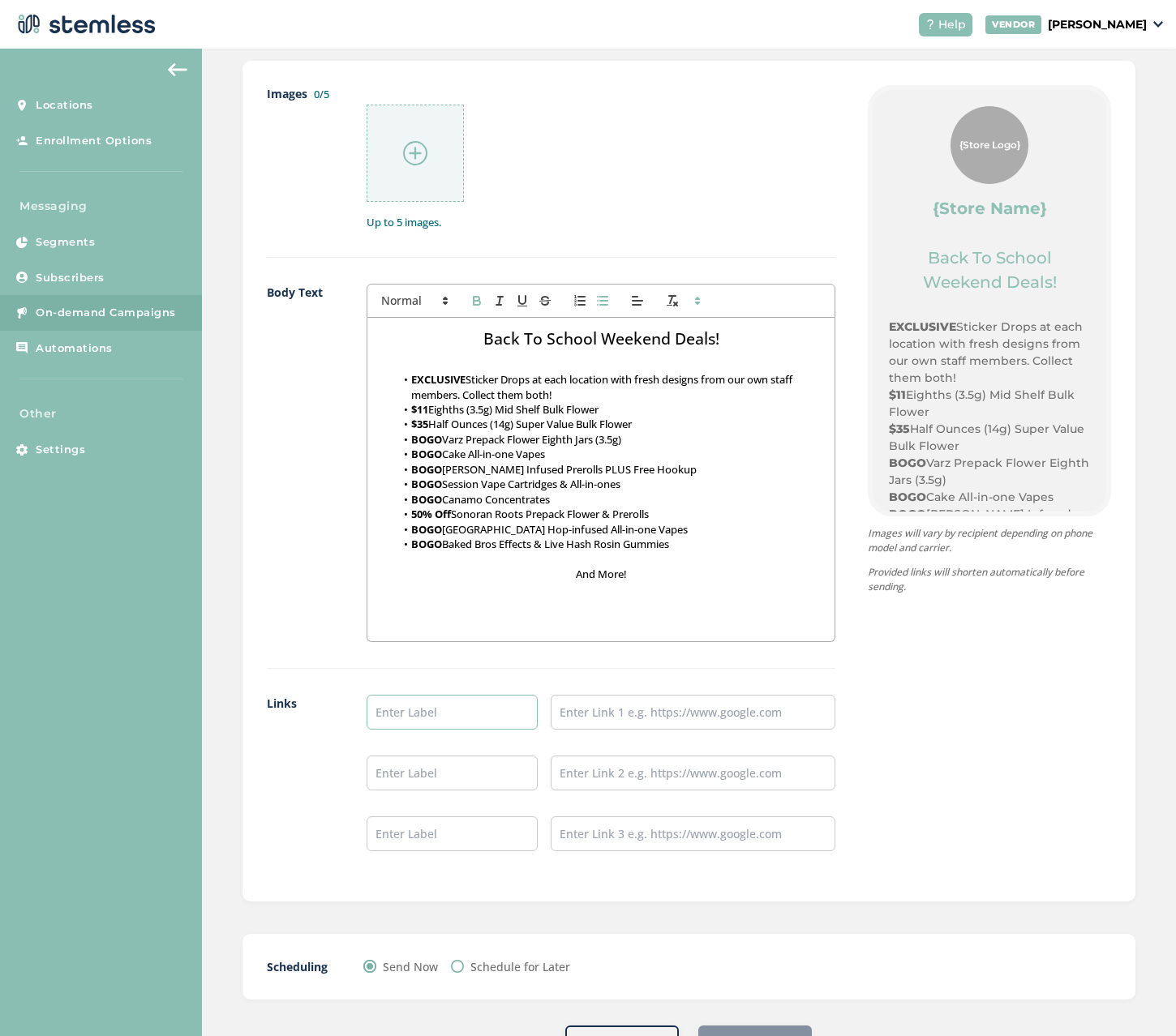
click at [469, 722] on input "text" at bounding box center [452, 712] width 171 height 35
type input "s"
type input "Shop"
type input "[URL][DOMAIN_NAME]"
type input "All Deals"
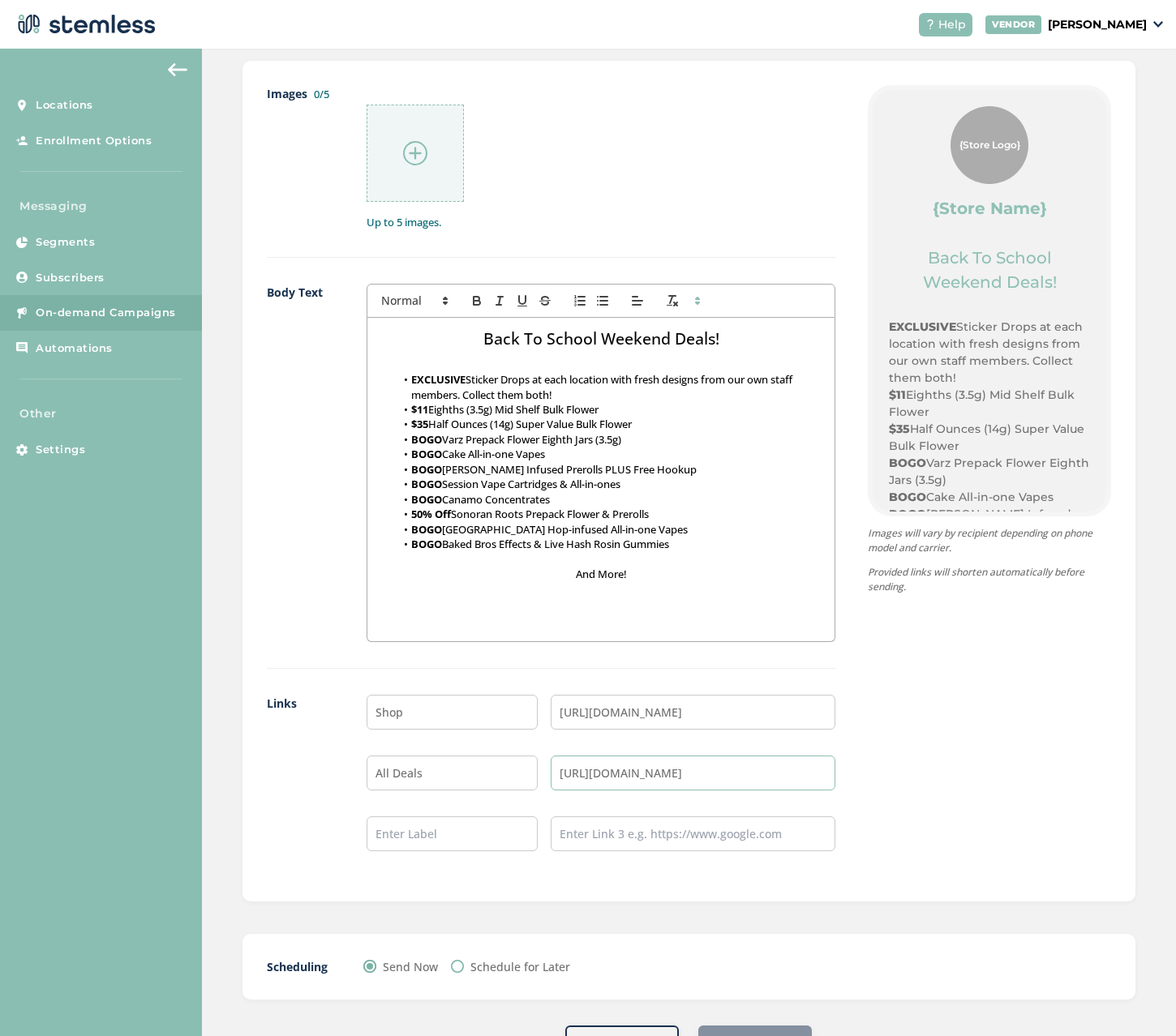
type input "[URL][DOMAIN_NAME]"
type input "Locations"
type input "[URL][DOMAIN_NAME]"
click at [751, 774] on input "[URL][DOMAIN_NAME]" at bounding box center [693, 772] width 284 height 35
drag, startPoint x: 771, startPoint y: 774, endPoint x: 462, endPoint y: 767, distance: 309.1
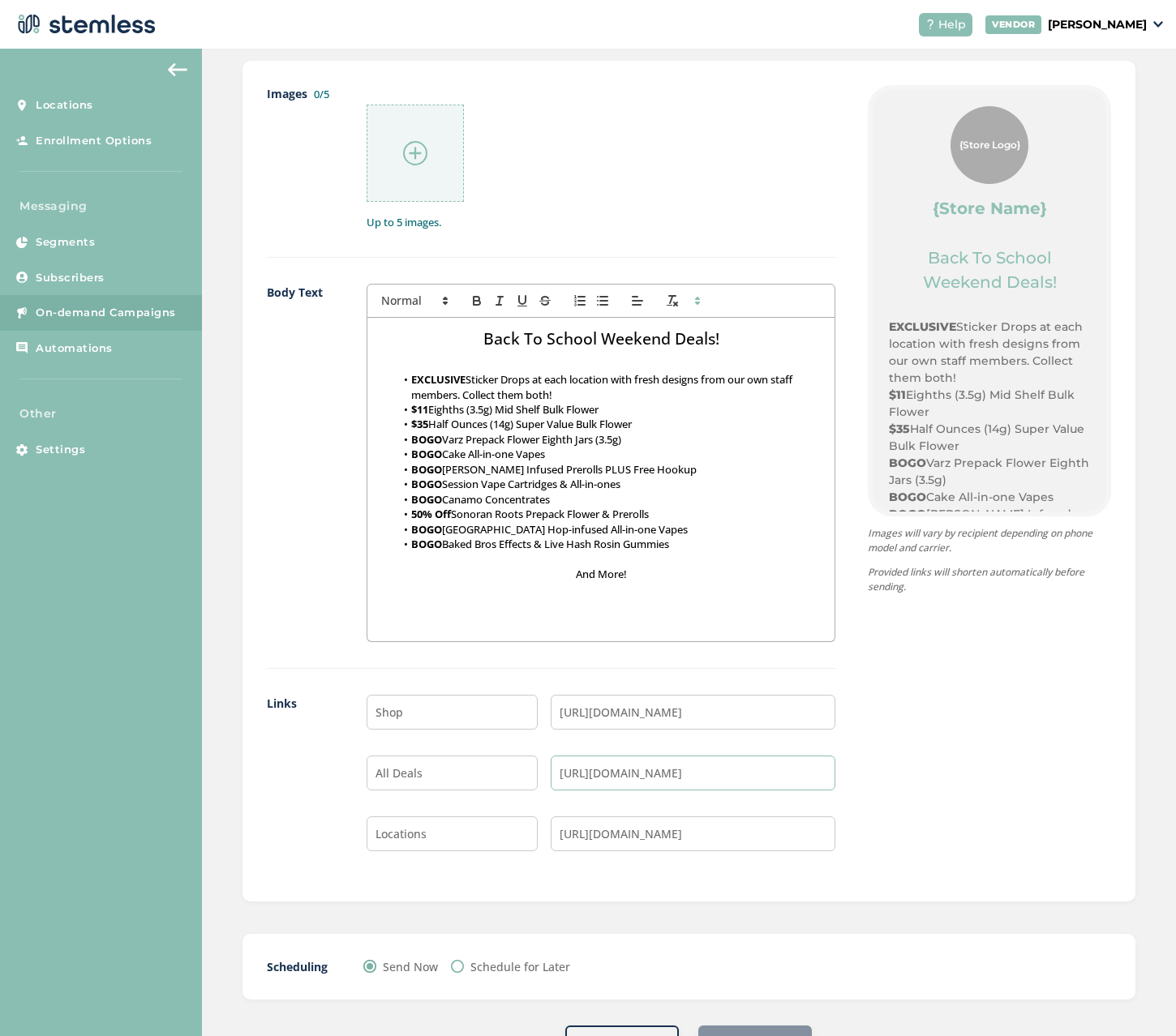
click at [476, 771] on li "All Deals https://theprimeleaf.com/events" at bounding box center [601, 772] width 469 height 35
click at [713, 721] on input "[URL][DOMAIN_NAME]" at bounding box center [693, 712] width 284 height 35
click at [733, 714] on input "[URL][DOMAIN_NAME]" at bounding box center [693, 712] width 284 height 35
click at [479, 335] on h2 "Back To School Weekend Deals!" at bounding box center [601, 339] width 442 height 23
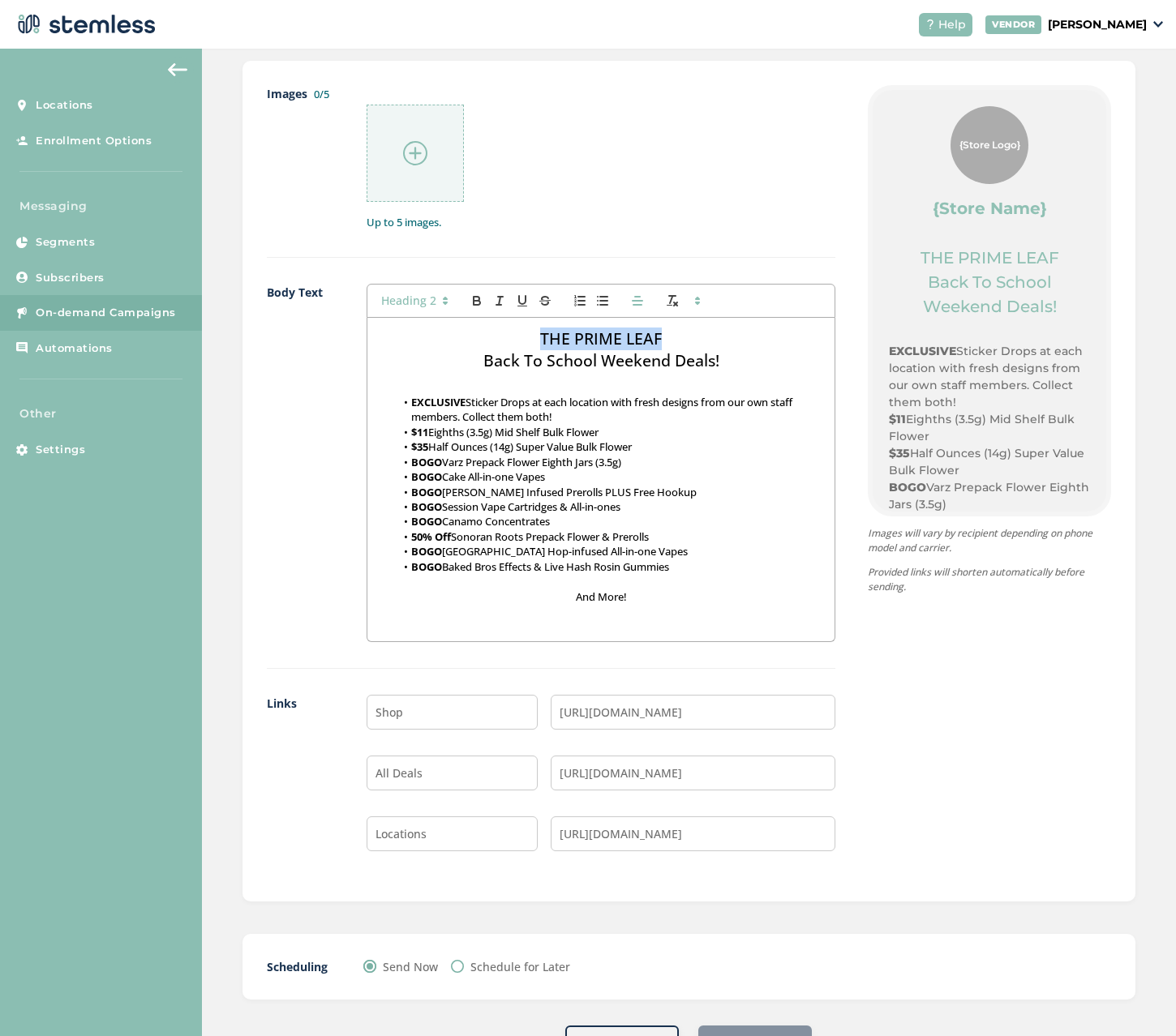
drag, startPoint x: 670, startPoint y: 335, endPoint x: 508, endPoint y: 335, distance: 162.0
click at [508, 335] on h2 "THE PRIME LEAF" at bounding box center [601, 339] width 442 height 23
click at [477, 298] on icon "button" at bounding box center [476, 299] width 6 height 4
click at [494, 361] on h2 "Back To School Weekend Deals!" at bounding box center [601, 361] width 442 height 23
drag, startPoint x: 665, startPoint y: 330, endPoint x: 440, endPoint y: 333, distance: 225.0
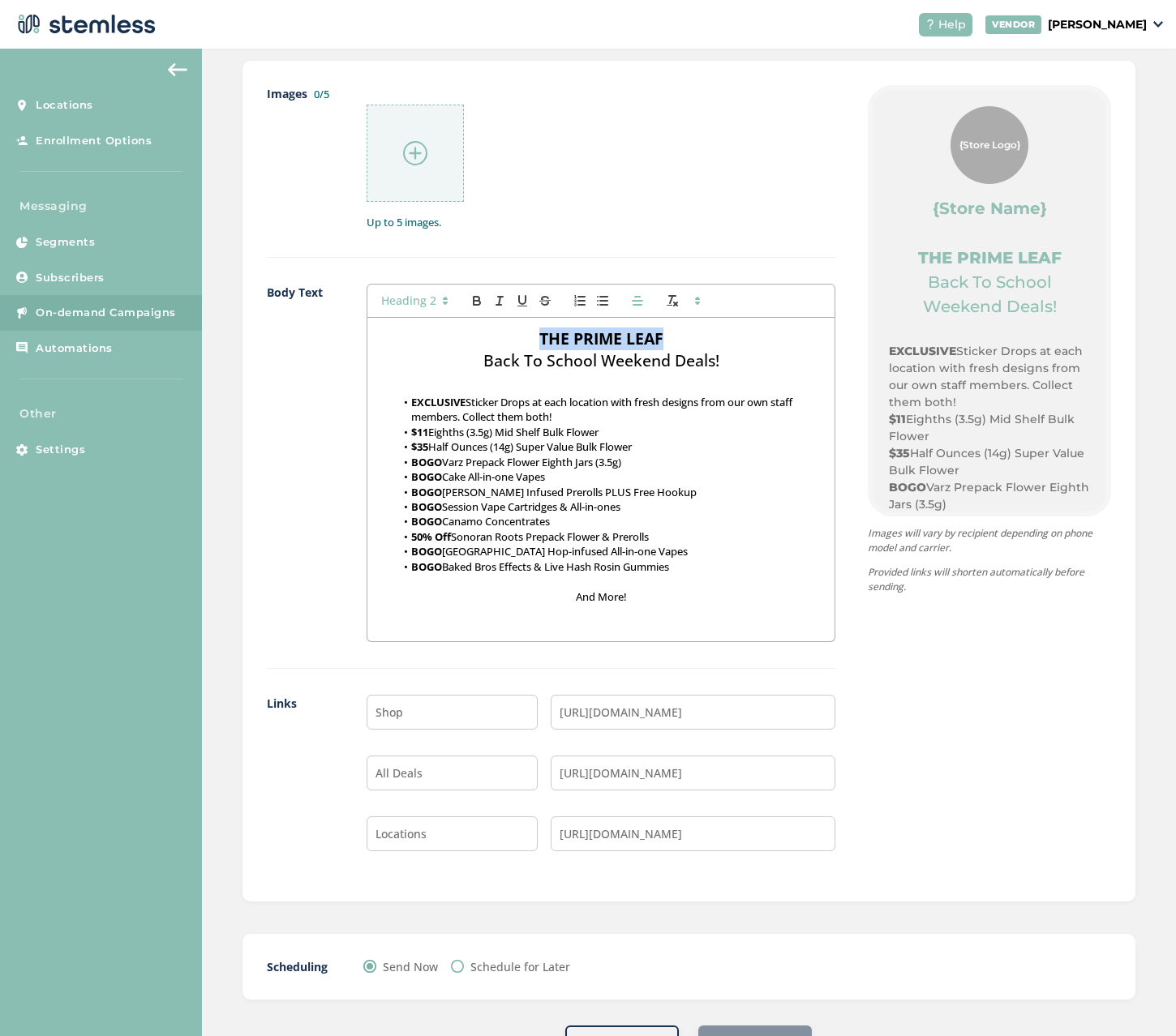
click at [440, 333] on h2 "THE PRIME LEAF" at bounding box center [601, 339] width 442 height 23
click at [401, 289] on div at bounding box center [601, 300] width 469 height 34
click at [416, 305] on span at bounding box center [413, 300] width 79 height 20
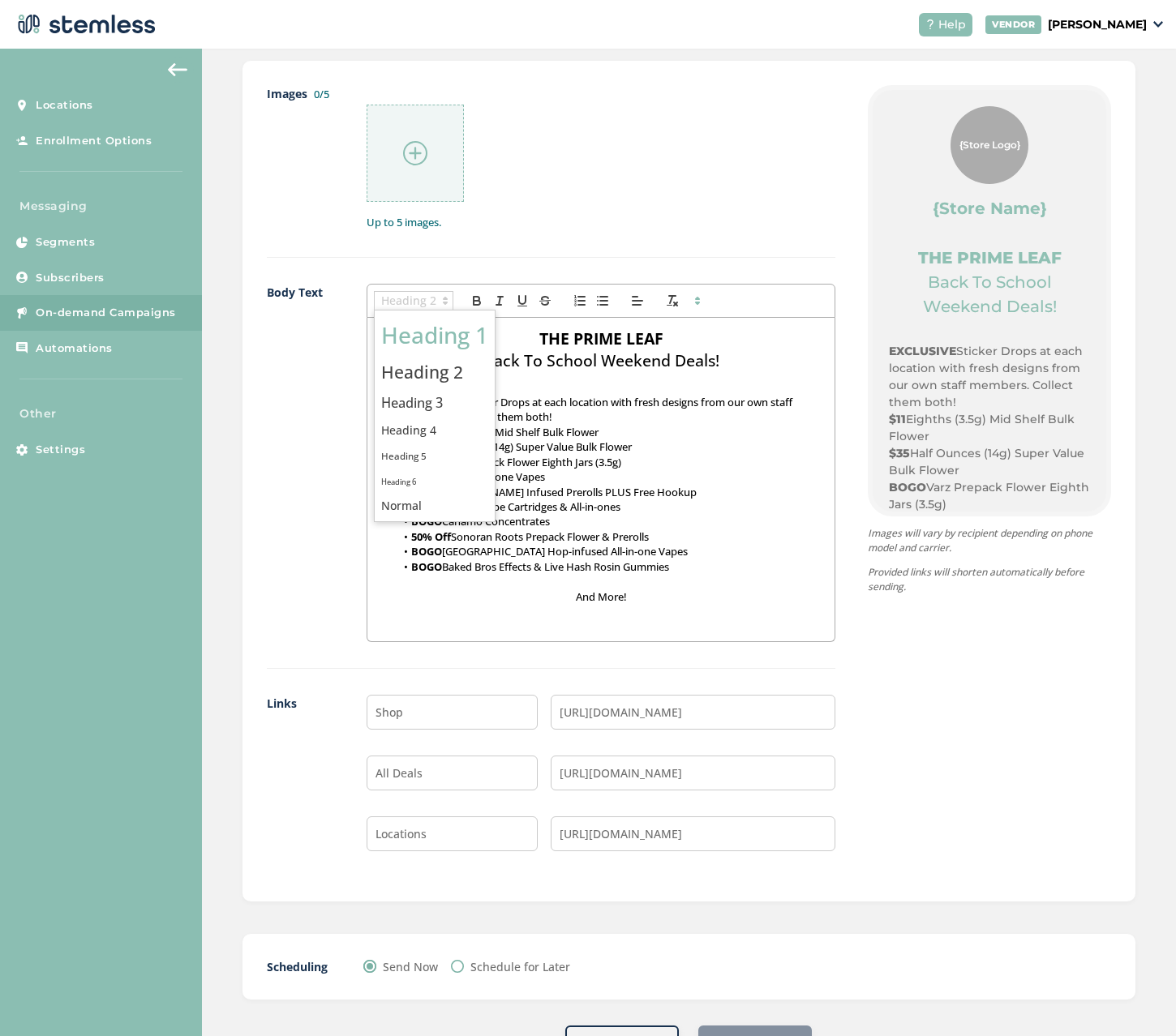
click at [431, 331] on span at bounding box center [435, 335] width 107 height 43
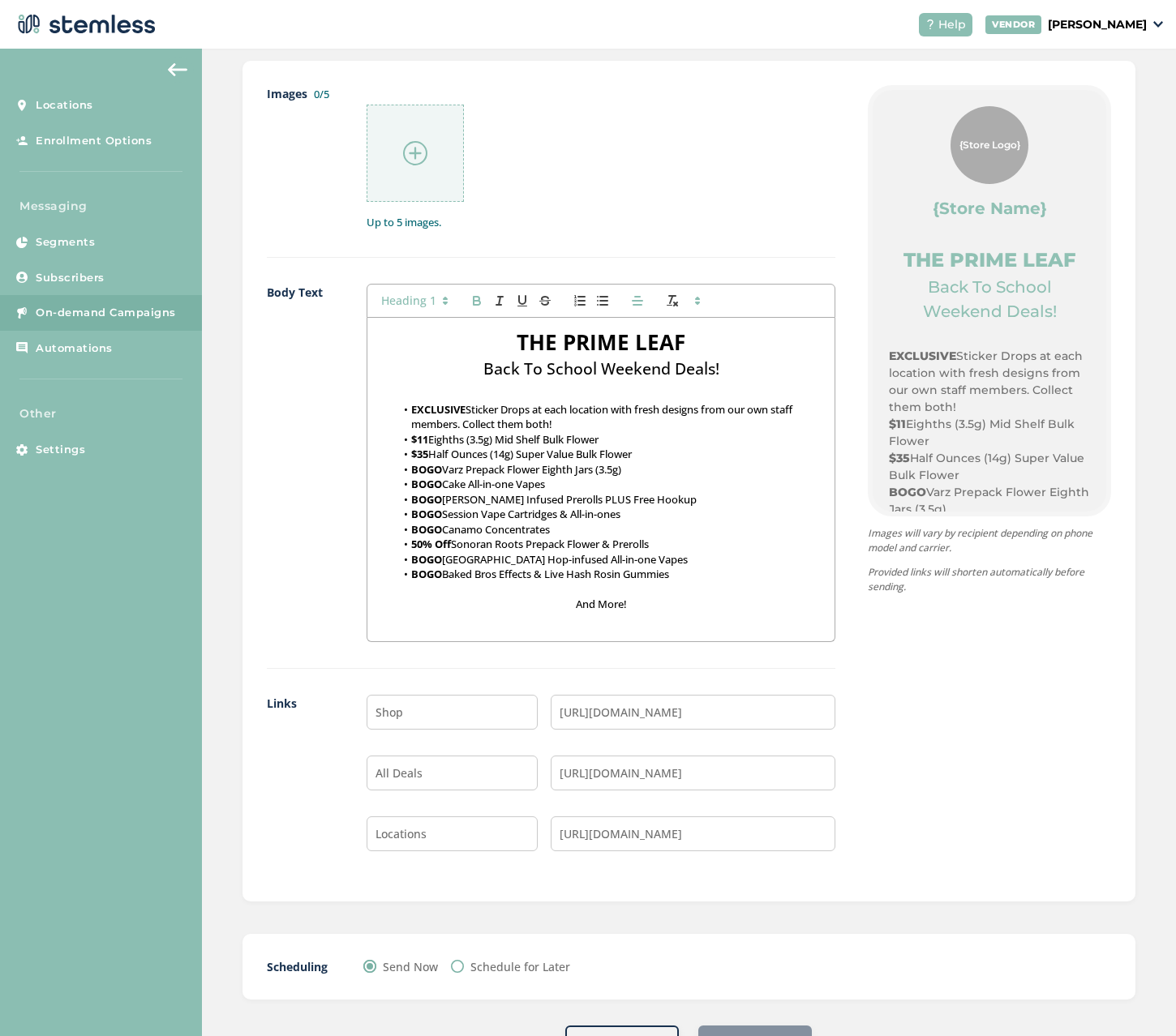
click at [659, 405] on li "EXCLUSIVE Sticker Drops at each location with fresh designs from our own staff …" at bounding box center [608, 417] width 426 height 30
click at [701, 457] on li "$35 Half Ounces (14g) Super Value Bulk Flower" at bounding box center [608, 453] width 426 height 14
click at [566, 424] on li "EXCLUSIVE Sticker Drops at each location with fresh designs from our own staff …" at bounding box center [608, 417] width 426 height 30
click at [411, 406] on strong "EXCLUSIVE" at bounding box center [438, 409] width 54 height 14
drag, startPoint x: 408, startPoint y: 412, endPoint x: 426, endPoint y: 407, distance: 18.7
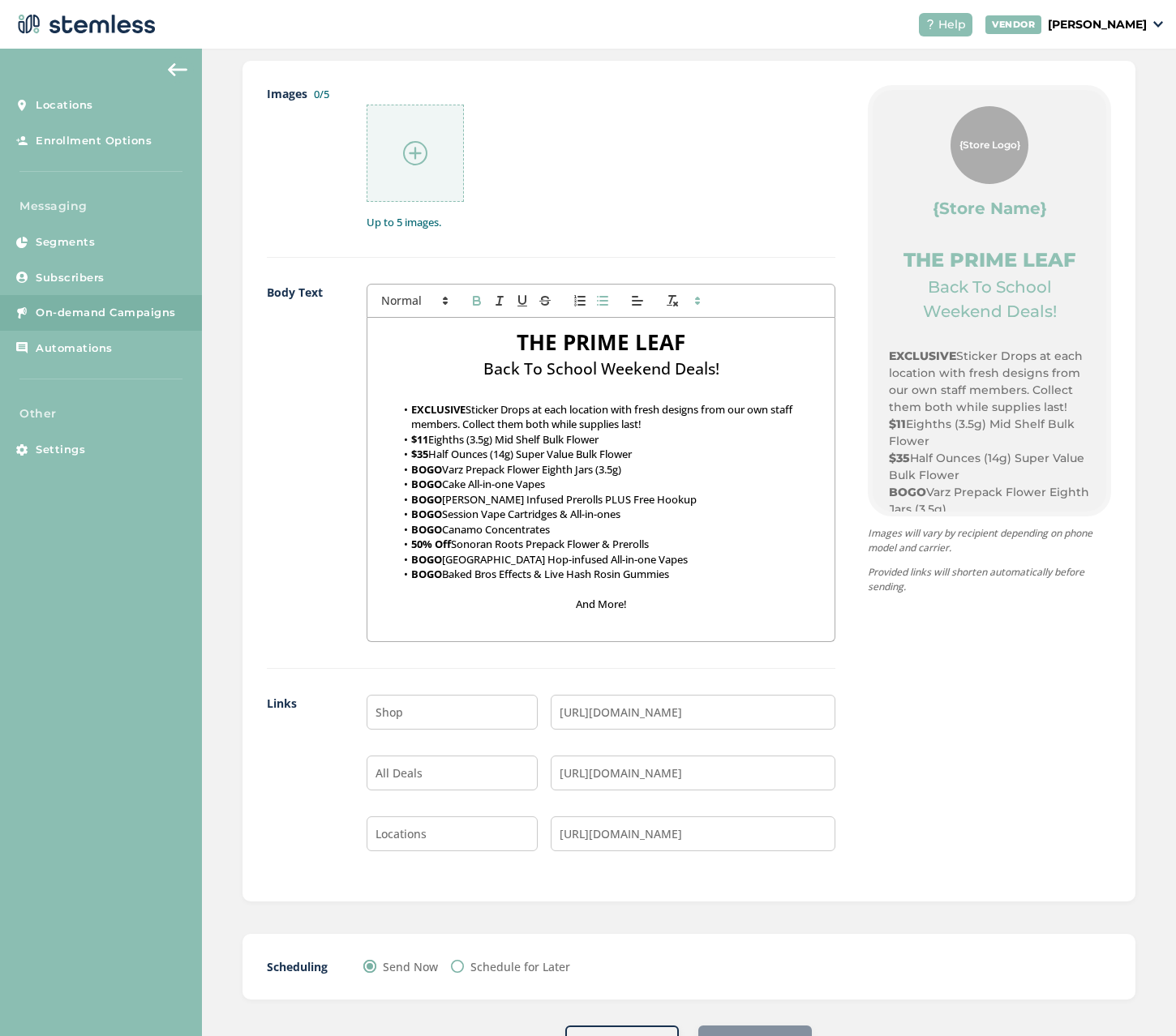
click at [408, 412] on li "EXCLUSIVE Sticker Drops at each location with fresh designs from our own staff …" at bounding box center [608, 417] width 426 height 30
click at [411, 439] on strong "$11" at bounding box center [420, 439] width 17 height 14
click at [500, 439] on strong "FRI-SUN 9/22-9/24 $11" at bounding box center [466, 439] width 111 height 14
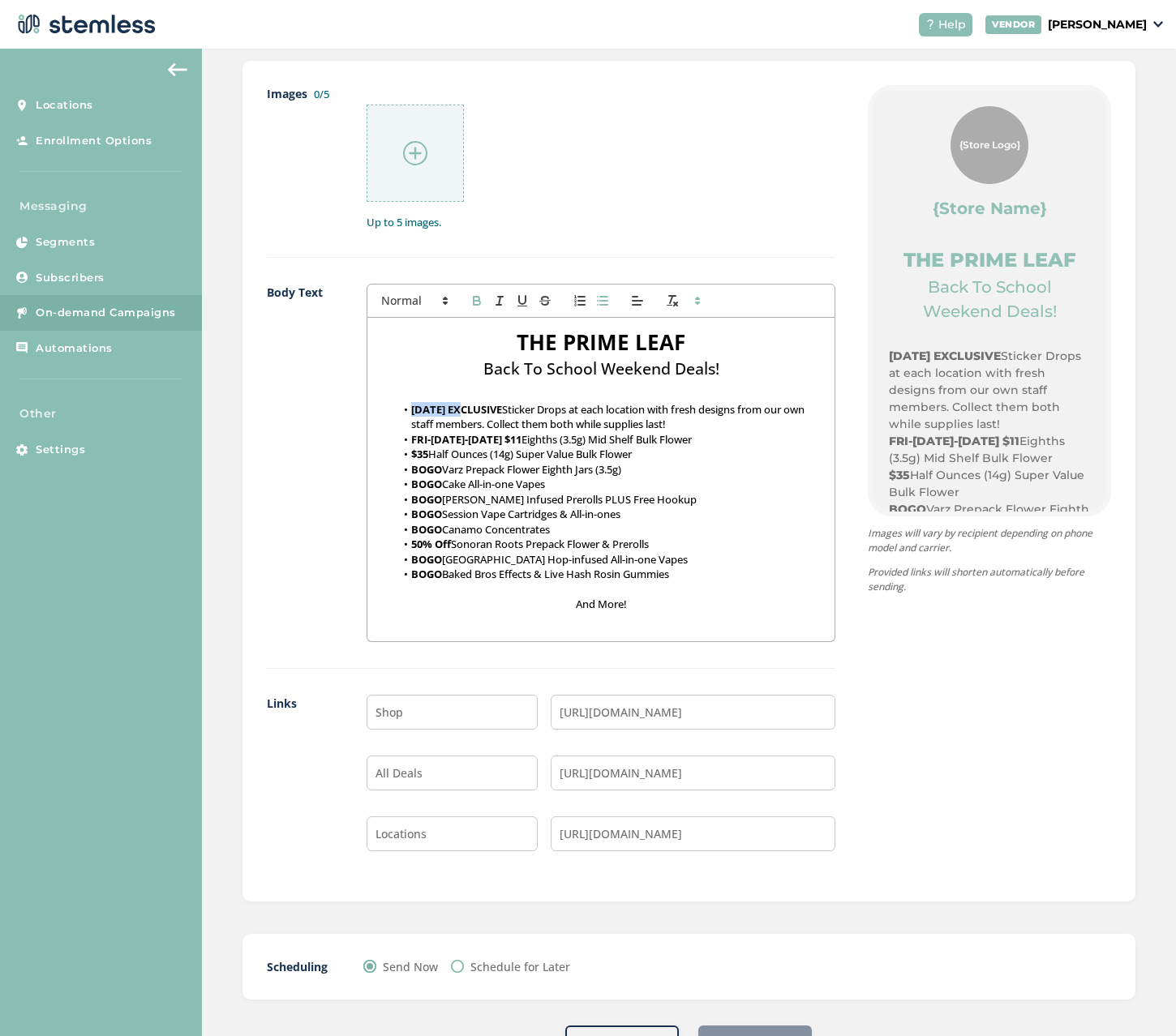
drag, startPoint x: 454, startPoint y: 408, endPoint x: 406, endPoint y: 407, distance: 48.0
click at [406, 407] on li "FRI 9/22 EXCLUSIVE Sticker Drops at each location with fresh designs from our o…" at bounding box center [608, 417] width 426 height 30
click at [475, 293] on icon "button" at bounding box center [477, 300] width 14 height 14
click at [456, 440] on strong "FRI-SUN 9/22-9/24 $11" at bounding box center [466, 439] width 111 height 14
drag, startPoint x: 503, startPoint y: 437, endPoint x: 408, endPoint y: 436, distance: 95.0
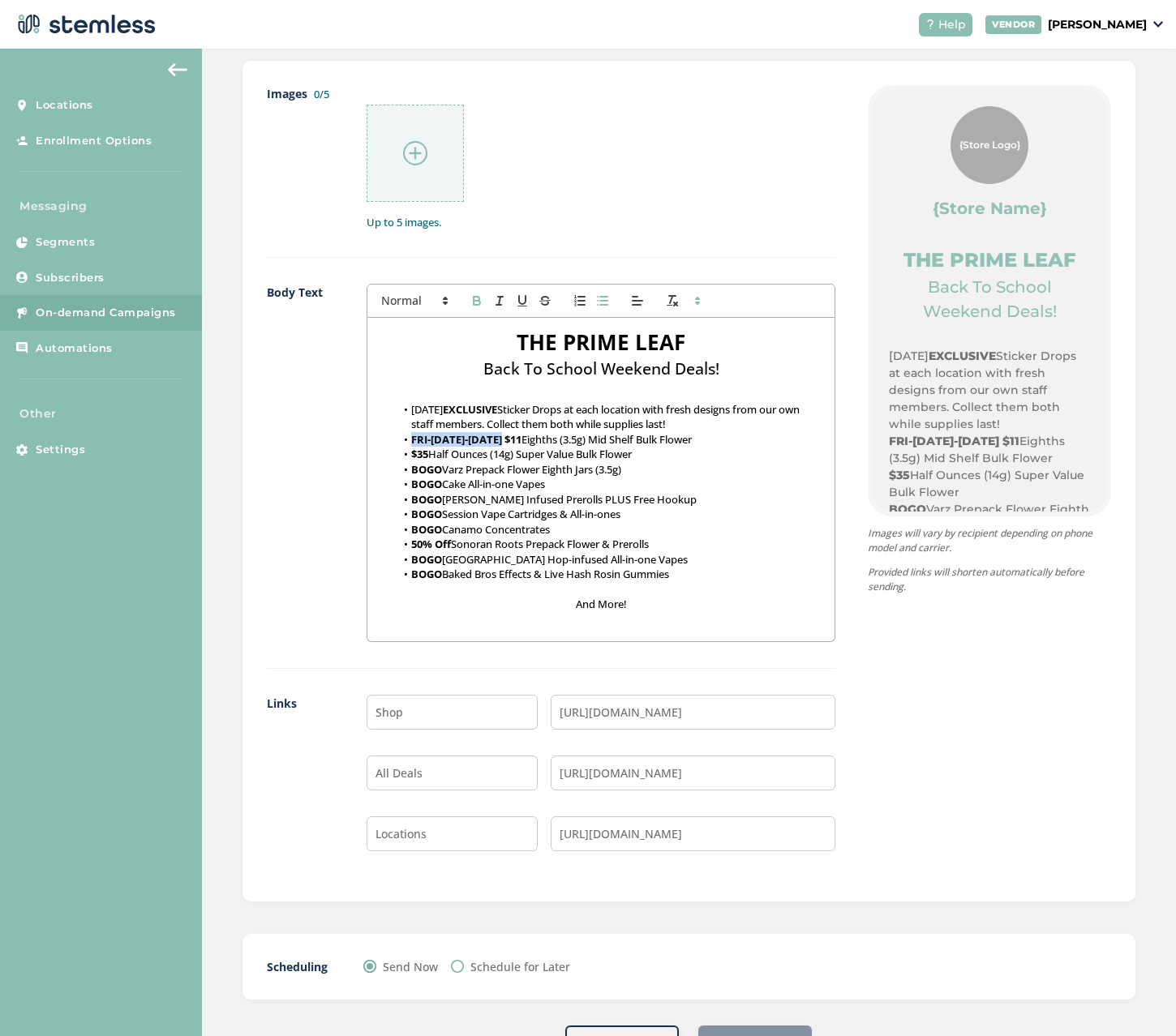
click at [403, 437] on li "FRI-SUN 9/22-9/24 $11 Eighths (3.5g) Mid Shelf Bulk Flower" at bounding box center [608, 439] width 426 height 14
click at [473, 302] on icon "button" at bounding box center [477, 302] width 7 height 4
click at [470, 487] on li "BOGO Cake All-in-one Vapes" at bounding box center [608, 483] width 426 height 14
click at [411, 450] on strong "$35" at bounding box center [420, 453] width 17 height 14
drag, startPoint x: 465, startPoint y: 453, endPoint x: 411, endPoint y: 449, distance: 54.1
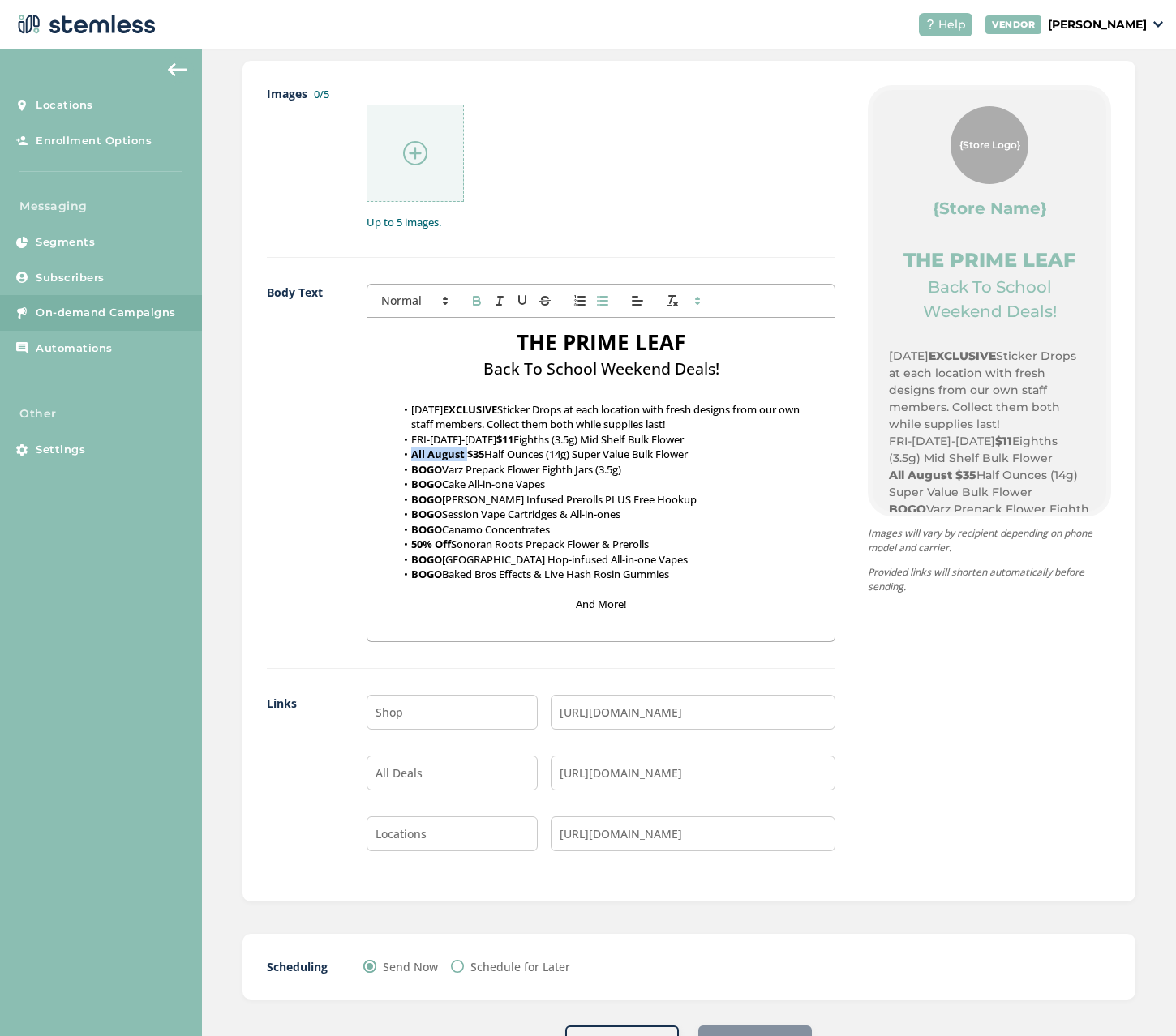
click at [411, 449] on strong "All August $35" at bounding box center [448, 453] width 73 height 14
click at [475, 291] on button "button" at bounding box center [477, 300] width 23 height 20
click at [411, 471] on strong "BOGO" at bounding box center [426, 469] width 31 height 14
drag, startPoint x: 445, startPoint y: 470, endPoint x: 409, endPoint y: 466, distance: 36.2
click at [411, 466] on strong "Fridays BOGO" at bounding box center [446, 469] width 71 height 14
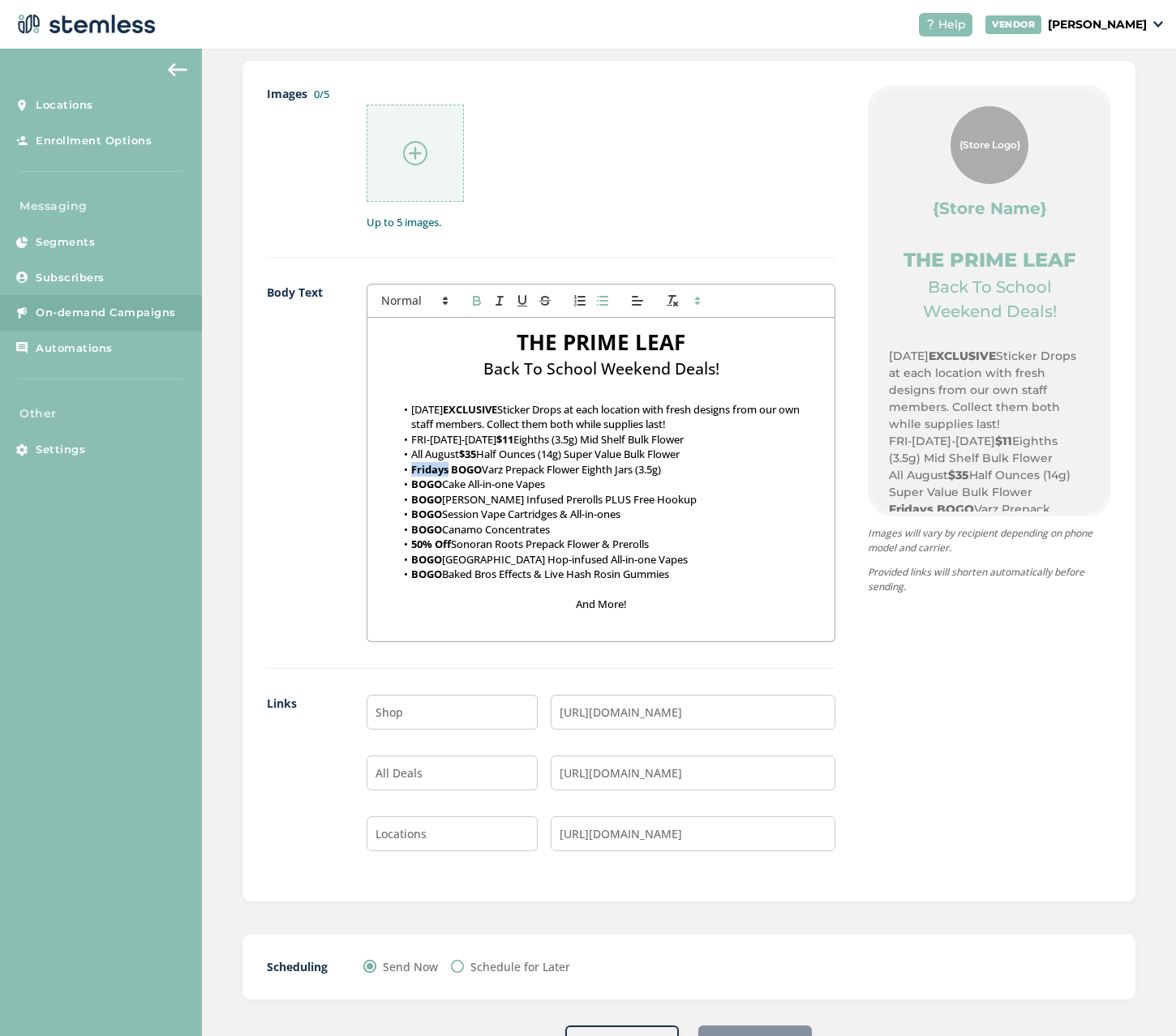
drag, startPoint x: 449, startPoint y: 470, endPoint x: 408, endPoint y: 467, distance: 41.1
click at [408, 467] on li "Fridays BOGO Varz Prepack Flower Eighth Jars (3.5g)" at bounding box center [608, 469] width 426 height 14
click at [469, 301] on button "button" at bounding box center [477, 300] width 23 height 20
click at [417, 487] on strong "BOGO" at bounding box center [426, 483] width 31 height 14
click at [411, 478] on strong "BOGO" at bounding box center [426, 483] width 31 height 14
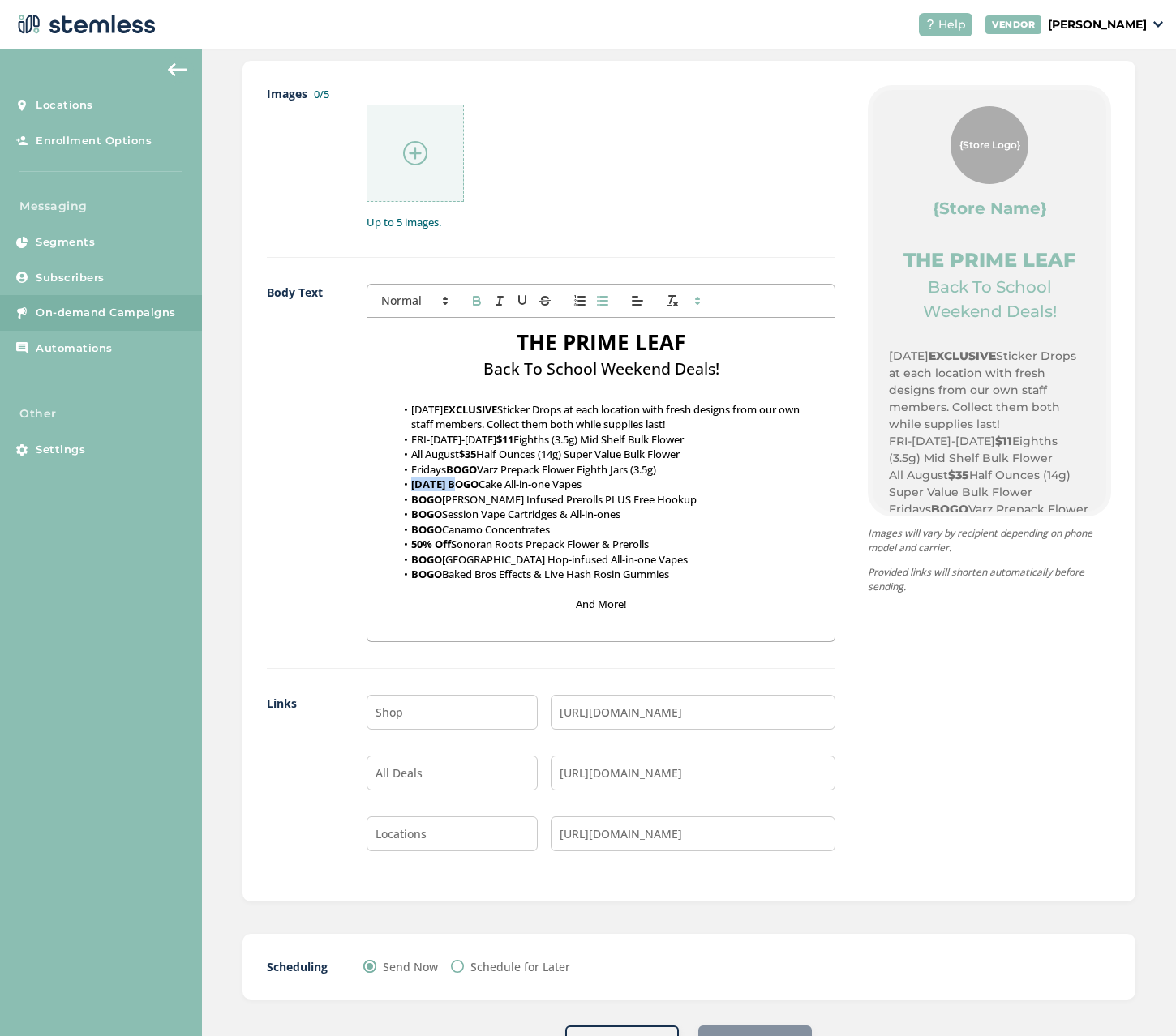
drag, startPoint x: 451, startPoint y: 483, endPoint x: 405, endPoint y: 483, distance: 46.0
click at [405, 483] on li "FRI 9/22 BOGO Cake All-in-one Vapes" at bounding box center [608, 483] width 426 height 14
click at [475, 297] on icon "button" at bounding box center [476, 299] width 6 height 4
click at [453, 472] on strong "BOGO" at bounding box center [461, 469] width 31 height 14
drag, startPoint x: 457, startPoint y: 452, endPoint x: 412, endPoint y: 451, distance: 45.0
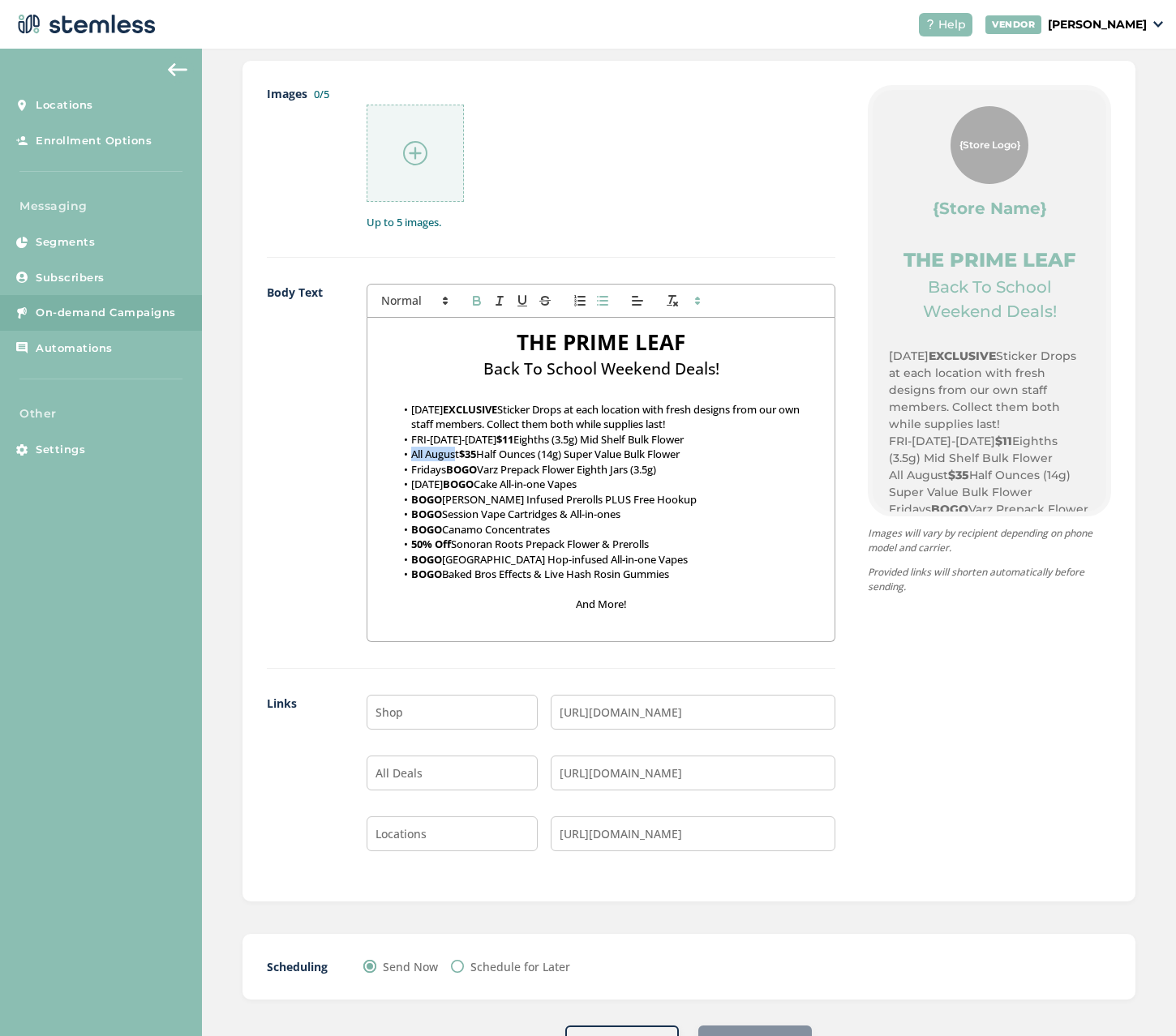
click at [412, 451] on li "All August $35 Half Ounces (14g) Super Value Bulk Flower" at bounding box center [608, 453] width 426 height 14
drag, startPoint x: 444, startPoint y: 469, endPoint x: 414, endPoint y: 470, distance: 30.0
click at [414, 470] on li "Fridays BOGO Varz Prepack Flower Eighth Jars (3.5g)" at bounding box center [608, 469] width 426 height 14
click at [408, 498] on li "BOGO Jeeter Infused Prerolls PLUS Free Hookup" at bounding box center [608, 498] width 426 height 14
click at [448, 469] on li "FRIDAYS BOGO Varz Prepack Flower Eighth Jars (3.5g)" at bounding box center [608, 469] width 426 height 14
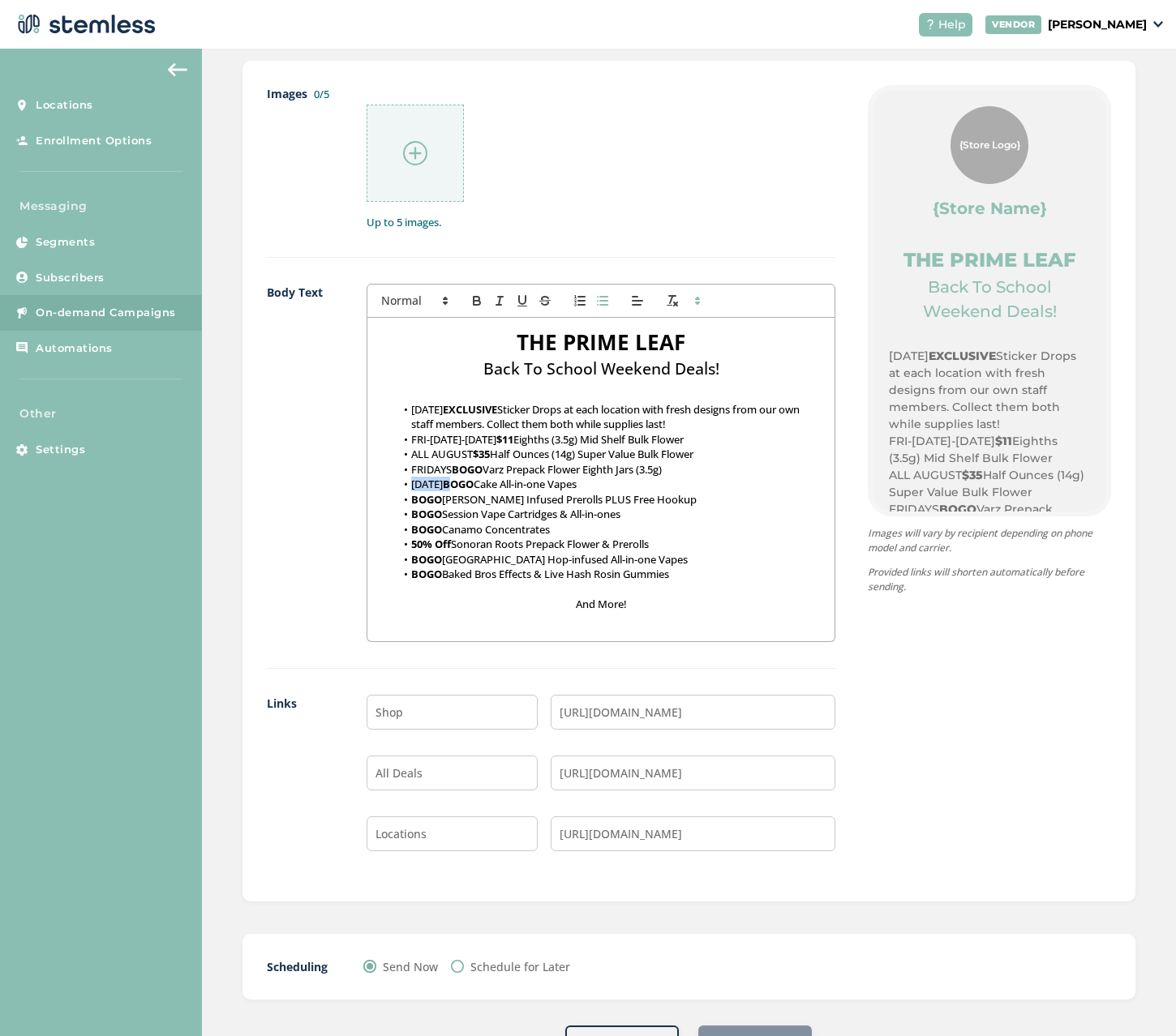
drag, startPoint x: 452, startPoint y: 484, endPoint x: 411, endPoint y: 482, distance: 41.0
click at [411, 482] on li "FRI 9/22 BOGO Cake All-in-one Vapes" at bounding box center [608, 483] width 426 height 14
copy li "FRI 9/22"
drag, startPoint x: 451, startPoint y: 470, endPoint x: 410, endPoint y: 470, distance: 41.0
click at [410, 470] on li "FRIDAYS BOGO Varz Prepack Flower Eighth Jars (3.5g)" at bounding box center [608, 469] width 426 height 14
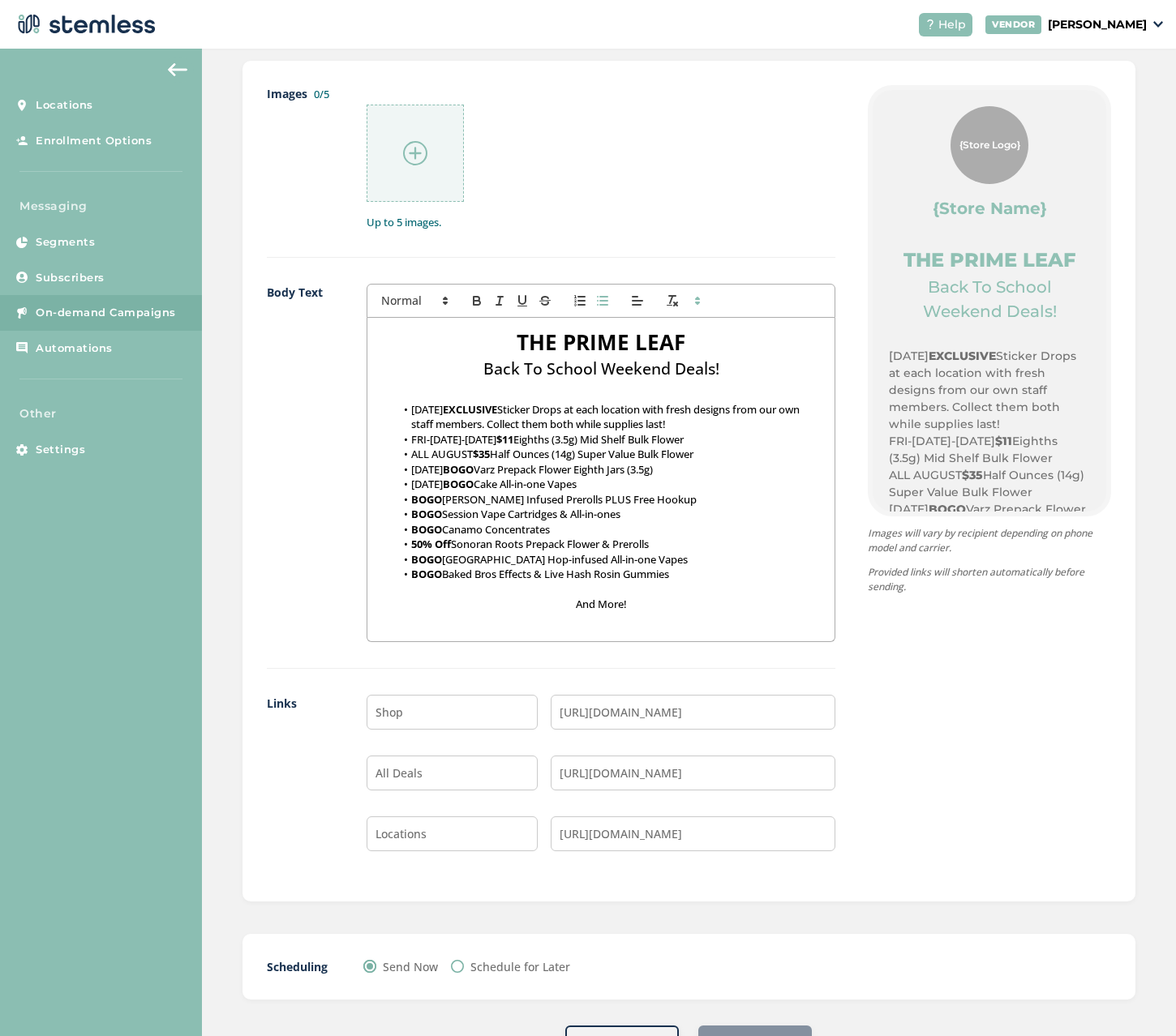
click at [407, 499] on li "BOGO Jeeter Infused Prerolls PLUS Free Hookup" at bounding box center [608, 498] width 426 height 14
click at [411, 513] on strong "BOGO" at bounding box center [426, 513] width 31 height 14
click at [411, 526] on strong "BOGO" at bounding box center [426, 529] width 31 height 14
click at [411, 541] on strong "50% Off" at bounding box center [431, 544] width 40 height 14
click at [412, 558] on strong "BOGO" at bounding box center [426, 559] width 31 height 14
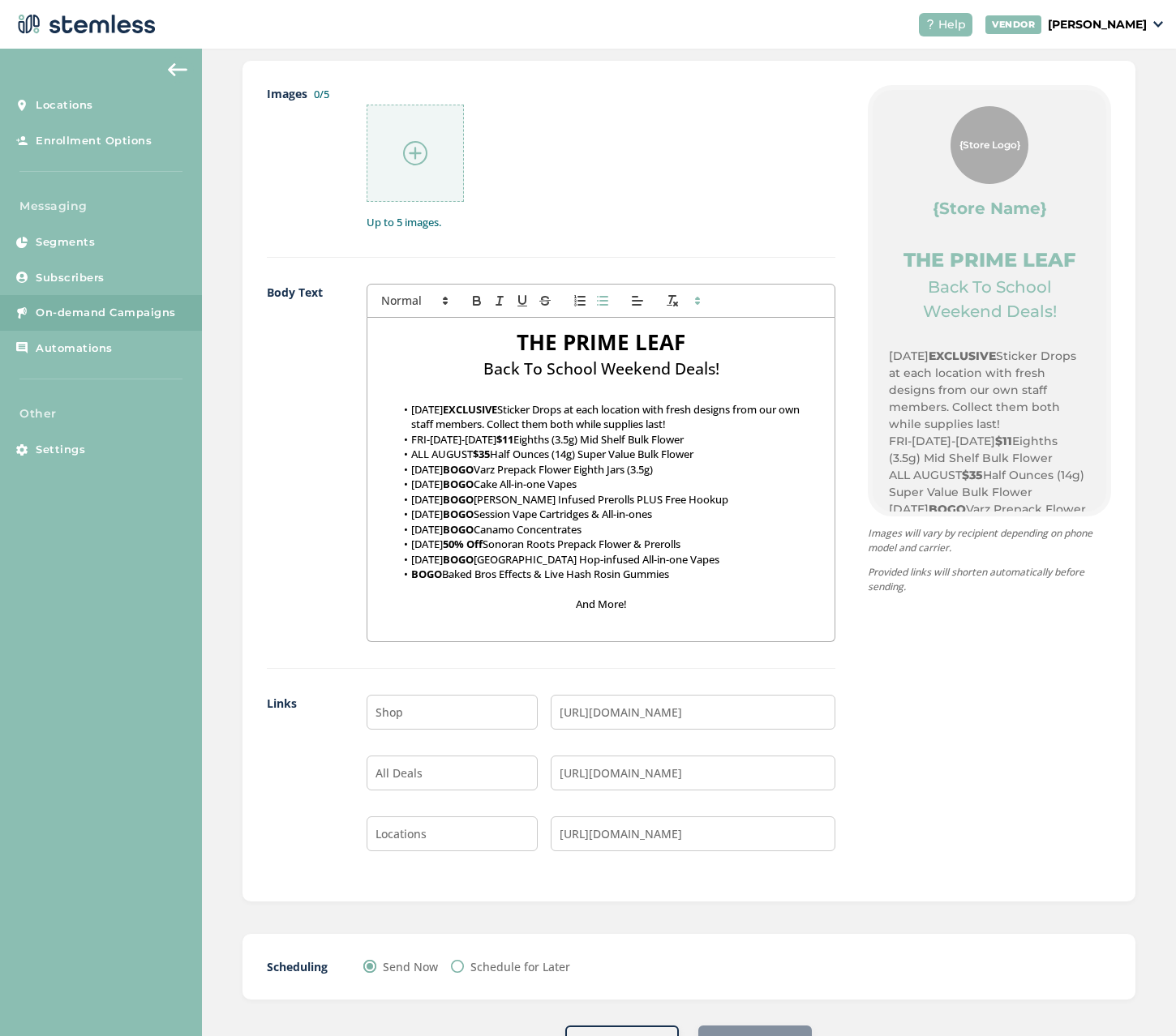
click at [411, 576] on strong "BOGO" at bounding box center [426, 573] width 31 height 14
click at [734, 576] on li "FRI 9/22 BOGO Baked Bros Effects & Live Hash Rosin Gummies" at bounding box center [608, 573] width 426 height 14
click at [489, 440] on li "FRI-SUN 9/22-9/24 $11 Eighths (3.5g) Mid Shelf Bulk Flower" at bounding box center [608, 439] width 426 height 14
click at [506, 626] on li "SAT-SUN 9/23-24" at bounding box center [608, 618] width 426 height 14
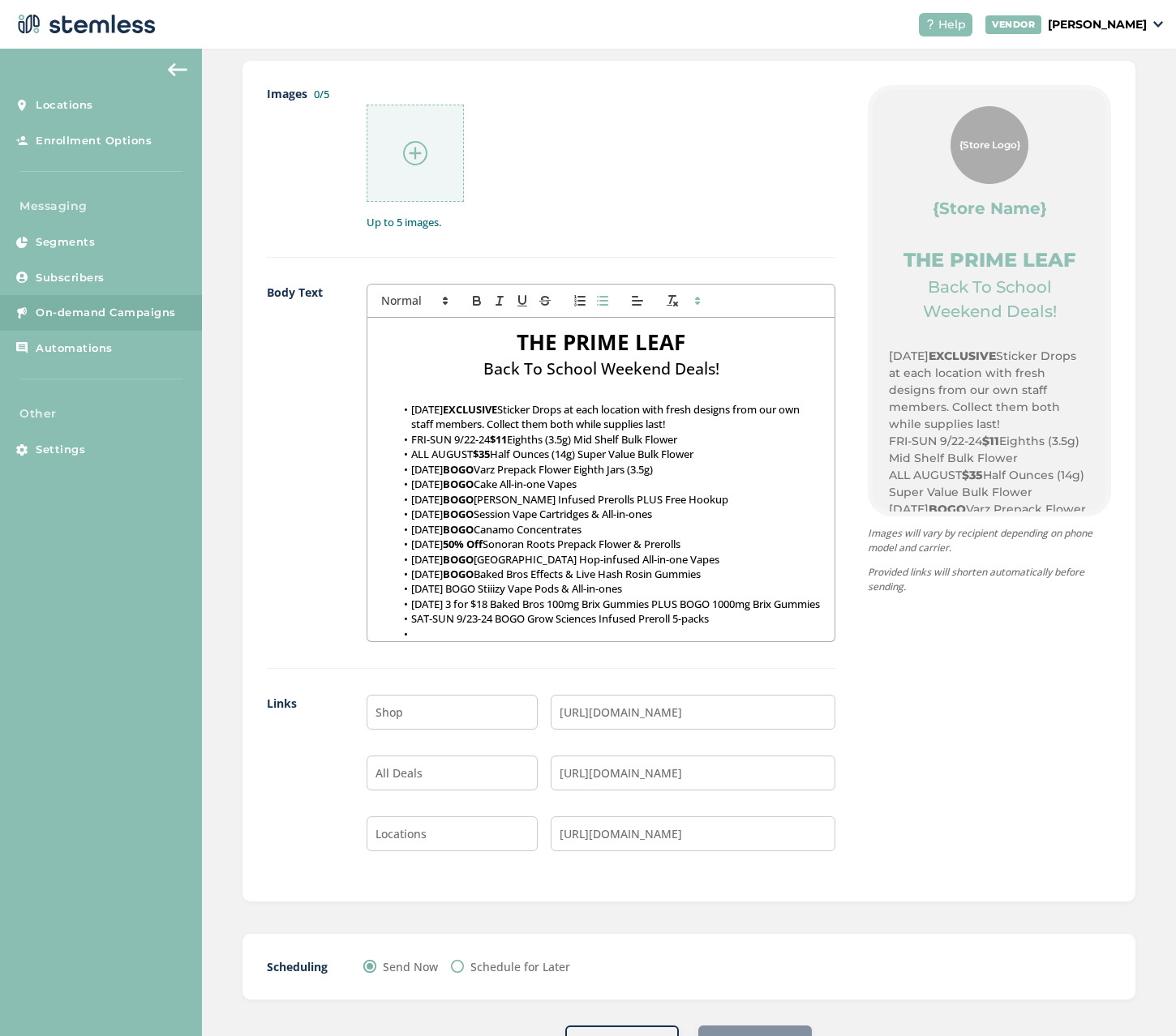
scroll to position [15, 0]
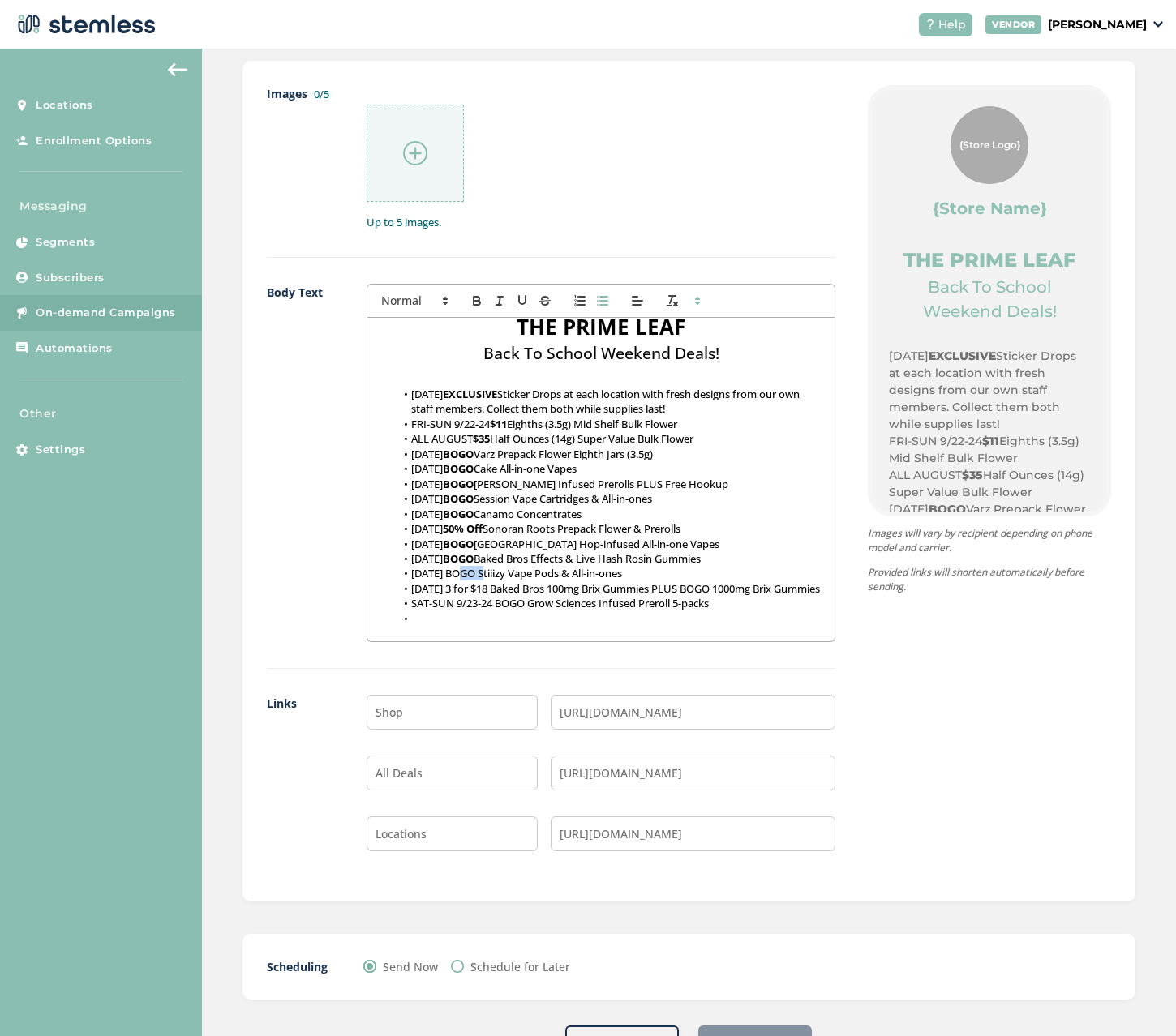
drag, startPoint x: 457, startPoint y: 572, endPoint x: 488, endPoint y: 571, distance: 31.0
click at [488, 571] on li "SAT 9/23 BOGO Stiiizy Vape Pods & All-in-ones" at bounding box center [608, 572] width 426 height 14
click at [471, 306] on icon "button" at bounding box center [477, 300] width 14 height 14
drag, startPoint x: 463, startPoint y: 589, endPoint x: 499, endPoint y: 589, distance: 36.0
click at [499, 589] on li "SAT 9/23 3 for $18 Baked Bros 100mg Brix Gummies PLUS BOGO 1000mg Brix Gummies" at bounding box center [608, 588] width 426 height 14
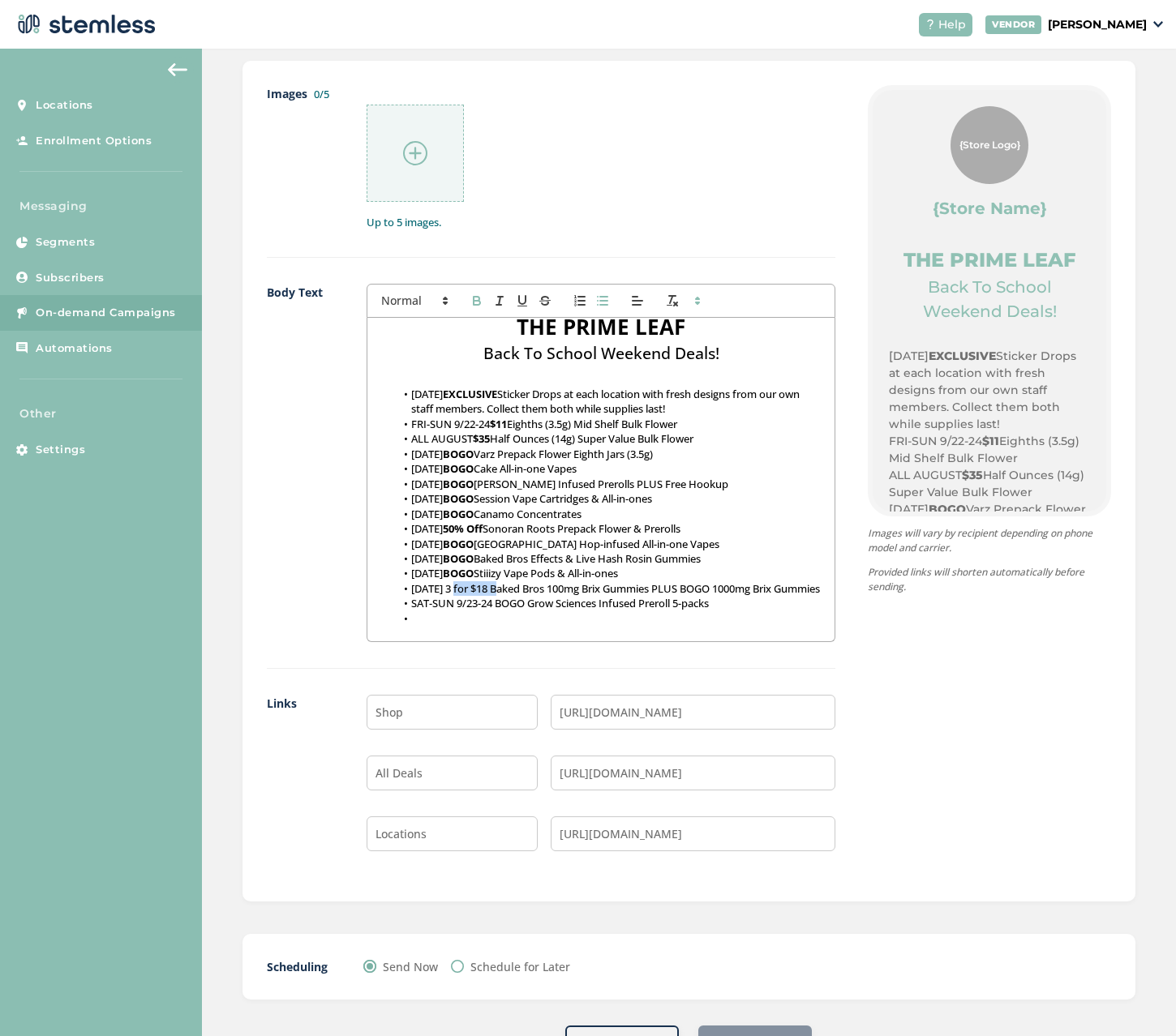
click at [471, 307] on icon "button" at bounding box center [477, 300] width 14 height 14
drag, startPoint x: 676, startPoint y: 587, endPoint x: 730, endPoint y: 589, distance: 54.0
click at [730, 589] on li "SAT 9/23 3 for $18 Baked Bros 100mg Brix Gummies PLUS BOGO 1000mg Brix Gummies" at bounding box center [608, 588] width 426 height 14
click at [477, 293] on icon "button" at bounding box center [477, 300] width 14 height 14
drag, startPoint x: 602, startPoint y: 481, endPoint x: 651, endPoint y: 483, distance: 49.0
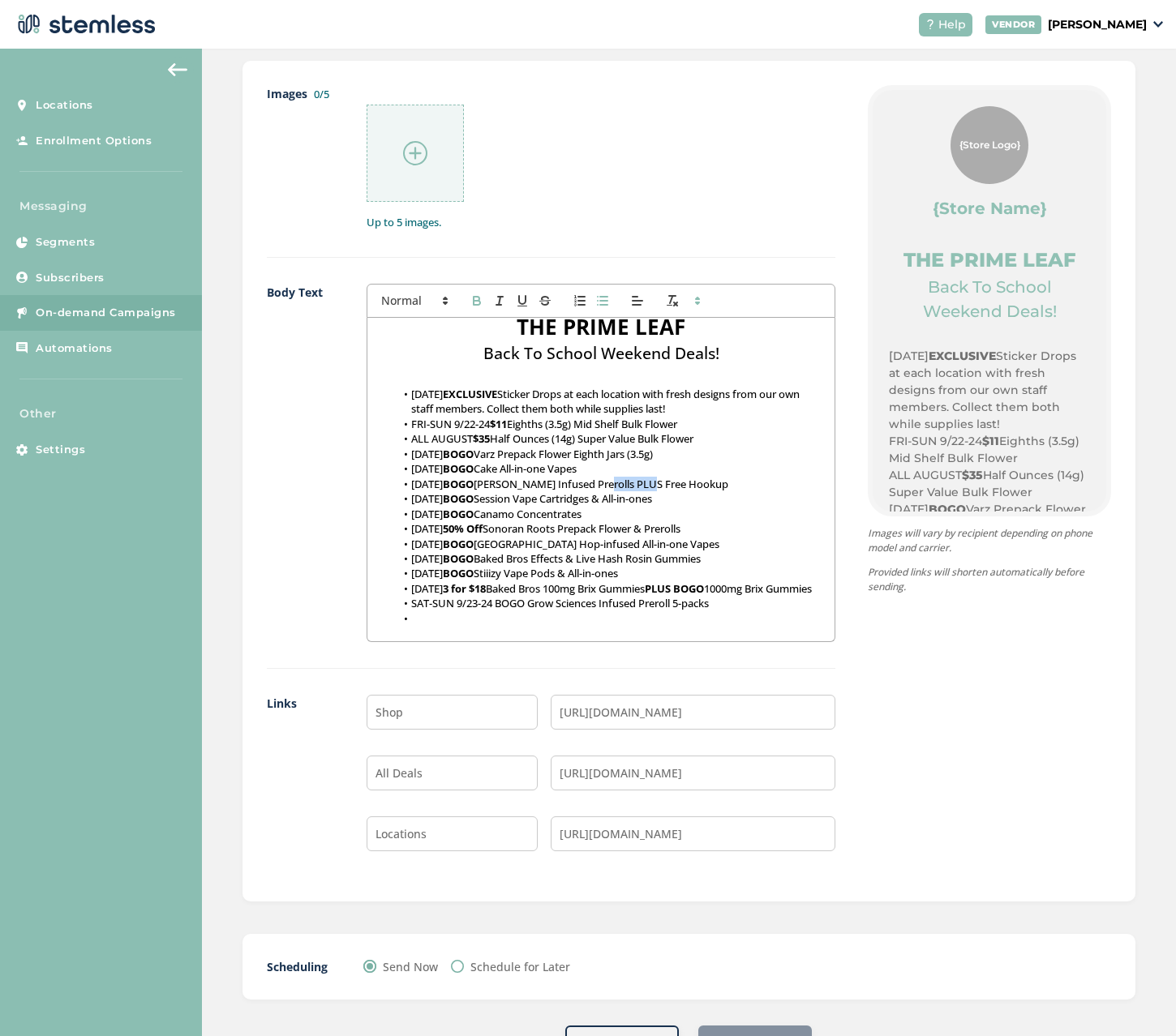
click at [651, 483] on li "FRI 9/22 BOGO Jeeter Infused Prerolls PLUS Free Hookup" at bounding box center [608, 483] width 426 height 14
click at [473, 300] on icon "button" at bounding box center [477, 302] width 7 height 4
click at [580, 460] on li "FRI 9/22 BOGO Varz Prepack Flower Eighth Jars (3.5g)" at bounding box center [608, 453] width 426 height 14
drag, startPoint x: 499, startPoint y: 617, endPoint x: 518, endPoint y: 612, distance: 19.6
click at [525, 610] on li "SAT-SUN 9/23-24 BOGO Grow Sciences Infused Preroll 5-packs" at bounding box center [608, 602] width 426 height 14
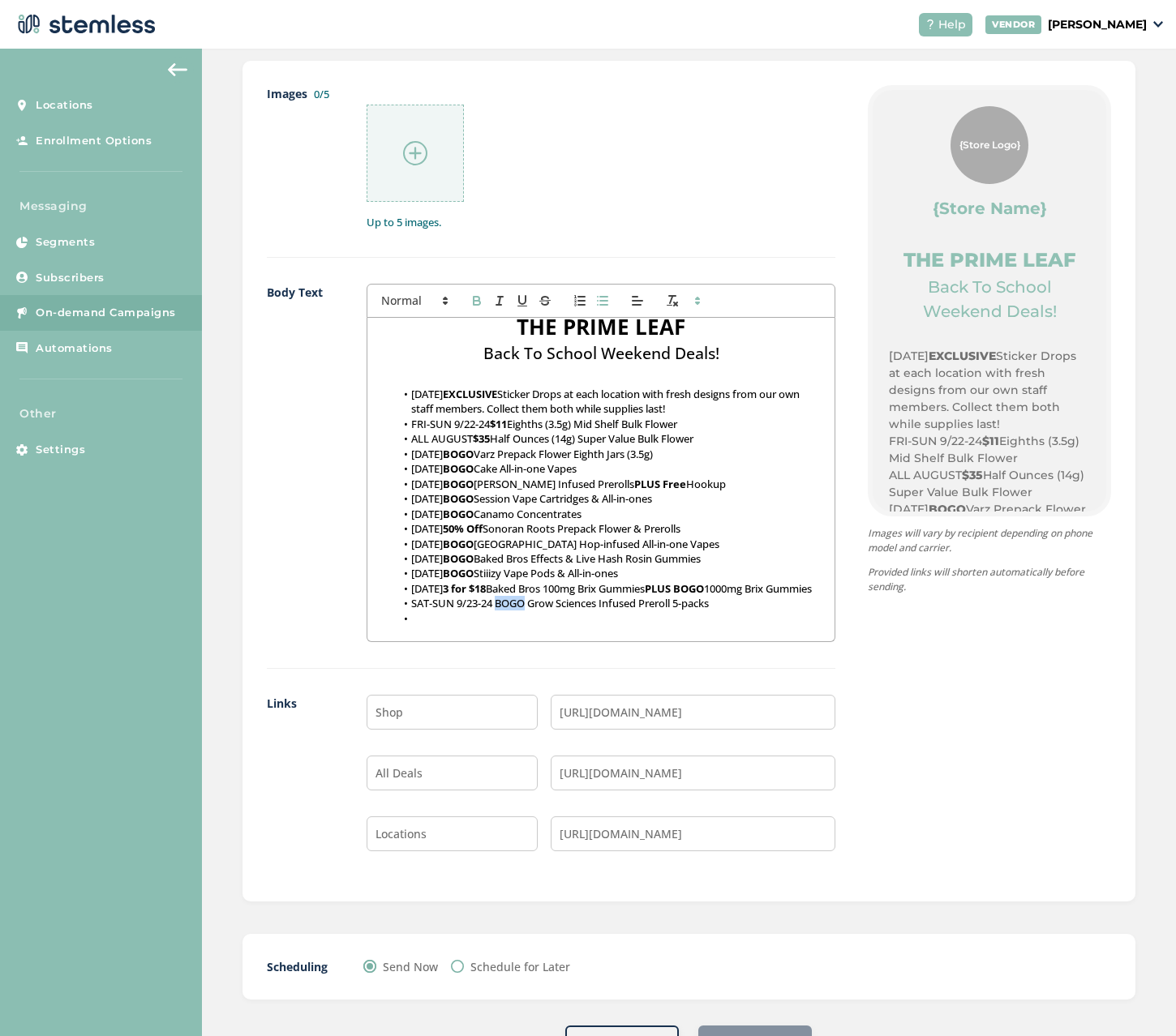
click at [474, 306] on button "button" at bounding box center [477, 300] width 23 height 20
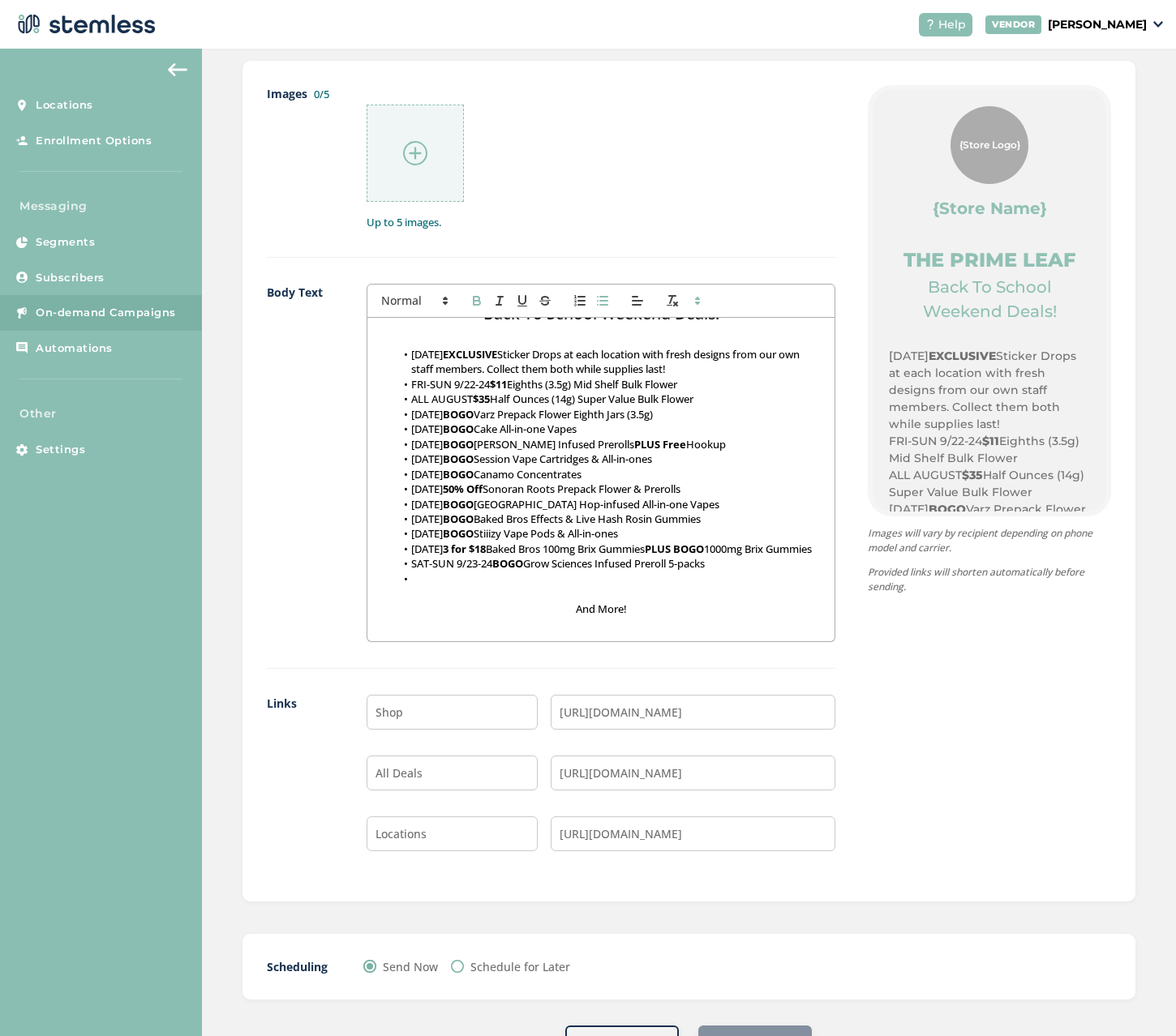
click at [439, 576] on li at bounding box center [608, 578] width 426 height 14
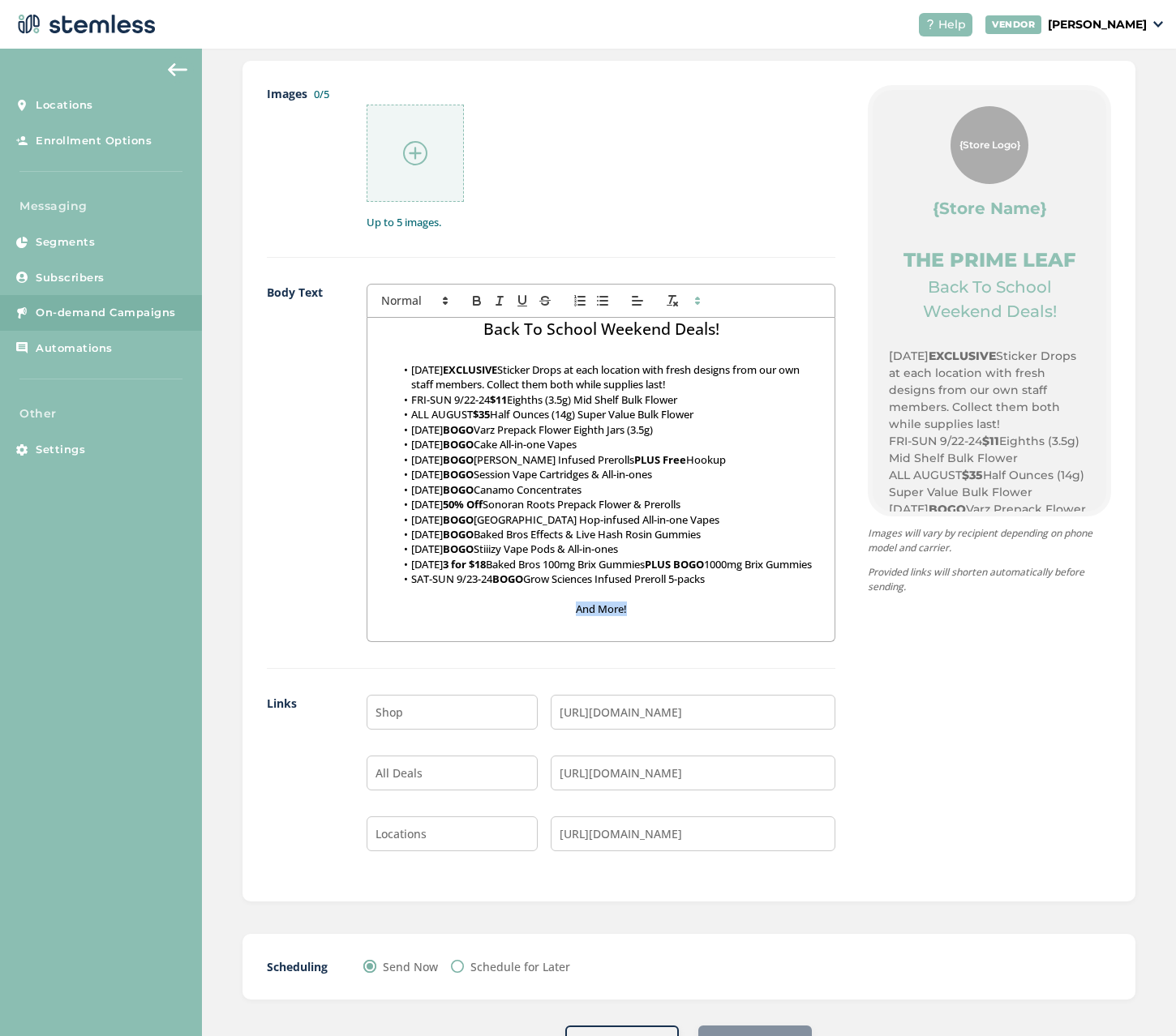
drag, startPoint x: 648, startPoint y: 606, endPoint x: 563, endPoint y: 606, distance: 85.0
click at [563, 606] on p "And More!" at bounding box center [601, 608] width 442 height 14
click at [474, 299] on icon "button" at bounding box center [477, 300] width 14 height 14
click at [590, 512] on li "FRI 9/22 BOGO Noble Road Tower Station Hop-infused All-in-one Vapes" at bounding box center [608, 519] width 426 height 14
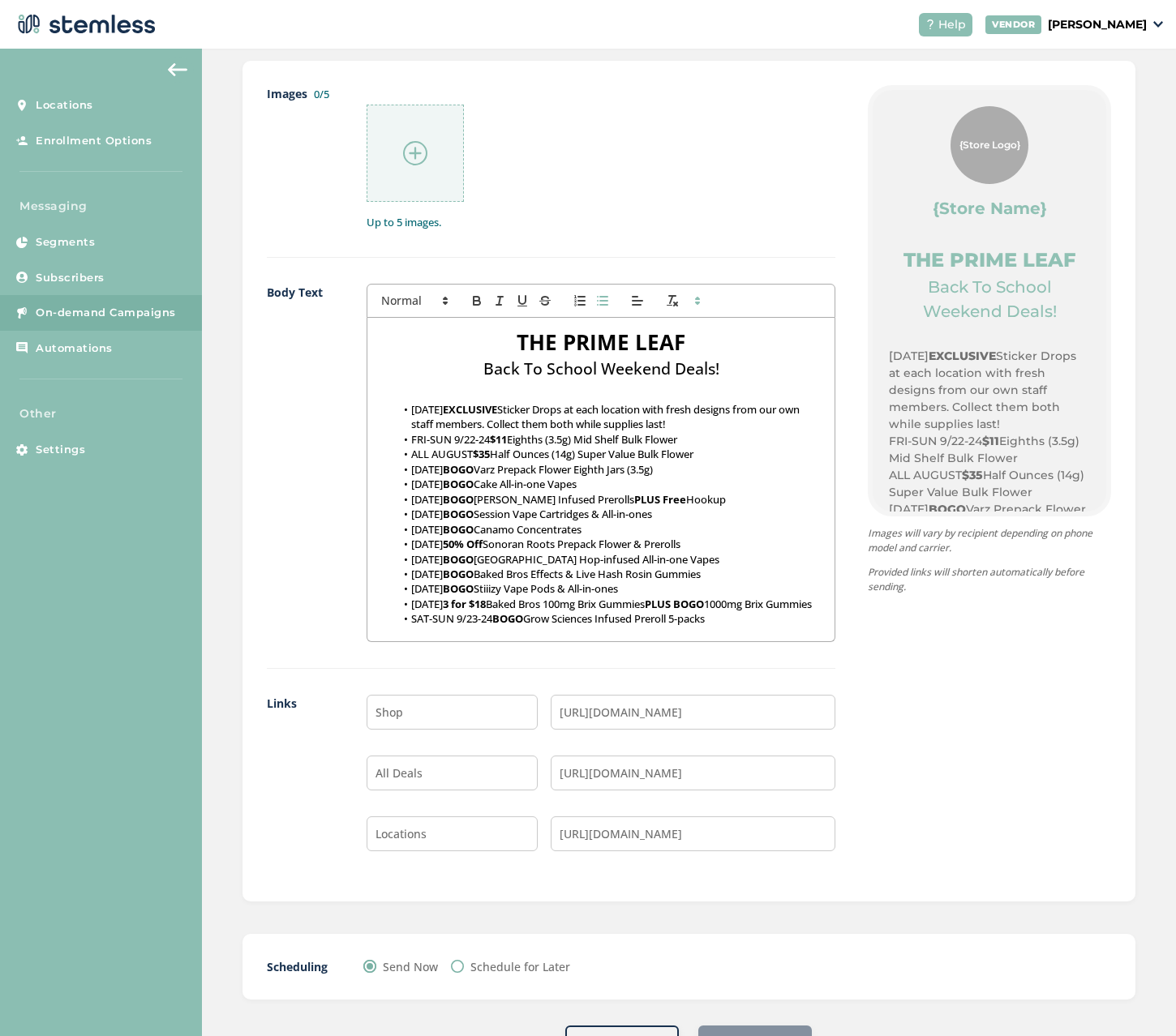
click at [417, 156] on img at bounding box center [415, 153] width 25 height 25
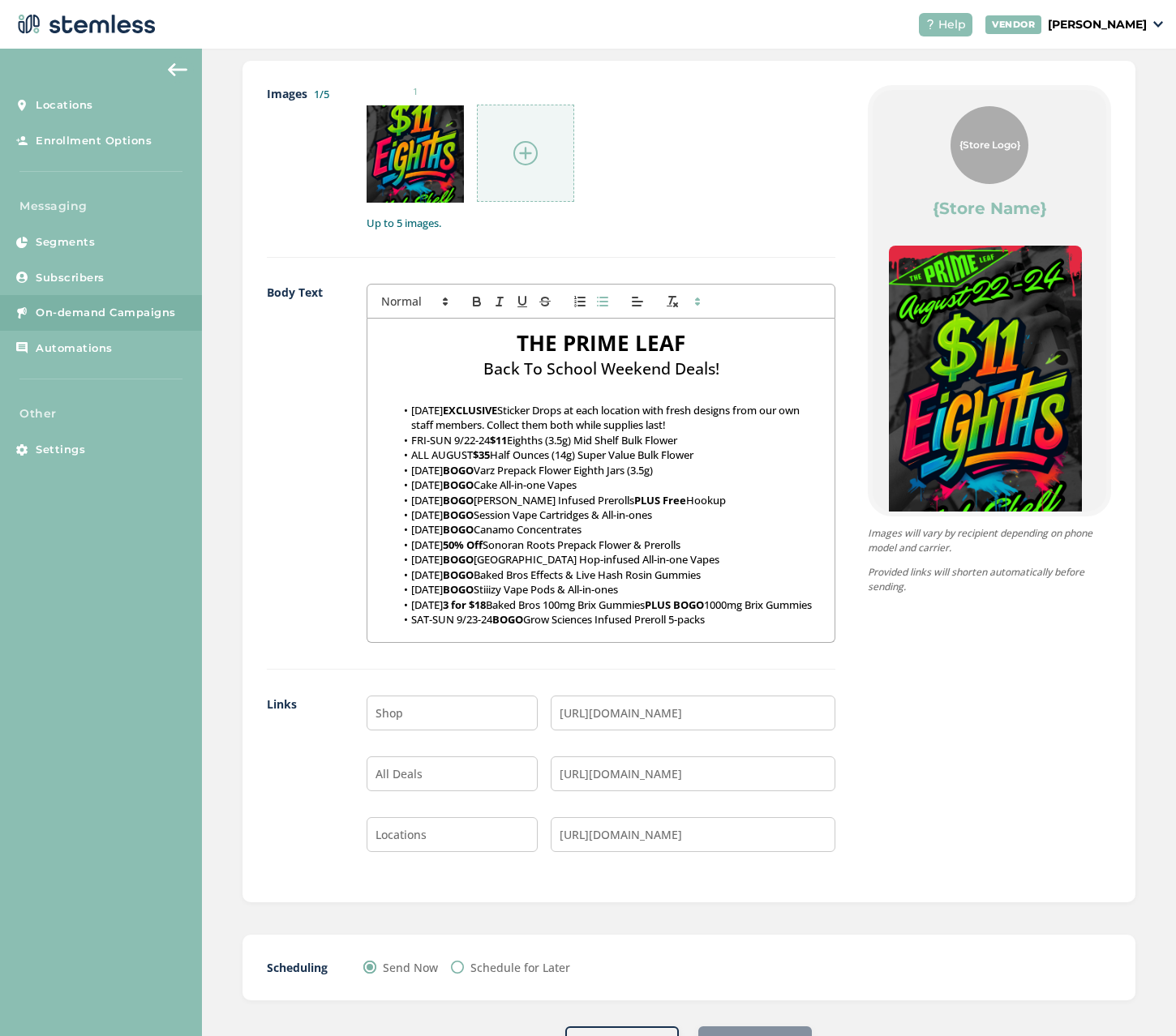
click at [509, 152] on div at bounding box center [525, 153] width 97 height 97
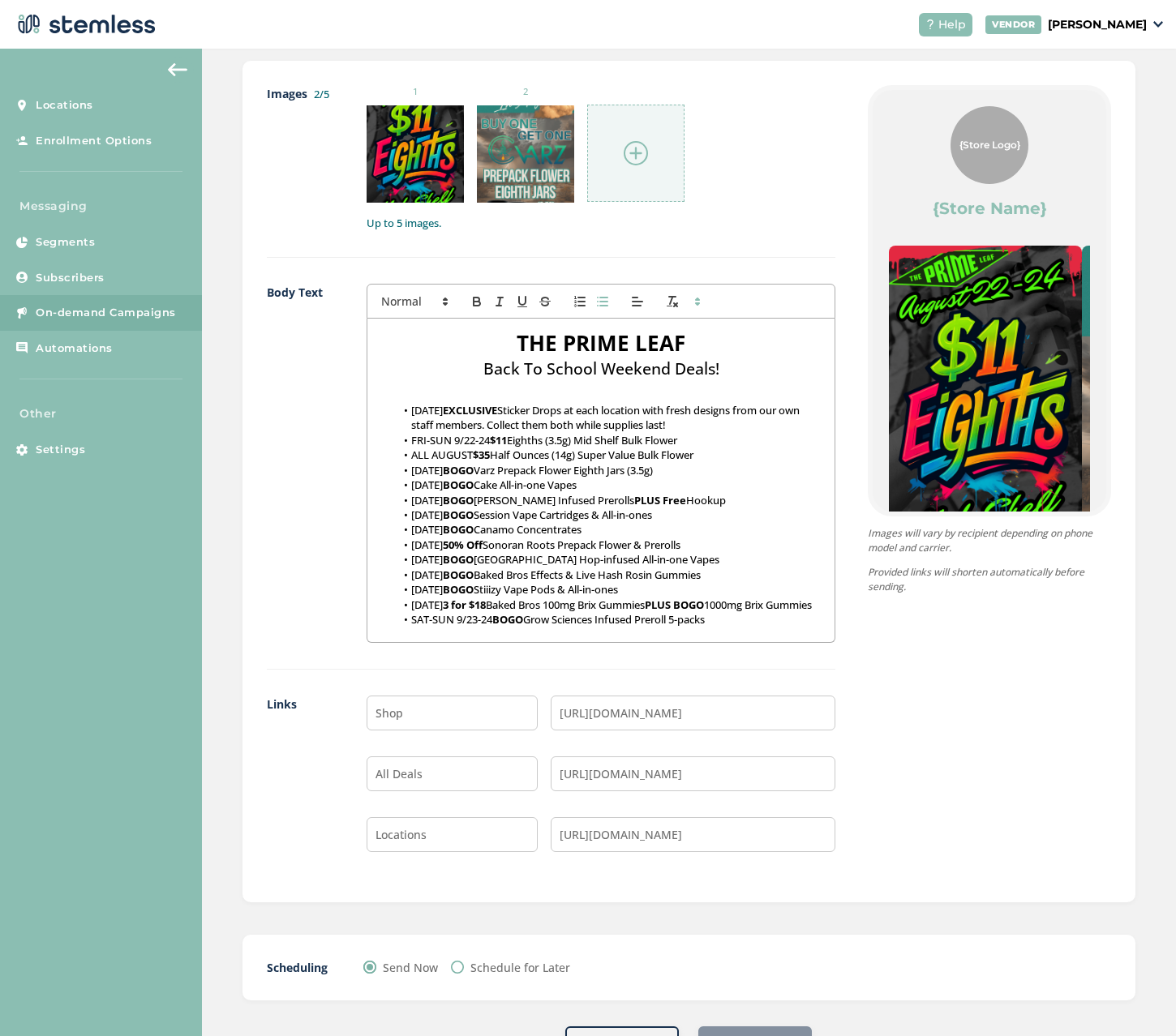
click at [627, 145] on img at bounding box center [636, 153] width 25 height 25
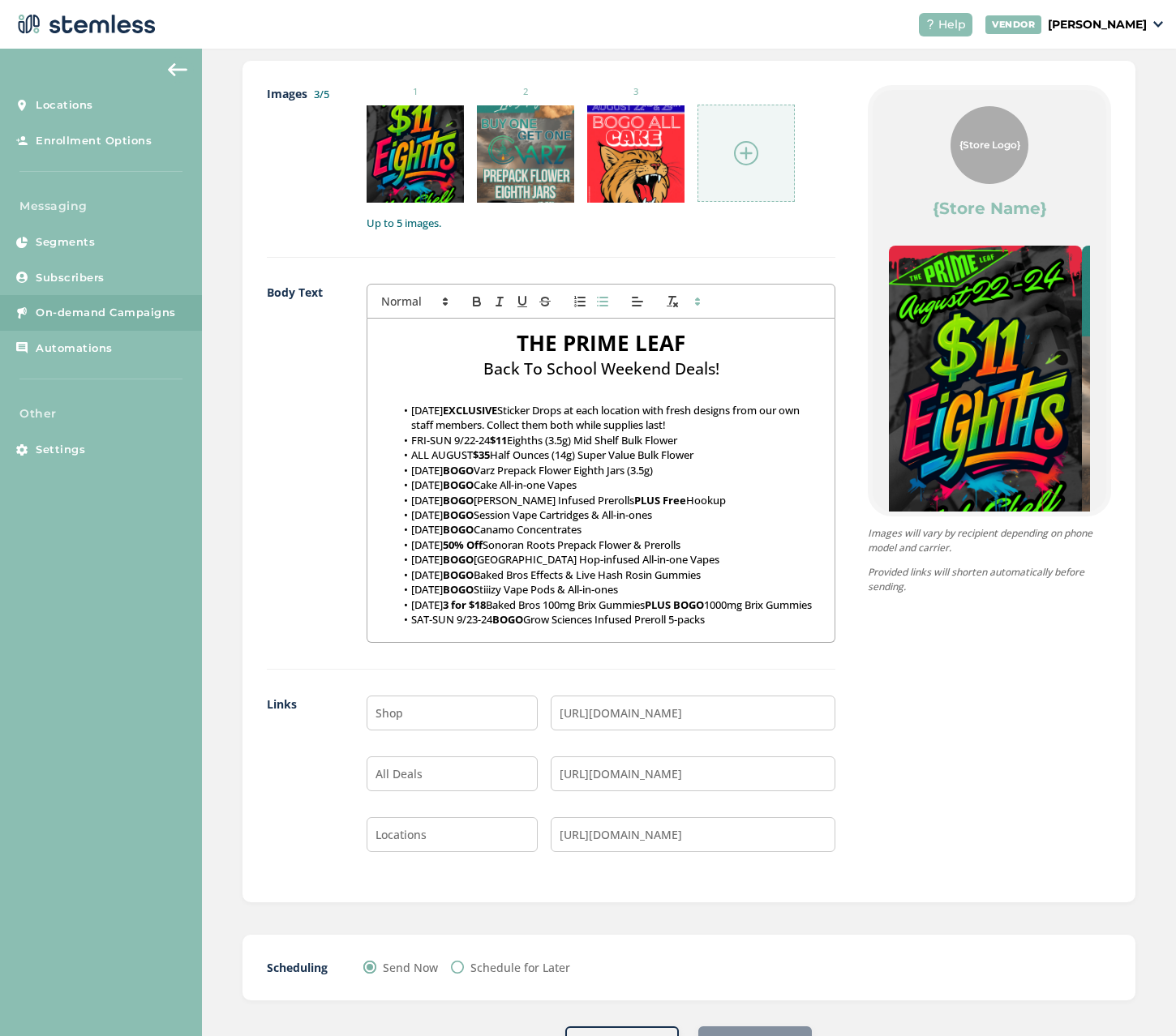
click at [734, 146] on img at bounding box center [745, 153] width 25 height 25
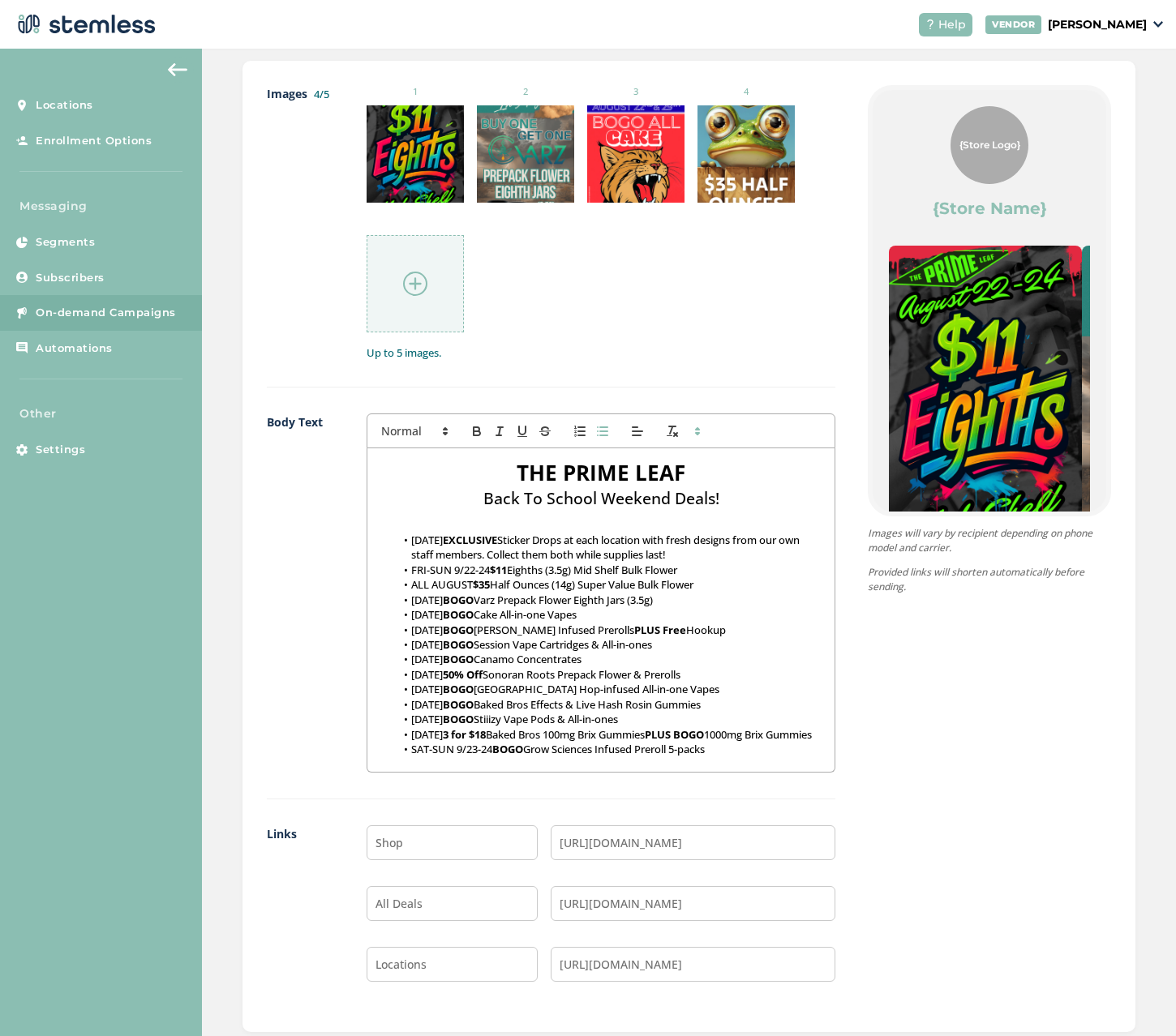
click at [428, 268] on div at bounding box center [415, 283] width 97 height 97
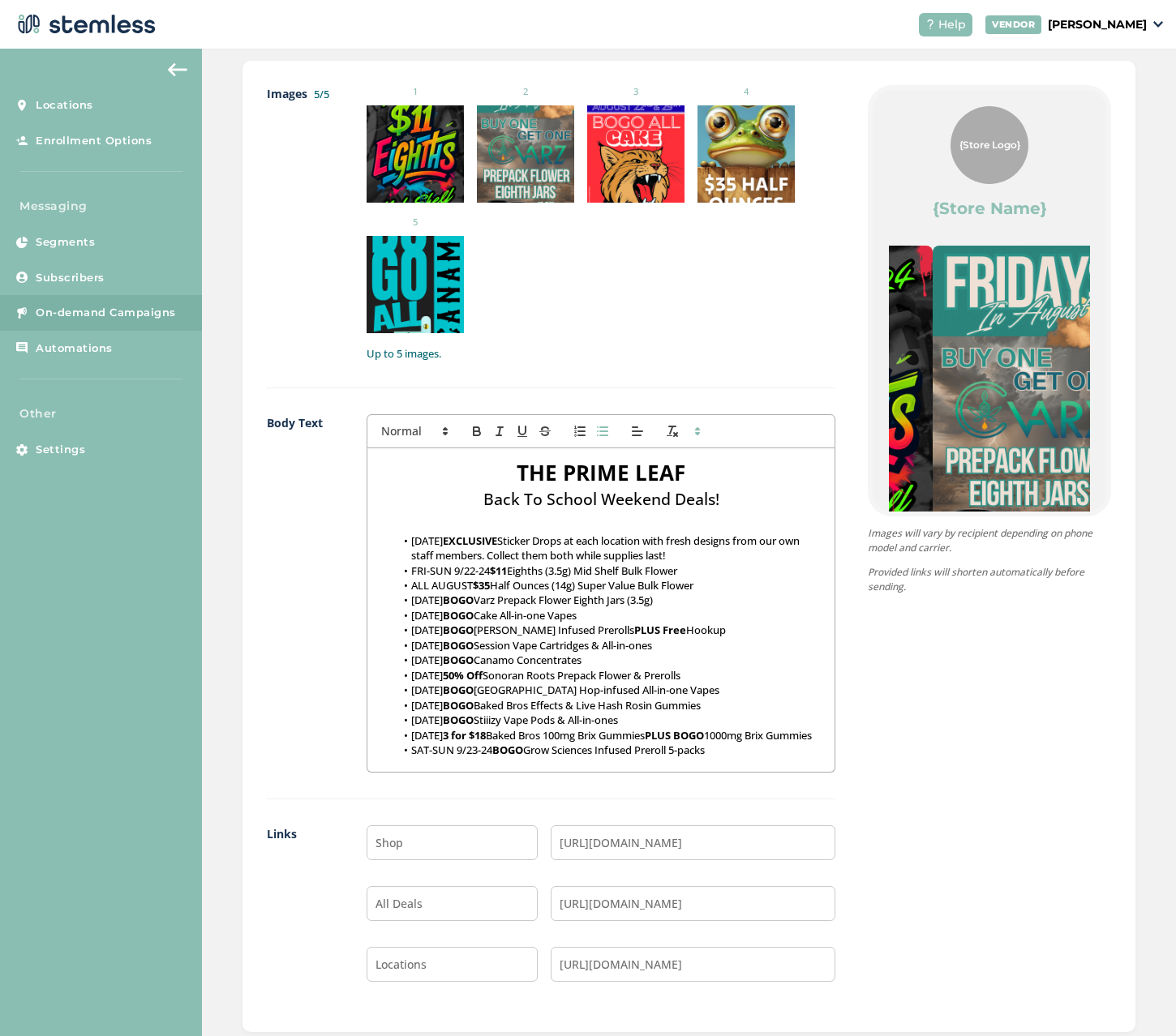
drag, startPoint x: 956, startPoint y: 363, endPoint x: 805, endPoint y: 361, distance: 151.0
click at [825, 361] on div "Images 5/5 1 2 3 4 5 Up to 5 images. Body Text THE PRIME LEAF Back To School We…" at bounding box center [688, 546] width 844 height 922
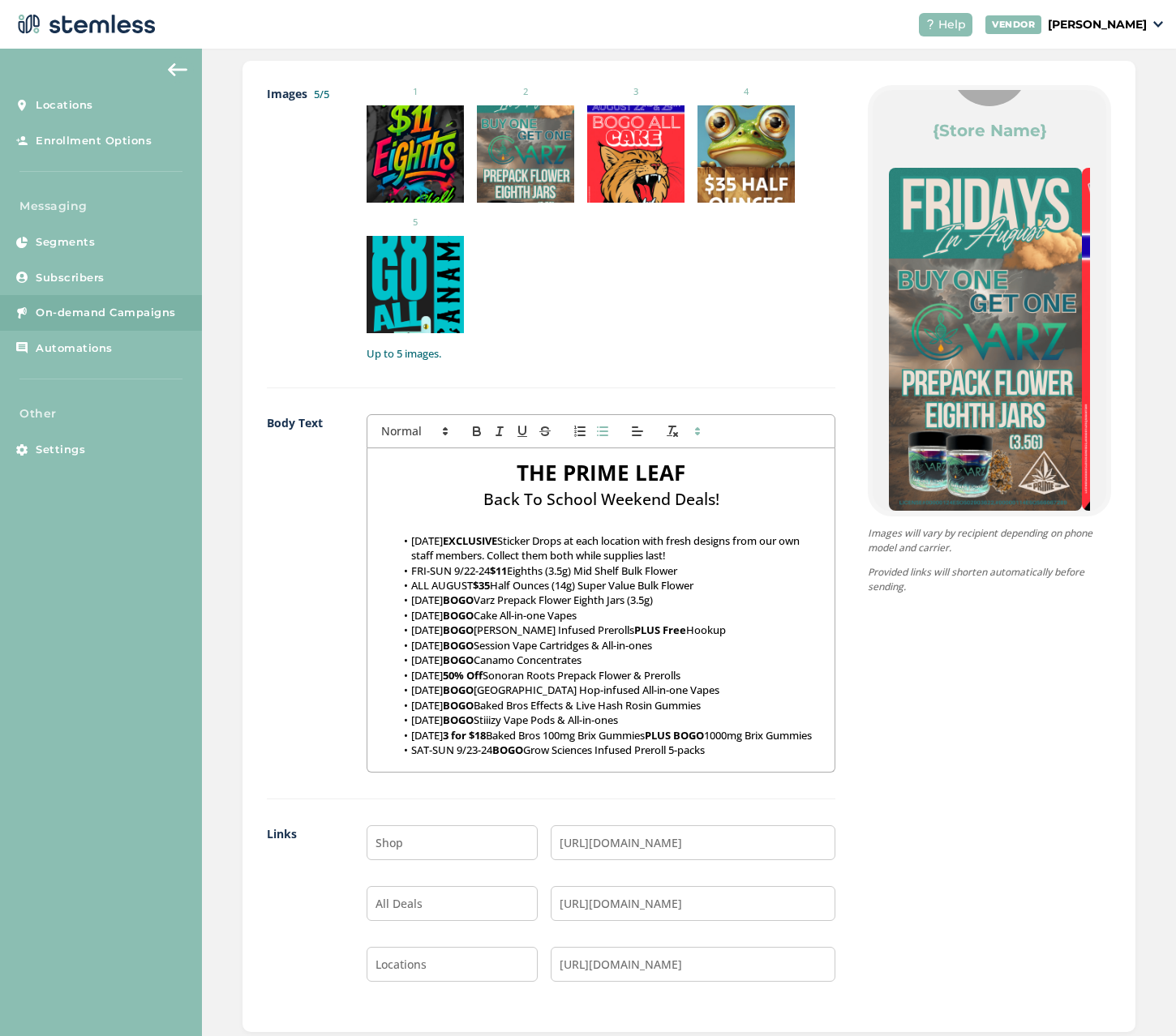
scroll to position [162, 0]
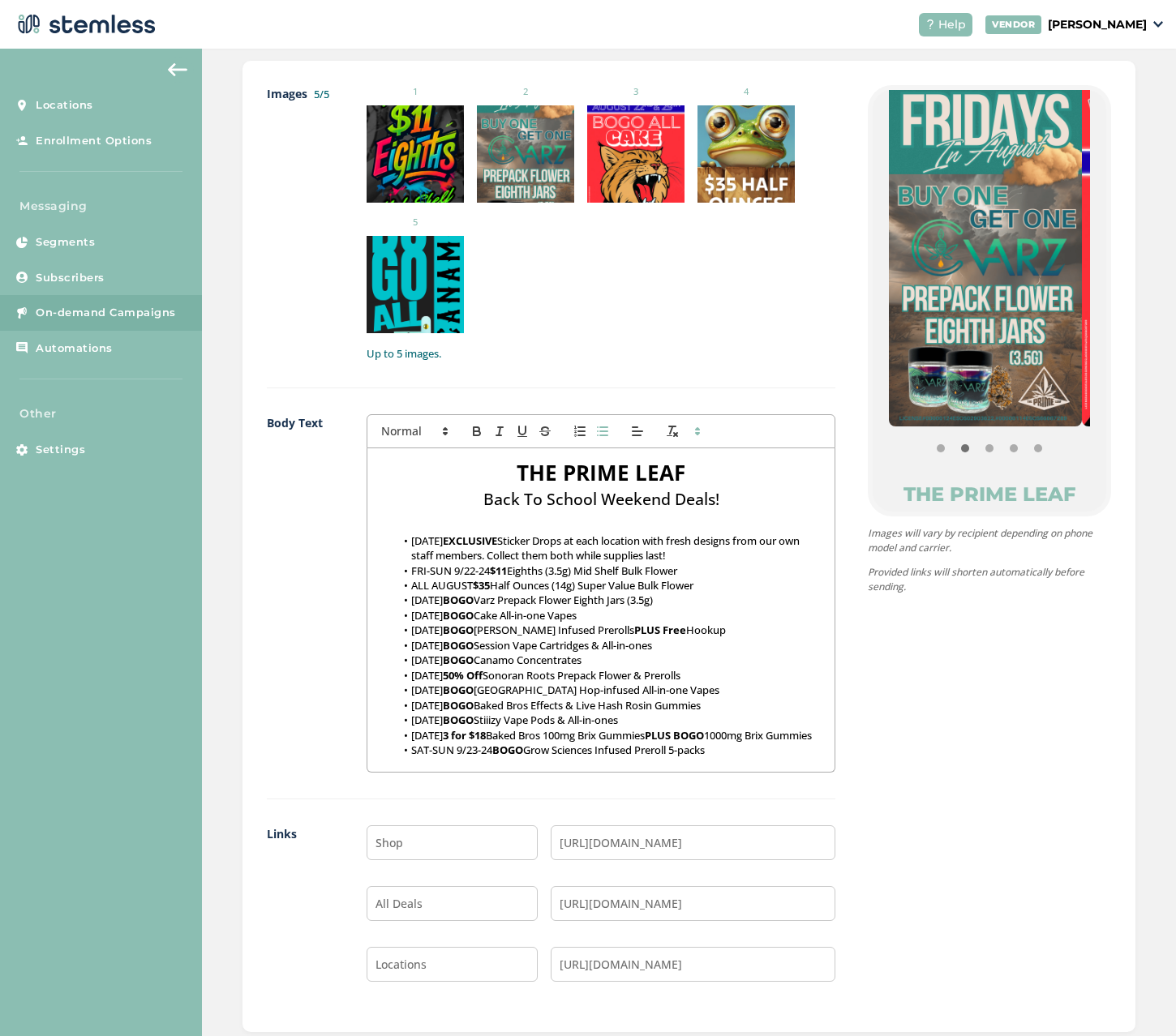
drag, startPoint x: 1019, startPoint y: 333, endPoint x: 902, endPoint y: 330, distance: 117.0
click at [907, 330] on img at bounding box center [985, 254] width 193 height 343
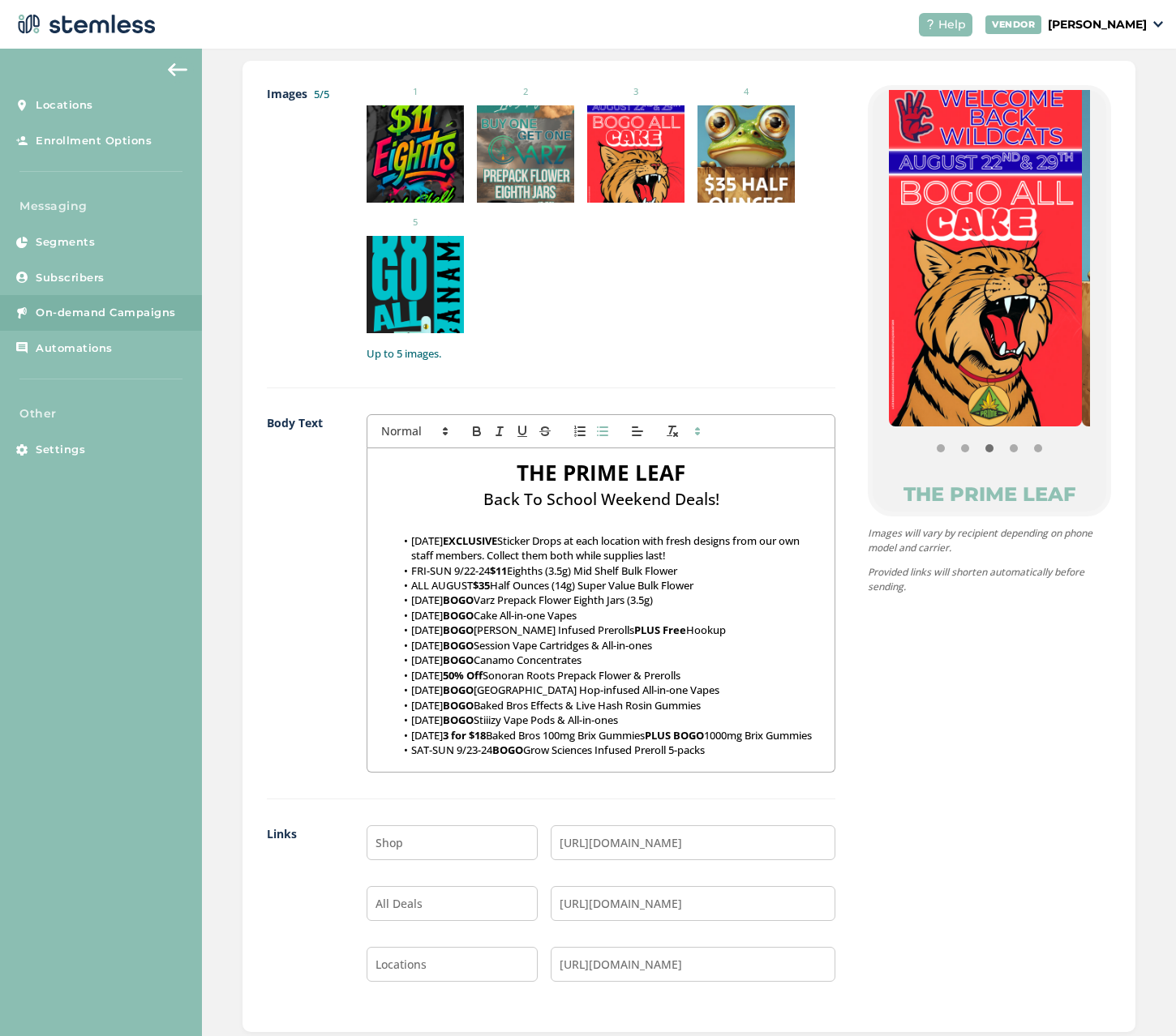
drag, startPoint x: 1026, startPoint y: 326, endPoint x: 983, endPoint y: 325, distance: 43.0
click at [983, 325] on img at bounding box center [985, 254] width 193 height 343
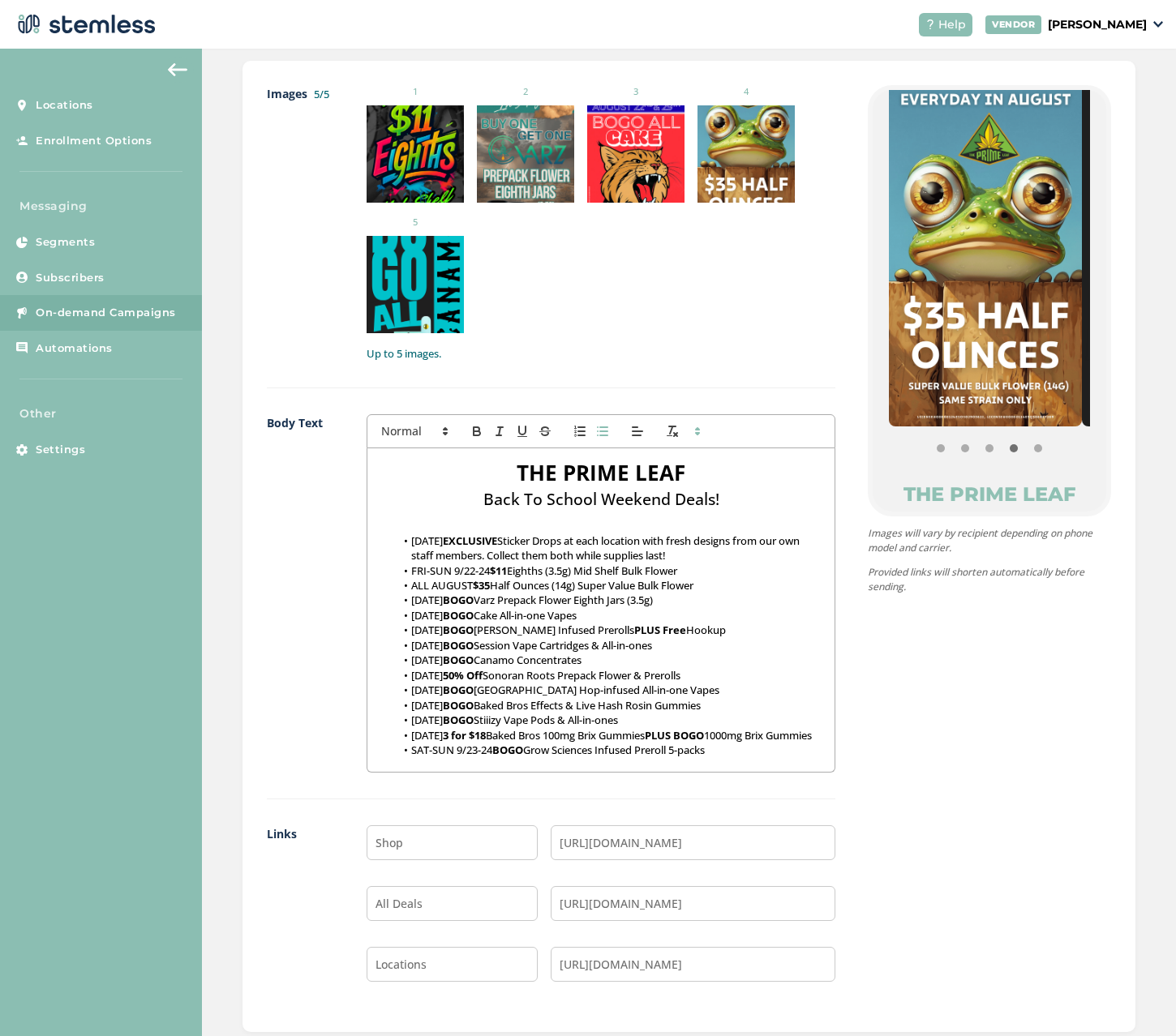
drag, startPoint x: 1022, startPoint y: 322, endPoint x: 928, endPoint y: 324, distance: 94.0
click at [928, 324] on img at bounding box center [985, 254] width 193 height 343
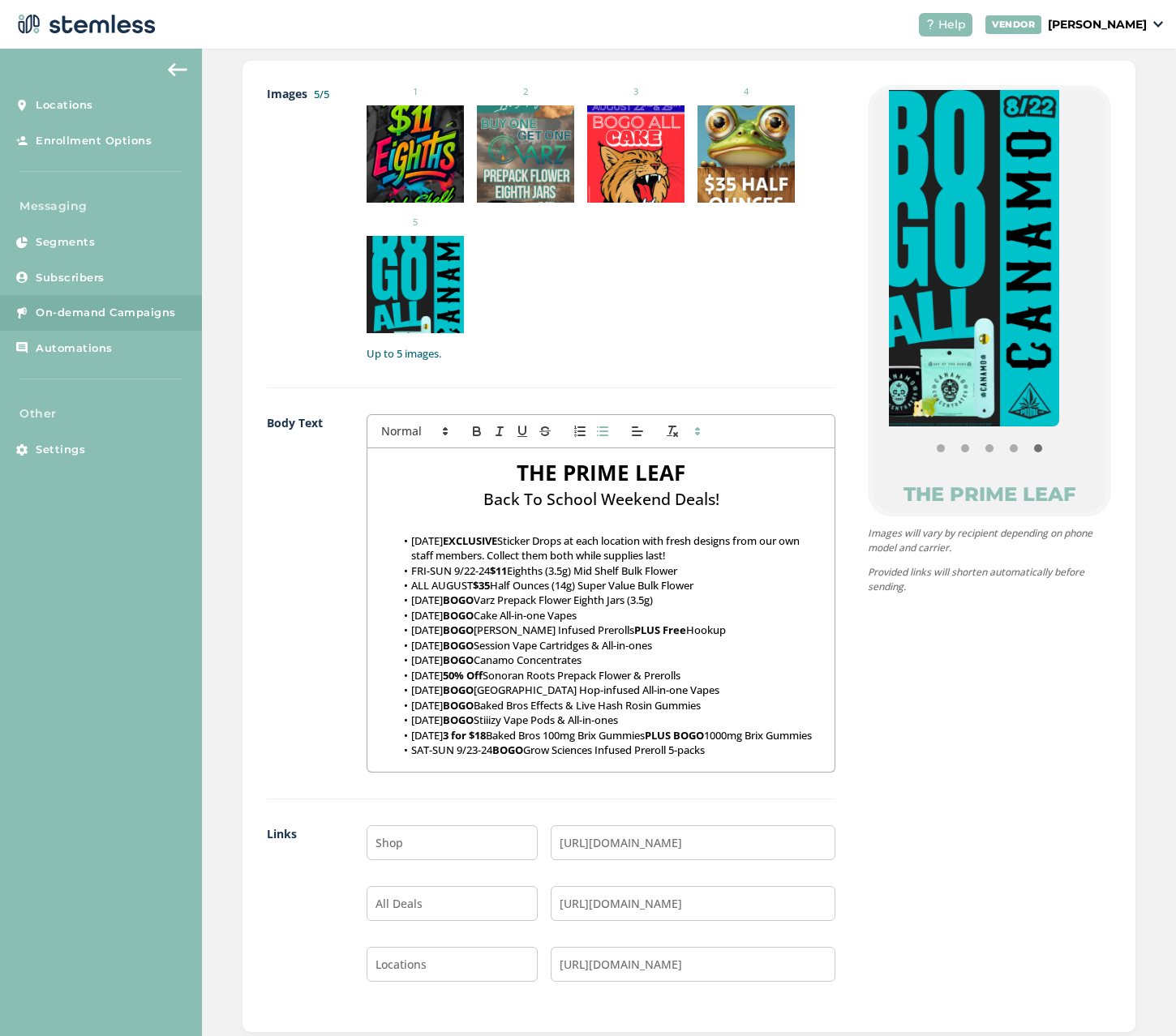
drag, startPoint x: 1032, startPoint y: 303, endPoint x: 971, endPoint y: 306, distance: 61.1
click at [982, 305] on img at bounding box center [962, 254] width 193 height 343
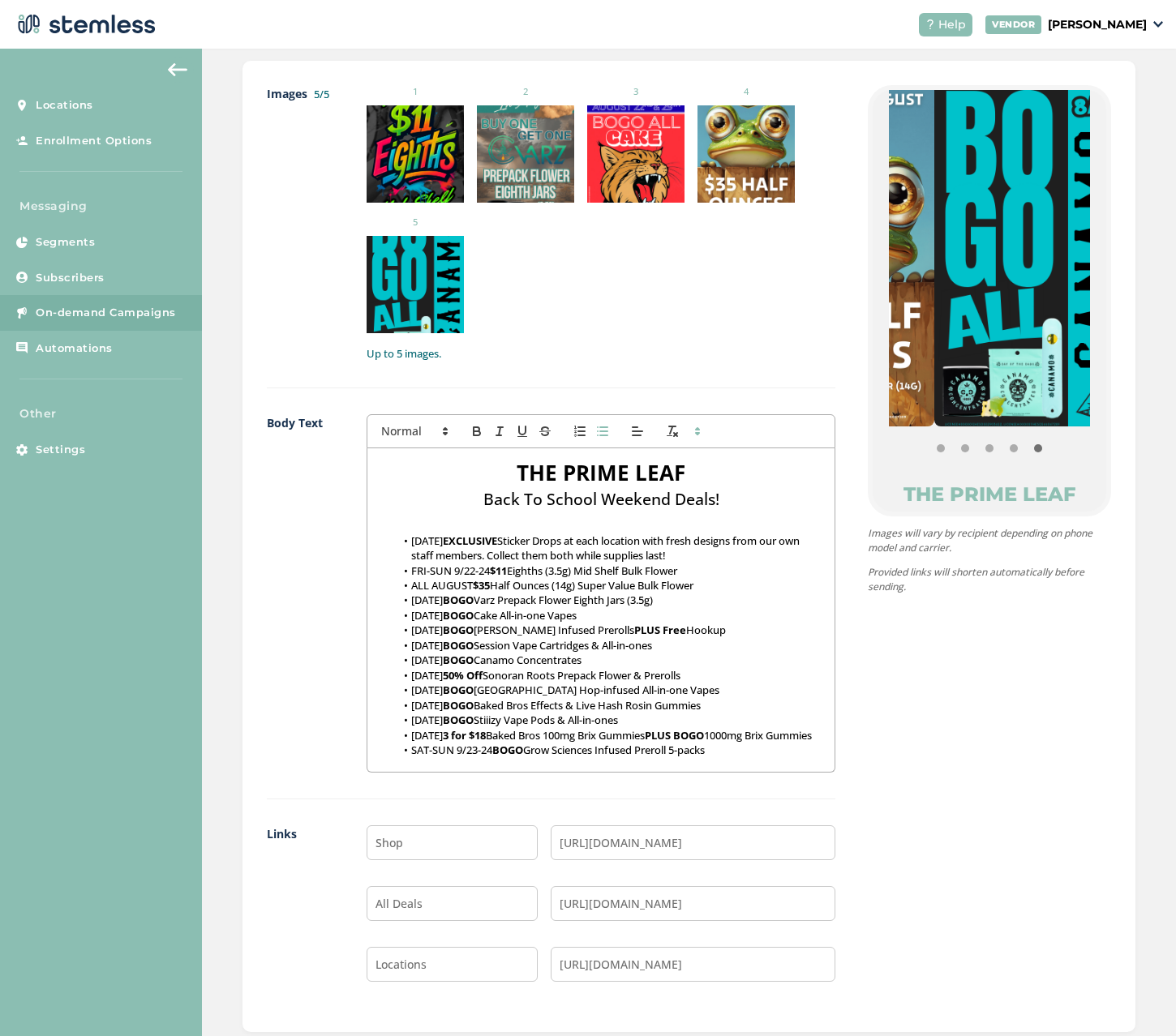
drag, startPoint x: 961, startPoint y: 307, endPoint x: 1051, endPoint y: 310, distance: 90.0
click at [1032, 310] on img at bounding box center [1030, 254] width 193 height 343
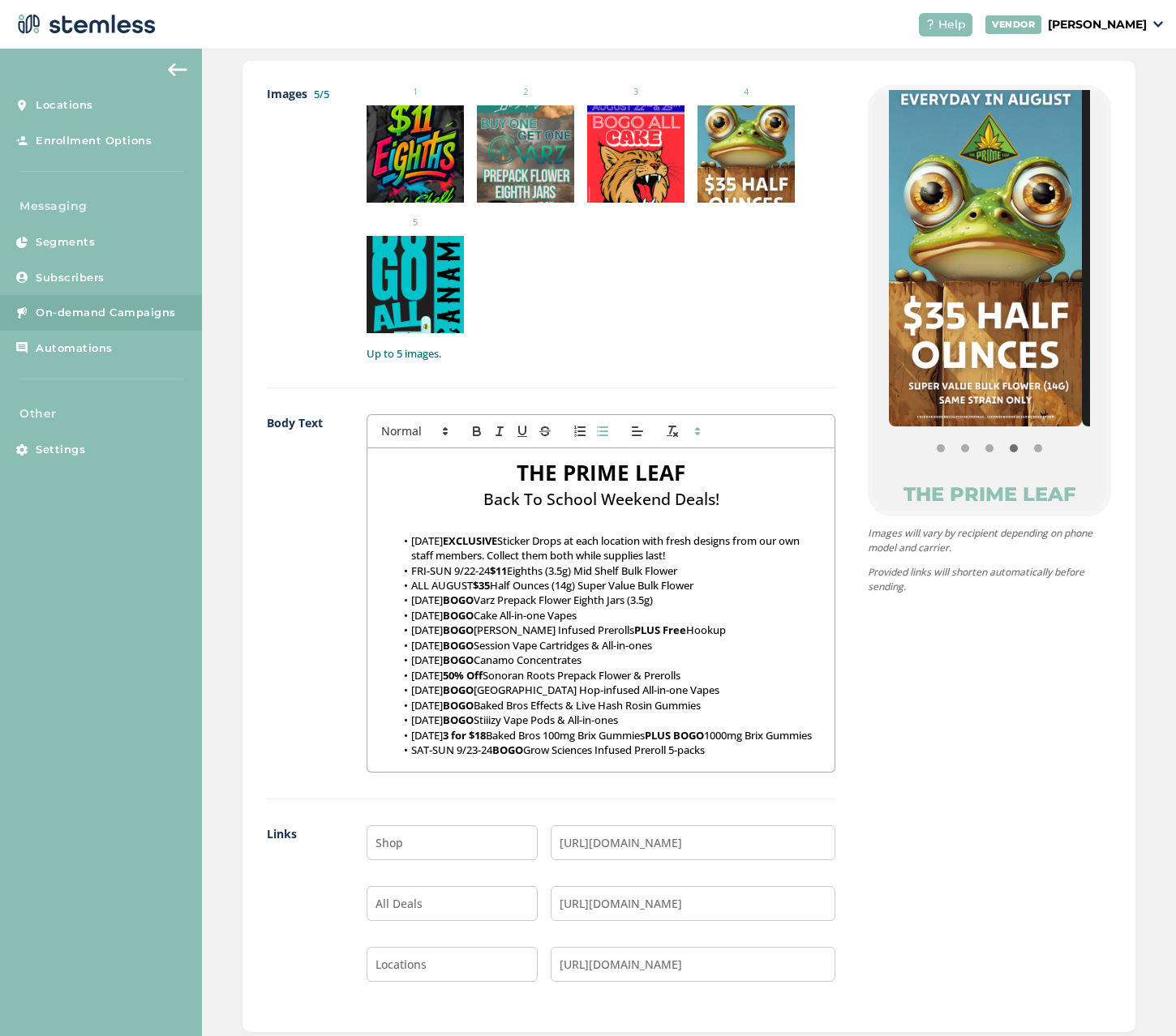
drag, startPoint x: 992, startPoint y: 324, endPoint x: 1061, endPoint y: 323, distance: 69.0
click at [1048, 323] on img at bounding box center [985, 254] width 193 height 343
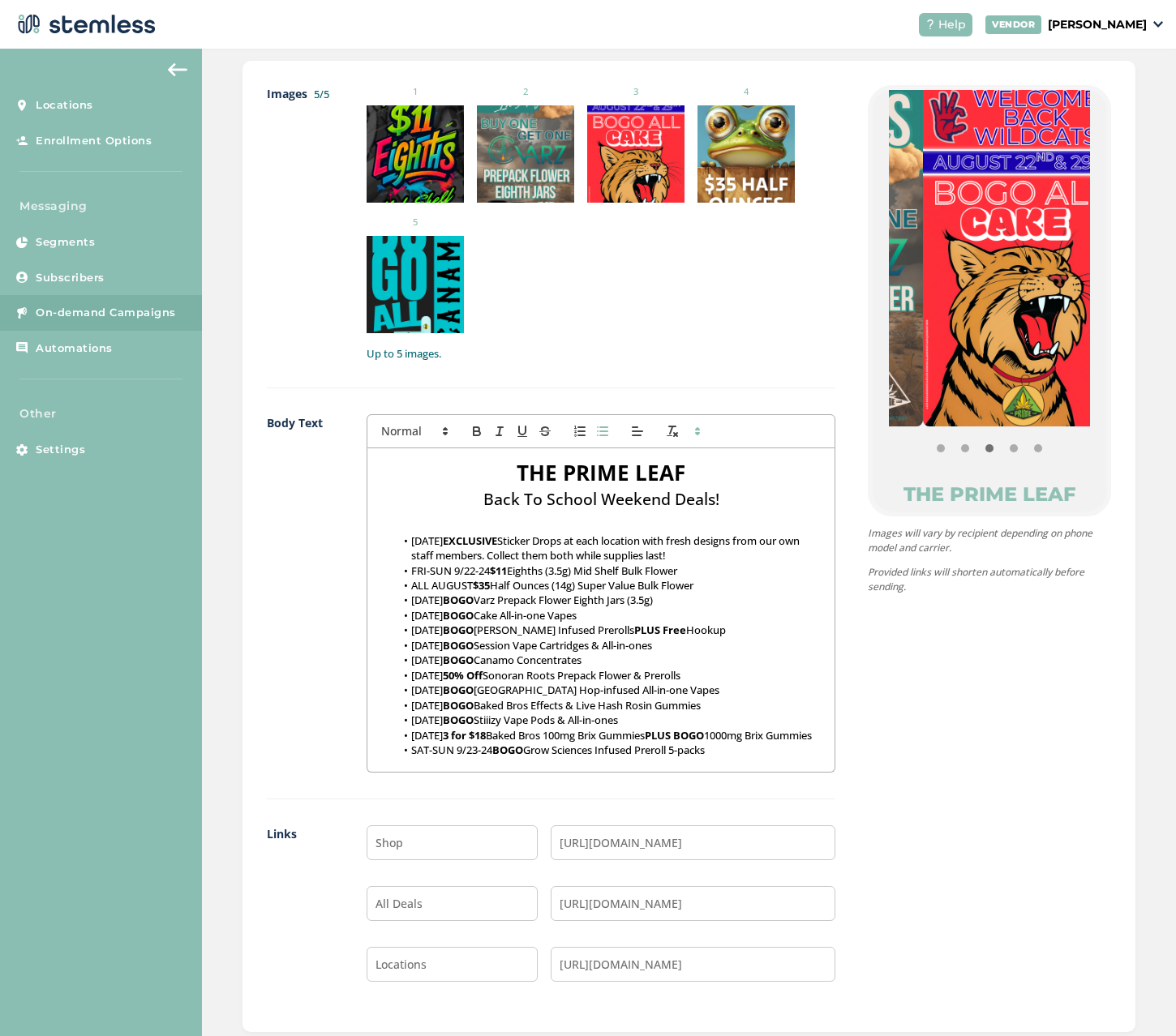
drag, startPoint x: 971, startPoint y: 333, endPoint x: 1053, endPoint y: 330, distance: 82.1
click at [1053, 330] on img at bounding box center [1019, 254] width 193 height 343
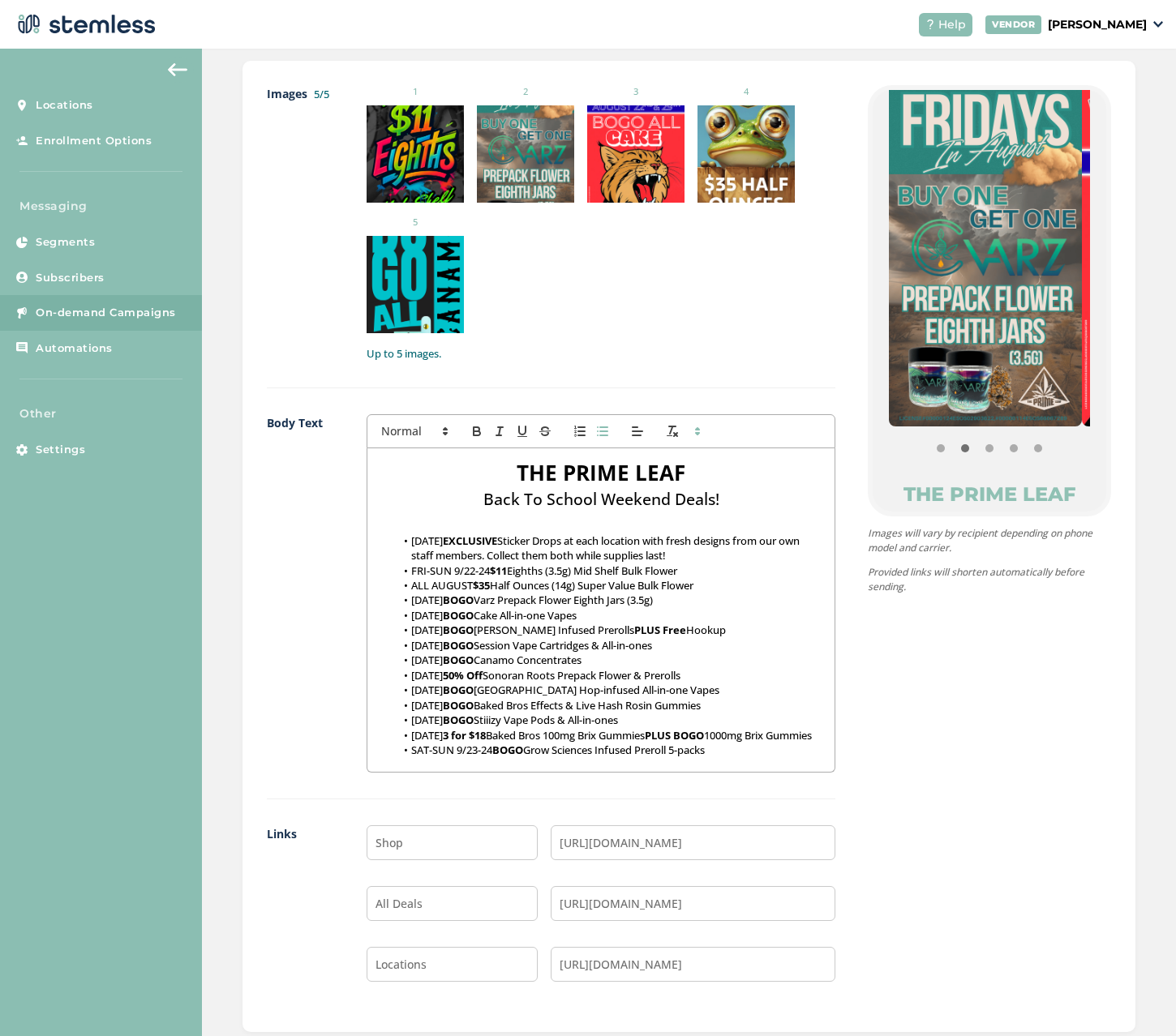
drag, startPoint x: 1015, startPoint y: 333, endPoint x: 888, endPoint y: 336, distance: 127.0
click at [932, 336] on img at bounding box center [985, 254] width 193 height 343
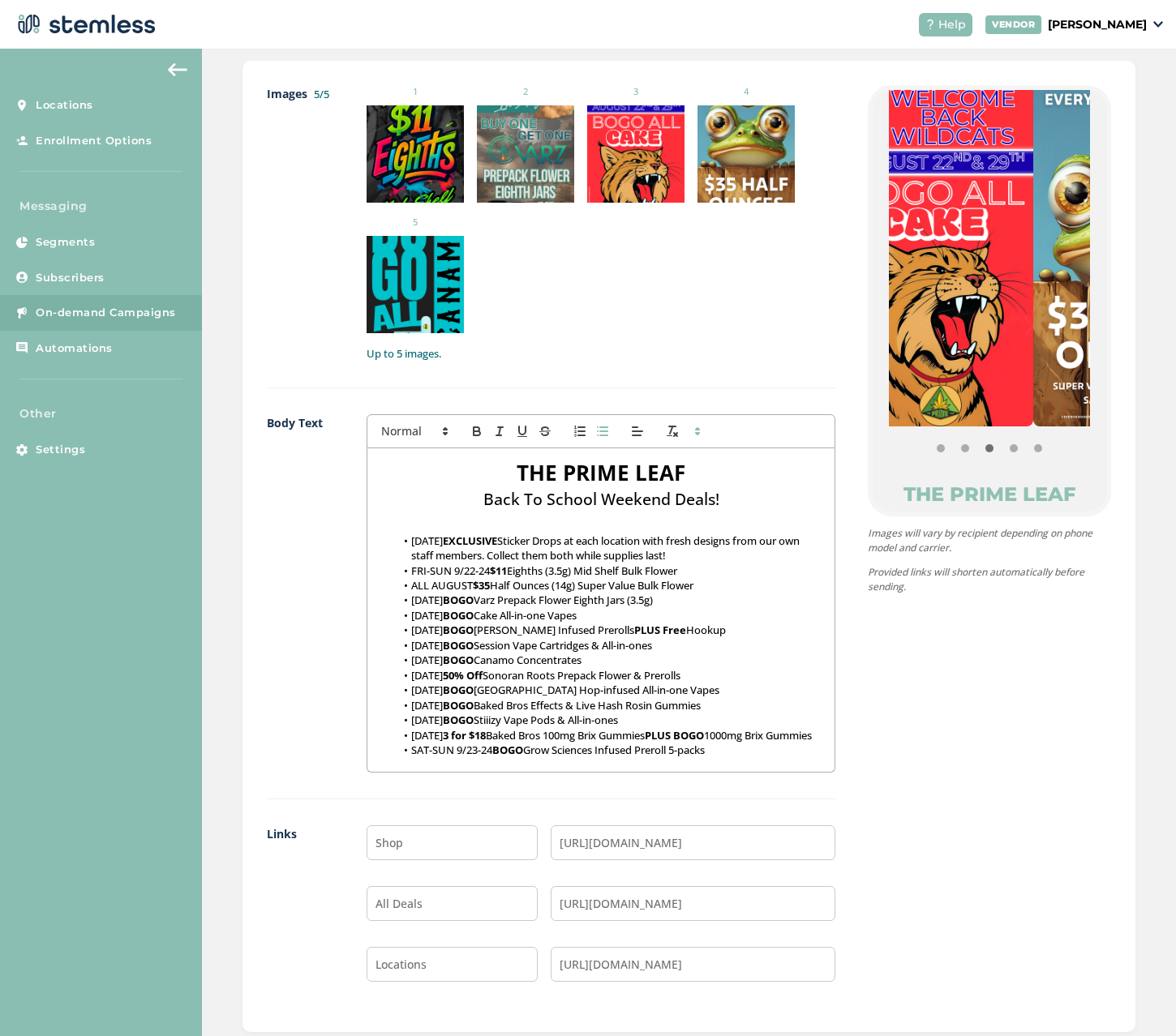
drag, startPoint x: 1005, startPoint y: 337, endPoint x: 917, endPoint y: 339, distance: 88.0
click at [922, 339] on img at bounding box center [936, 254] width 193 height 343
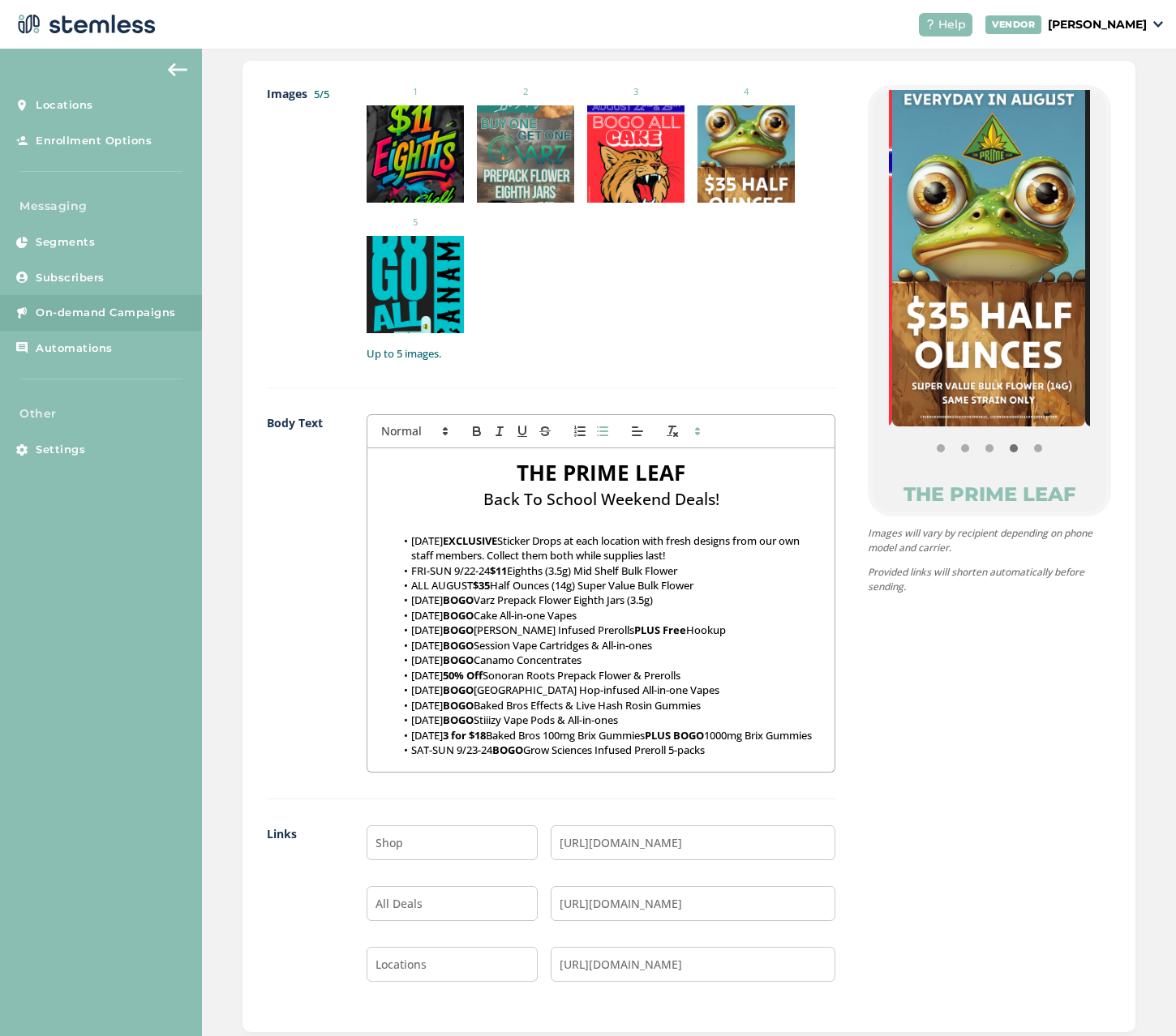
drag, startPoint x: 996, startPoint y: 333, endPoint x: 1108, endPoint y: 339, distance: 112.2
click at [1115, 335] on div "Images 5/5 1 2 3 4 5 Up to 5 images. Body Text THE PRIME LEAF Back To School We…" at bounding box center [688, 545] width 893 height 971
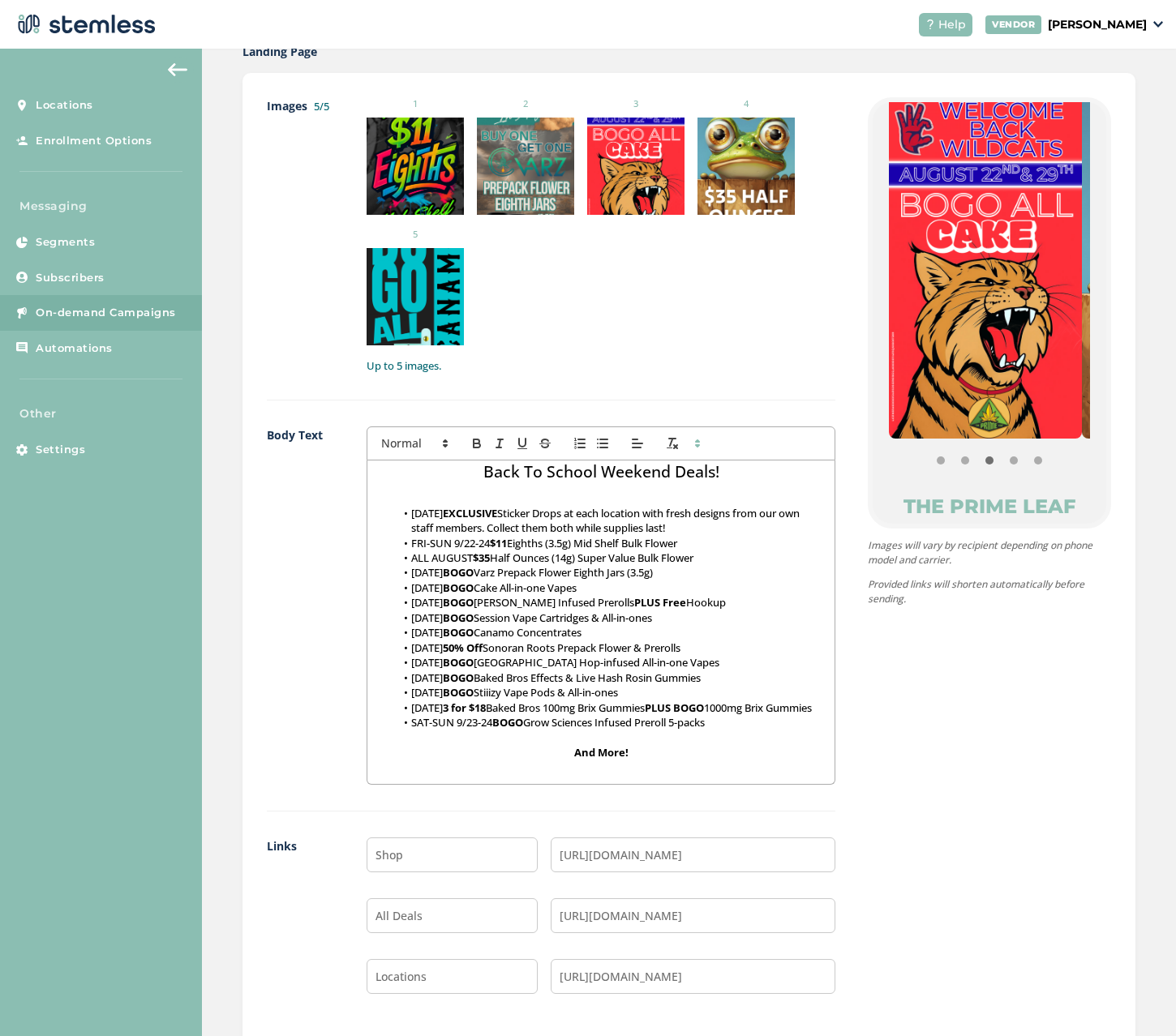
scroll to position [1006, 0]
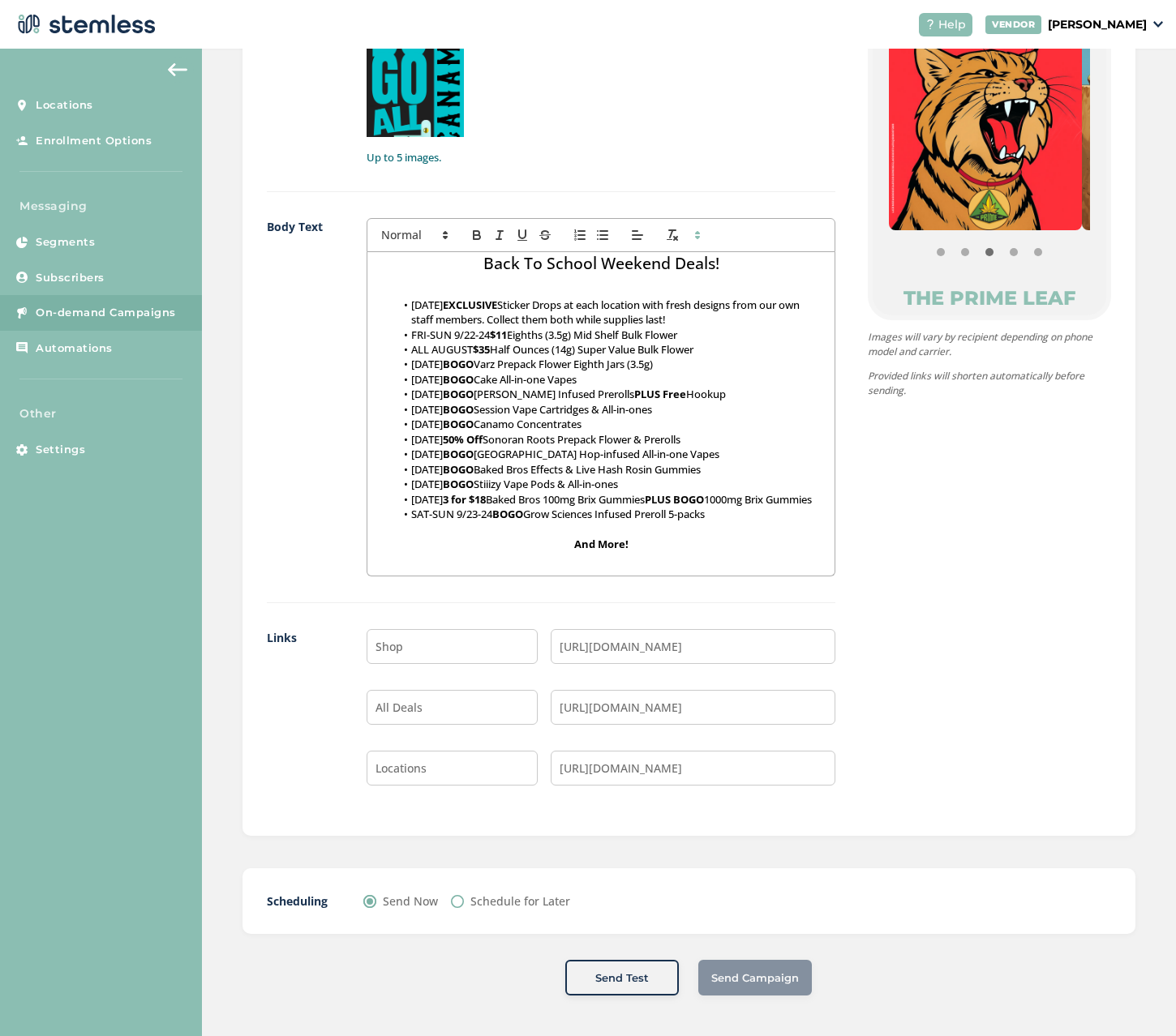
click at [740, 980] on div "Send Campaign" at bounding box center [754, 977] width 113 height 36
click at [383, 902] on label "Send Now" at bounding box center [410, 901] width 55 height 17
click at [376, 902] on input "Send Now" at bounding box center [369, 901] width 13 height 13
click at [738, 971] on div "Send Campaign" at bounding box center [754, 977] width 113 height 36
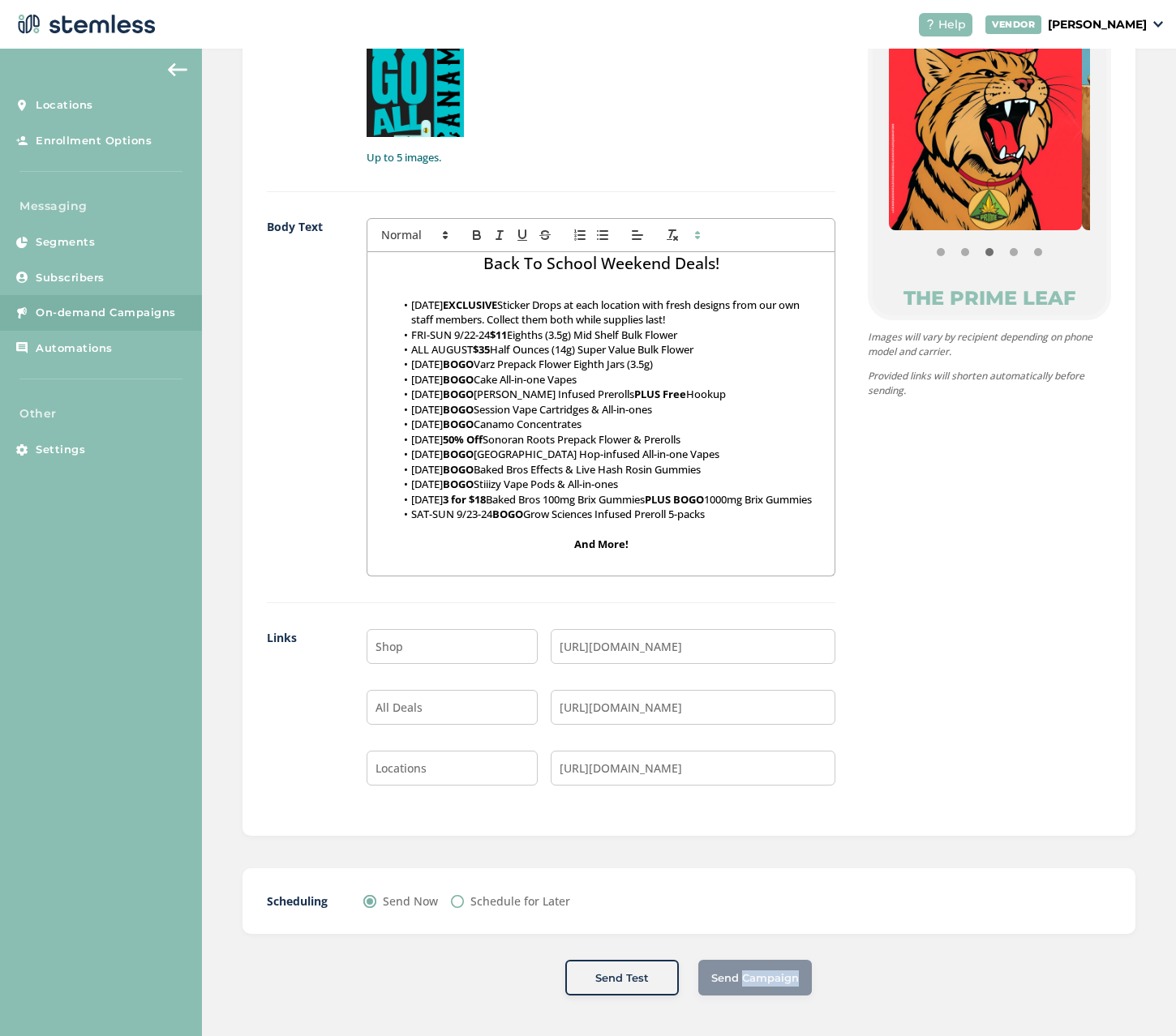
click at [456, 899] on input "Schedule for Later" at bounding box center [457, 901] width 13 height 13
radio input "true"
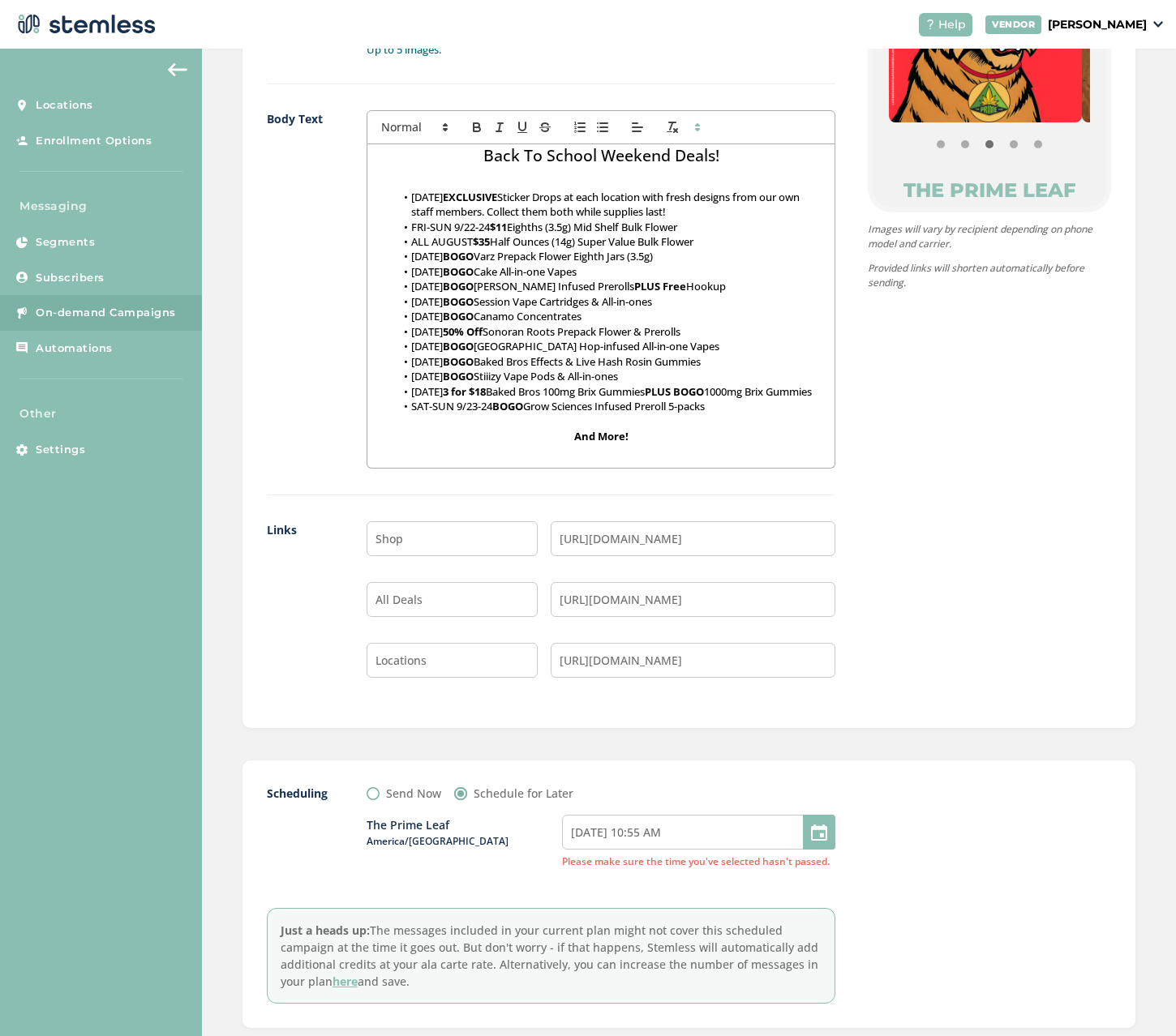
scroll to position [1209, 0]
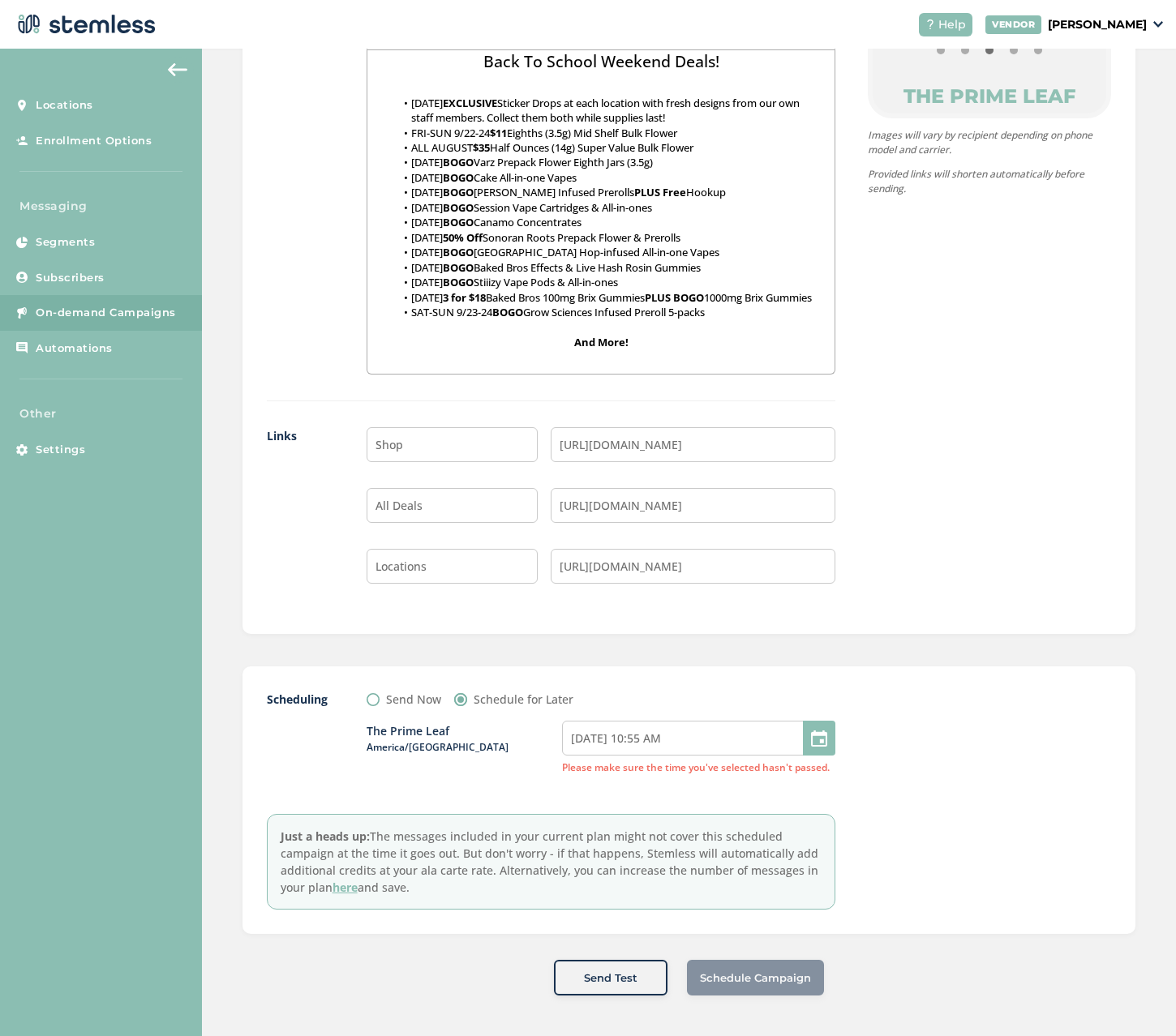
click at [716, 976] on div "Schedule Campaign" at bounding box center [755, 977] width 137 height 36
click at [716, 750] on input "08/22/2025 10:55 AM" at bounding box center [698, 737] width 273 height 35
select select "10"
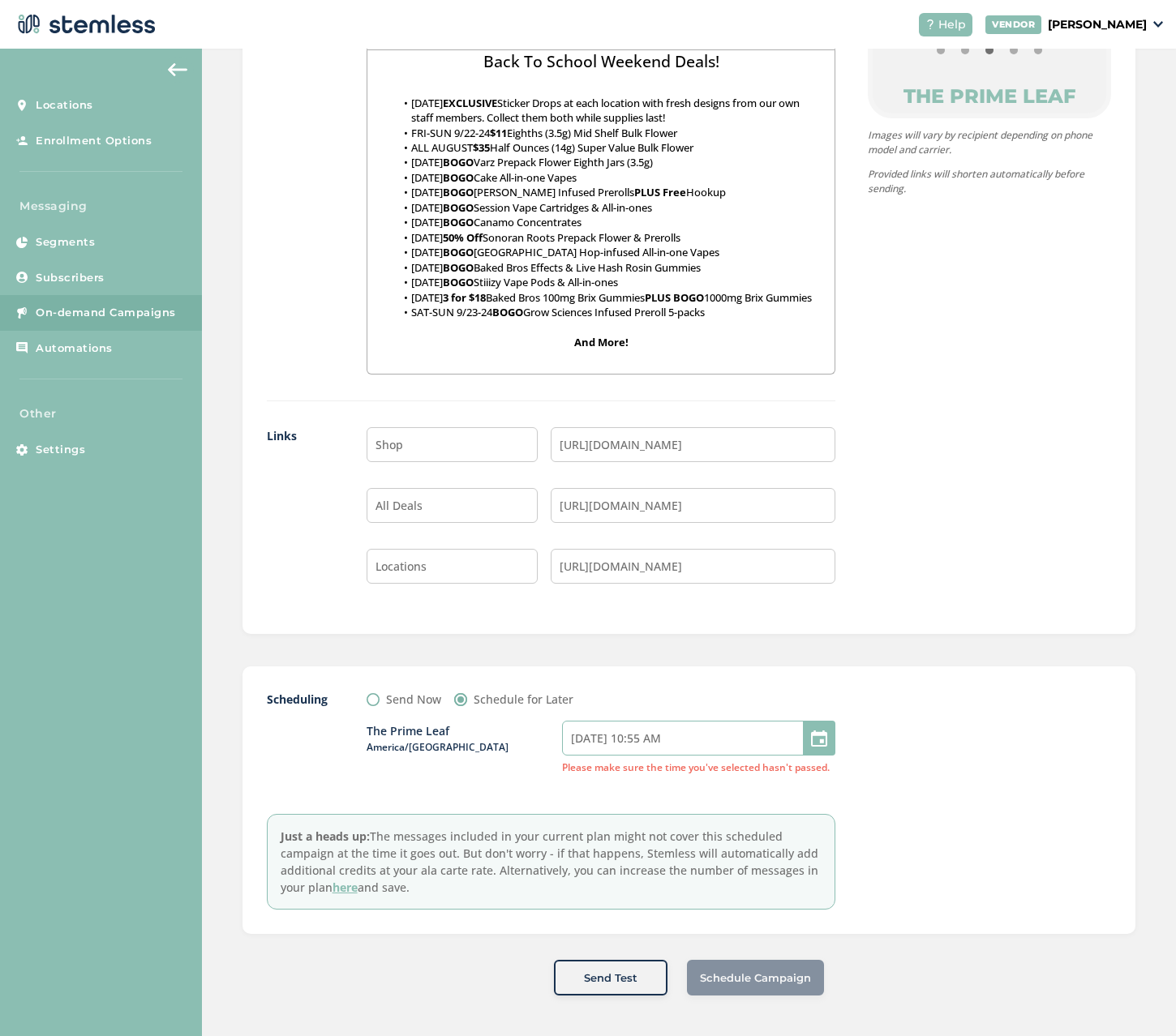
select select "55"
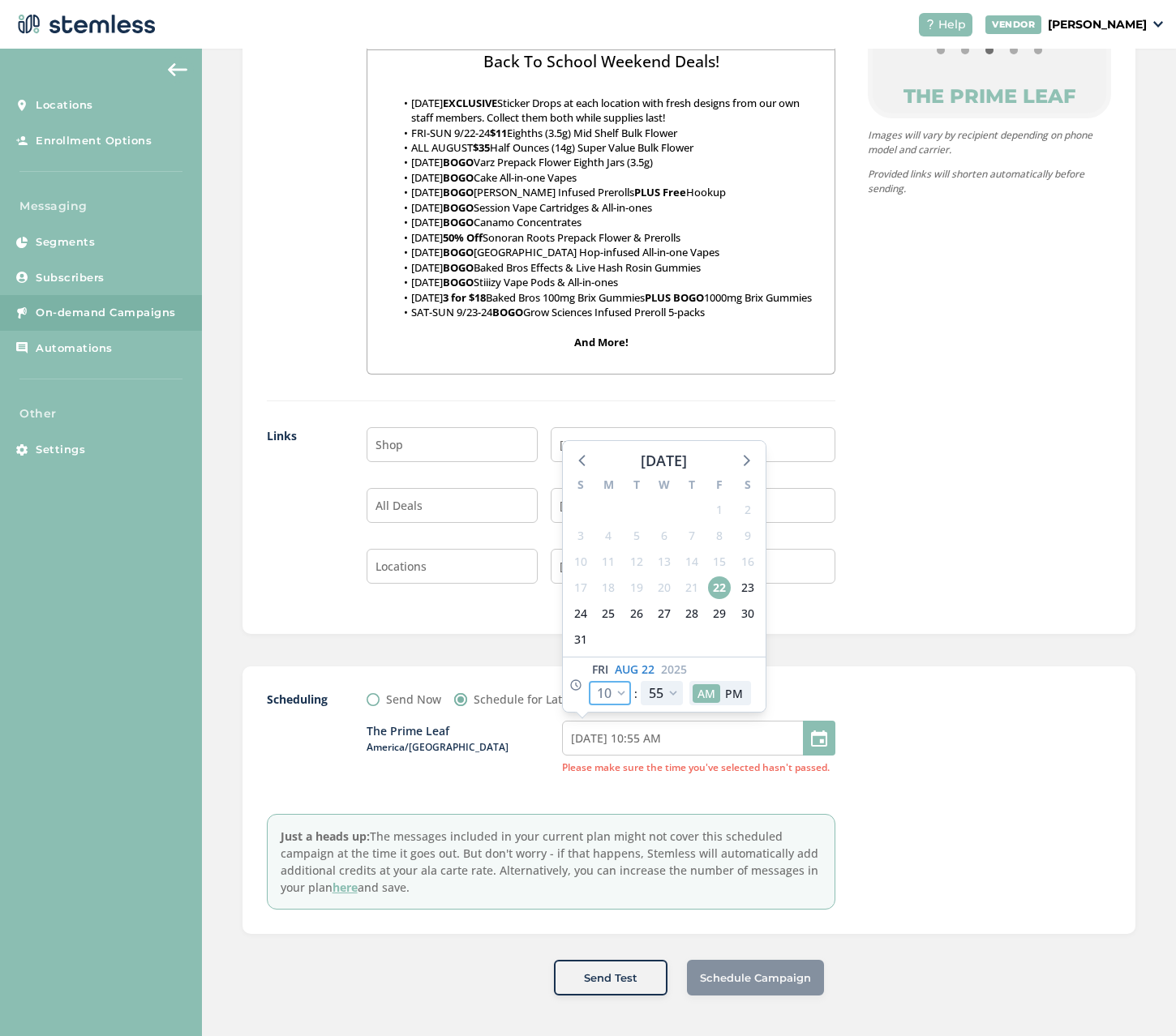
click at [624, 690] on select "12 1 2 3 4 5 6 7 8 9 10 11" at bounding box center [610, 692] width 43 height 25
select select "0"
click at [589, 680] on select "12 1 2 3 4 5 6 7 8 9 10 11" at bounding box center [610, 692] width 43 height 25
type input "08/22/2025 12:55 AM"
select select "0"
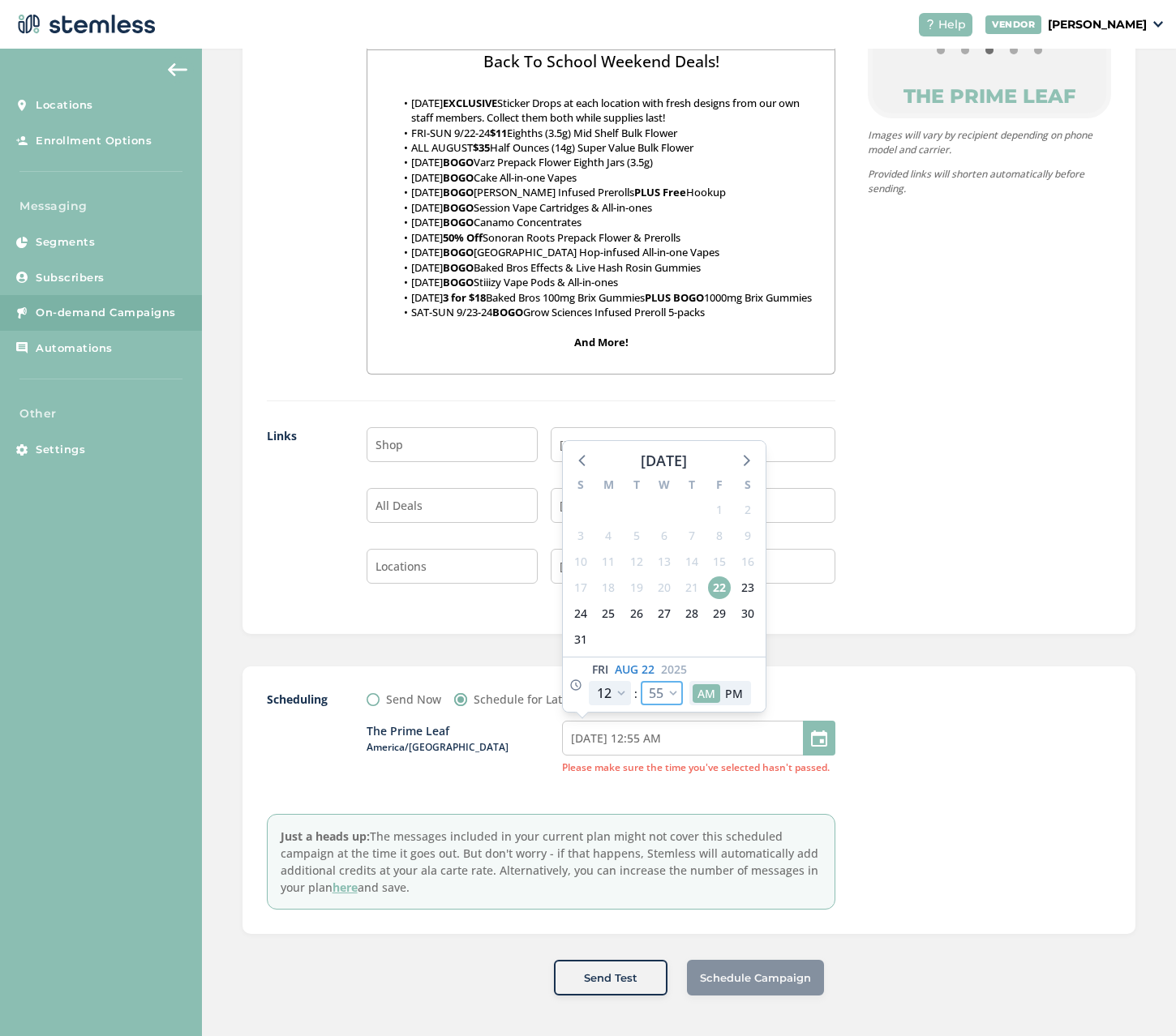
click at [661, 696] on select "00 05 10 15 20 25 30 35 40 45 50 55" at bounding box center [662, 692] width 43 height 25
select select "10"
click at [641, 680] on select "00 05 10 15 20 25 30 35 40 45 50 55" at bounding box center [662, 692] width 43 height 25
type input "08/22/2025 12:10 AM"
select select "10"
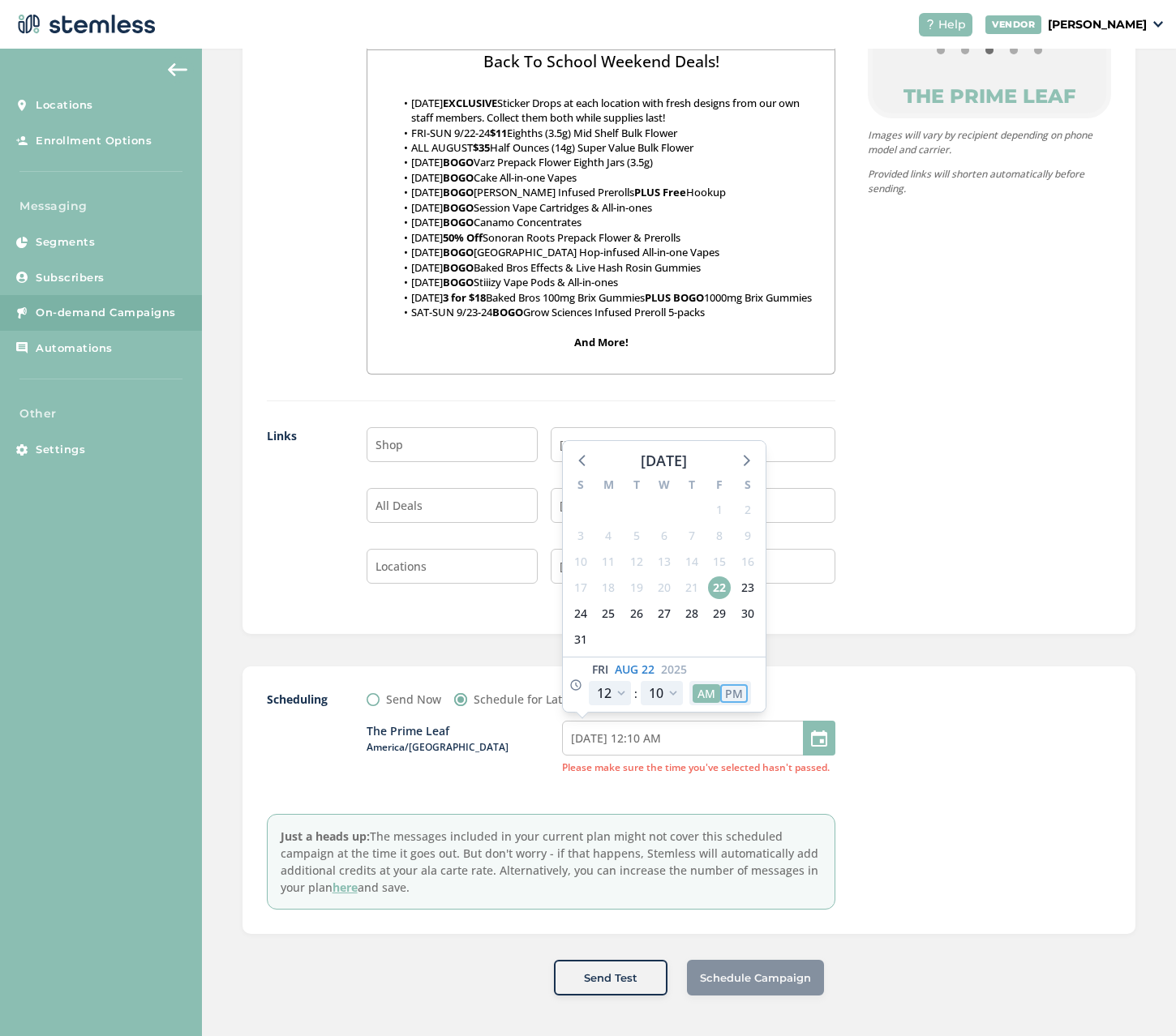
click at [722, 696] on button "PM" at bounding box center [734, 693] width 27 height 19
type input "08/22/2025 12:10 PM"
click at [724, 981] on span "Schedule Campaign" at bounding box center [755, 977] width 111 height 16
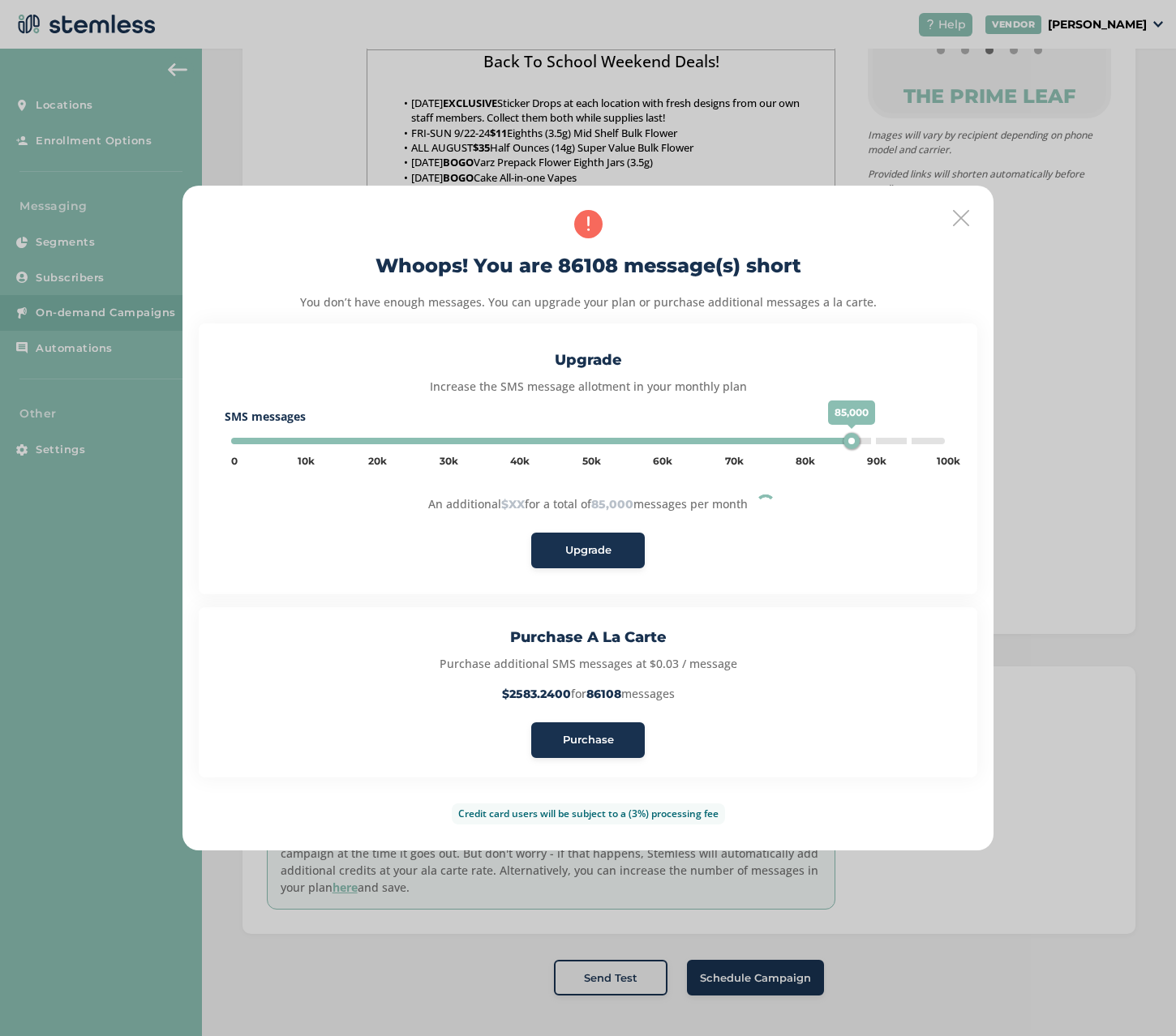
type input "90000"
drag, startPoint x: 270, startPoint y: 441, endPoint x: 867, endPoint y: 456, distance: 597.2
click at [867, 444] on div "90,000 0 5k 10k 15k 20k 25k 30k 35k 40k 45k 50k 55k 60k 65k 70k 75k 80k 85k 90k…" at bounding box center [588, 441] width 713 height 7
click at [594, 553] on span "Upgrade" at bounding box center [588, 549] width 46 height 16
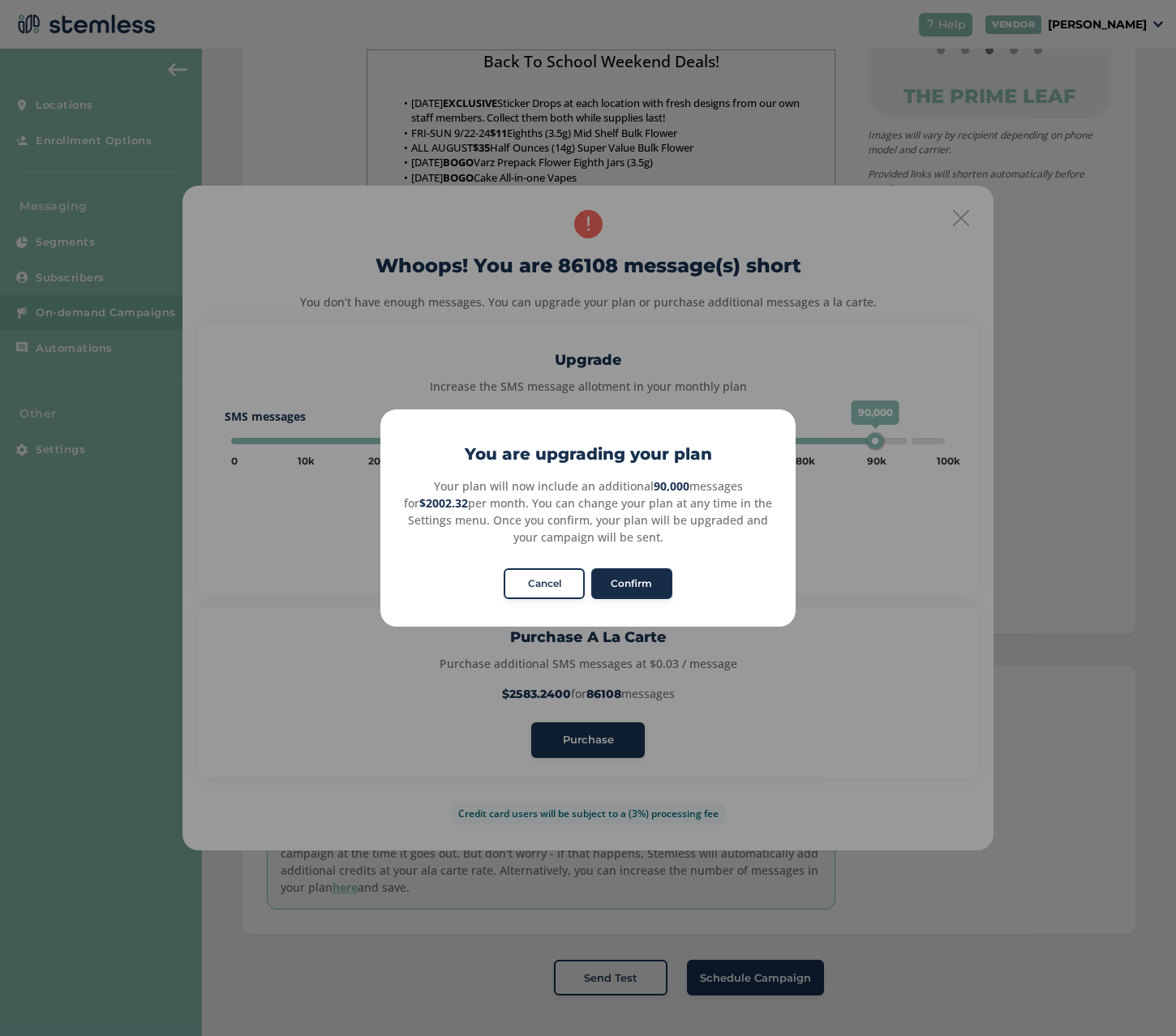
click at [627, 582] on button "Confirm" at bounding box center [631, 583] width 81 height 31
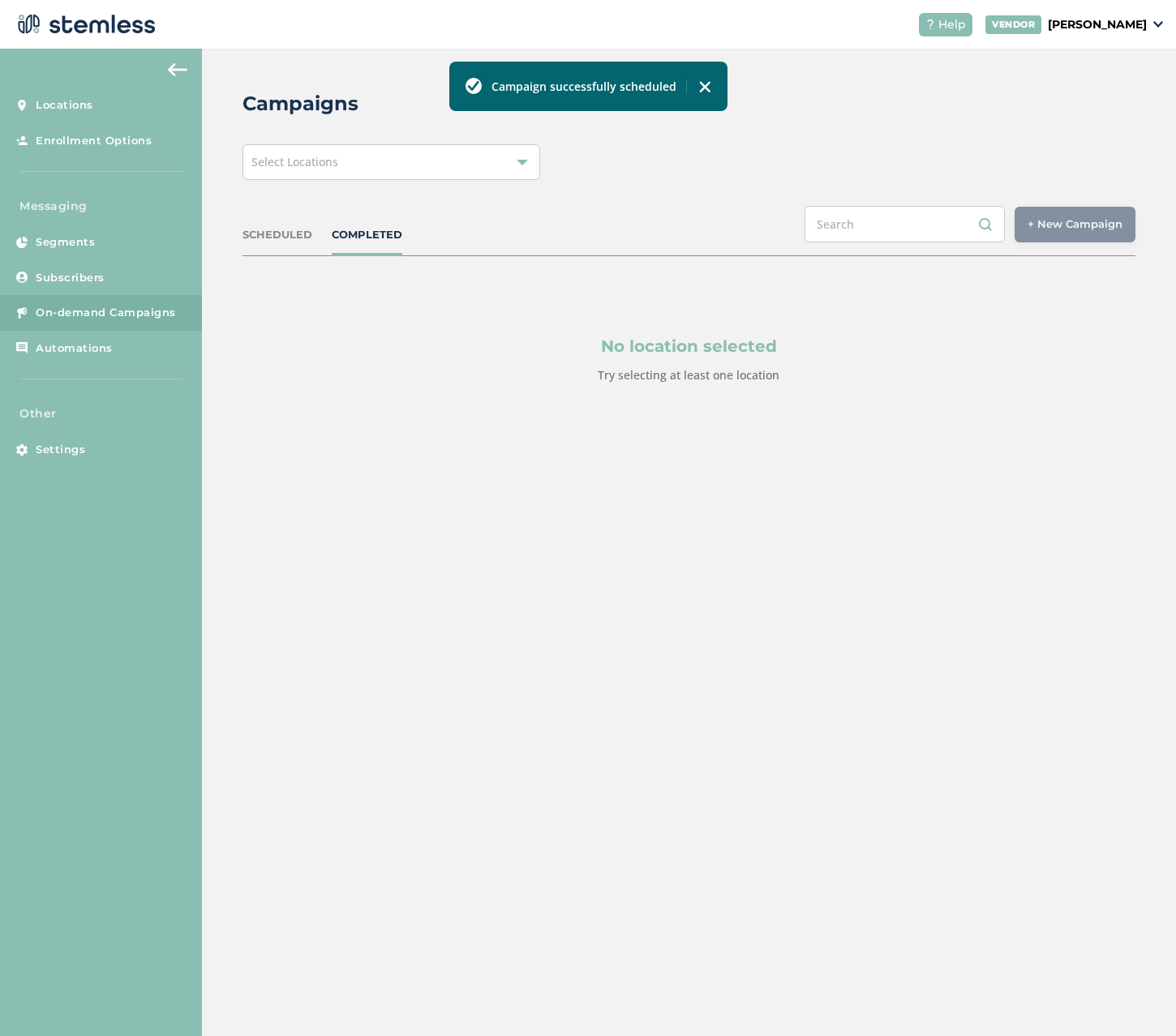
click at [285, 238] on div "SCHEDULED" at bounding box center [277, 235] width 70 height 16
click at [442, 166] on div "Select Locations" at bounding box center [391, 162] width 298 height 36
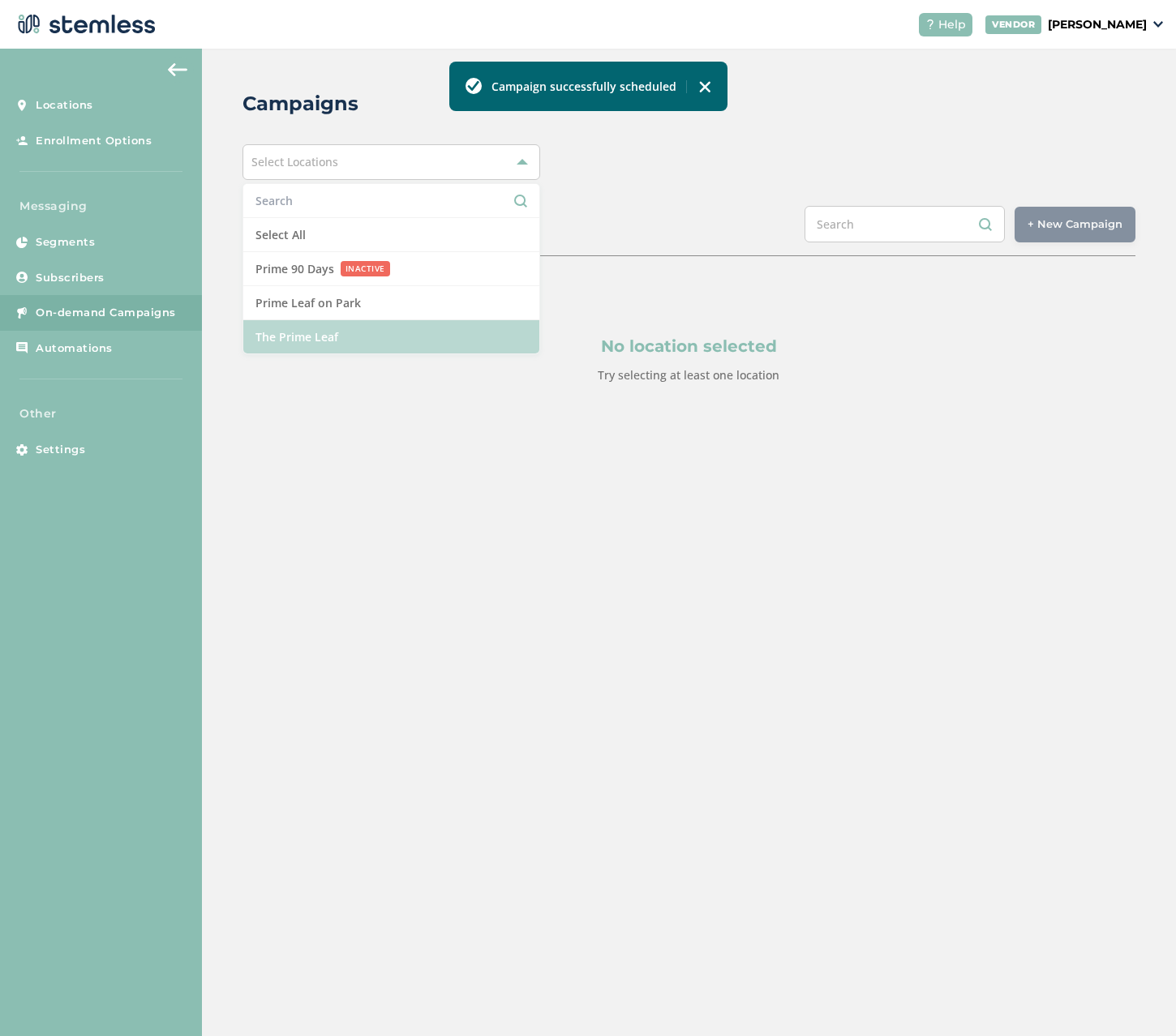
click at [314, 335] on li "The Prime Leaf" at bounding box center [391, 336] width 296 height 33
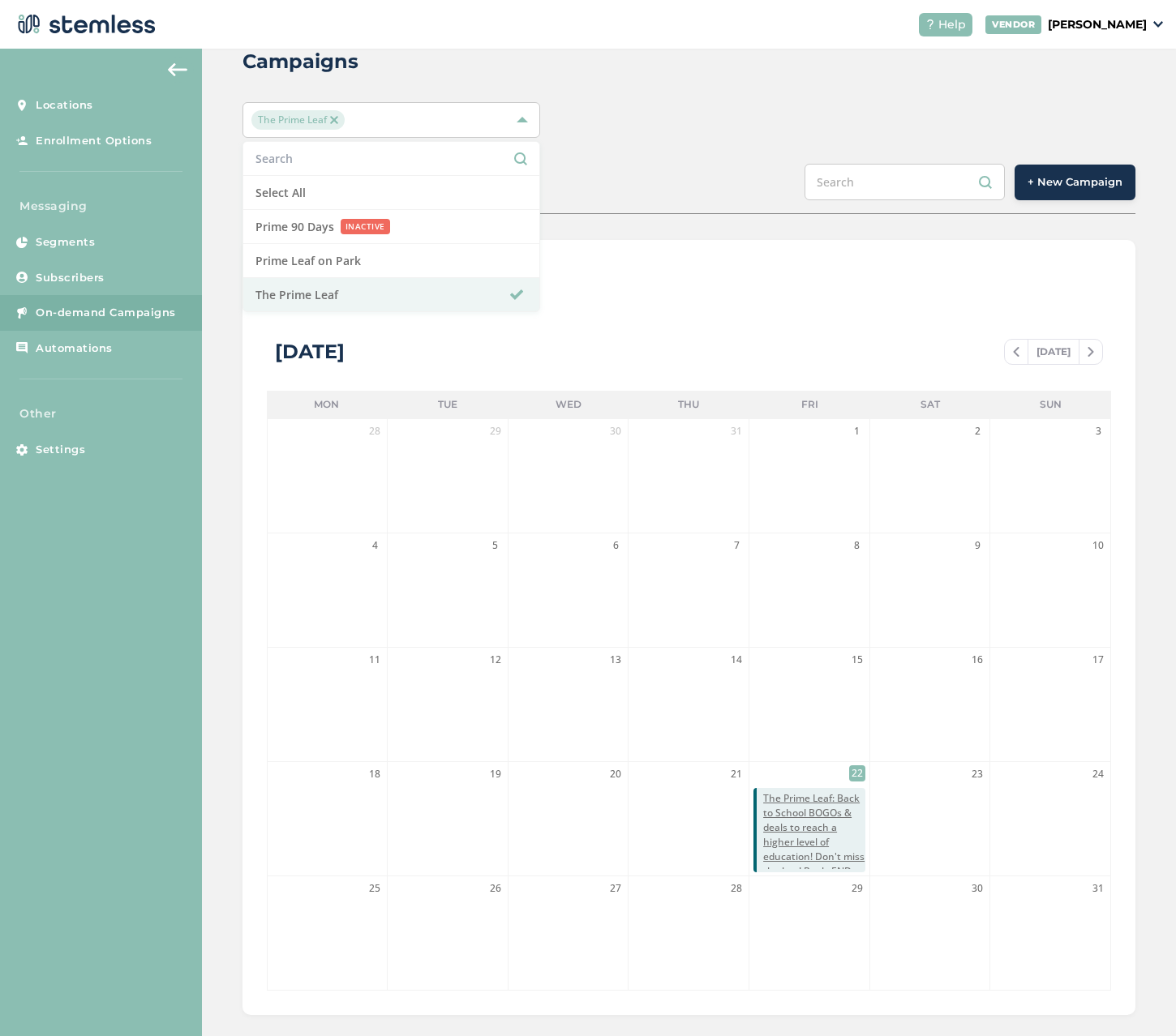
scroll to position [61, 0]
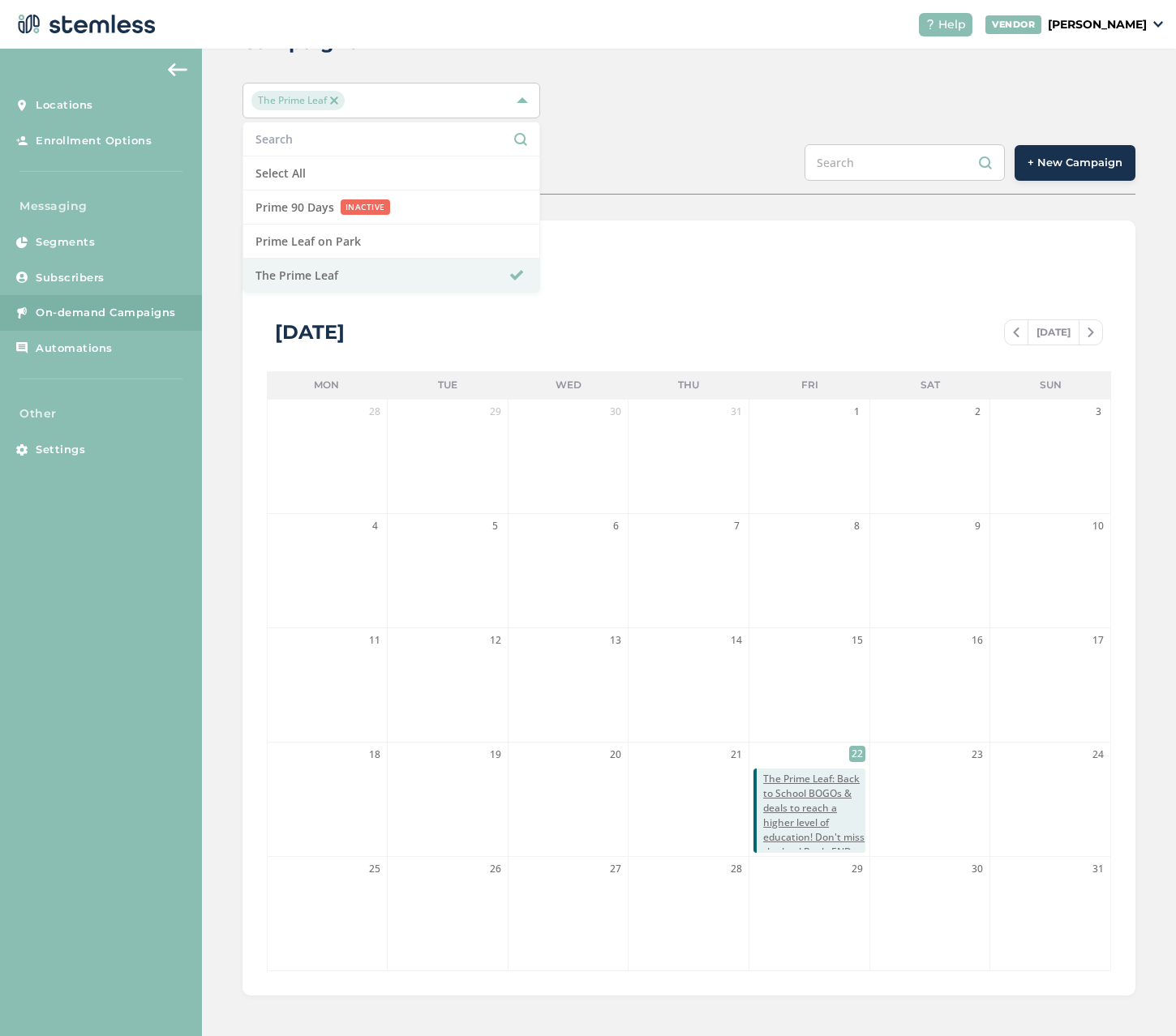
click at [686, 223] on div "List View Calendar View August 2025 TODAY Mon Tue Wed Thu Fri Sat Sun 28 29 30 …" at bounding box center [688, 607] width 893 height 775
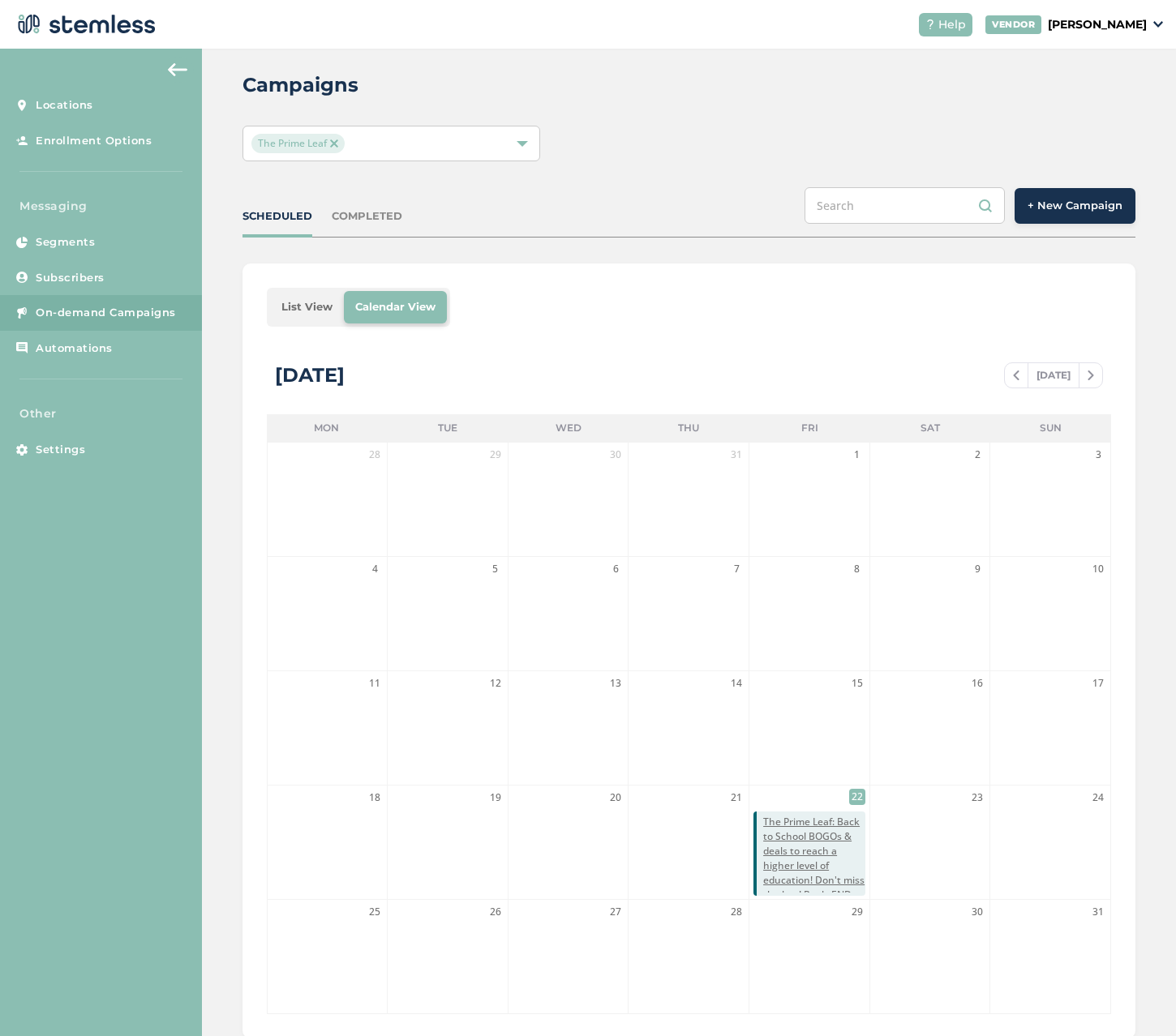
scroll to position [0, 0]
